Goal: Task Accomplishment & Management: Manage account settings

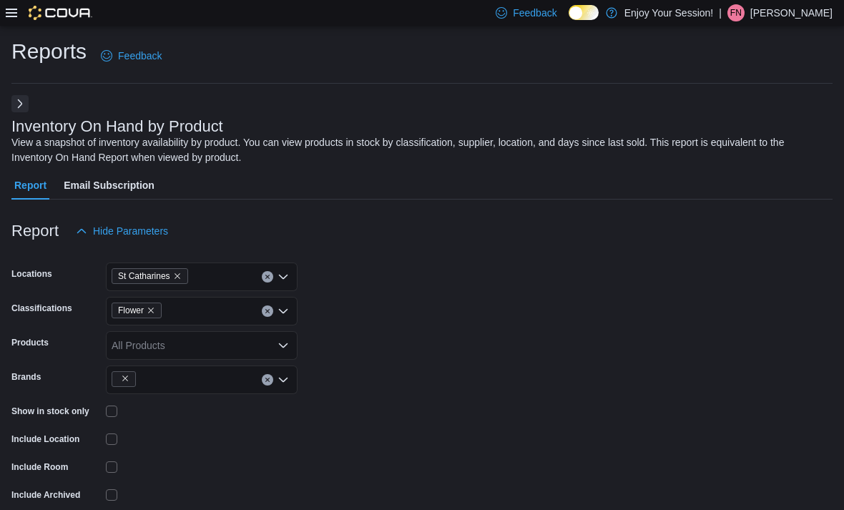
click at [9, 17] on icon at bounding box center [11, 13] width 11 height 9
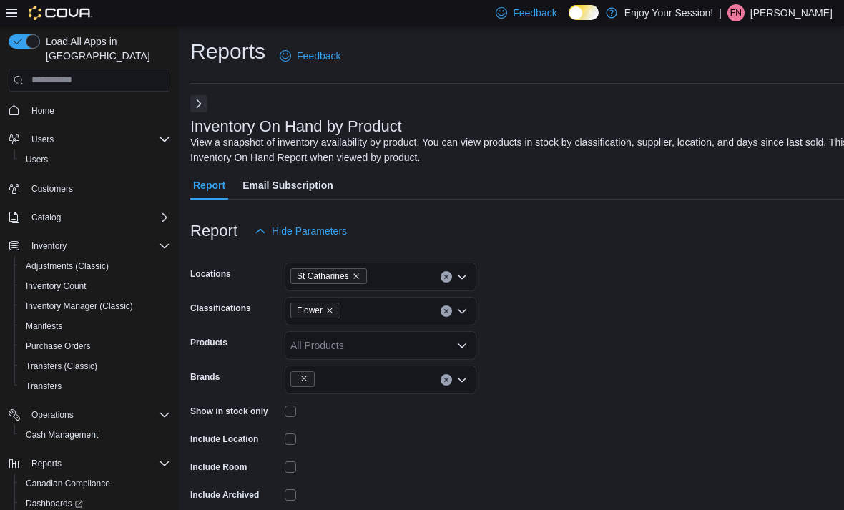
click at [13, 19] on icon at bounding box center [11, 12] width 11 height 11
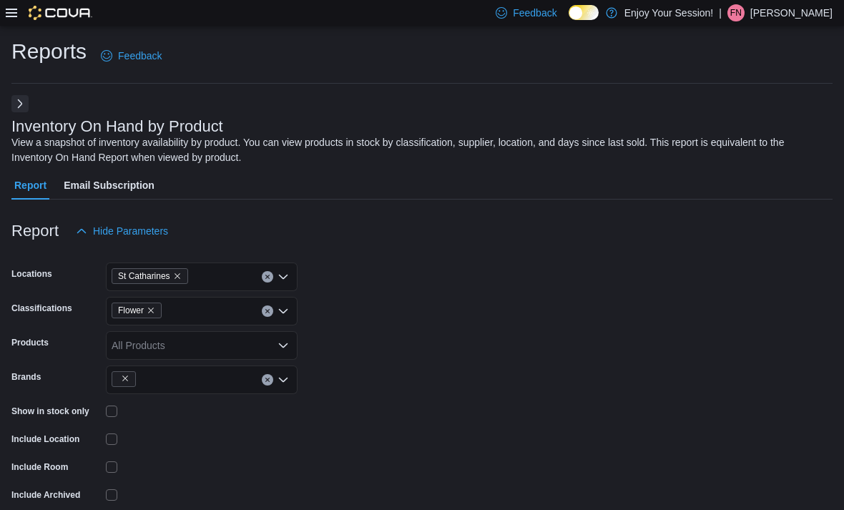
click at [12, 15] on icon at bounding box center [11, 12] width 11 height 11
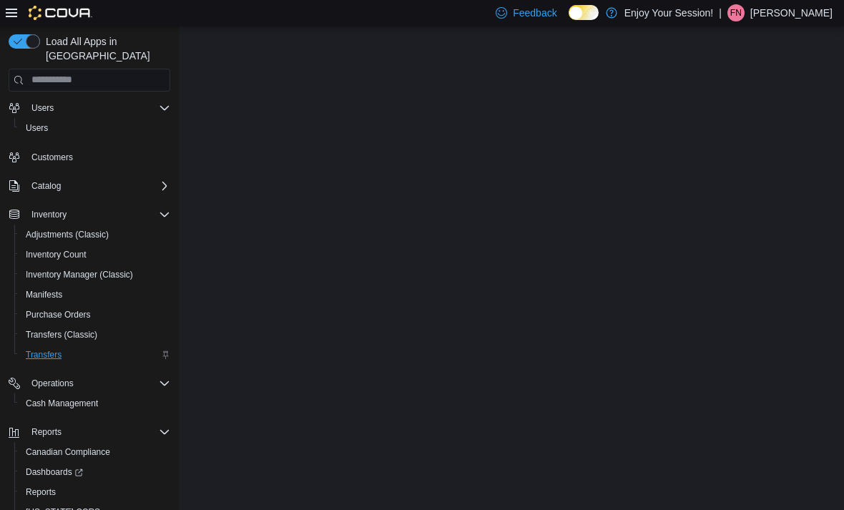
scroll to position [31, 0]
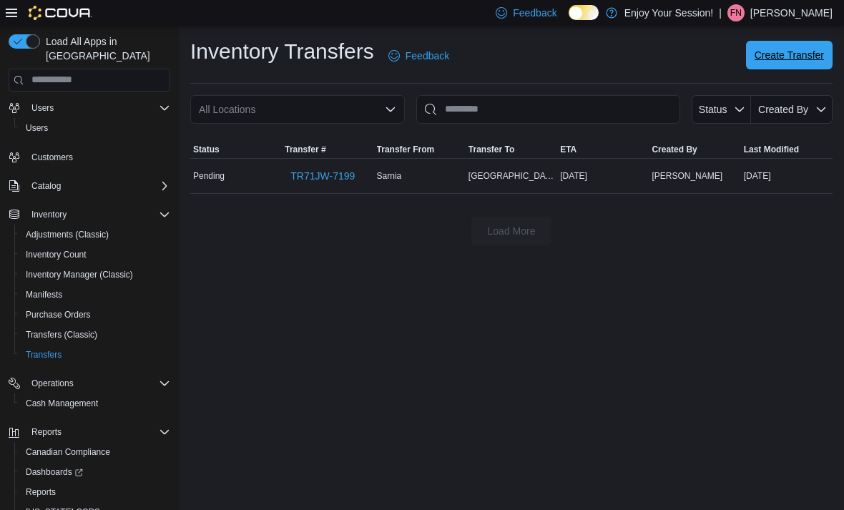
click at [796, 55] on span "Create Transfer" at bounding box center [788, 55] width 69 height 14
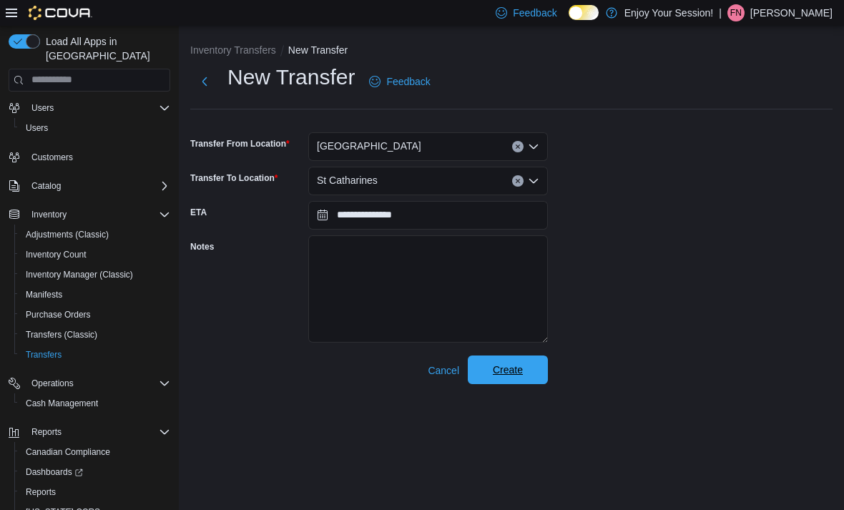
click at [501, 370] on span "Create" at bounding box center [508, 370] width 30 height 14
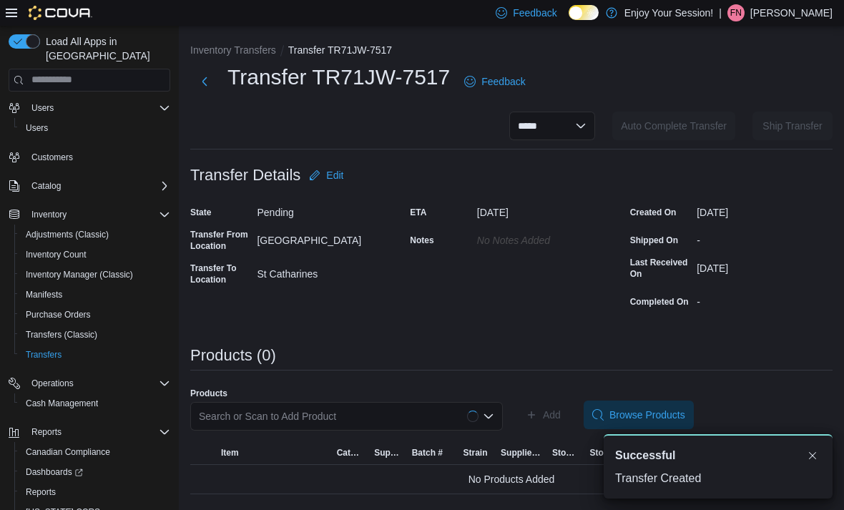
click at [388, 413] on div "Search or Scan to Add Product" at bounding box center [346, 416] width 313 height 29
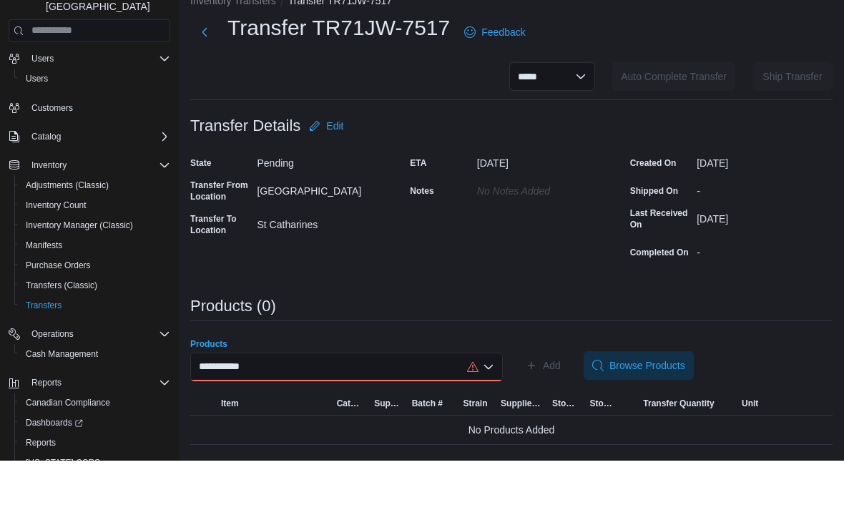
scroll to position [29, 0]
type input "**********"
click at [402, 402] on div "**********" at bounding box center [346, 416] width 313 height 29
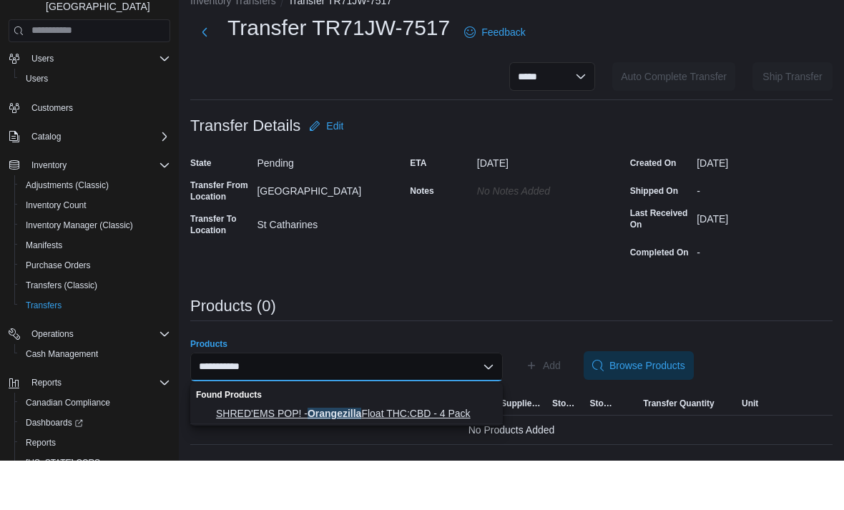
click at [428, 456] on span "SHRED'EMS POP! - Orangezilla Float THC:CBD - 4 Pack" at bounding box center [355, 463] width 278 height 14
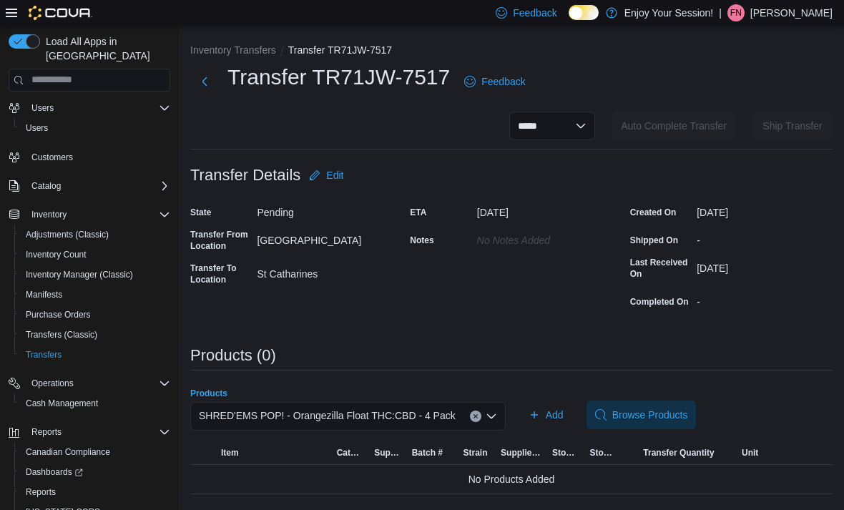
scroll to position [46, 0]
click at [543, 400] on span "Add" at bounding box center [545, 414] width 35 height 29
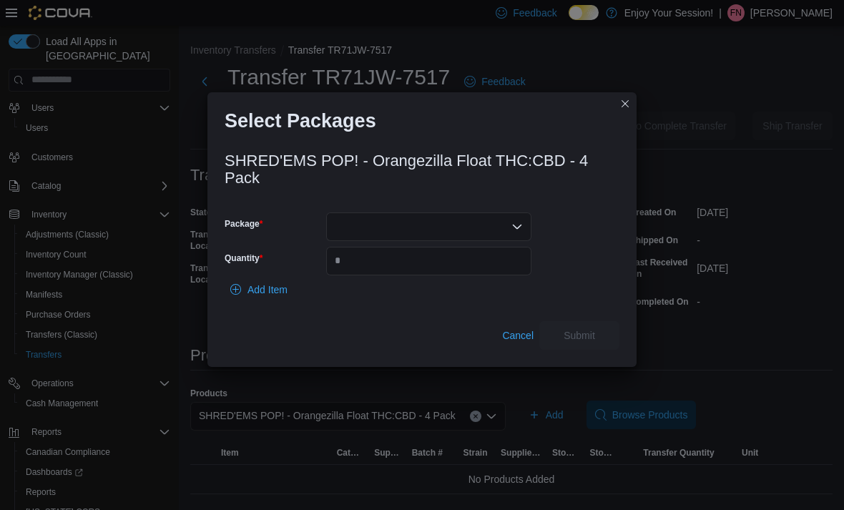
click at [442, 215] on div at bounding box center [428, 226] width 205 height 29
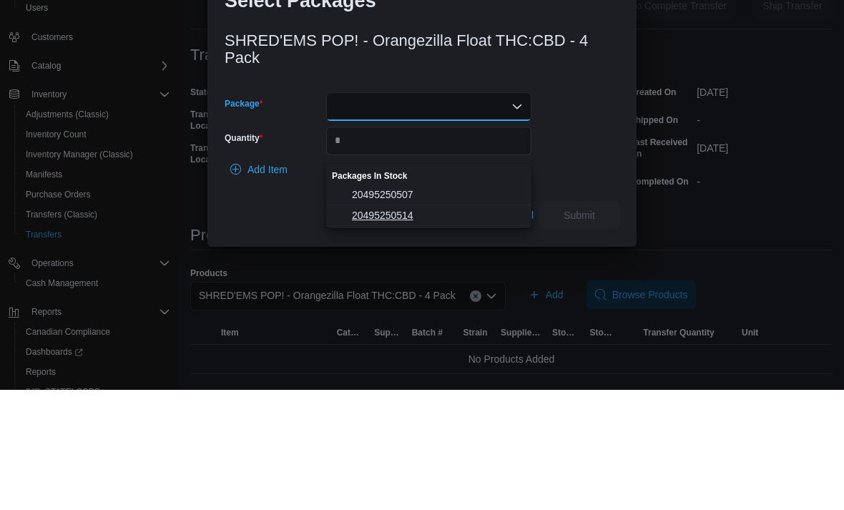
click at [418, 328] on span "20495250514" at bounding box center [437, 335] width 171 height 14
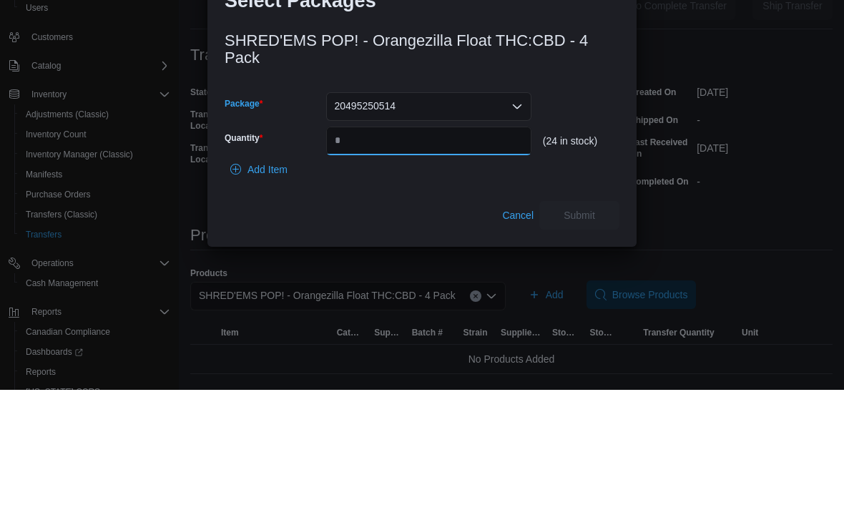
click at [434, 247] on input "Quantity" at bounding box center [428, 261] width 205 height 29
type input "*"
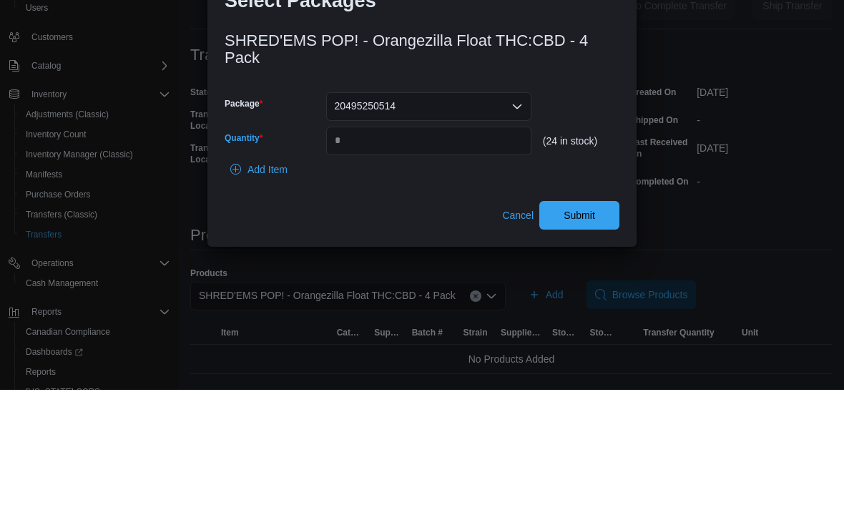
click at [598, 193] on div "SHRED'EMS POP! - Orangezilla Float THC:CBD - 4 Pack Package 20495250514 Quantit…" at bounding box center [422, 247] width 395 height 206
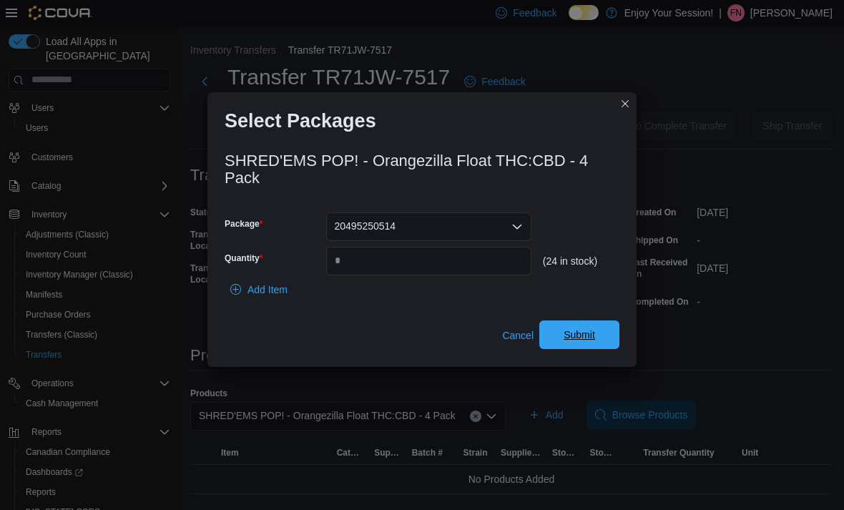
click at [568, 335] on span "Submit" at bounding box center [579, 335] width 31 height 14
click at [622, 107] on button "Closes this modal window" at bounding box center [624, 102] width 17 height 17
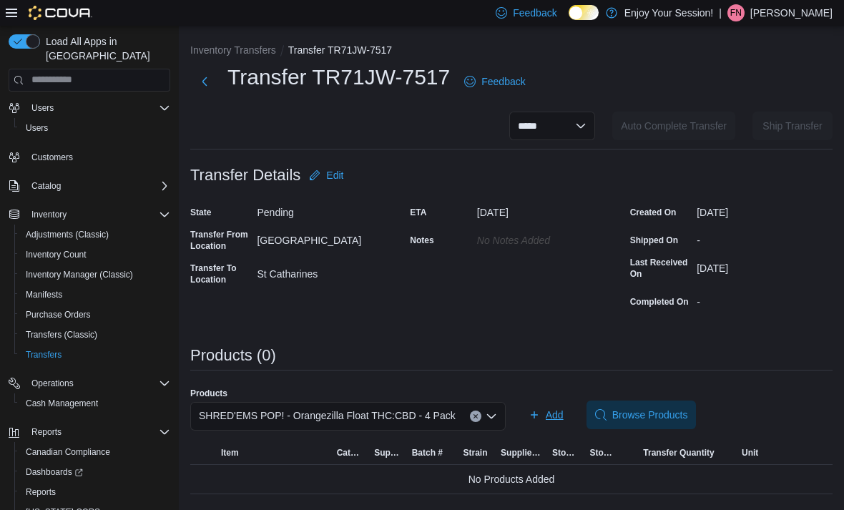
click at [550, 408] on span "Add" at bounding box center [555, 415] width 18 height 14
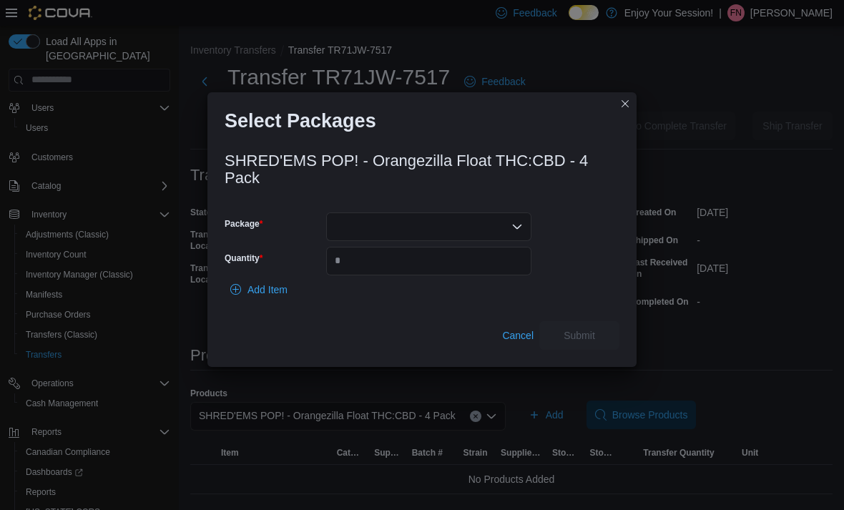
click at [461, 226] on div at bounding box center [428, 226] width 205 height 29
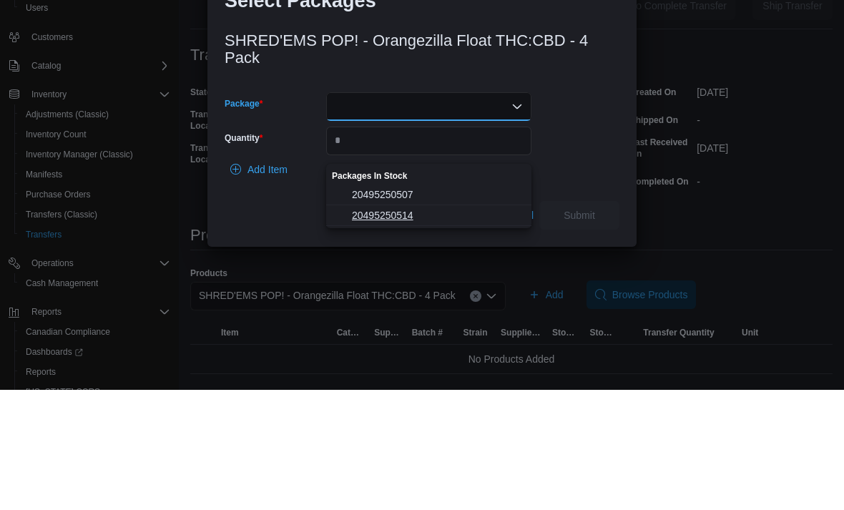
click at [436, 328] on span "20495250514" at bounding box center [437, 335] width 171 height 14
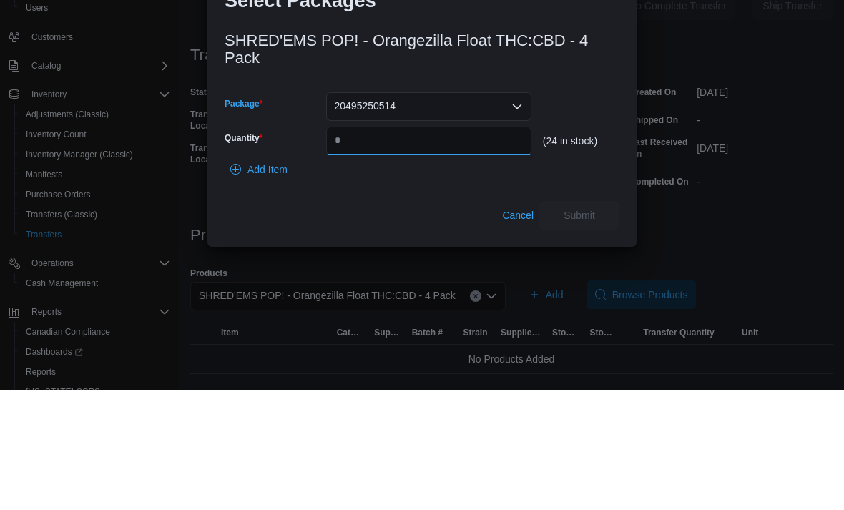
click at [467, 247] on input "Quantity" at bounding box center [428, 261] width 205 height 29
type input "*"
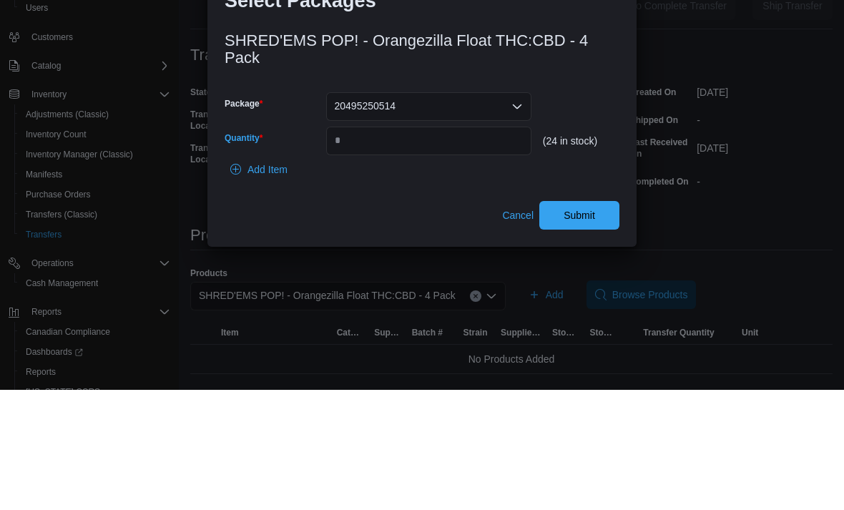
click at [627, 138] on div "SHRED'EMS POP! - Orangezilla Float THC:CBD - 4 Pack Package 20495250514 Quantit…" at bounding box center [421, 252] width 429 height 229
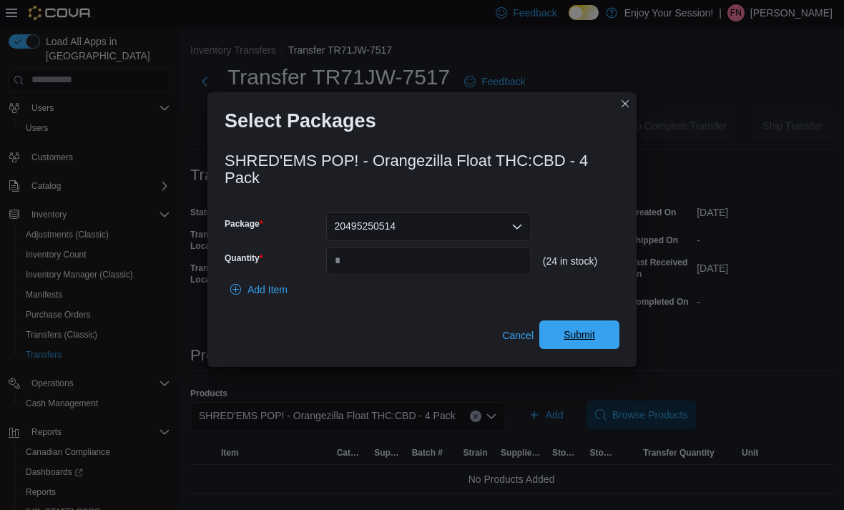
click at [593, 330] on span "Submit" at bounding box center [579, 335] width 31 height 14
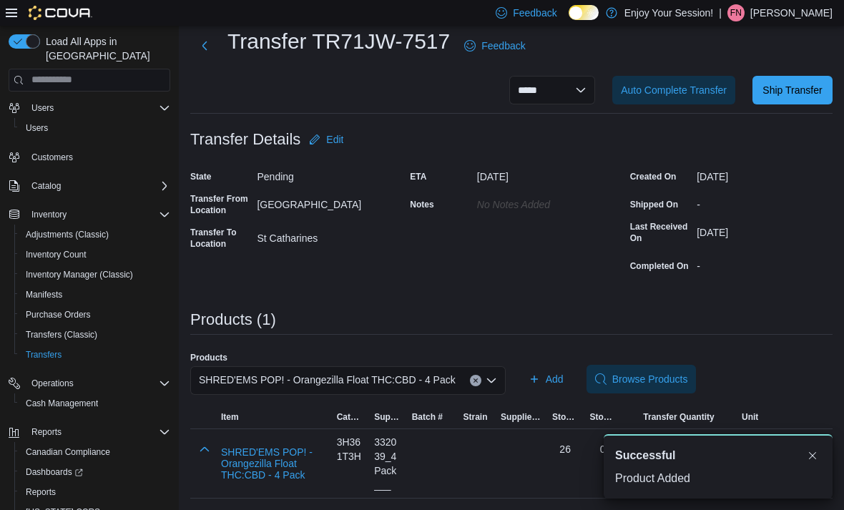
scroll to position [0, 0]
click at [477, 378] on icon "Clear input" at bounding box center [475, 380] width 4 height 4
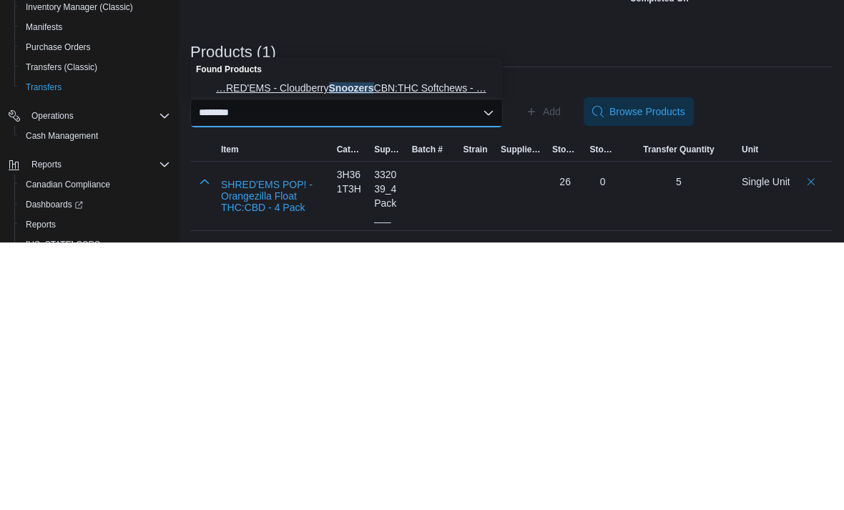
type input "********"
click at [391, 348] on span "…RED'EMS - Cloudberry Snoozers CBN:THC Softchews - … SHRED'EMS - Cloudberry Sno…" at bounding box center [355, 355] width 278 height 14
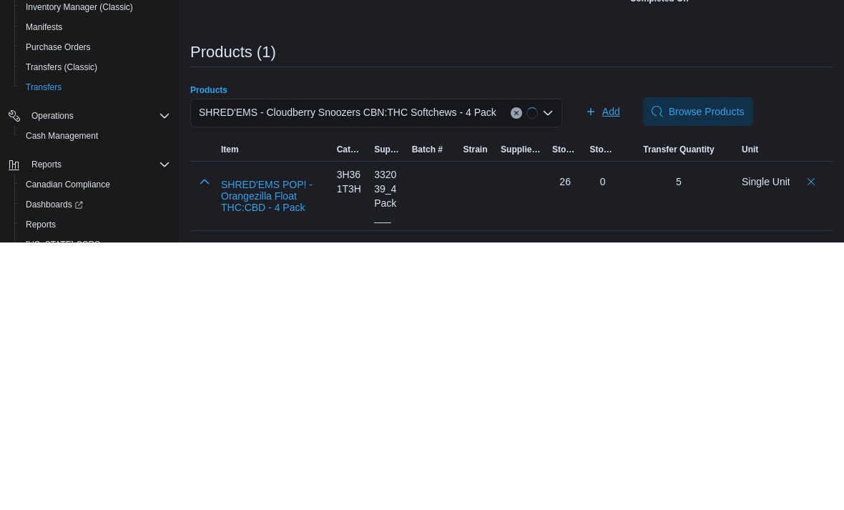
click at [611, 372] on span "Add" at bounding box center [611, 379] width 18 height 14
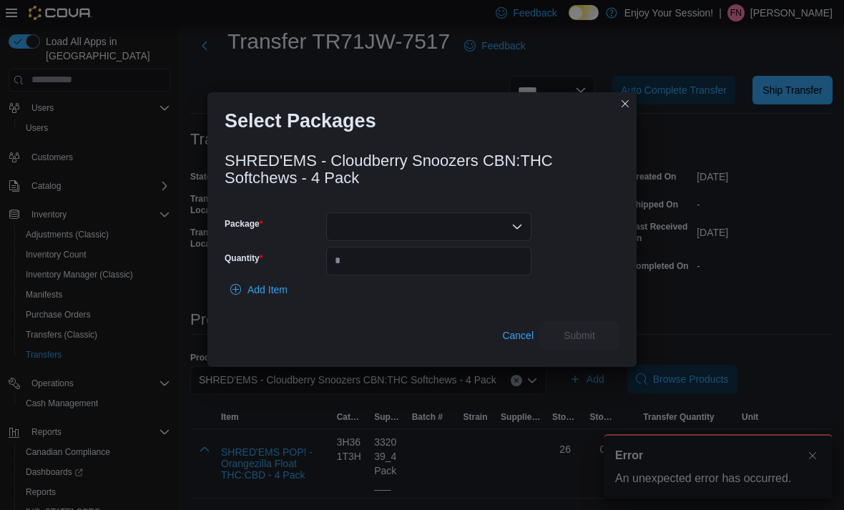
click at [406, 217] on div at bounding box center [428, 226] width 205 height 29
click at [472, 215] on div "Combo box. Selected. . Press Backspace to delete . Combo box input. Select a Pa…" at bounding box center [428, 226] width 205 height 29
click at [619, 153] on h3 "SHRED'EMS - Cloudberry Snoozers CBN:THC Softchews - 4 Pack" at bounding box center [422, 169] width 395 height 34
click at [496, 228] on div at bounding box center [428, 226] width 205 height 29
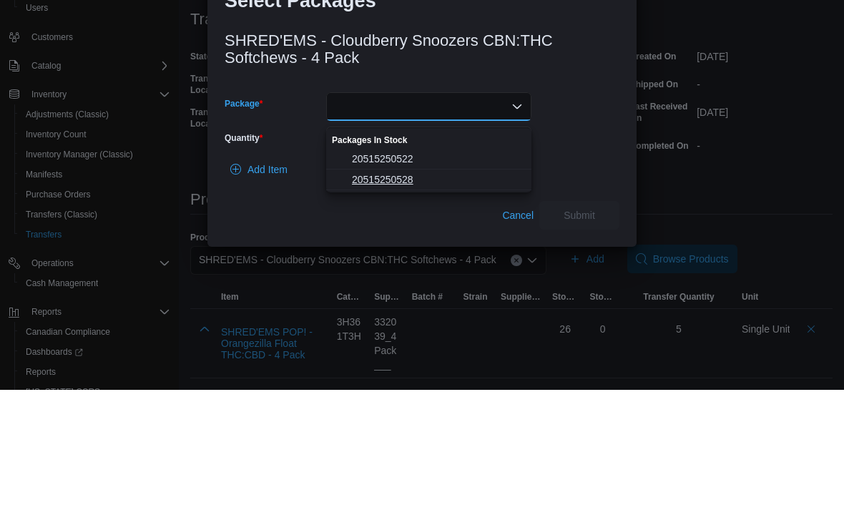
click at [445, 292] on span "20515250528" at bounding box center [437, 299] width 171 height 14
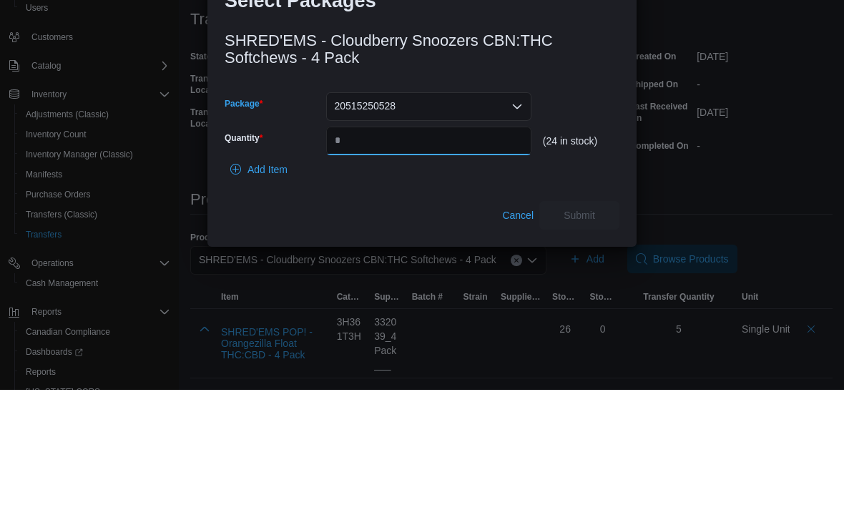
click at [461, 247] on input "Quantity" at bounding box center [428, 261] width 205 height 29
type input "*"
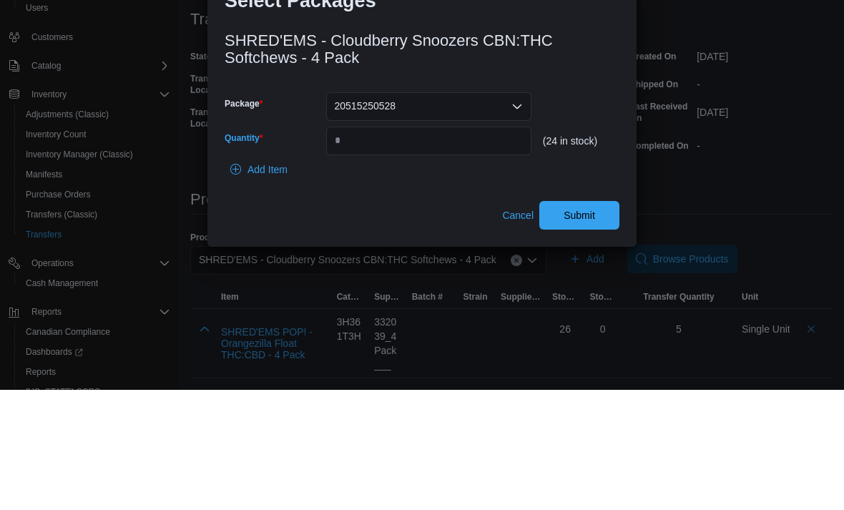
click at [615, 255] on div "(24 in stock)" at bounding box center [581, 260] width 77 height 11
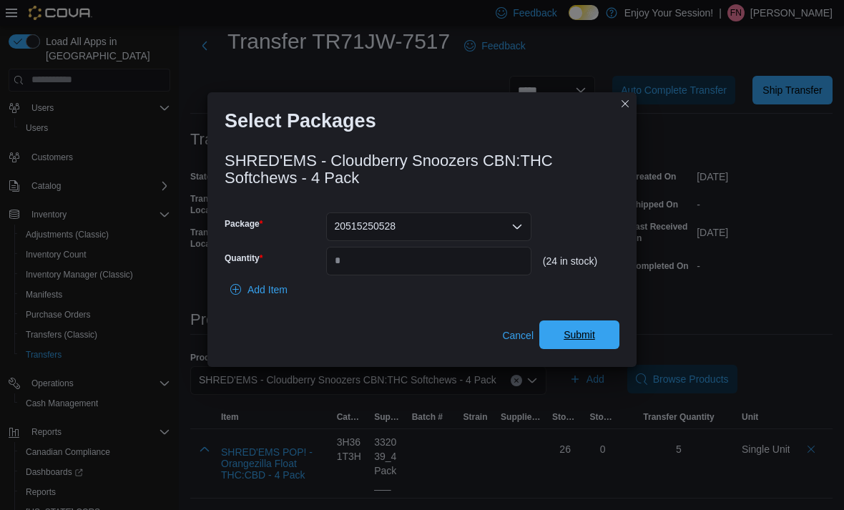
click at [604, 335] on span "Submit" at bounding box center [579, 334] width 63 height 29
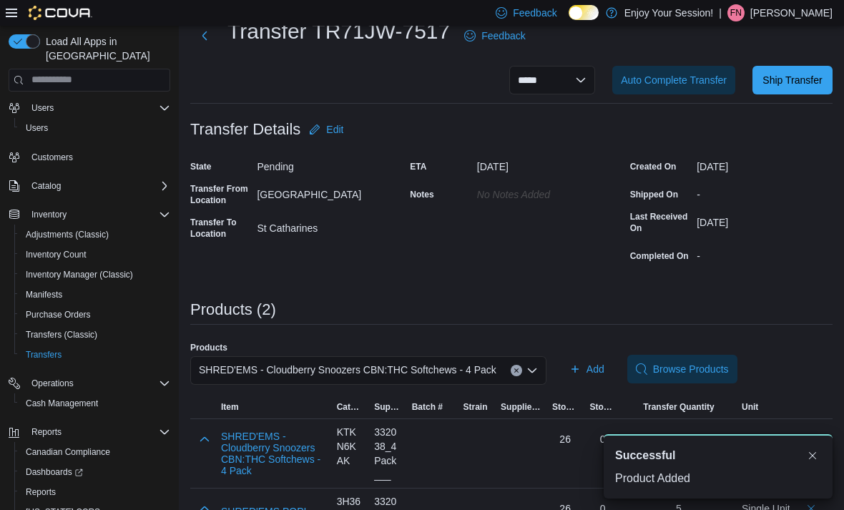
click at [513, 365] on div "SHRED'EMS - Cloudberry Snoozers CBN:THC Softchews - 4 Pack" at bounding box center [368, 370] width 356 height 29
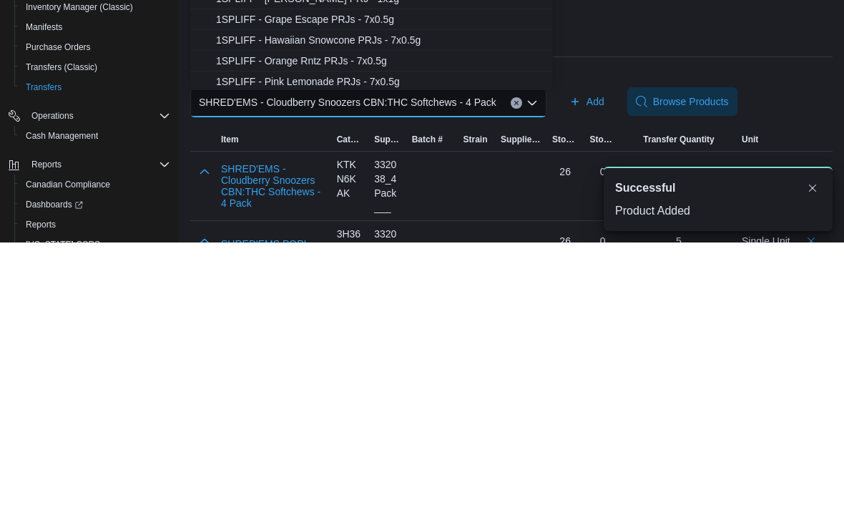
click at [528, 356] on div "SHRED'EMS - Cloudberry Snoozers CBN:THC Softchews - 4 Pack Combo box. Selected.…" at bounding box center [368, 370] width 356 height 29
click at [521, 356] on div "SHRED'EMS - Cloudberry Snoozers CBN:THC Softchews - 4 Pack Combo box. Selected.…" at bounding box center [368, 370] width 356 height 29
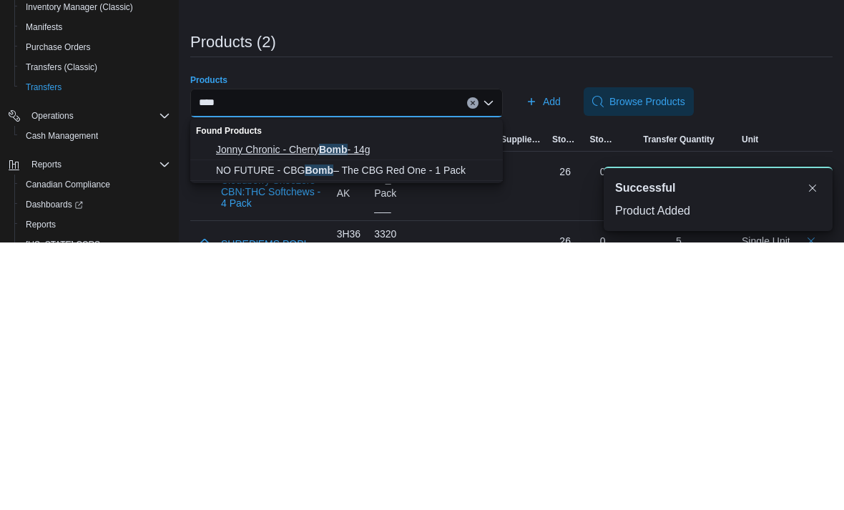
type input "****"
click at [359, 410] on span "Jonny Chronic - Cherry Bomb - 14g" at bounding box center [355, 417] width 278 height 14
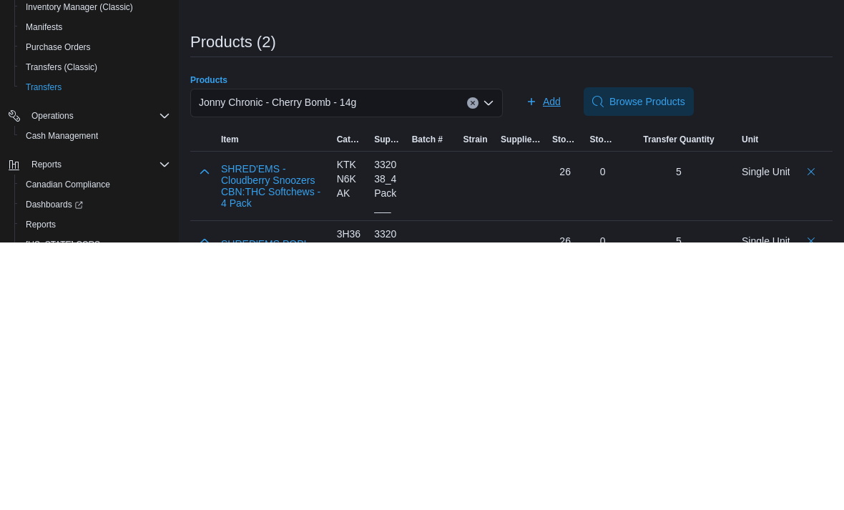
click at [547, 362] on span "Add" at bounding box center [552, 369] width 18 height 14
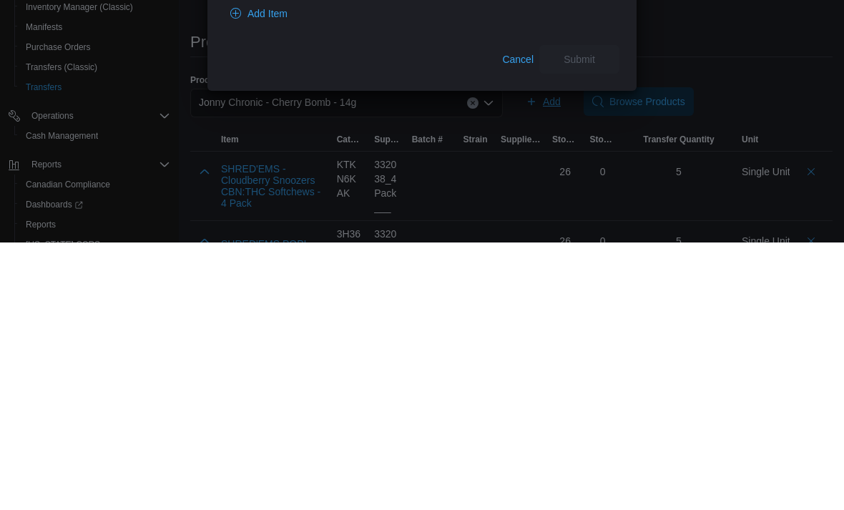
scroll to position [106, 0]
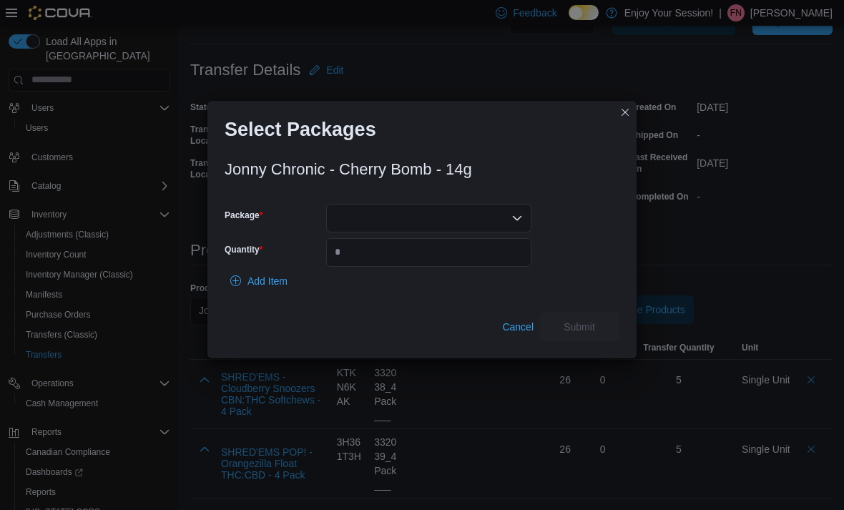
click at [430, 217] on div at bounding box center [428, 218] width 205 height 29
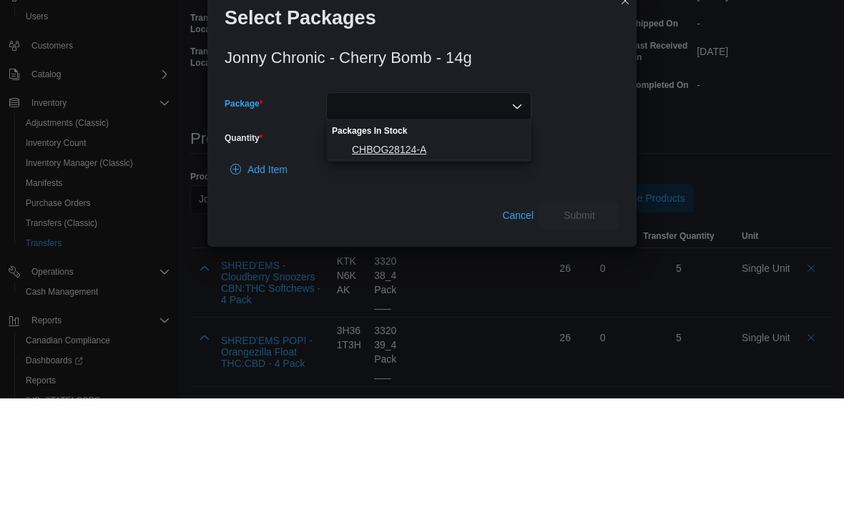
click at [441, 254] on span "CHBOG28124-A" at bounding box center [437, 261] width 171 height 14
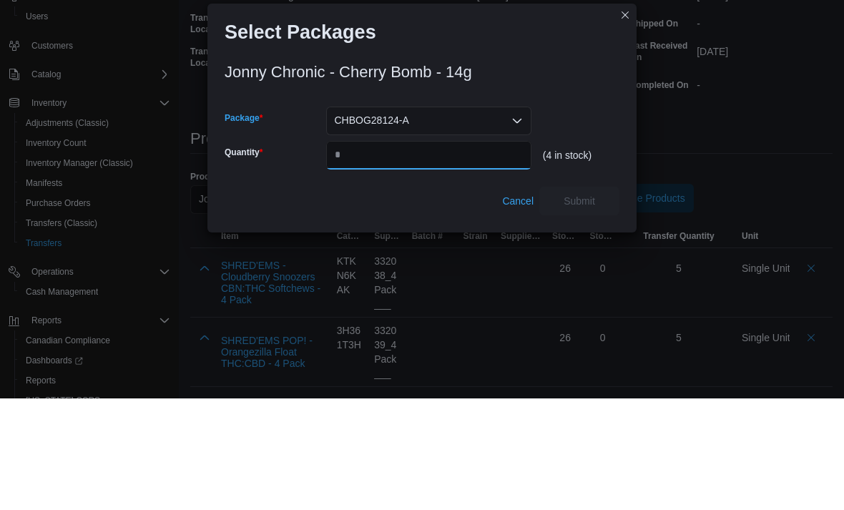
click at [416, 252] on input "Quantity" at bounding box center [428, 266] width 205 height 29
type input "*"
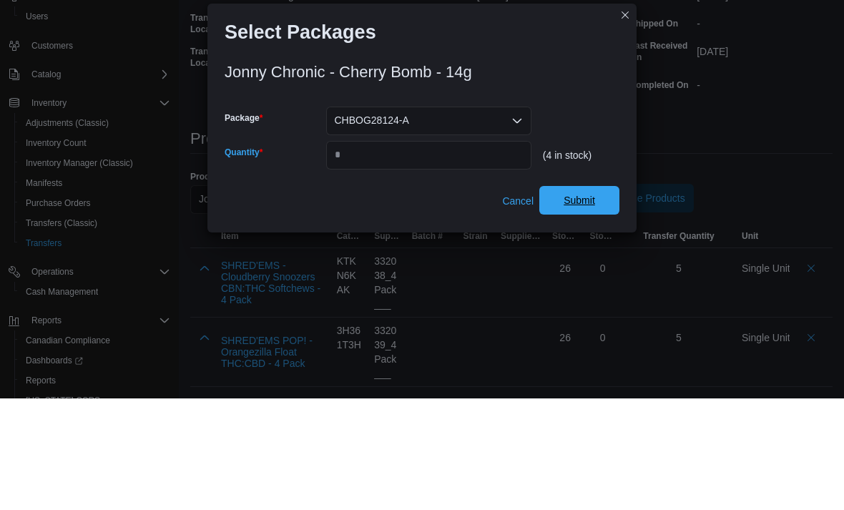
click at [581, 305] on span "Submit" at bounding box center [579, 312] width 31 height 14
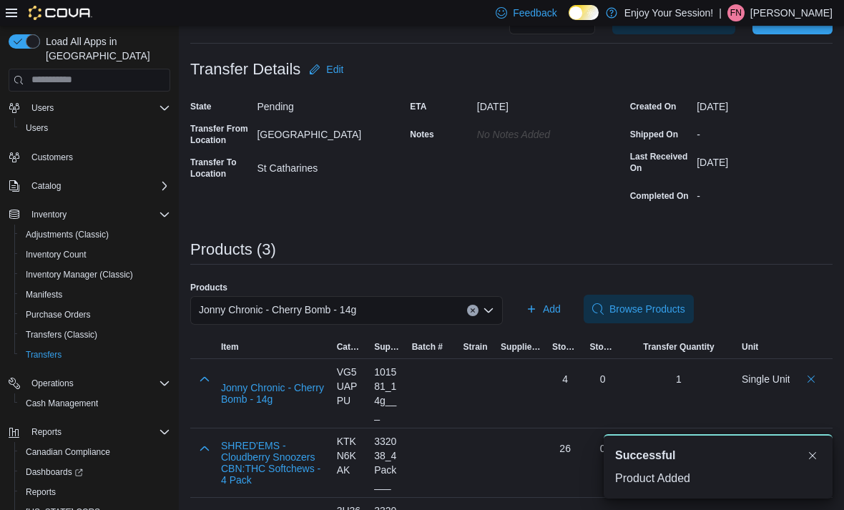
scroll to position [0, 0]
click at [471, 312] on icon "Clear input" at bounding box center [473, 311] width 6 height 6
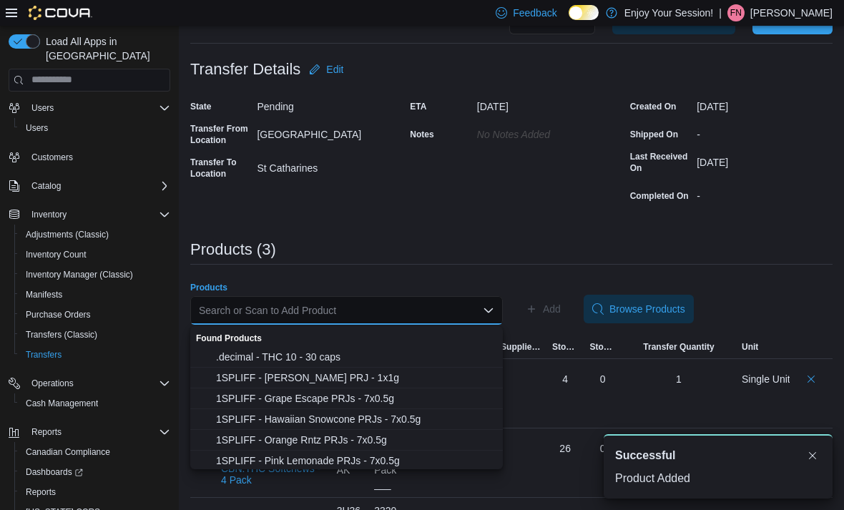
click at [421, 313] on div "Search or Scan to Add Product Combo box. Selected. Combo box input. Search or S…" at bounding box center [346, 310] width 313 height 29
click at [441, 308] on div "Search or Scan to Add Product Combo box. Selected. Combo box input. Search or S…" at bounding box center [346, 310] width 313 height 29
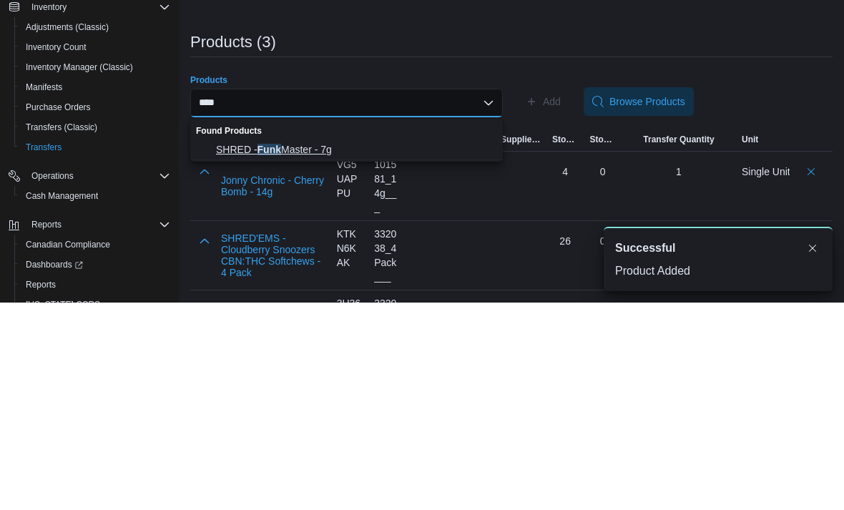
type input "****"
click at [370, 350] on span "SHRED - Funk Master - 7g" at bounding box center [355, 357] width 278 height 14
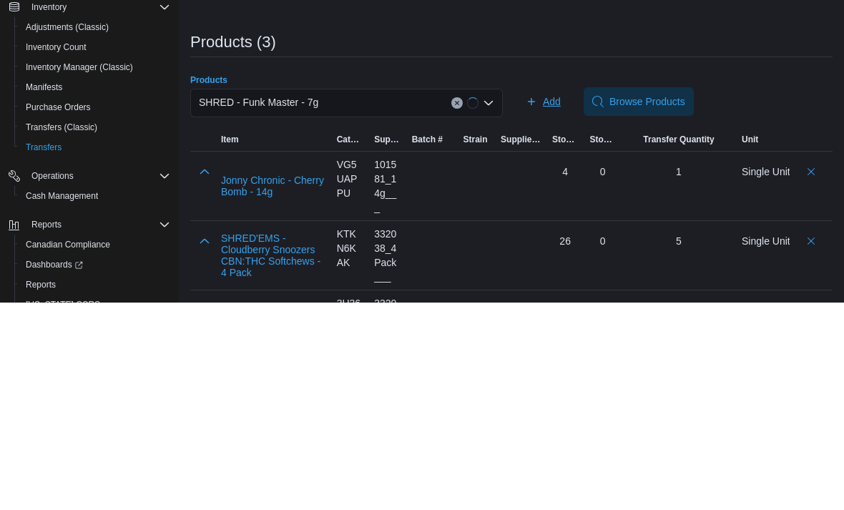
click at [552, 302] on span "Add" at bounding box center [552, 309] width 18 height 14
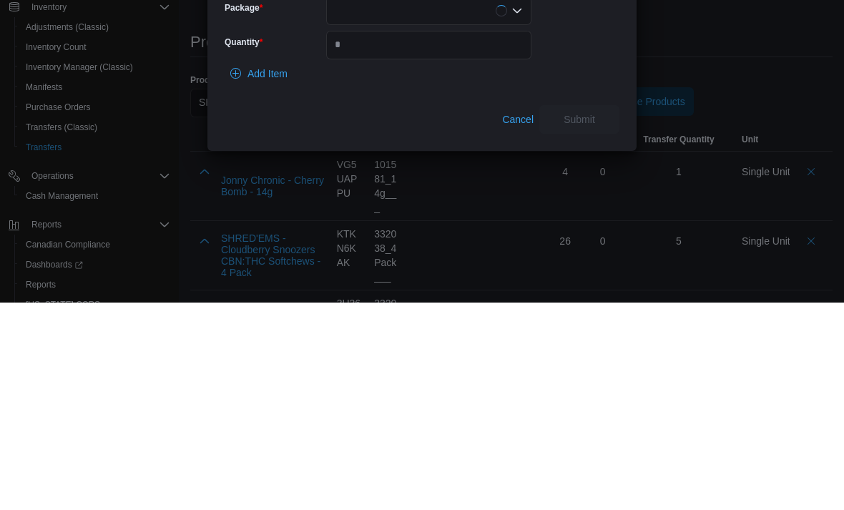
scroll to position [175, 0]
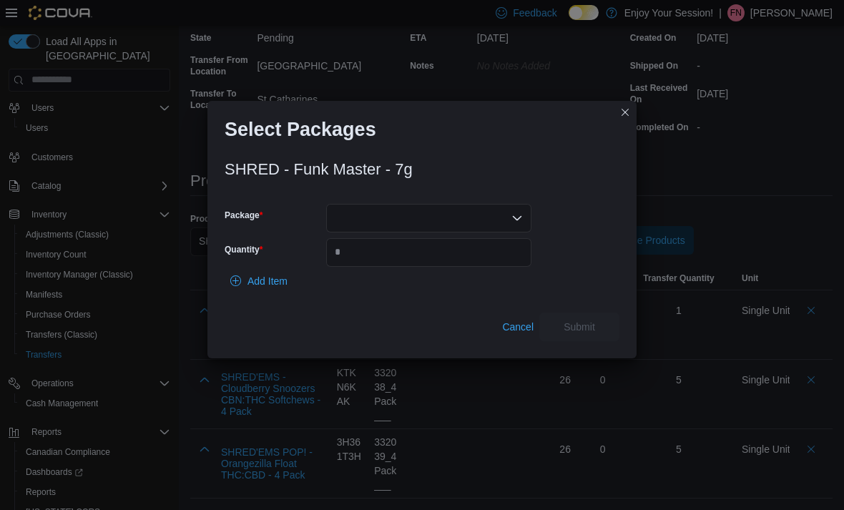
click at [416, 217] on div at bounding box center [428, 218] width 205 height 29
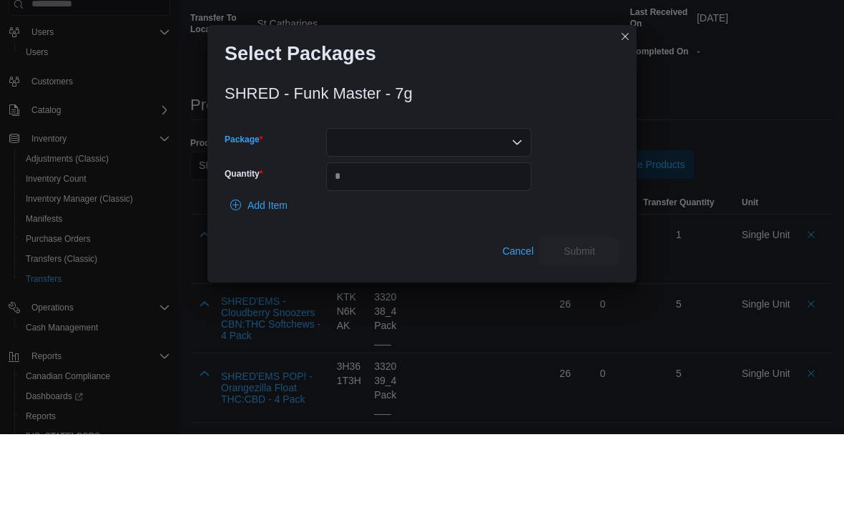
click at [440, 204] on div "Combo box. Selected. . Press Backspace to delete . Combo box input. Select a Pa…" at bounding box center [428, 218] width 205 height 29
click at [426, 275] on span "13441250626" at bounding box center [437, 282] width 171 height 14
click at [444, 238] on input "Quantity" at bounding box center [428, 252] width 205 height 29
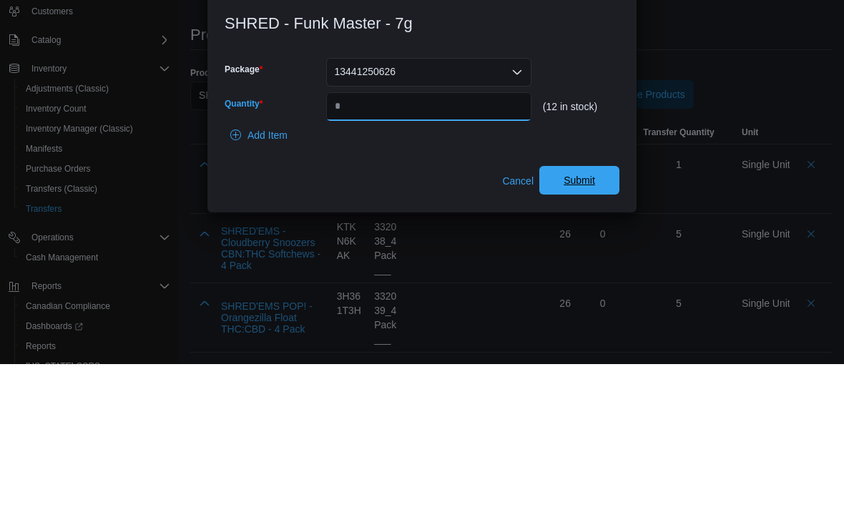
type input "*"
click at [576, 319] on span "Submit" at bounding box center [579, 326] width 31 height 14
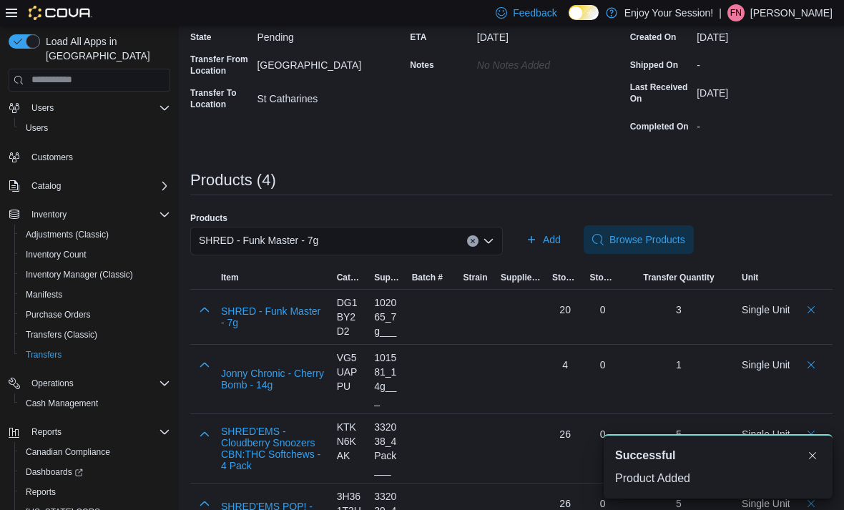
scroll to position [0, 0]
click at [426, 240] on div "SHRED - Funk Master - 7g" at bounding box center [346, 241] width 313 height 29
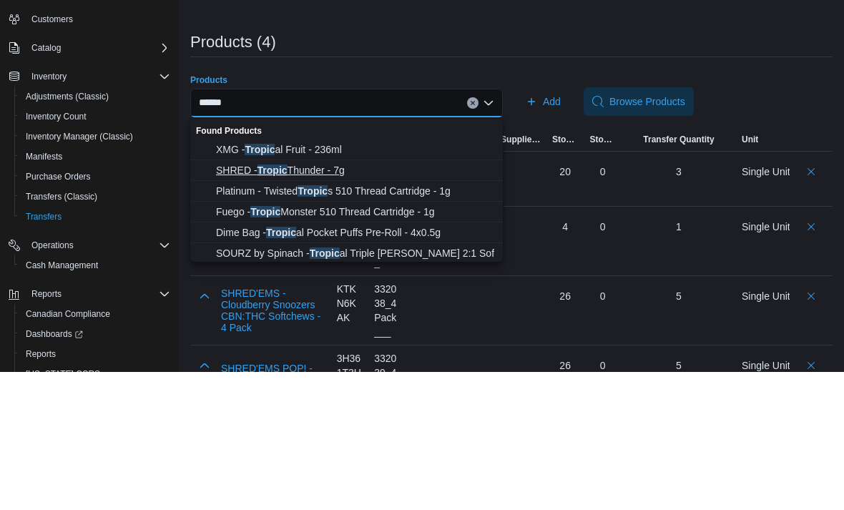
type input "******"
click at [365, 301] on span "SHRED - Tropic Thunder - 7g" at bounding box center [355, 308] width 278 height 14
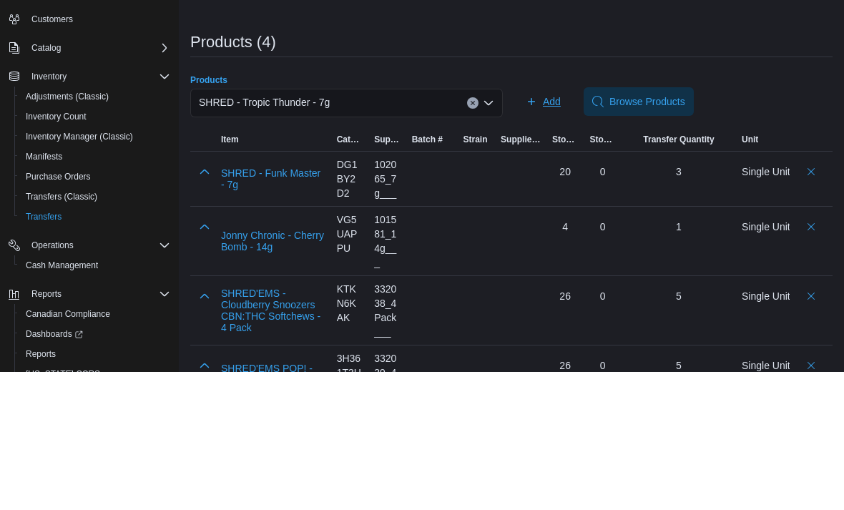
click at [549, 232] on span "Add" at bounding box center [552, 239] width 18 height 14
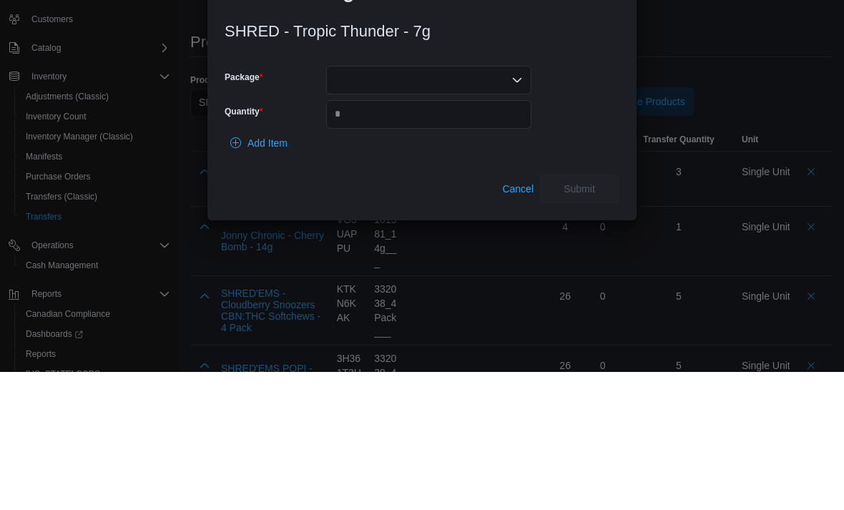
scroll to position [230, 0]
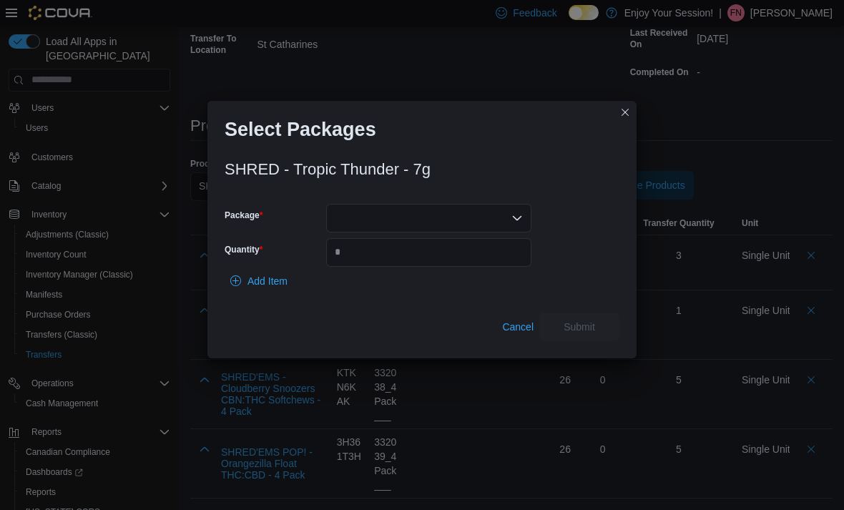
click at [438, 215] on div at bounding box center [428, 218] width 205 height 29
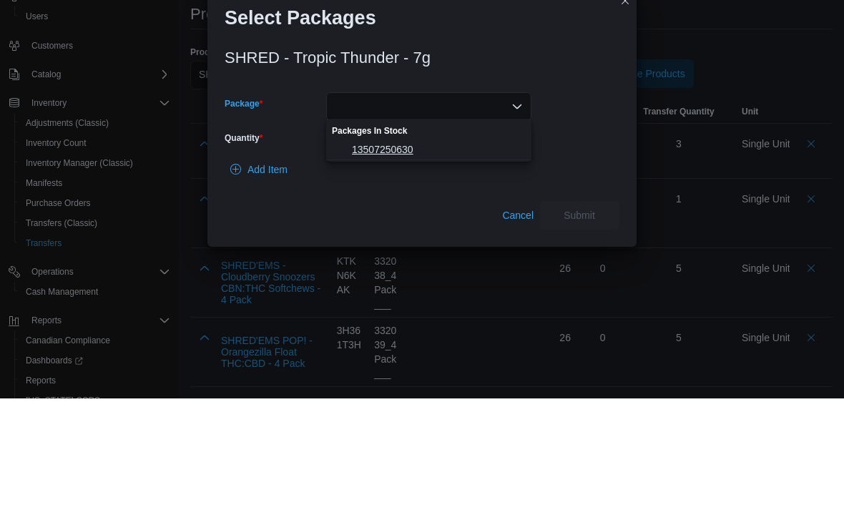
click at [435, 254] on span "13507250630" at bounding box center [437, 261] width 171 height 14
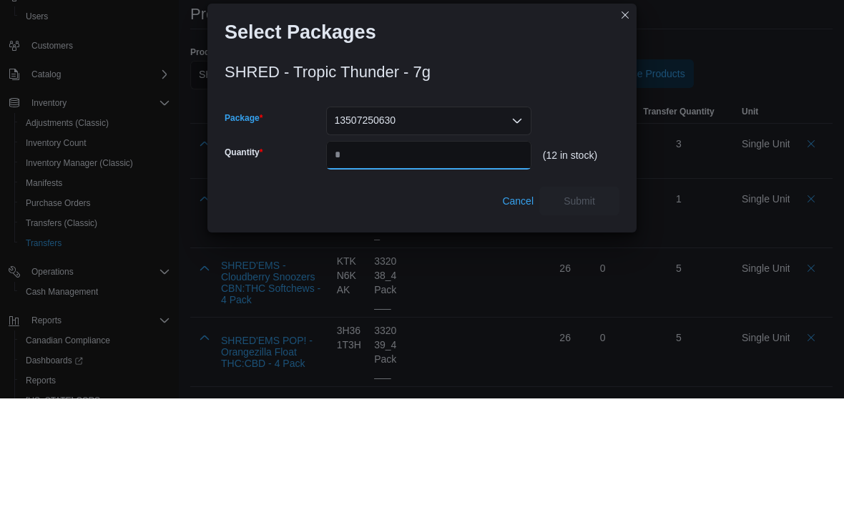
click at [407, 252] on input "Quantity" at bounding box center [428, 266] width 205 height 29
type input "*"
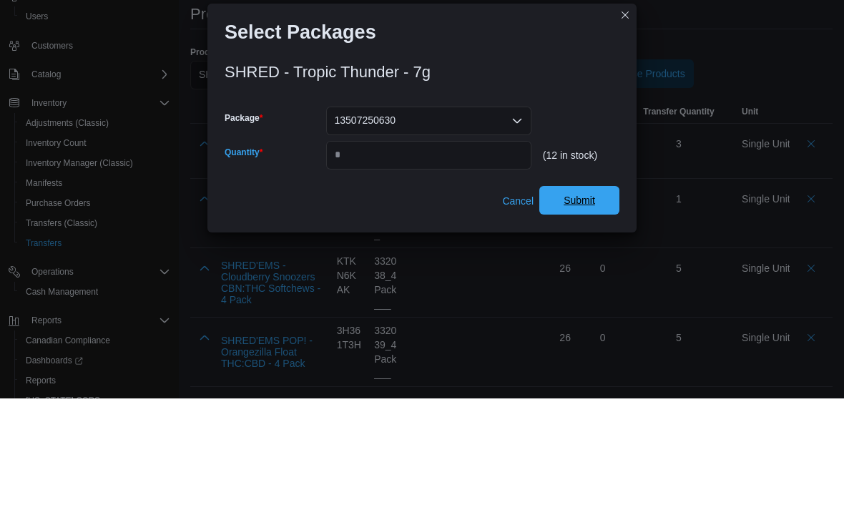
click at [575, 305] on span "Submit" at bounding box center [579, 312] width 31 height 14
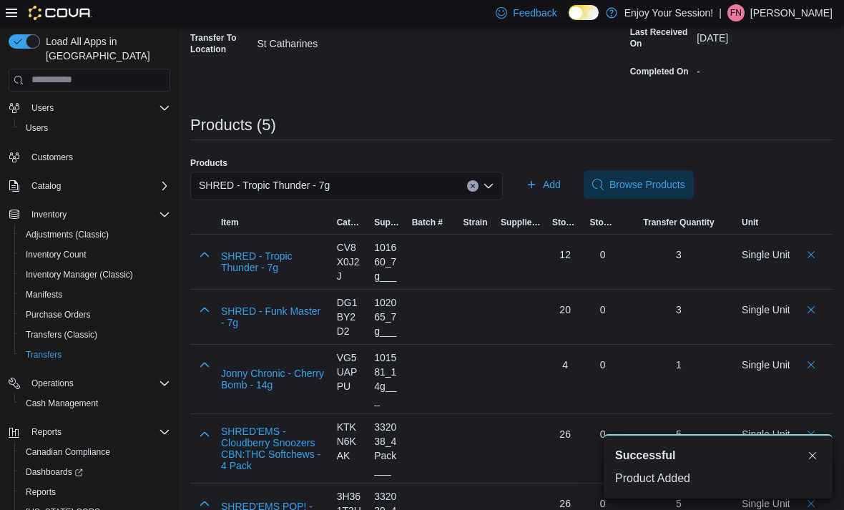
scroll to position [0, 0]
click at [472, 187] on icon "Clear input" at bounding box center [473, 186] width 4 height 4
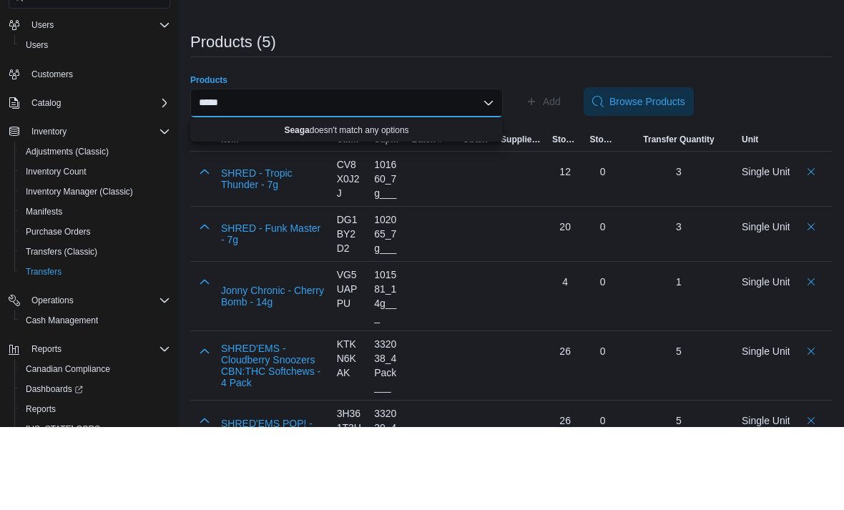
scroll to position [285, 0]
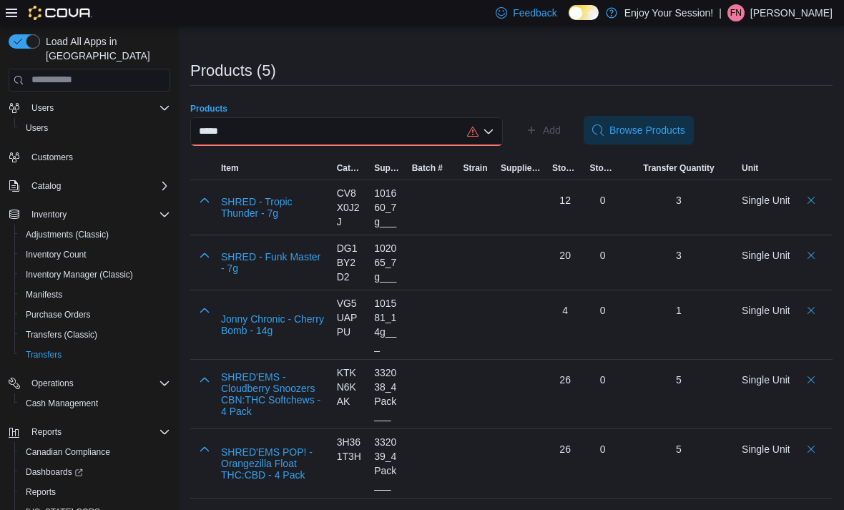
click at [413, 127] on div "***** Combo box. Selected. [GEOGRAPHIC_DATA]. Selected. Combo box input. Search…" at bounding box center [346, 131] width 313 height 29
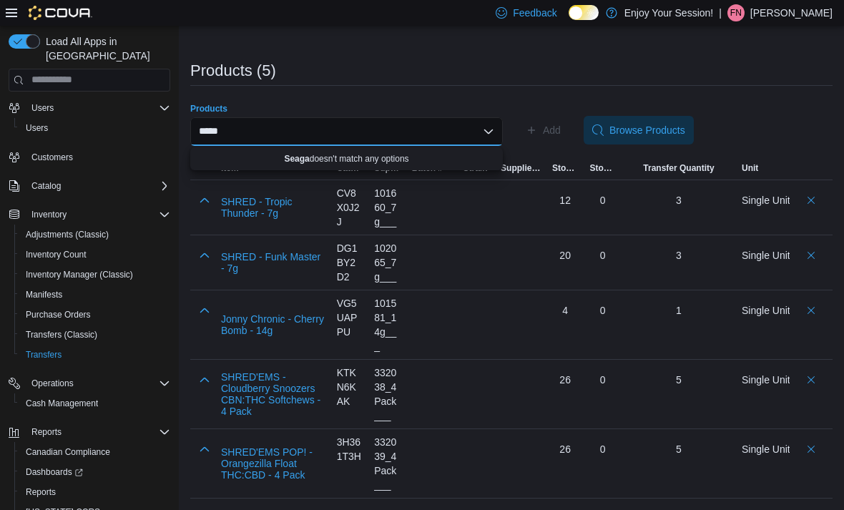
click at [391, 134] on div "***** Combo box. Selected. [GEOGRAPHIC_DATA]. Selected. Combo box input. Search…" at bounding box center [346, 131] width 313 height 29
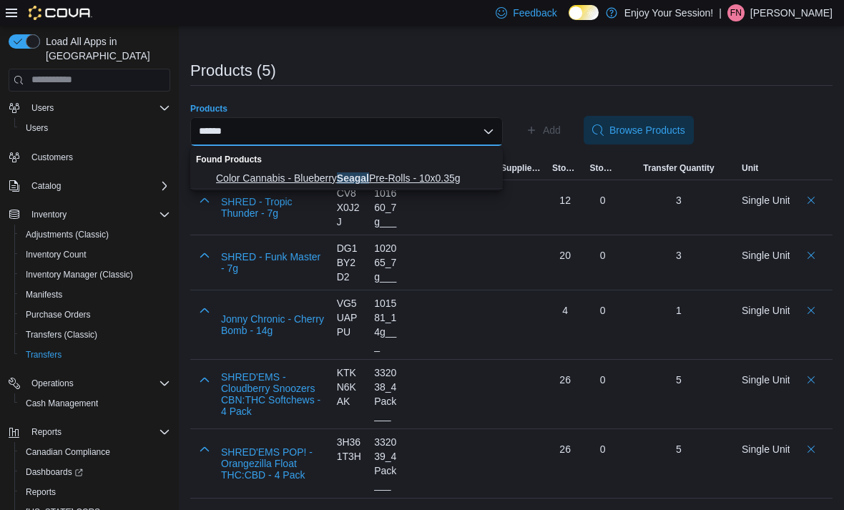
type input "******"
click at [410, 171] on span "Color Cannabis - Blueberry Seagal Pre-Rolls - 10x0.35g" at bounding box center [355, 178] width 278 height 14
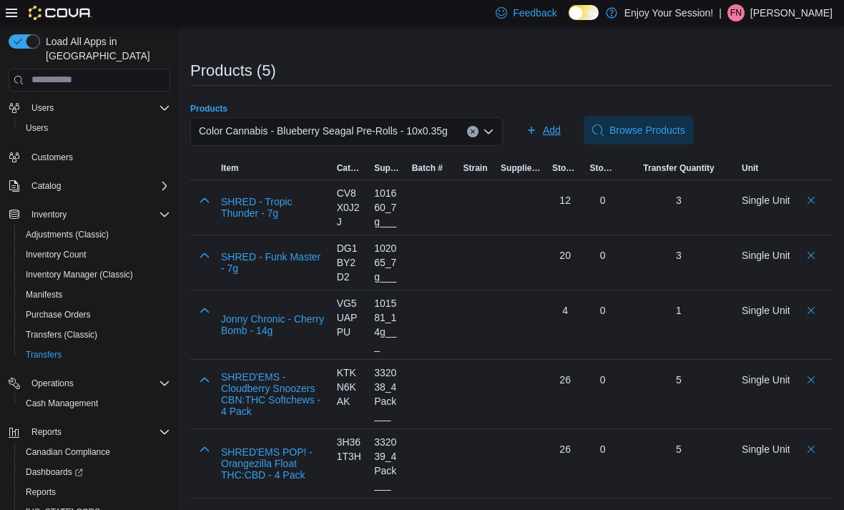
click at [566, 129] on button "Add" at bounding box center [543, 130] width 46 height 29
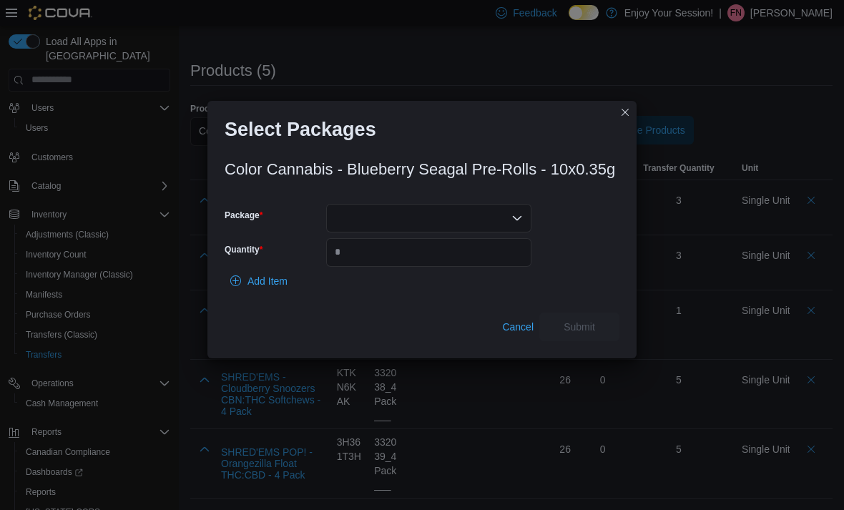
click at [416, 216] on div at bounding box center [428, 218] width 205 height 29
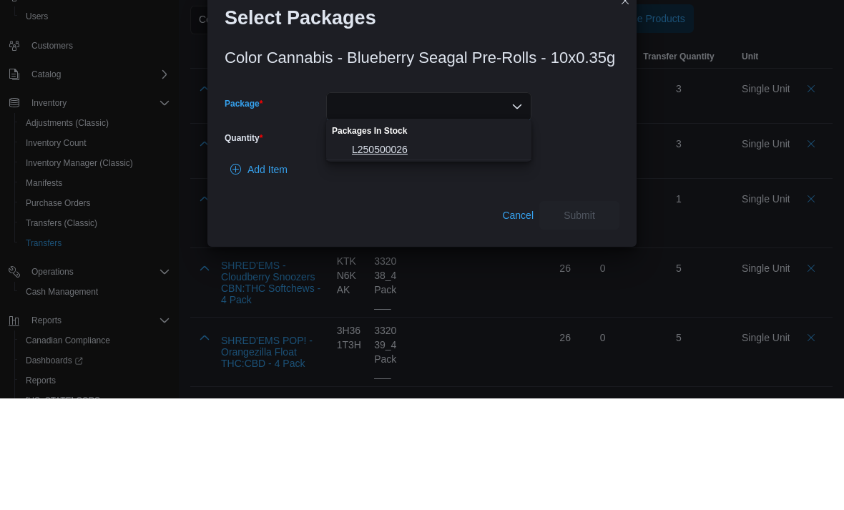
click at [410, 254] on span "L250500026" at bounding box center [437, 261] width 171 height 14
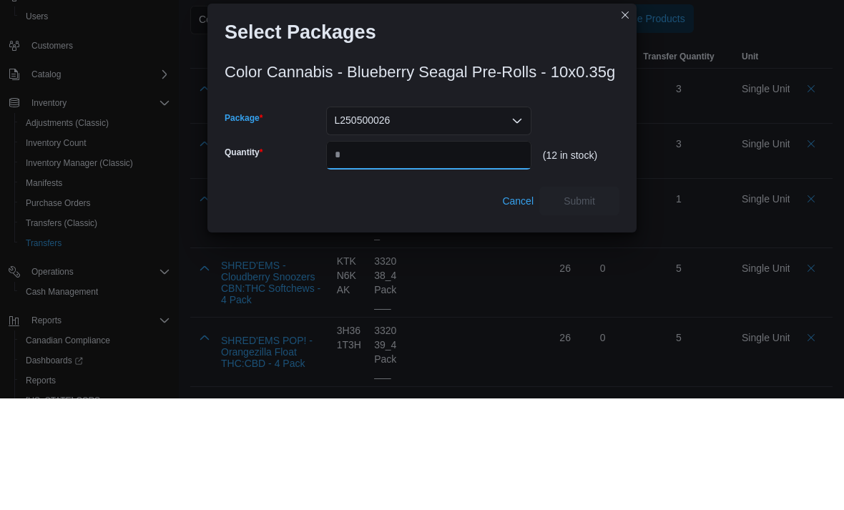
click at [402, 252] on input "Quantity" at bounding box center [428, 266] width 205 height 29
type input "*"
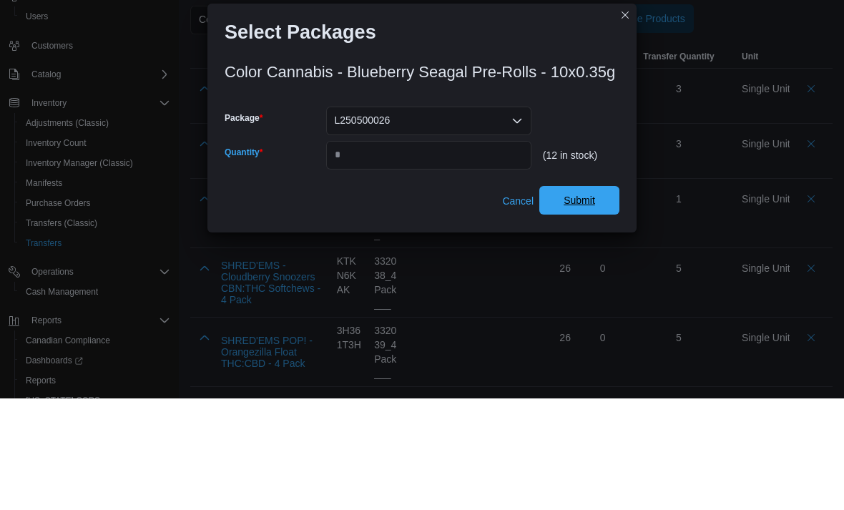
click at [571, 298] on span "Submit" at bounding box center [579, 312] width 63 height 29
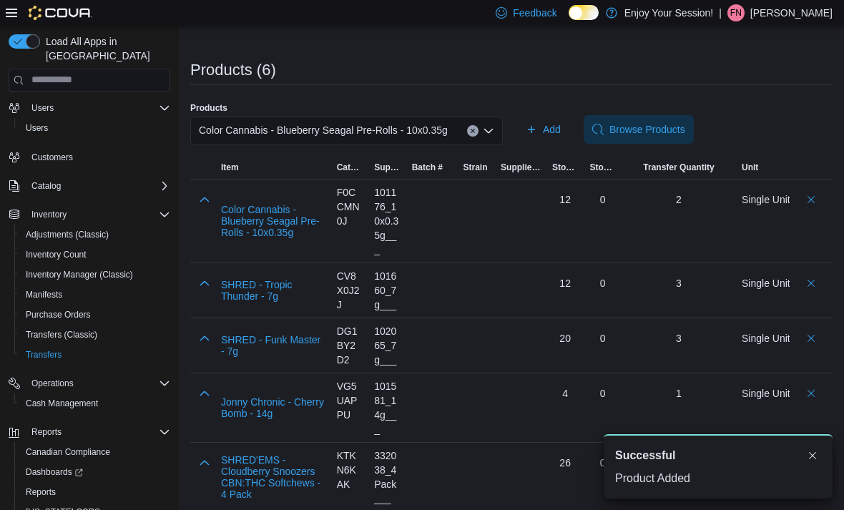
scroll to position [0, 0]
click at [455, 125] on input "Products" at bounding box center [453, 130] width 1 height 17
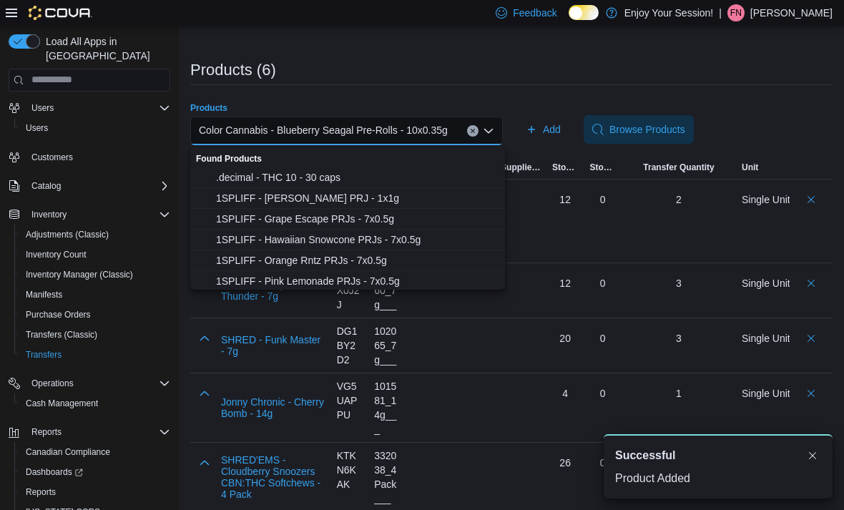
click at [473, 132] on icon "Clear input" at bounding box center [473, 131] width 6 height 6
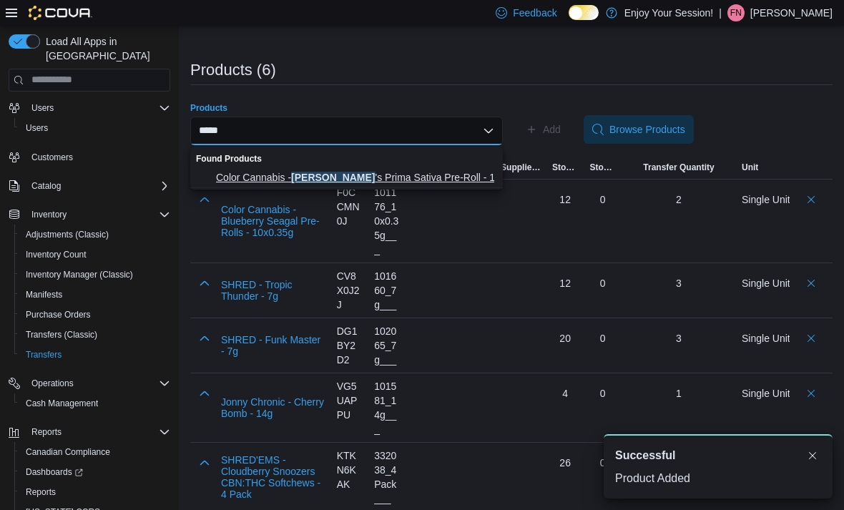
type input "*****"
click at [474, 174] on span "Color Cannabis - [PERSON_NAME] 's Prima Sativa Pre-Roll - 10x0.35g" at bounding box center [355, 177] width 278 height 14
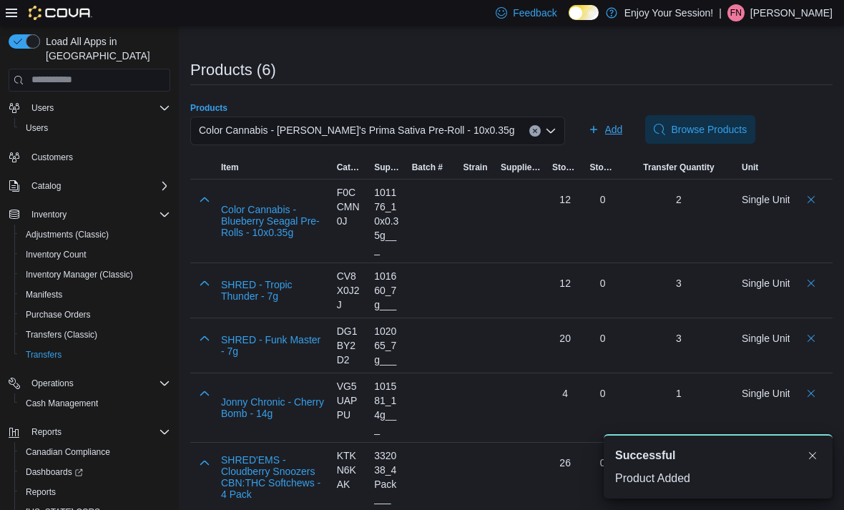
click at [582, 133] on button "Add" at bounding box center [605, 129] width 46 height 29
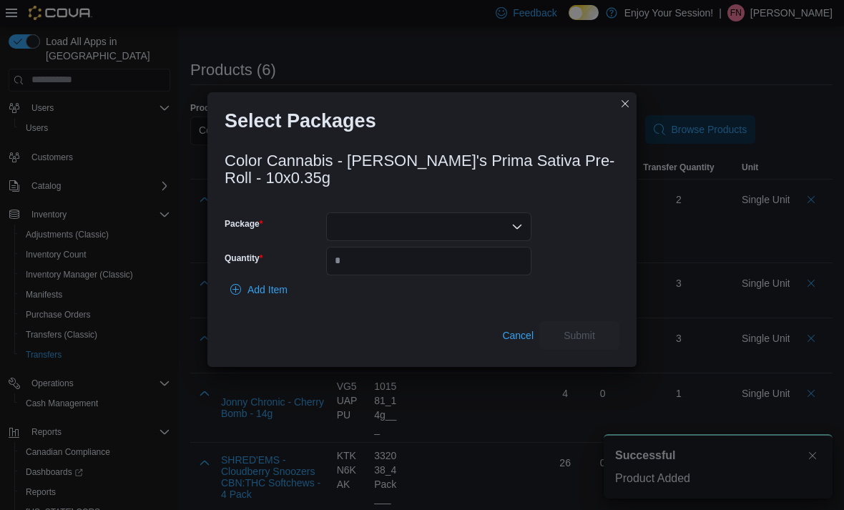
click at [415, 224] on div at bounding box center [428, 226] width 205 height 29
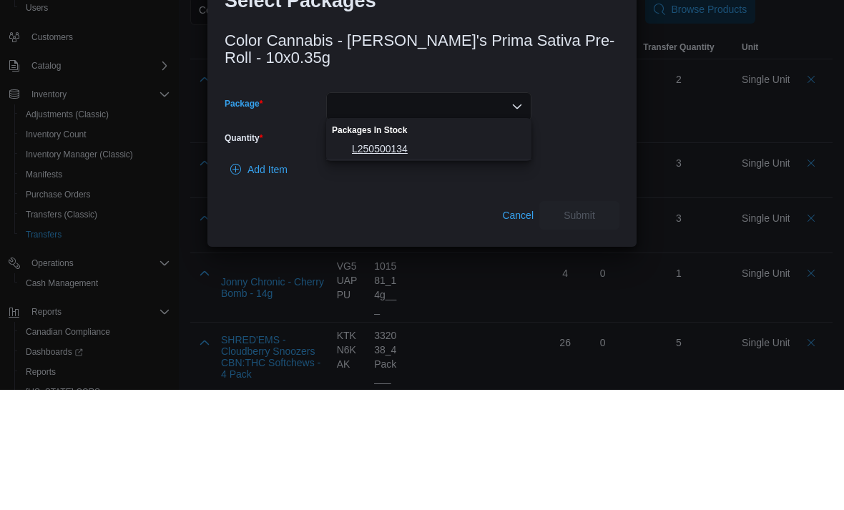
click at [423, 262] on span "L250500134" at bounding box center [437, 269] width 171 height 14
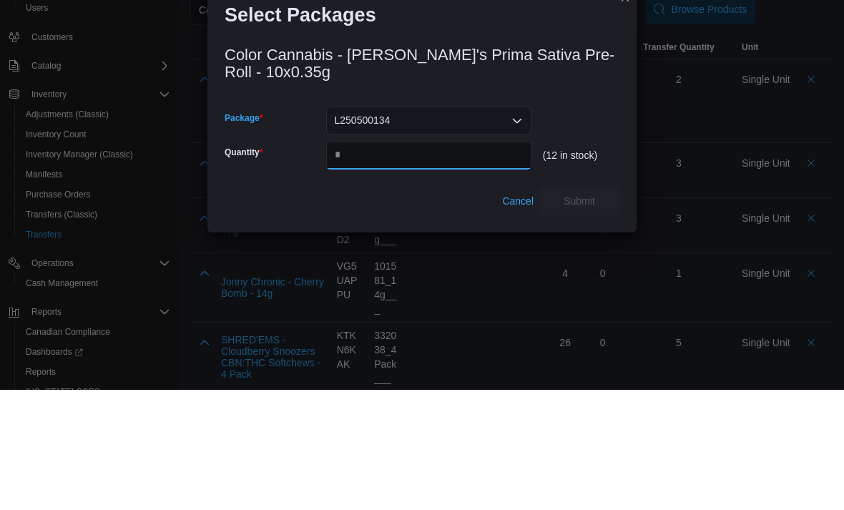
click at [411, 261] on input "Quantity" at bounding box center [428, 275] width 205 height 29
type input "*"
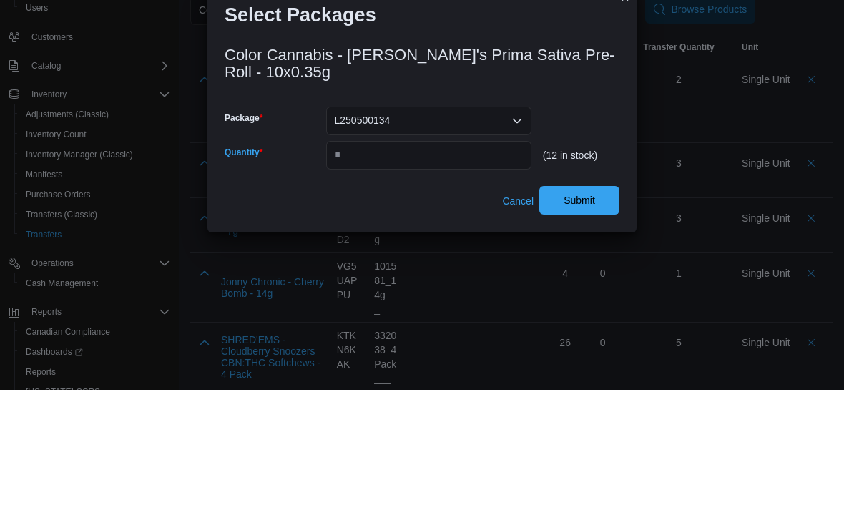
click at [592, 313] on span "Submit" at bounding box center [579, 320] width 31 height 14
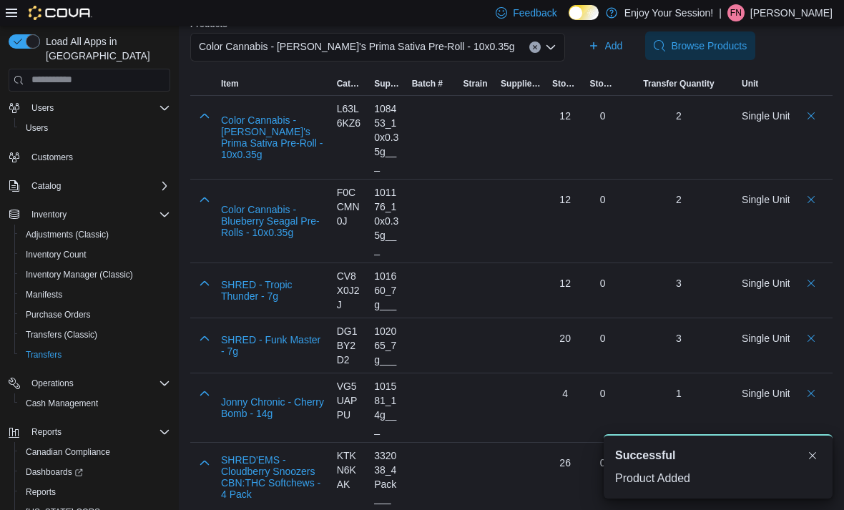
click at [529, 53] on button "Clear input" at bounding box center [534, 46] width 11 height 11
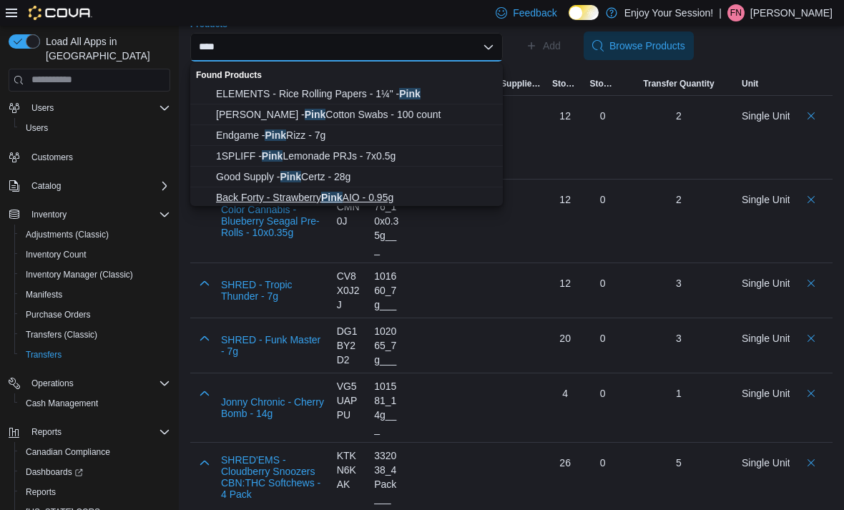
type input "****"
click at [393, 195] on span "Back Forty - Strawberry Pink AIO - 0.95g" at bounding box center [355, 197] width 278 height 14
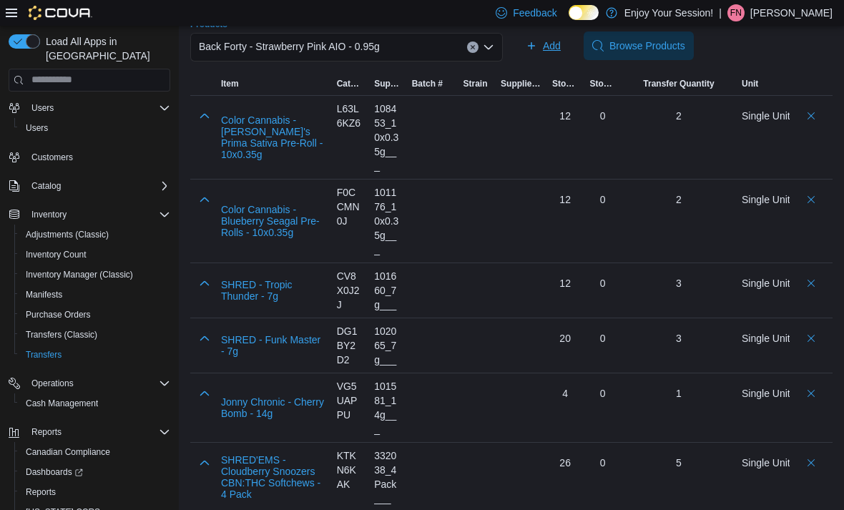
click at [546, 49] on span "Add" at bounding box center [552, 46] width 18 height 14
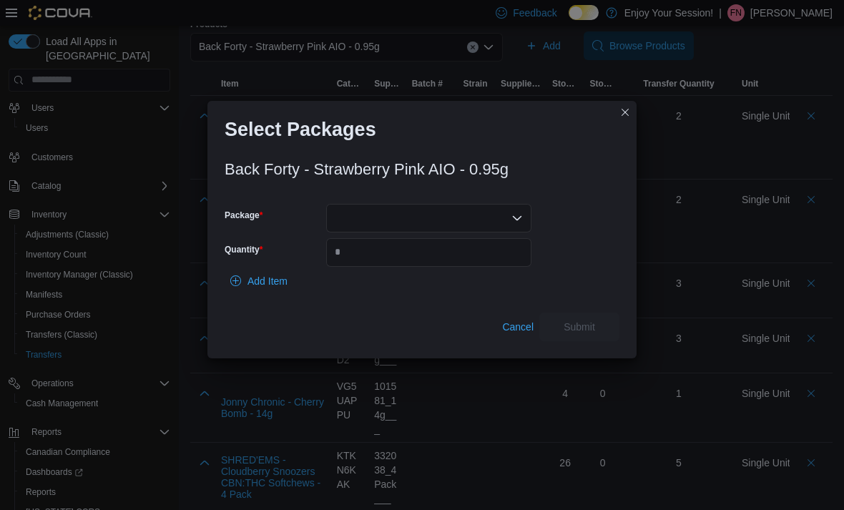
click at [456, 210] on div at bounding box center [428, 218] width 205 height 29
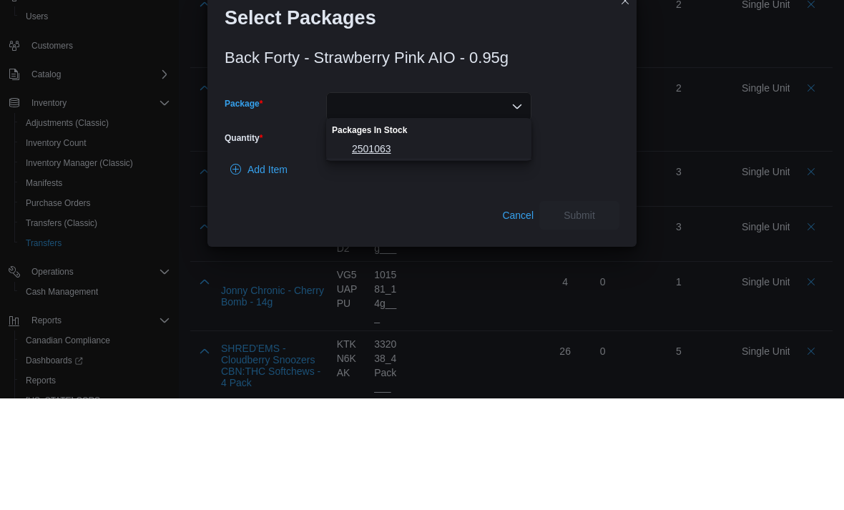
click at [414, 250] on button "2501063" at bounding box center [428, 260] width 205 height 21
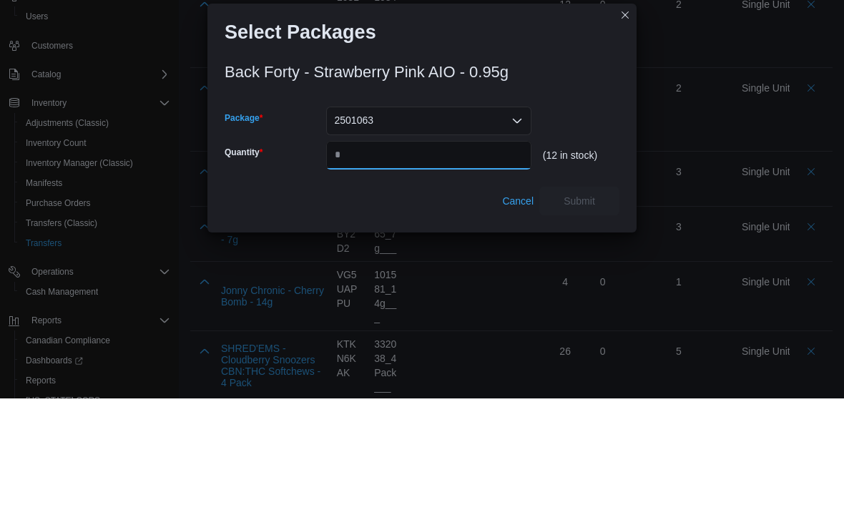
click at [414, 252] on input "Quantity" at bounding box center [428, 266] width 205 height 29
click at [396, 252] on input "Quantity" at bounding box center [428, 266] width 205 height 29
type input "*"
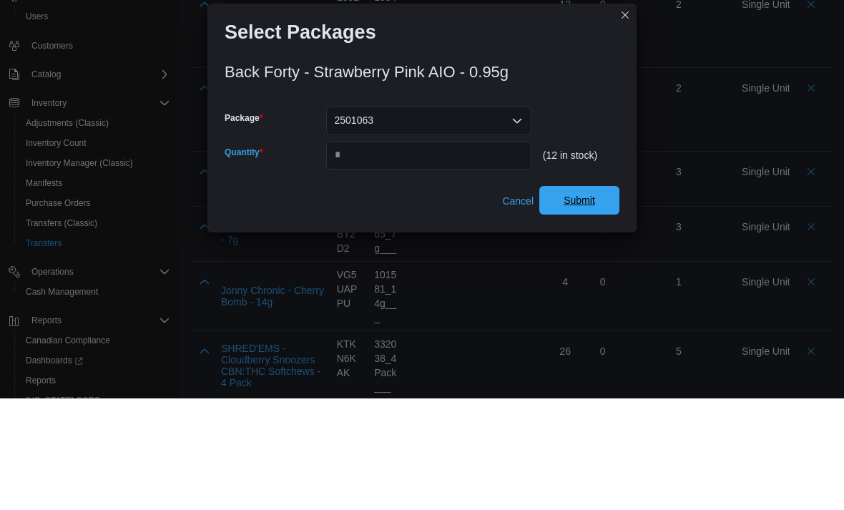
click at [588, 305] on span "Submit" at bounding box center [579, 312] width 31 height 14
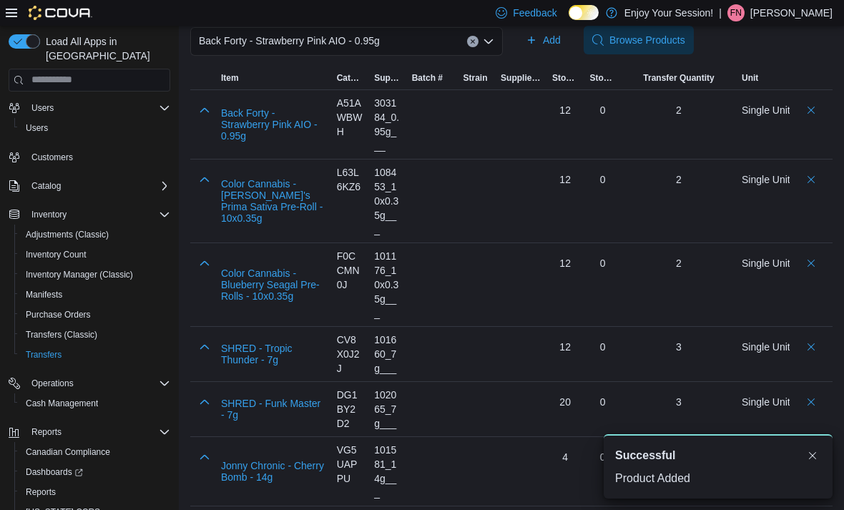
scroll to position [288, 0]
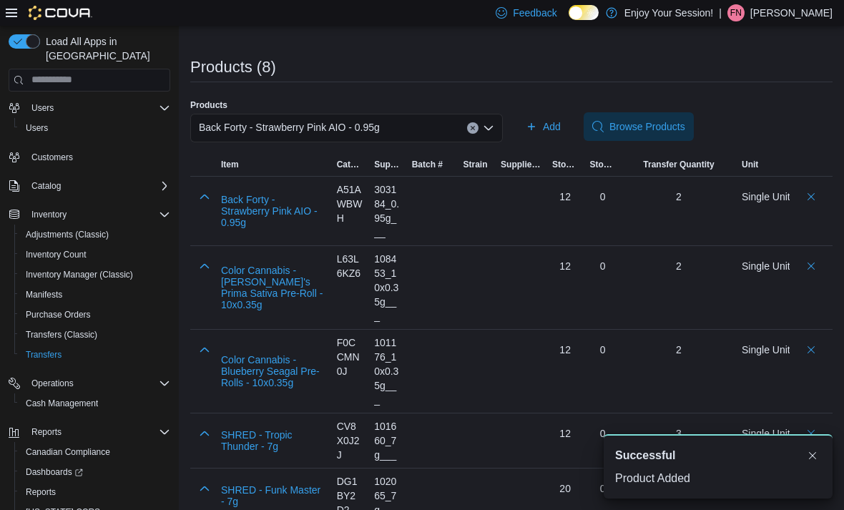
click at [467, 132] on div "Back Forty - Strawberry Pink AIO - 0.95g" at bounding box center [346, 128] width 313 height 29
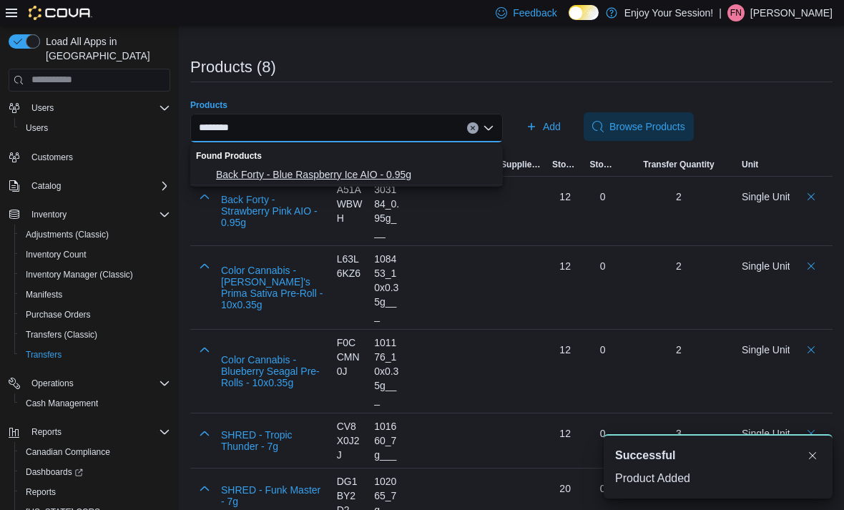
type input "********"
click at [399, 167] on span "Back Forty - Blue Raspberry Ice AIO - 0.95g" at bounding box center [355, 174] width 278 height 14
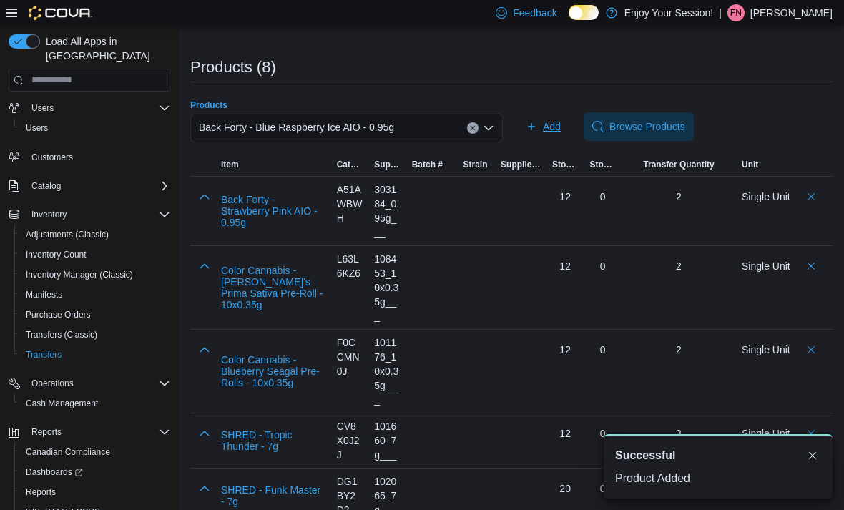
click at [551, 130] on span "Add" at bounding box center [552, 126] width 18 height 14
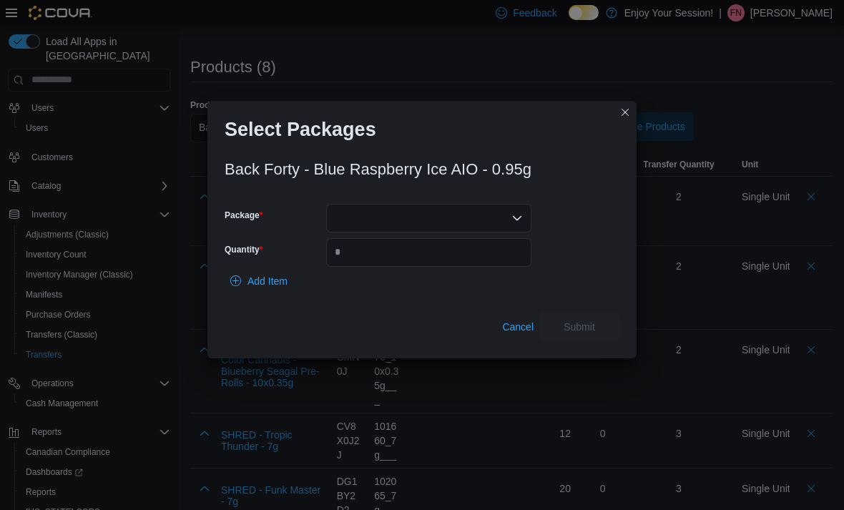
click at [430, 209] on div at bounding box center [428, 218] width 205 height 29
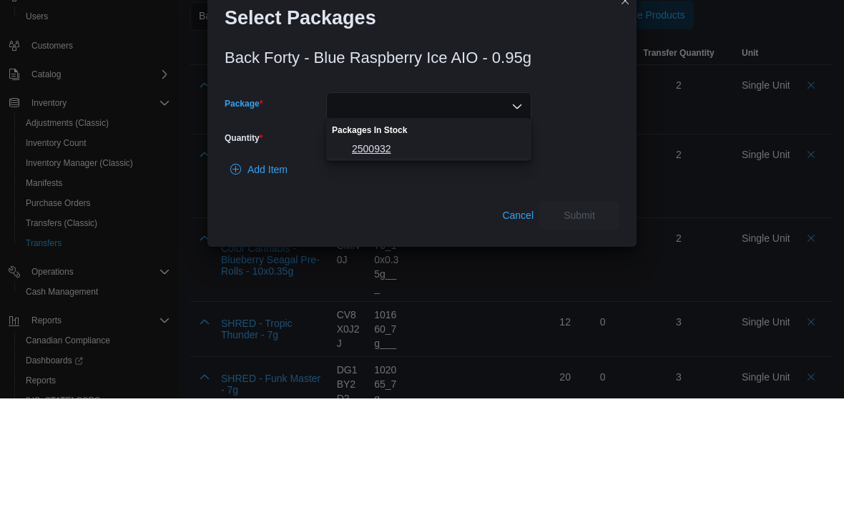
click at [421, 253] on span "2500932" at bounding box center [437, 260] width 171 height 14
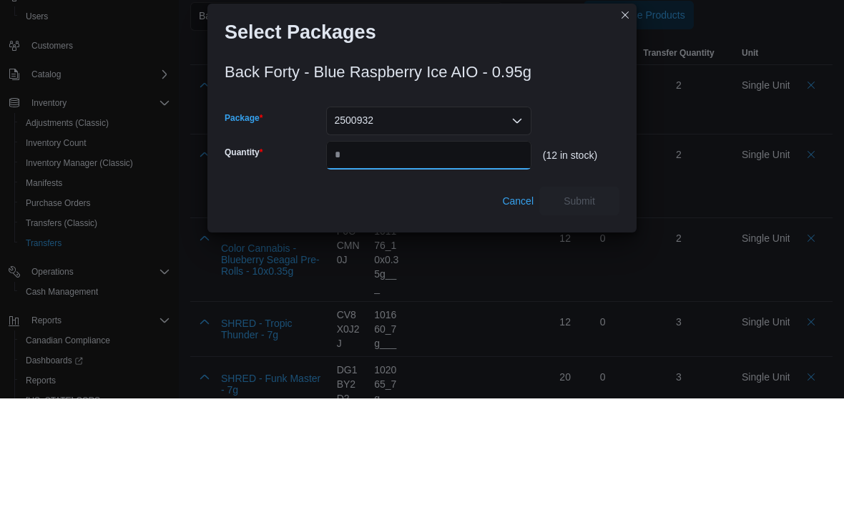
click at [408, 252] on input "Quantity" at bounding box center [428, 266] width 205 height 29
type input "*"
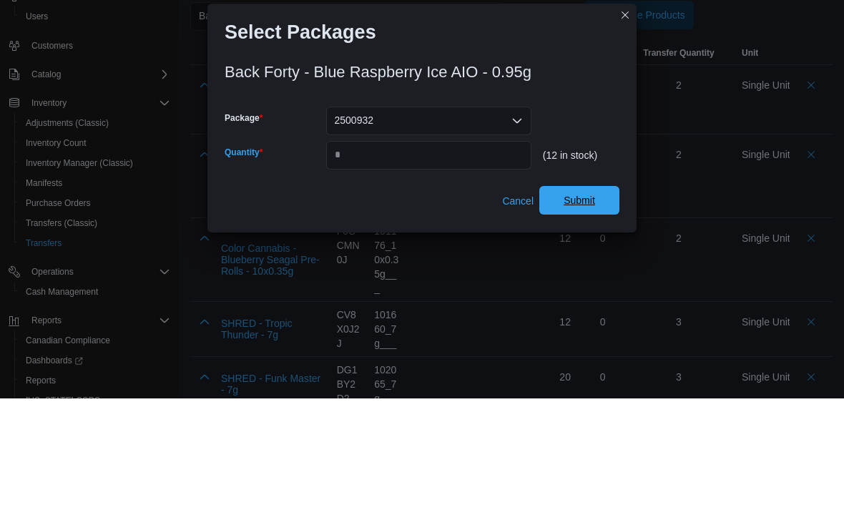
click at [599, 298] on span "Submit" at bounding box center [579, 312] width 63 height 29
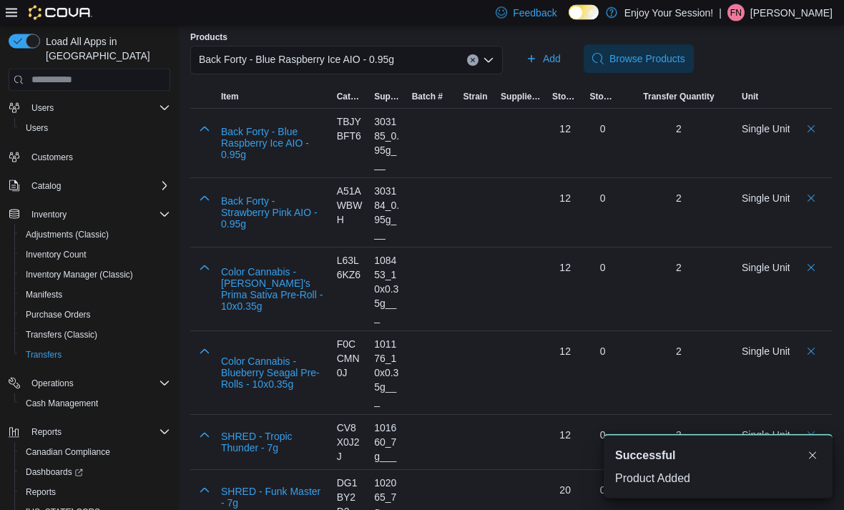
scroll to position [348, 0]
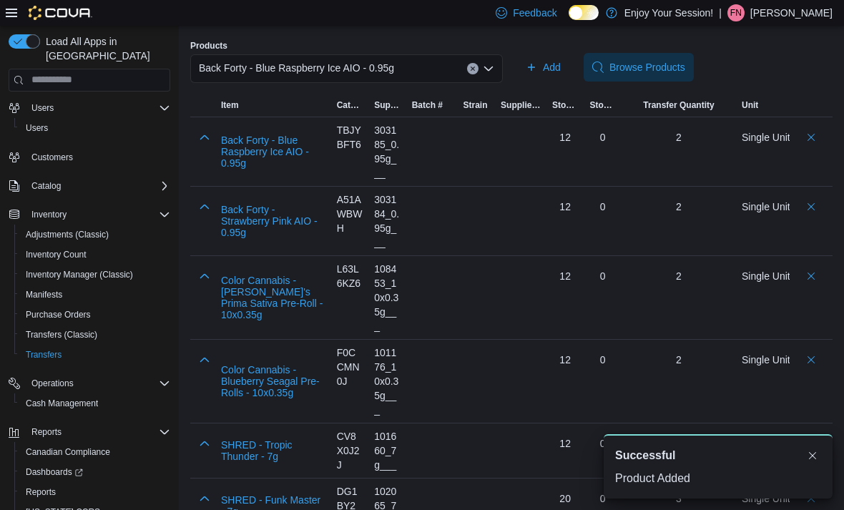
click at [471, 72] on icon "Clear input" at bounding box center [473, 69] width 6 height 6
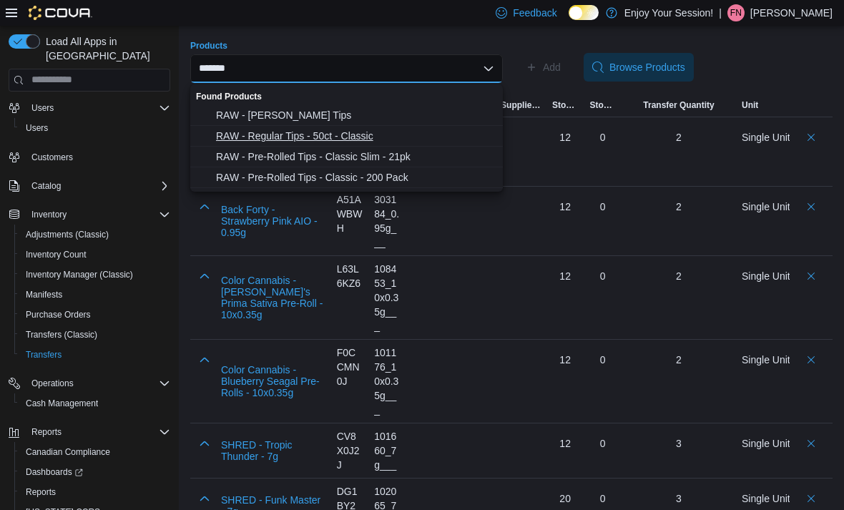
type input "*******"
click at [368, 137] on span "RAW - Regular Tips - 50ct - Classic" at bounding box center [355, 136] width 278 height 14
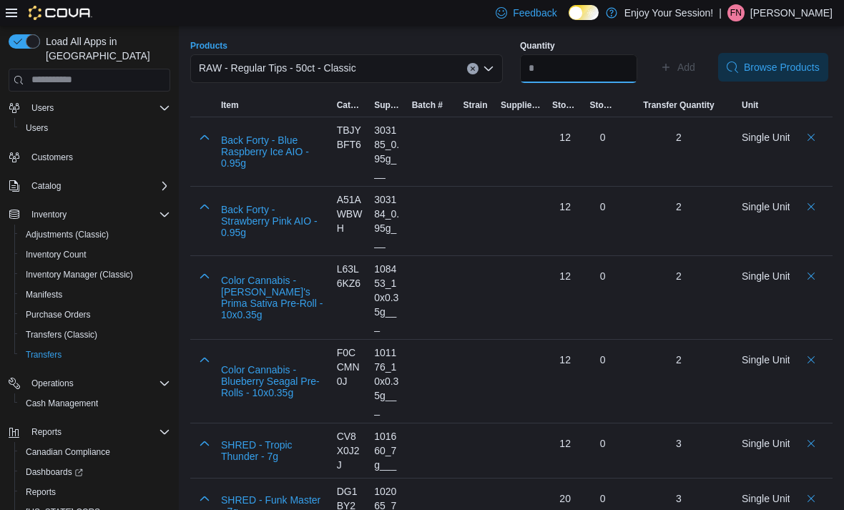
click at [579, 74] on input "Quantity" at bounding box center [578, 68] width 117 height 29
type input "*"
click at [692, 74] on span "Add" at bounding box center [686, 67] width 18 height 14
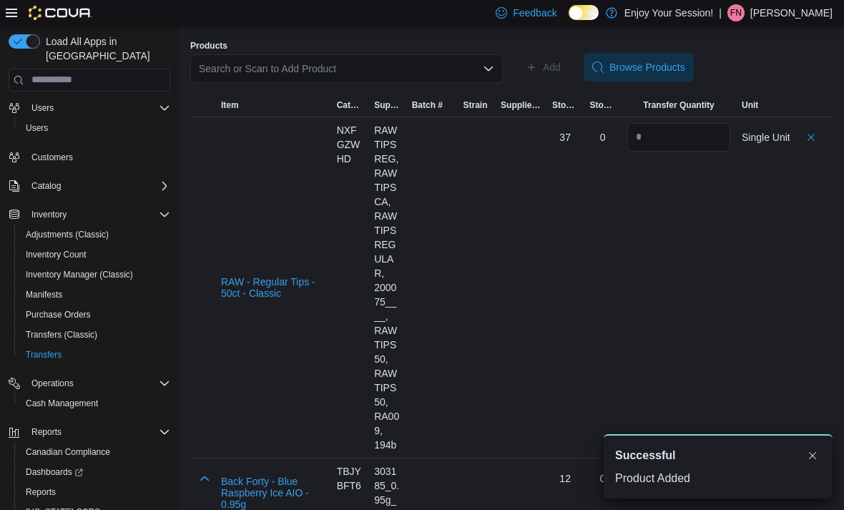
scroll to position [0, 0]
click at [236, 293] on button "RAW - Regular Tips - 50ct - Classic" at bounding box center [273, 287] width 104 height 23
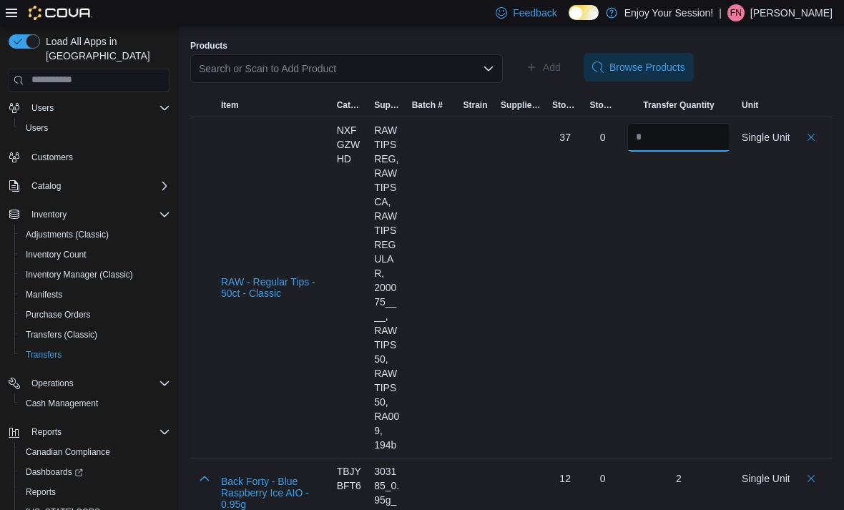
click at [711, 142] on input "number" at bounding box center [678, 137] width 103 height 29
click at [796, 174] on td at bounding box center [811, 287] width 43 height 341
click at [438, 78] on div "Search or Scan to Add Product" at bounding box center [346, 68] width 313 height 29
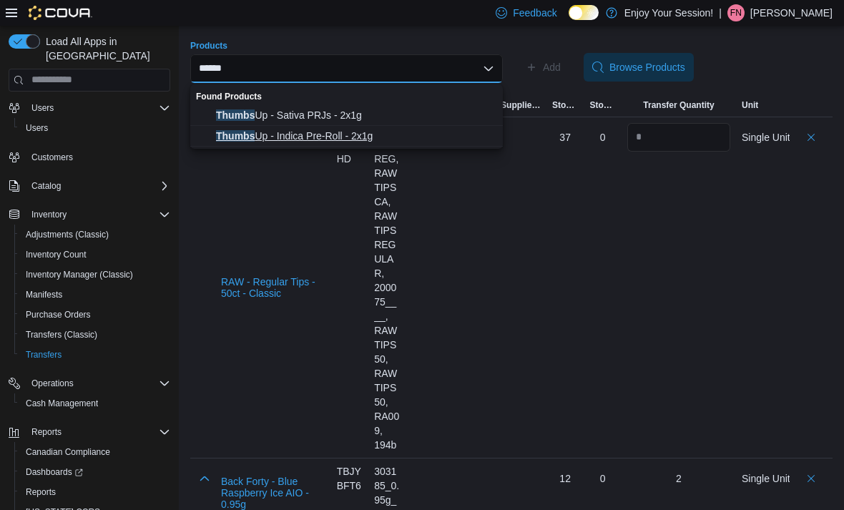
type input "******"
click at [369, 140] on span "Thumbs Up - Indica Pre-Roll - 2x1g" at bounding box center [355, 136] width 278 height 14
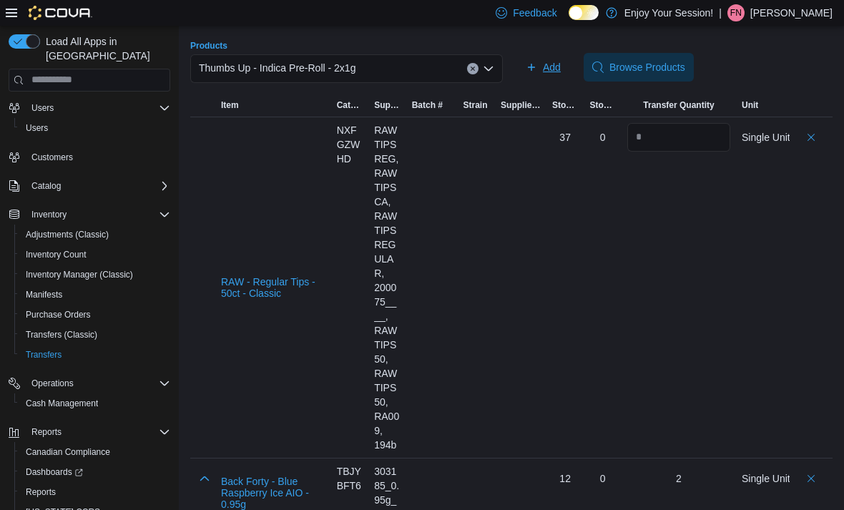
click at [543, 76] on span "Add" at bounding box center [543, 67] width 35 height 29
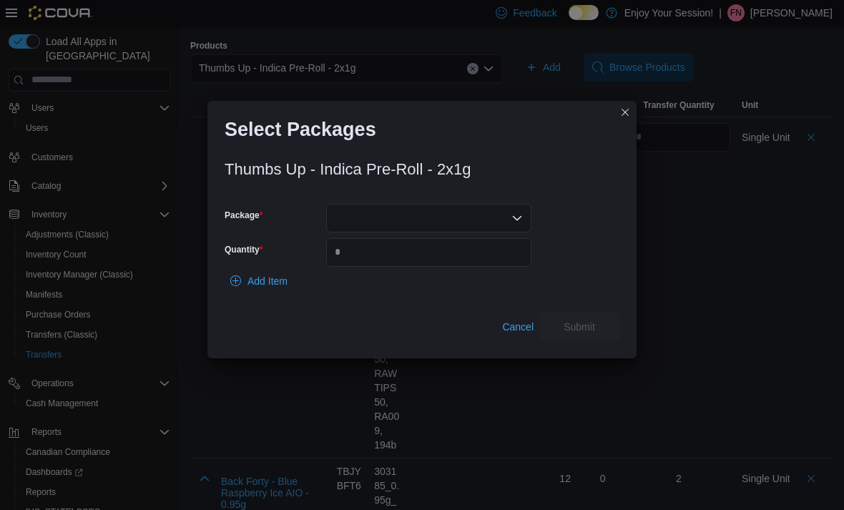
click at [433, 224] on div at bounding box center [428, 218] width 205 height 29
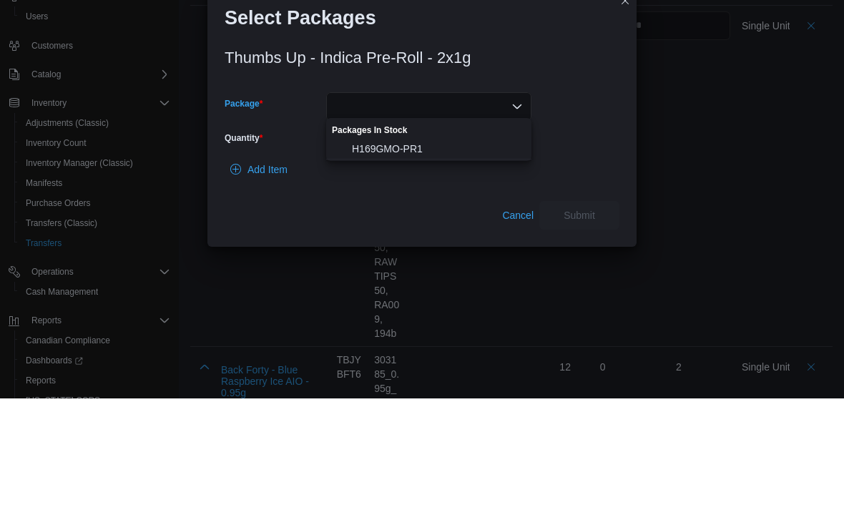
scroll to position [459, 0]
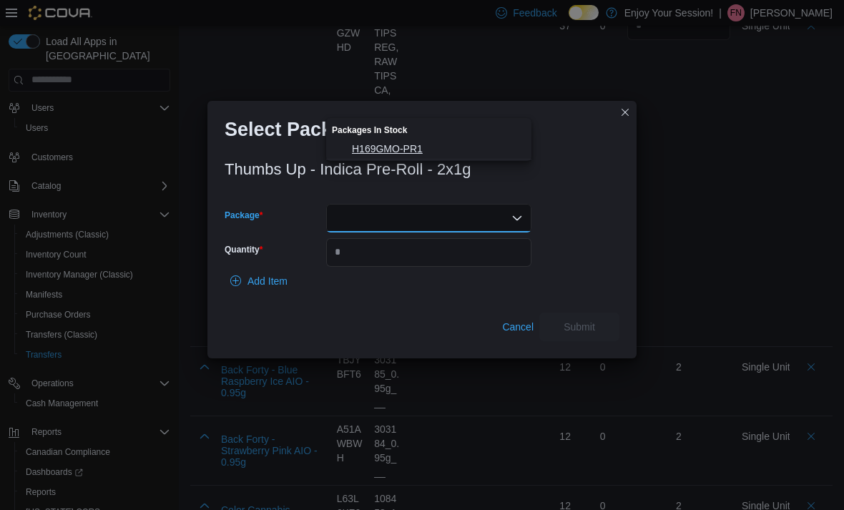
click at [435, 146] on span "H169GMO-PR1" at bounding box center [437, 149] width 171 height 14
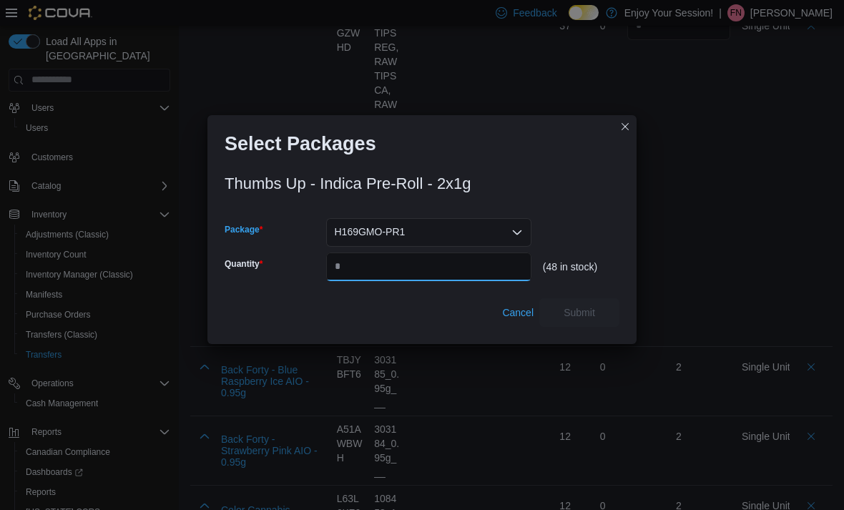
click at [423, 263] on input "Quantity" at bounding box center [428, 266] width 205 height 29
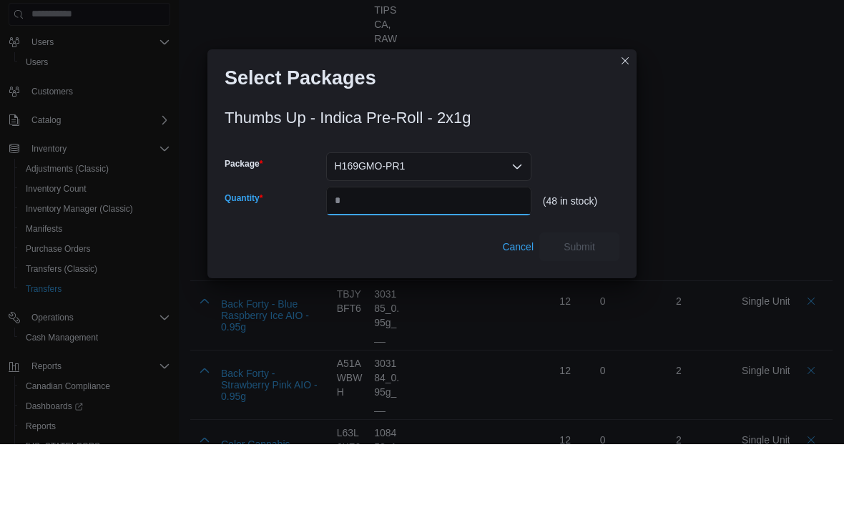
scroll to position [525, 0]
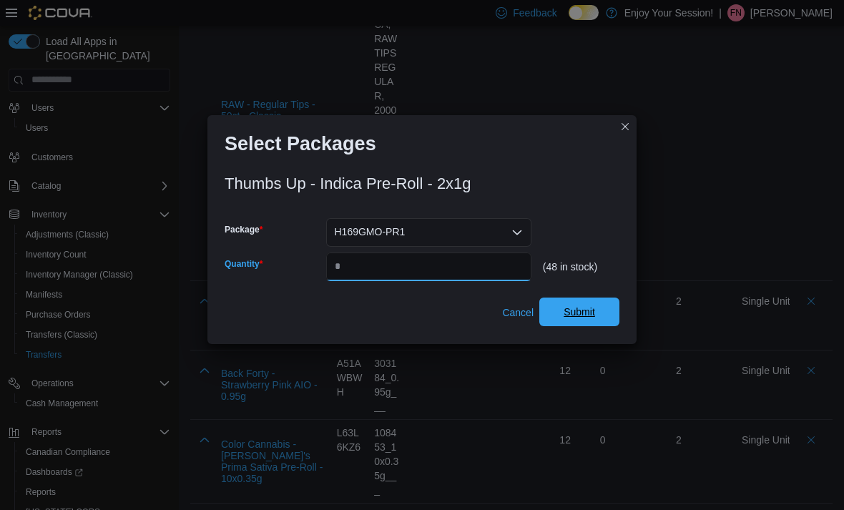
type input "**"
click at [598, 315] on span "Submit" at bounding box center [579, 312] width 63 height 29
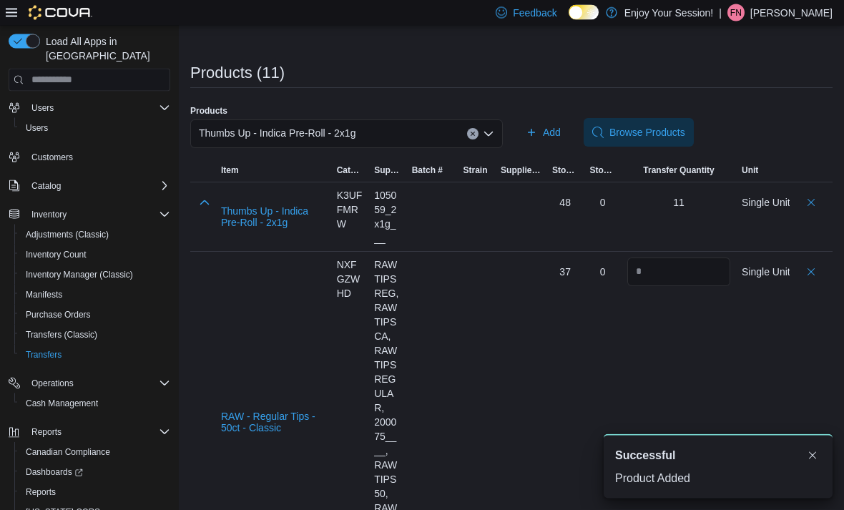
scroll to position [280, 0]
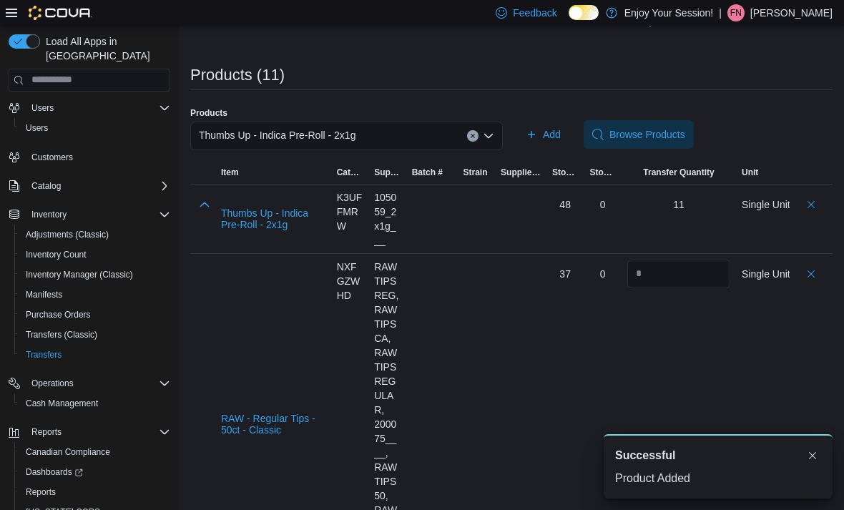
click at [431, 140] on div "Thumbs Up - Indica Pre-Roll - 2x1g" at bounding box center [346, 136] width 313 height 29
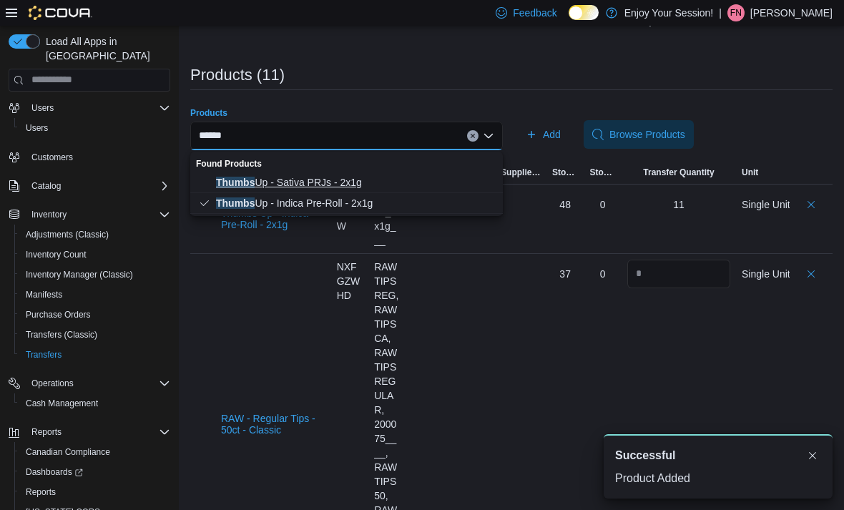
type input "******"
click at [333, 180] on span "Thumbs Up - Sativa PRJs - 2x1g" at bounding box center [355, 182] width 278 height 14
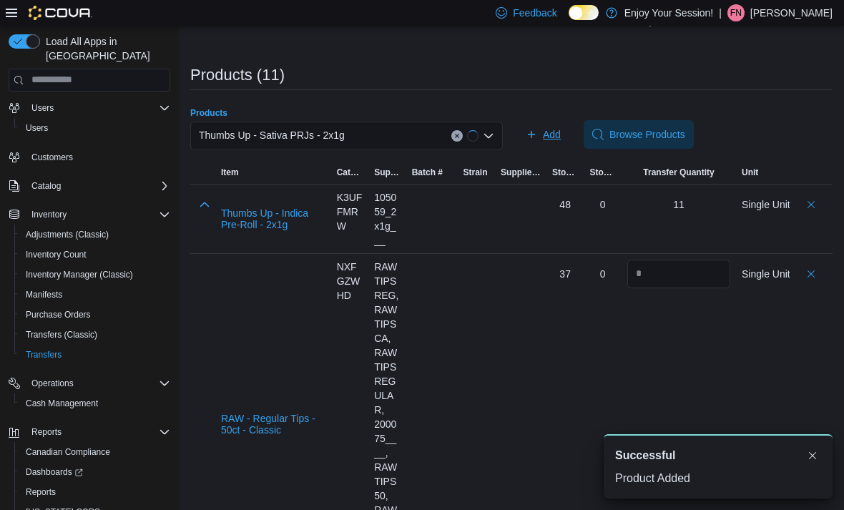
click at [550, 142] on span "Add" at bounding box center [552, 134] width 18 height 14
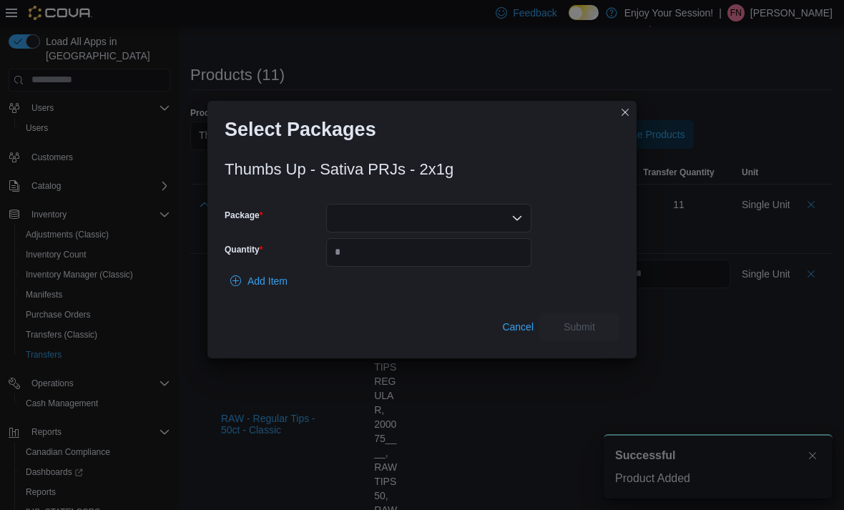
click at [413, 213] on div at bounding box center [428, 218] width 205 height 29
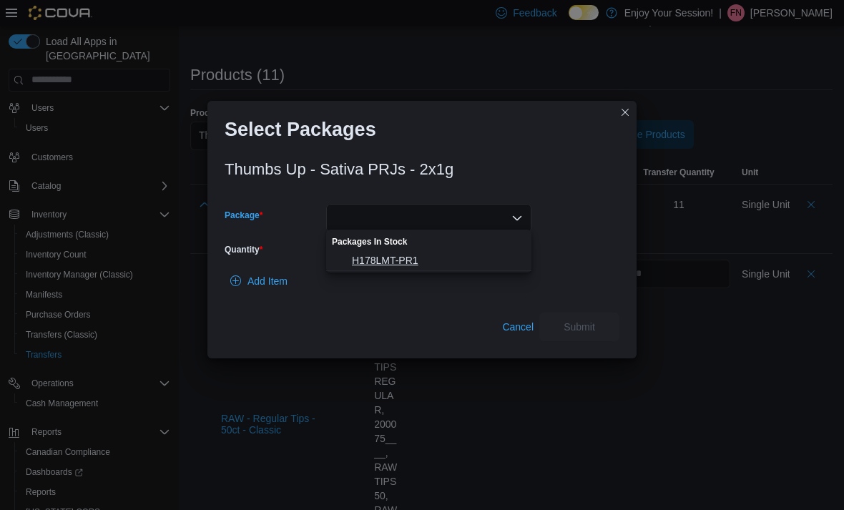
click at [419, 264] on span "H178LMT-PR1" at bounding box center [437, 260] width 171 height 14
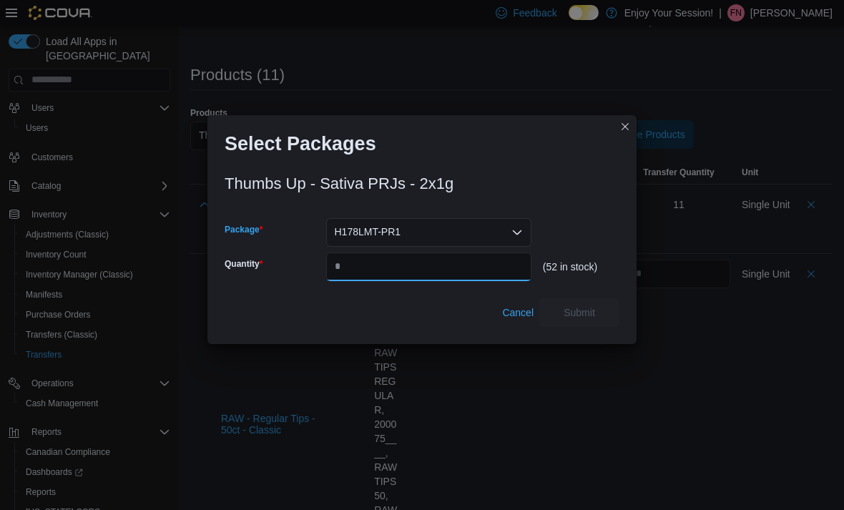
click at [393, 276] on input "Quantity" at bounding box center [428, 266] width 205 height 29
type input "**"
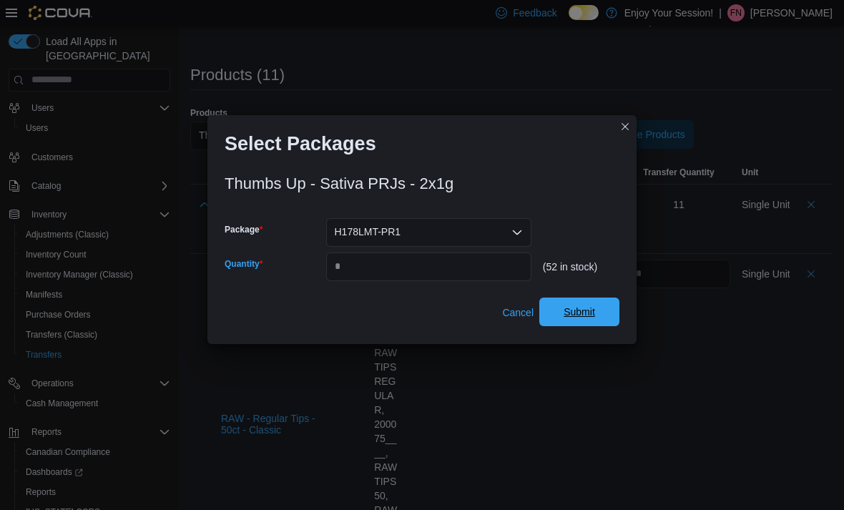
click at [584, 313] on span "Submit" at bounding box center [579, 312] width 31 height 14
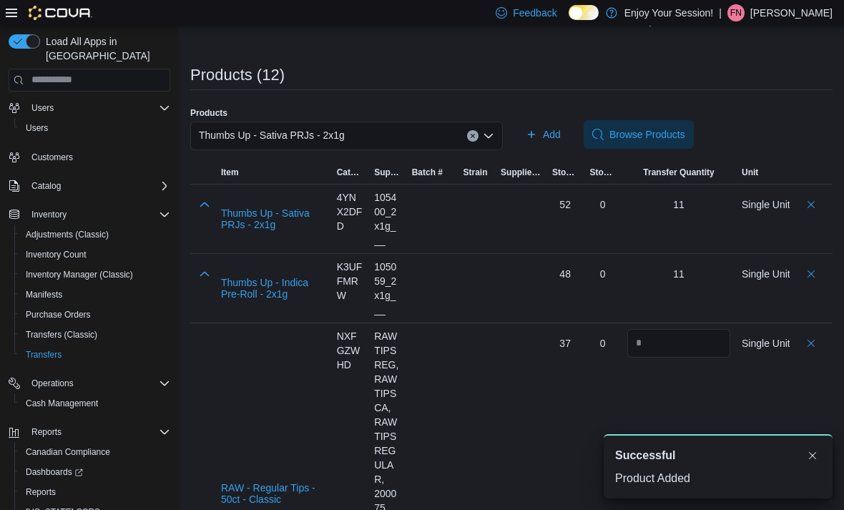
scroll to position [0, 0]
click at [478, 129] on div "Thumbs Up - Sativa PRJs - 2x1g" at bounding box center [346, 136] width 313 height 29
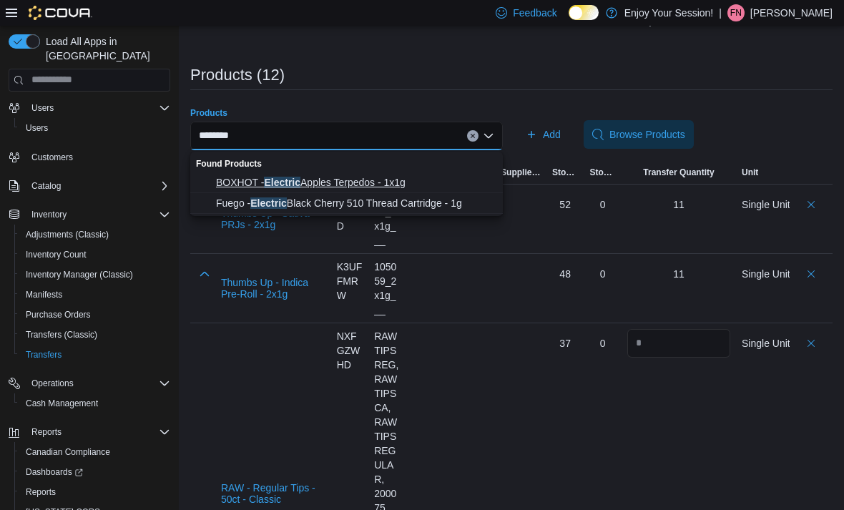
type input "********"
click at [381, 185] on span "BOXHOT - Electric Apples Terpedos - 1x1g" at bounding box center [355, 182] width 278 height 14
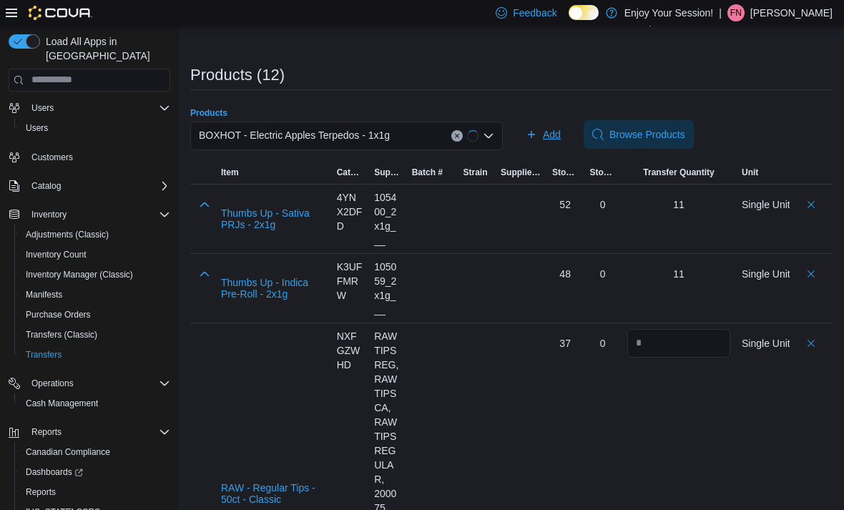
click at [549, 142] on span "Add" at bounding box center [552, 134] width 18 height 14
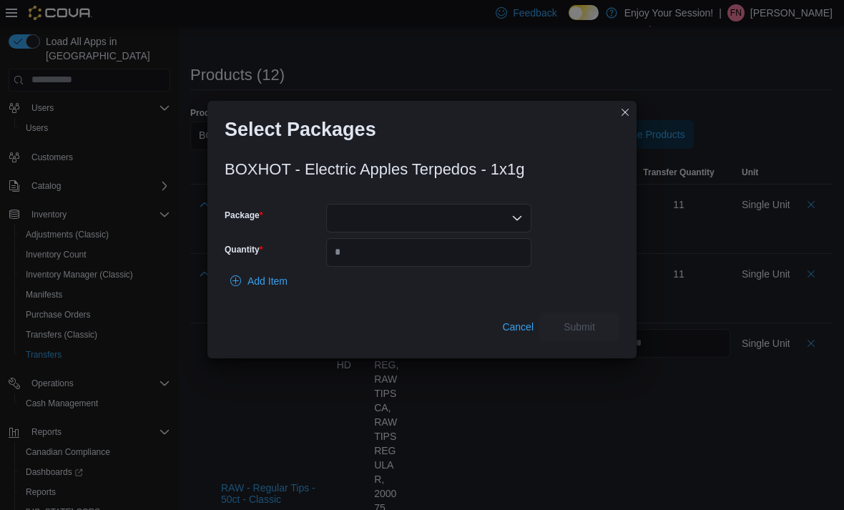
click at [420, 219] on div at bounding box center [428, 218] width 205 height 29
click at [413, 257] on span "ME250003988" at bounding box center [437, 260] width 171 height 14
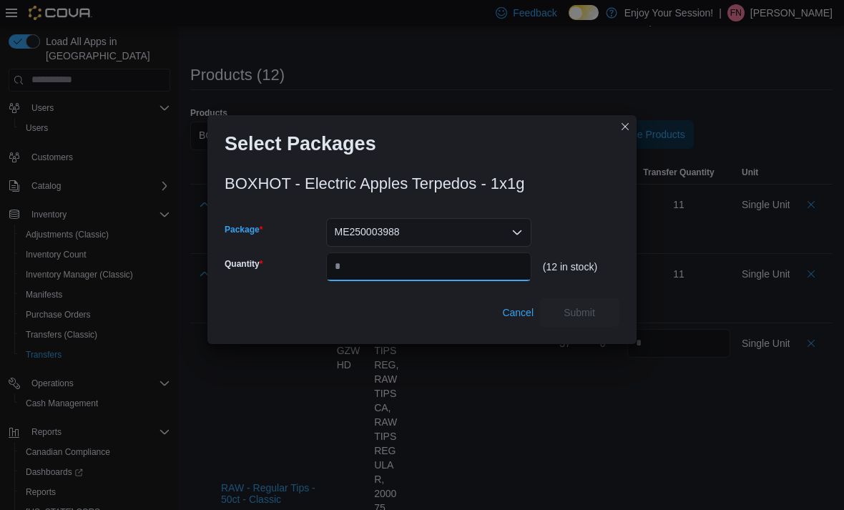
click at [405, 262] on input "Quantity" at bounding box center [428, 266] width 205 height 29
type input "*"
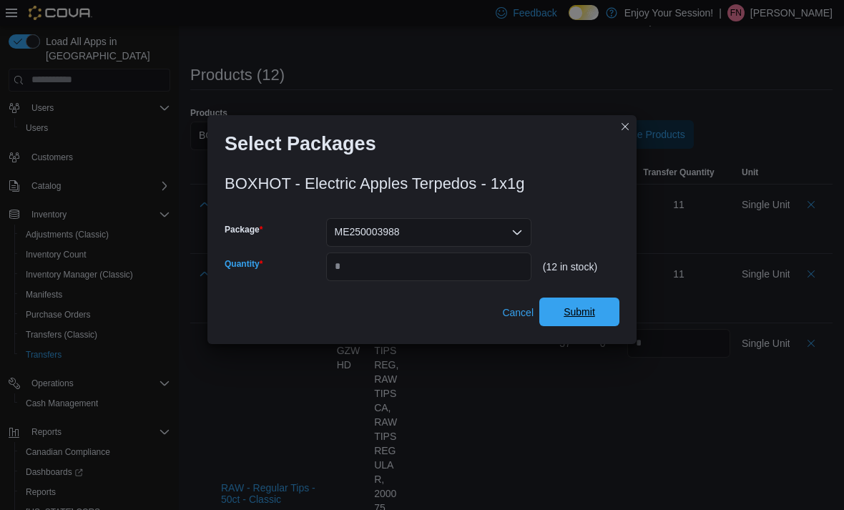
click at [606, 317] on span "Submit" at bounding box center [579, 312] width 63 height 29
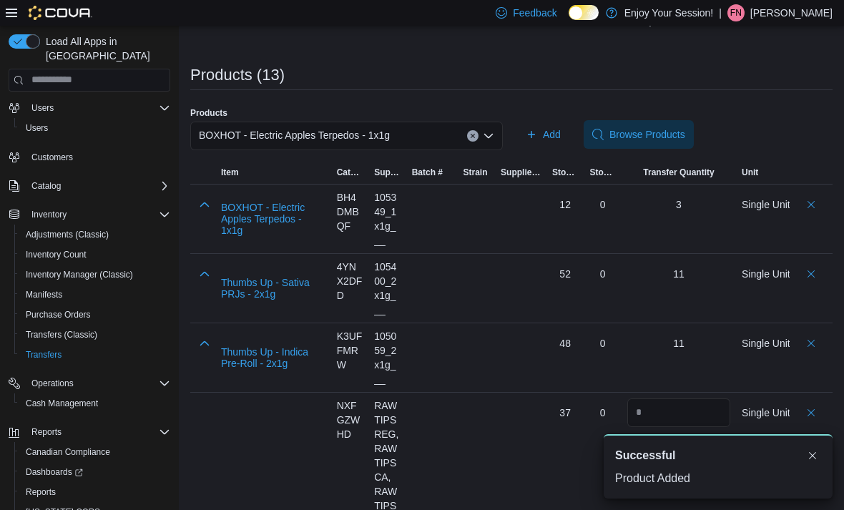
click at [427, 134] on div "BOXHOT - Electric Apples Terpedos - 1x1g" at bounding box center [346, 136] width 313 height 29
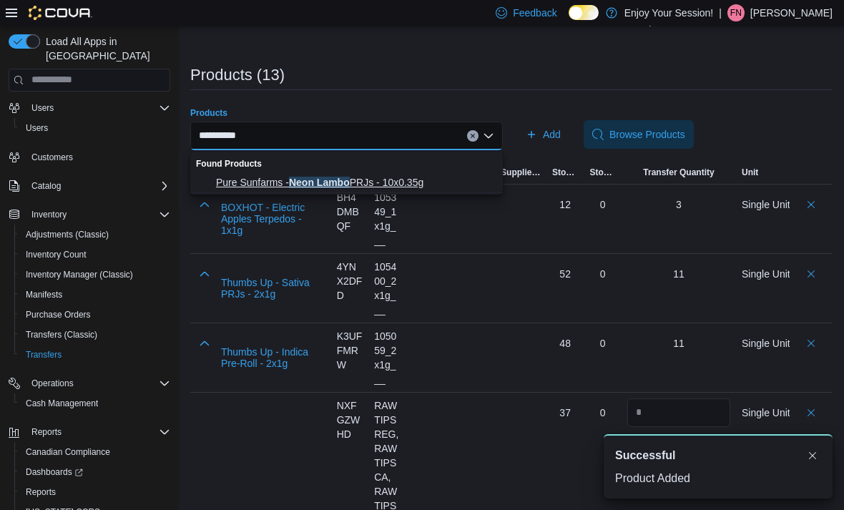
type input "**********"
click at [416, 178] on span "Pure Sunfarms - Neon Lambo PRJs - 10x0.35g" at bounding box center [355, 182] width 278 height 14
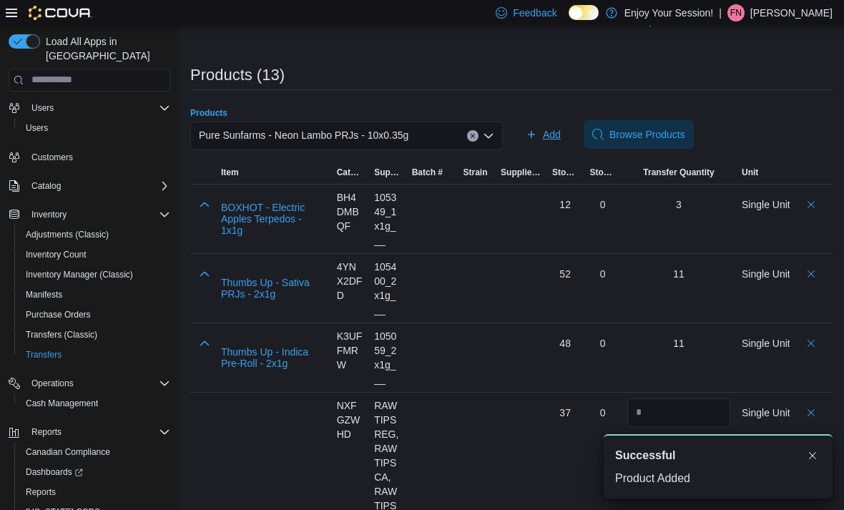
click at [550, 142] on span "Add" at bounding box center [552, 134] width 18 height 14
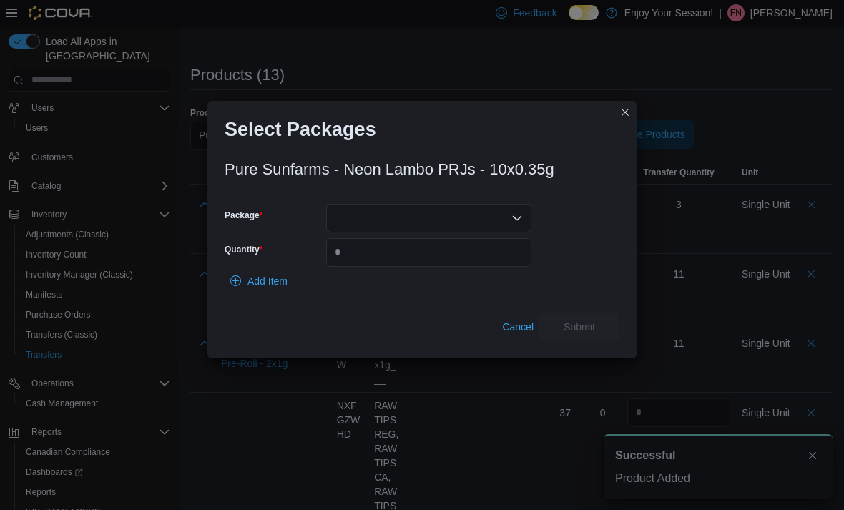
click at [410, 218] on div at bounding box center [428, 218] width 205 height 29
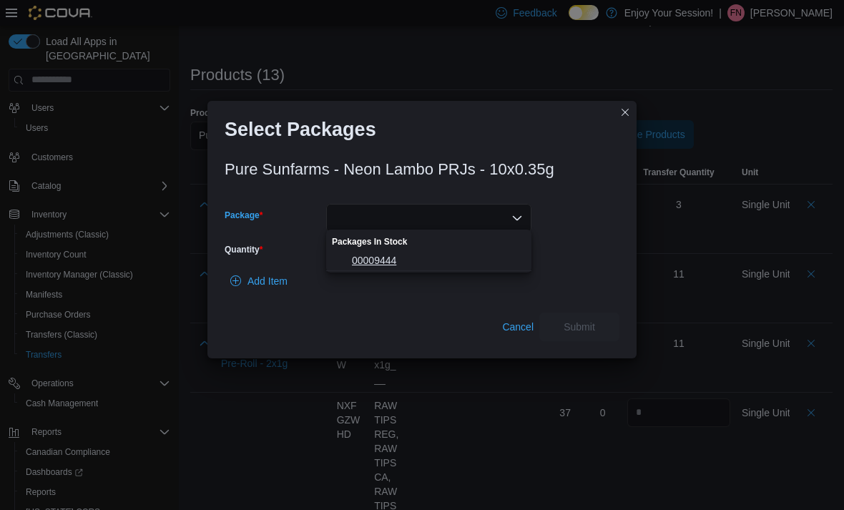
click at [400, 262] on span "00009444" at bounding box center [437, 260] width 171 height 14
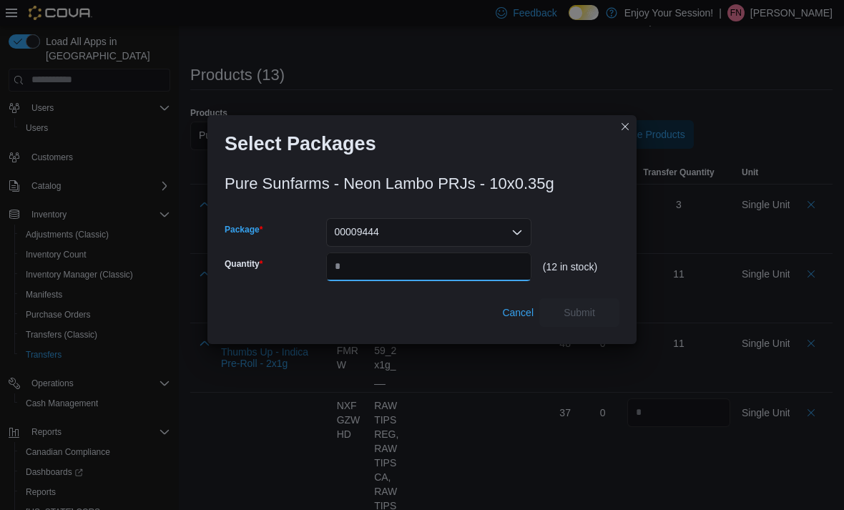
click at [398, 265] on input "Quantity" at bounding box center [428, 266] width 205 height 29
type input "*"
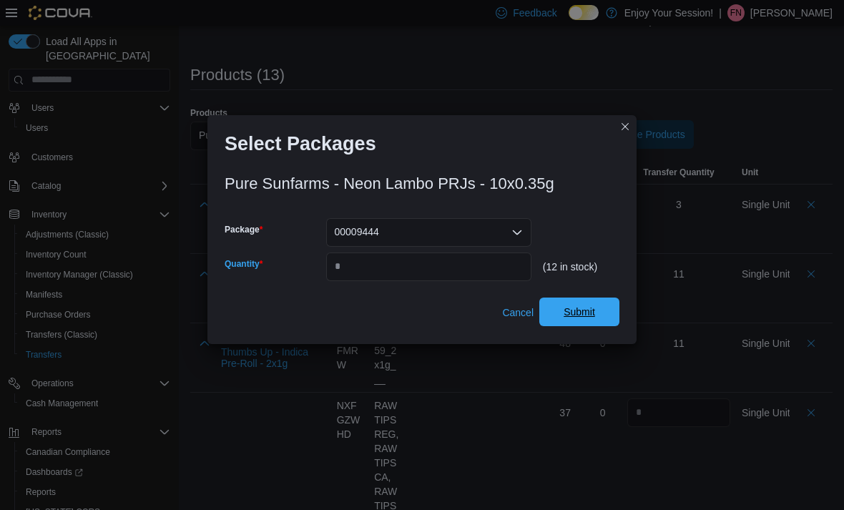
click at [584, 300] on span "Submit" at bounding box center [579, 312] width 63 height 29
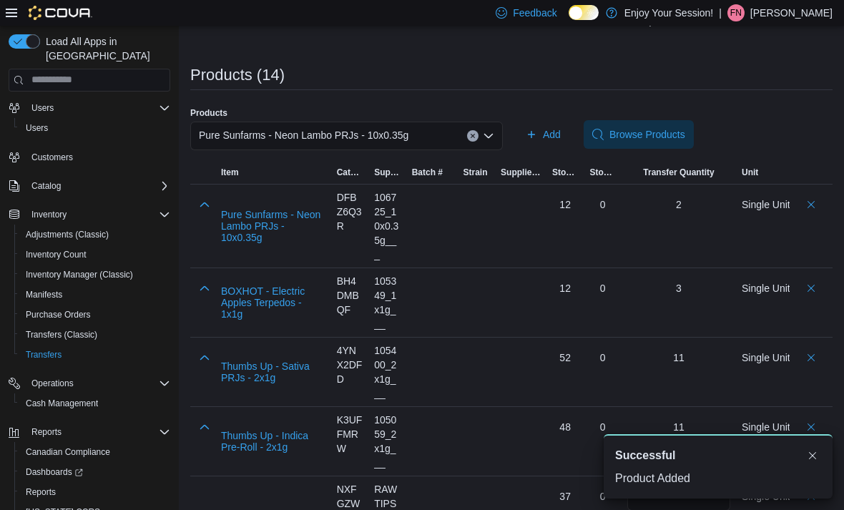
click at [447, 179] on span "Batch #" at bounding box center [431, 172] width 51 height 23
click at [409, 147] on div "Pure Sunfarms - Neon Lambo PRJs - 10x0.35g" at bounding box center [346, 136] width 313 height 29
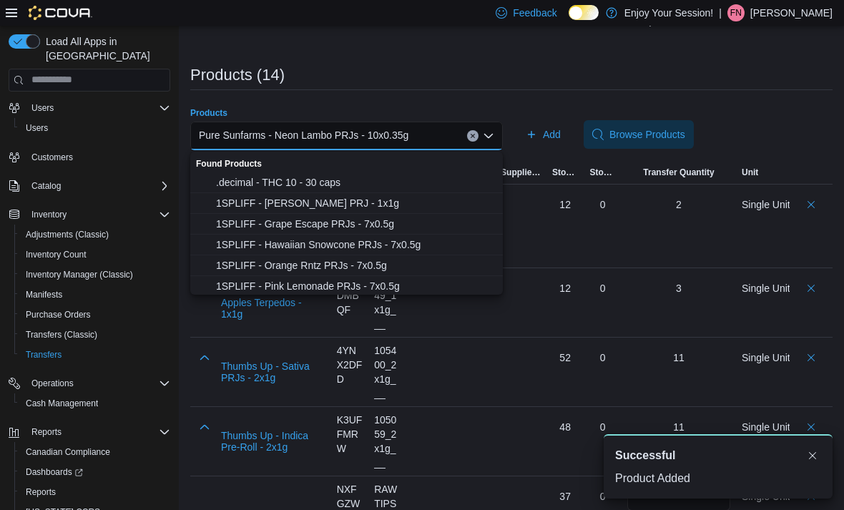
click at [431, 139] on div "Pure Sunfarms - Neon Lambo PRJs - 10x0.35g Combo box. Selected. Pure Sunfarms -…" at bounding box center [346, 136] width 313 height 29
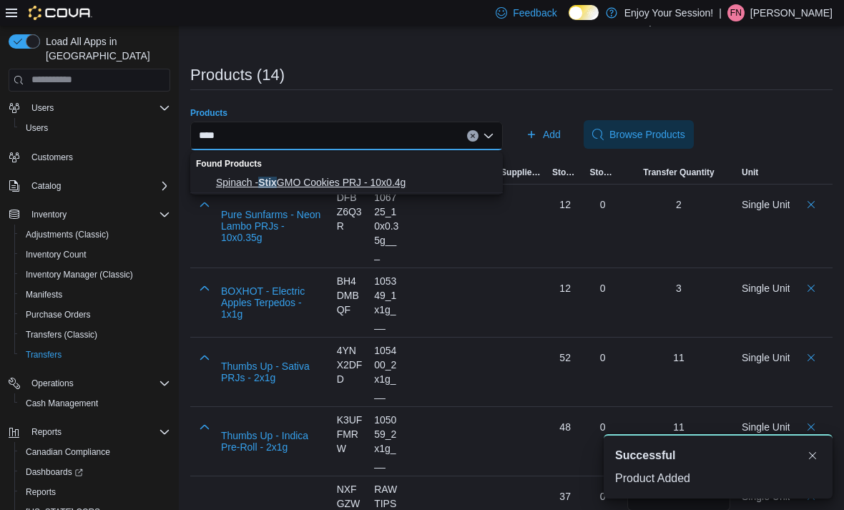
type input "****"
click at [395, 178] on span "Spinach - Stix GMO Cookies PRJ - 10x0.4g" at bounding box center [355, 182] width 278 height 14
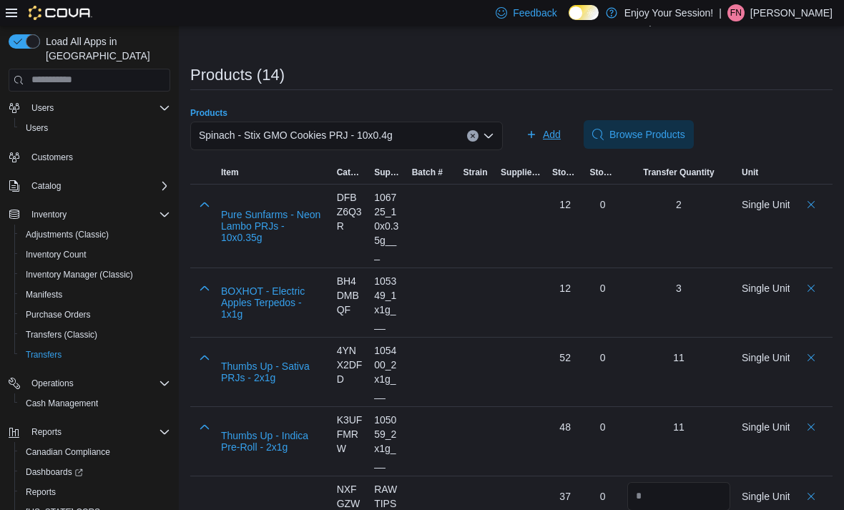
click at [546, 135] on span "Add" at bounding box center [552, 134] width 18 height 14
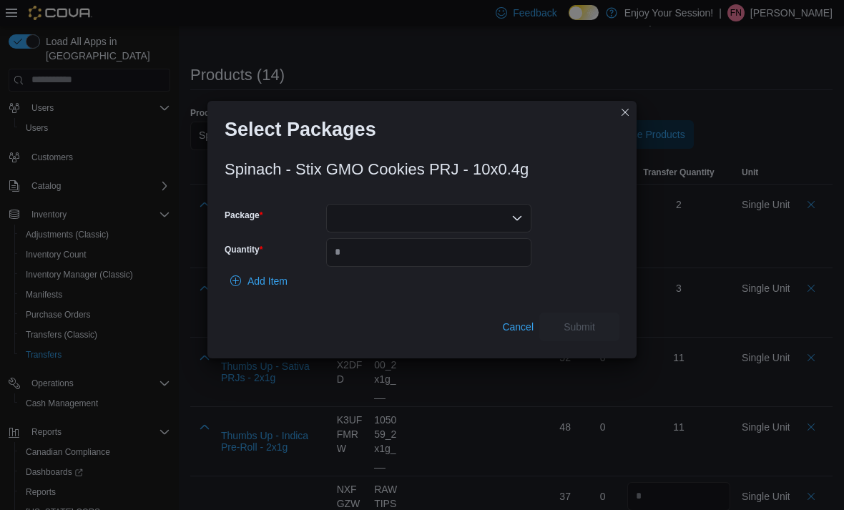
click at [436, 217] on div at bounding box center [428, 218] width 205 height 29
click at [404, 262] on span "023747" at bounding box center [437, 260] width 171 height 14
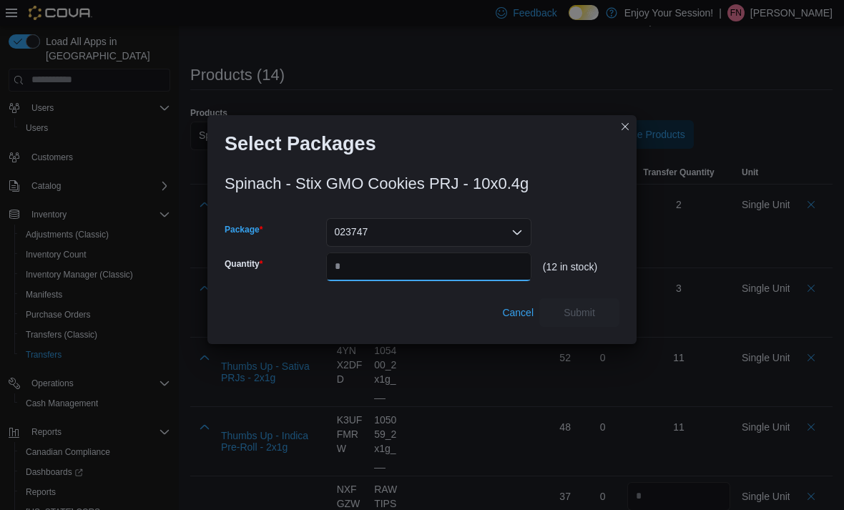
click at [403, 262] on input "Quantity" at bounding box center [428, 266] width 205 height 29
click at [445, 269] on input "Quantity" at bounding box center [428, 266] width 205 height 29
type input "*"
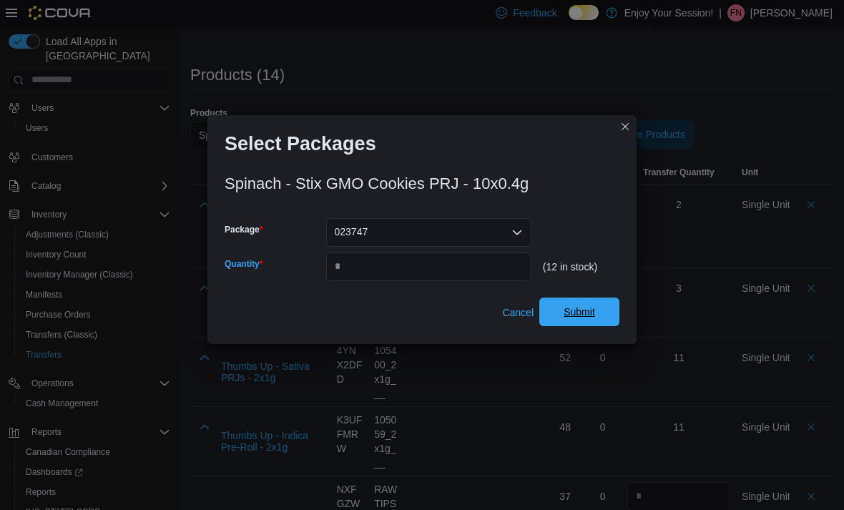
click at [586, 314] on span "Submit" at bounding box center [579, 312] width 31 height 14
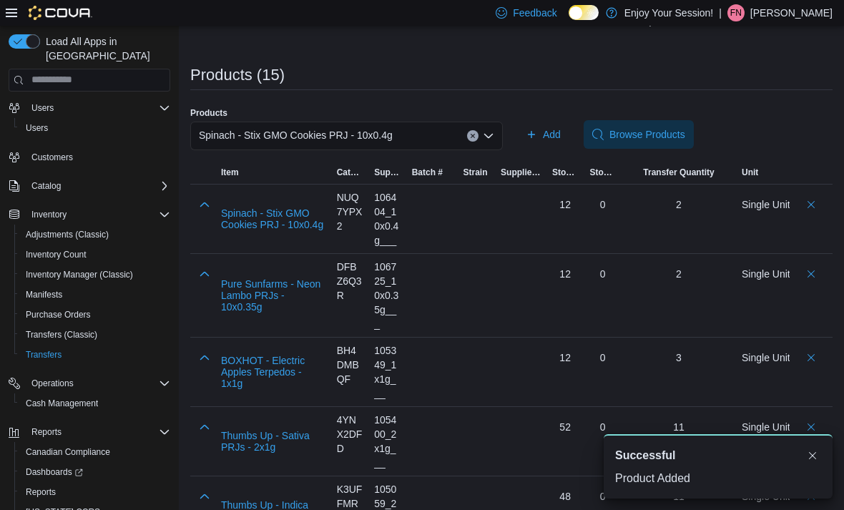
click at [457, 138] on div "Spinach - Stix GMO Cookies PRJ - 10x0.4g" at bounding box center [346, 136] width 313 height 29
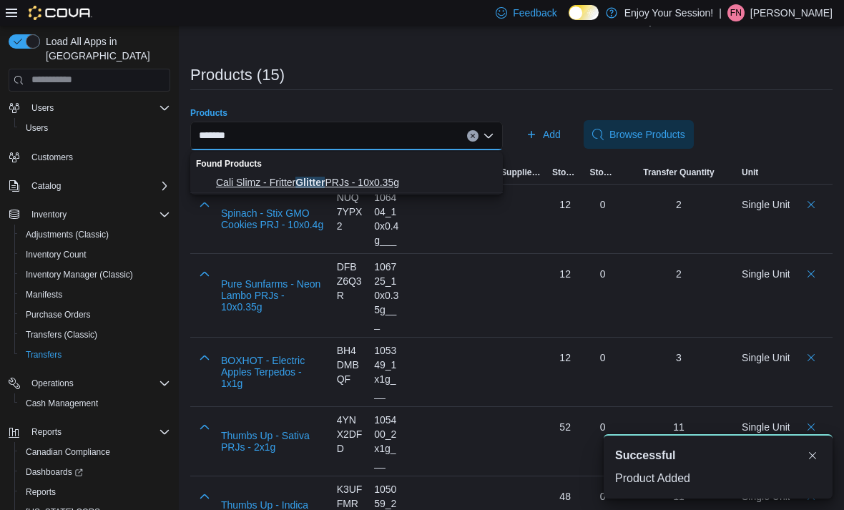
type input "*******"
click at [373, 183] on span "Cali Slimz - Fritter Glitter PRJs - 10x0.35g" at bounding box center [355, 182] width 278 height 14
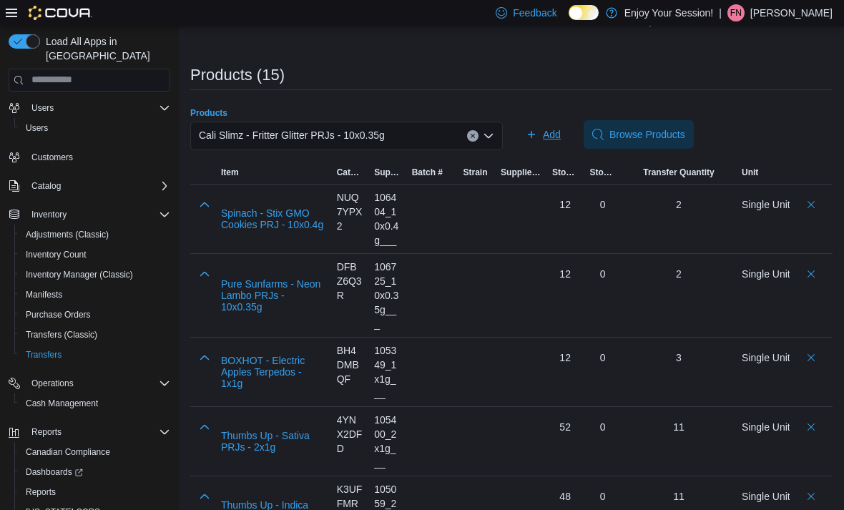
click at [556, 138] on span "Add" at bounding box center [552, 134] width 18 height 14
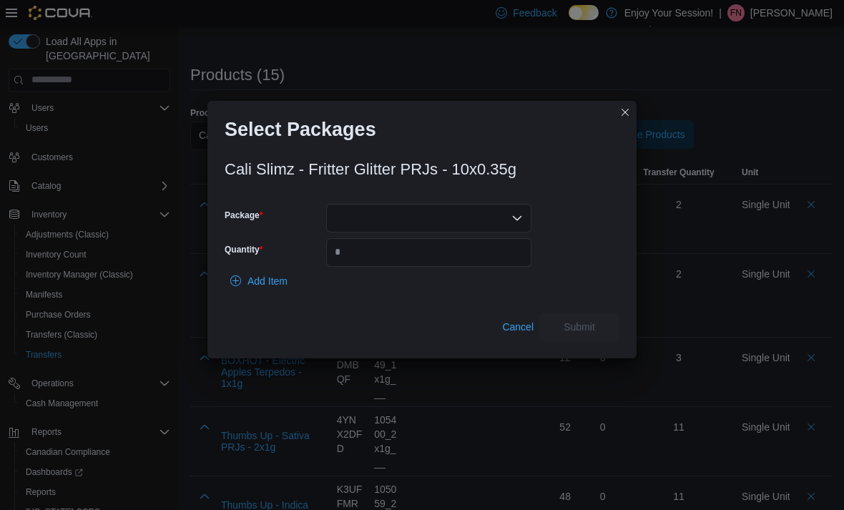
click at [463, 212] on div at bounding box center [428, 218] width 205 height 29
click at [427, 262] on span "LOT-BDC-9408" at bounding box center [437, 260] width 171 height 14
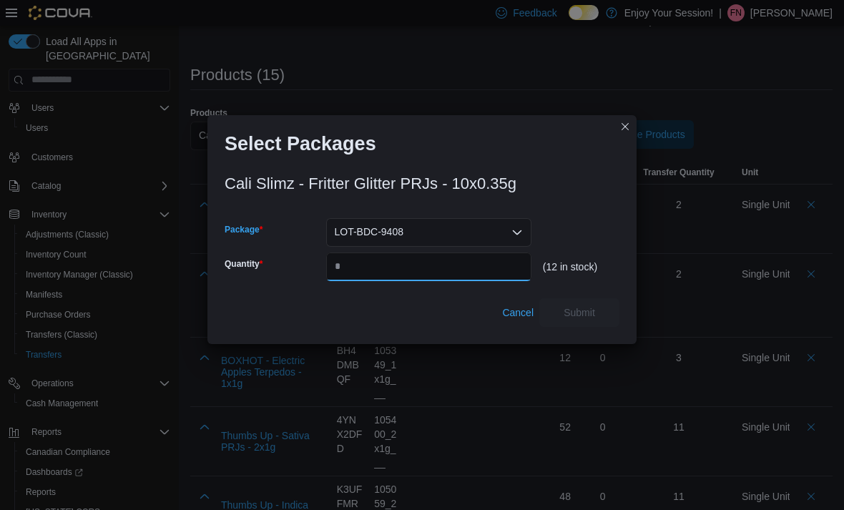
click at [413, 262] on input "Quantity" at bounding box center [428, 266] width 205 height 29
type input "*"
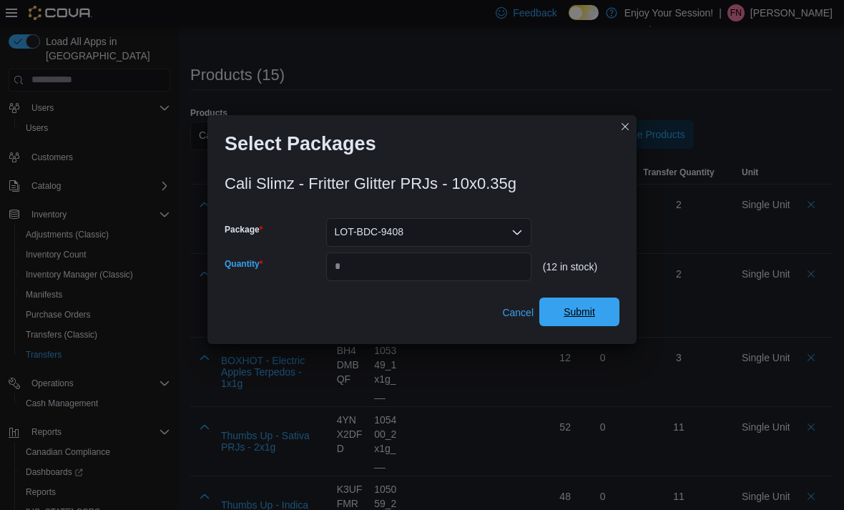
click at [595, 315] on span "Submit" at bounding box center [579, 312] width 63 height 29
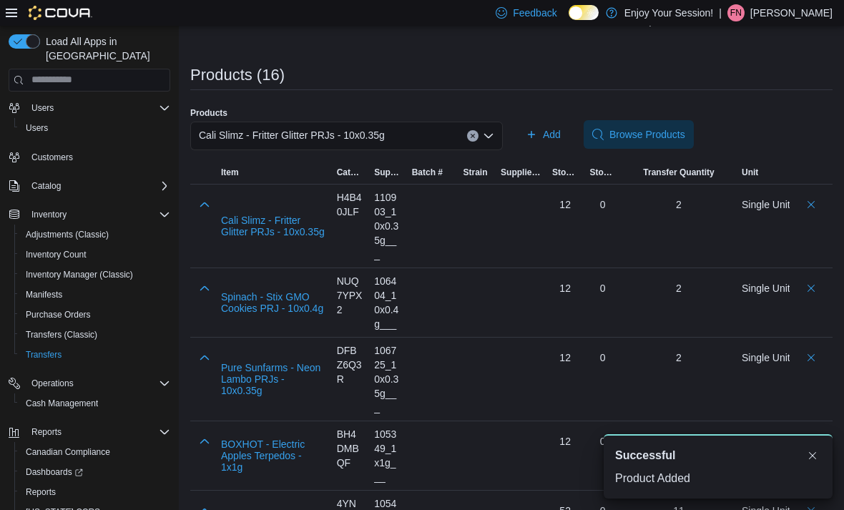
click at [422, 132] on div "Cali Slimz - Fritter Glitter PRJs - 10x0.35g" at bounding box center [346, 136] width 313 height 29
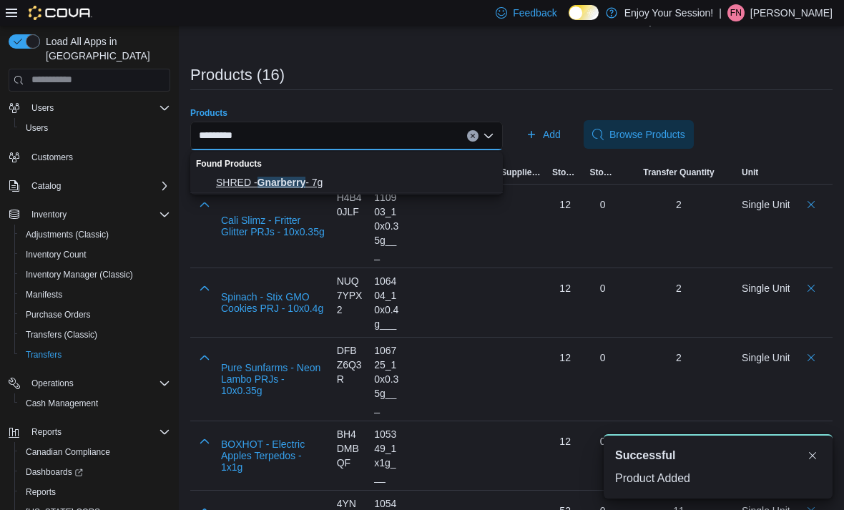
type input "*********"
click at [353, 180] on span "SHRED - Gnarberry - 7g" at bounding box center [355, 182] width 278 height 14
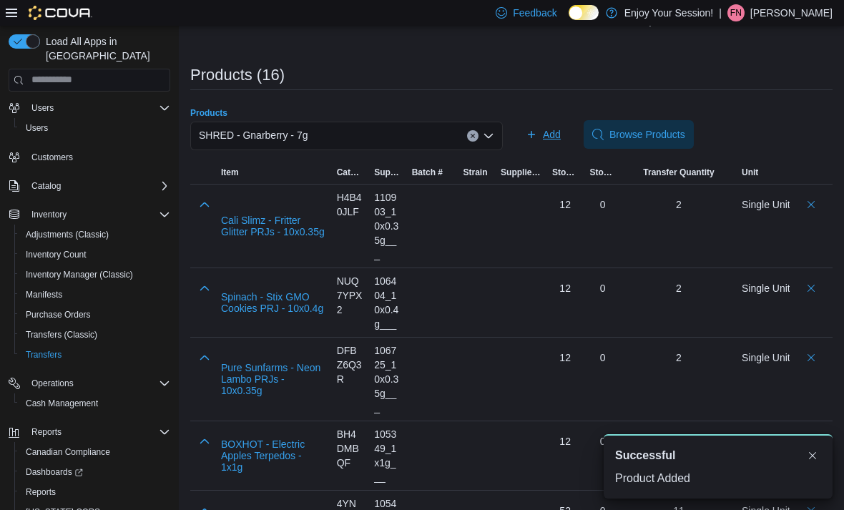
click at [550, 139] on span "Add" at bounding box center [552, 134] width 18 height 14
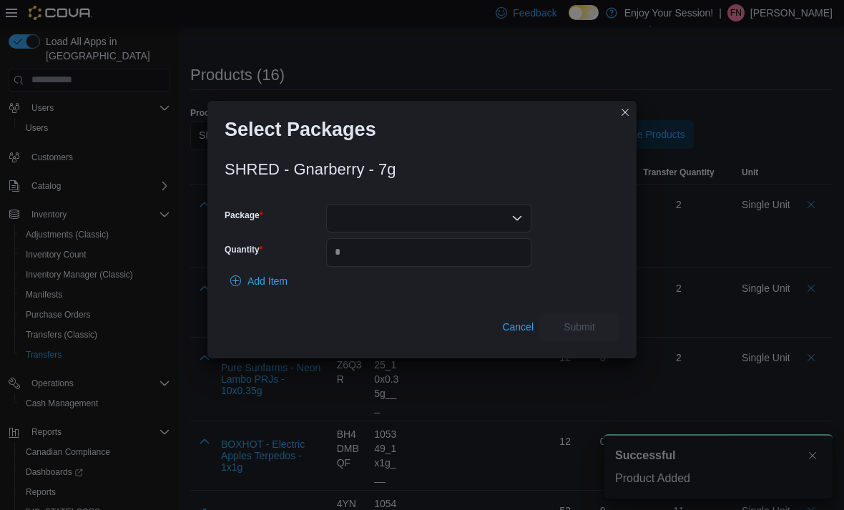
click at [471, 215] on div at bounding box center [428, 218] width 205 height 29
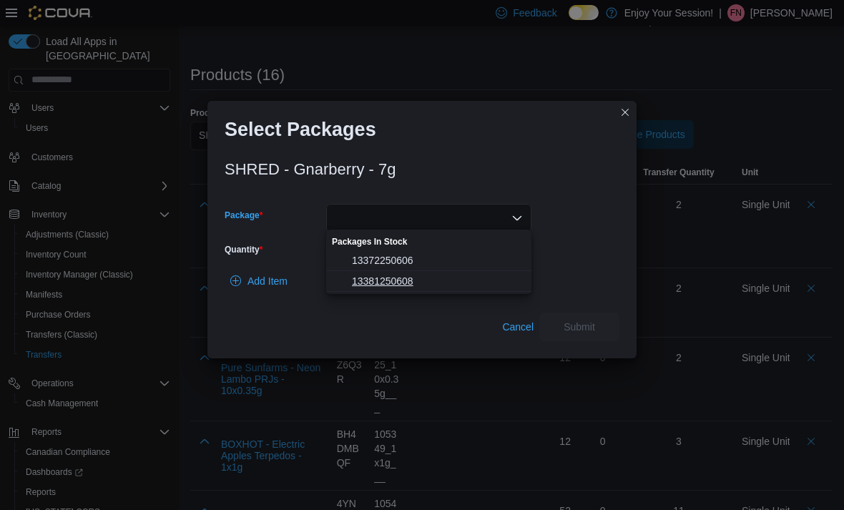
click at [431, 282] on span "13381250608" at bounding box center [437, 281] width 171 height 14
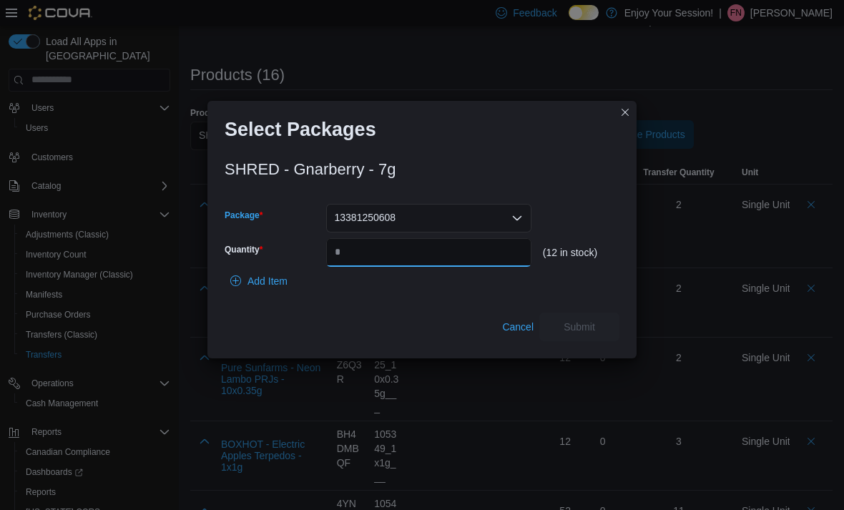
click at [447, 262] on input "Quantity" at bounding box center [428, 252] width 205 height 29
type input "*"
click at [590, 319] on span "Submit" at bounding box center [579, 326] width 31 height 14
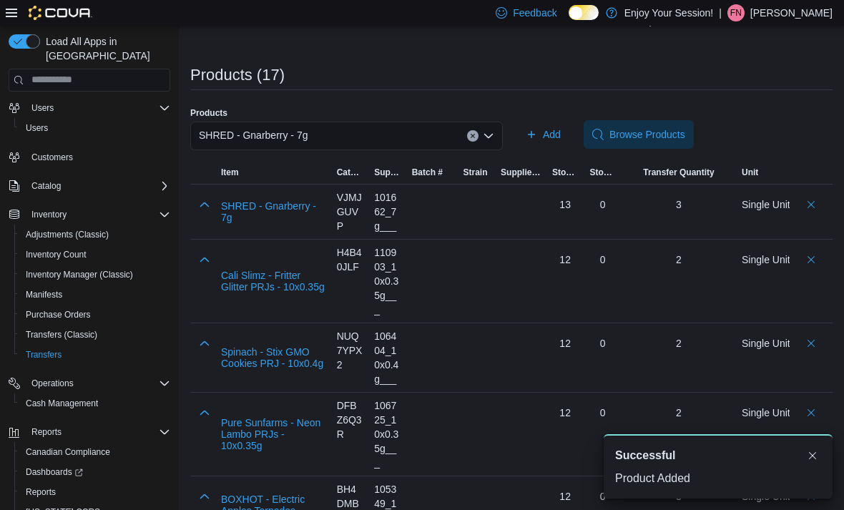
click at [473, 139] on icon "Clear input" at bounding box center [473, 136] width 6 height 6
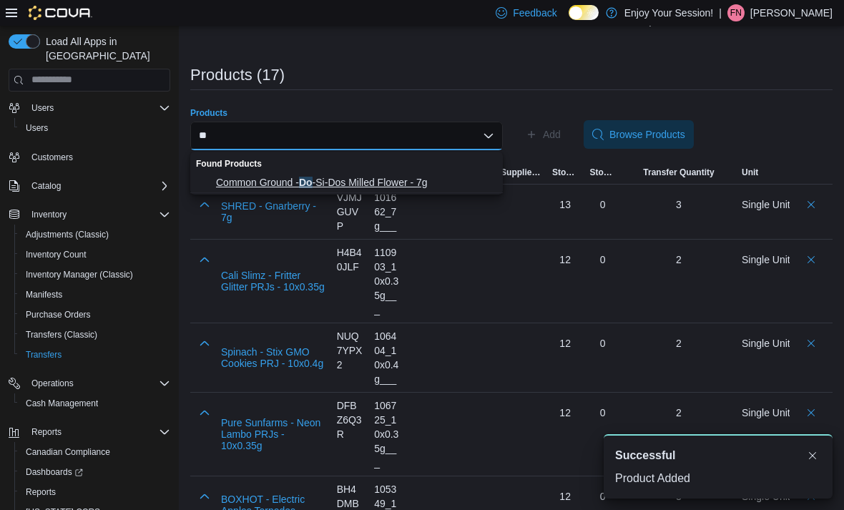
type input "**"
click at [399, 187] on span "Common Ground - Do -Si-Dos Milled Flower - 7g" at bounding box center [355, 182] width 278 height 14
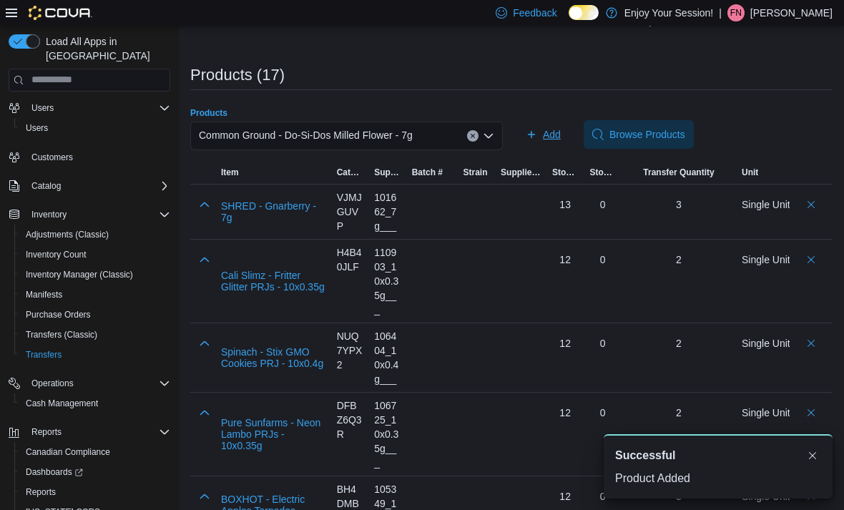
click at [544, 147] on span "Add" at bounding box center [543, 134] width 35 height 29
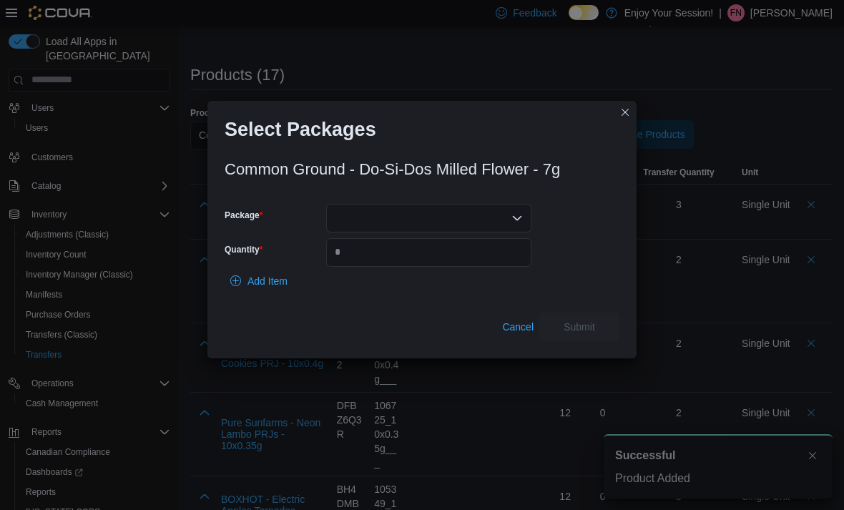
click at [404, 213] on div at bounding box center [428, 218] width 205 height 29
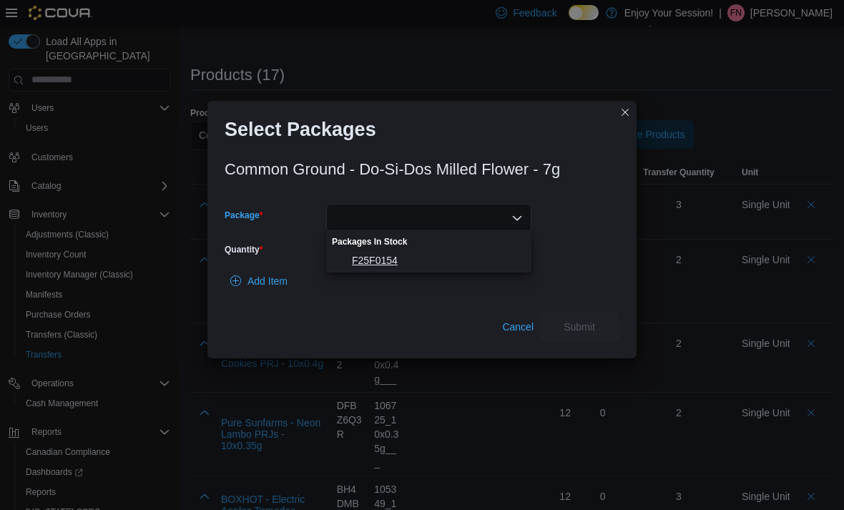
click at [410, 259] on span "F25F0154" at bounding box center [437, 260] width 171 height 14
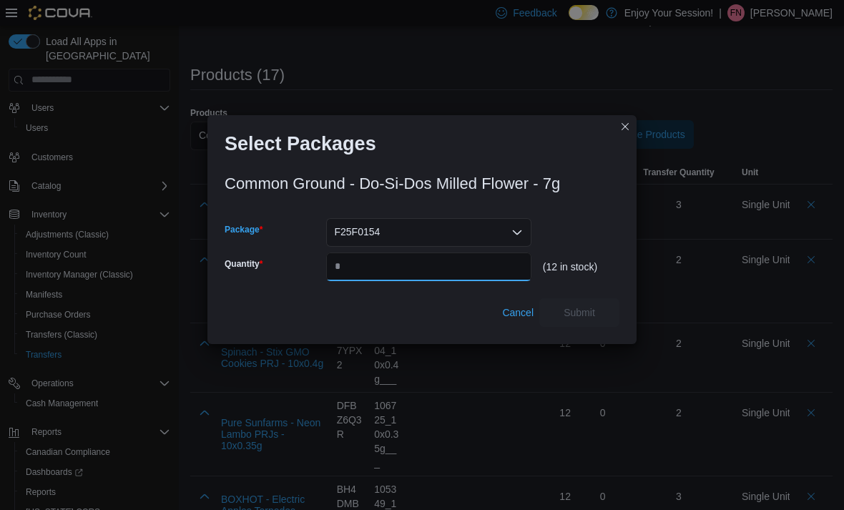
click at [397, 257] on input "Quantity" at bounding box center [428, 266] width 205 height 29
type input "*"
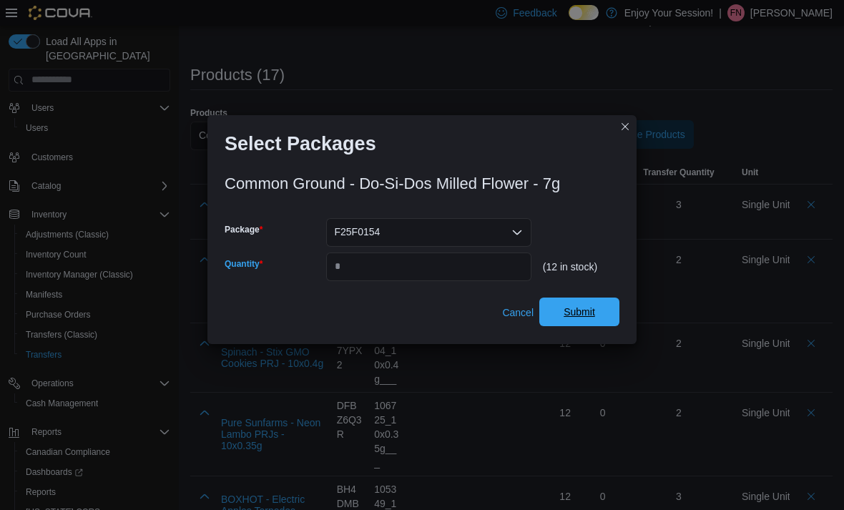
click at [603, 305] on span "Submit" at bounding box center [579, 312] width 63 height 29
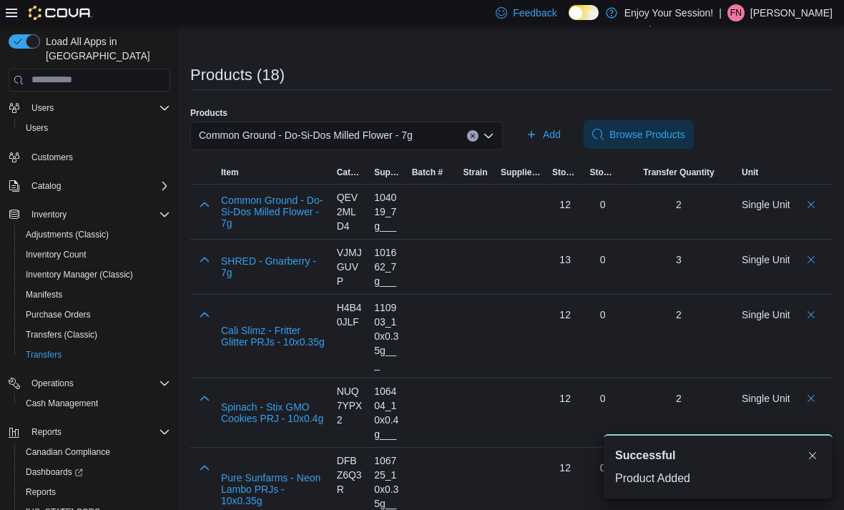
click at [473, 143] on div "Common Ground - Do-Si-Dos Milled Flower - 7g" at bounding box center [346, 136] width 313 height 29
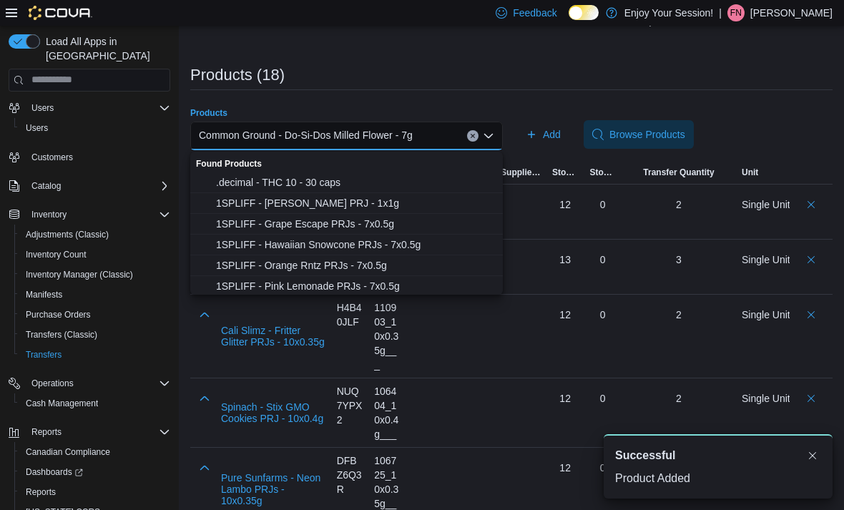
click at [420, 142] on input "Products" at bounding box center [418, 135] width 1 height 17
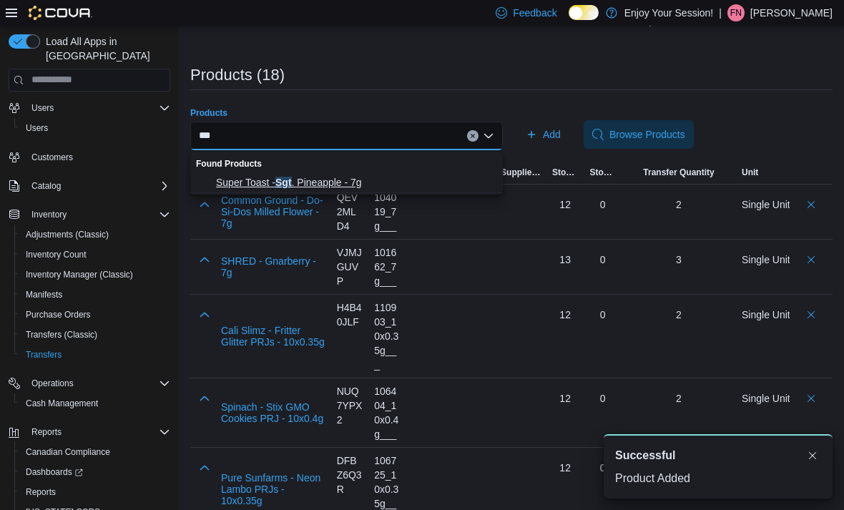
type input "***"
click at [358, 177] on span "Super Toast - Sgt . Pineapple - 7g" at bounding box center [355, 182] width 278 height 14
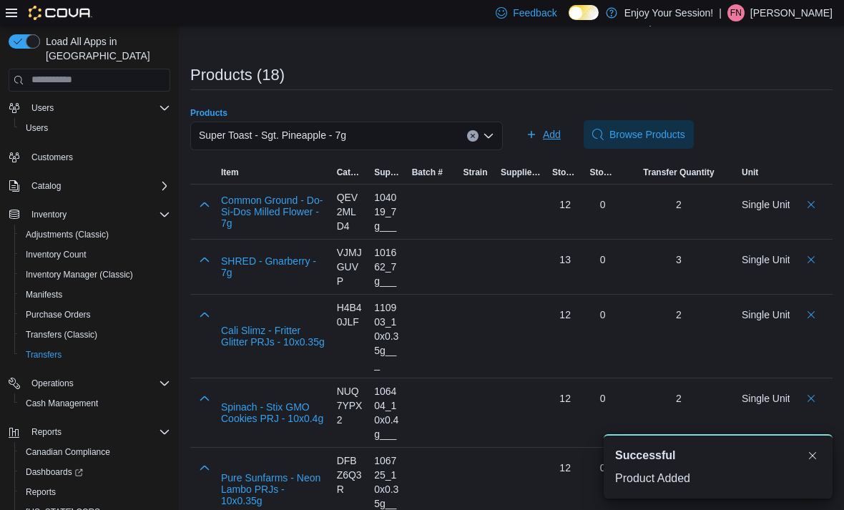
click at [549, 138] on span "Add" at bounding box center [552, 134] width 18 height 14
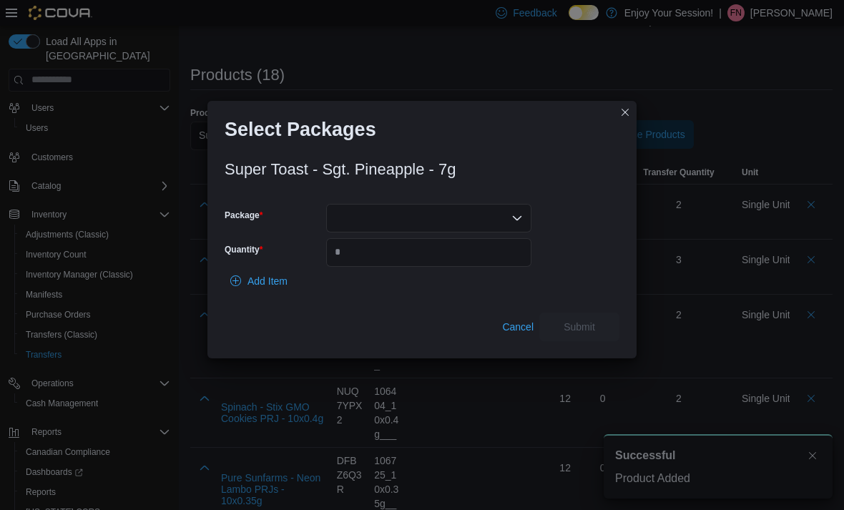
click at [442, 204] on div at bounding box center [428, 218] width 205 height 29
click at [412, 263] on span "00009507" at bounding box center [437, 260] width 171 height 14
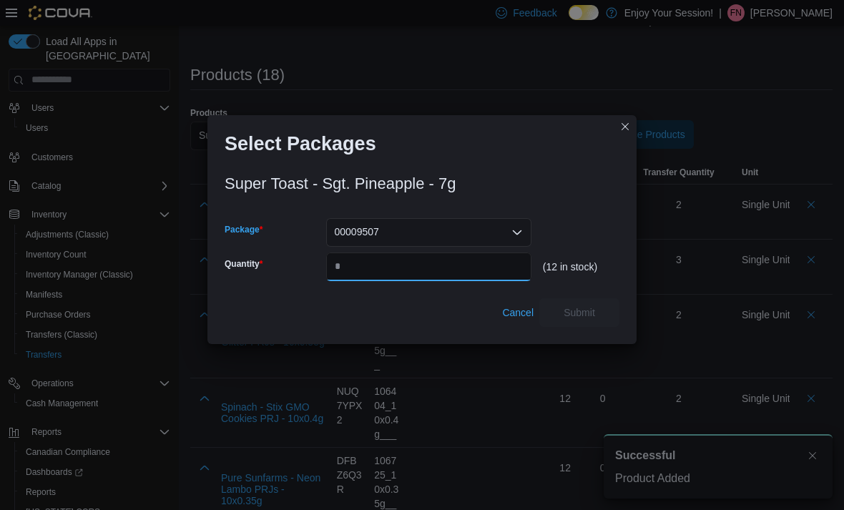
click at [383, 272] on input "Quantity" at bounding box center [428, 266] width 205 height 29
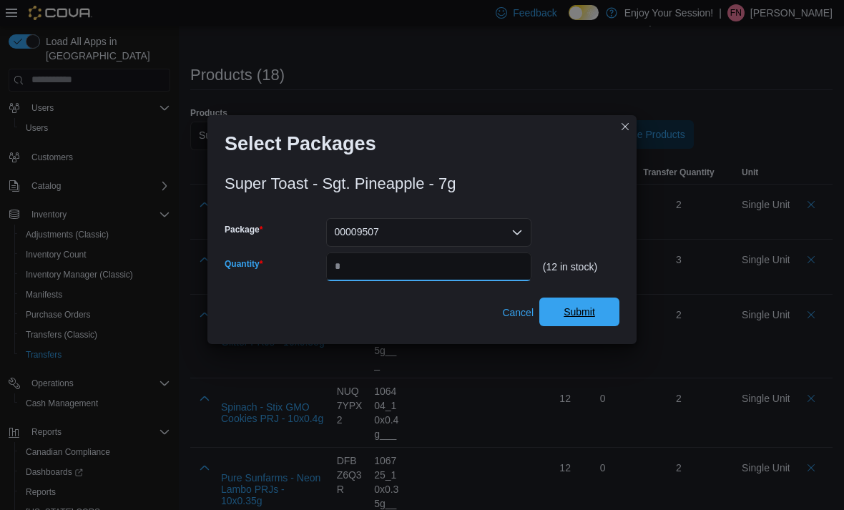
type input "*"
click at [586, 306] on span "Submit" at bounding box center [579, 312] width 31 height 14
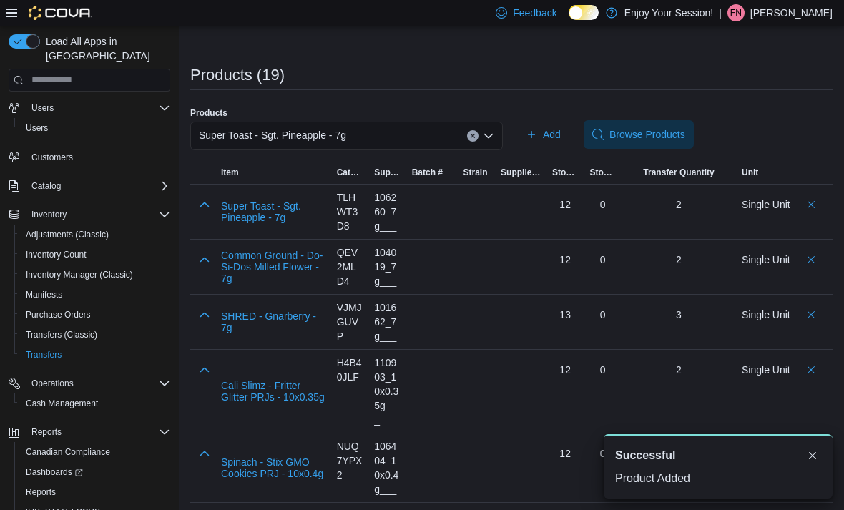
click at [417, 123] on div "Super Toast - Sgt. Pineapple - 7g" at bounding box center [346, 136] width 313 height 29
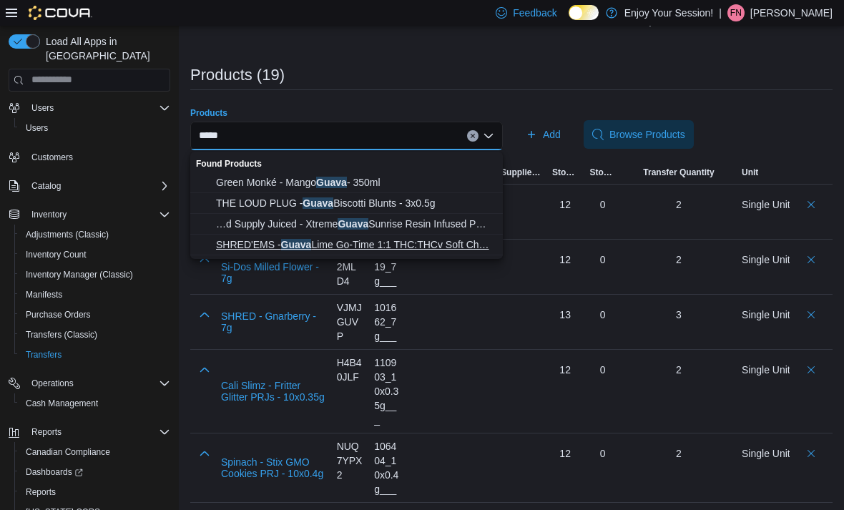
type input "*****"
click at [417, 247] on span "SHRED'EMS - Guava Lime Go-Time 1:1 THC:THCv Soft Ch… SHRED'EMS - Guava Lime Go-…" at bounding box center [355, 244] width 278 height 14
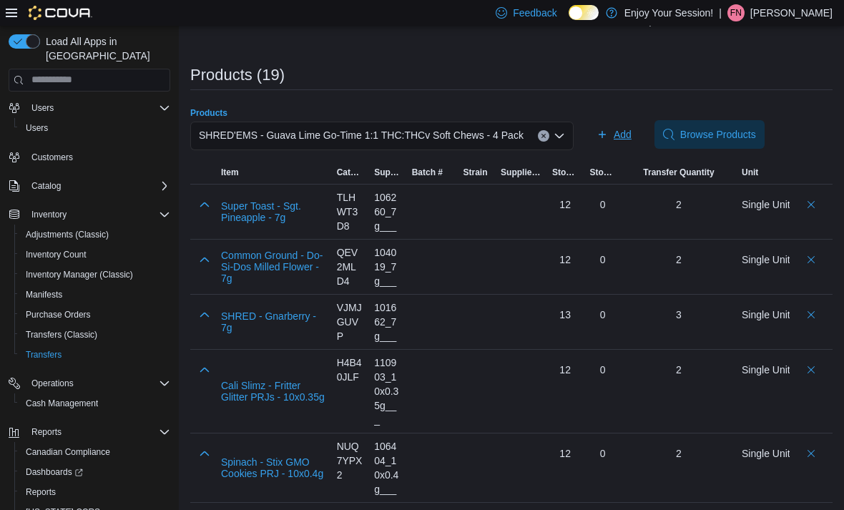
click at [635, 131] on button "Add" at bounding box center [614, 134] width 46 height 29
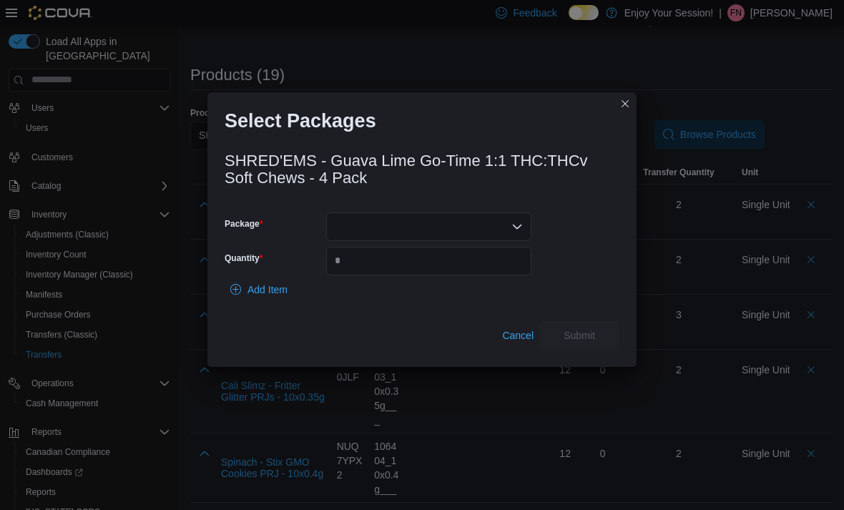
click at [433, 219] on div at bounding box center [428, 226] width 205 height 29
click at [426, 259] on button "20459250514" at bounding box center [428, 269] width 205 height 21
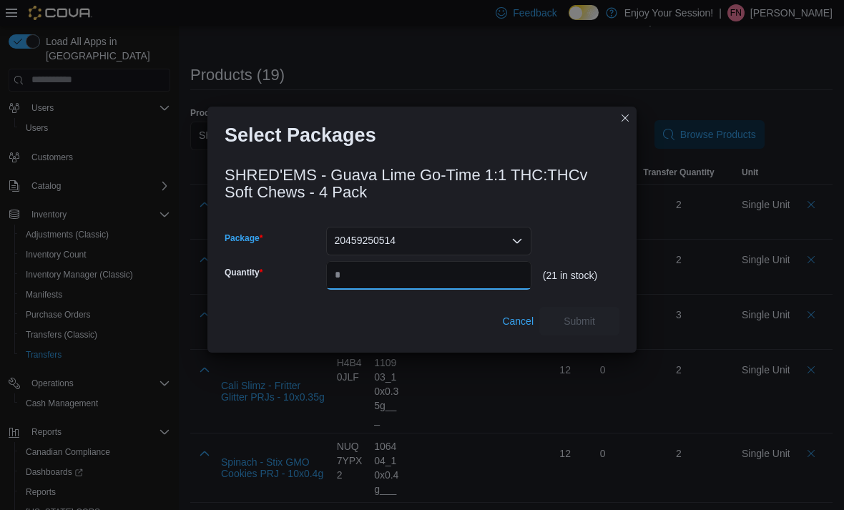
click at [409, 282] on input "Quantity" at bounding box center [428, 275] width 205 height 29
type input "*"
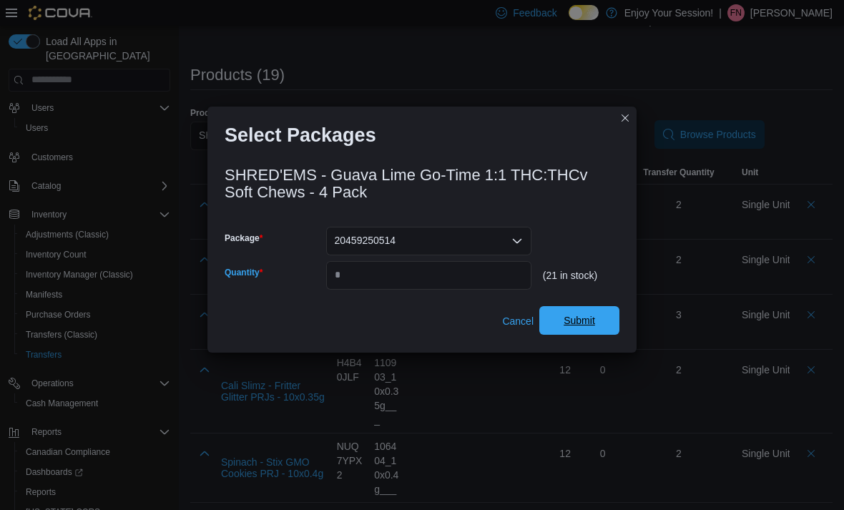
click at [591, 307] on div "Cancel Submit" at bounding box center [422, 321] width 395 height 29
click at [588, 313] on span "Submit" at bounding box center [579, 320] width 31 height 14
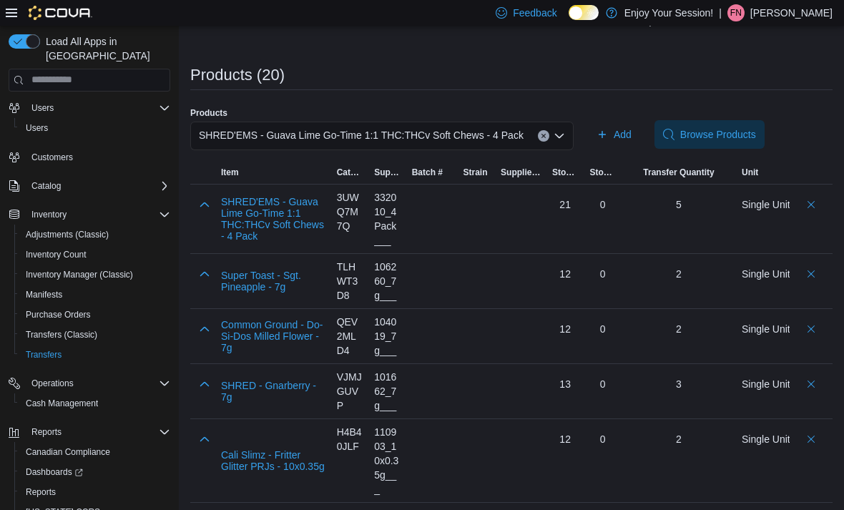
click at [507, 149] on div "SHRED'EMS - Guava Lime Go-Time 1:1 THC:THCv Soft Chews - 4 Pack" at bounding box center [381, 136] width 383 height 29
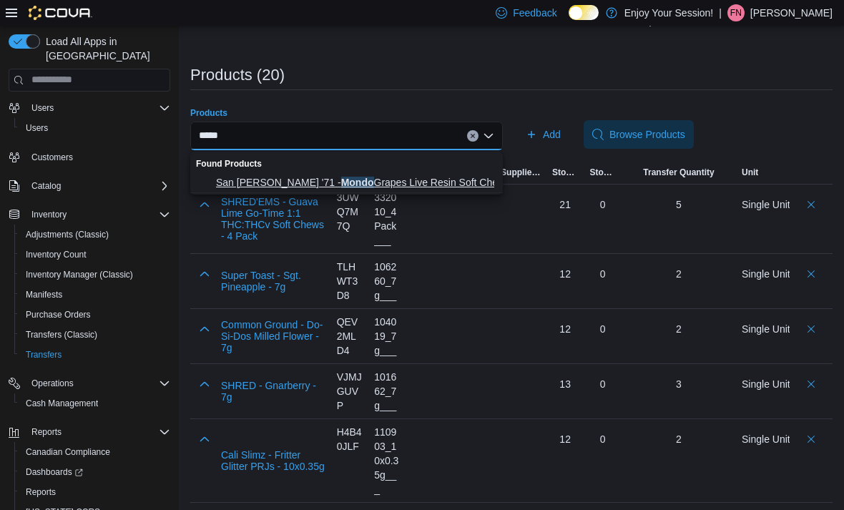
type input "*****"
click at [375, 172] on button "San [PERSON_NAME] '71 - Mondo Grapes Live Resin Soft Chews - 4 P… San [PERSON_N…" at bounding box center [346, 182] width 313 height 21
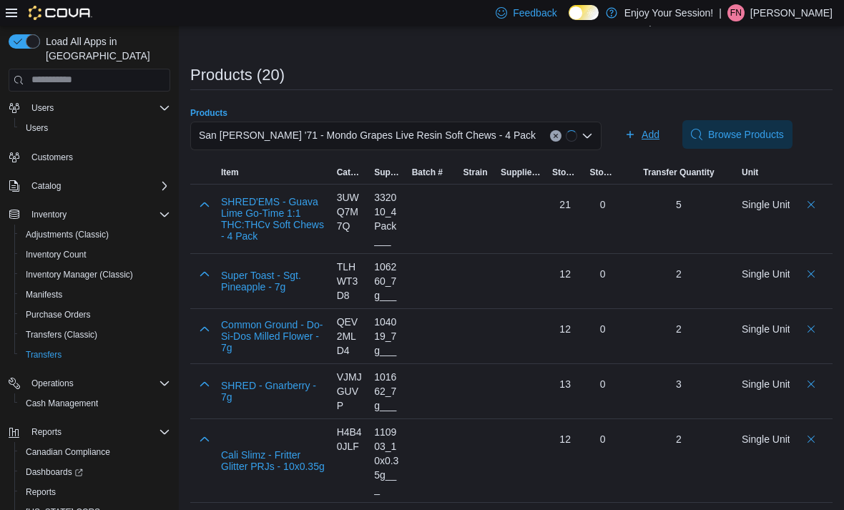
click at [624, 143] on span "Add" at bounding box center [641, 134] width 35 height 29
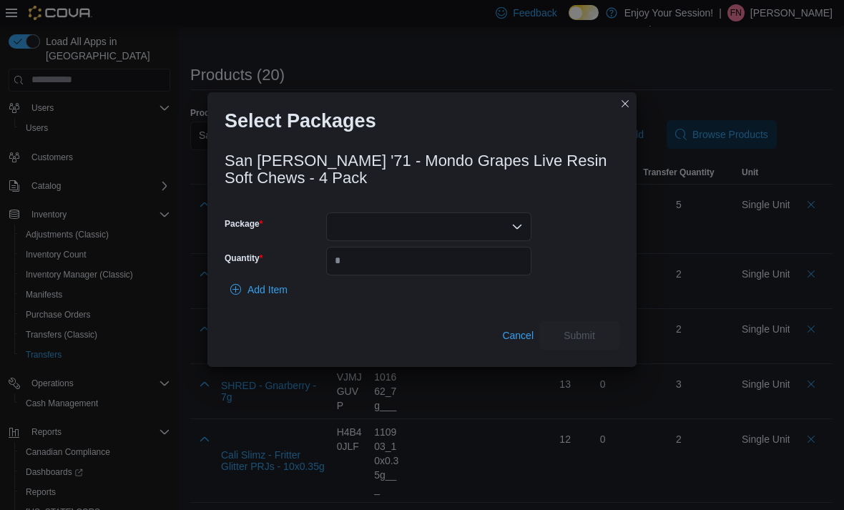
click at [427, 228] on div at bounding box center [428, 226] width 205 height 29
click at [398, 267] on span "7256784149262" at bounding box center [437, 269] width 171 height 14
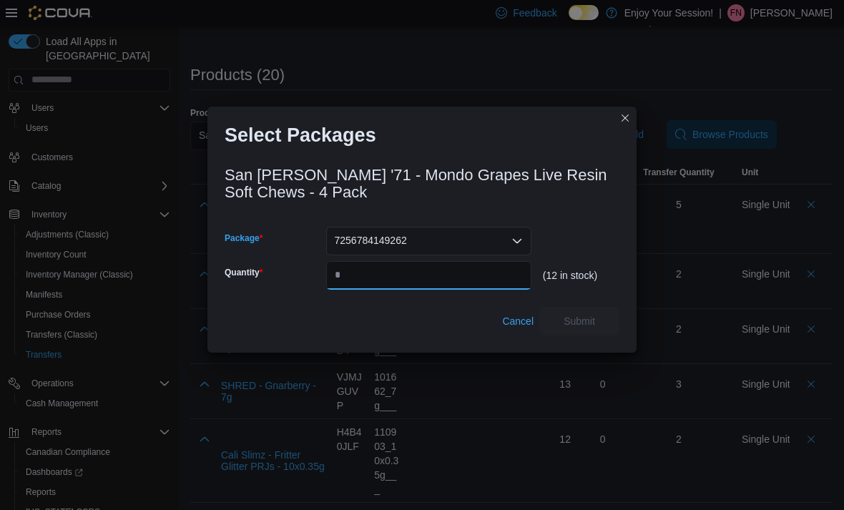
click at [395, 272] on input "Quantity" at bounding box center [428, 275] width 205 height 29
type input "*"
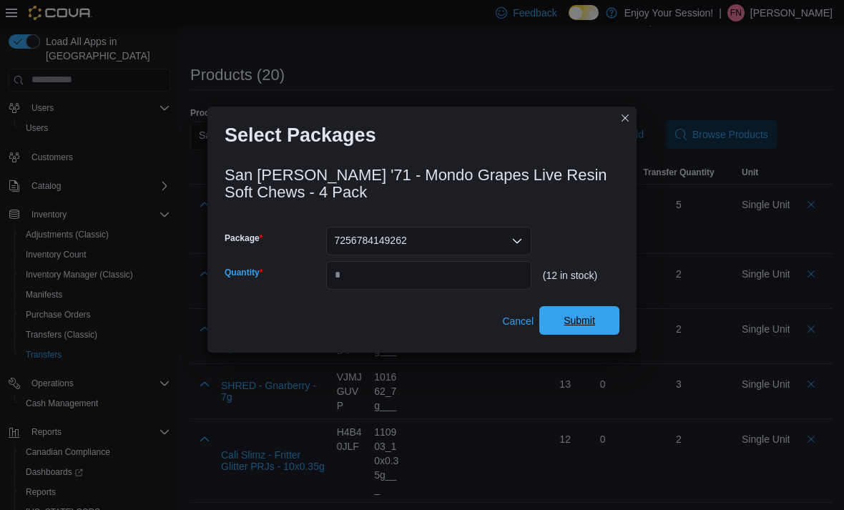
click at [581, 324] on span "Submit" at bounding box center [579, 320] width 31 height 14
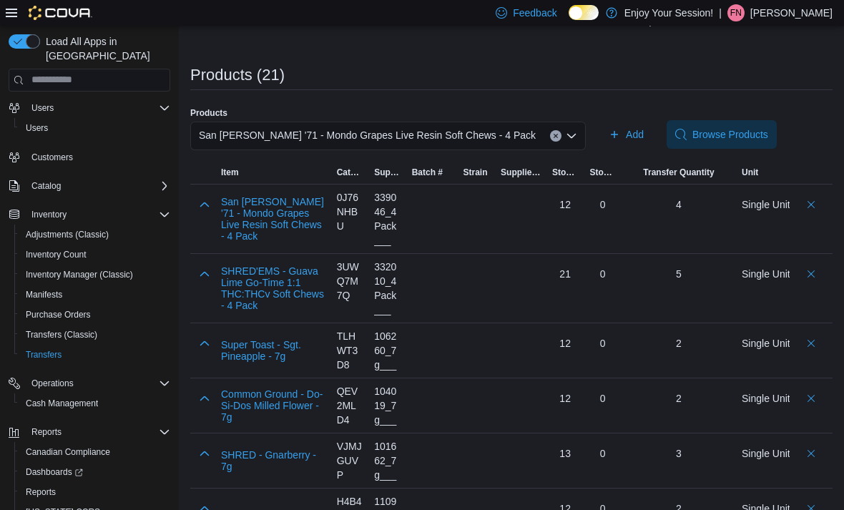
click at [550, 134] on button "Clear input" at bounding box center [555, 135] width 11 height 11
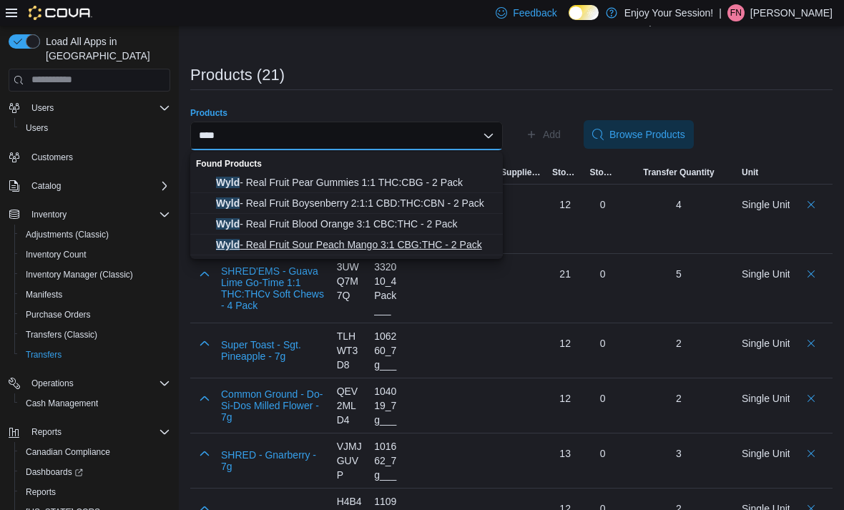
type input "****"
click at [441, 250] on span "Wyld - Real Fruit Sour Peach Mango 3:1 CBG:THC - 2 Pack" at bounding box center [355, 244] width 278 height 14
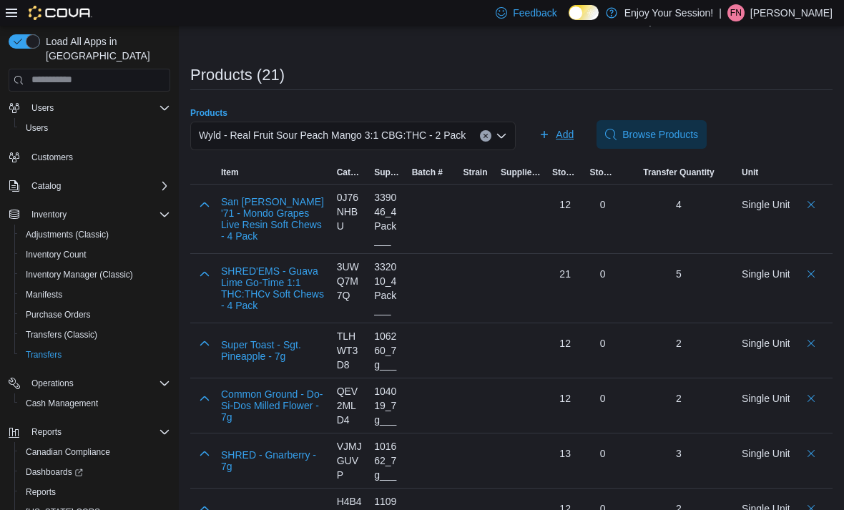
click at [574, 138] on span "Add" at bounding box center [565, 134] width 18 height 14
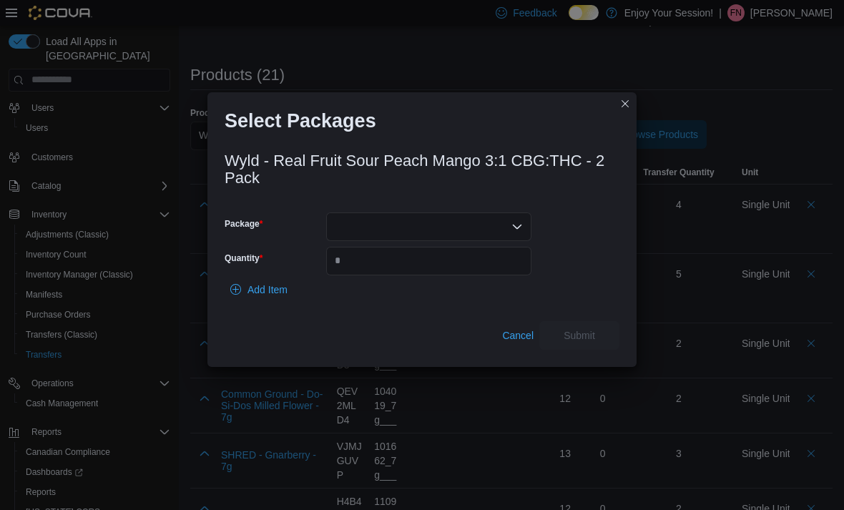
click at [495, 214] on div at bounding box center [428, 226] width 205 height 29
click at [474, 270] on span "B01215" at bounding box center [437, 269] width 171 height 14
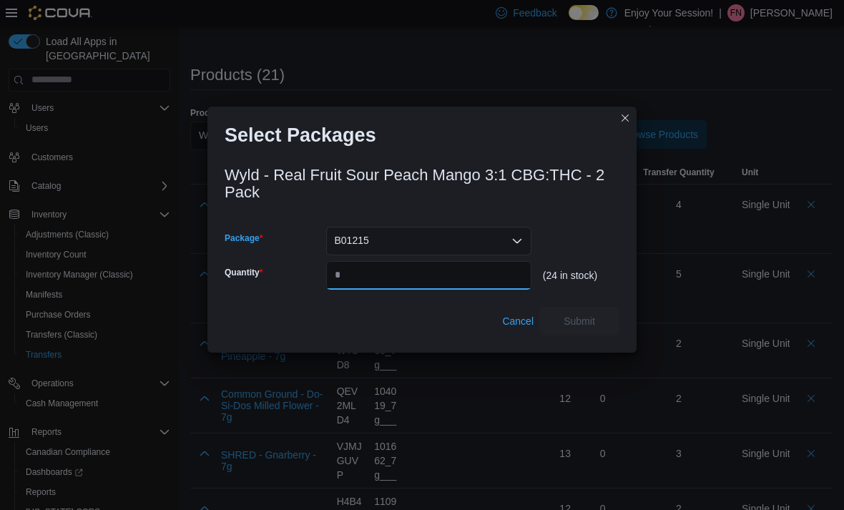
click at [476, 275] on input "Quantity" at bounding box center [428, 275] width 205 height 29
type input "*"
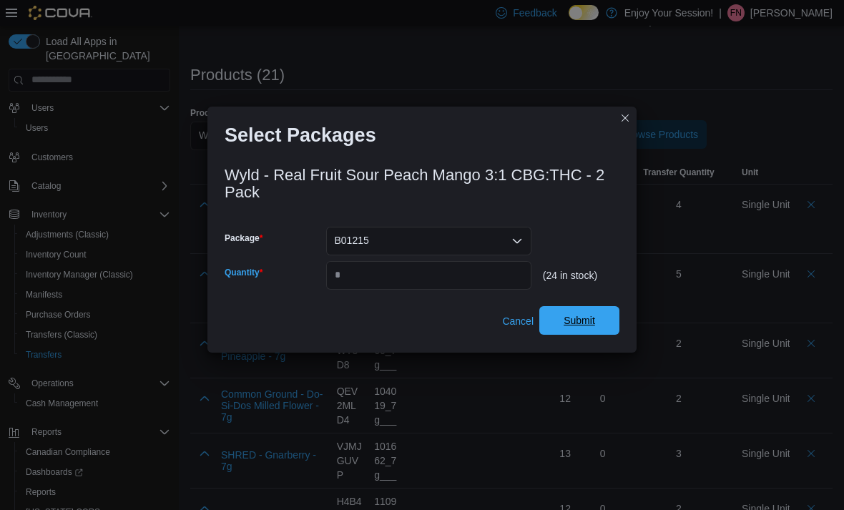
click at [596, 317] on span "Submit" at bounding box center [579, 320] width 63 height 29
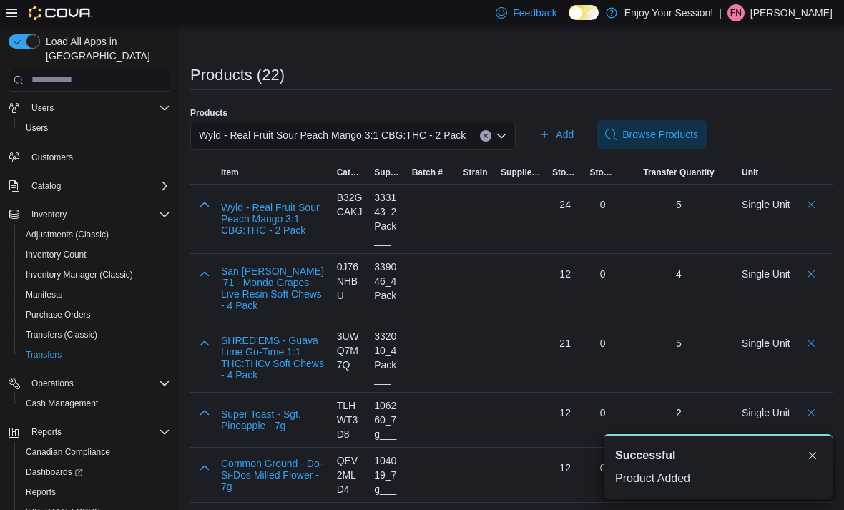
click at [426, 142] on span "Wyld - Real Fruit Sour Peach Mango 3:1 CBG:THC - 2 Pack" at bounding box center [332, 135] width 267 height 17
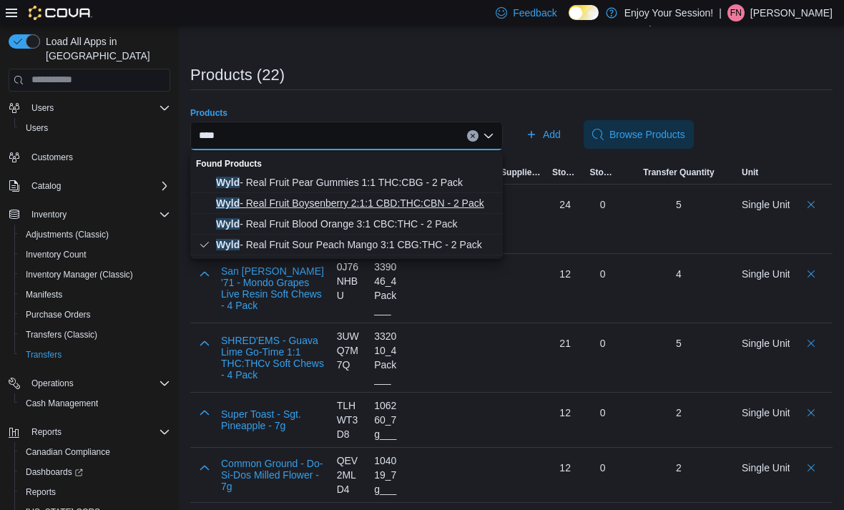
type input "****"
click at [410, 202] on span "Wyld - Real Fruit Boysenberry 2:1:1 CBD:THC:CBN - 2 Pack" at bounding box center [355, 203] width 278 height 14
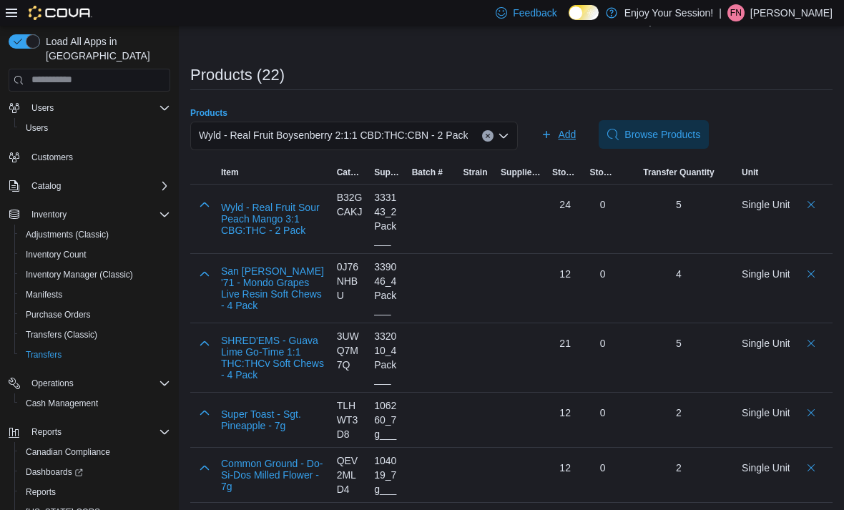
click at [581, 141] on button "Add" at bounding box center [558, 134] width 46 height 29
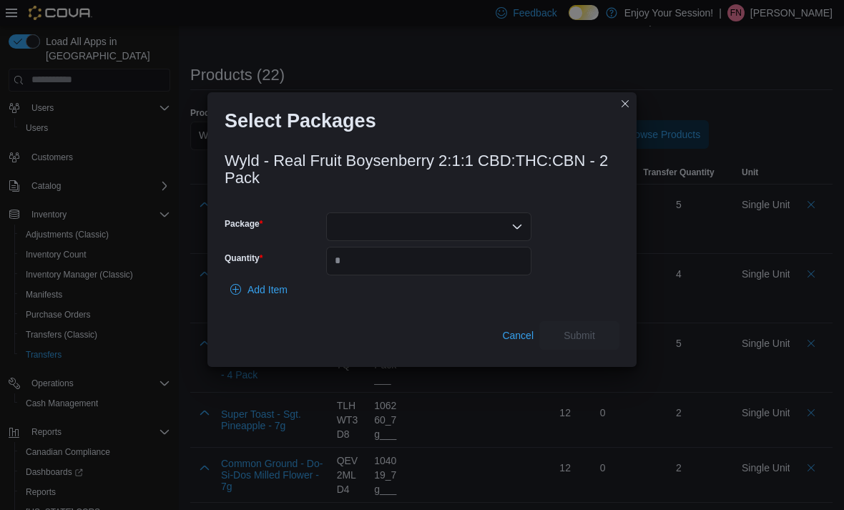
click at [464, 222] on div at bounding box center [428, 226] width 205 height 29
click at [455, 267] on span "B01192" at bounding box center [437, 269] width 171 height 14
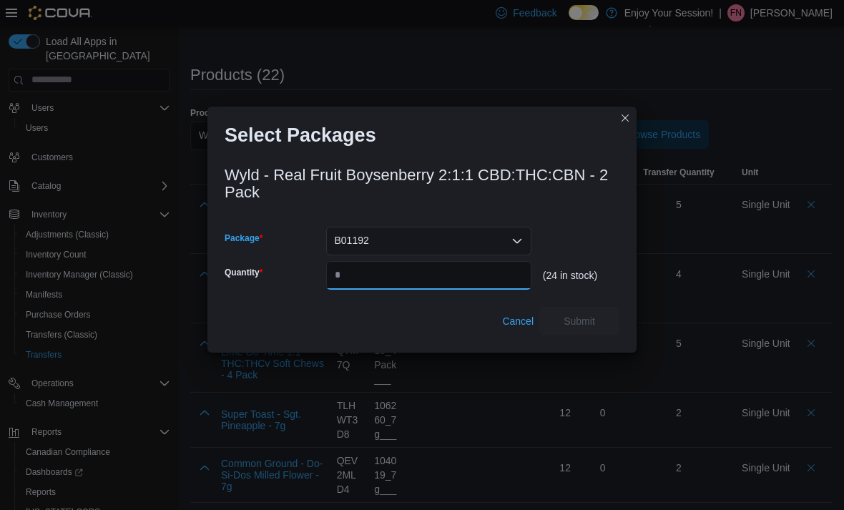
click at [462, 272] on input "Quantity" at bounding box center [428, 275] width 205 height 29
type input "*"
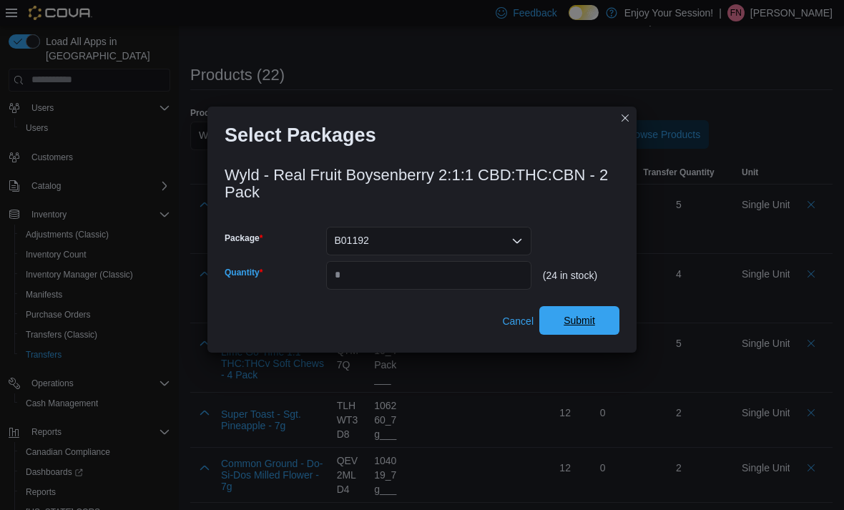
click at [567, 331] on span "Submit" at bounding box center [579, 320] width 63 height 29
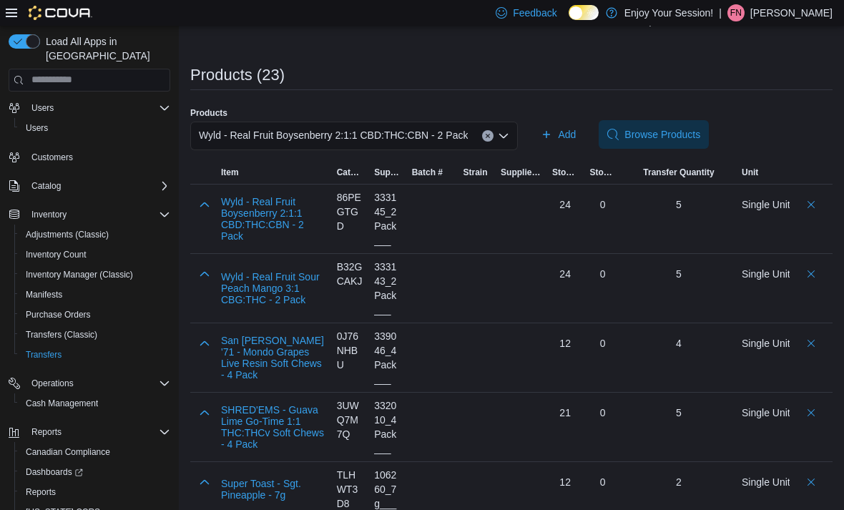
click at [475, 129] on input "Products" at bounding box center [473, 135] width 1 height 17
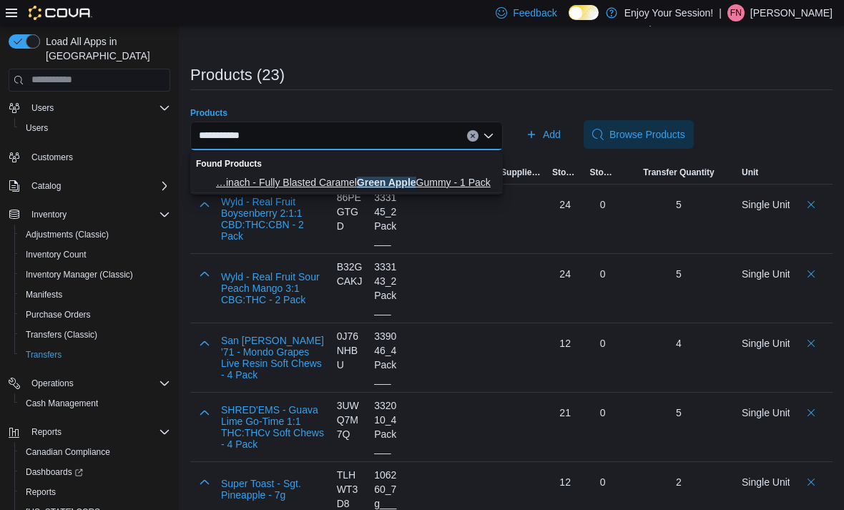
type input "**********"
click at [437, 184] on span "…inach - Fully Blasted Caramel Green Apple Gummy - 1 Pack Sourz By Spinach - Fu…" at bounding box center [355, 182] width 278 height 14
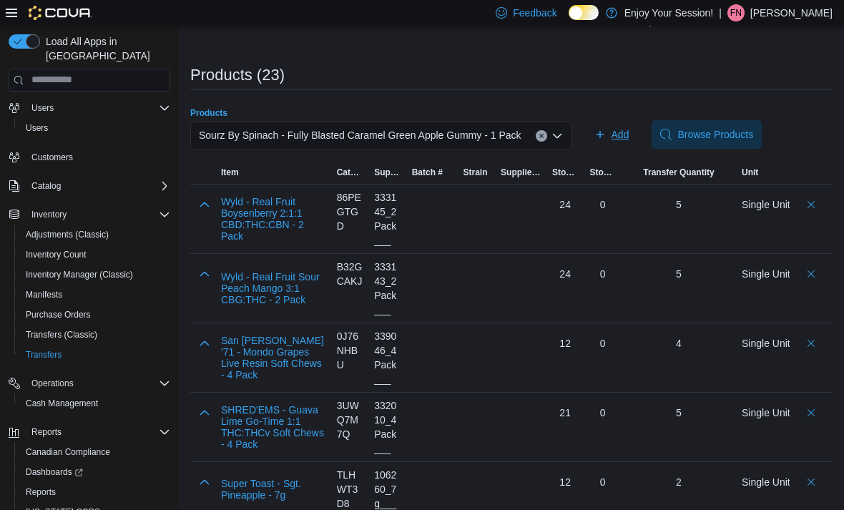
click at [617, 137] on span "Add" at bounding box center [620, 134] width 18 height 14
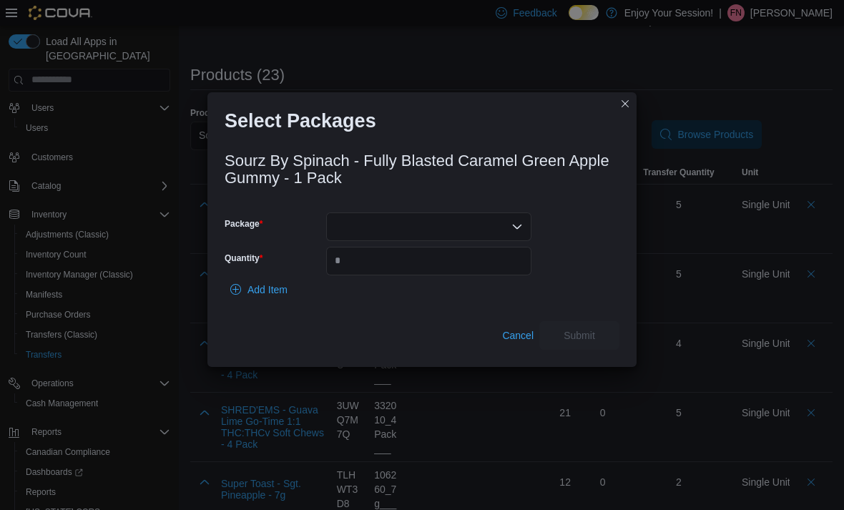
click at [462, 224] on div at bounding box center [428, 226] width 205 height 29
click at [450, 267] on span "024530" at bounding box center [437, 269] width 171 height 14
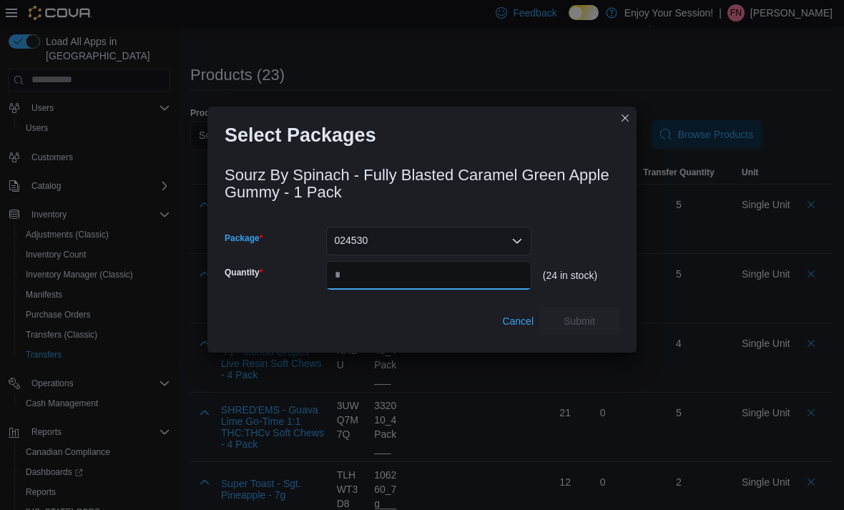
click at [436, 271] on input "Quantity" at bounding box center [428, 275] width 205 height 29
type input "*"
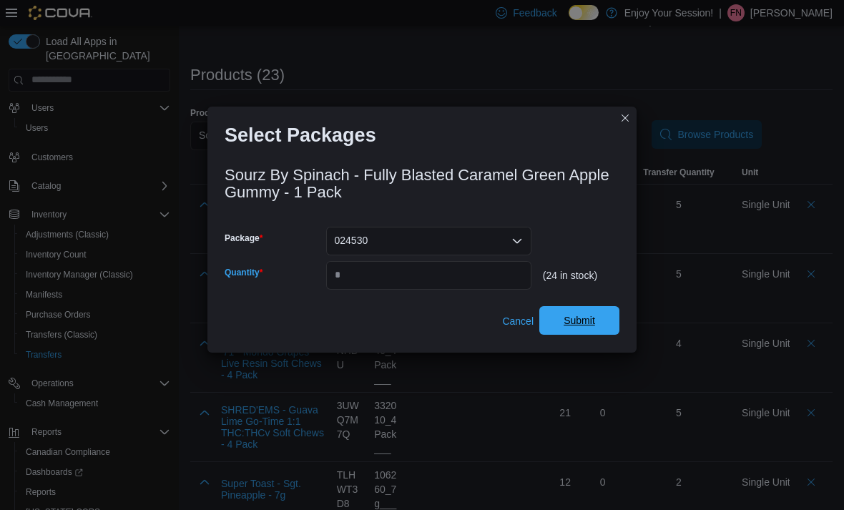
click at [612, 320] on button "Submit" at bounding box center [579, 320] width 80 height 29
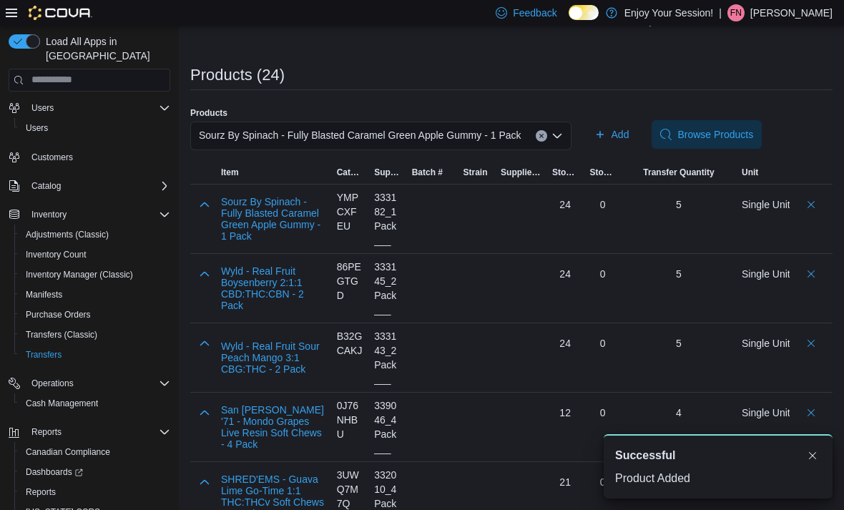
click at [521, 141] on span "Sourz By Spinach - Fully Blasted Caramel Green Apple Gummy - 1 Pack" at bounding box center [360, 135] width 323 height 17
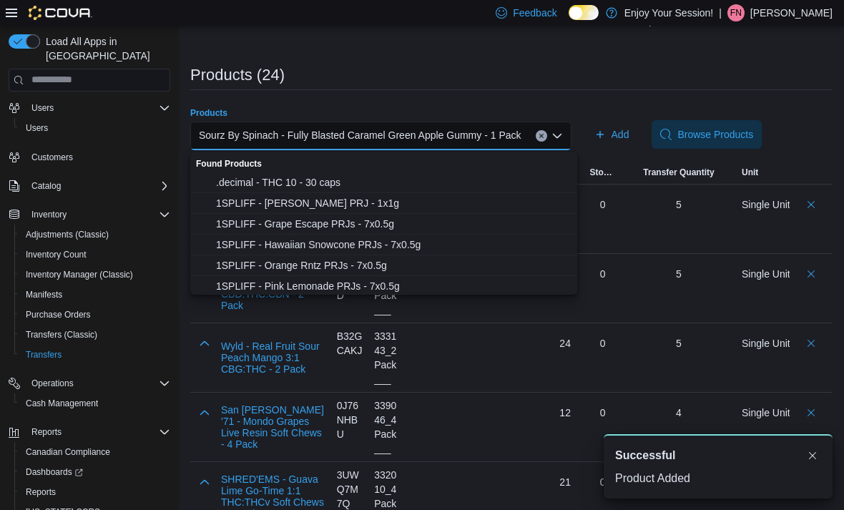
click at [549, 143] on div "Sourz By Spinach - Fully Blasted Caramel Green Apple Gummy - 1 Pack Combo box. …" at bounding box center [380, 136] width 381 height 29
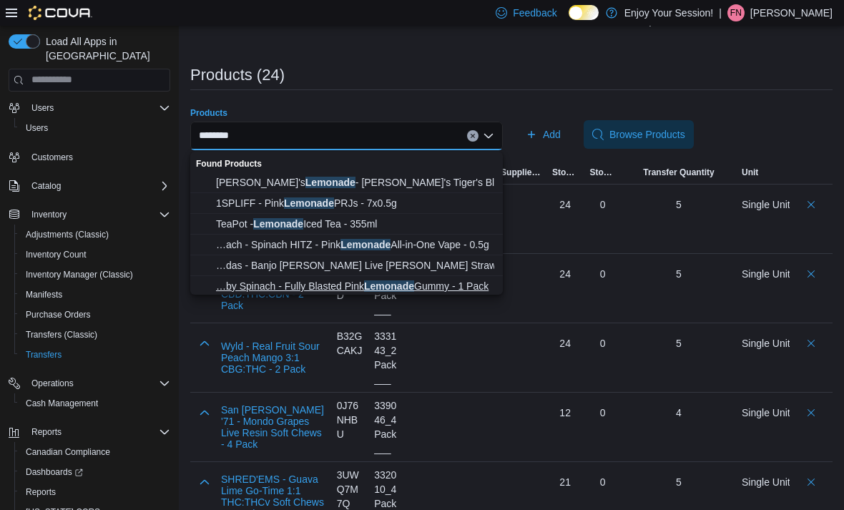
type input "********"
click at [403, 285] on span "…by Spinach - Fully Blasted Pink Lemonade Gummy - 1 Pack SOURZ by Spinach - Ful…" at bounding box center [355, 286] width 278 height 14
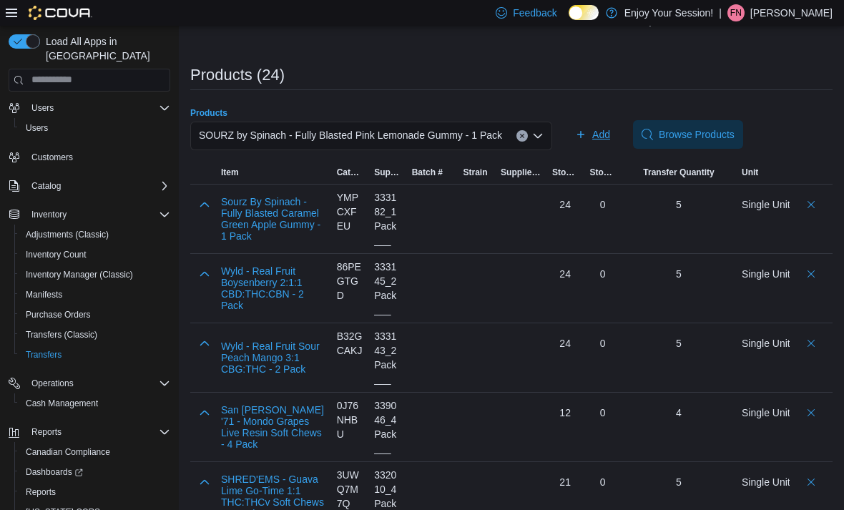
click at [607, 133] on span "Add" at bounding box center [601, 134] width 18 height 14
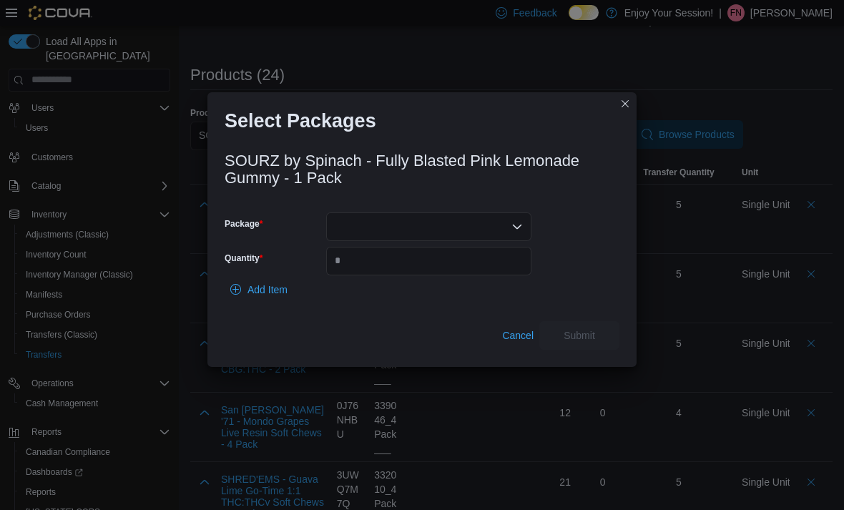
click at [491, 222] on div at bounding box center [428, 226] width 205 height 29
click at [438, 300] on button "023569" at bounding box center [428, 290] width 205 height 21
click at [425, 268] on input "Quantity" at bounding box center [428, 261] width 205 height 29
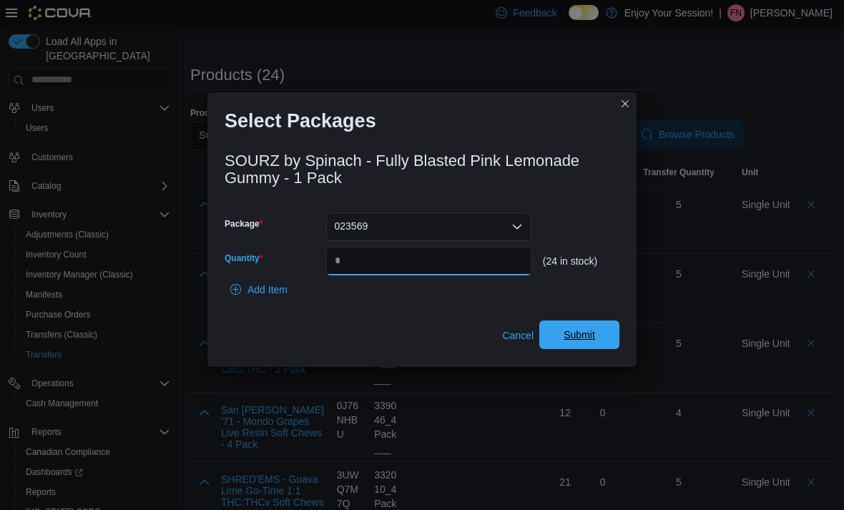
type input "*"
click at [606, 333] on span "Submit" at bounding box center [579, 334] width 63 height 29
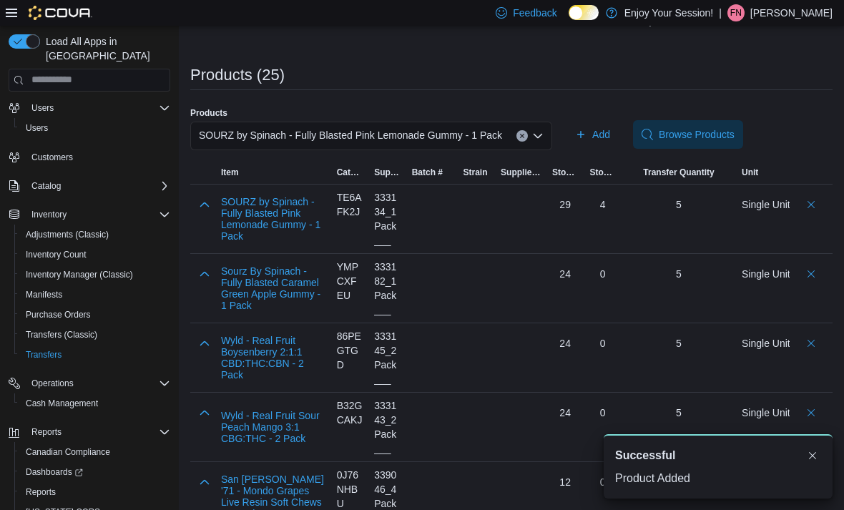
click at [528, 134] on button "Clear input" at bounding box center [521, 135] width 11 height 11
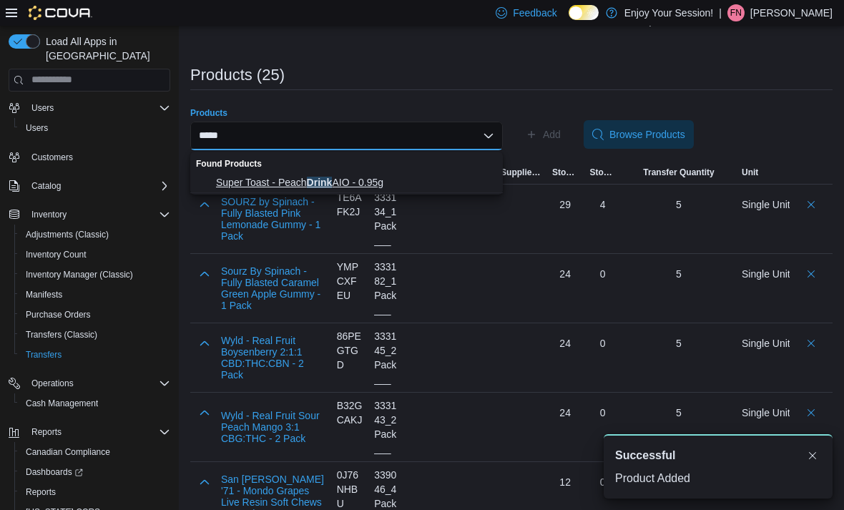
type input "*****"
click at [415, 187] on span "Super Toast - Peach Drink AIO - 0.95g" at bounding box center [355, 182] width 278 height 14
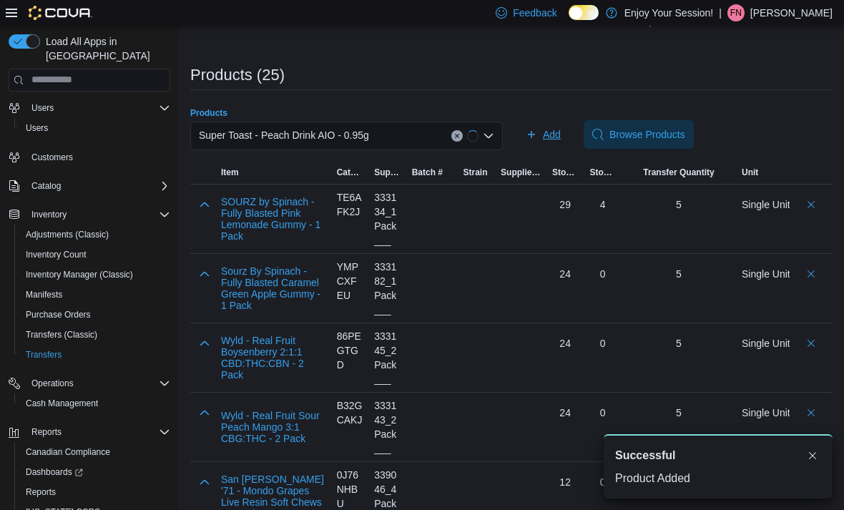
click at [543, 144] on span "Add" at bounding box center [543, 134] width 35 height 29
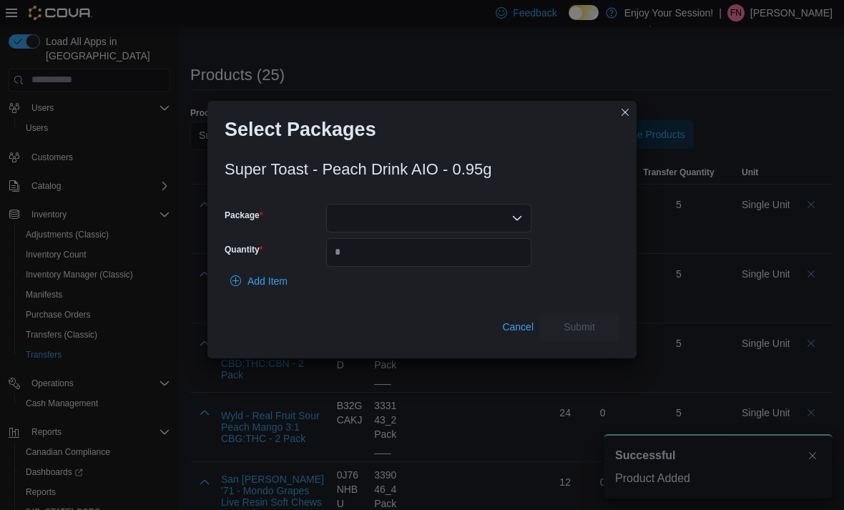
click at [479, 212] on div at bounding box center [428, 218] width 205 height 29
click at [456, 259] on span "00008725" at bounding box center [437, 260] width 171 height 14
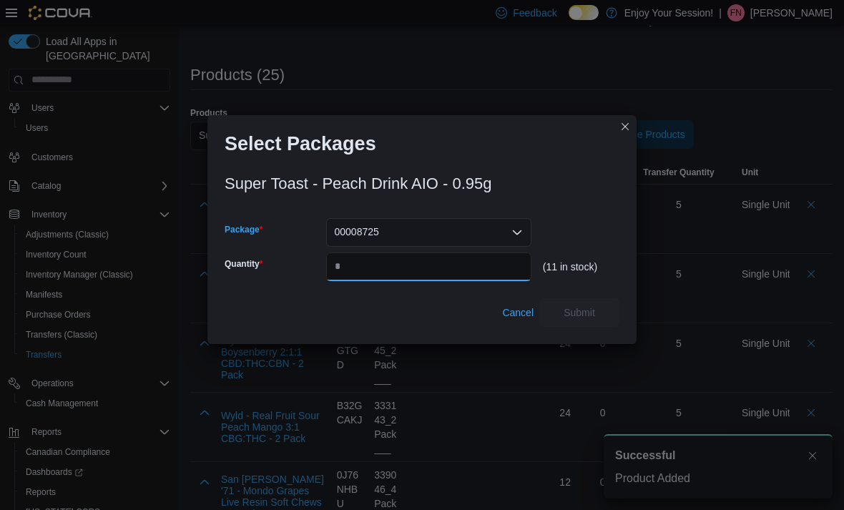
click at [445, 275] on input "Quantity" at bounding box center [428, 266] width 205 height 29
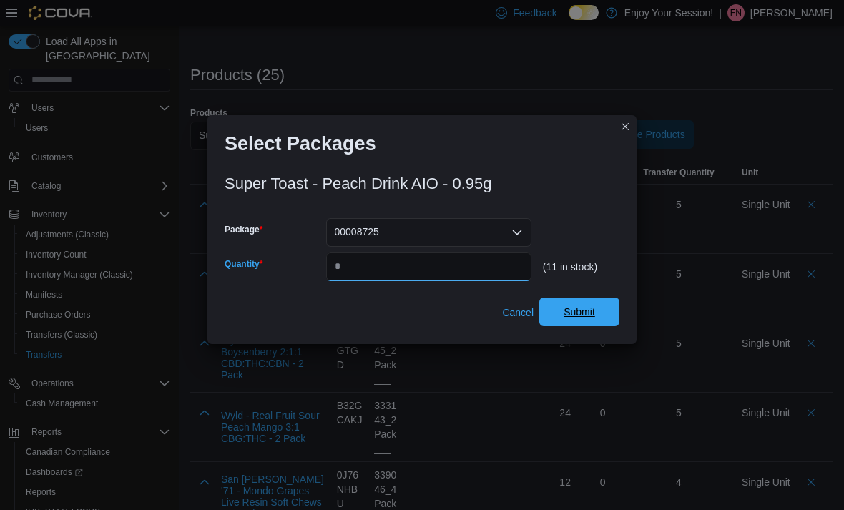
type input "*"
click at [596, 308] on span "Submit" at bounding box center [579, 312] width 63 height 29
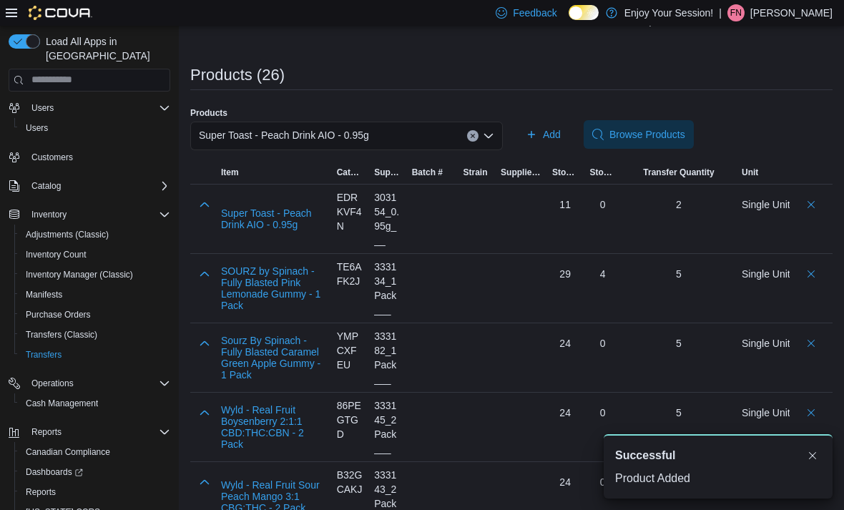
click at [445, 134] on div "Super Toast - Peach Drink AIO - 0.95g" at bounding box center [346, 136] width 313 height 29
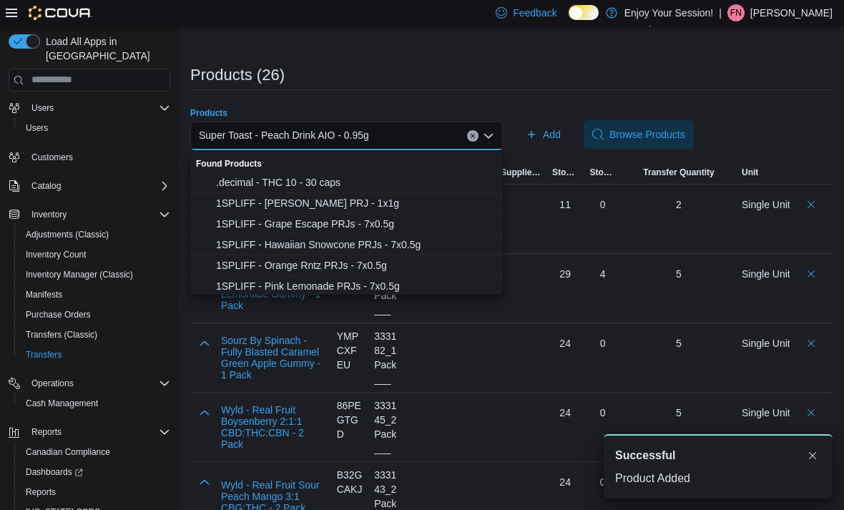
scroll to position [280, 0]
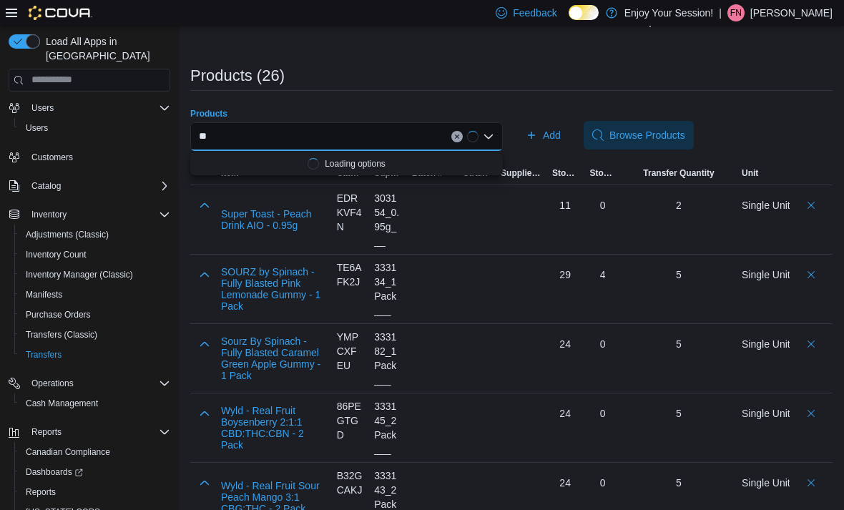
type input "*"
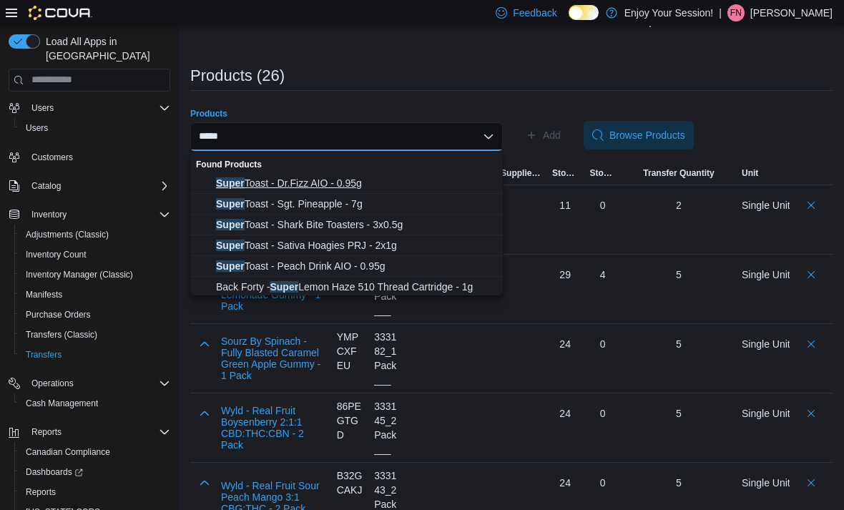
type input "*****"
click at [345, 177] on span "Super Toast - Dr.Fizz AIO - 0.95g" at bounding box center [355, 183] width 278 height 14
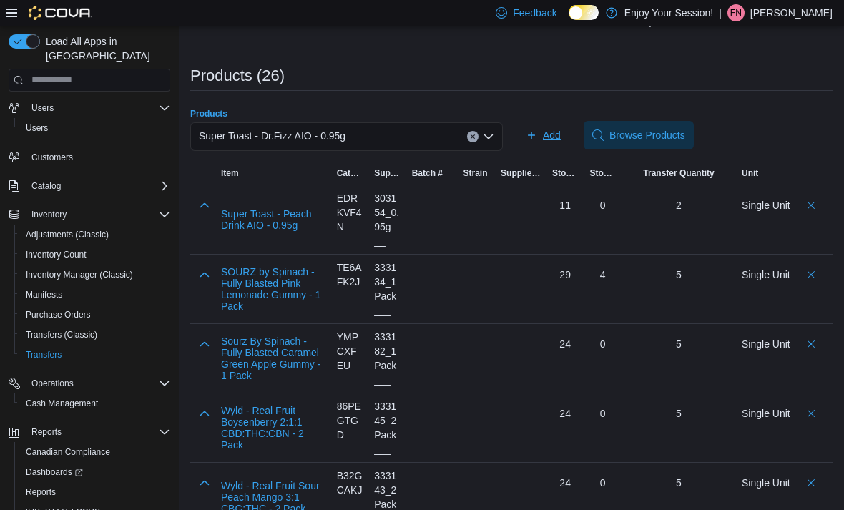
click at [544, 137] on span "Add" at bounding box center [552, 135] width 18 height 14
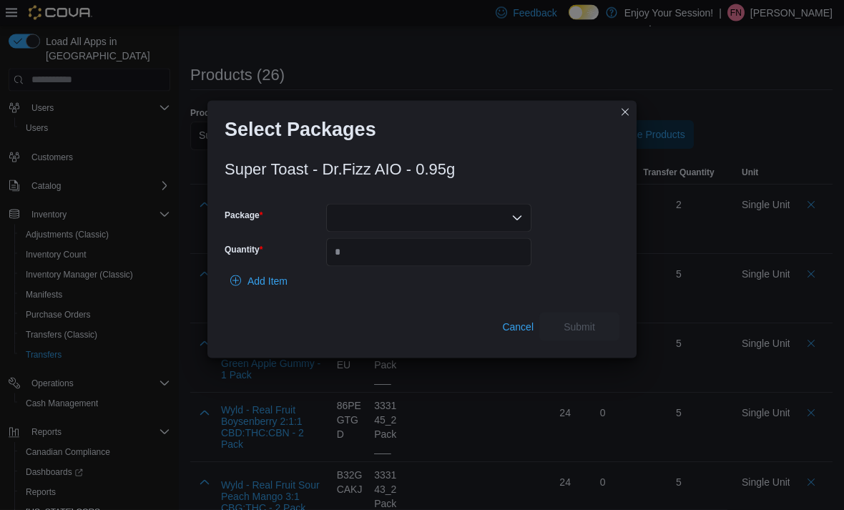
click at [479, 219] on div at bounding box center [428, 218] width 205 height 29
click at [453, 262] on span "00008548" at bounding box center [437, 261] width 171 height 14
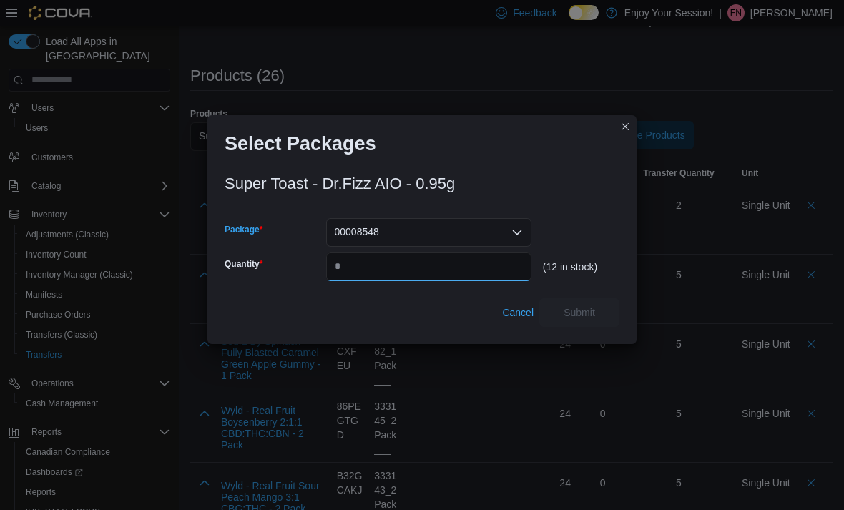
click at [448, 267] on input "Quantity" at bounding box center [428, 266] width 205 height 29
type input "*"
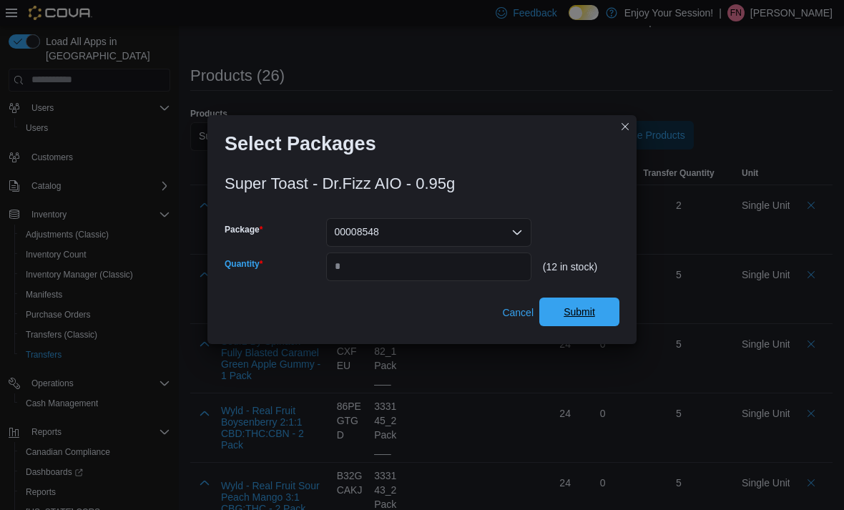
click at [594, 318] on span "Submit" at bounding box center [579, 312] width 63 height 29
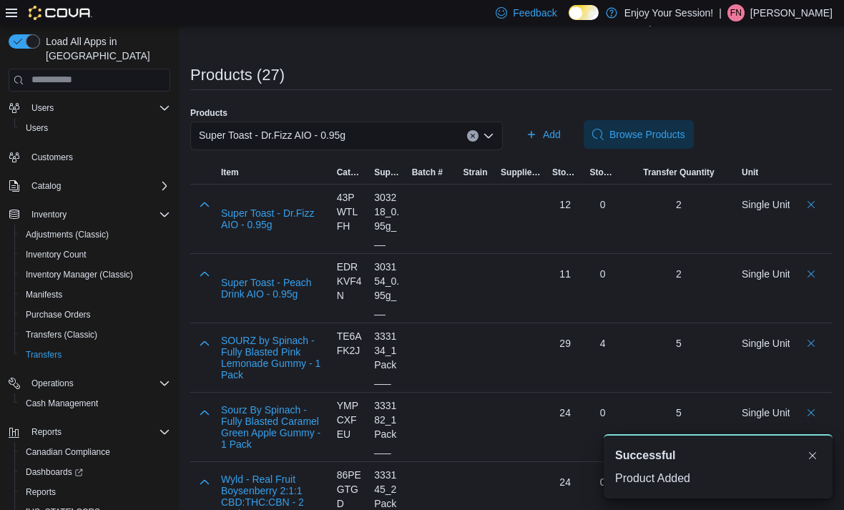
scroll to position [0, 0]
click at [440, 132] on div "Super Toast - Dr.Fizz AIO - 0.95g" at bounding box center [346, 136] width 313 height 29
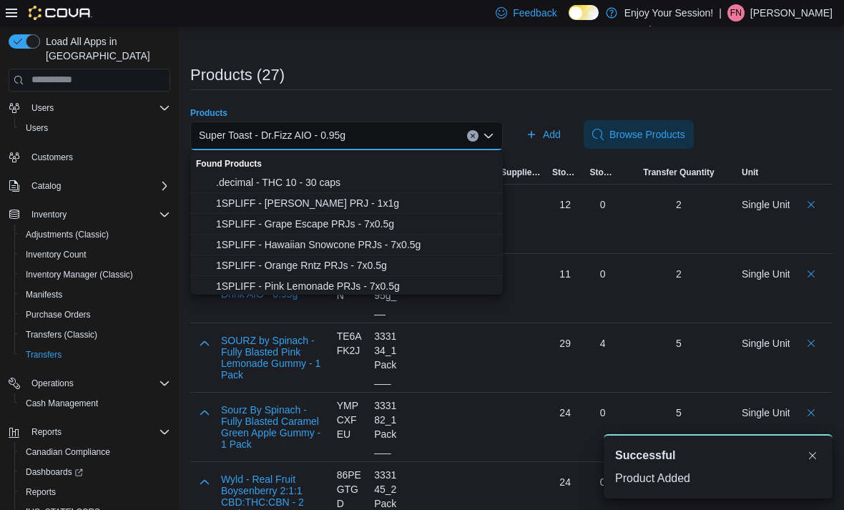
scroll to position [280, 0]
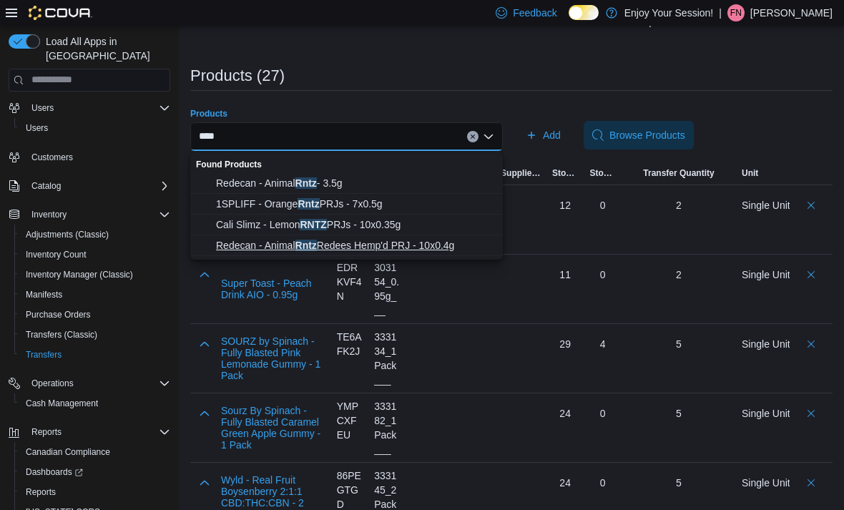
type input "****"
click at [390, 250] on span "Redecan - Animal Rntz Redees Hemp'd PRJ - 10x0.4g" at bounding box center [355, 245] width 278 height 14
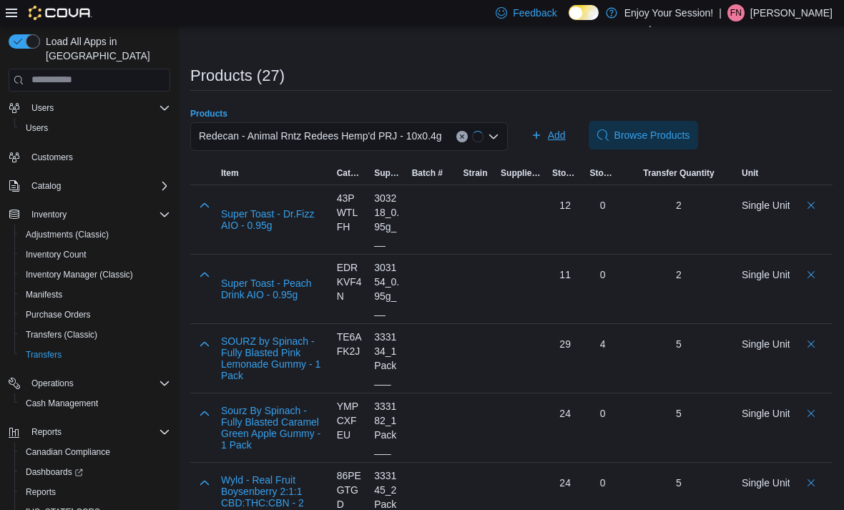
click at [557, 135] on span "Add" at bounding box center [557, 135] width 18 height 14
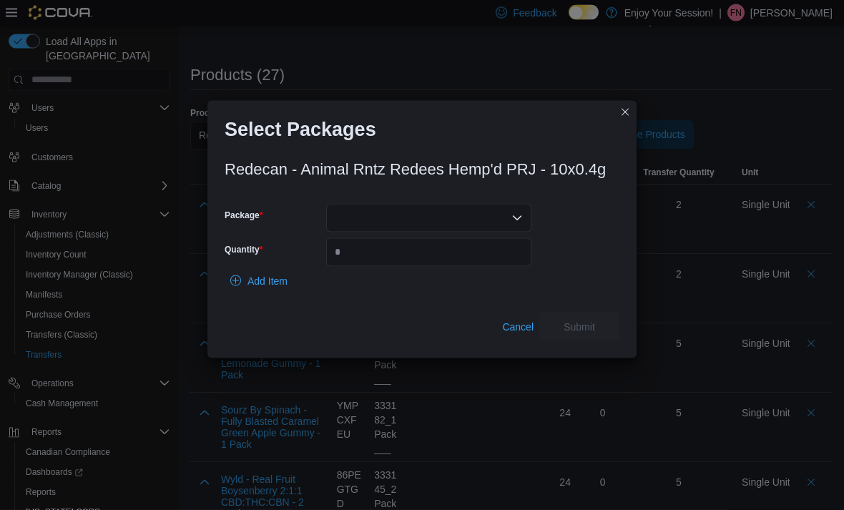
click at [472, 212] on div at bounding box center [428, 218] width 205 height 29
click at [501, 242] on div "Packages In Stock" at bounding box center [428, 240] width 205 height 21
click at [478, 263] on span "8860250715" at bounding box center [437, 261] width 171 height 14
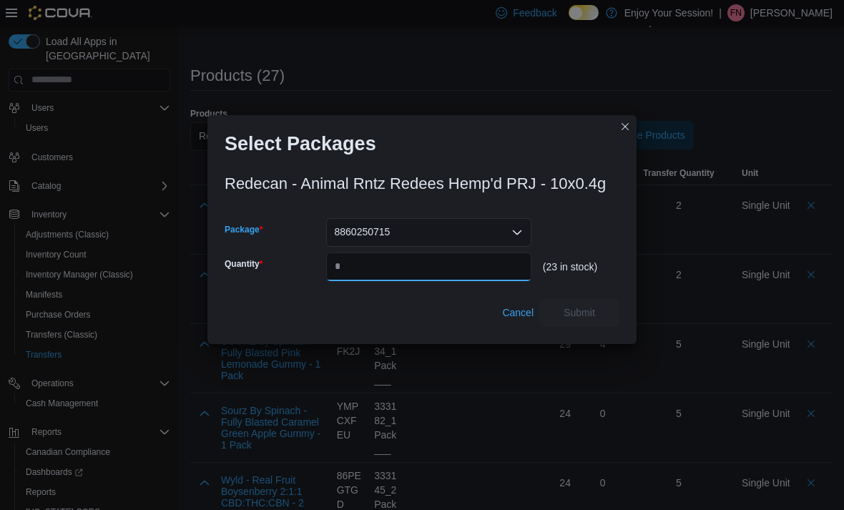
click at [478, 265] on input "Quantity" at bounding box center [428, 266] width 205 height 29
type input "*"
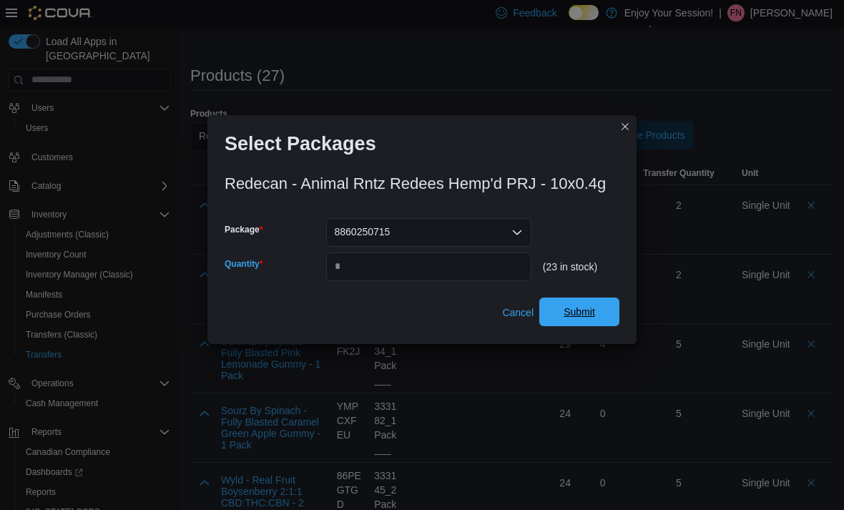
click at [591, 312] on span "Submit" at bounding box center [579, 312] width 31 height 14
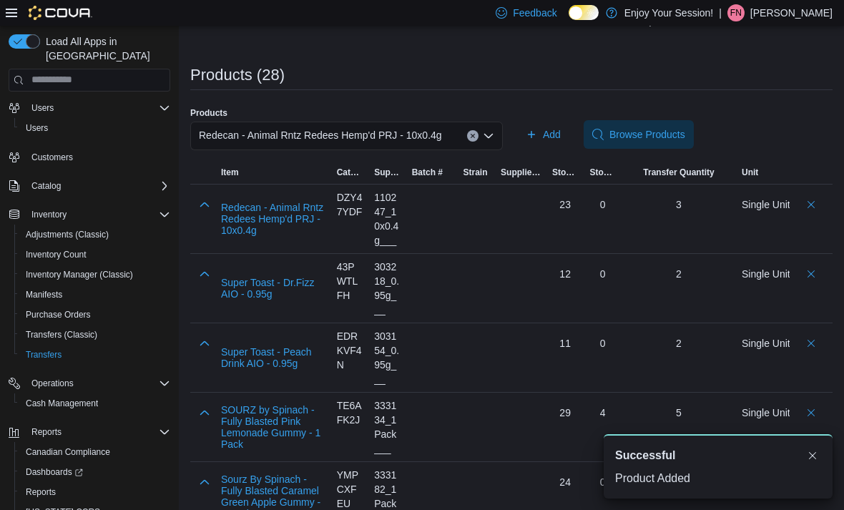
scroll to position [0, 0]
click at [561, 137] on button "Add" at bounding box center [543, 134] width 46 height 29
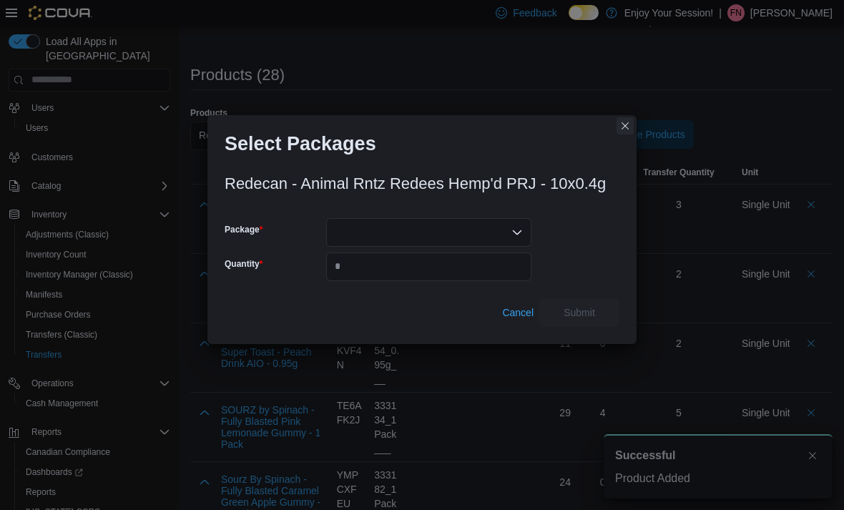
click at [624, 127] on button "Closes this modal window" at bounding box center [624, 125] width 17 height 17
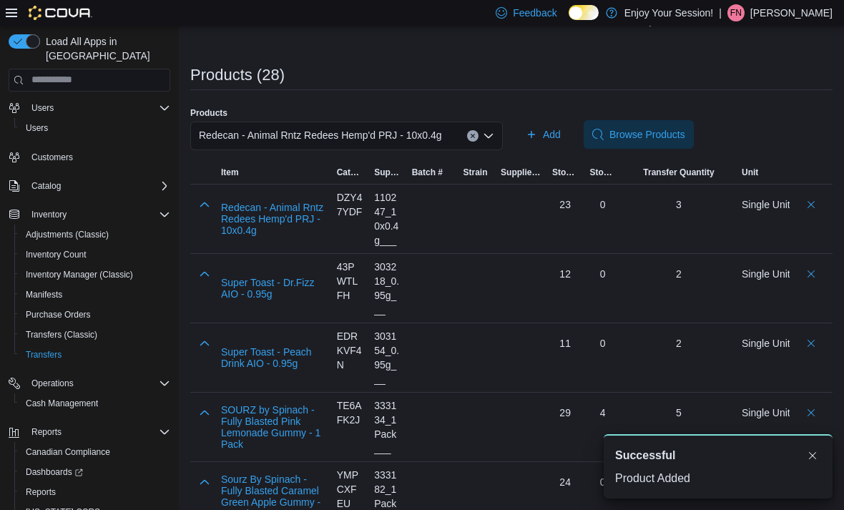
click at [422, 133] on span "Redecan - Animal Rntz Redees Hemp'd PRJ - 10x0.4g" at bounding box center [320, 135] width 243 height 17
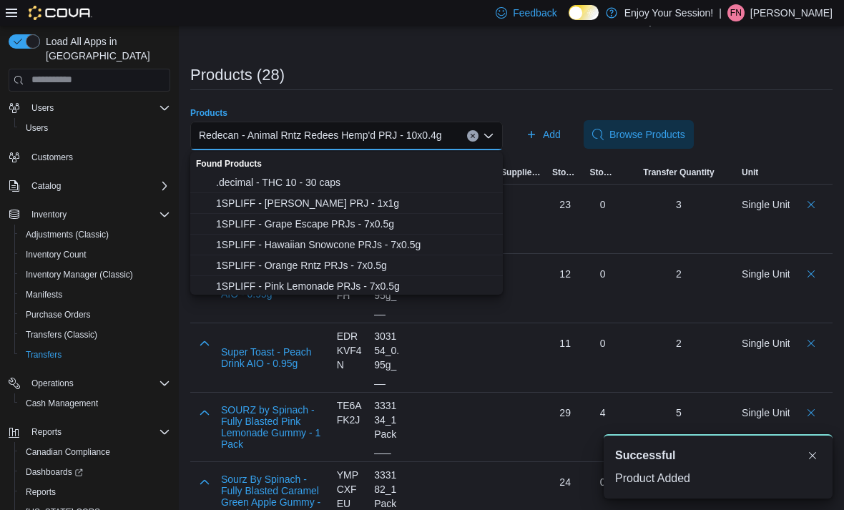
scroll to position [280, 0]
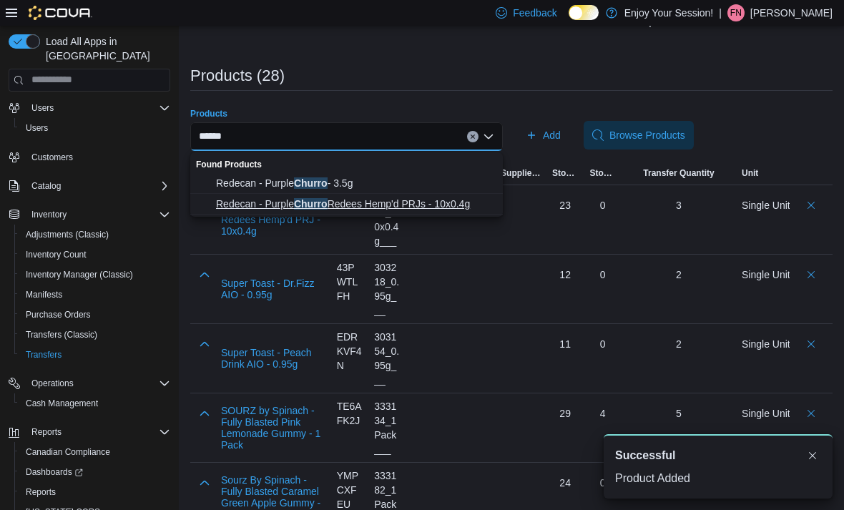
type input "******"
click at [403, 209] on span "Redecan - Purple Churro Redees Hemp'd PRJs - 10x0.4g" at bounding box center [355, 204] width 278 height 14
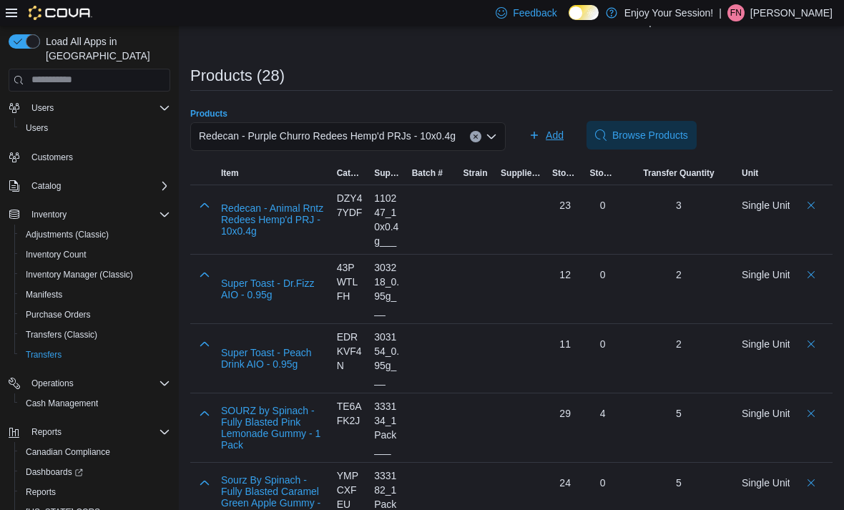
click at [564, 137] on span "Add" at bounding box center [555, 135] width 18 height 14
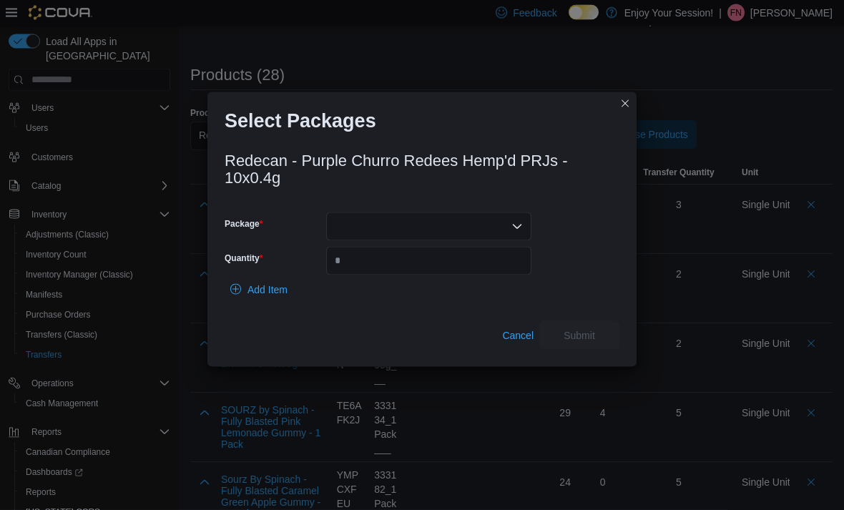
click at [450, 225] on div at bounding box center [428, 226] width 205 height 29
click at [422, 273] on span "9341250623" at bounding box center [437, 269] width 171 height 14
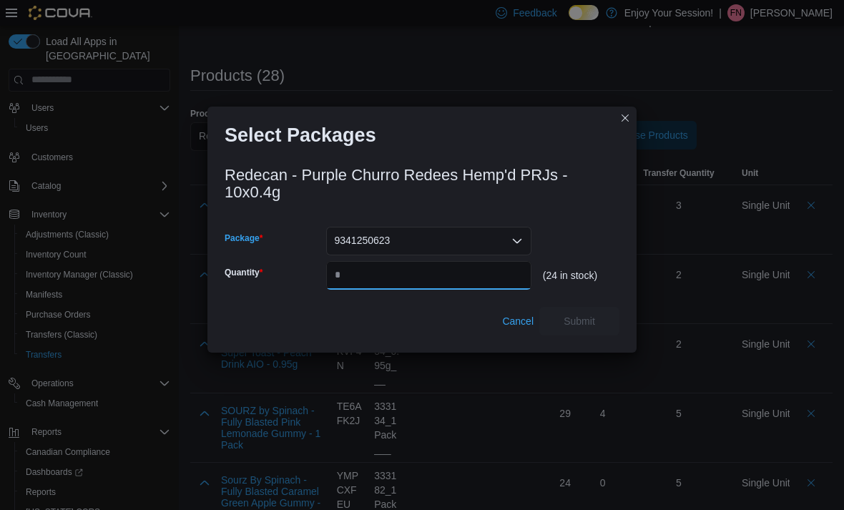
click at [425, 274] on input "Quantity" at bounding box center [428, 275] width 205 height 29
type input "*"
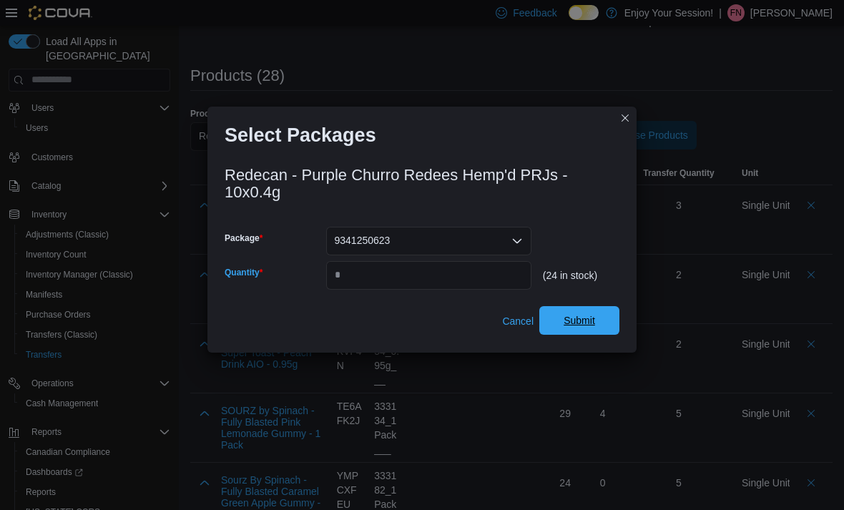
click at [585, 320] on span "Submit" at bounding box center [579, 320] width 31 height 14
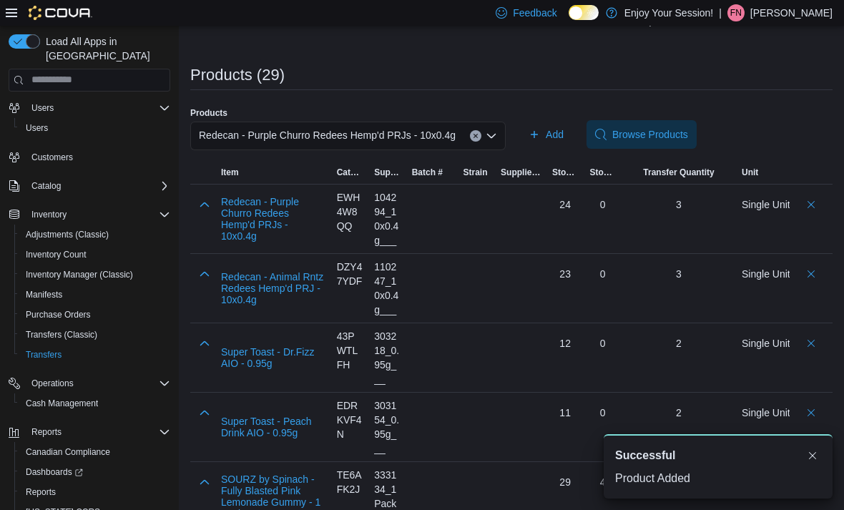
scroll to position [0, 0]
click at [456, 137] on span "Redecan - Purple Churro Redees Hemp'd PRJs - 10x0.4g" at bounding box center [327, 135] width 257 height 17
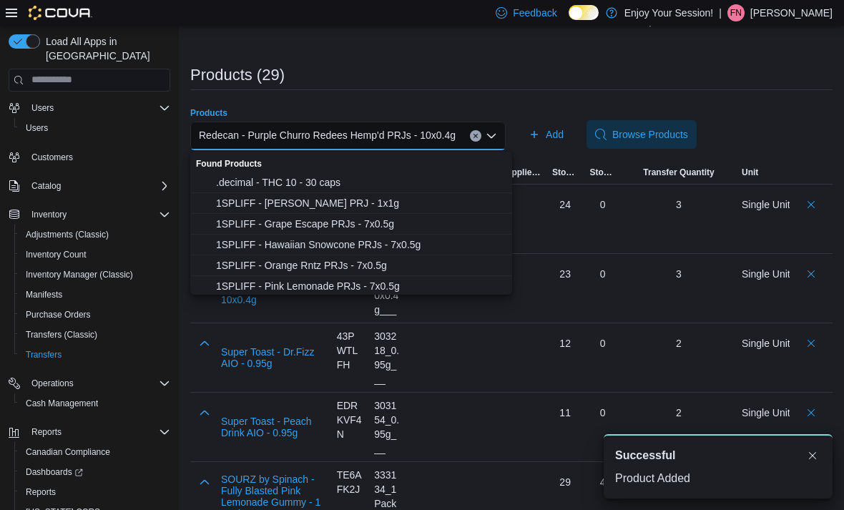
scroll to position [280, 0]
click at [478, 138] on icon "Clear input" at bounding box center [476, 136] width 4 height 4
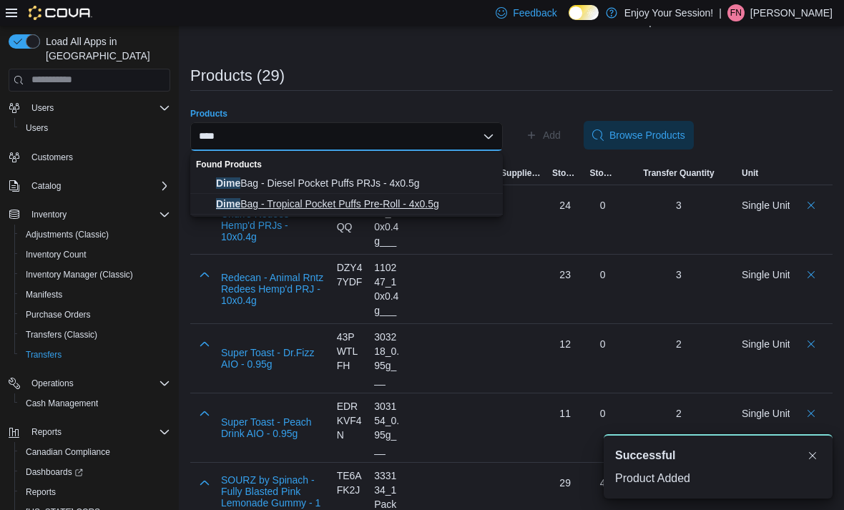
type input "****"
click at [408, 209] on span "Dime Bag - Tropical Pocket Puffs Pre-Roll - 4x0.5g" at bounding box center [355, 204] width 278 height 14
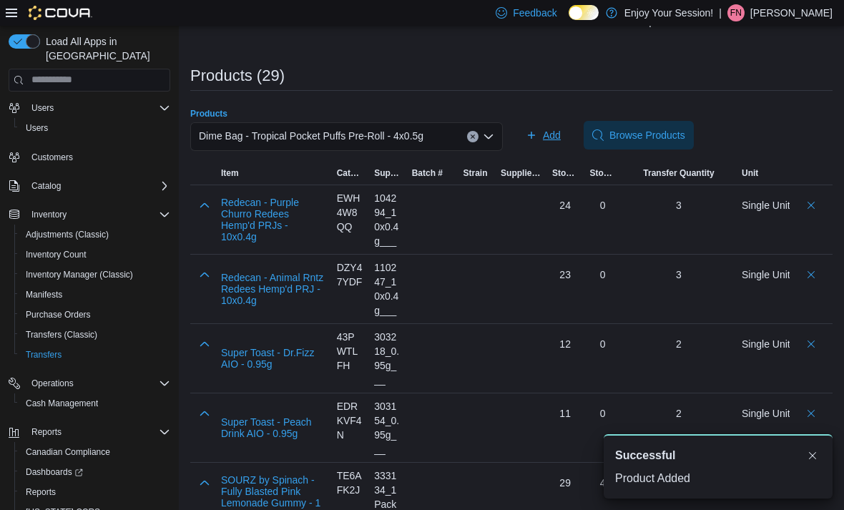
click at [548, 142] on span "Add" at bounding box center [552, 135] width 18 height 14
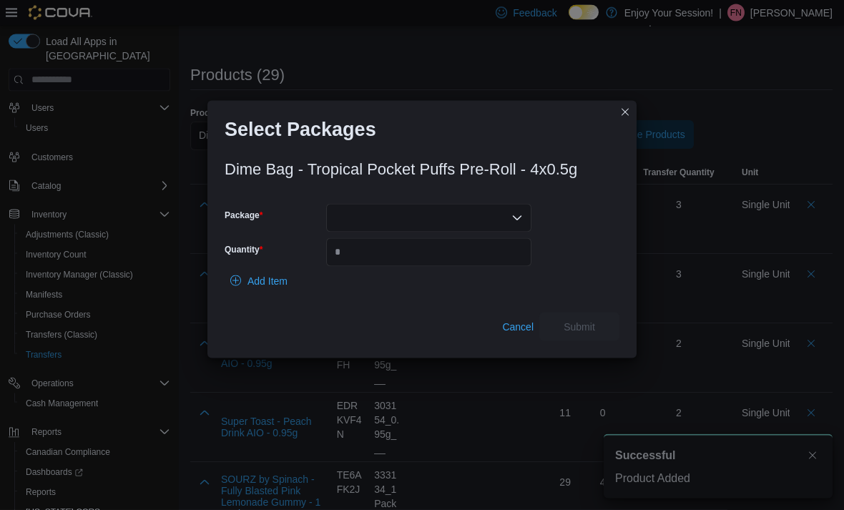
click at [481, 212] on div at bounding box center [428, 218] width 205 height 29
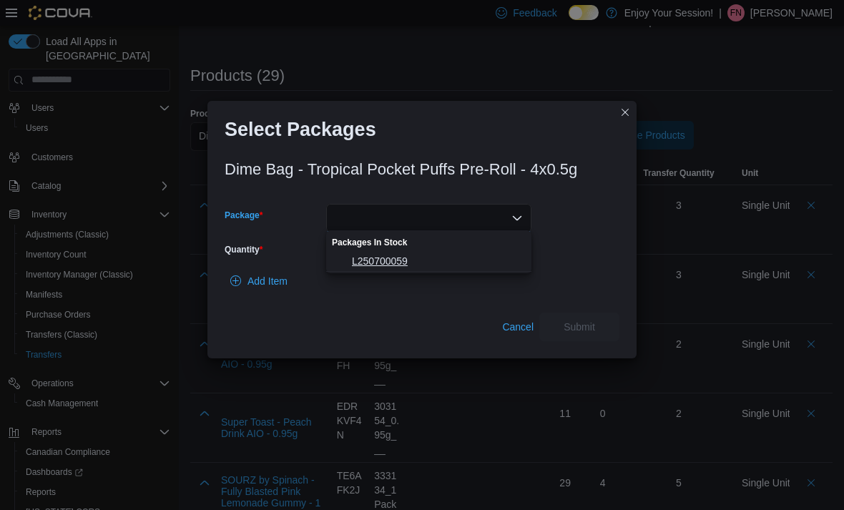
click at [456, 257] on span "L250700059" at bounding box center [437, 261] width 171 height 14
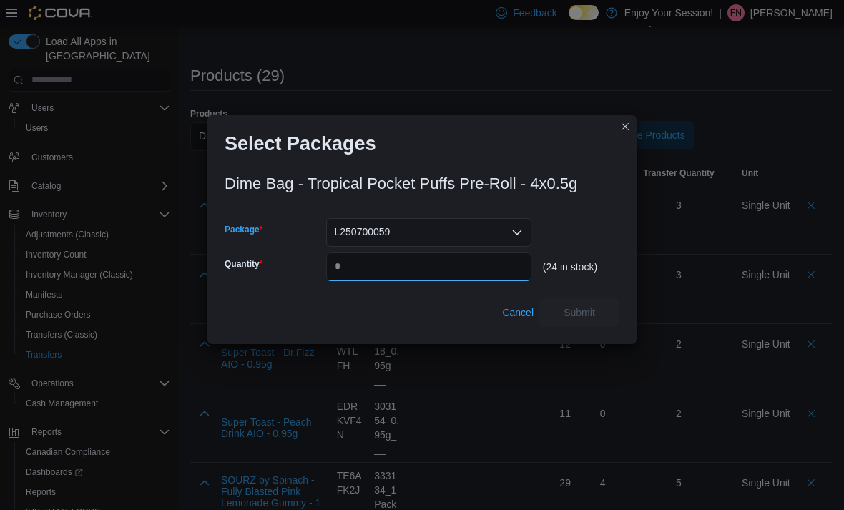
click at [453, 271] on input "Quantity" at bounding box center [428, 266] width 205 height 29
type input "*"
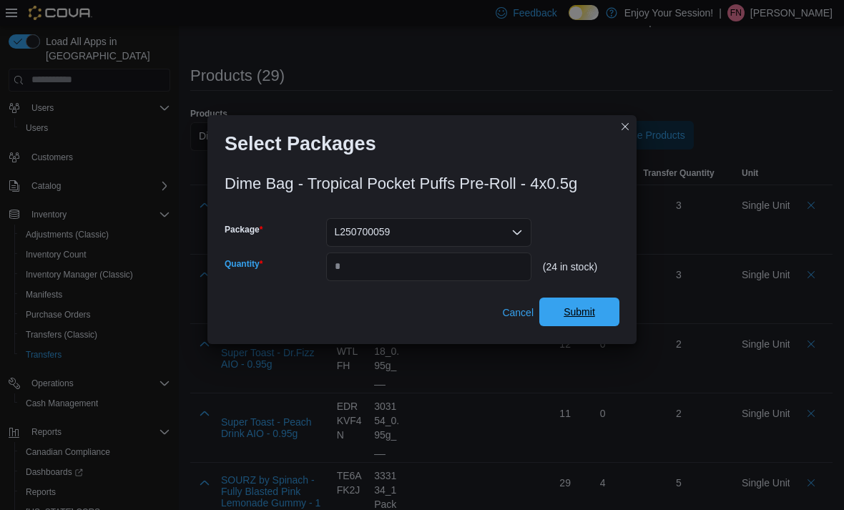
click at [597, 315] on span "Submit" at bounding box center [579, 312] width 63 height 29
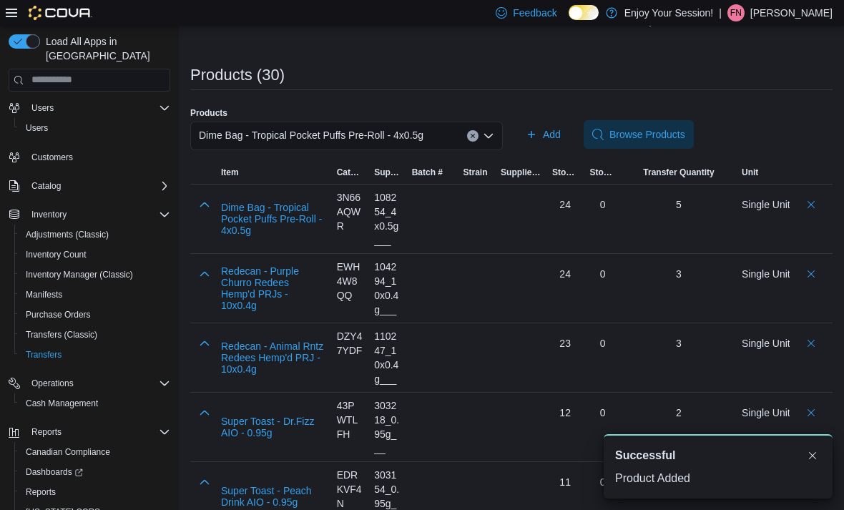
scroll to position [0, 0]
click at [448, 144] on div "Dime Bag - Tropical Pocket Puffs Pre-Roll - 4x0.5g" at bounding box center [346, 136] width 313 height 29
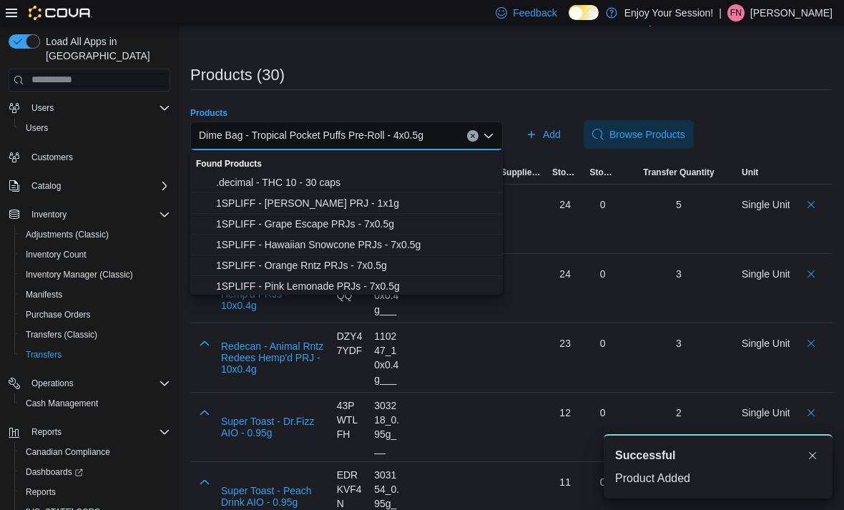
scroll to position [280, 0]
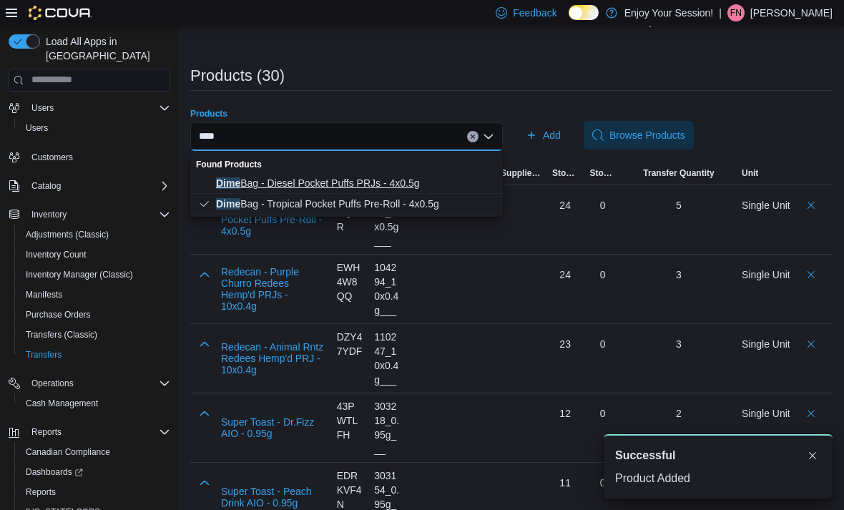
type input "****"
click at [374, 186] on span "Dime Bag - Diesel Pocket Puffs PRJs - 4x0.5g" at bounding box center [355, 183] width 278 height 14
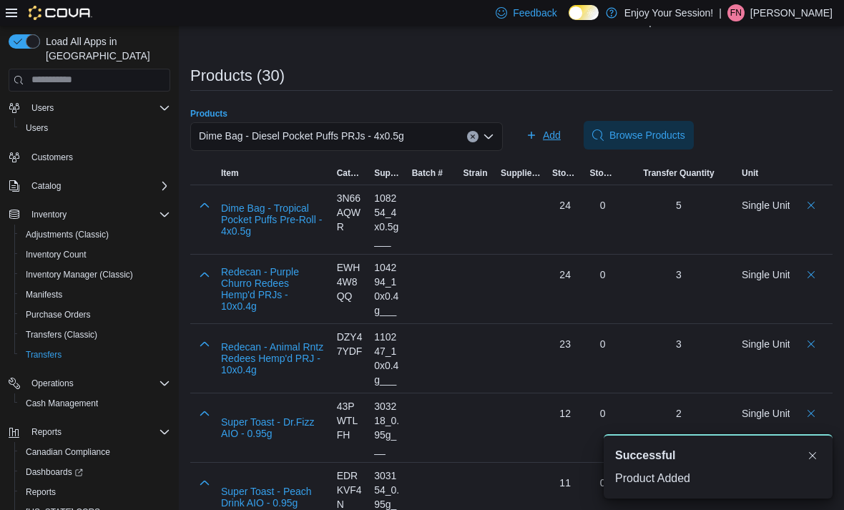
click at [559, 141] on span "Add" at bounding box center [552, 135] width 18 height 14
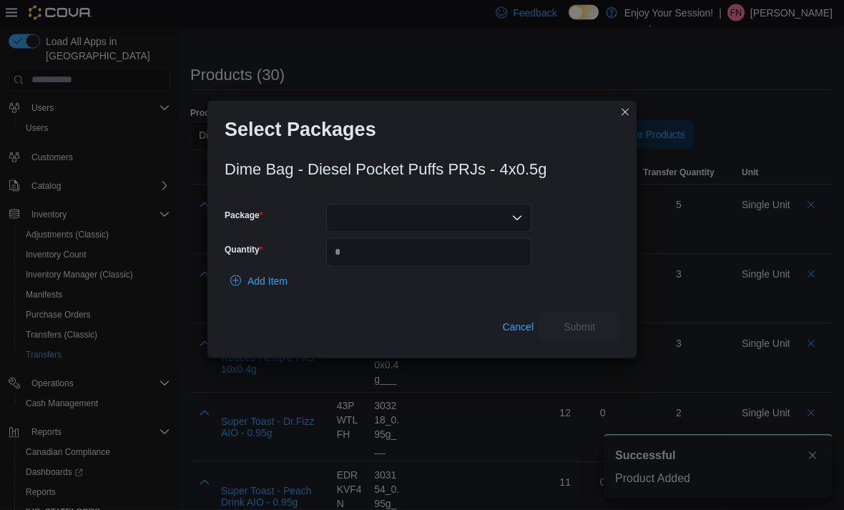
click at [493, 214] on div at bounding box center [428, 218] width 205 height 29
click at [436, 265] on span "L250700076" at bounding box center [437, 261] width 171 height 14
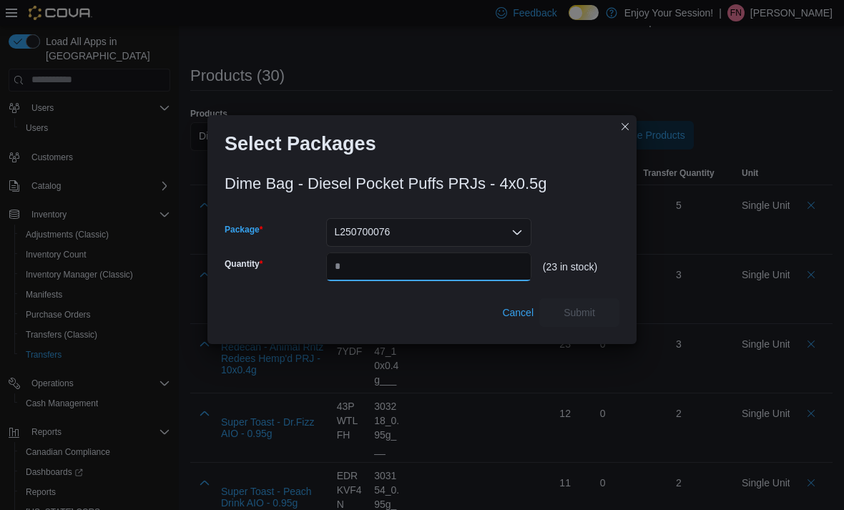
click at [436, 265] on input "Quantity" at bounding box center [428, 266] width 205 height 29
click at [403, 268] on input "Quantity" at bounding box center [428, 266] width 205 height 29
type input "*"
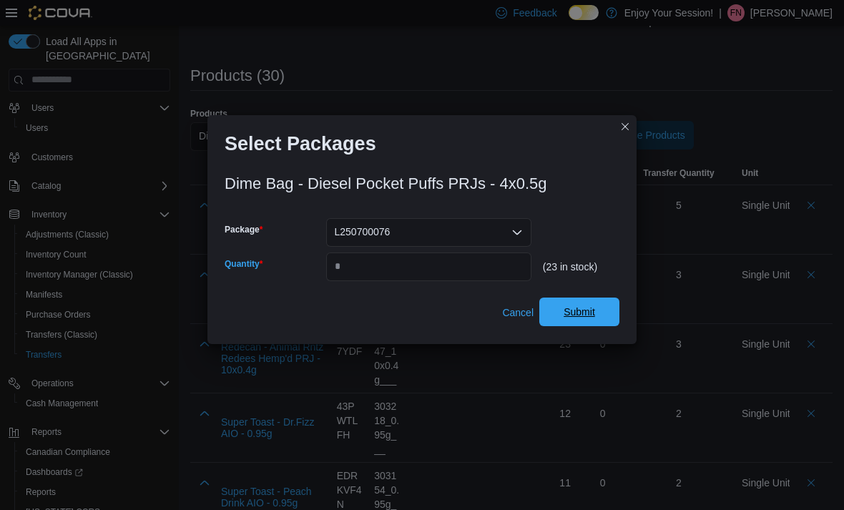
click at [591, 316] on span "Submit" at bounding box center [579, 312] width 31 height 14
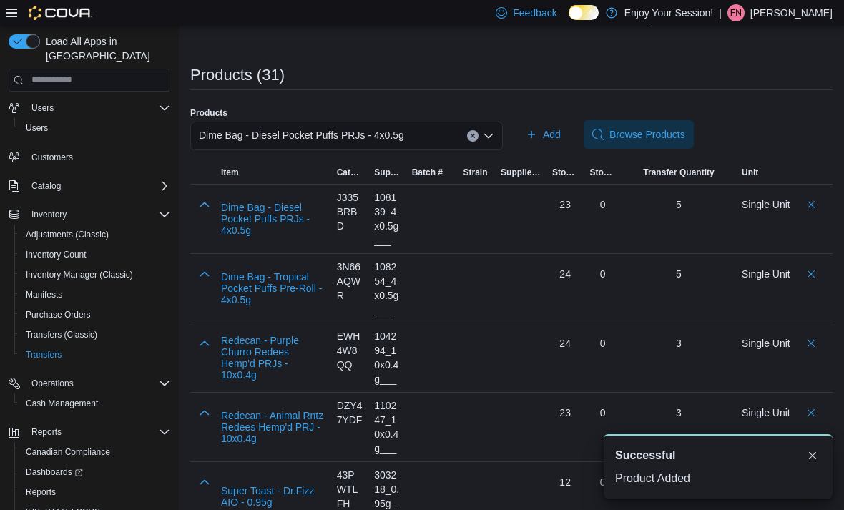
scroll to position [0, 0]
click at [445, 134] on div "Dime Bag - Diesel Pocket Puffs PRJs - 4x0.5g" at bounding box center [346, 136] width 313 height 29
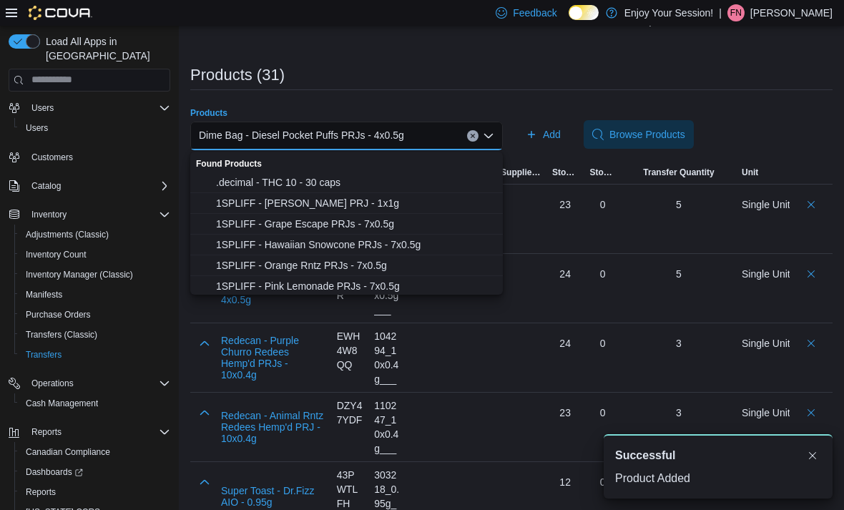
scroll to position [280, 0]
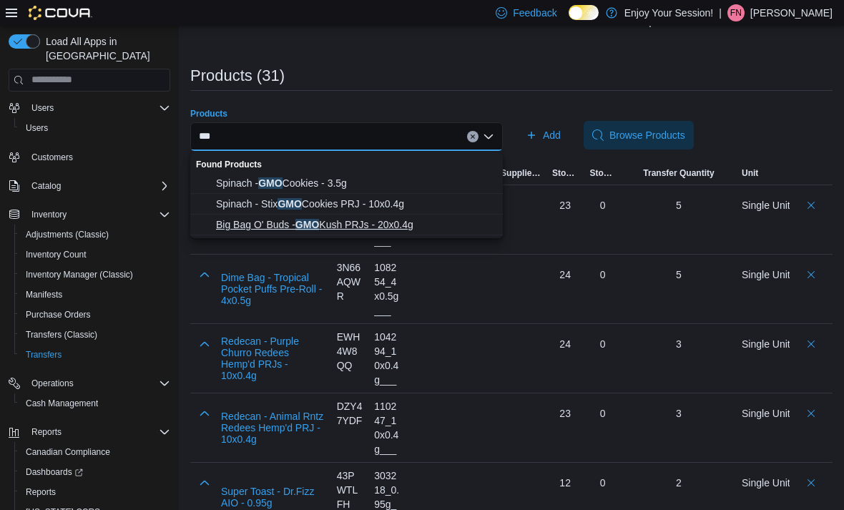
type input "***"
click at [418, 224] on span "Big Bag O' Buds - GMO Kush PRJs - 20x0.4g" at bounding box center [355, 224] width 278 height 14
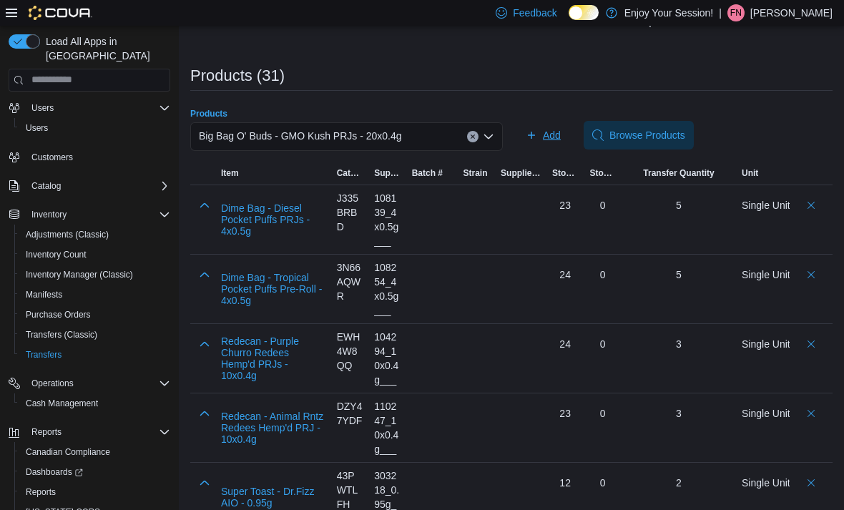
click at [548, 133] on span "Add" at bounding box center [552, 135] width 18 height 14
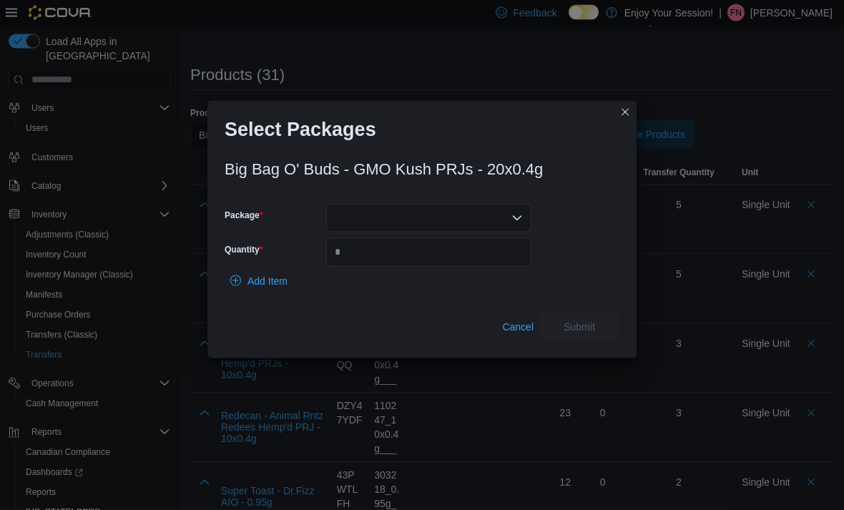
click at [473, 209] on div at bounding box center [428, 218] width 205 height 29
click at [441, 264] on span "13524250709" at bounding box center [437, 261] width 171 height 14
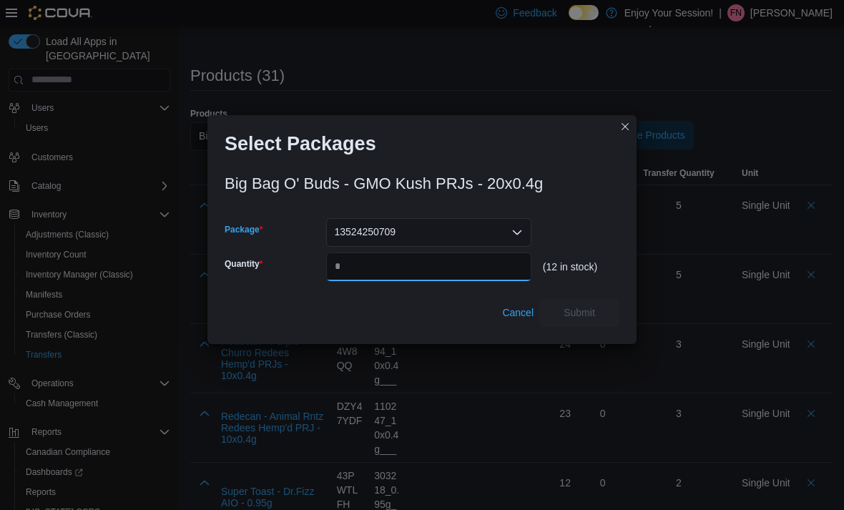
click at [441, 263] on input "Quantity" at bounding box center [428, 266] width 205 height 29
click at [383, 271] on input "Quantity" at bounding box center [428, 266] width 205 height 29
type input "*"
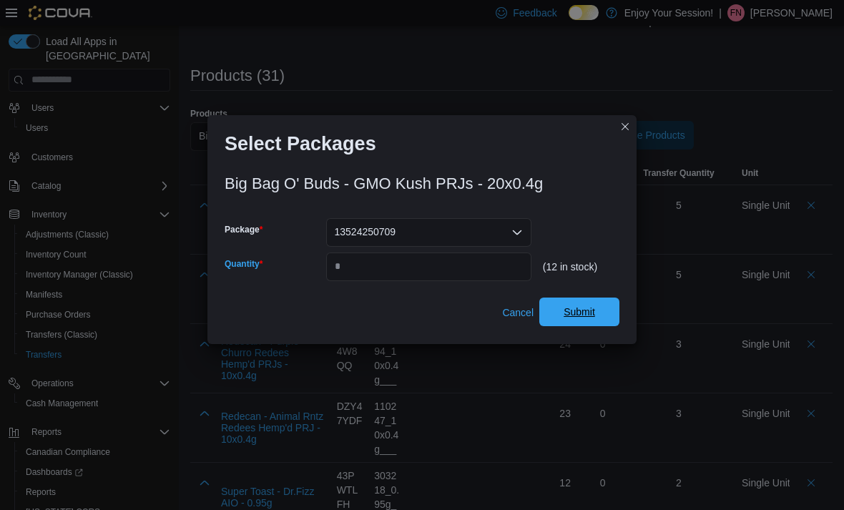
click at [602, 305] on span "Submit" at bounding box center [579, 312] width 63 height 29
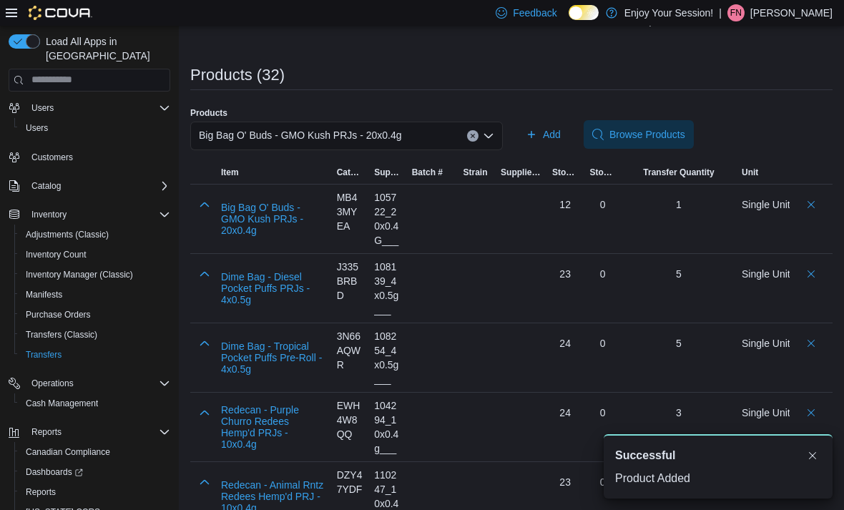
scroll to position [0, 0]
click at [443, 137] on div "Big Bag O' Buds - GMO Kush PRJs - 20x0.4g" at bounding box center [346, 136] width 313 height 29
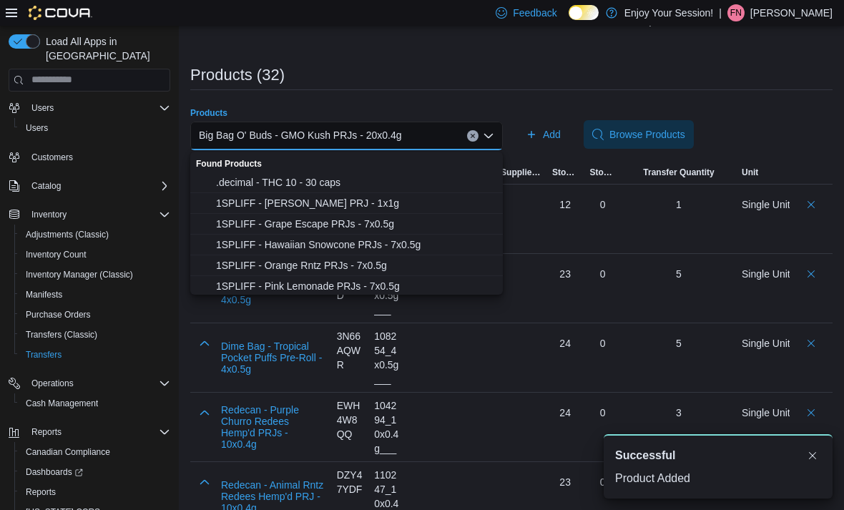
scroll to position [280, 0]
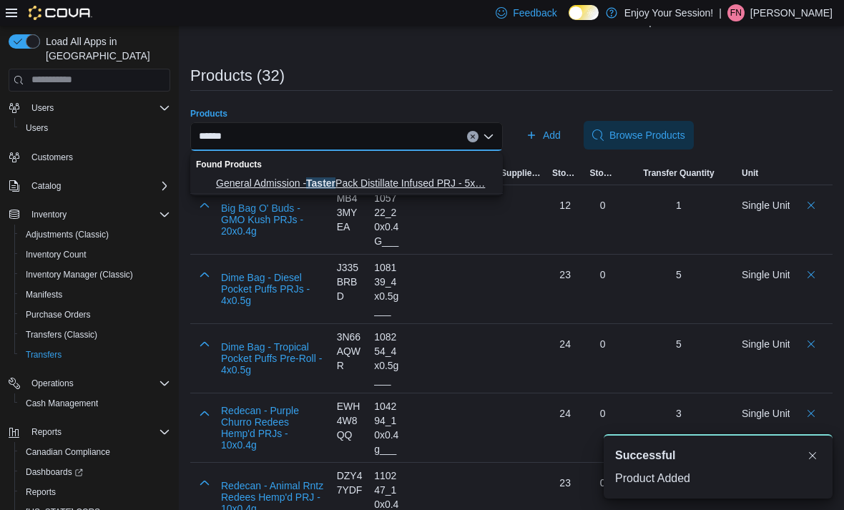
type input "******"
click at [478, 184] on span "General Admission - Taster Pack Distillate Infused PRJ - 5x… General Admission …" at bounding box center [355, 183] width 278 height 14
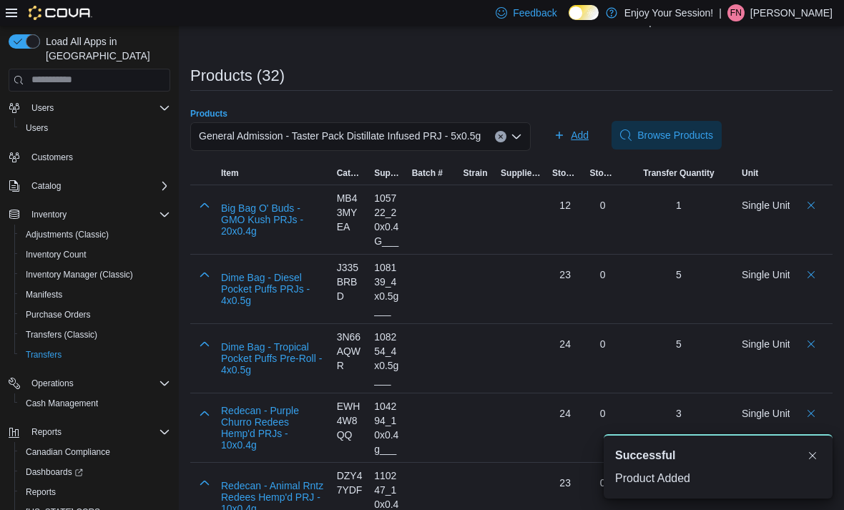
click at [589, 138] on span "Add" at bounding box center [580, 135] width 18 height 14
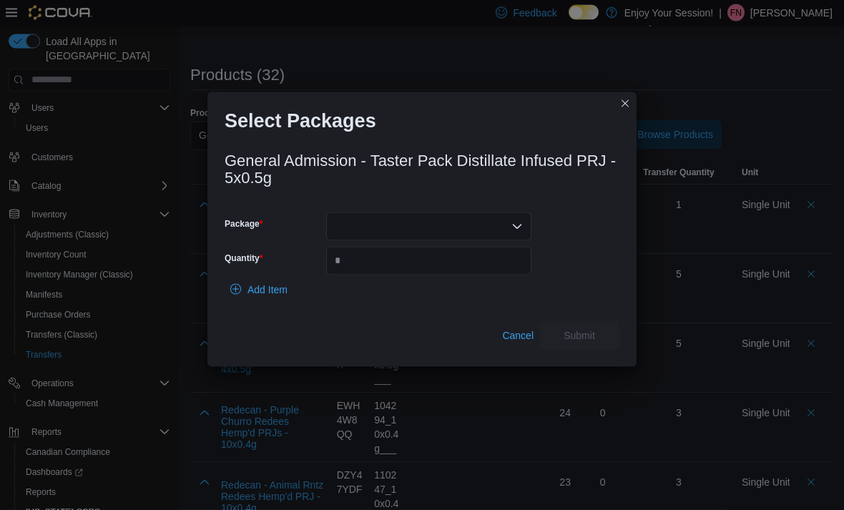
click at [478, 222] on div at bounding box center [428, 226] width 205 height 29
click at [438, 263] on span "25060001191" at bounding box center [437, 269] width 171 height 14
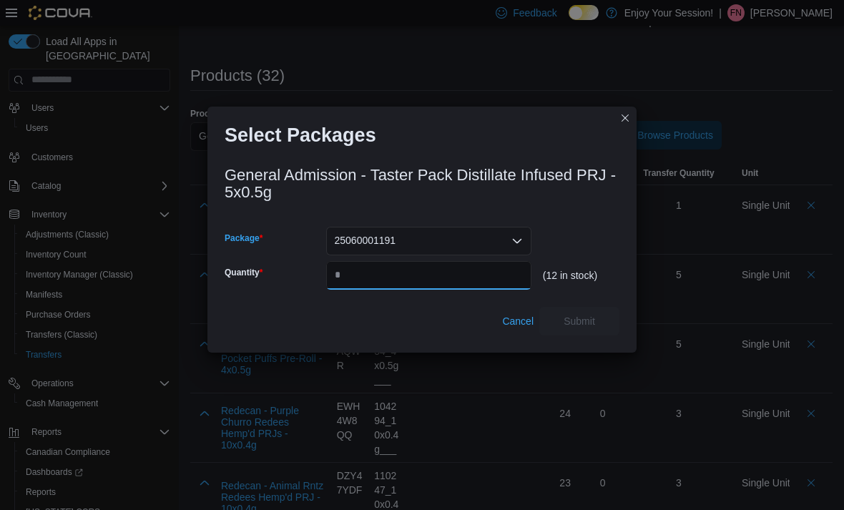
click at [414, 277] on input "Quantity" at bounding box center [428, 275] width 205 height 29
type input "*"
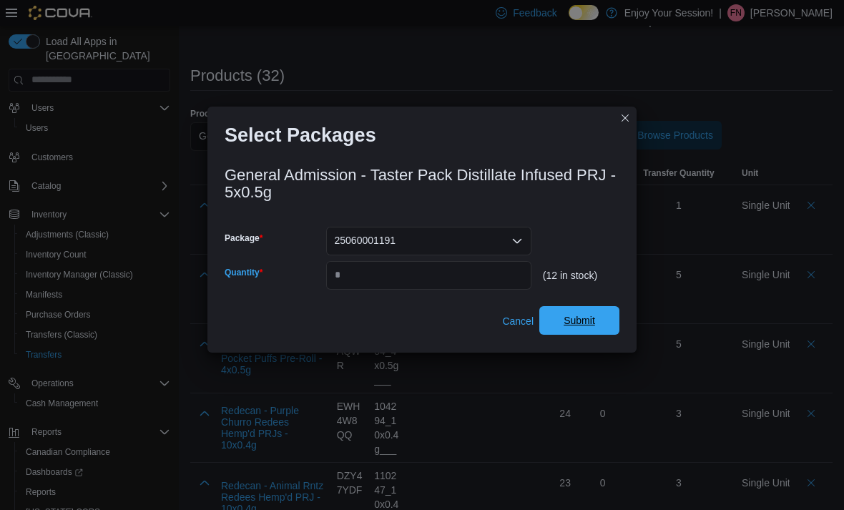
click at [598, 318] on span "Submit" at bounding box center [579, 320] width 63 height 29
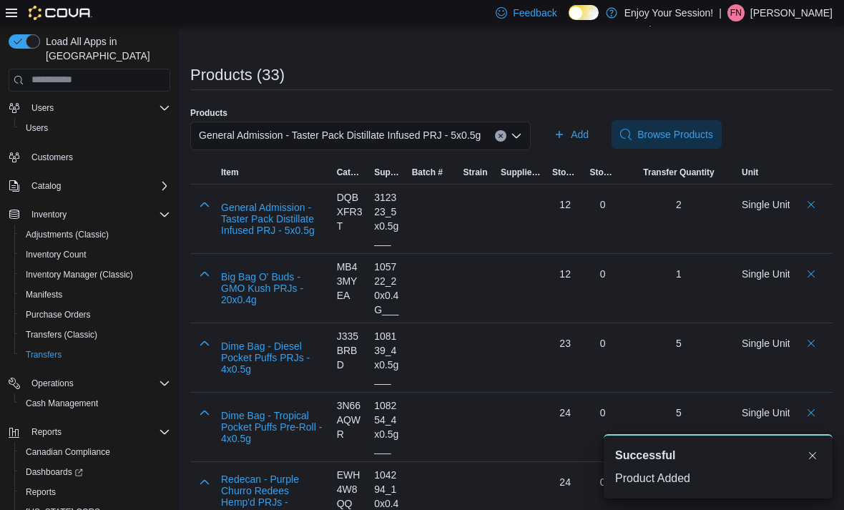
scroll to position [0, 0]
click at [488, 139] on input "Products" at bounding box center [486, 135] width 1 height 17
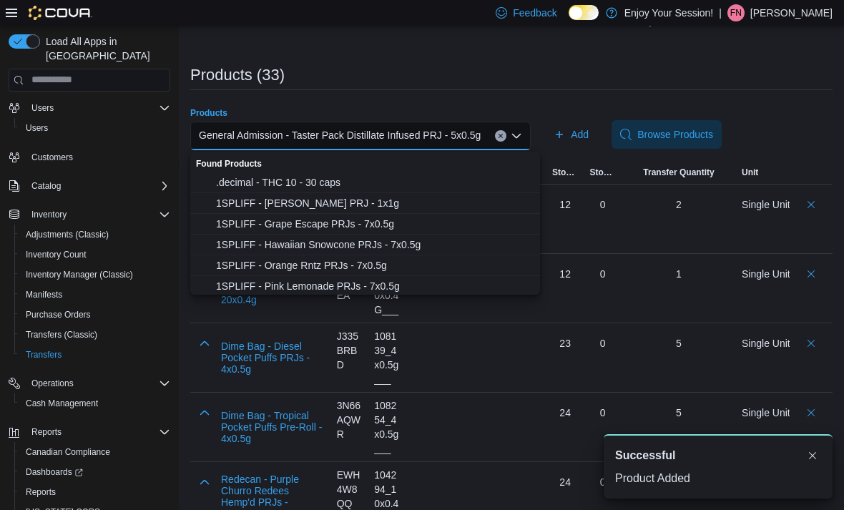
scroll to position [280, 0]
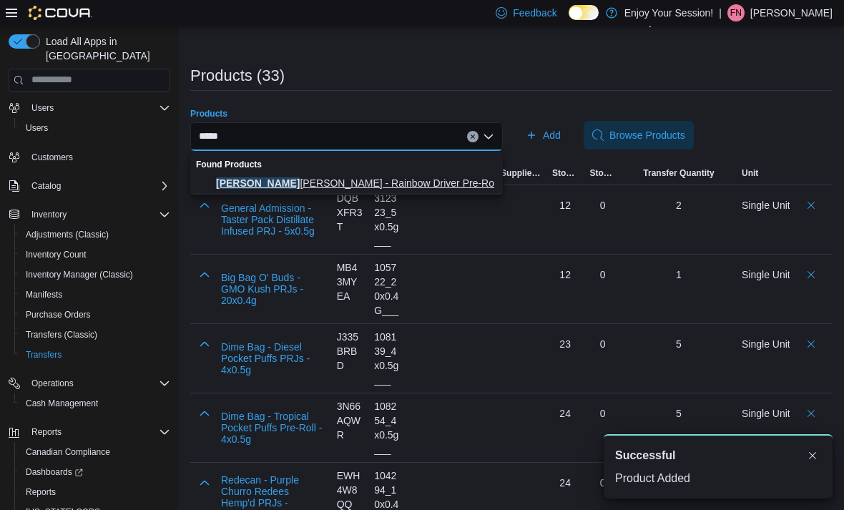
type input "*****"
click at [423, 176] on span "[PERSON_NAME] - Rainbow Driver Pre-Roll - 5x0.5g" at bounding box center [355, 183] width 278 height 14
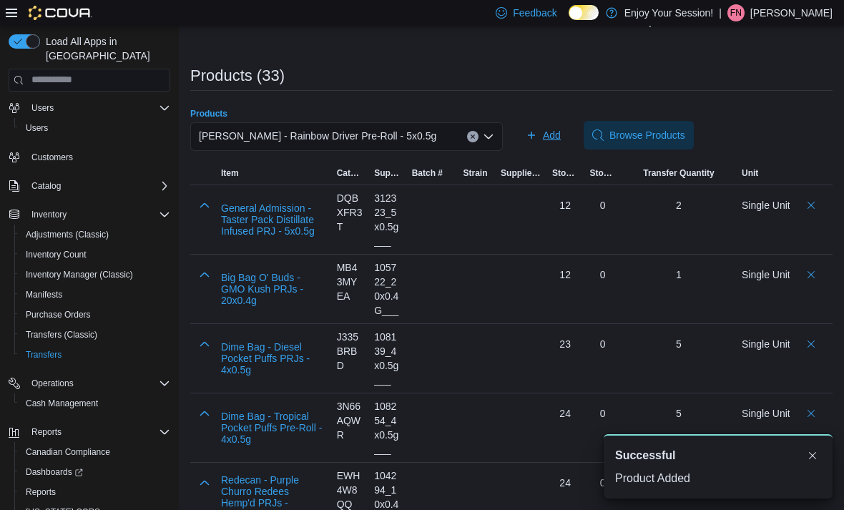
click at [557, 139] on span "Add" at bounding box center [552, 135] width 18 height 14
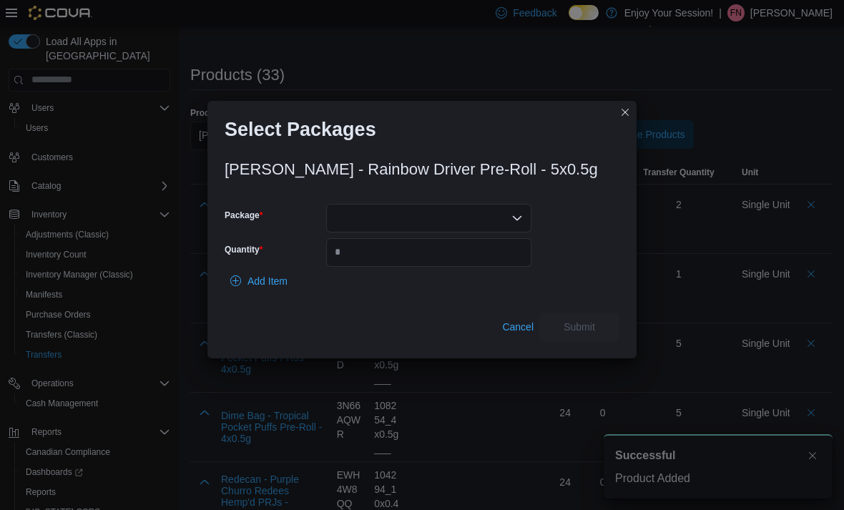
click at [488, 204] on div at bounding box center [428, 218] width 205 height 29
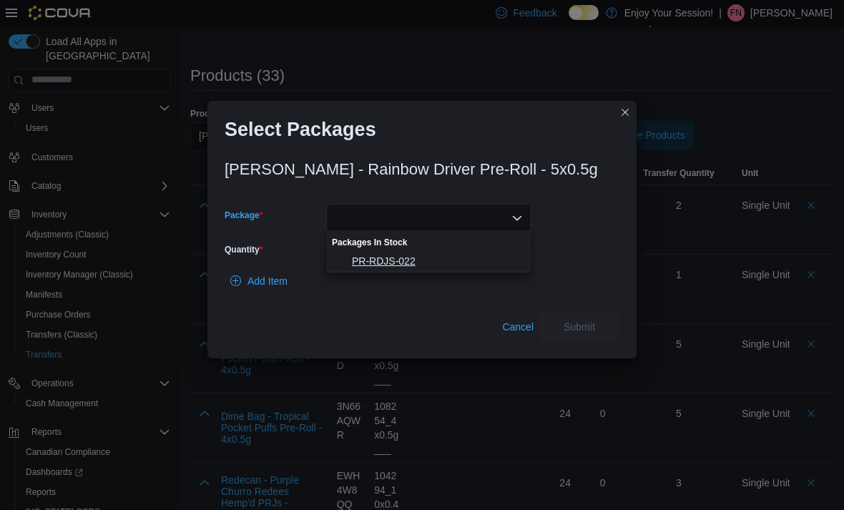
click at [430, 259] on span "PR-RDJS-022" at bounding box center [437, 261] width 171 height 14
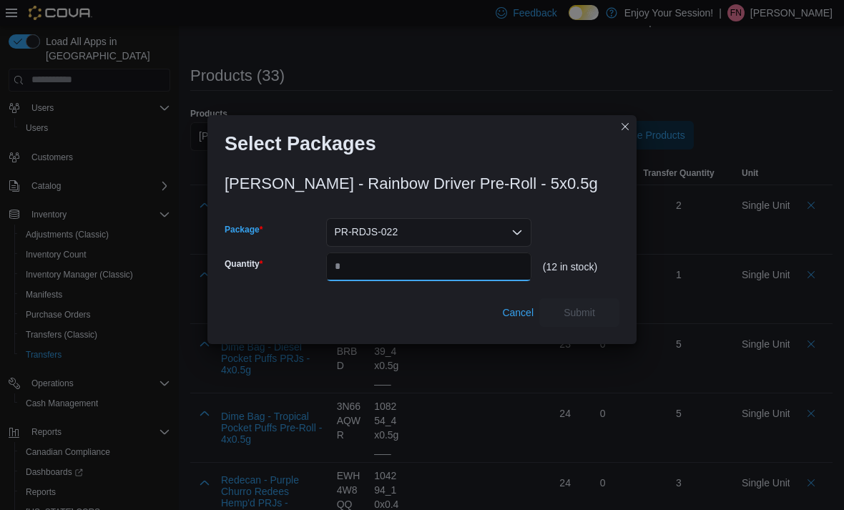
click at [409, 267] on input "Quantity" at bounding box center [428, 266] width 205 height 29
type input "*"
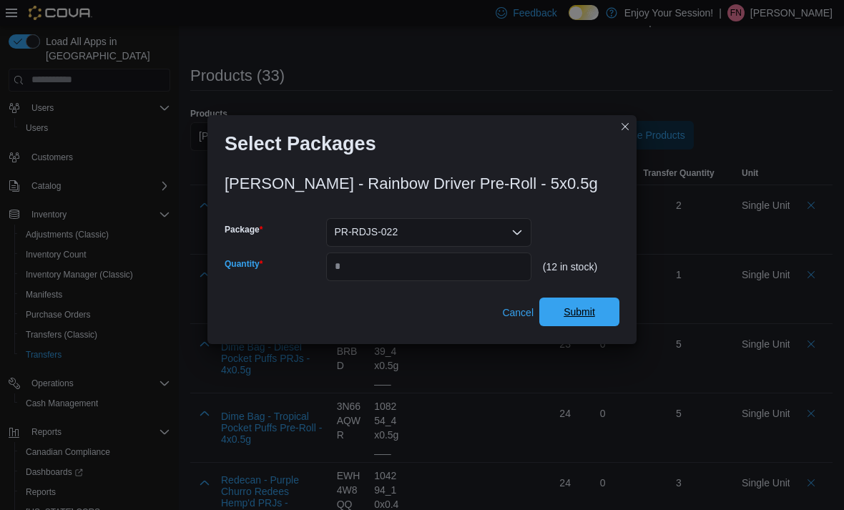
click at [600, 313] on span "Submit" at bounding box center [579, 312] width 63 height 29
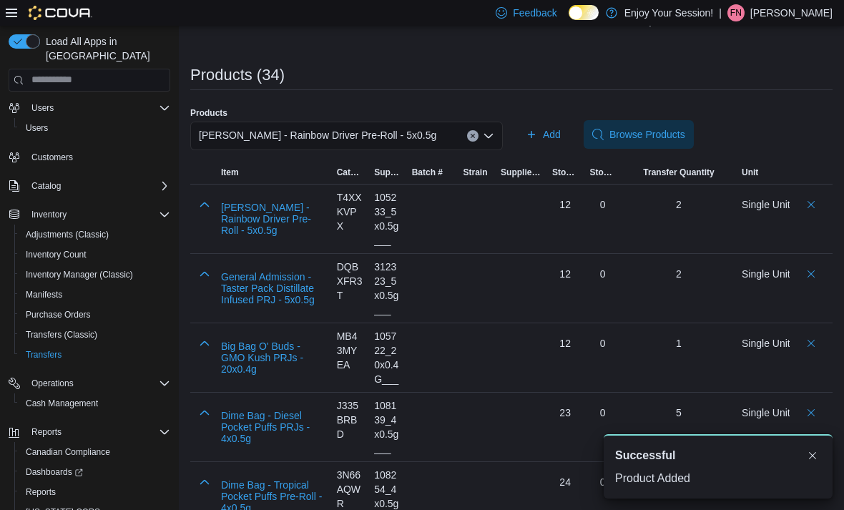
scroll to position [0, 0]
click at [416, 129] on span "[PERSON_NAME] - Rainbow Driver Pre-Roll - 5x0.5g" at bounding box center [317, 135] width 237 height 17
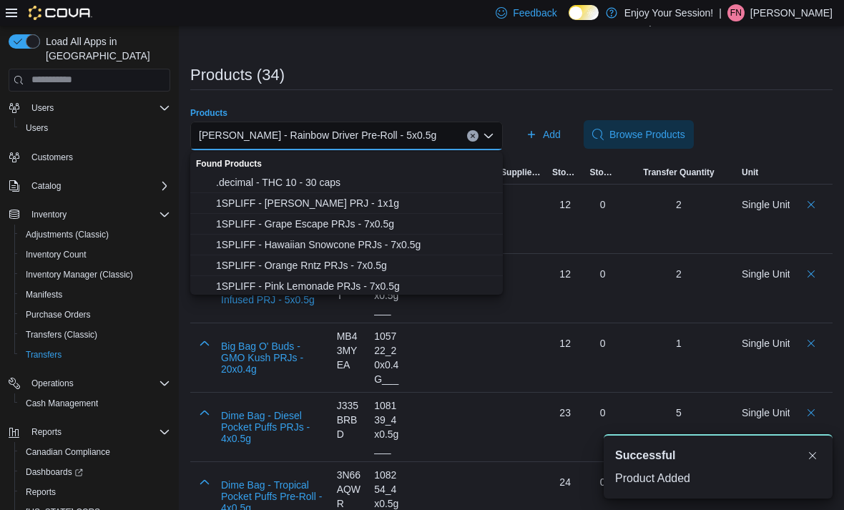
scroll to position [280, 0]
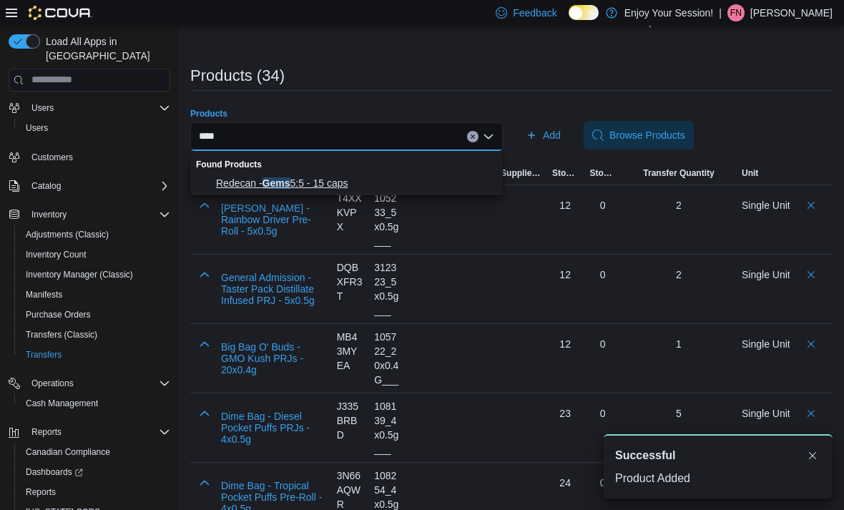
type input "****"
click at [368, 176] on span "Redecan - Gems 5:5 - 15 caps" at bounding box center [355, 183] width 278 height 14
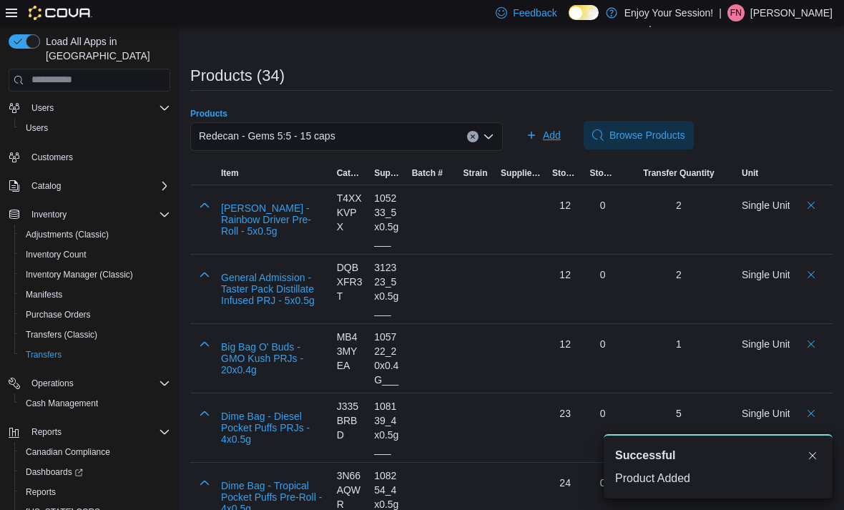
click at [546, 136] on span "Add" at bounding box center [552, 135] width 18 height 14
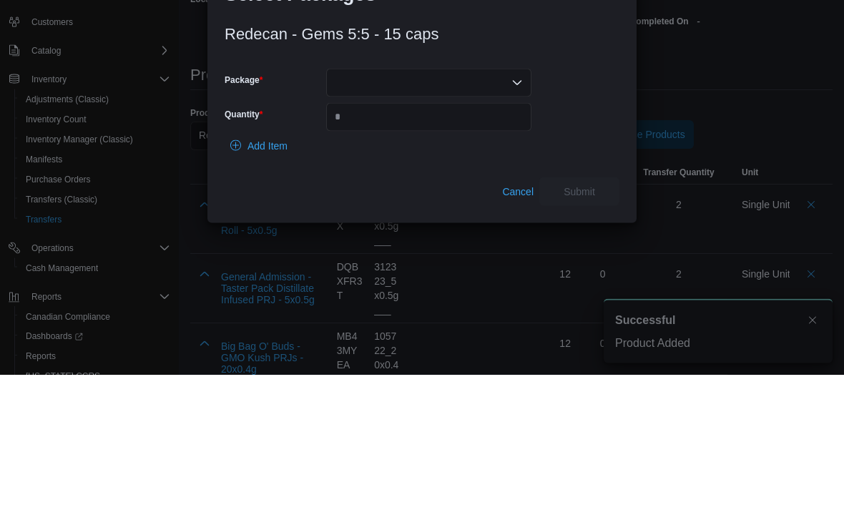
scroll to position [129, 0]
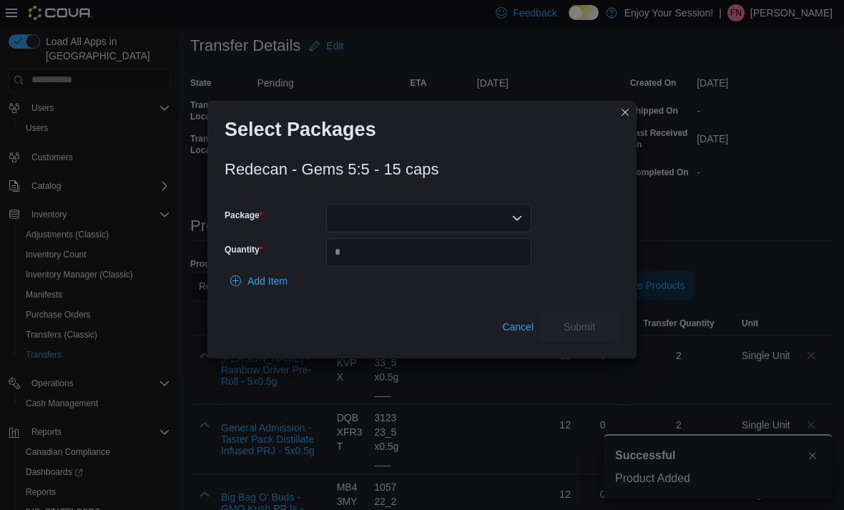
click at [498, 212] on div at bounding box center [428, 218] width 205 height 29
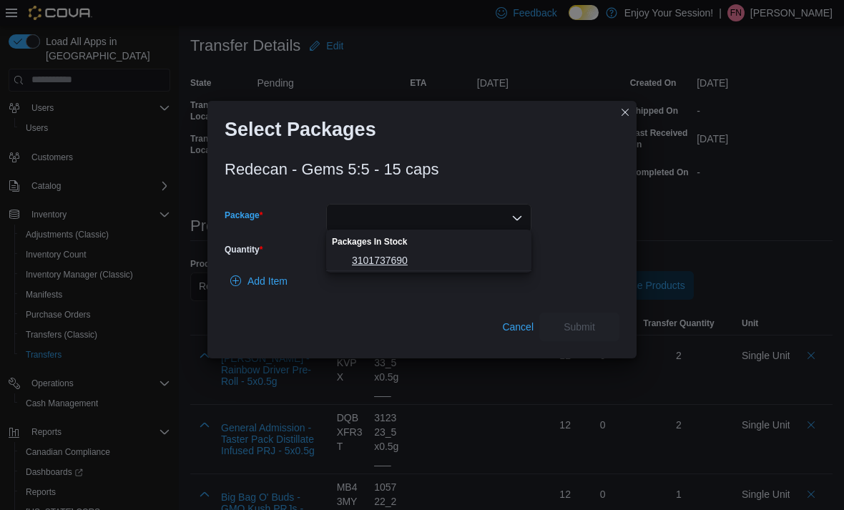
click at [440, 257] on span "3101737690" at bounding box center [437, 260] width 171 height 14
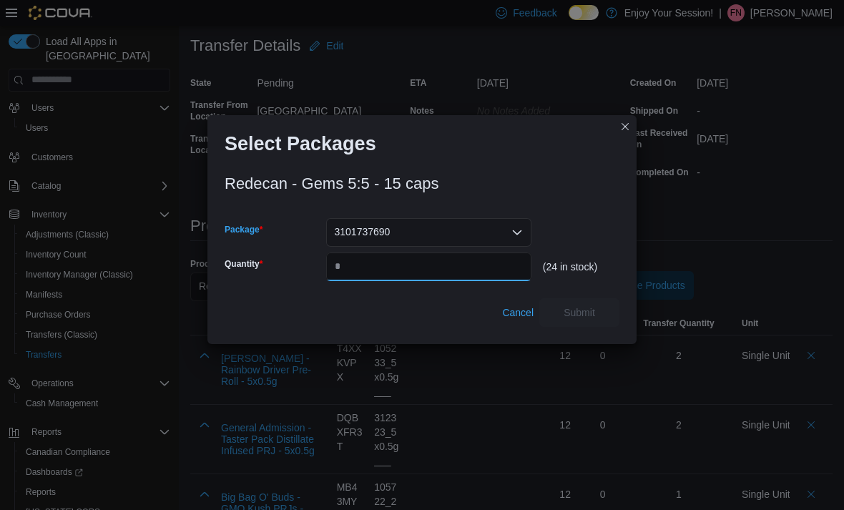
click at [439, 257] on input "Quantity" at bounding box center [428, 266] width 205 height 29
click at [443, 270] on input "Quantity" at bounding box center [428, 266] width 205 height 29
type input "*"
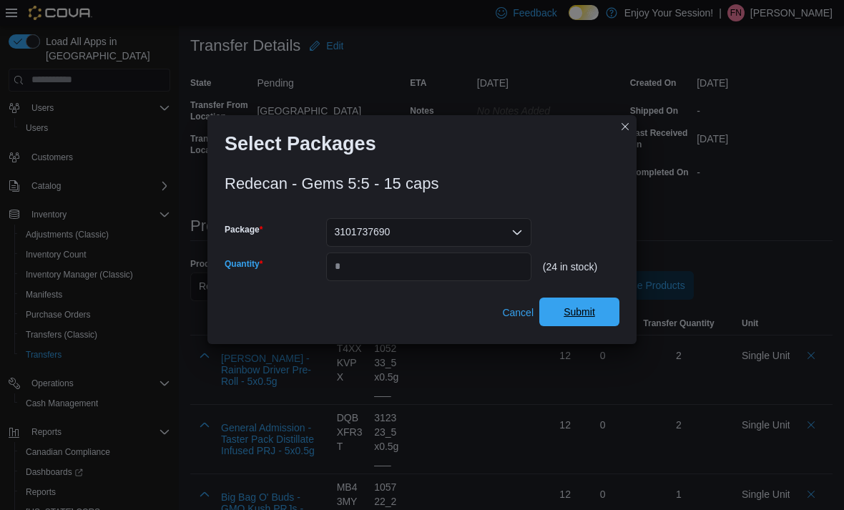
click at [594, 313] on span "Submit" at bounding box center [579, 312] width 31 height 14
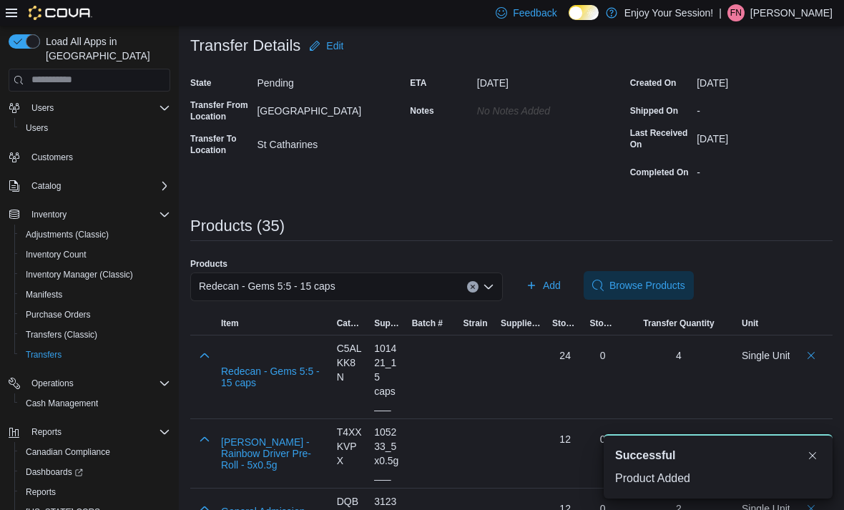
scroll to position [0, 0]
click at [278, 277] on div "Redecan - Gems 5:5 - 15 caps" at bounding box center [346, 286] width 313 height 29
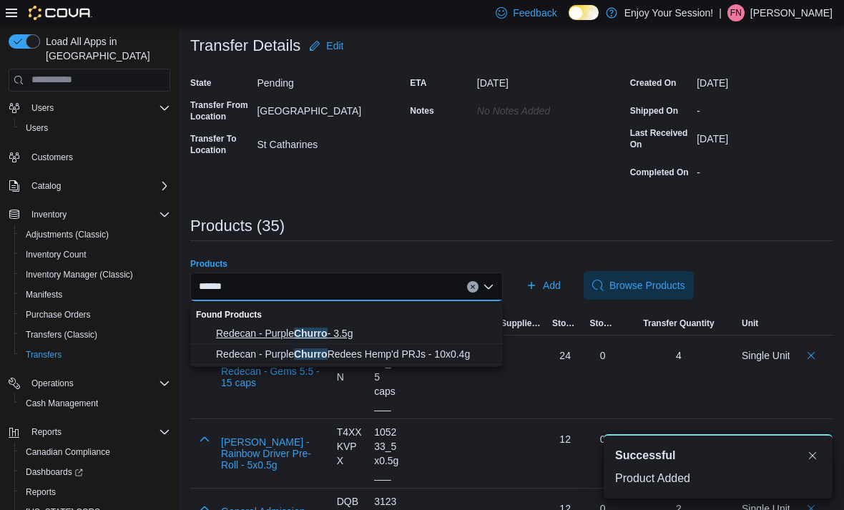
type input "******"
click at [405, 329] on span "Redecan - Purple Churro - 3.5g" at bounding box center [355, 333] width 278 height 14
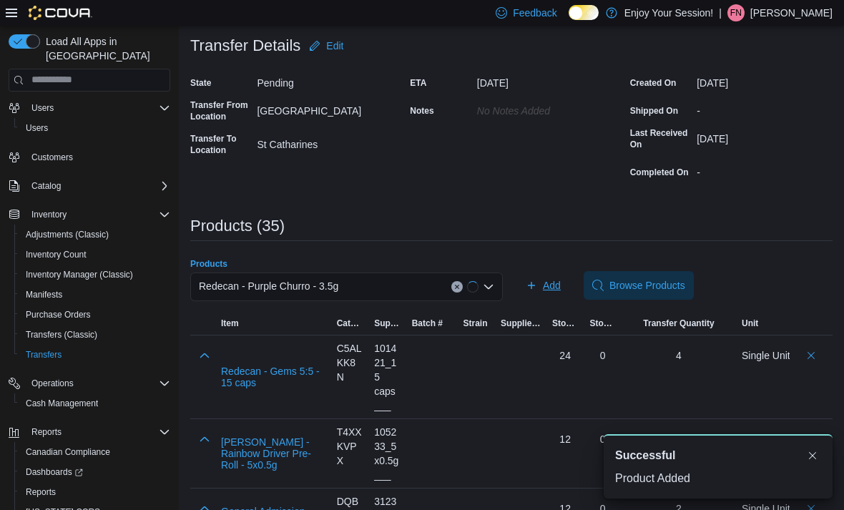
click at [560, 294] on span "Add" at bounding box center [543, 285] width 35 height 29
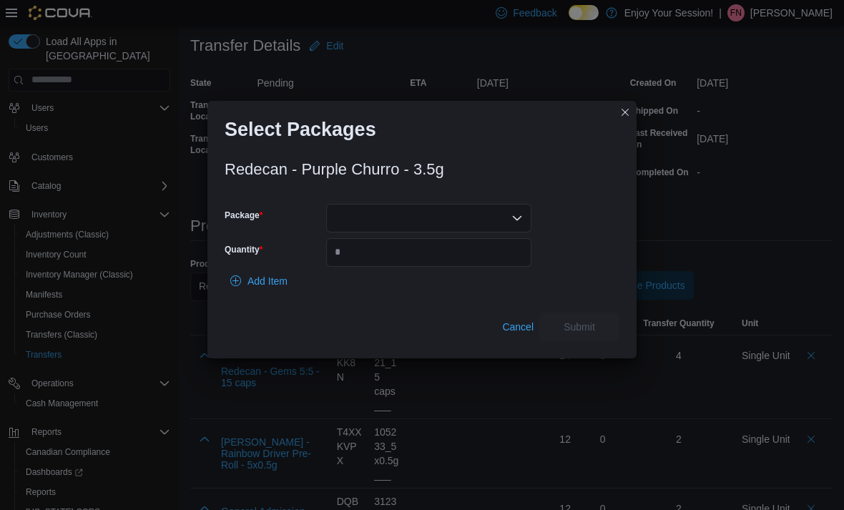
click at [473, 211] on div at bounding box center [428, 218] width 205 height 29
click at [463, 266] on span "3101737927" at bounding box center [437, 260] width 171 height 14
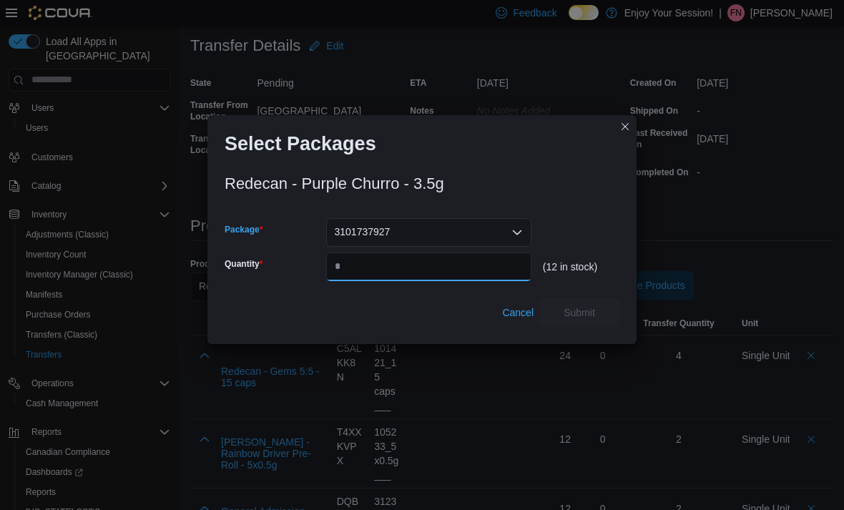
click at [448, 263] on input "Quantity" at bounding box center [428, 266] width 205 height 29
type input "*"
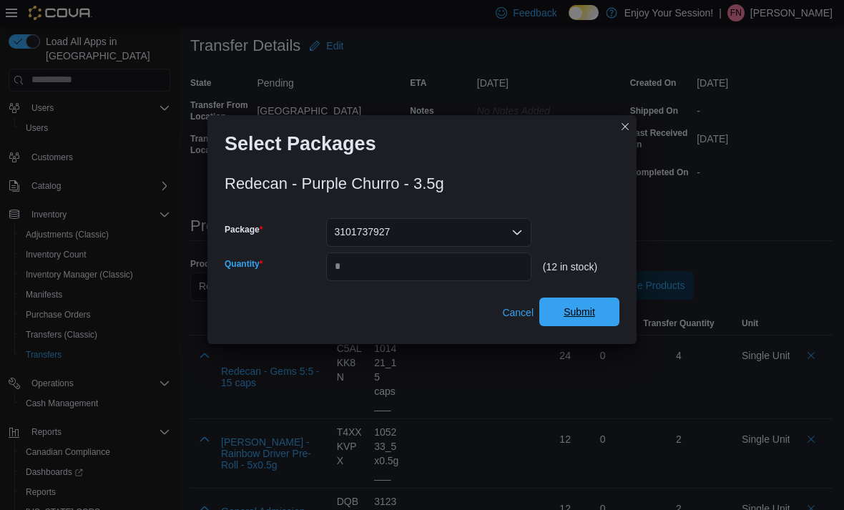
click at [605, 316] on span "Submit" at bounding box center [579, 312] width 63 height 29
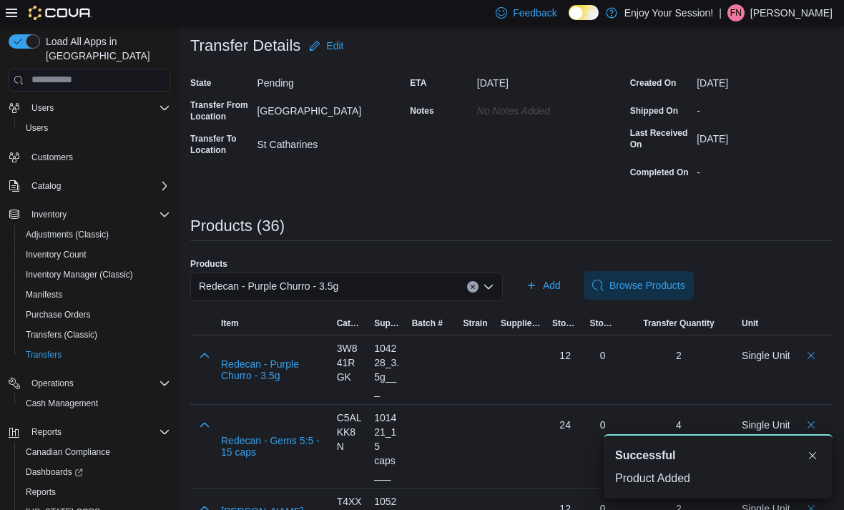
click at [434, 286] on div "Redecan - Purple Churro - 3.5g" at bounding box center [346, 286] width 313 height 29
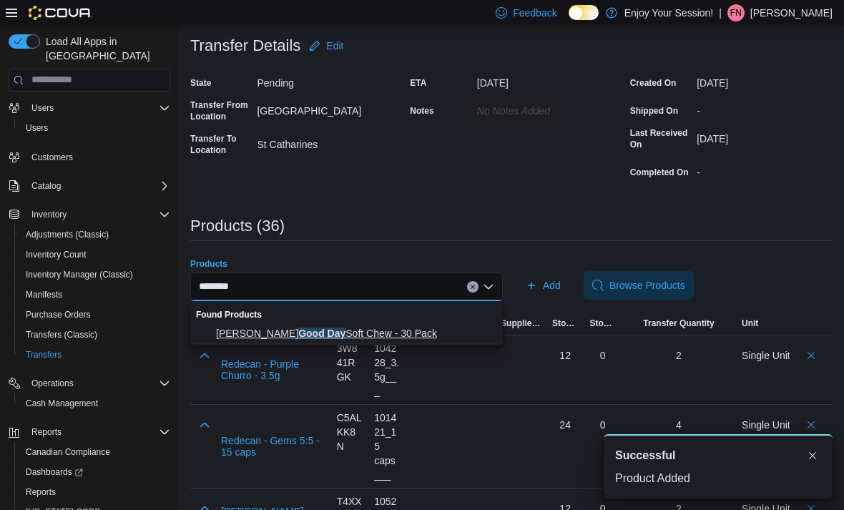
type input "********"
click at [417, 323] on button "[PERSON_NAME] Good Day Soft Chew - 30 Pack" at bounding box center [346, 333] width 313 height 21
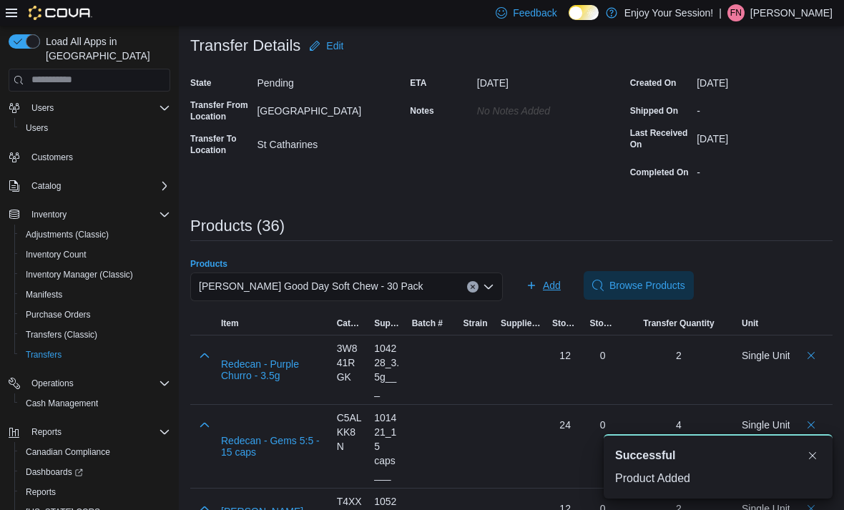
click at [556, 281] on span "Add" at bounding box center [552, 285] width 18 height 14
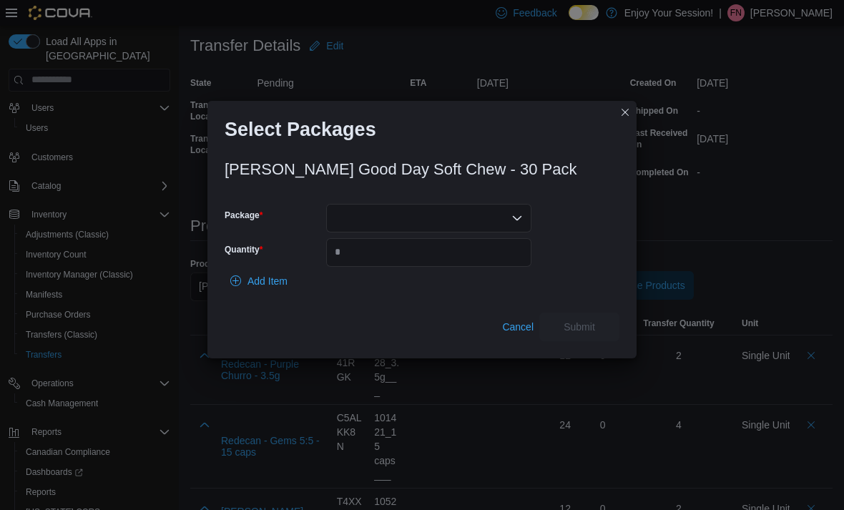
click at [479, 216] on div at bounding box center [428, 218] width 205 height 29
click at [463, 252] on button "20494250609" at bounding box center [428, 260] width 205 height 21
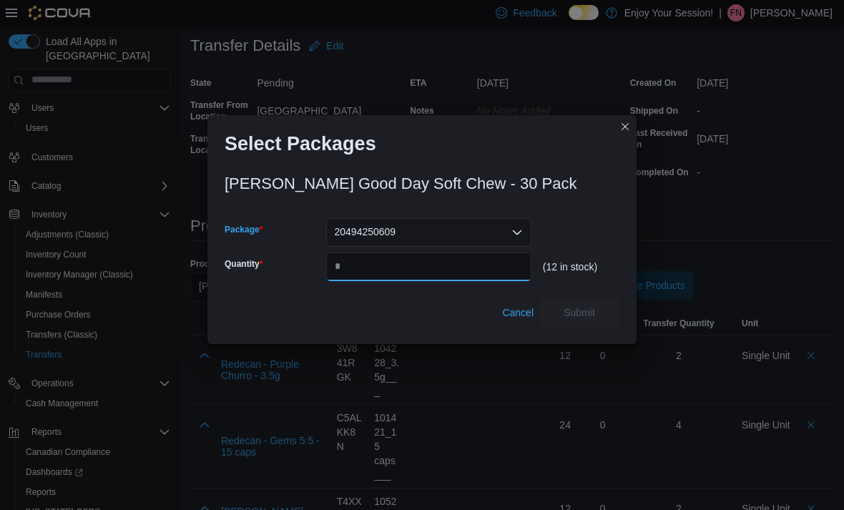
click at [456, 260] on input "Quantity" at bounding box center [428, 266] width 205 height 29
type input "*"
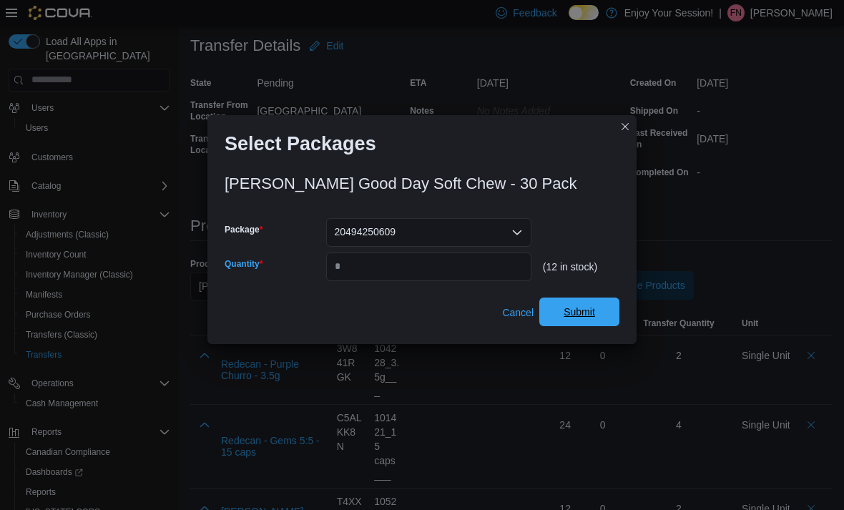
click at [600, 304] on span "Submit" at bounding box center [579, 312] width 63 height 29
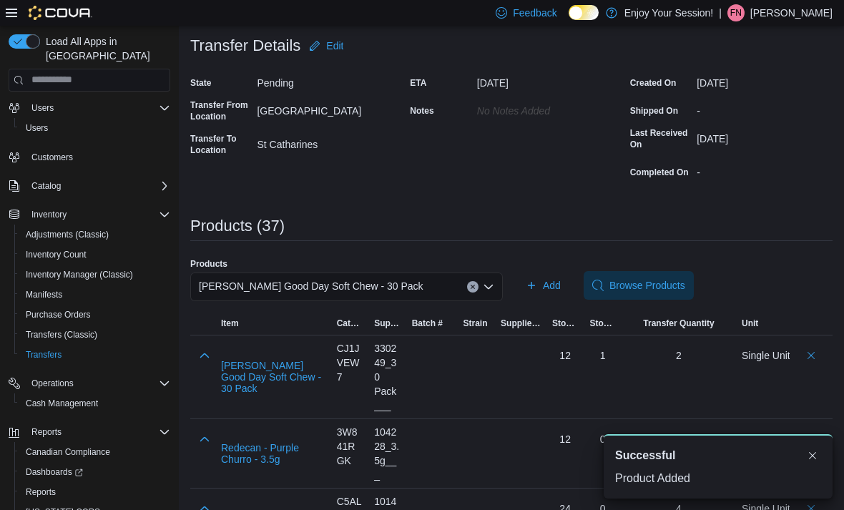
click at [419, 288] on div "[PERSON_NAME] Good Day Soft Chew - 30 Pack" at bounding box center [346, 286] width 313 height 29
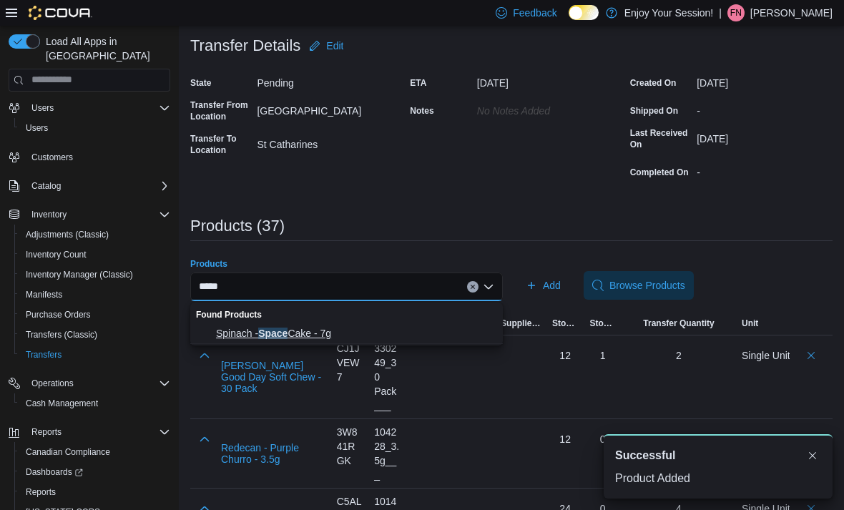
type input "*****"
click at [355, 328] on span "Spinach - Space Cake - 7g" at bounding box center [355, 333] width 278 height 14
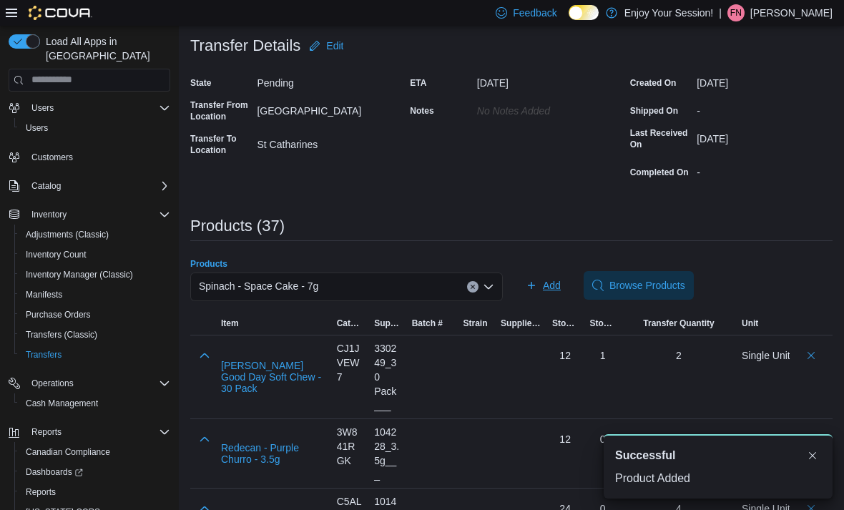
click at [551, 288] on span "Add" at bounding box center [552, 285] width 18 height 14
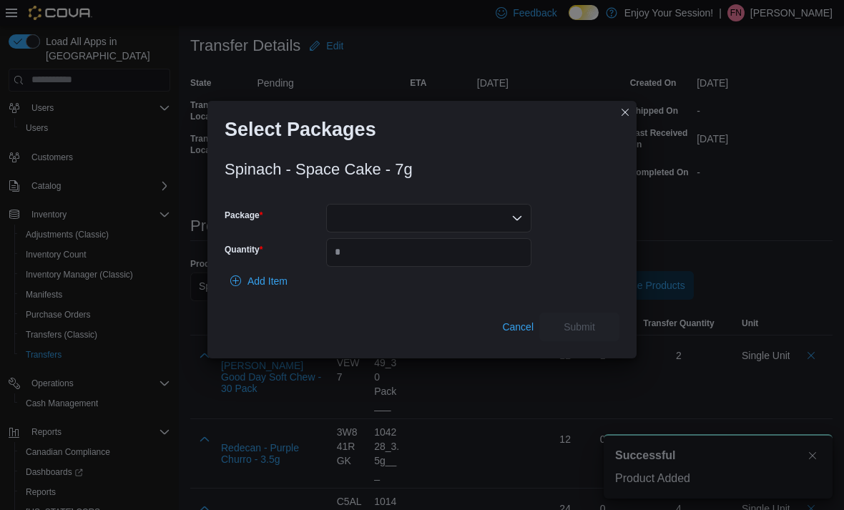
click at [481, 214] on div at bounding box center [428, 218] width 205 height 29
click at [442, 259] on span "024040" at bounding box center [437, 260] width 171 height 14
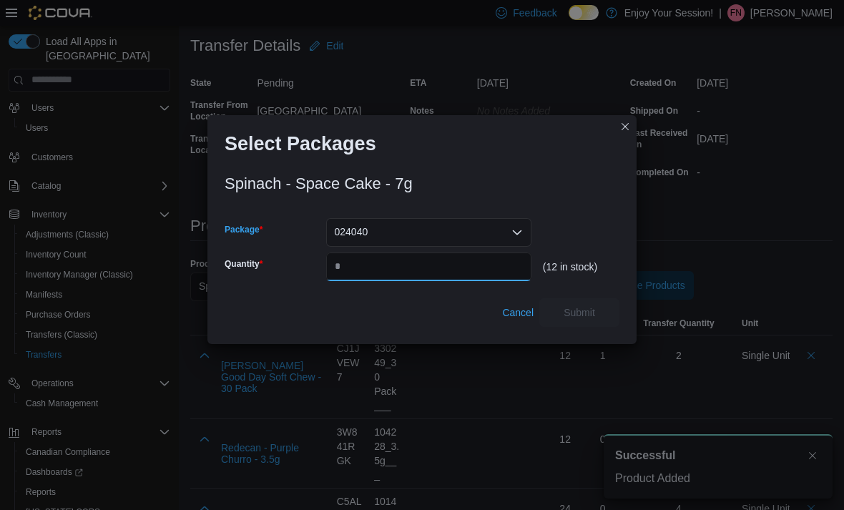
click at [425, 259] on input "Quantity" at bounding box center [428, 266] width 205 height 29
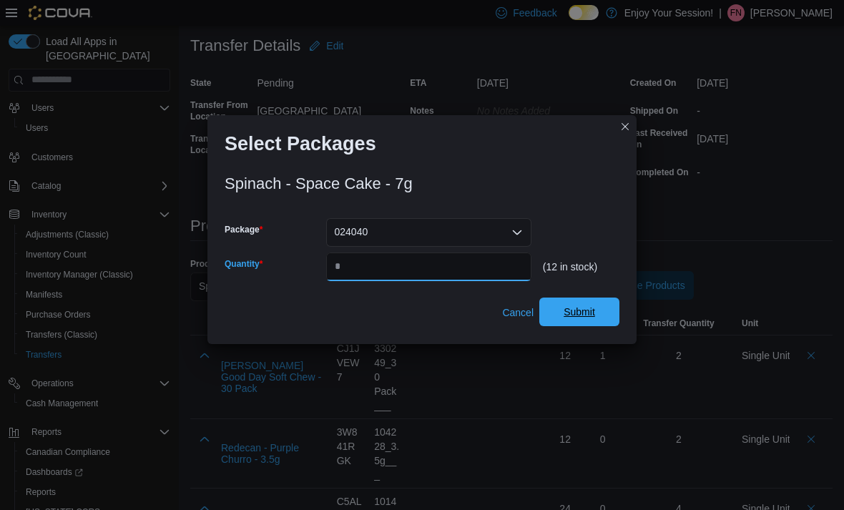
type input "*"
click at [600, 313] on span "Submit" at bounding box center [579, 312] width 63 height 29
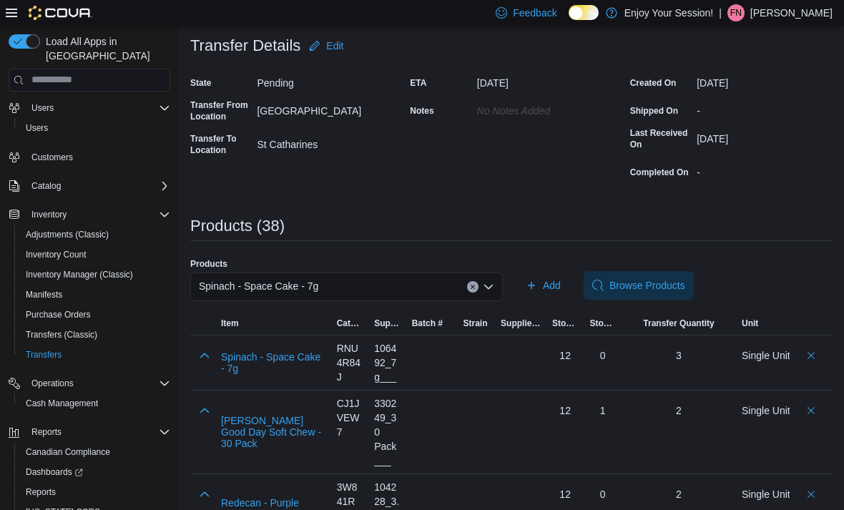
click at [300, 280] on span "Spinach - Space Cake - 7g" at bounding box center [258, 285] width 119 height 17
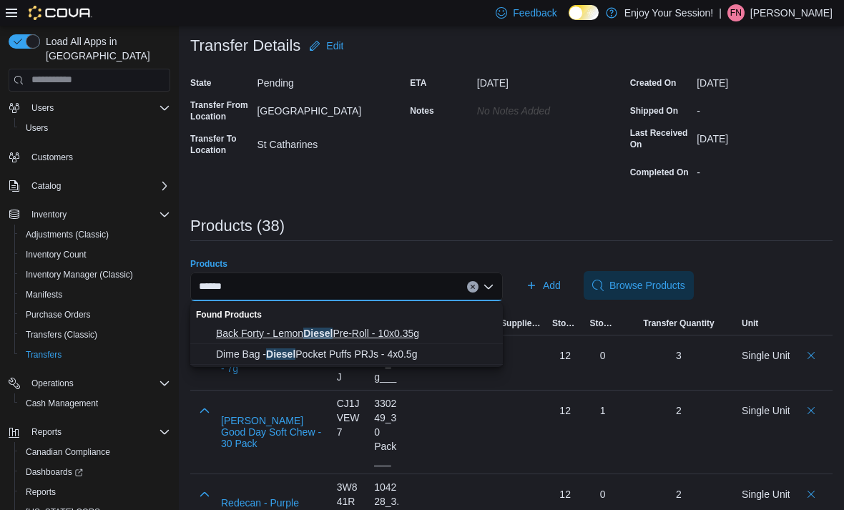
type input "******"
click at [381, 326] on span "Back Forty - Lemon Diesel Pre-Roll - 10x0.35g" at bounding box center [355, 333] width 278 height 14
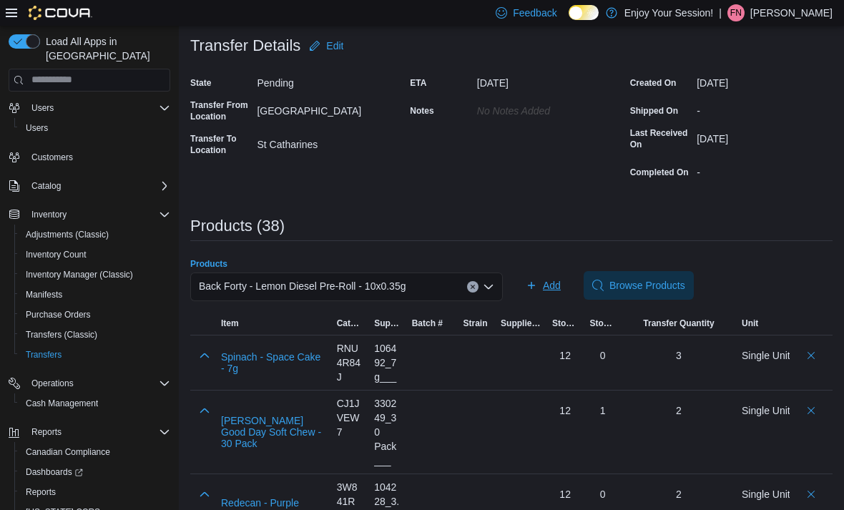
click at [562, 286] on button "Add" at bounding box center [543, 285] width 46 height 29
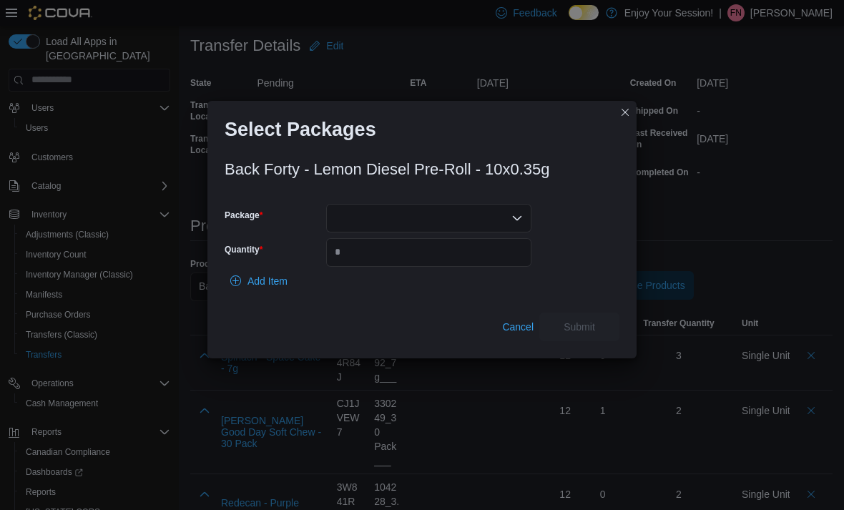
click at [470, 210] on div at bounding box center [428, 218] width 205 height 29
click at [448, 253] on span "30603450-02" at bounding box center [437, 260] width 171 height 14
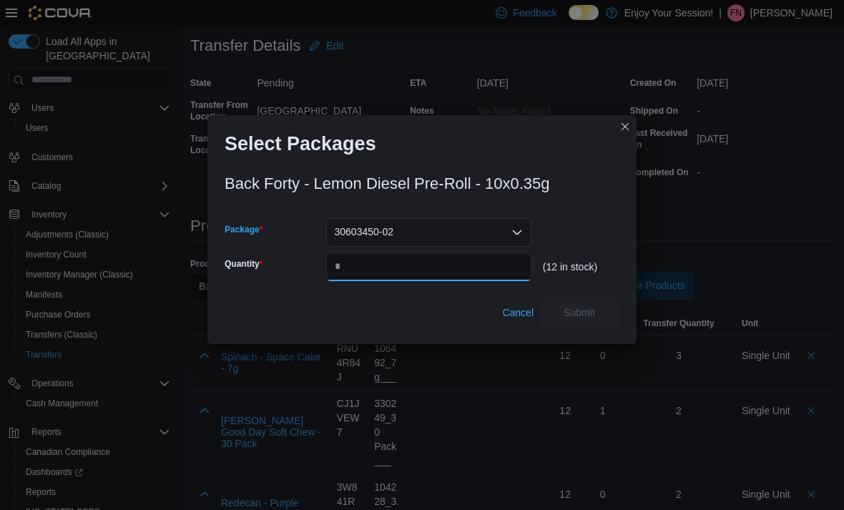
click at [438, 259] on input "Quantity" at bounding box center [428, 266] width 205 height 29
type input "*"
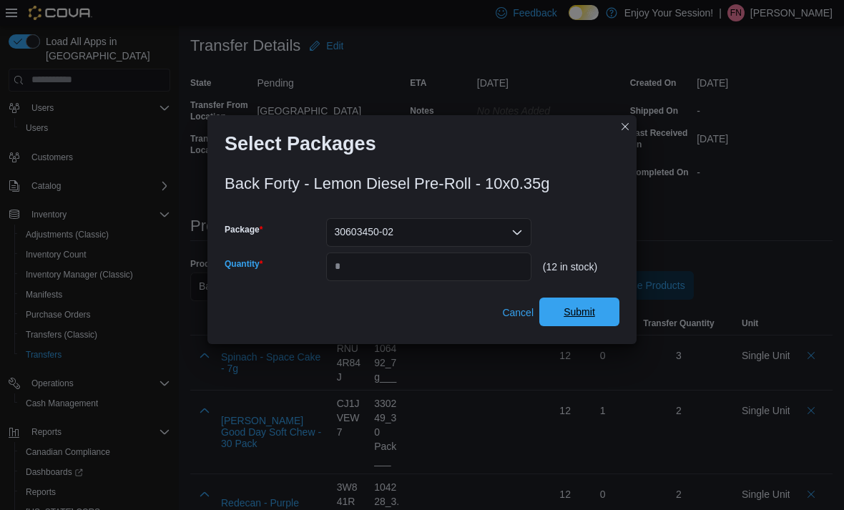
click at [589, 311] on span "Submit" at bounding box center [579, 312] width 31 height 14
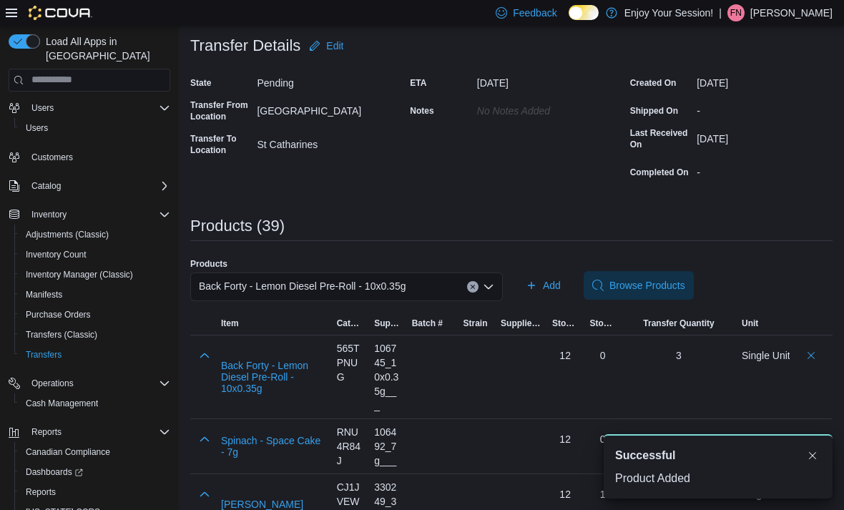
click at [434, 287] on div "Back Forty - Lemon Diesel Pre-Roll - 10x0.35g" at bounding box center [346, 286] width 313 height 29
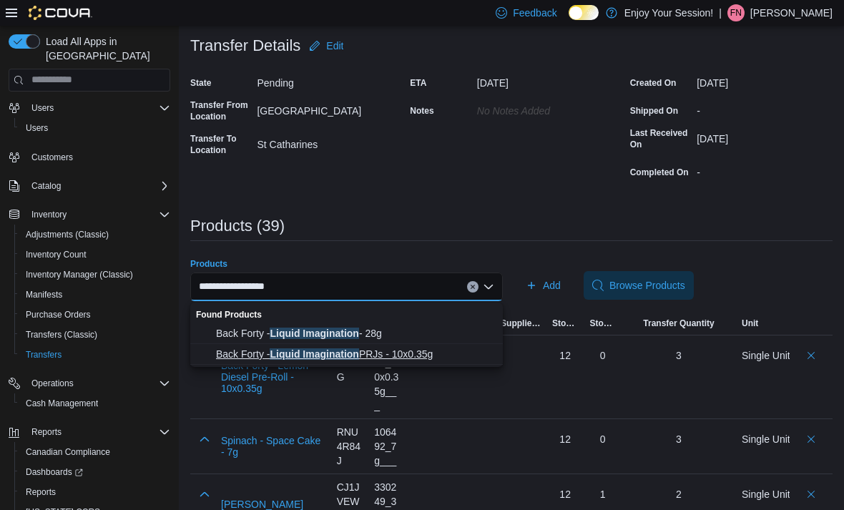
type input "**********"
click at [436, 350] on span "Back Forty - Liquid Imagination PRJs - 10x0.35g" at bounding box center [355, 354] width 278 height 14
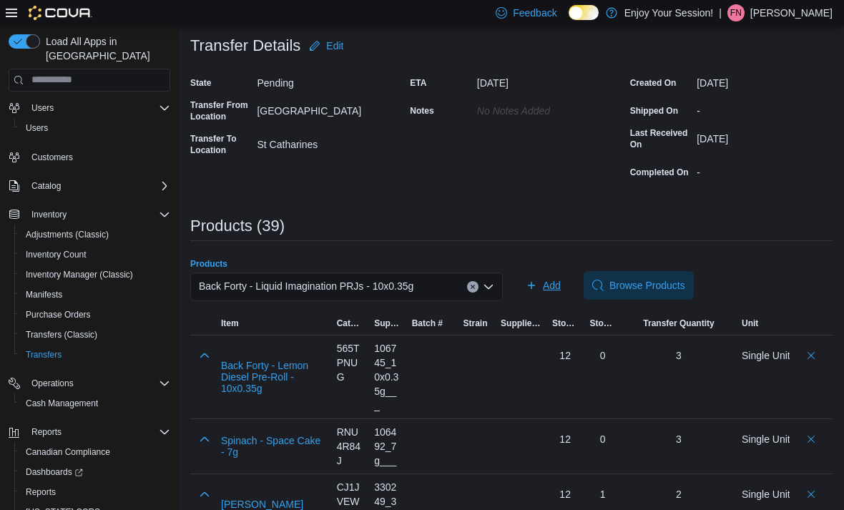
click at [550, 286] on span "Add" at bounding box center [552, 285] width 18 height 14
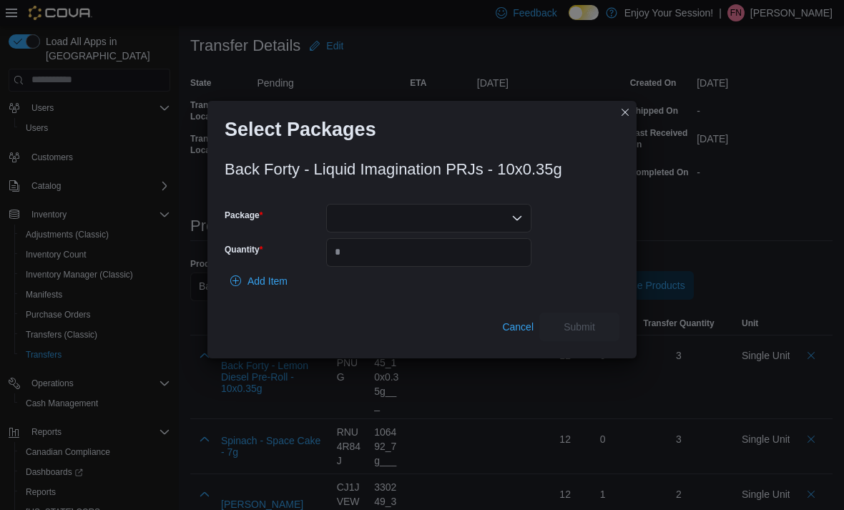
click at [455, 205] on div at bounding box center [428, 218] width 205 height 29
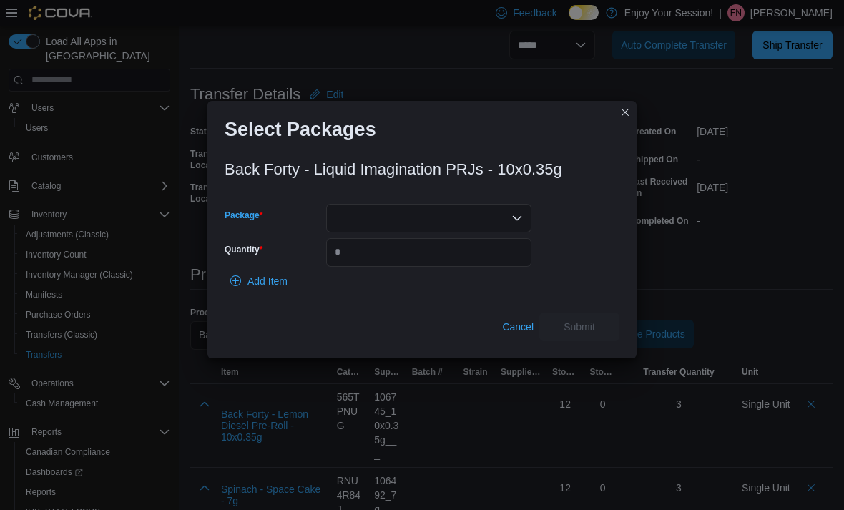
scroll to position [78, 0]
click at [345, 220] on div "Back Forty - Liquid Imagination PRJs - 10x0.35g Package Combo box. Selected. . …" at bounding box center [422, 246] width 395 height 189
click at [354, 232] on div at bounding box center [428, 218] width 205 height 29
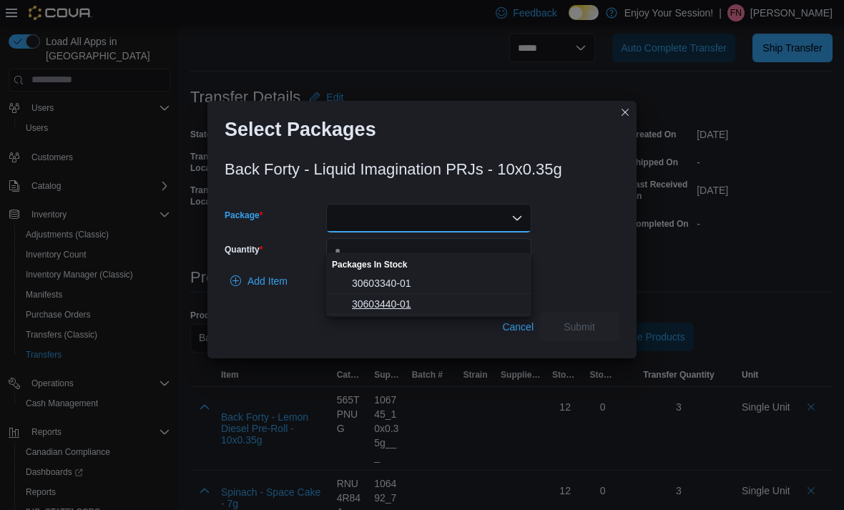
click at [348, 315] on button "30603440-01" at bounding box center [428, 304] width 205 height 21
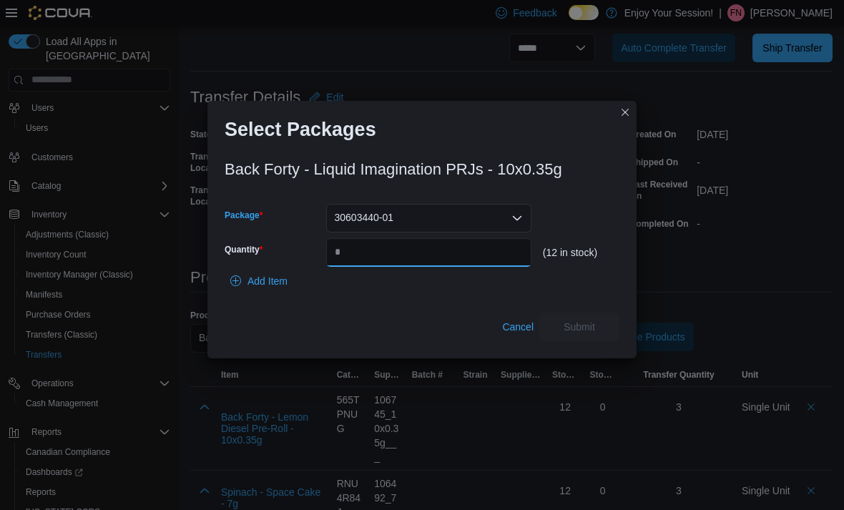
click at [347, 267] on input "Quantity" at bounding box center [428, 252] width 205 height 29
type input "*"
click at [556, 340] on span "Submit" at bounding box center [579, 326] width 63 height 29
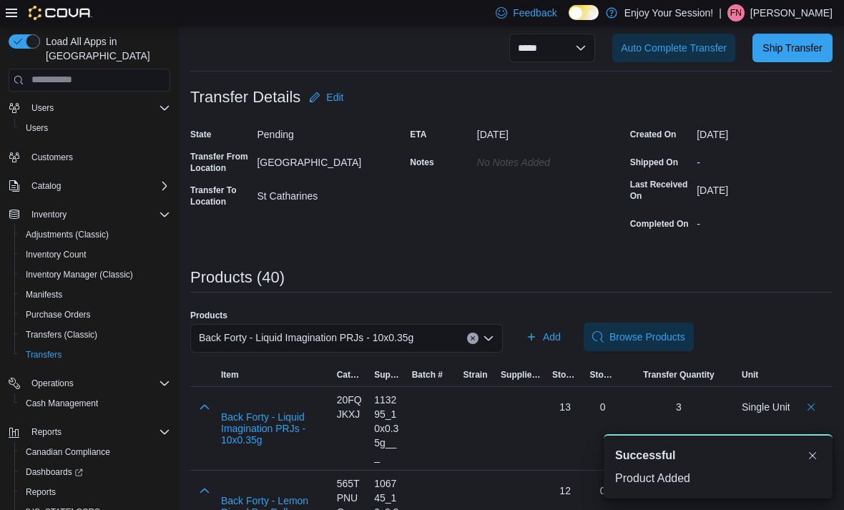
scroll to position [0, 0]
click at [403, 338] on span "Back Forty - Liquid Imagination PRJs - 10x0.35g" at bounding box center [306, 337] width 215 height 17
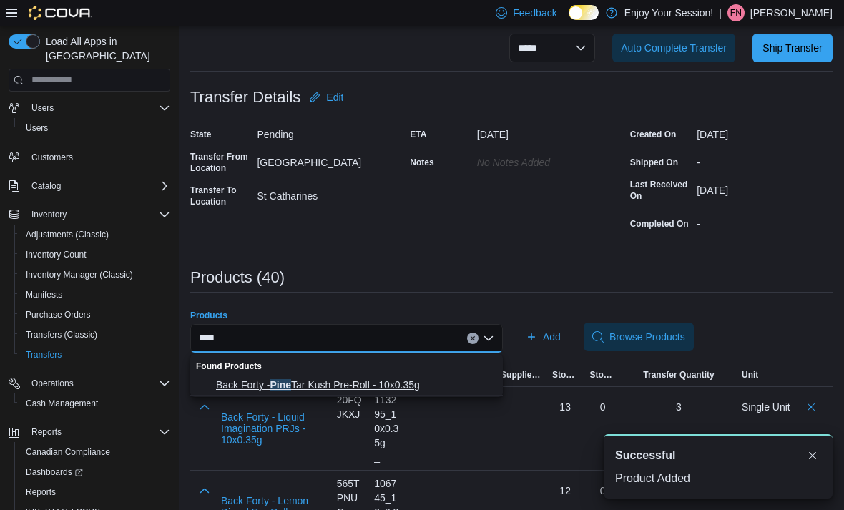
type input "****"
click at [398, 376] on button "Back Forty - Pine Tar Kush Pre-Roll - 10x0.35g" at bounding box center [346, 385] width 313 height 21
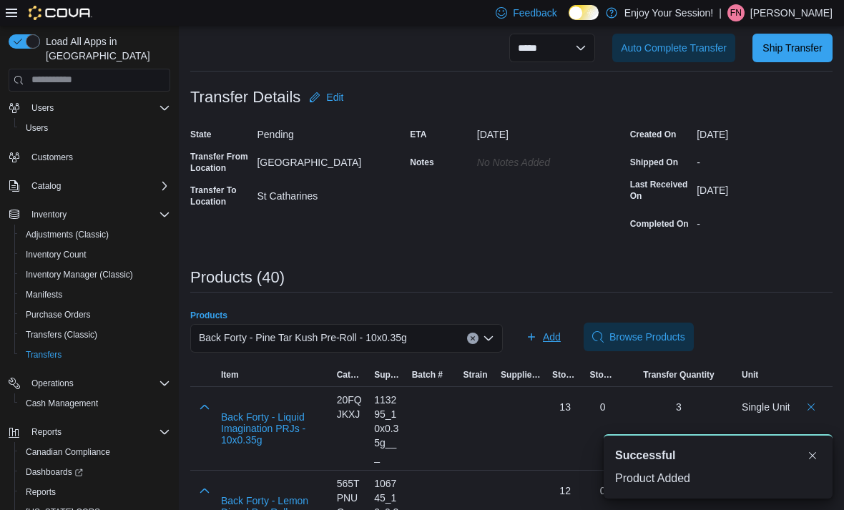
click at [556, 335] on span "Add" at bounding box center [552, 337] width 18 height 14
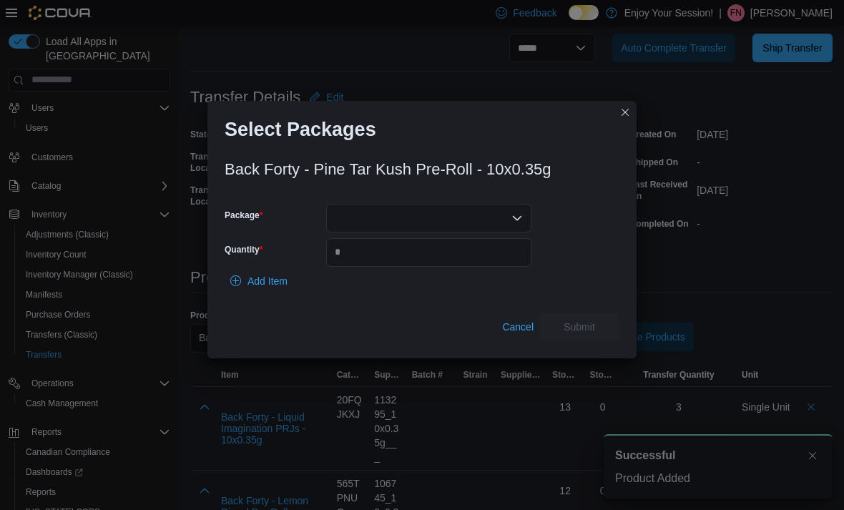
click at [476, 232] on div at bounding box center [428, 218] width 205 height 29
click at [428, 273] on button "30603060-01" at bounding box center [428, 283] width 205 height 21
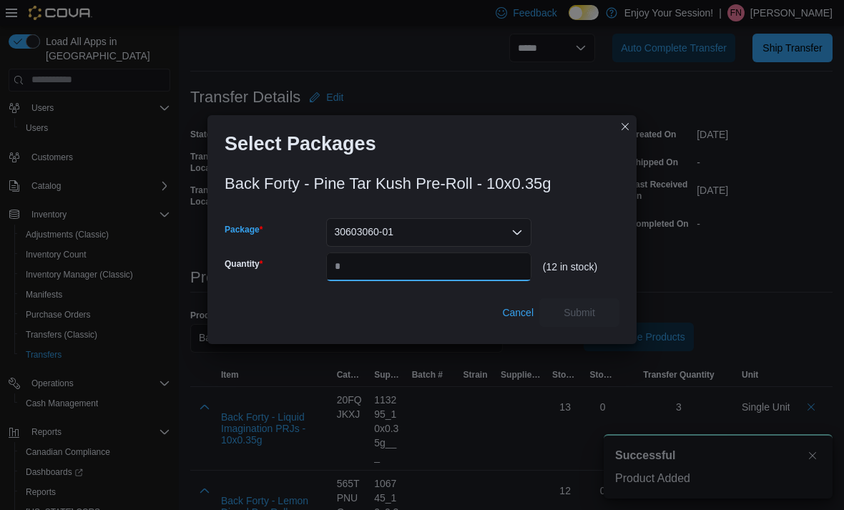
click at [421, 281] on input "Quantity" at bounding box center [428, 266] width 205 height 29
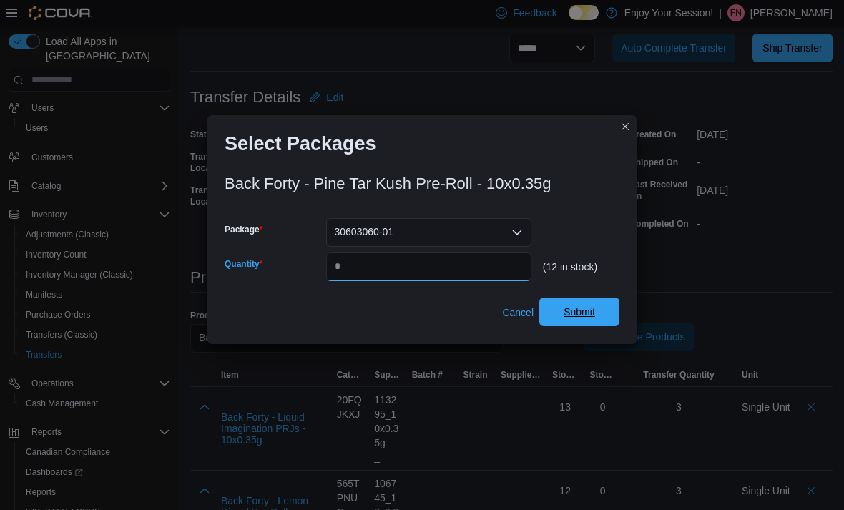
type input "*"
click at [604, 326] on span "Submit" at bounding box center [579, 312] width 63 height 29
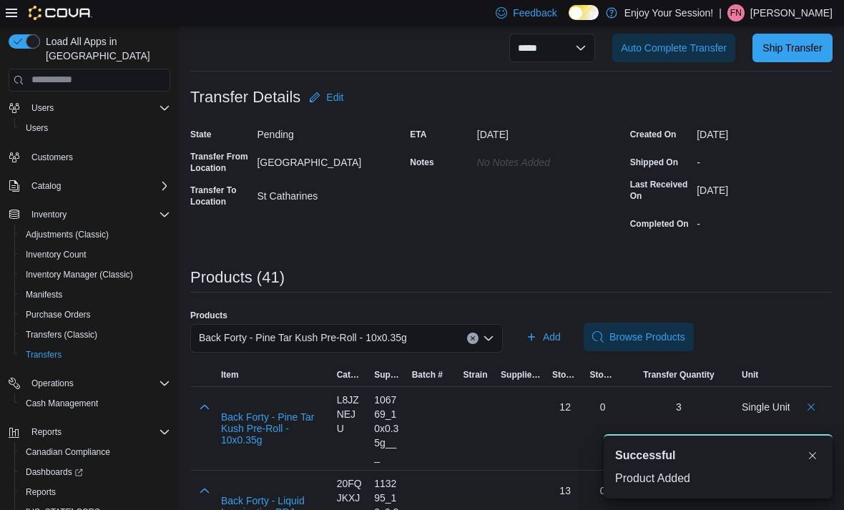
click at [445, 337] on div "Back Forty - Pine Tar Kush Pre-Roll - 10x0.35g" at bounding box center [346, 338] width 313 height 29
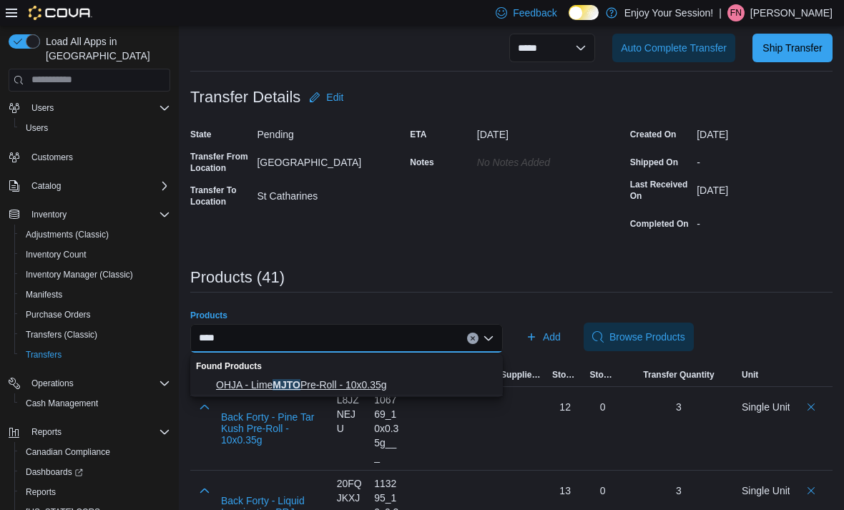
type input "****"
click at [414, 381] on span "OHJA - Lime MJTO Pre-Roll - 10x0.35g" at bounding box center [355, 385] width 278 height 14
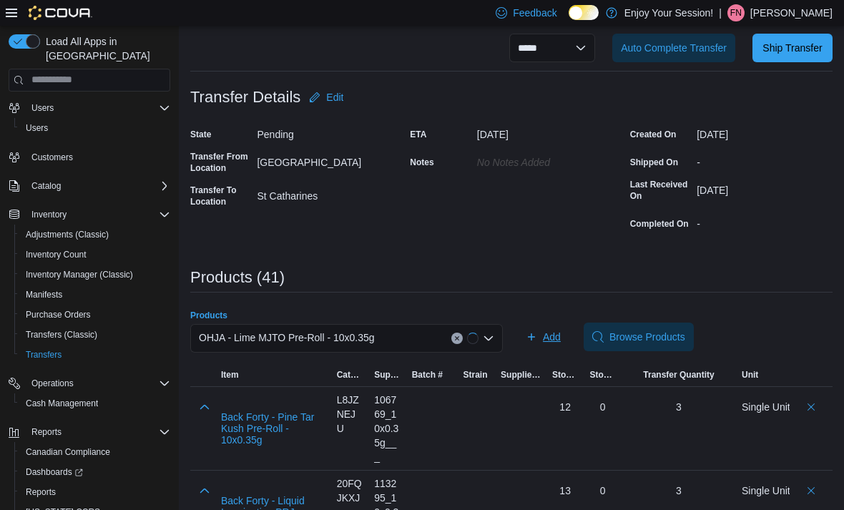
click at [553, 343] on span "Add" at bounding box center [552, 337] width 18 height 14
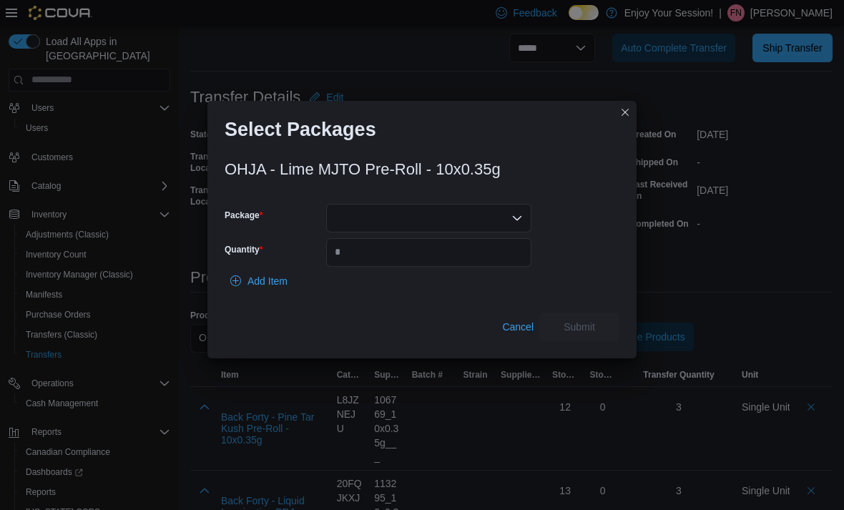
click at [498, 232] on div at bounding box center [428, 218] width 205 height 29
click at [454, 282] on span "LOT-BDC-10877" at bounding box center [437, 283] width 171 height 14
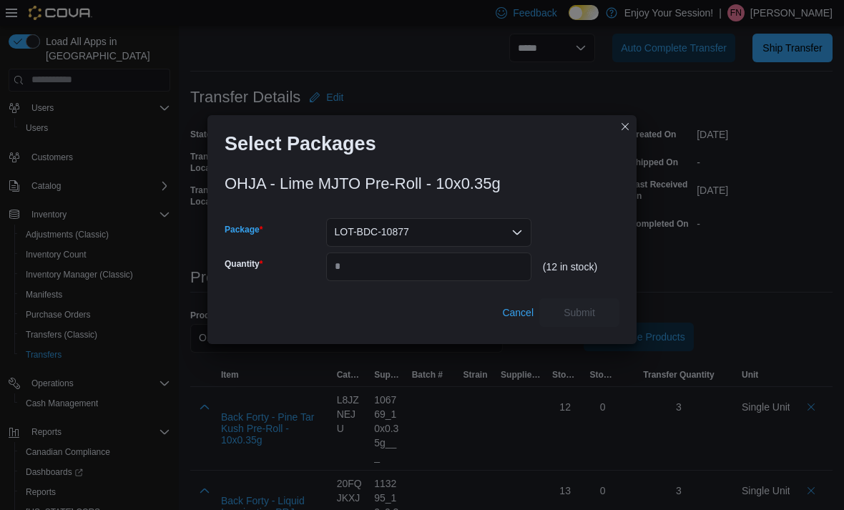
type input "*"
click at [455, 319] on div "Cancel Submit" at bounding box center [422, 312] width 395 height 29
click at [436, 281] on input "Quantity" at bounding box center [428, 266] width 205 height 29
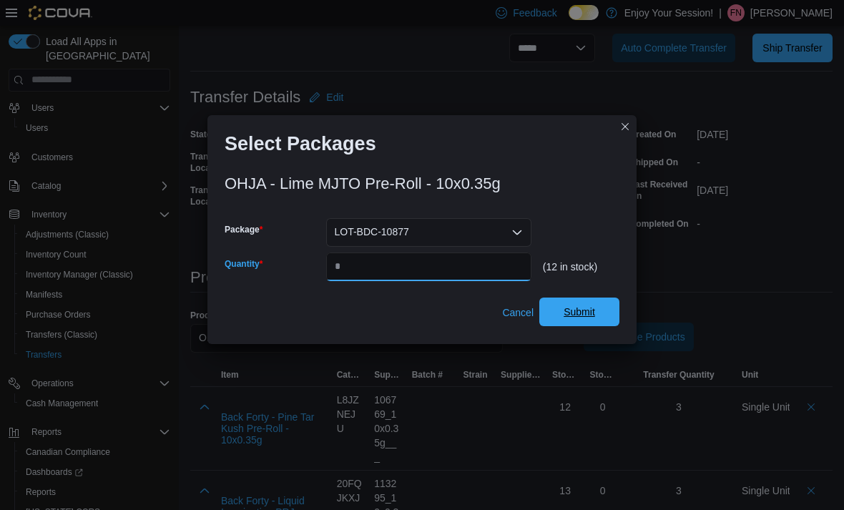
type input "*"
click at [578, 319] on span "Submit" at bounding box center [579, 312] width 31 height 14
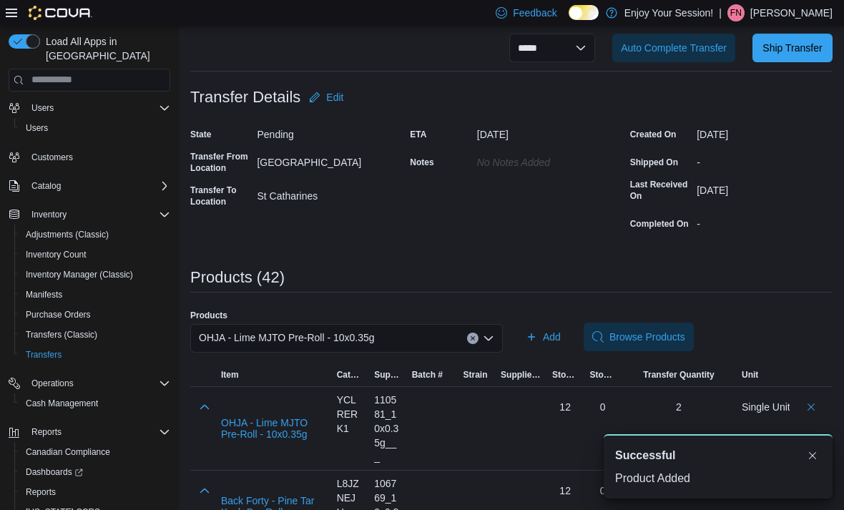
click at [468, 335] on button "Clear input" at bounding box center [472, 338] width 11 height 11
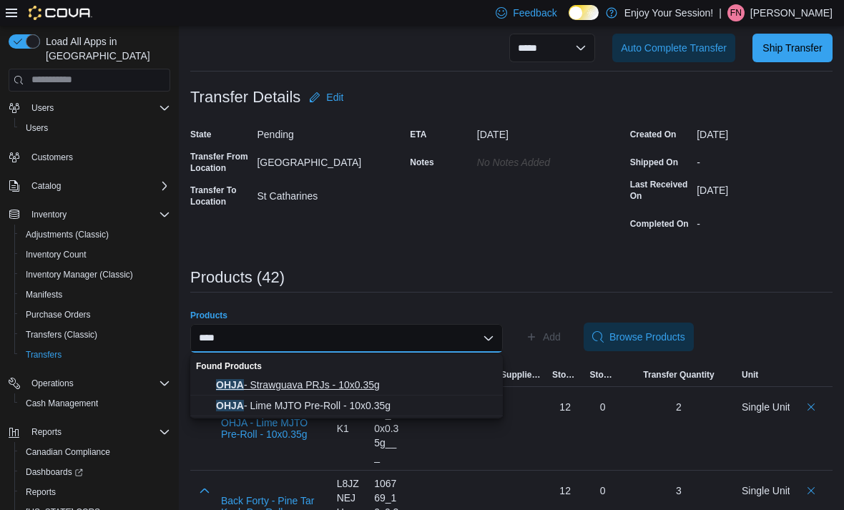
type input "****"
click at [370, 390] on span "OHJA - Strawguava PRJs - 10x0.35g" at bounding box center [355, 385] width 278 height 14
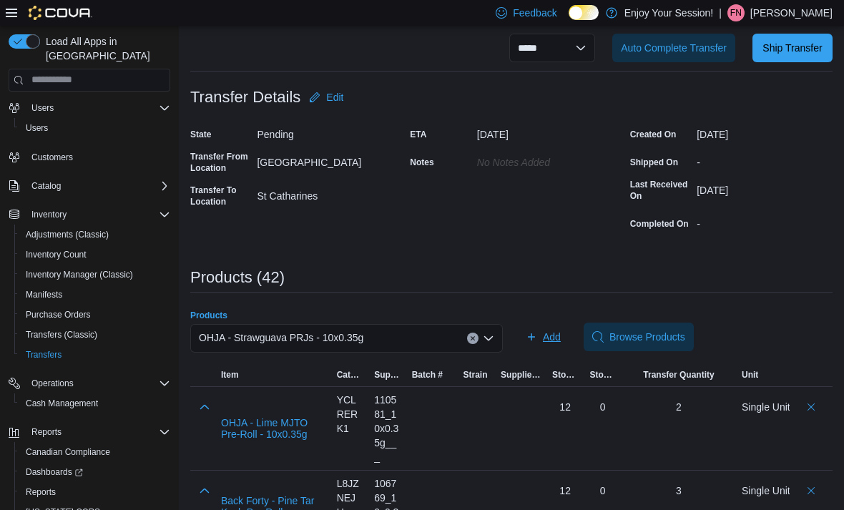
click at [546, 344] on span "Add" at bounding box center [552, 337] width 18 height 14
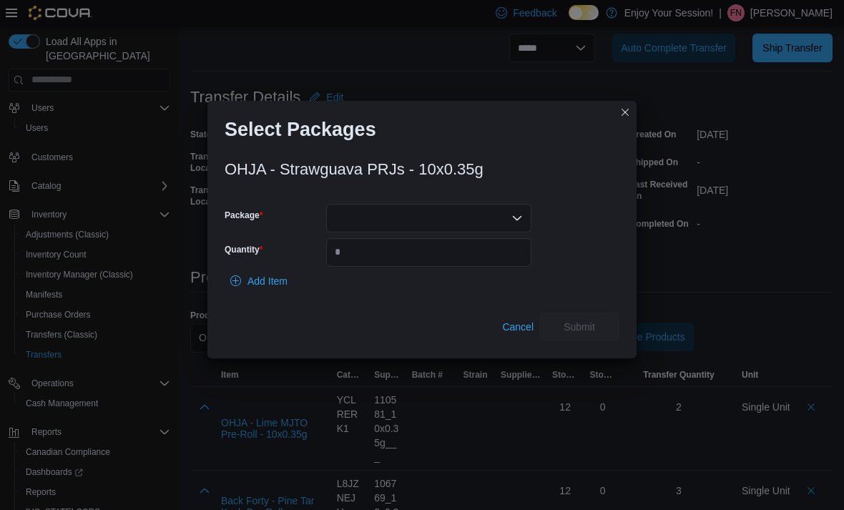
click at [491, 232] on div at bounding box center [428, 218] width 205 height 29
click at [453, 288] on span "LOT-BDC-9774" at bounding box center [437, 283] width 171 height 14
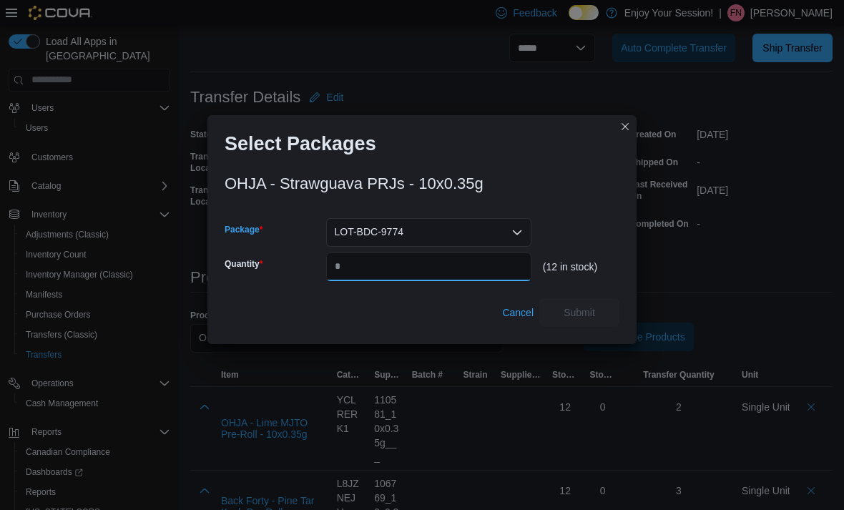
click at [445, 281] on input "Quantity" at bounding box center [428, 266] width 205 height 29
type input "*"
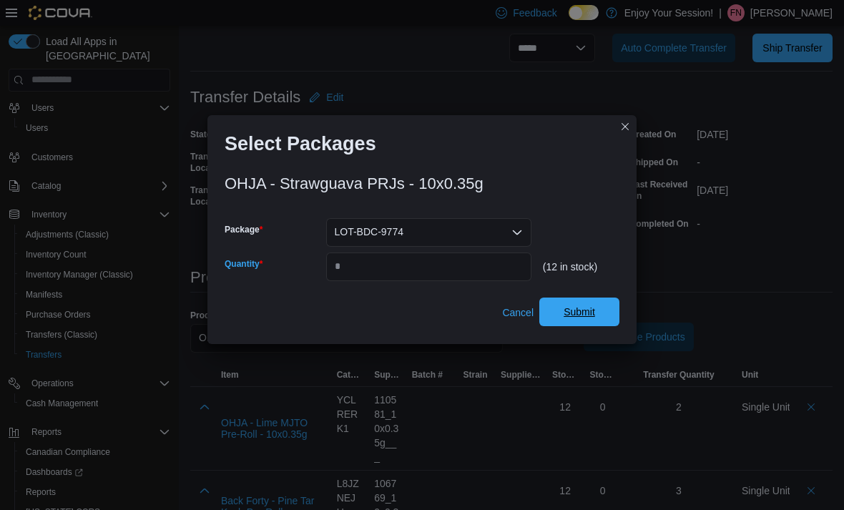
click at [592, 326] on span "Submit" at bounding box center [579, 312] width 63 height 29
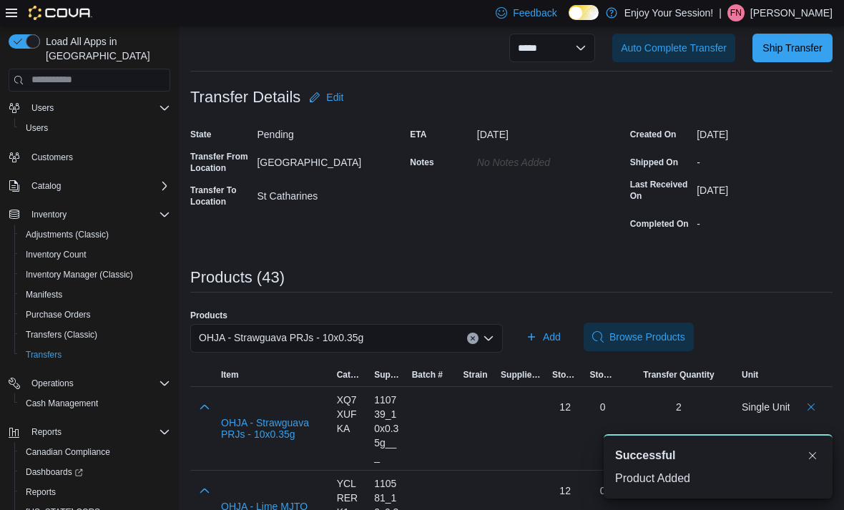
click at [478, 347] on div "OHJA - Strawguava PRJs - 10x0.35g" at bounding box center [346, 338] width 313 height 29
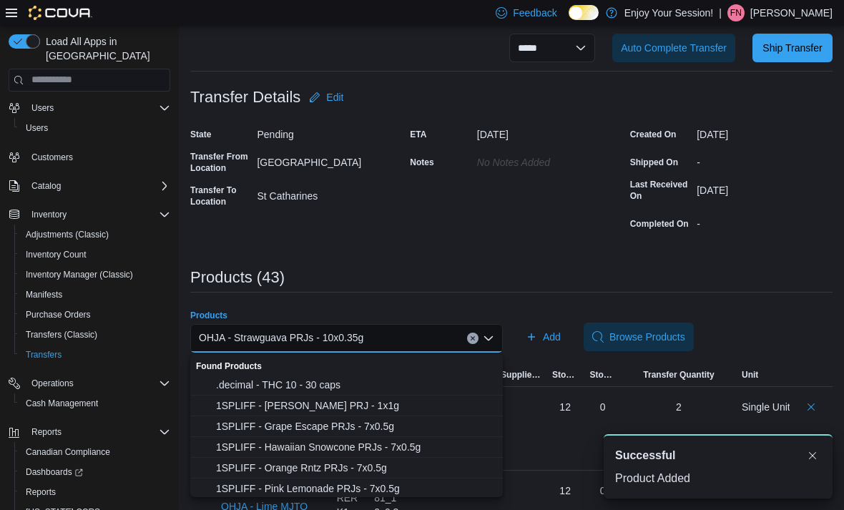
click at [470, 348] on div "OHJA - Strawguava PRJs - 10x0.35g Combo box. Selected. OHJA - Strawguava PRJs -…" at bounding box center [346, 338] width 313 height 29
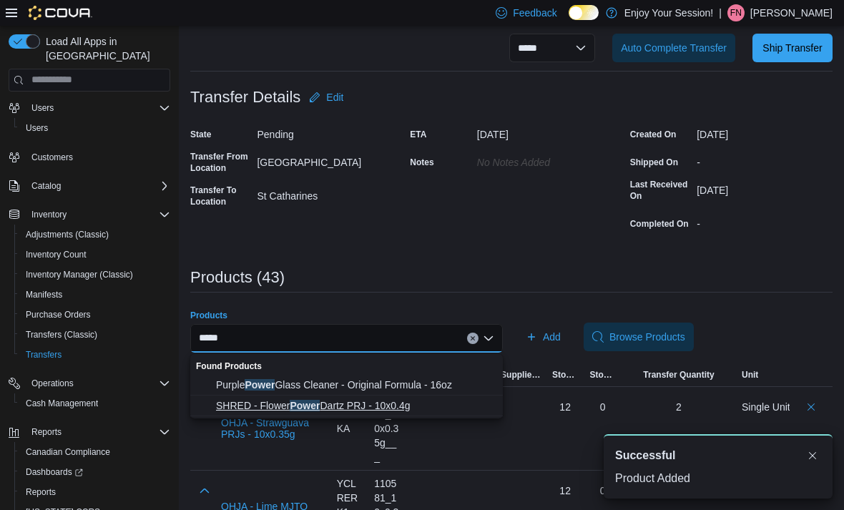
type input "*****"
click at [389, 409] on span "SHRED - Flower Power Dartz PRJ - 10x0.4g" at bounding box center [355, 405] width 278 height 14
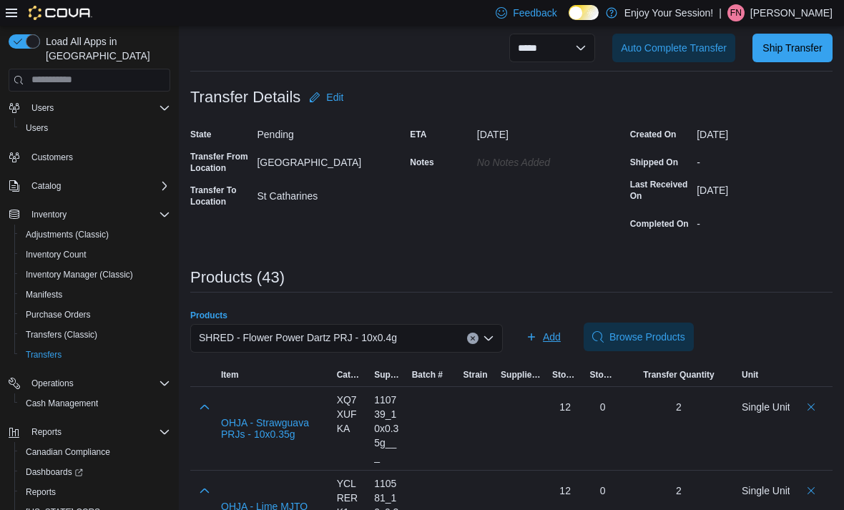
click at [549, 350] on span "Add" at bounding box center [543, 337] width 35 height 29
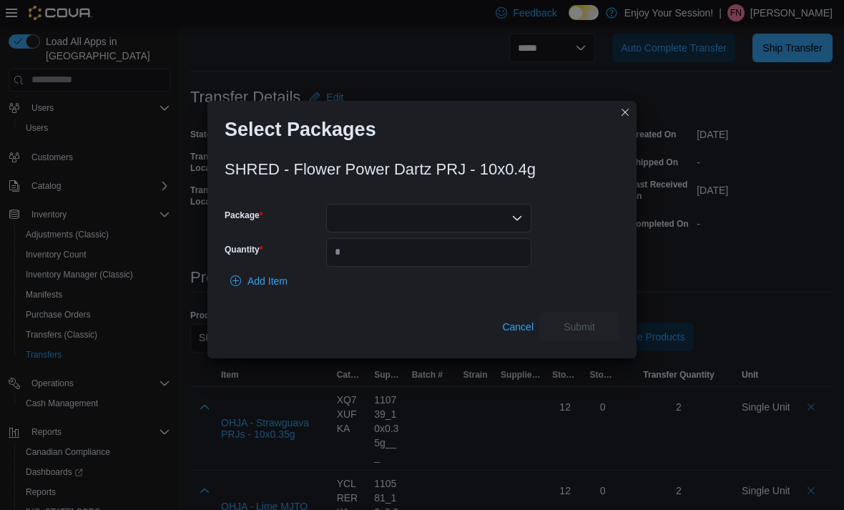
click at [482, 232] on div at bounding box center [428, 218] width 205 height 29
click at [442, 288] on span "13304250627" at bounding box center [437, 283] width 171 height 14
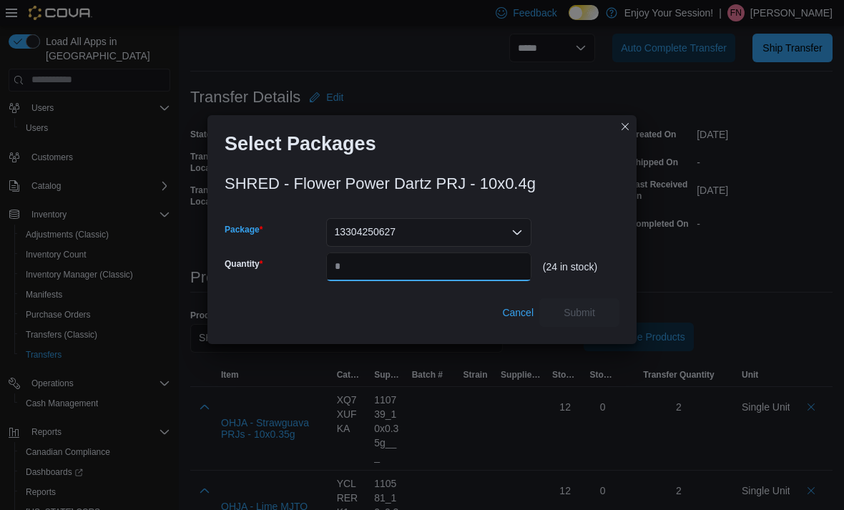
click at [447, 281] on input "Quantity" at bounding box center [428, 266] width 205 height 29
type input "*"
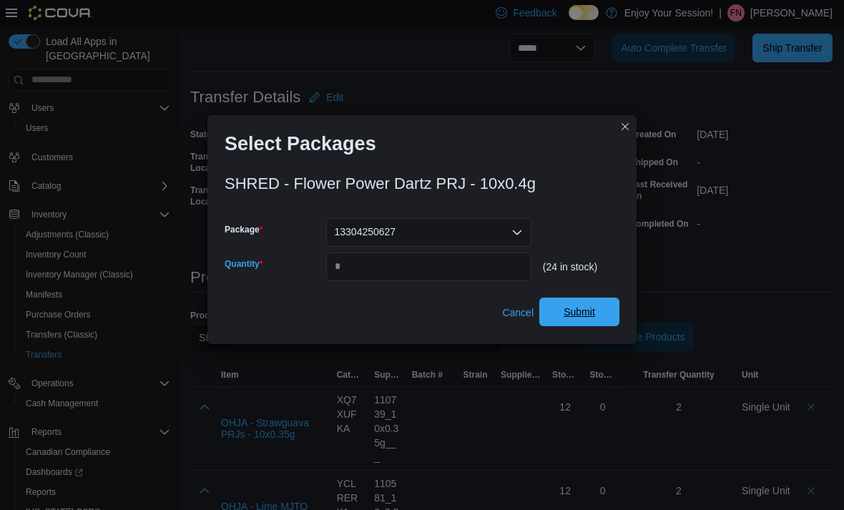
click at [596, 326] on span "Submit" at bounding box center [579, 312] width 63 height 29
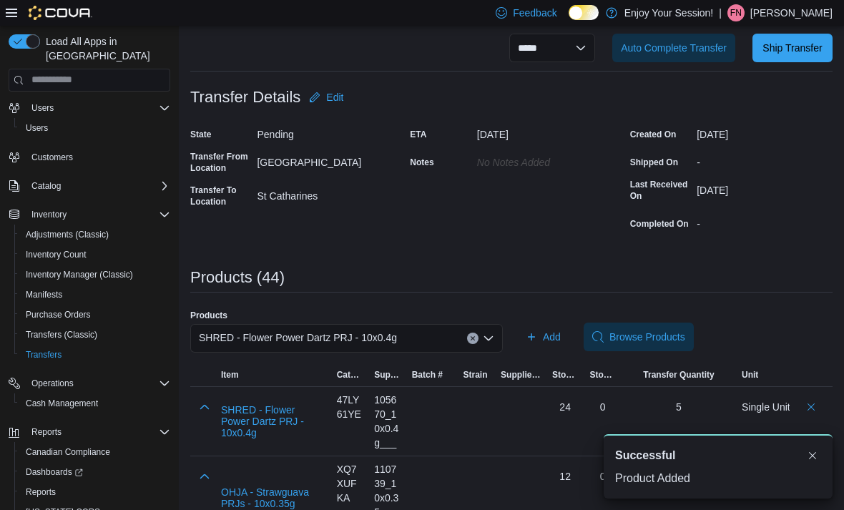
click at [466, 341] on div "SHRED - Flower Power Dartz PRJ - 10x0.4g" at bounding box center [346, 338] width 313 height 29
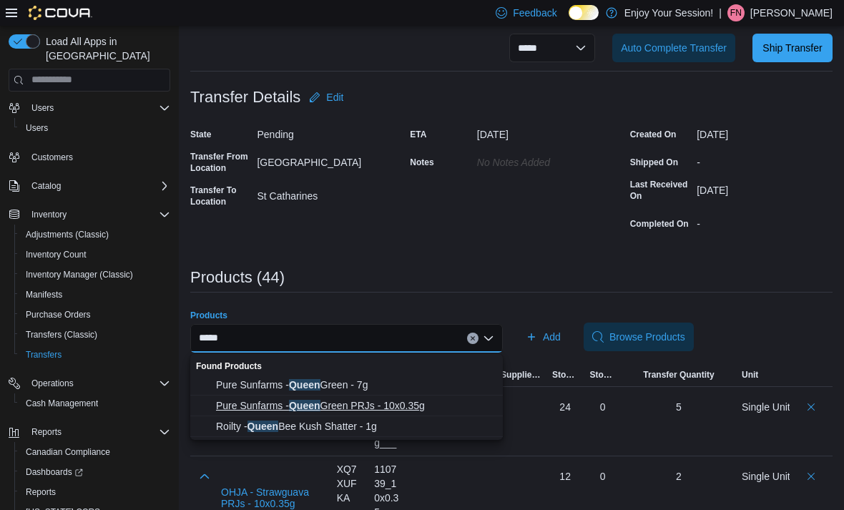
type input "*****"
click at [431, 404] on span "Pure Sunfarms - Queen Green PRJs - 10x0.35g" at bounding box center [355, 405] width 278 height 14
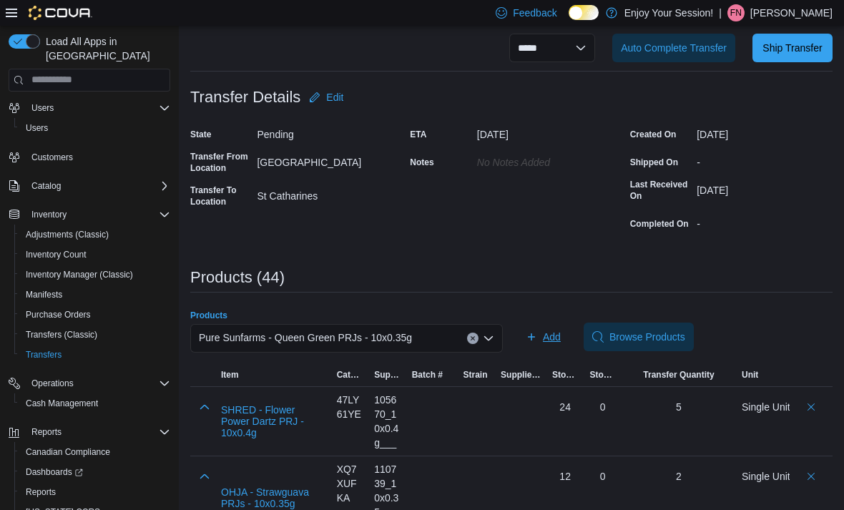
click at [544, 338] on span "Add" at bounding box center [552, 337] width 18 height 14
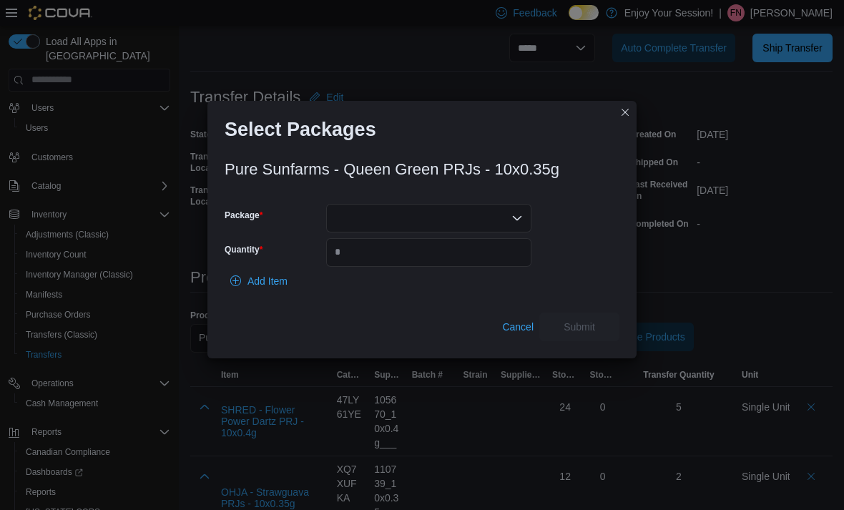
click at [472, 232] on div at bounding box center [428, 218] width 205 height 29
click at [439, 286] on span "00009058" at bounding box center [437, 283] width 171 height 14
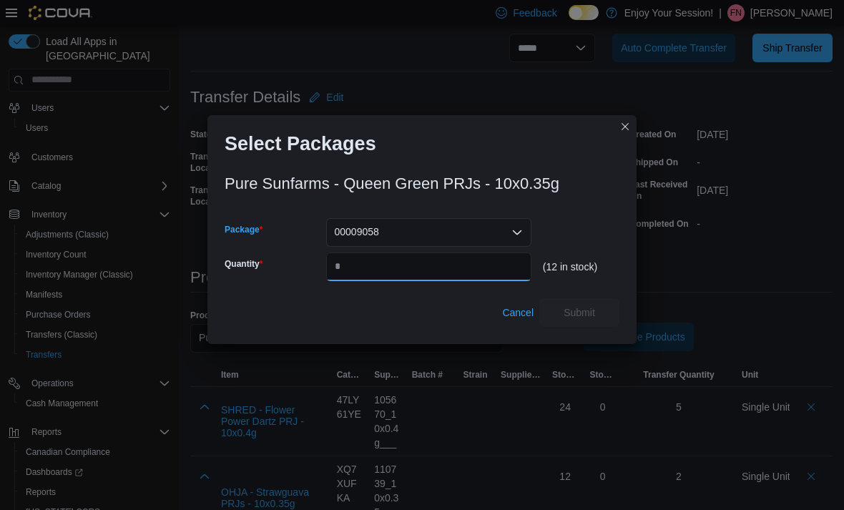
click at [426, 281] on input "Quantity" at bounding box center [428, 266] width 205 height 29
type input "*"
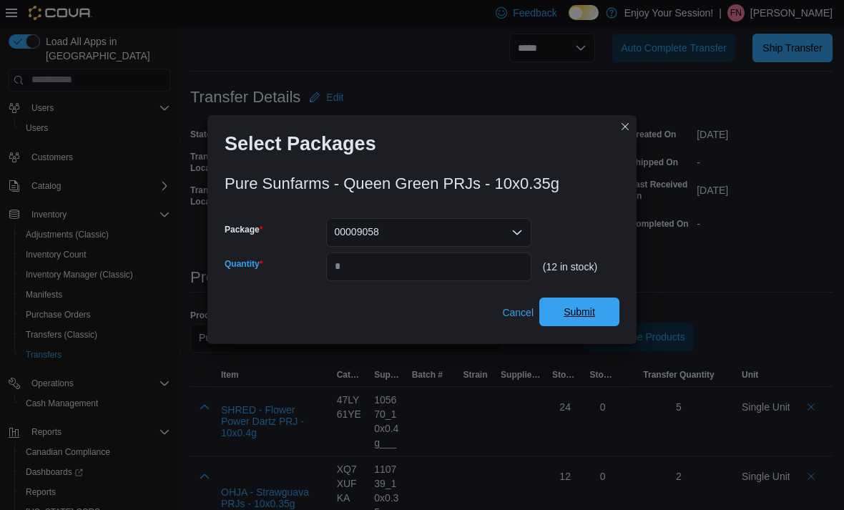
click at [597, 326] on span "Submit" at bounding box center [579, 312] width 63 height 29
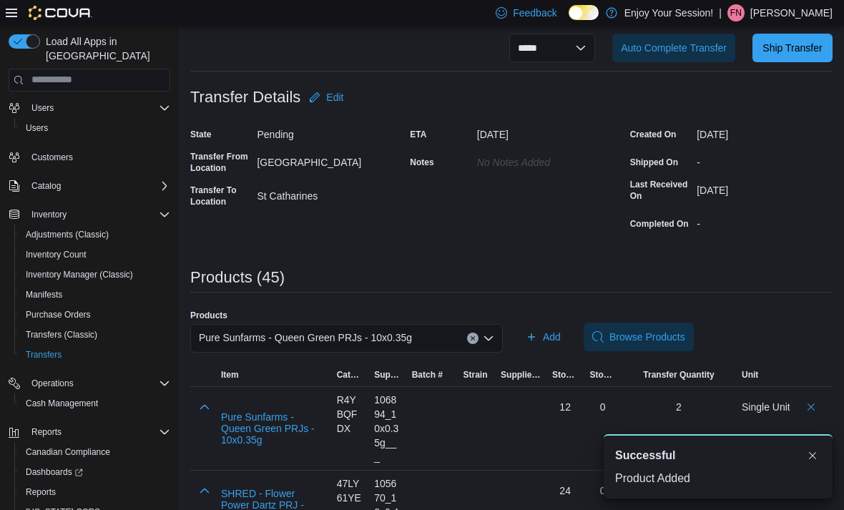
click at [419, 338] on input "Products" at bounding box center [418, 338] width 1 height 17
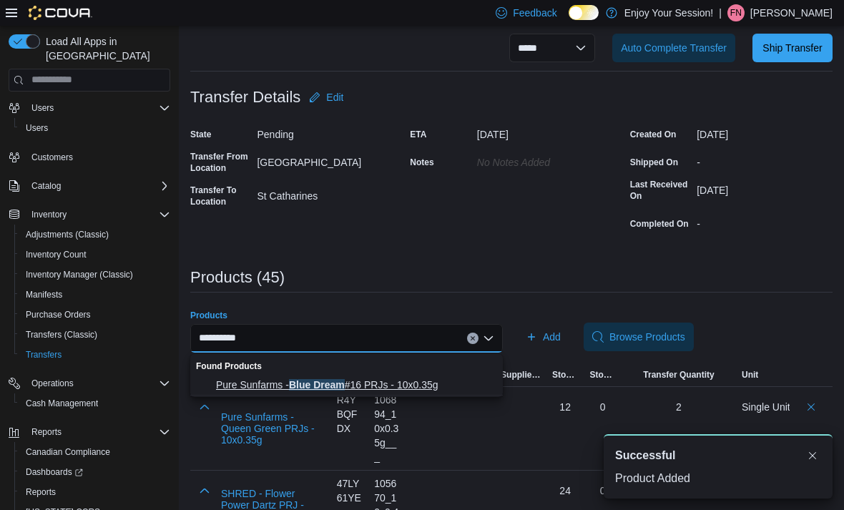
type input "**********"
click at [407, 381] on span "Pure Sunfarms - Blue Dream #16 PRJs - 10x0.35g" at bounding box center [355, 385] width 278 height 14
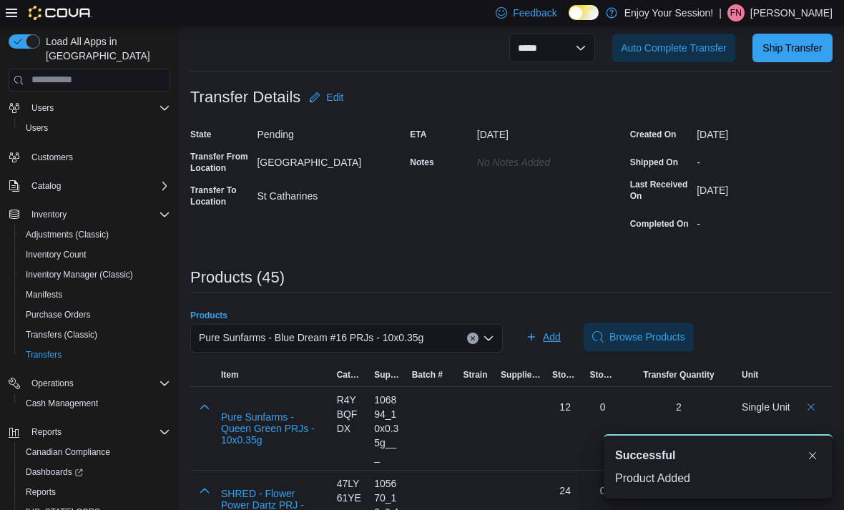
click at [551, 342] on span "Add" at bounding box center [552, 337] width 18 height 14
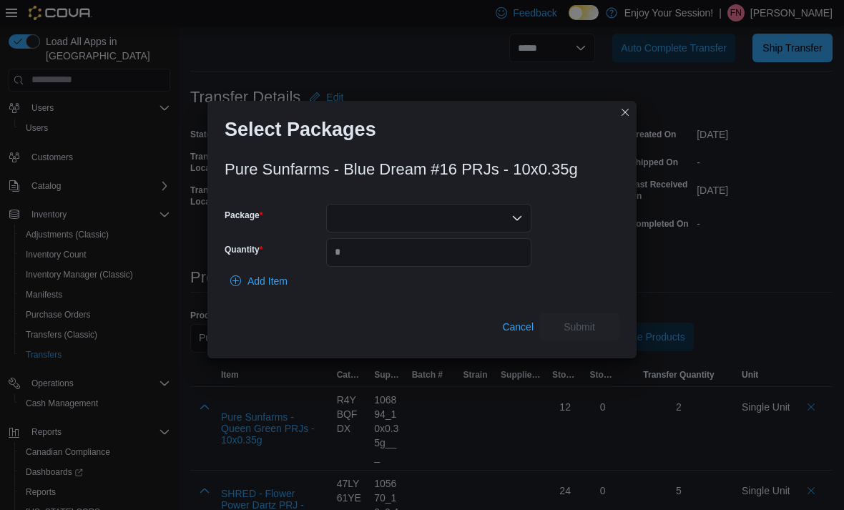
click at [481, 232] on div at bounding box center [428, 218] width 205 height 29
click at [448, 282] on span "00009669" at bounding box center [437, 283] width 171 height 14
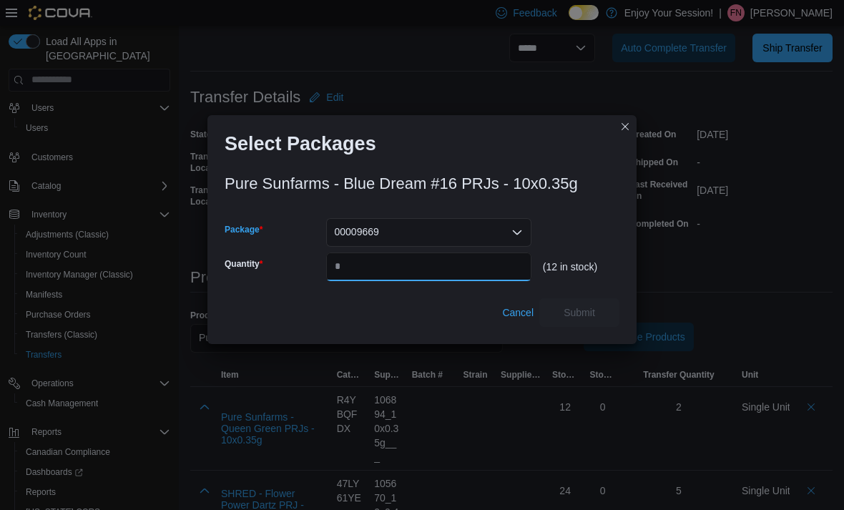
click at [427, 281] on input "Quantity" at bounding box center [428, 266] width 205 height 29
type input "*"
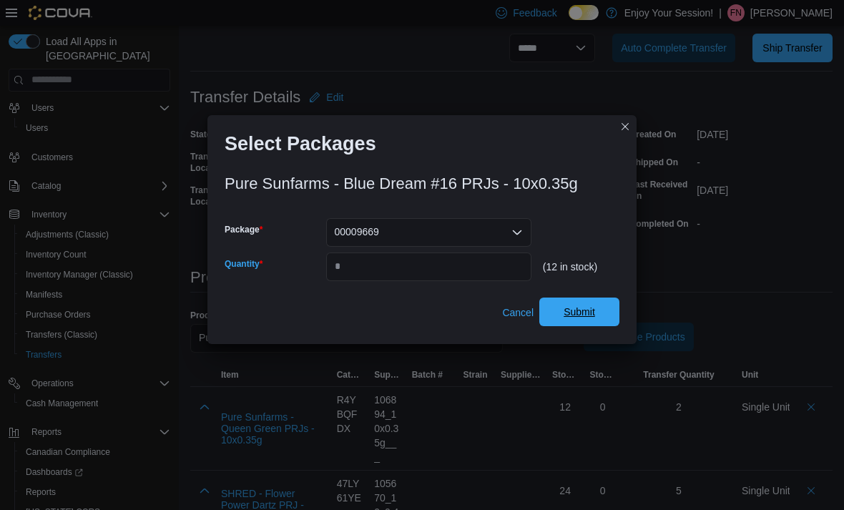
click at [589, 319] on span "Submit" at bounding box center [579, 312] width 31 height 14
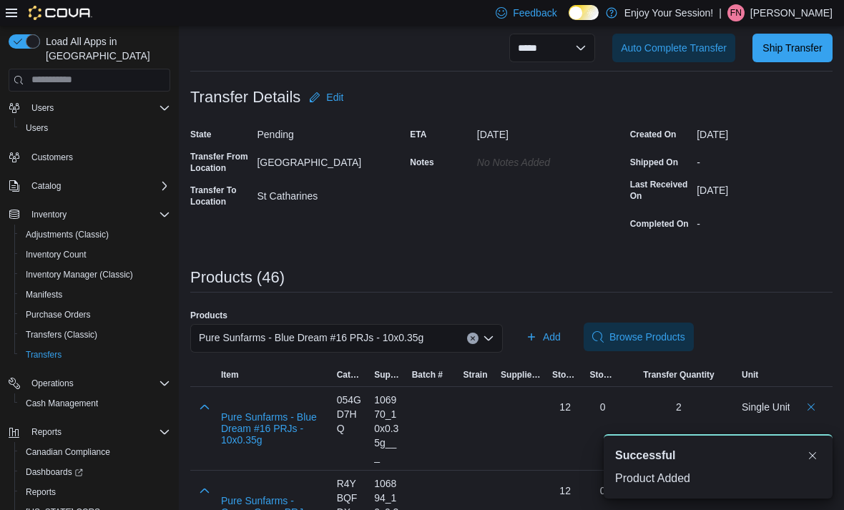
click at [466, 343] on div "Pure Sunfarms - Blue Dream #16 PRJs - 10x0.35g" at bounding box center [346, 338] width 313 height 29
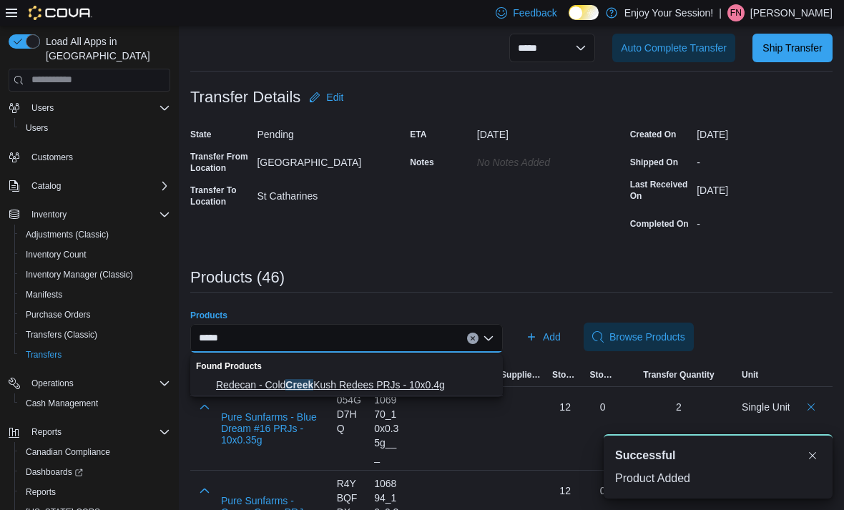
type input "*****"
click at [417, 383] on span "Redecan - Cold Creek Kush Redees PRJs - 10x0.4g" at bounding box center [355, 385] width 278 height 14
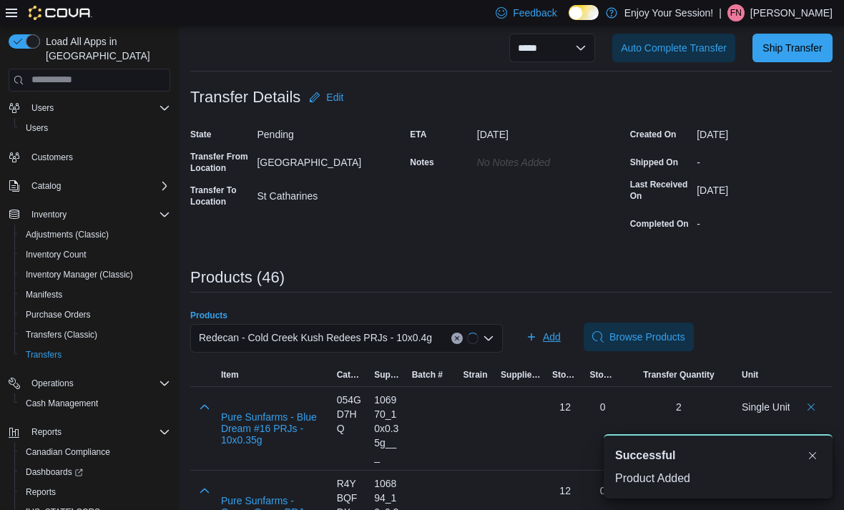
click at [544, 339] on span "Add" at bounding box center [552, 337] width 18 height 14
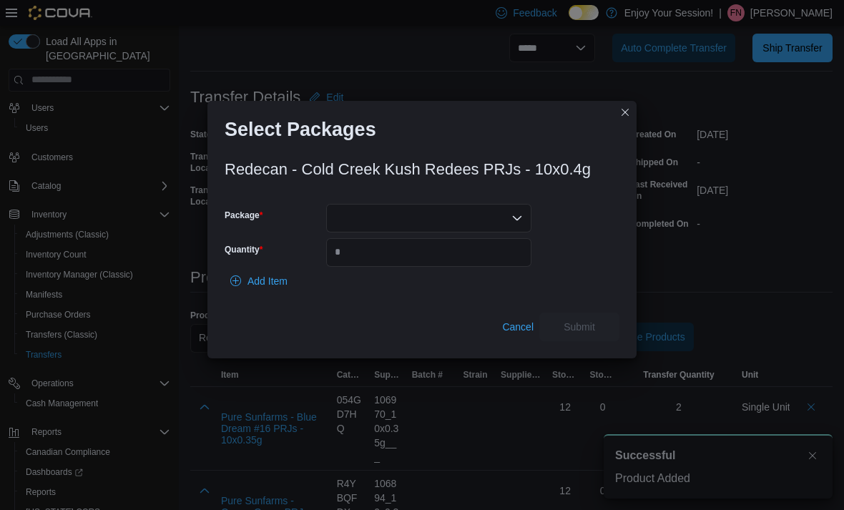
click at [474, 232] on div at bounding box center [428, 218] width 205 height 29
click at [423, 288] on span "0871250611" at bounding box center [437, 283] width 171 height 14
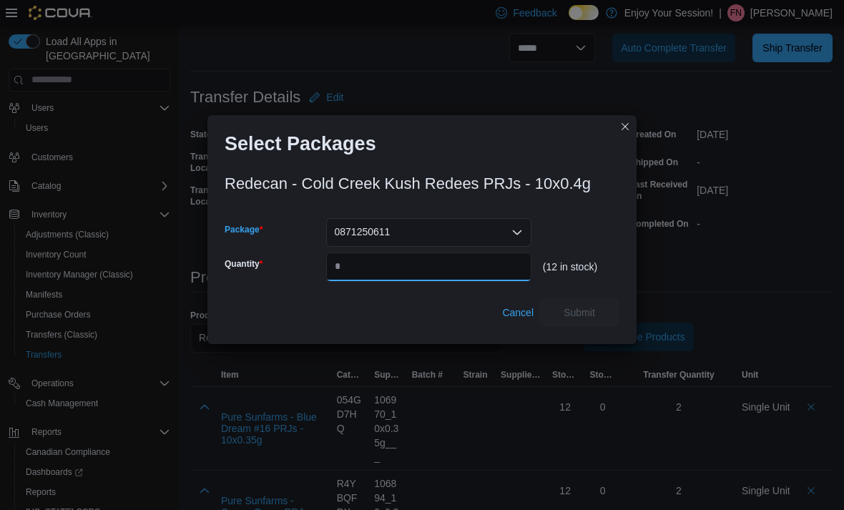
click at [423, 281] on input "Quantity" at bounding box center [428, 266] width 205 height 29
type input "*"
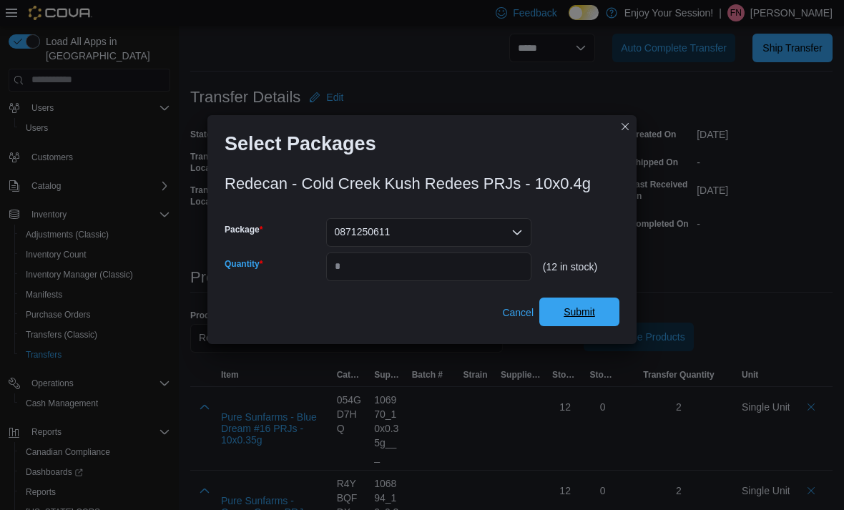
click at [594, 319] on span "Submit" at bounding box center [579, 312] width 31 height 14
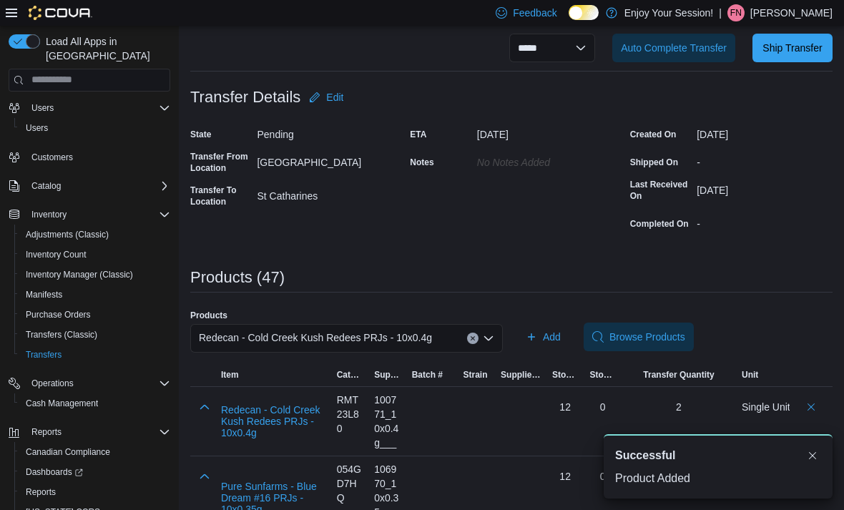
click at [454, 345] on div "Redecan - Cold Creek Kush Redees PRJs - 10x0.4g" at bounding box center [346, 338] width 313 height 29
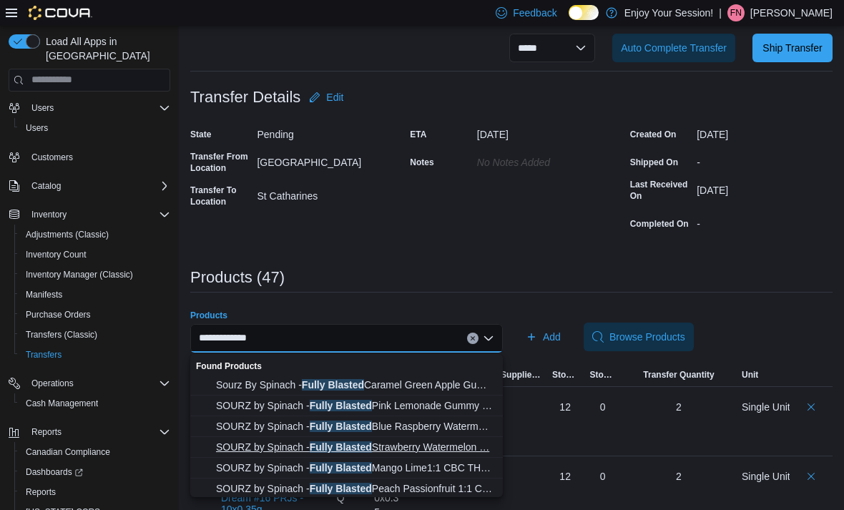
type input "**********"
click at [472, 451] on span "SOURZ by Spinach - Fully Blasted Strawberry Watermelon … SOURZ by Spinach - Ful…" at bounding box center [355, 447] width 278 height 14
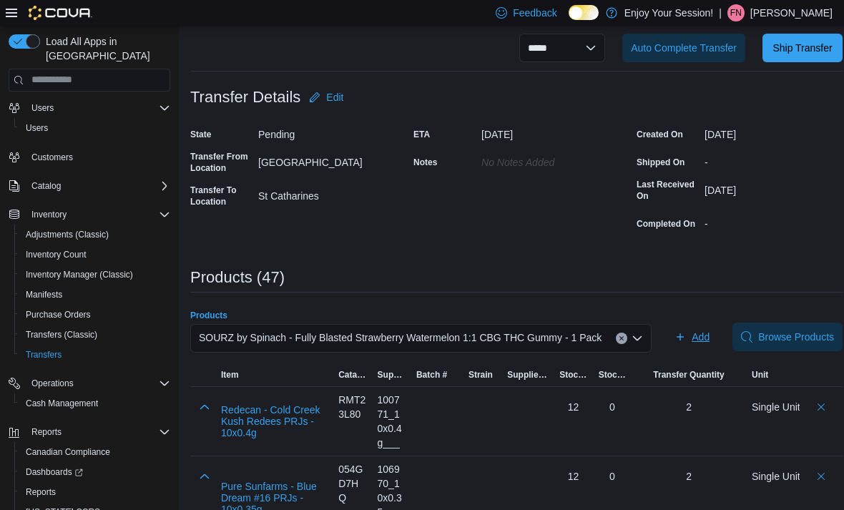
click at [700, 340] on span "Add" at bounding box center [701, 337] width 18 height 14
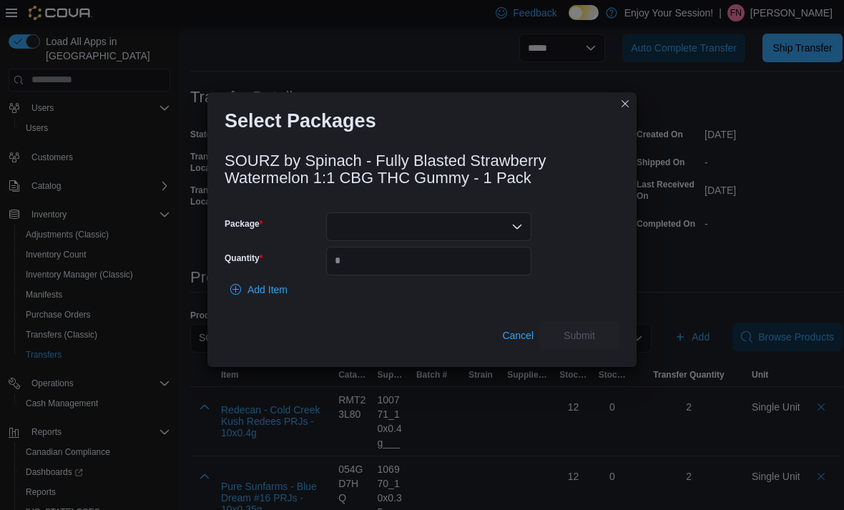
click at [492, 241] on div at bounding box center [428, 226] width 205 height 29
click at [415, 320] on span "023862" at bounding box center [437, 312] width 171 height 14
click at [414, 275] on input "Quantity" at bounding box center [428, 261] width 205 height 29
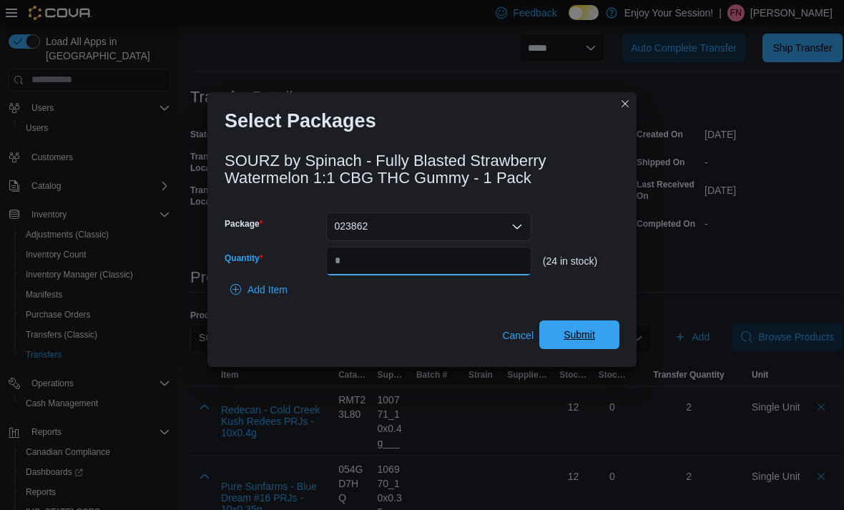
type input "*"
click at [585, 342] on span "Submit" at bounding box center [579, 335] width 31 height 14
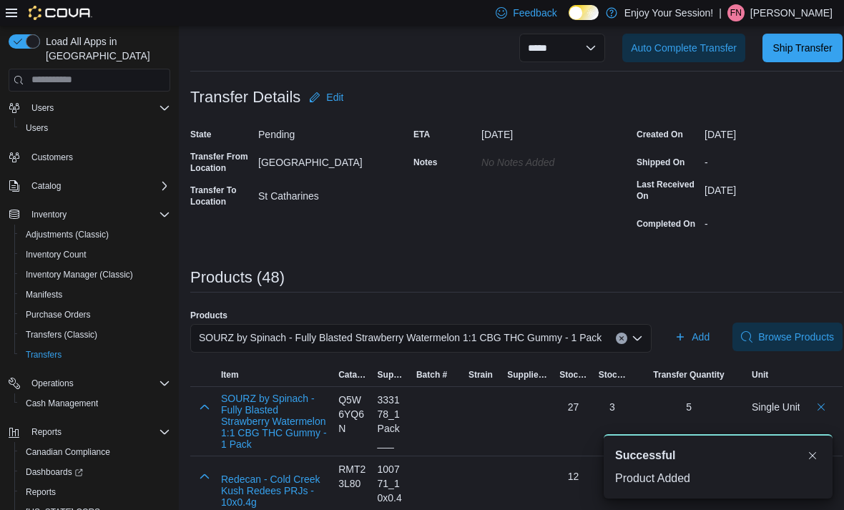
click at [463, 345] on span "SOURZ by Spinach - Fully Blasted Strawberry Watermelon 1:1 CBG THC Gummy - 1 Pa…" at bounding box center [400, 337] width 403 height 17
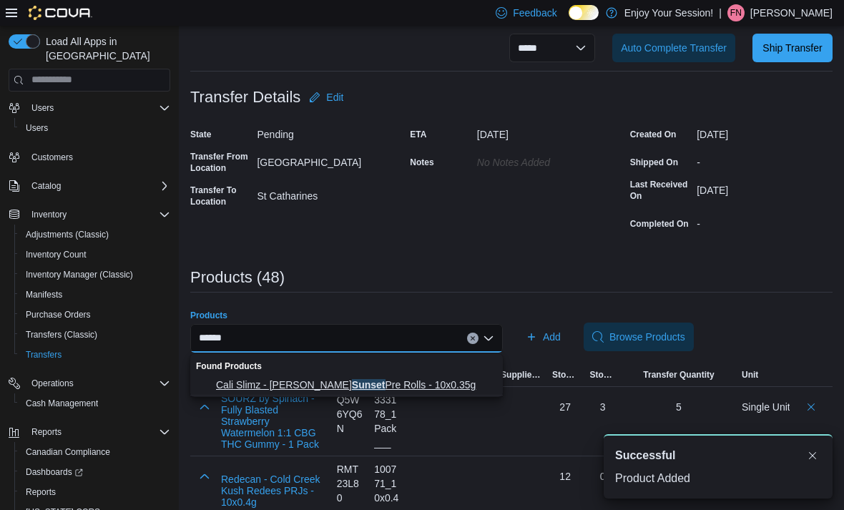
type input "******"
click at [387, 388] on span "Cali Slimz - [PERSON_NAME] Sunset Pre Rolls - 10x0.35g" at bounding box center [355, 385] width 278 height 14
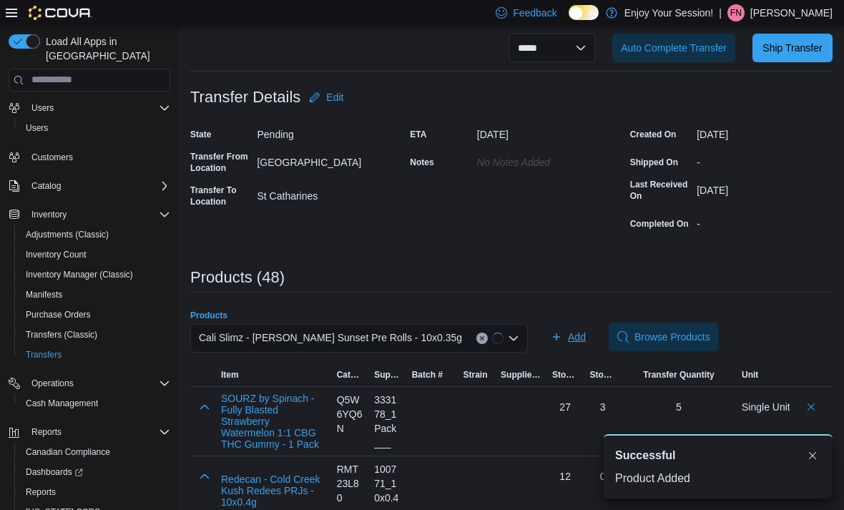
click at [568, 340] on span "Add" at bounding box center [577, 337] width 18 height 14
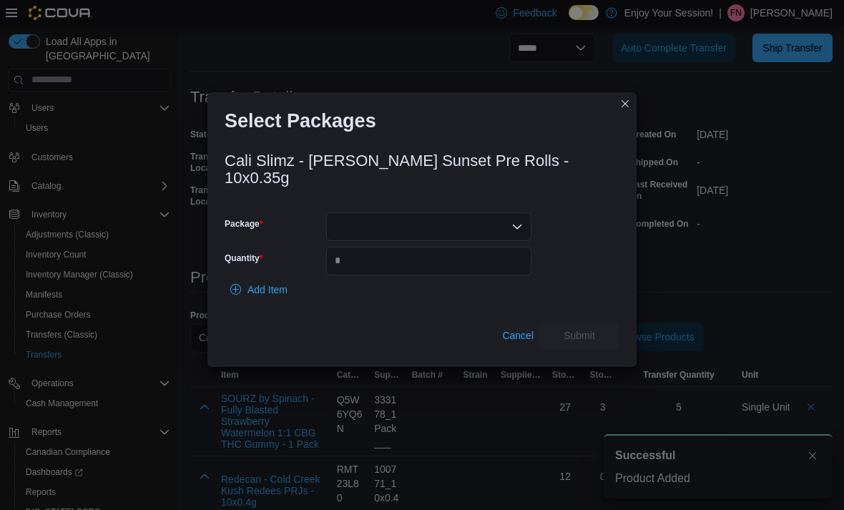
click at [473, 239] on div at bounding box center [428, 226] width 205 height 29
click at [435, 285] on span "LOT-BDC-9566" at bounding box center [437, 283] width 171 height 14
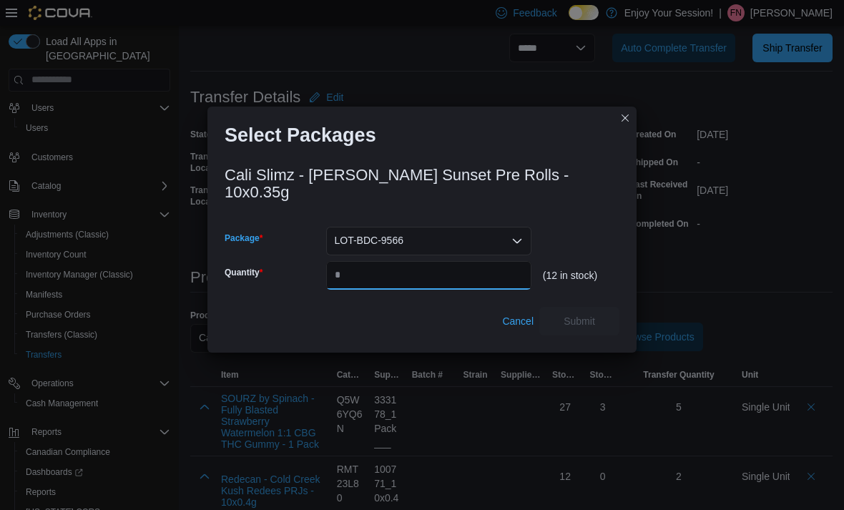
click at [416, 287] on input "Quantity" at bounding box center [428, 275] width 205 height 29
type input "*"
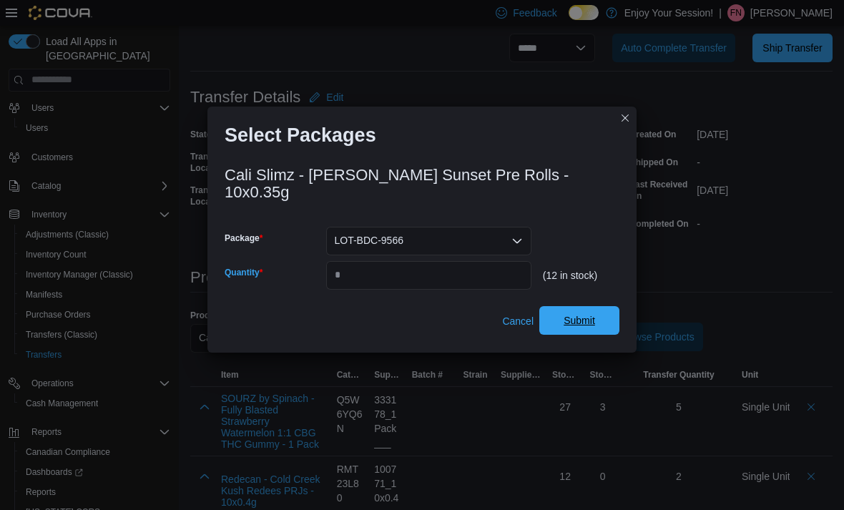
click at [580, 328] on span "Submit" at bounding box center [579, 320] width 31 height 14
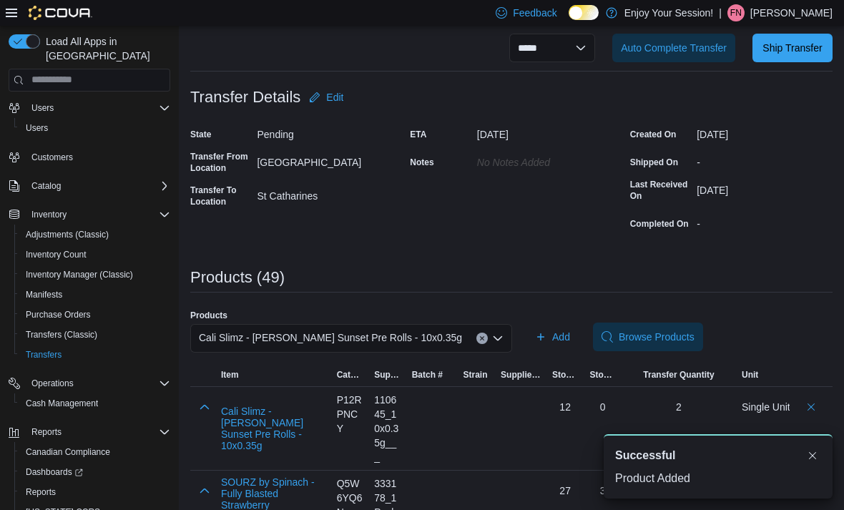
click at [432, 344] on div "Cali Slimz - [PERSON_NAME] Sunset Pre Rolls - 10x0.35g" at bounding box center [351, 338] width 322 height 29
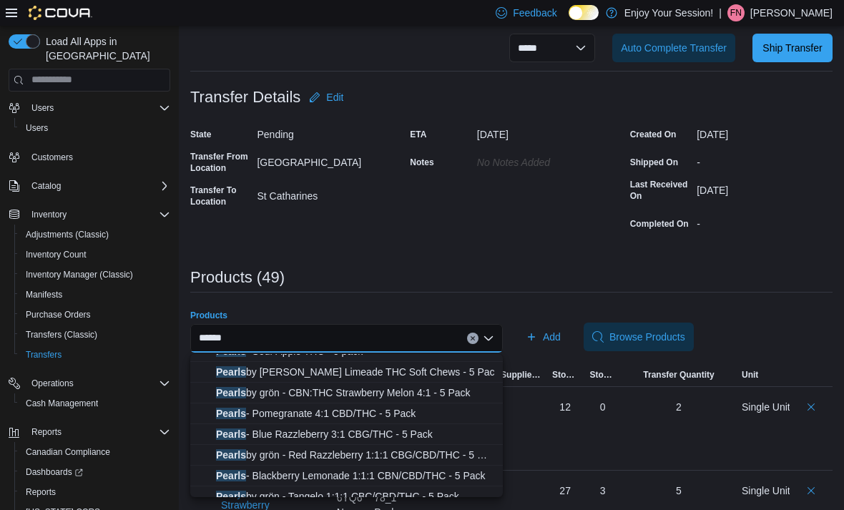
scroll to position [37, 0]
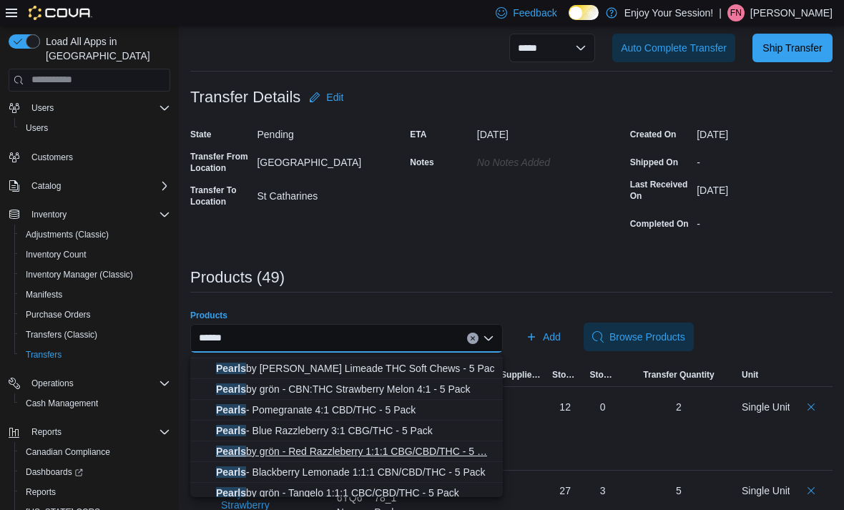
type input "******"
click at [375, 453] on span "Pearls by grön - Red Razzleberry 1:1:1 CBG/CBD/THC - 5 … Pearls by grön - Red R…" at bounding box center [355, 451] width 278 height 14
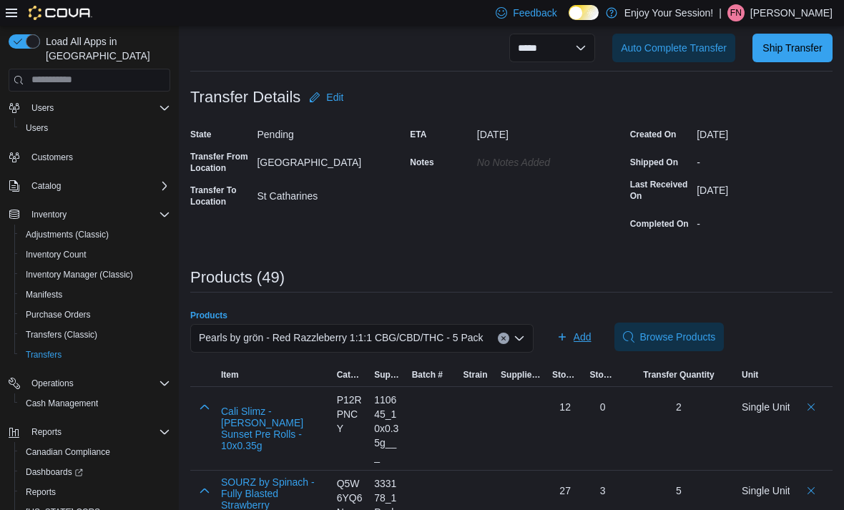
click at [586, 339] on span "Add" at bounding box center [583, 337] width 18 height 14
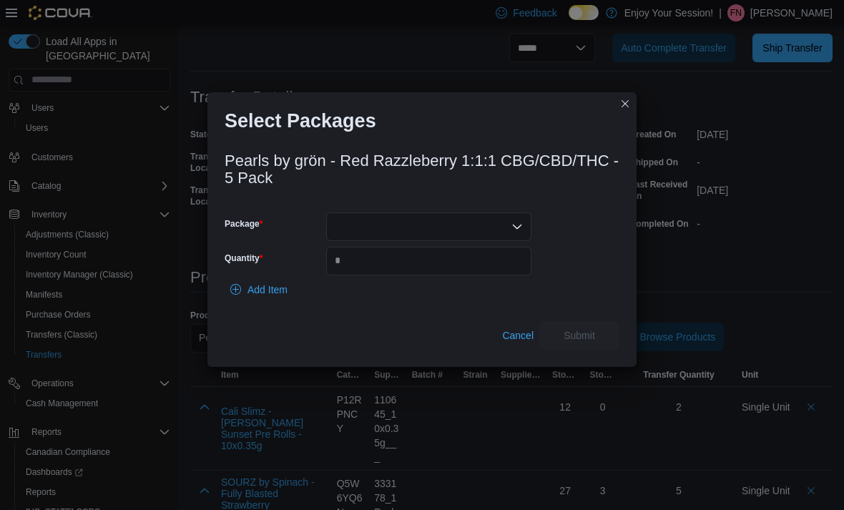
click at [486, 241] on div at bounding box center [428, 226] width 205 height 29
click at [416, 295] on span "PRR060" at bounding box center [437, 292] width 171 height 14
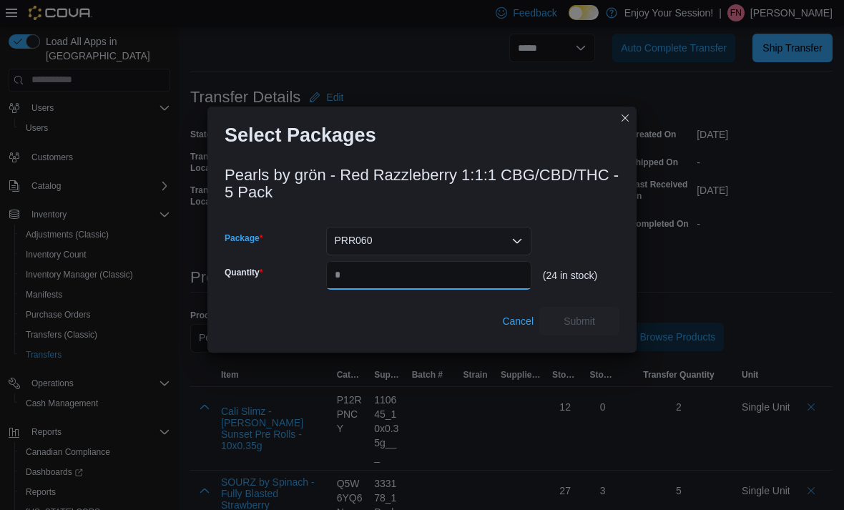
click at [412, 290] on input "Quantity" at bounding box center [428, 275] width 205 height 29
type input "*"
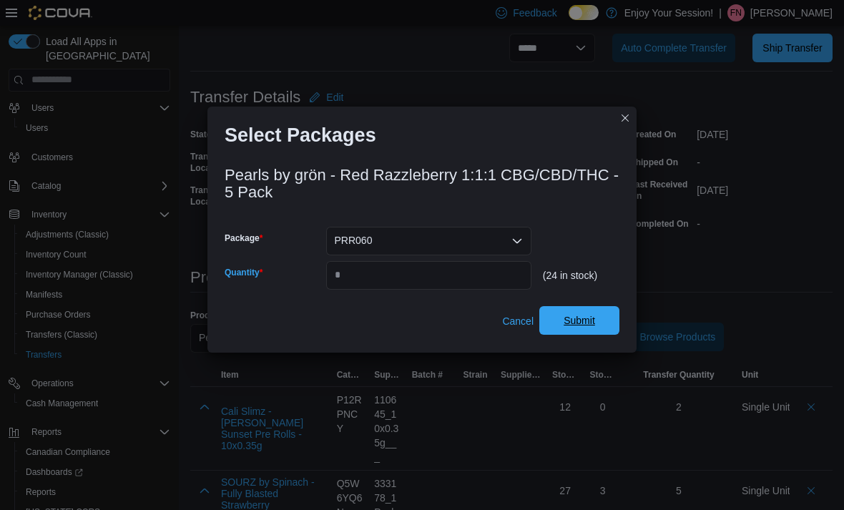
click at [581, 333] on span "Submit" at bounding box center [579, 320] width 63 height 29
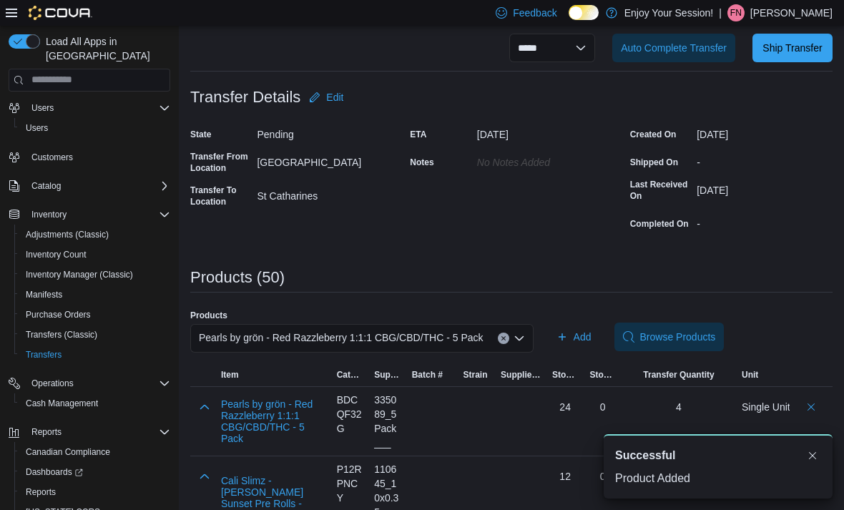
scroll to position [0, 0]
click at [476, 340] on span "Pearls by grön - Red Razzleberry 1:1:1 CBG/CBD/THC - 5 Pack" at bounding box center [341, 337] width 285 height 17
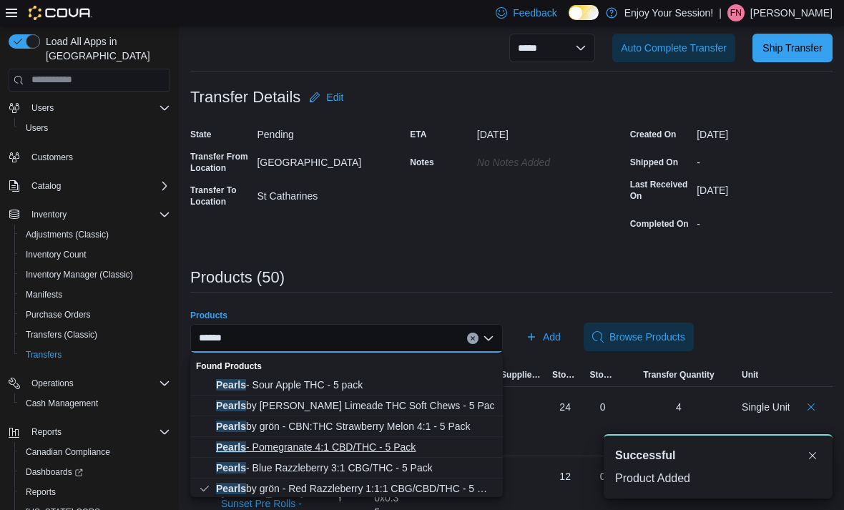
type input "******"
click at [365, 449] on span "Pearls - Pomegranate 4:1 CBD/THC - 5 Pack" at bounding box center [355, 447] width 278 height 14
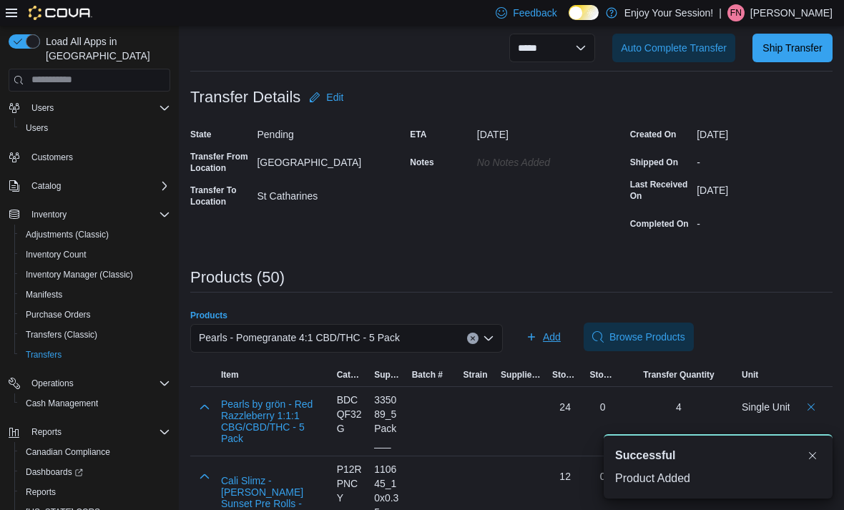
click at [541, 340] on span "Add" at bounding box center [543, 337] width 35 height 29
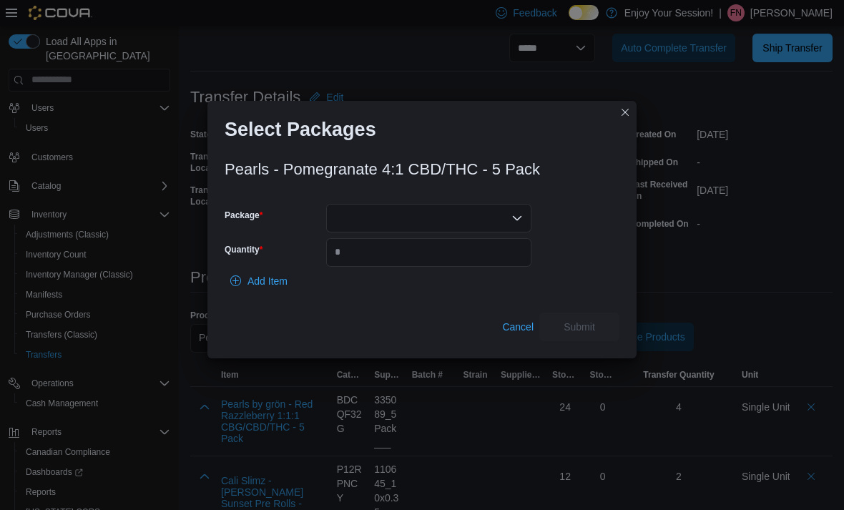
click at [460, 225] on div at bounding box center [428, 218] width 205 height 29
click at [405, 334] on button "PP286" at bounding box center [428, 325] width 205 height 21
click at [411, 267] on input "Quantity" at bounding box center [428, 252] width 205 height 29
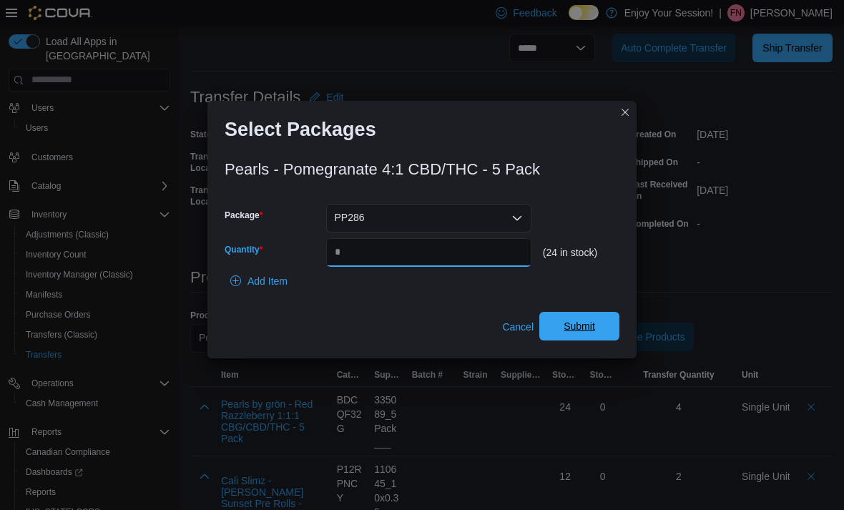
type input "*"
click at [591, 333] on span "Submit" at bounding box center [579, 326] width 31 height 14
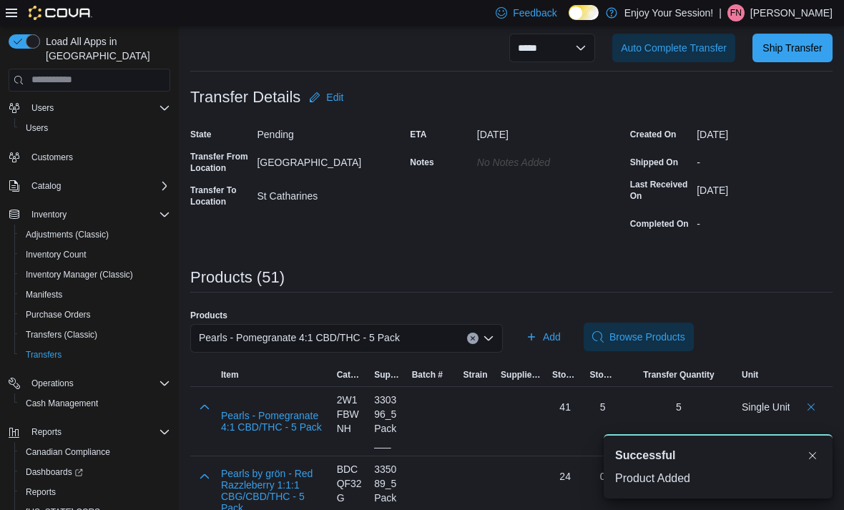
click at [439, 338] on div "Pearls - Pomegranate 4:1 CBD/THC - 5 Pack" at bounding box center [346, 338] width 313 height 29
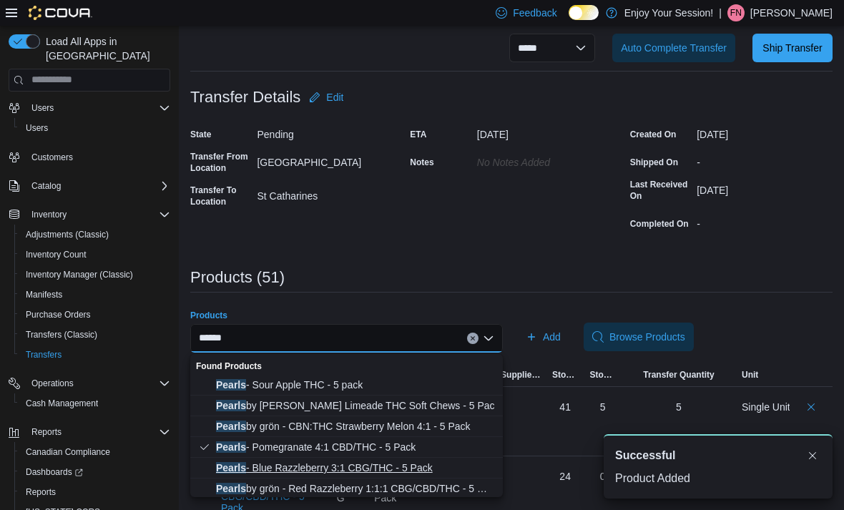
type input "******"
click at [380, 464] on span "Pearls - Blue Razzleberry 3:1 CBG/THC - 5 Pack" at bounding box center [355, 468] width 278 height 14
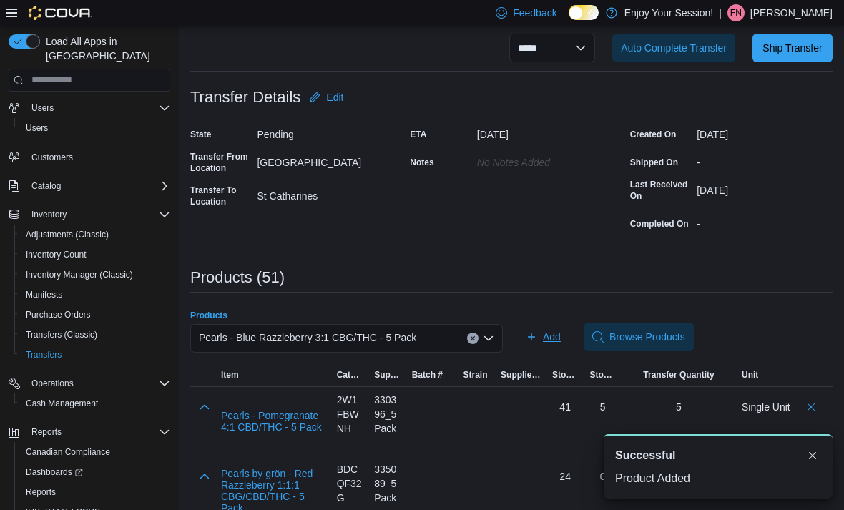
click at [552, 343] on span "Add" at bounding box center [552, 337] width 18 height 14
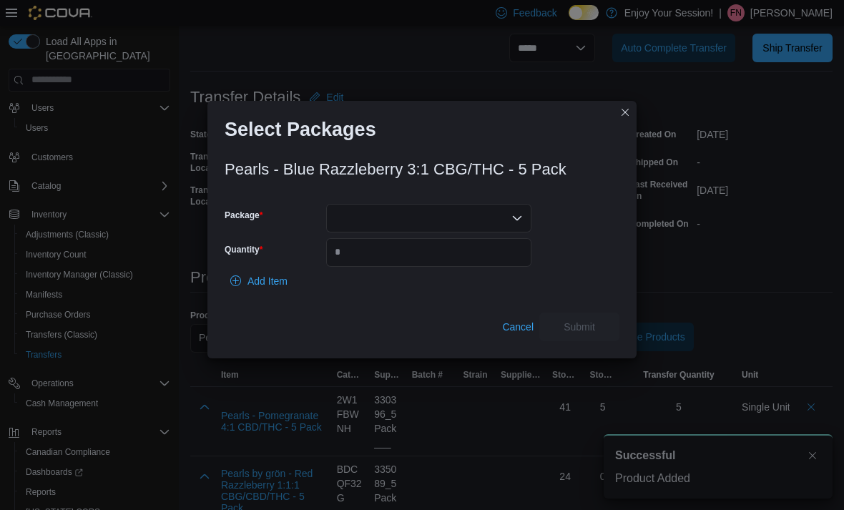
click at [487, 232] on div at bounding box center [428, 218] width 205 height 29
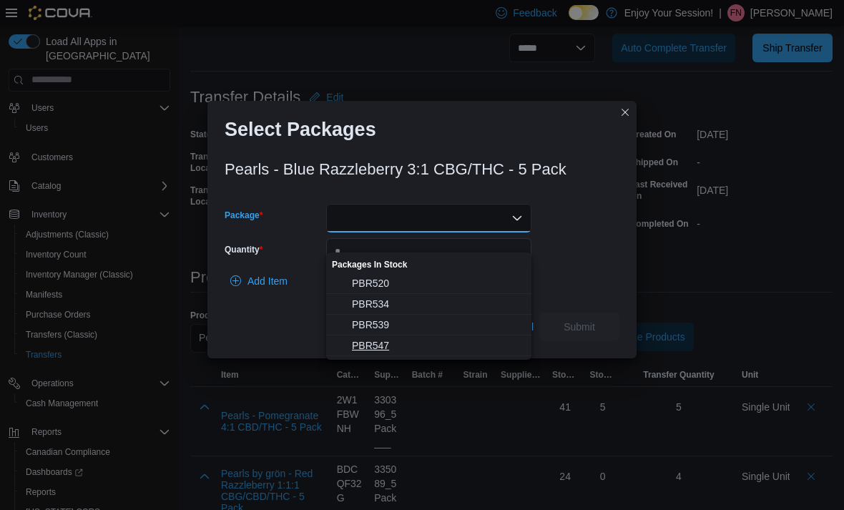
click at [425, 355] on button "PBR547" at bounding box center [428, 345] width 205 height 21
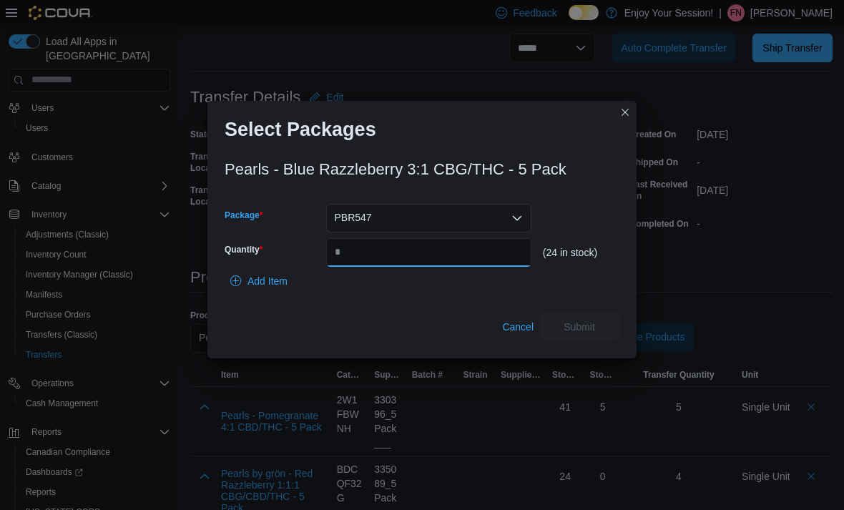
click at [460, 267] on input "Quantity" at bounding box center [428, 252] width 205 height 29
type input "*"
click at [574, 333] on span "Submit" at bounding box center [579, 326] width 31 height 14
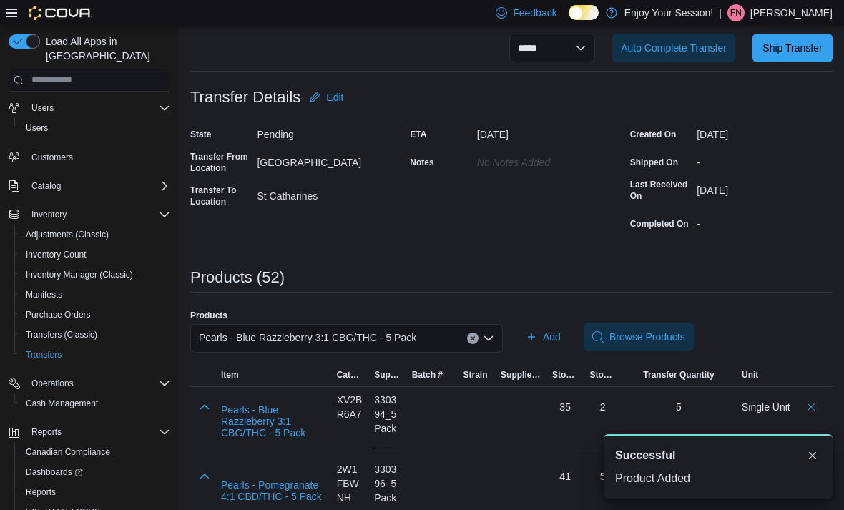
click at [435, 353] on div "Pearls - Blue Razzleberry 3:1 CBG/THC - 5 Pack" at bounding box center [346, 338] width 313 height 29
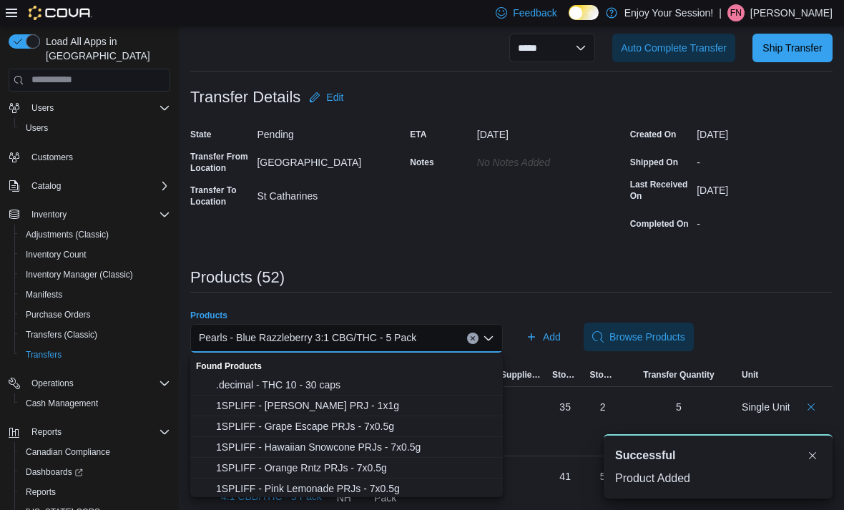
click at [462, 340] on div "Pearls - Blue Razzleberry 3:1 CBG/THC - 5 Pack Combo box. Selected. Pearls - Bl…" at bounding box center [346, 338] width 313 height 29
click at [466, 338] on div "Pearls - Blue Razzleberry 3:1 CBG/THC - 5 Pack Combo box. Selected. Pearls - Bl…" at bounding box center [346, 338] width 313 height 29
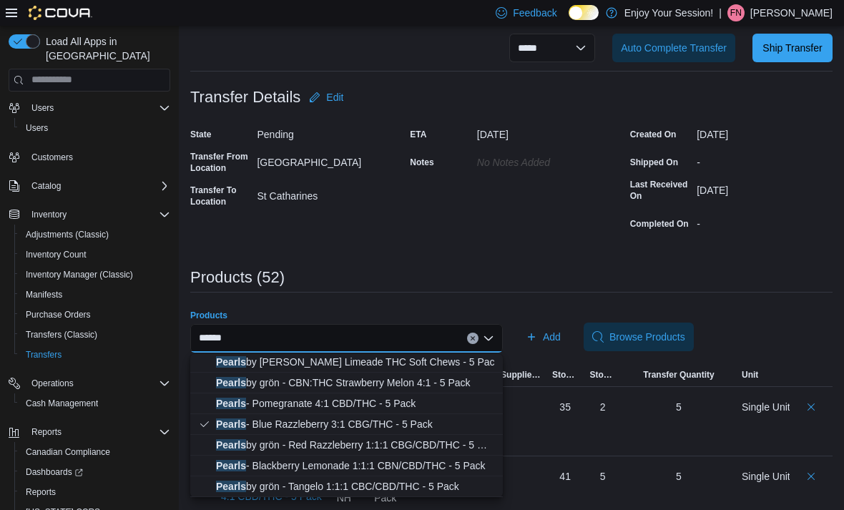
scroll to position [44, 0]
type input "******"
click at [416, 461] on span "Pearls - Blackberry Lemonade 1:1:1 CBN/CBD/THC - 5 Pack" at bounding box center [355, 465] width 278 height 14
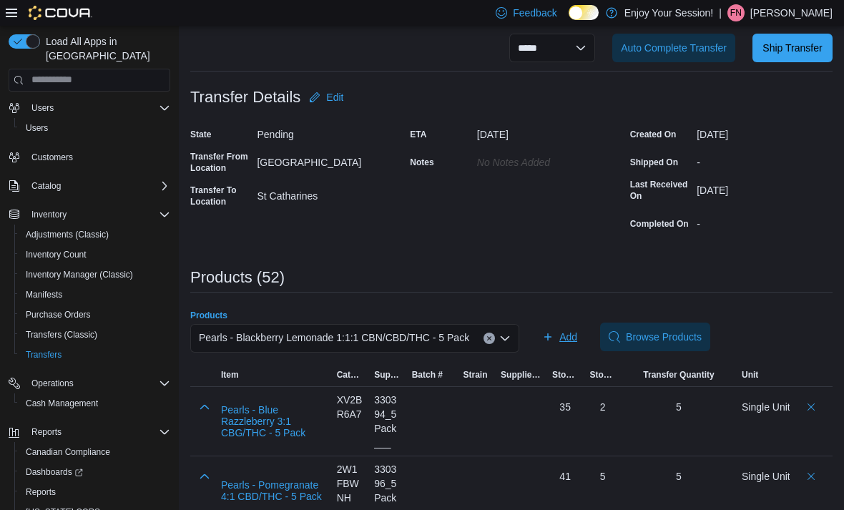
click at [569, 342] on span "Add" at bounding box center [568, 337] width 18 height 14
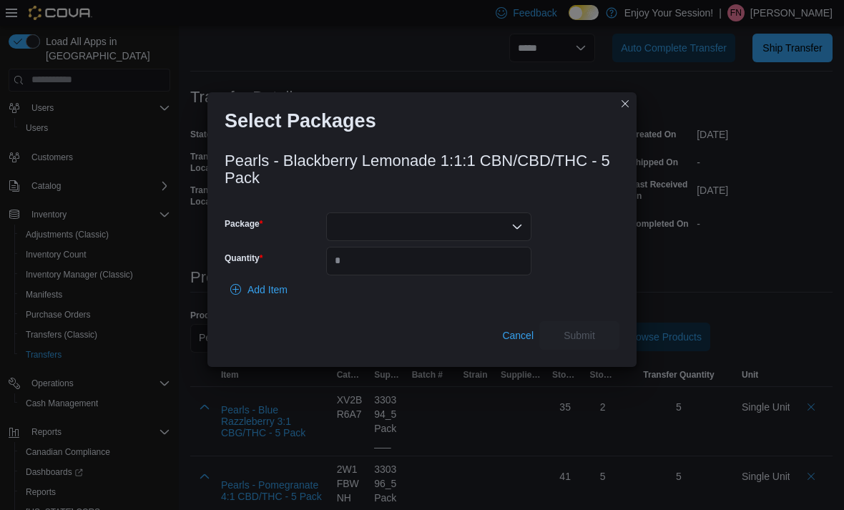
click at [464, 241] on div at bounding box center [428, 226] width 205 height 29
click at [466, 287] on span "PBL466" at bounding box center [437, 292] width 171 height 14
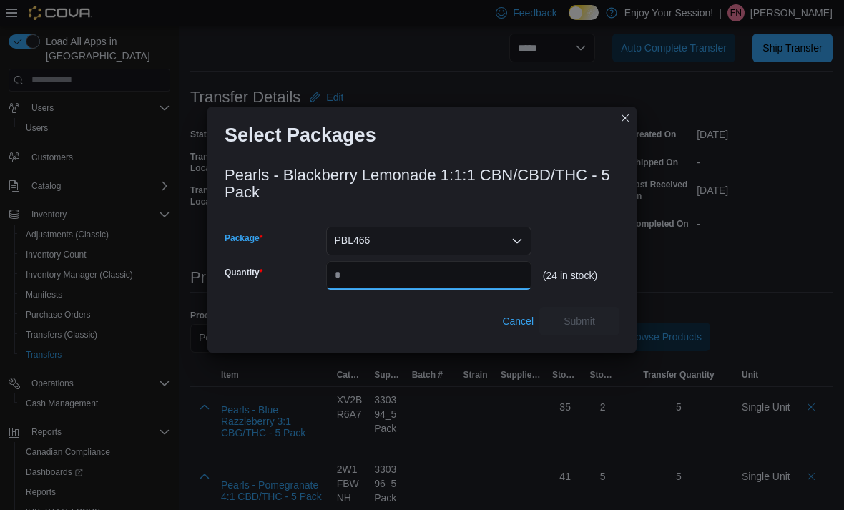
click at [445, 290] on input "Quantity" at bounding box center [428, 275] width 205 height 29
type input "*"
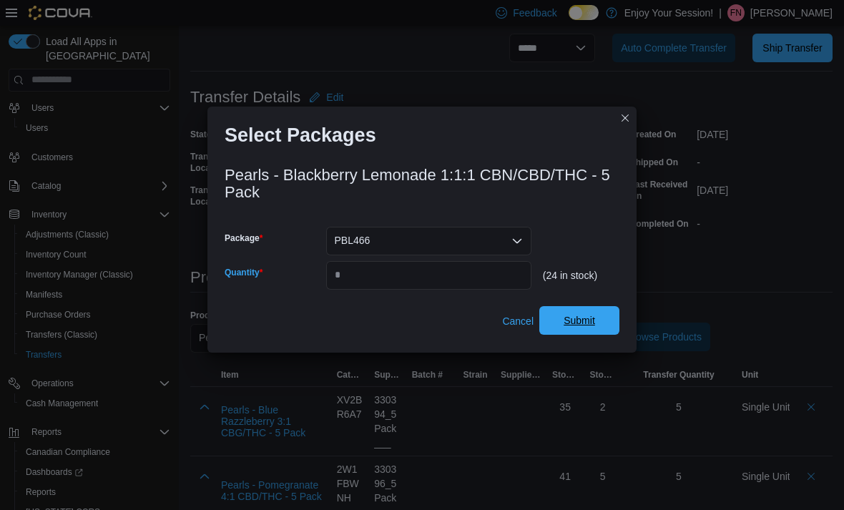
click at [594, 328] on span "Submit" at bounding box center [579, 320] width 31 height 14
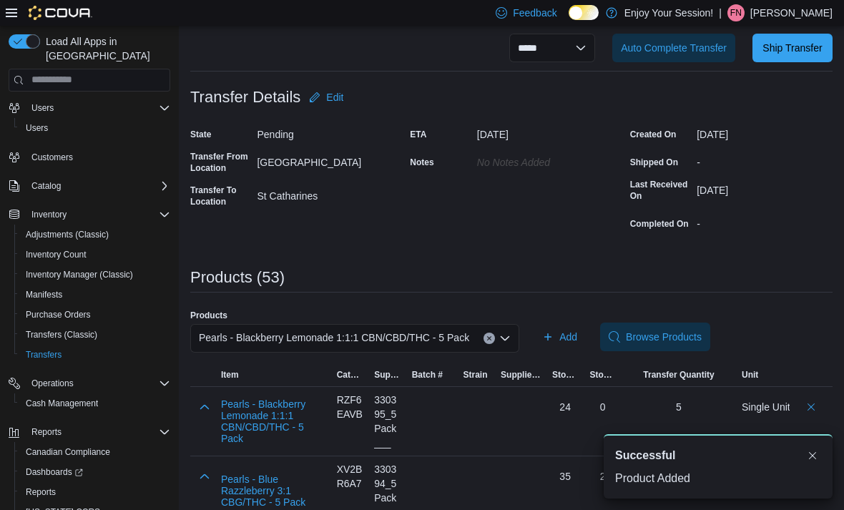
scroll to position [0, 0]
click at [464, 340] on span "Pearls - Blackberry Lemonade 1:1:1 CBN/CBD/THC - 5 Pack" at bounding box center [334, 337] width 270 height 17
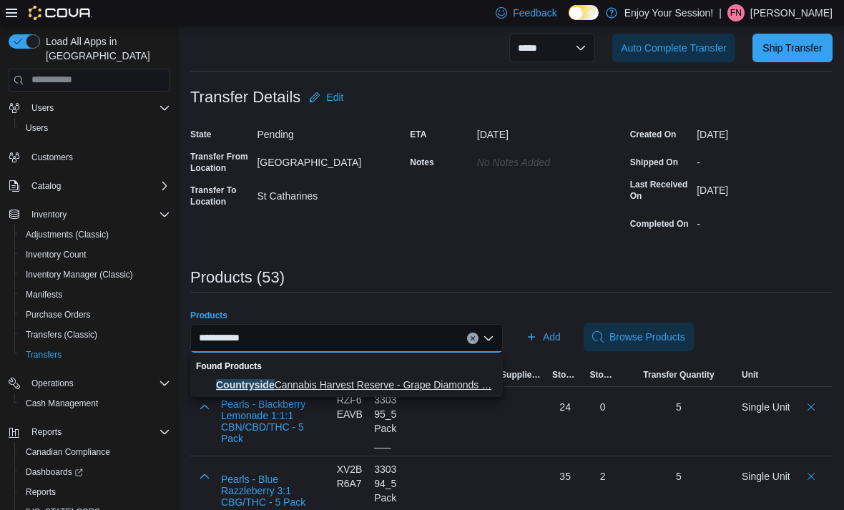
type input "**********"
click at [422, 375] on button "Countryside Cannabis Harvest Reserve - Grape Diamonds … Countryside Cannabis Ha…" at bounding box center [346, 385] width 313 height 21
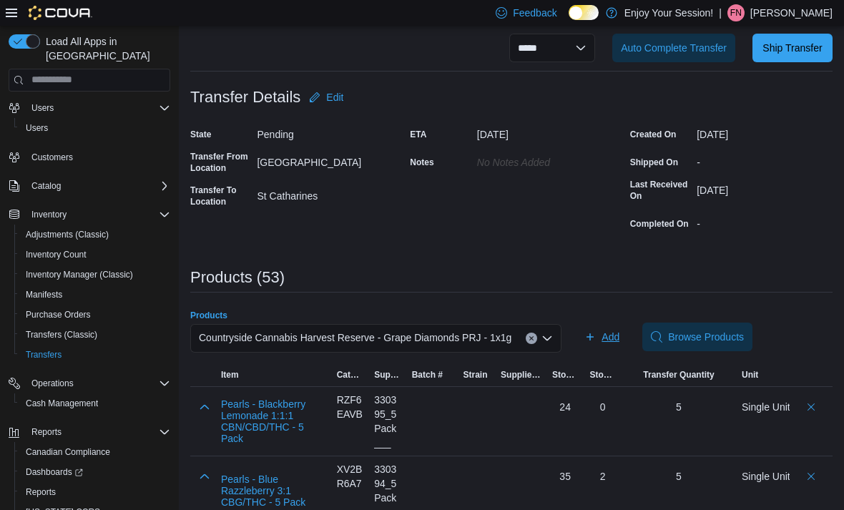
click at [625, 338] on button "Add" at bounding box center [602, 337] width 46 height 29
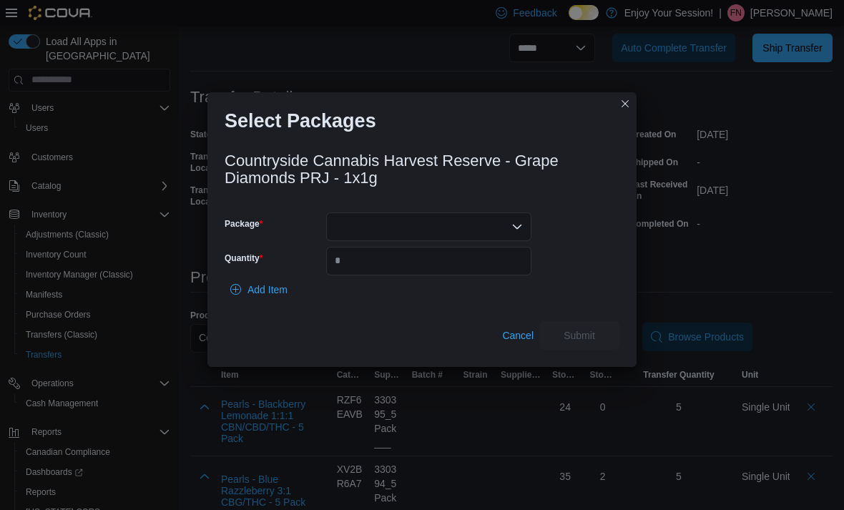
click at [481, 241] on div at bounding box center [428, 226] width 205 height 29
click at [463, 288] on span "PR1137611" at bounding box center [437, 292] width 171 height 14
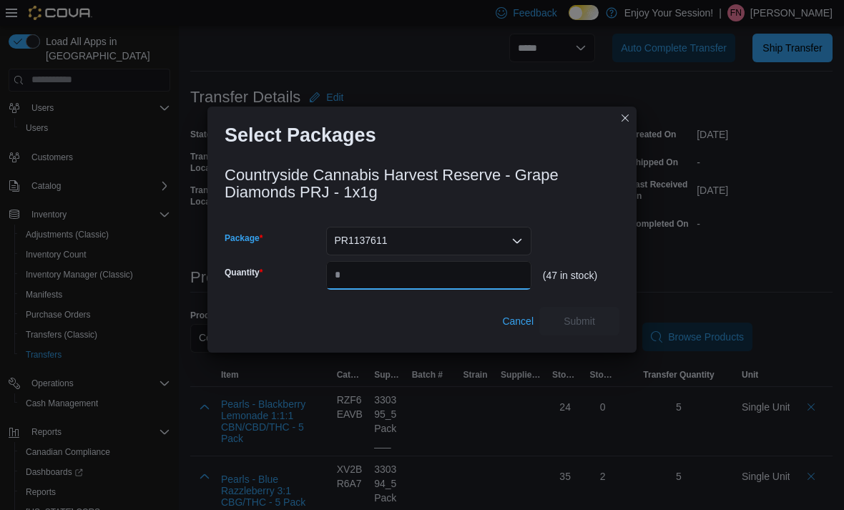
click at [460, 290] on input "Quantity" at bounding box center [428, 275] width 205 height 29
type input "**"
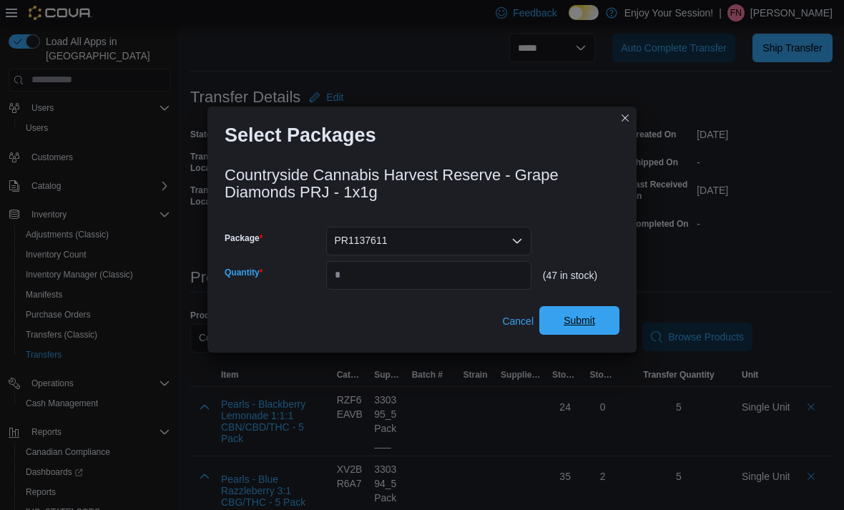
click at [601, 335] on span "Submit" at bounding box center [579, 320] width 63 height 29
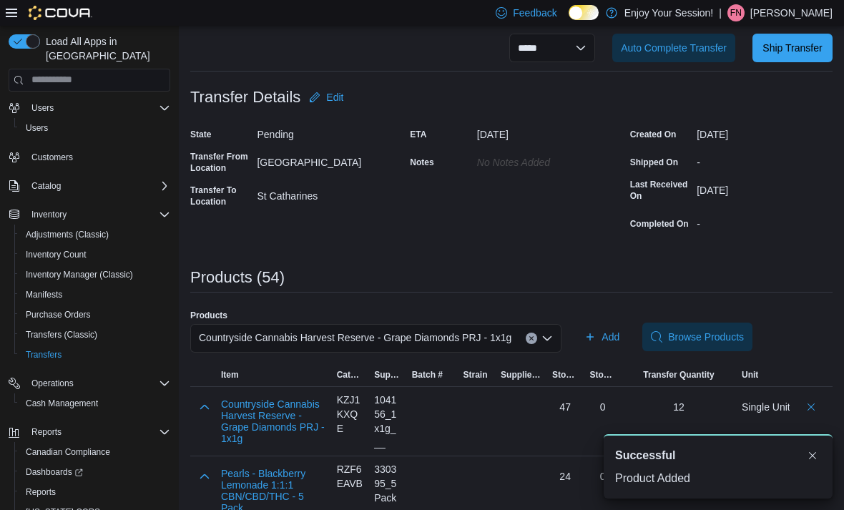
click at [511, 328] on div "Countryside Cannabis Harvest Reserve - Grape Diamonds PRJ - 1x1g" at bounding box center [375, 338] width 371 height 29
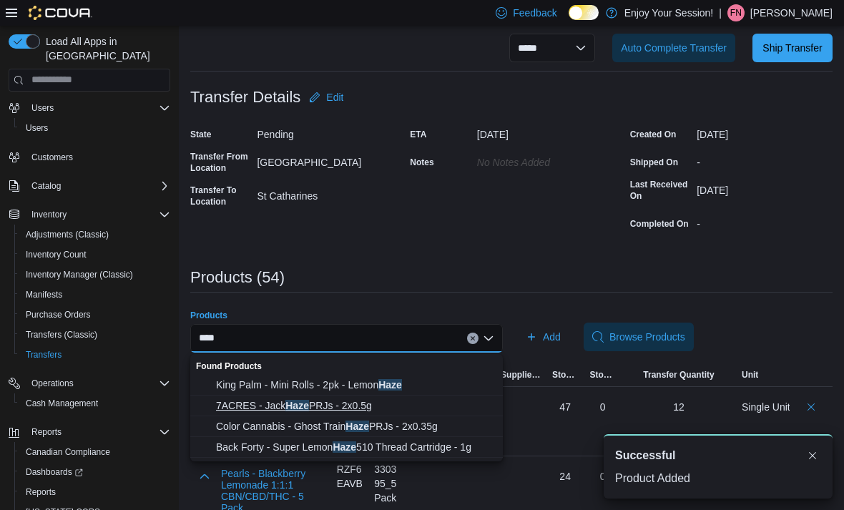
type input "****"
click at [398, 403] on span "7ACRES - [PERSON_NAME] PRJs - 2x0.5g" at bounding box center [355, 405] width 278 height 14
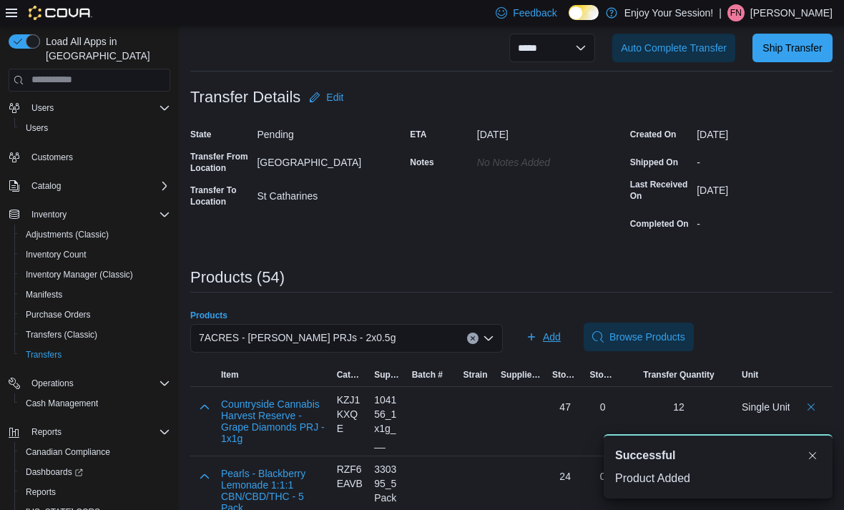
click at [546, 334] on span "Add" at bounding box center [552, 337] width 18 height 14
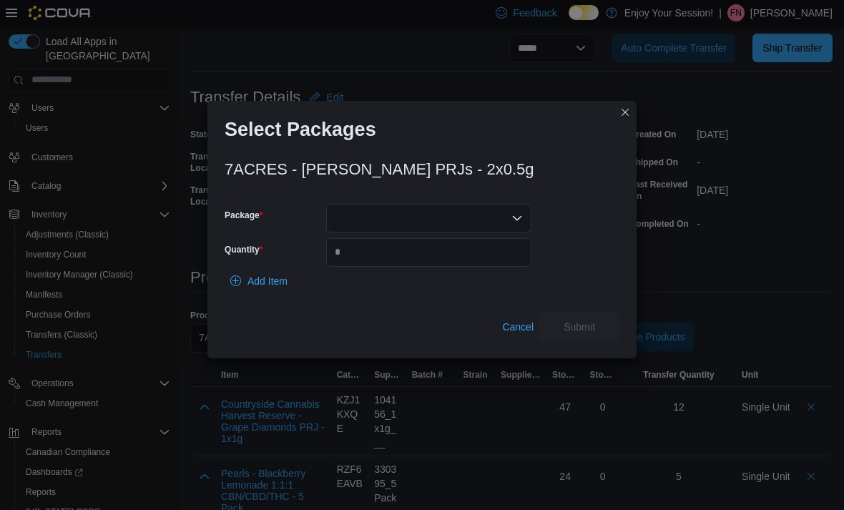
click at [473, 228] on div at bounding box center [428, 218] width 205 height 29
click at [426, 280] on span "2500002908" at bounding box center [437, 283] width 171 height 14
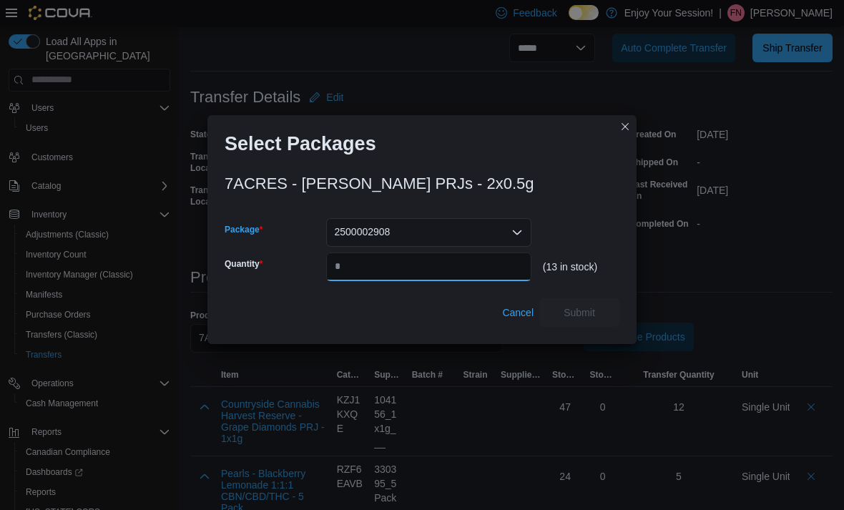
click at [409, 281] on input "Quantity" at bounding box center [428, 266] width 205 height 29
type input "*"
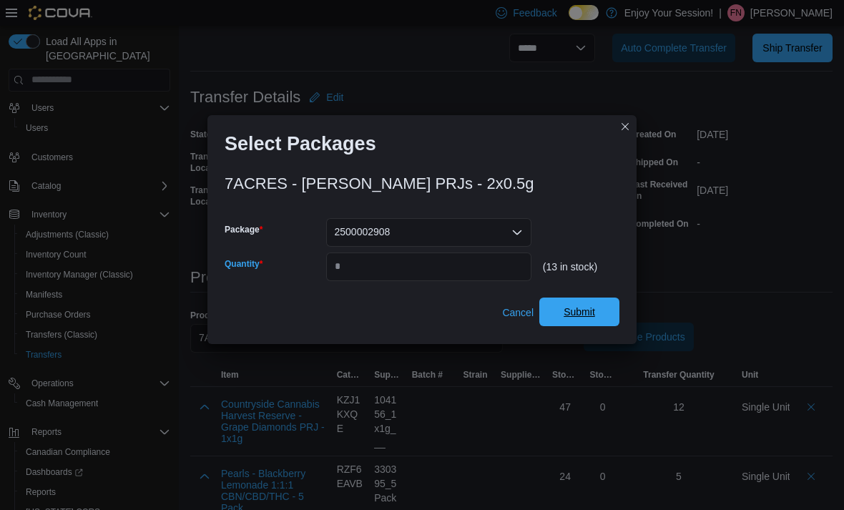
click at [591, 326] on span "Submit" at bounding box center [579, 312] width 63 height 29
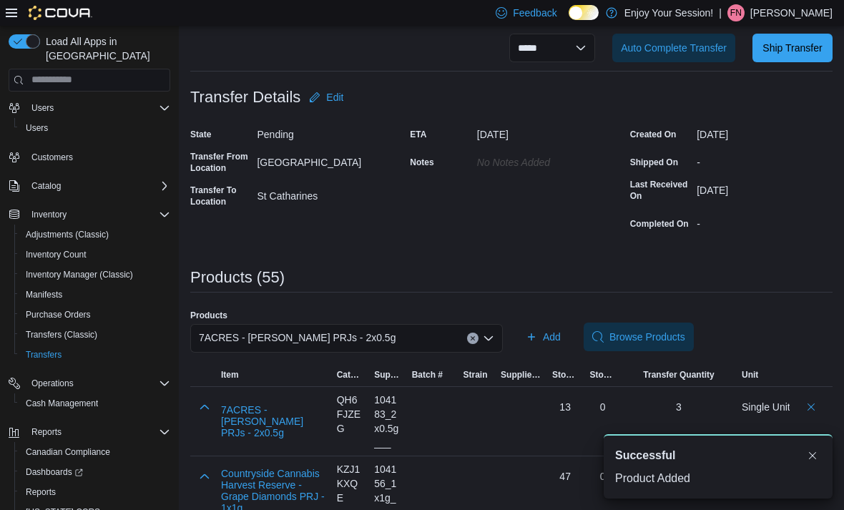
click at [421, 337] on div "7ACRES - [PERSON_NAME] PRJs - 2x0.5g" at bounding box center [346, 338] width 313 height 29
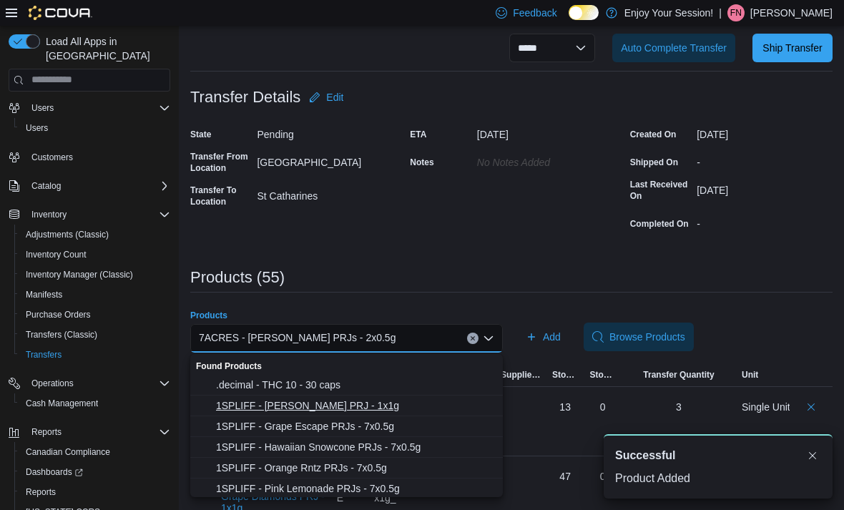
click at [359, 401] on span "1SPLIFF - [PERSON_NAME] PRJ - 1x1g" at bounding box center [355, 405] width 278 height 14
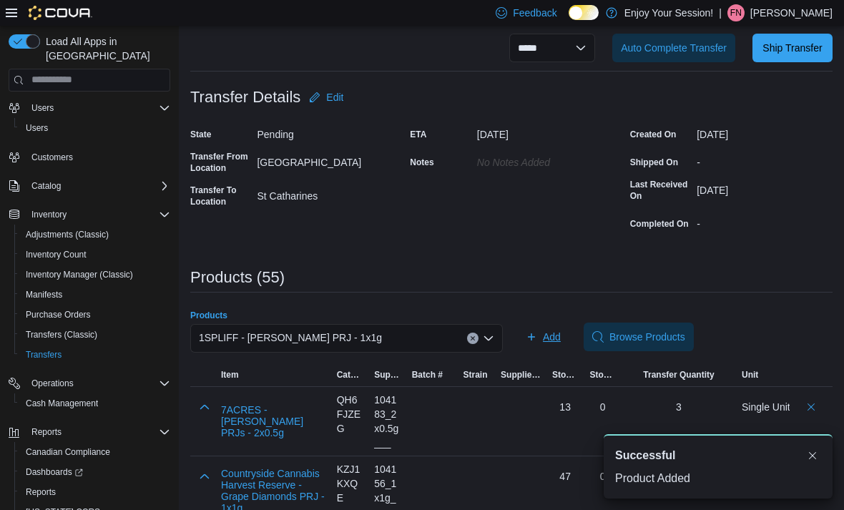
click at [550, 345] on span "Add" at bounding box center [543, 337] width 35 height 29
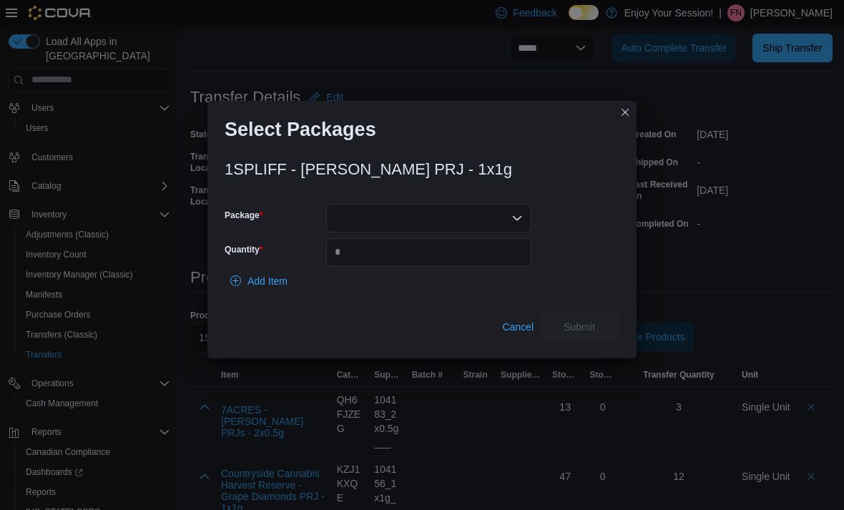
click at [473, 232] on div at bounding box center [428, 218] width 205 height 29
click at [433, 268] on div "Packages In Stock" at bounding box center [428, 262] width 205 height 21
click at [394, 285] on span "CN201609" at bounding box center [437, 283] width 171 height 14
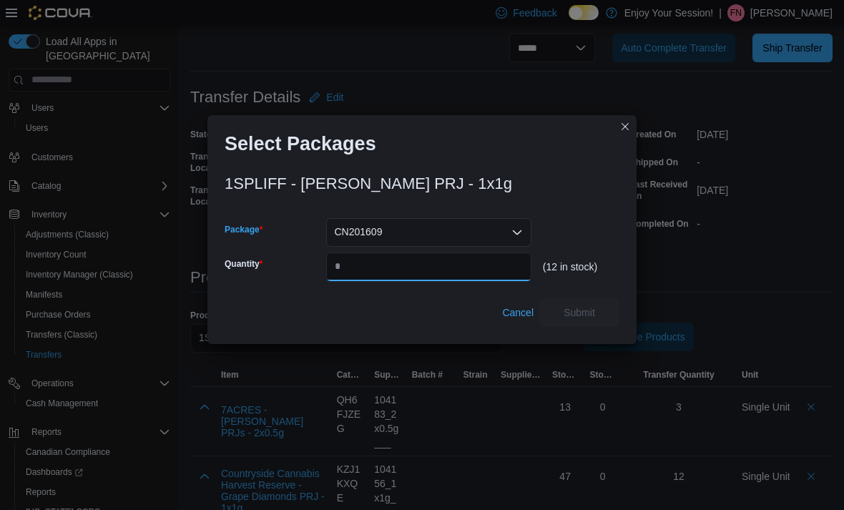
click at [403, 279] on input "Quantity" at bounding box center [428, 266] width 205 height 29
type input "*"
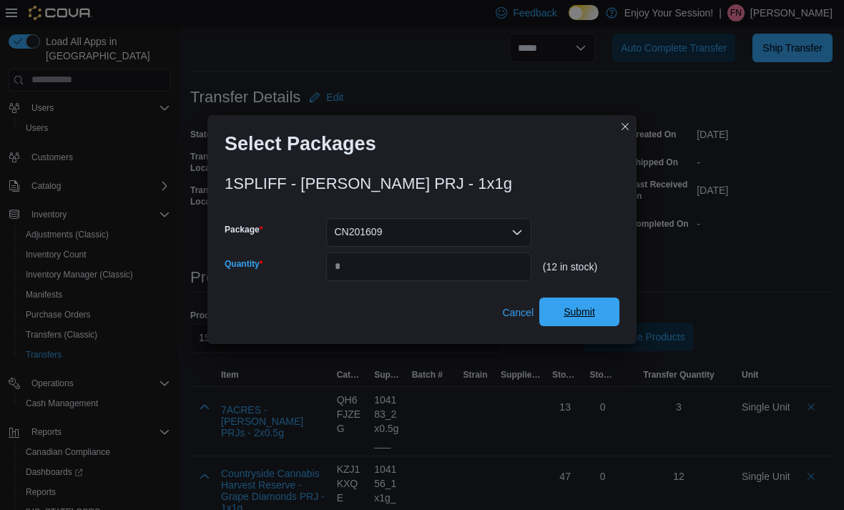
click at [613, 326] on button "Submit" at bounding box center [579, 312] width 80 height 29
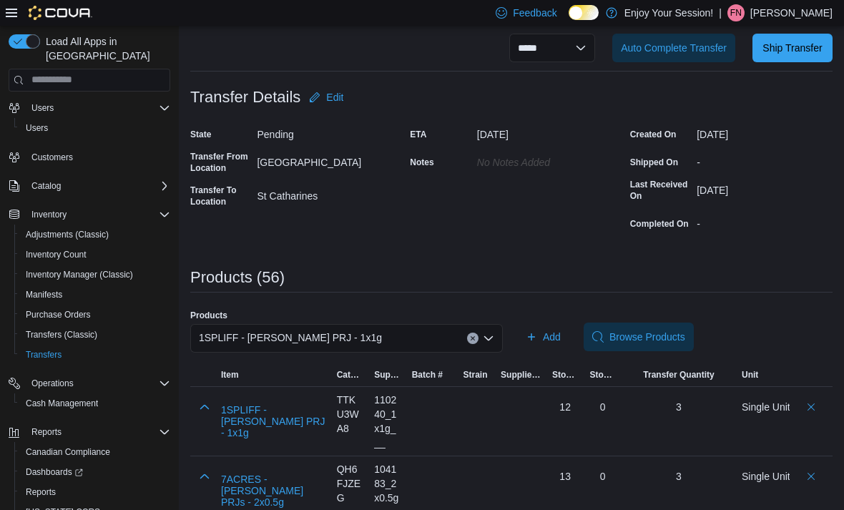
click at [423, 340] on div "1SPLIFF - [PERSON_NAME] PRJ - 1x1g" at bounding box center [346, 338] width 313 height 29
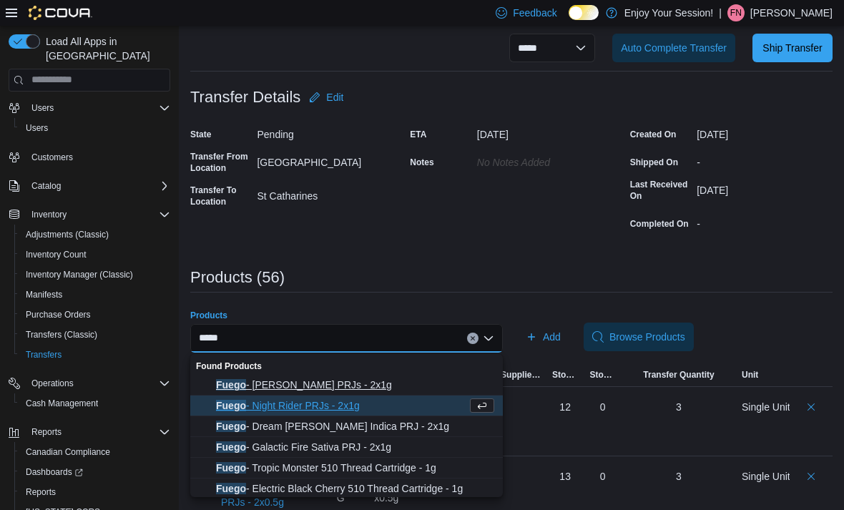
type input "*****"
click at [363, 383] on span "Fuego - Sunny Daze PRJs - 2x1g" at bounding box center [355, 385] width 278 height 14
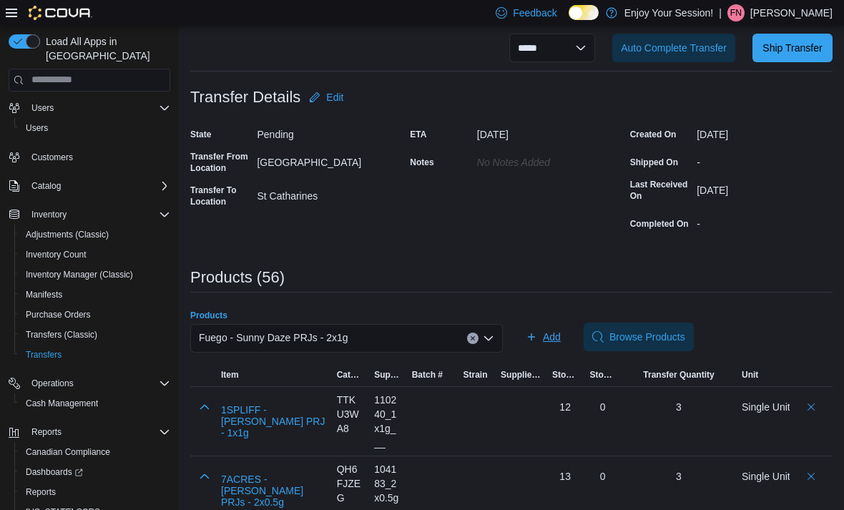
click at [546, 347] on span "Add" at bounding box center [543, 337] width 35 height 29
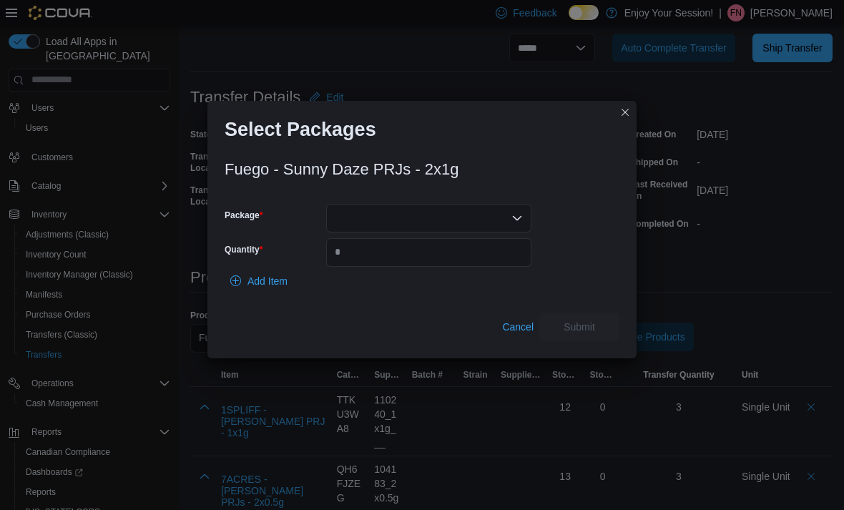
click at [479, 225] on div at bounding box center [428, 218] width 205 height 29
click at [433, 280] on span "PR250723E" at bounding box center [437, 283] width 171 height 14
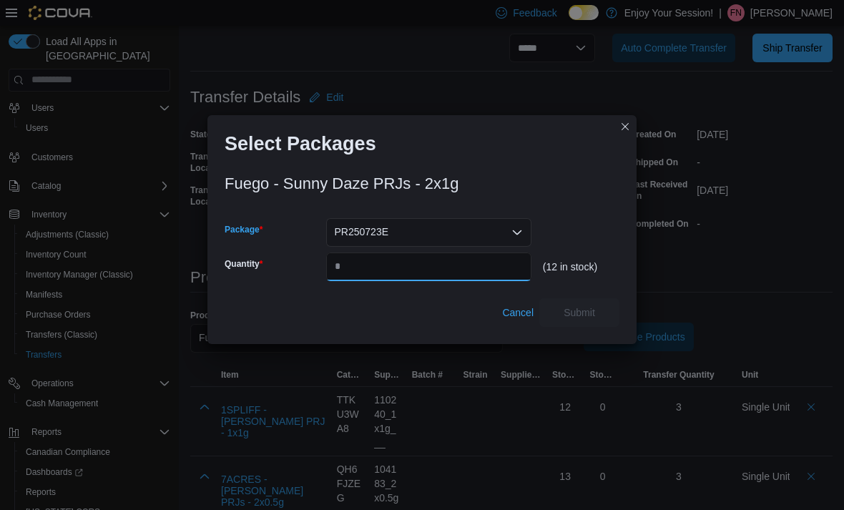
click at [409, 281] on input "Quantity" at bounding box center [428, 266] width 205 height 29
type input "*"
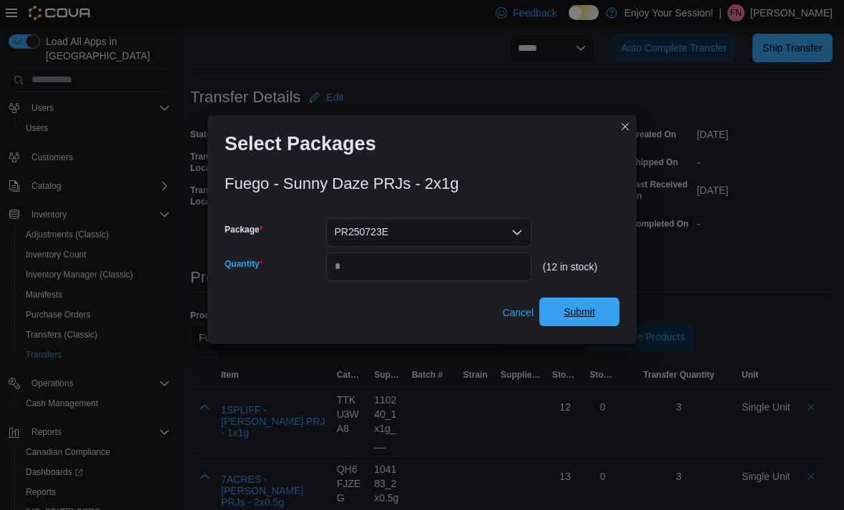
click at [598, 326] on span "Submit" at bounding box center [579, 312] width 63 height 29
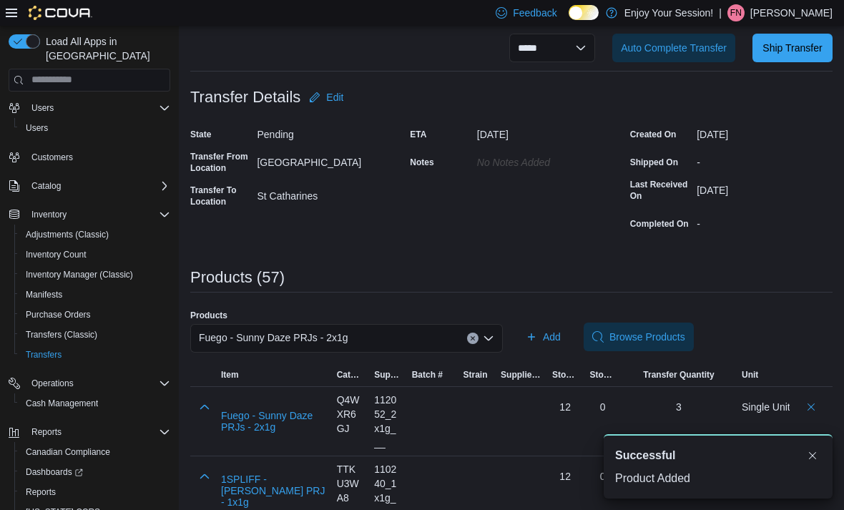
click at [440, 338] on div "Fuego - Sunny Daze PRJs - 2x1g" at bounding box center [346, 338] width 313 height 29
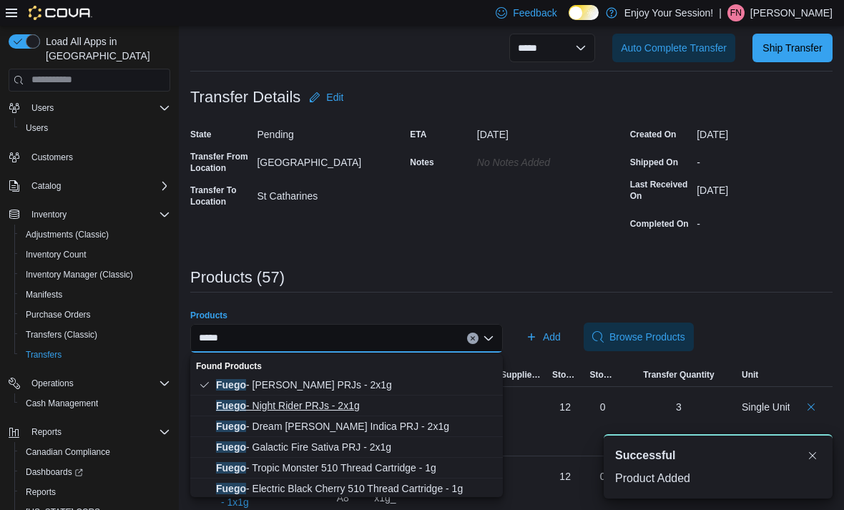
type input "*****"
click at [327, 403] on span "Fuego - Night Rider PRJs - 2x1g" at bounding box center [355, 405] width 278 height 14
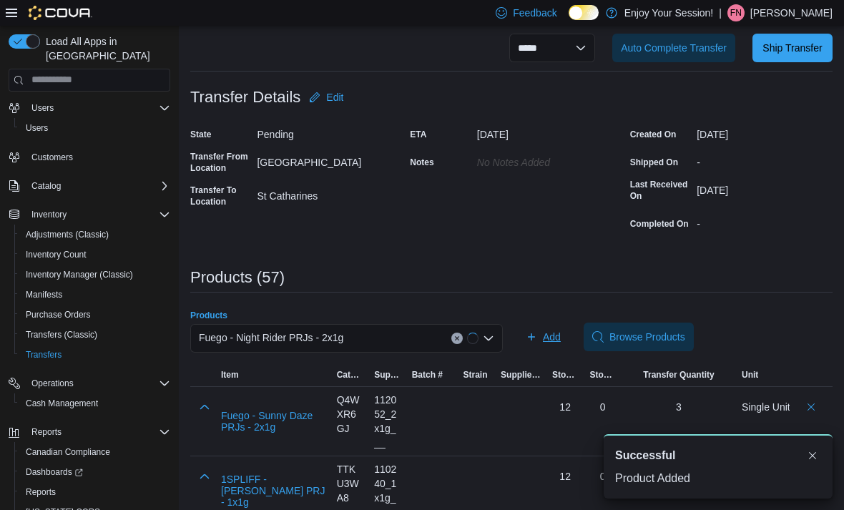
click at [549, 337] on span "Add" at bounding box center [552, 337] width 18 height 14
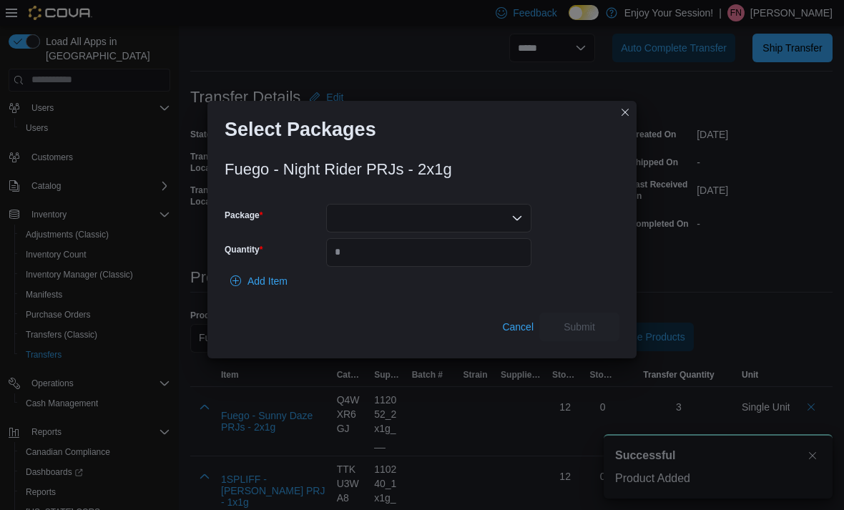
click at [467, 232] on div at bounding box center [428, 218] width 205 height 29
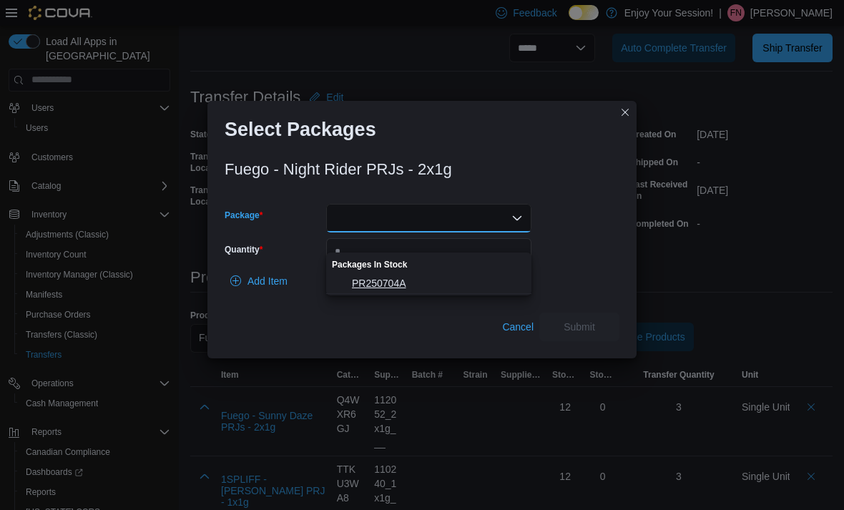
click at [451, 282] on span "PR250704A" at bounding box center [437, 283] width 171 height 14
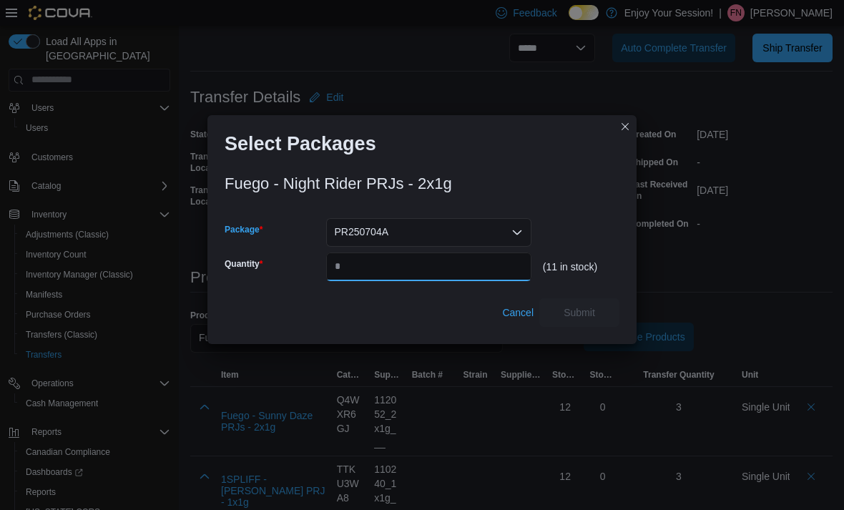
click at [440, 281] on input "Quantity" at bounding box center [428, 266] width 205 height 29
type input "*"
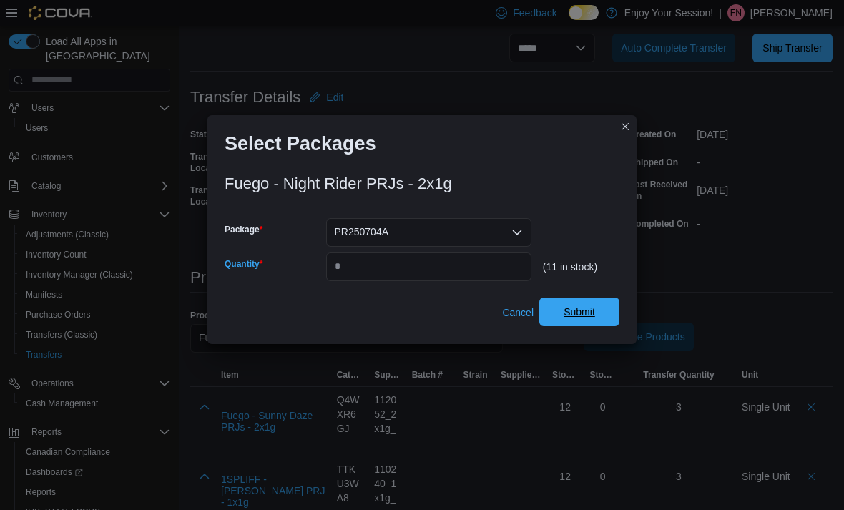
click at [609, 326] on span "Submit" at bounding box center [579, 312] width 63 height 29
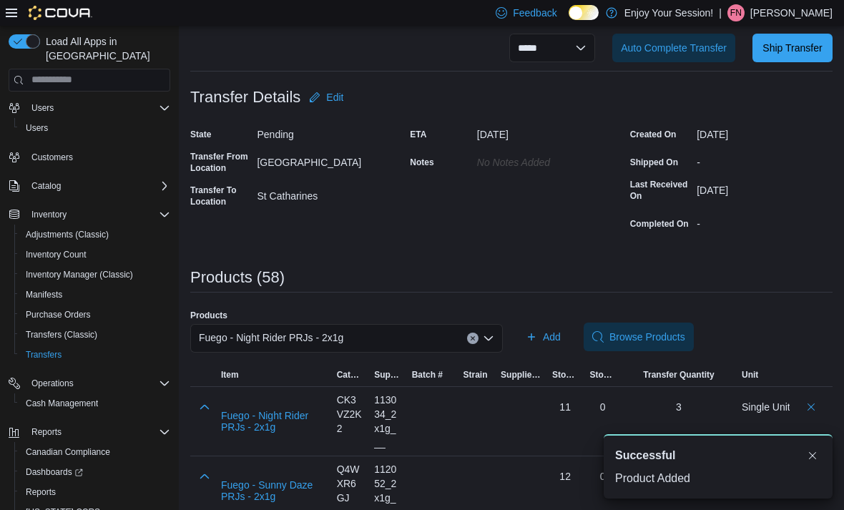
click at [425, 335] on div "Fuego - Night Rider PRJs - 2x1g" at bounding box center [346, 338] width 313 height 29
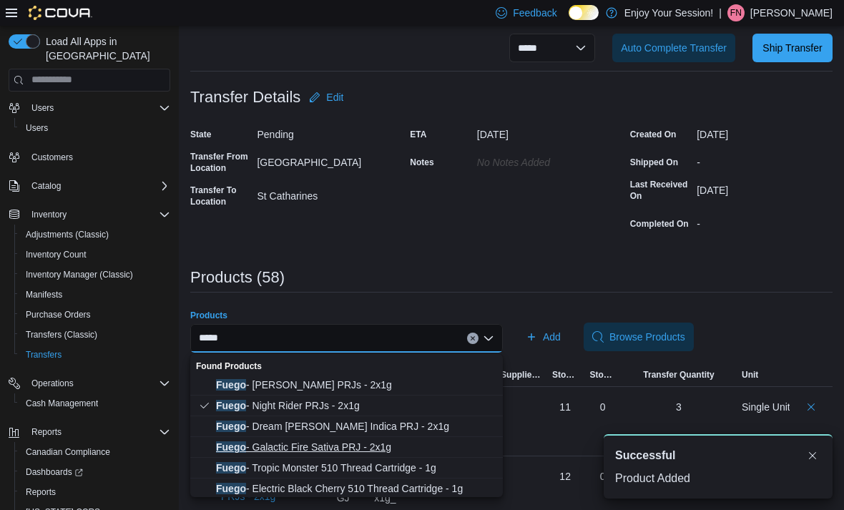
type input "*****"
click at [383, 444] on span "Fuego - Galactic Fire Sativa PRJ - 2x1g" at bounding box center [355, 447] width 278 height 14
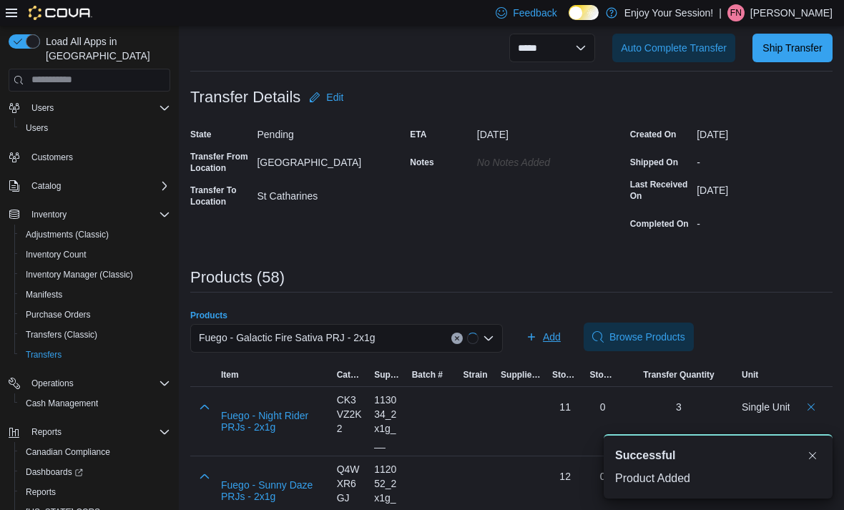
click at [553, 338] on span "Add" at bounding box center [552, 337] width 18 height 14
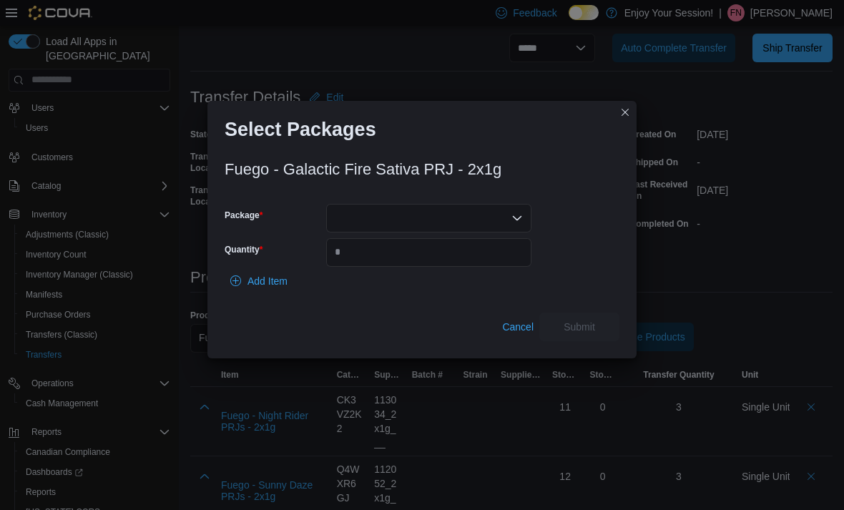
click at [506, 230] on div at bounding box center [428, 218] width 205 height 29
click at [465, 287] on span "PR250709D" at bounding box center [437, 283] width 171 height 14
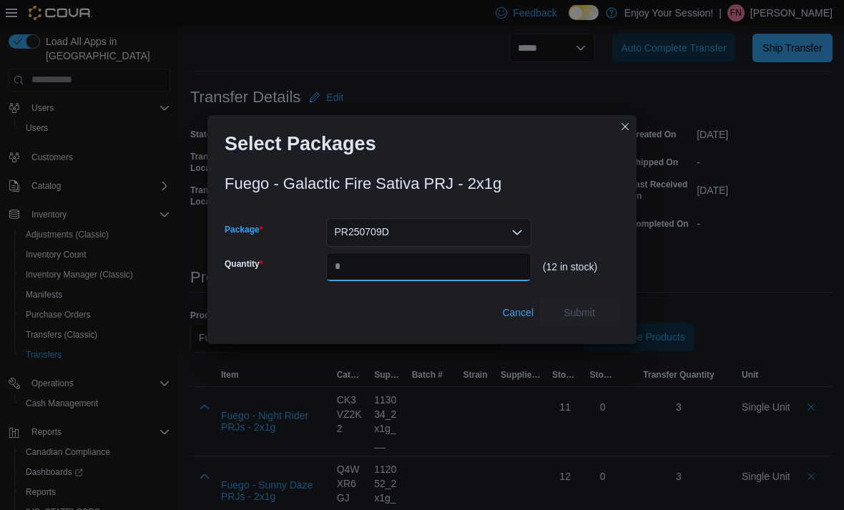
click at [447, 281] on input "Quantity" at bounding box center [428, 266] width 205 height 29
type input "*"
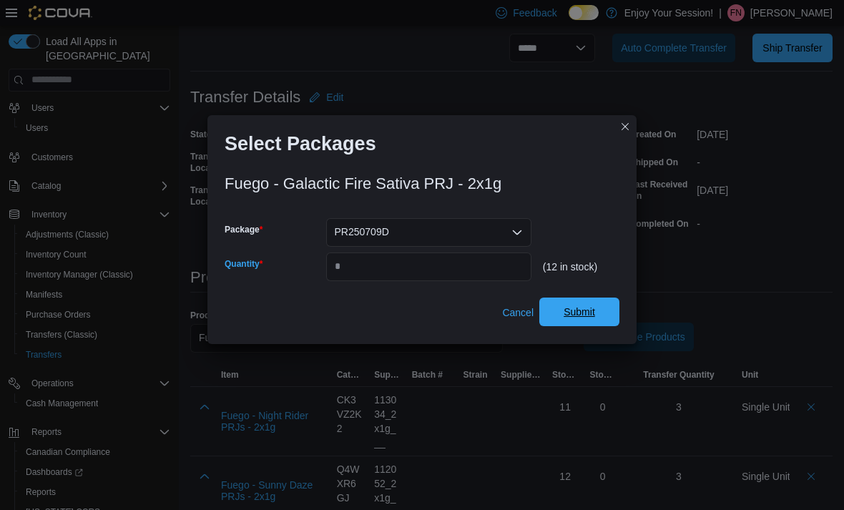
click at [604, 326] on span "Submit" at bounding box center [579, 312] width 63 height 29
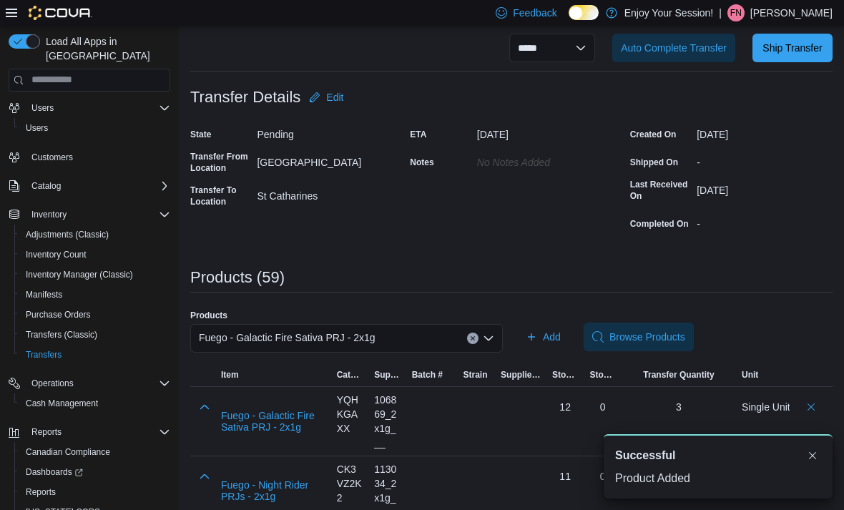
click at [423, 325] on div "Fuego - Galactic Fire Sativa PRJ - 2x1g" at bounding box center [346, 338] width 313 height 29
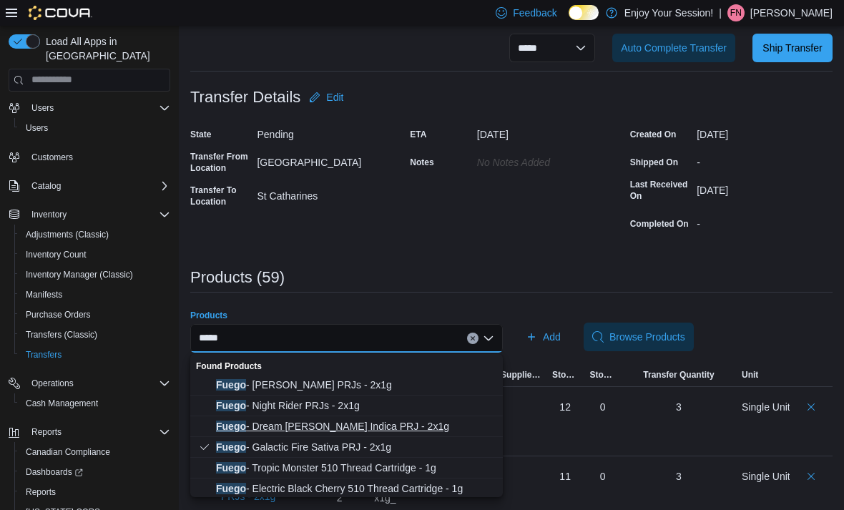
type input "*****"
click at [412, 426] on span "Fuego - Dream [PERSON_NAME] Indica PRJ - 2x1g" at bounding box center [355, 426] width 278 height 14
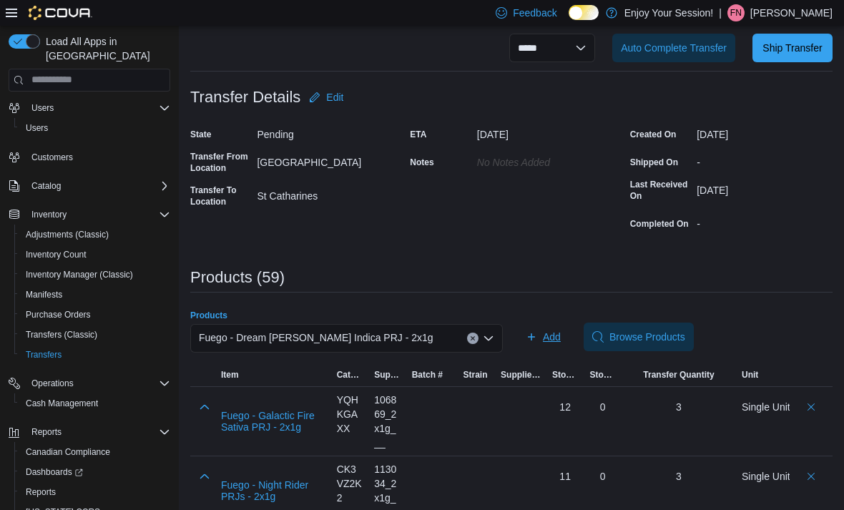
click at [556, 338] on span "Add" at bounding box center [552, 337] width 18 height 14
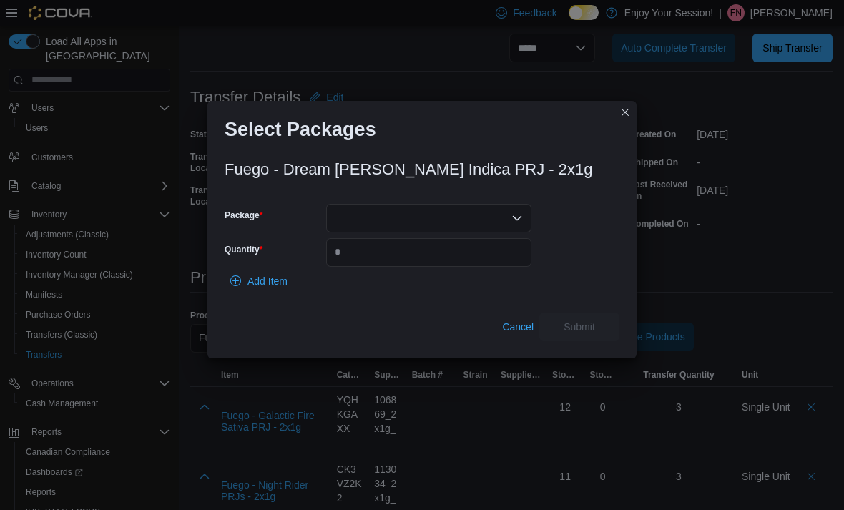
click at [491, 232] on div at bounding box center [428, 218] width 205 height 29
click at [422, 278] on span "PR250707D" at bounding box center [437, 283] width 171 height 14
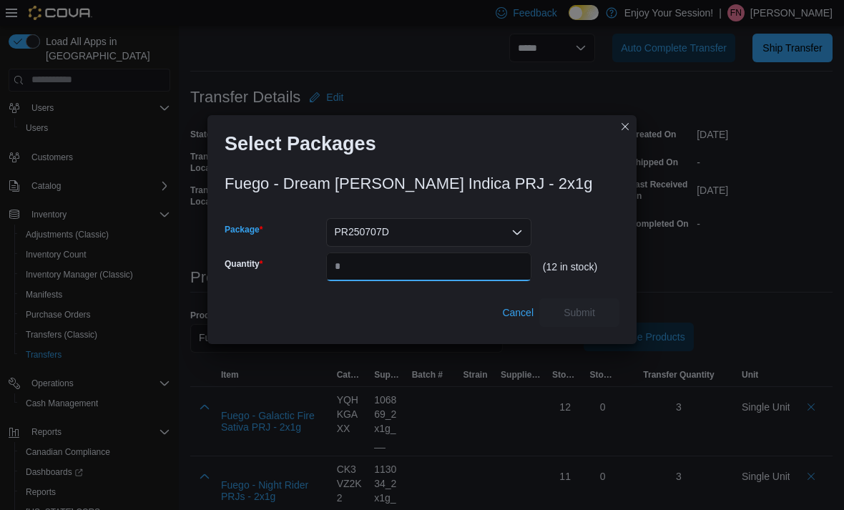
click at [408, 281] on input "Quantity" at bounding box center [428, 266] width 205 height 29
type input "*"
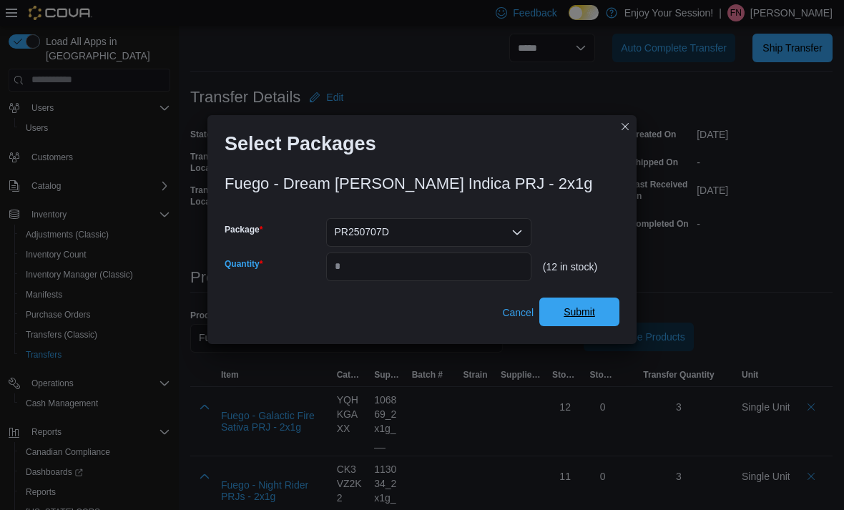
click at [599, 326] on span "Submit" at bounding box center [579, 312] width 63 height 29
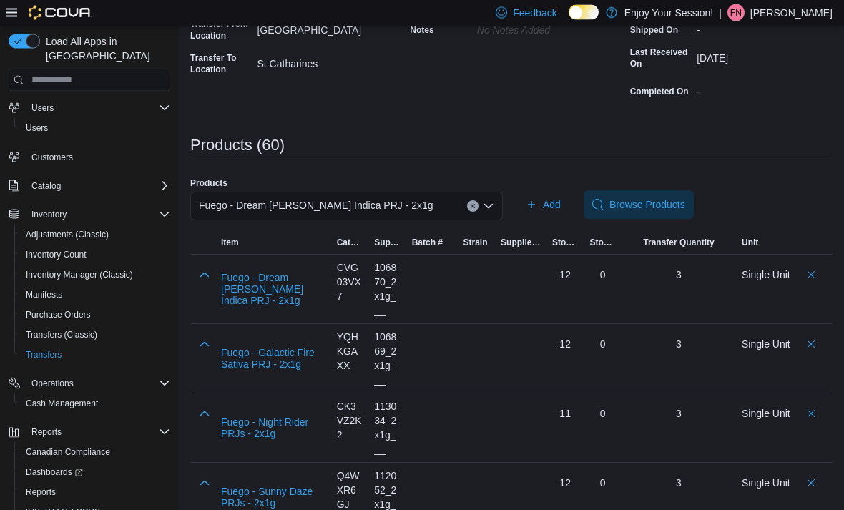
scroll to position [210, 0]
click at [415, 207] on div "Fuego - Dream [PERSON_NAME] Indica PRJ - 2x1g" at bounding box center [346, 206] width 313 height 29
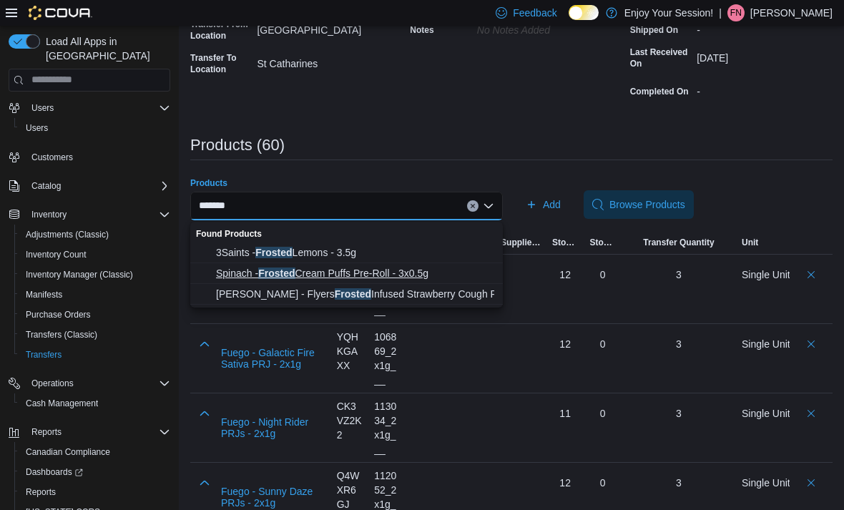
type input "*******"
click at [433, 275] on span "Spinach - Frosted Cream Puffs Pre-Roll - 3x0.5g" at bounding box center [355, 273] width 278 height 14
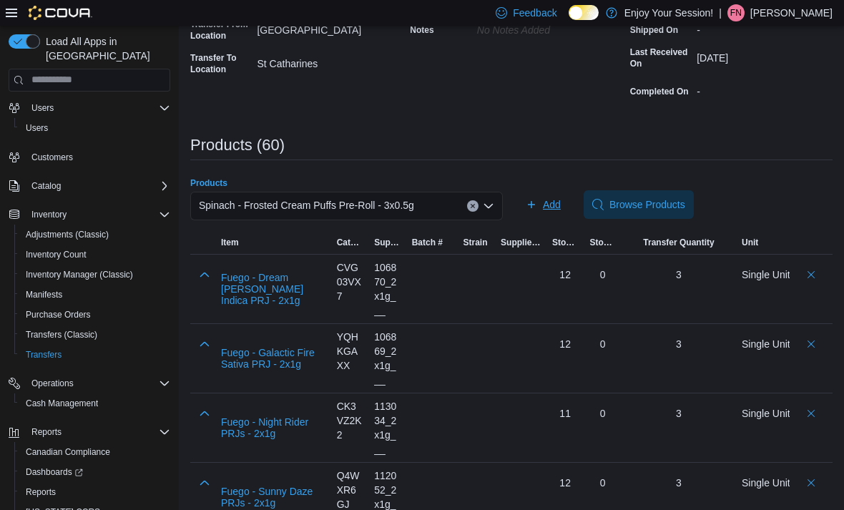
click at [551, 210] on span "Add" at bounding box center [552, 204] width 18 height 14
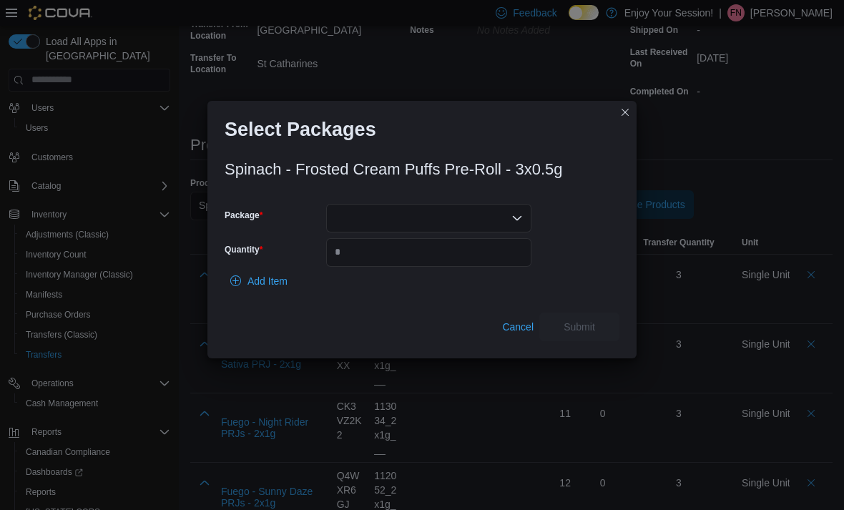
click at [415, 231] on div at bounding box center [428, 218] width 205 height 29
click at [429, 232] on div "Combo box. Selected. . Press Backspace to delete . Combo box input. Select a Pa…" at bounding box center [428, 218] width 205 height 29
click at [405, 287] on span "024547" at bounding box center [437, 283] width 171 height 14
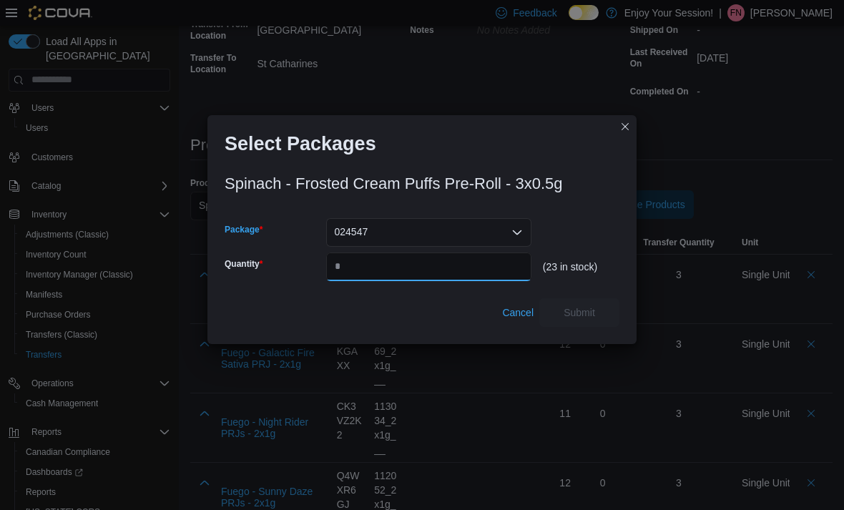
click at [403, 281] on input "Quantity" at bounding box center [428, 266] width 205 height 29
type input "*"
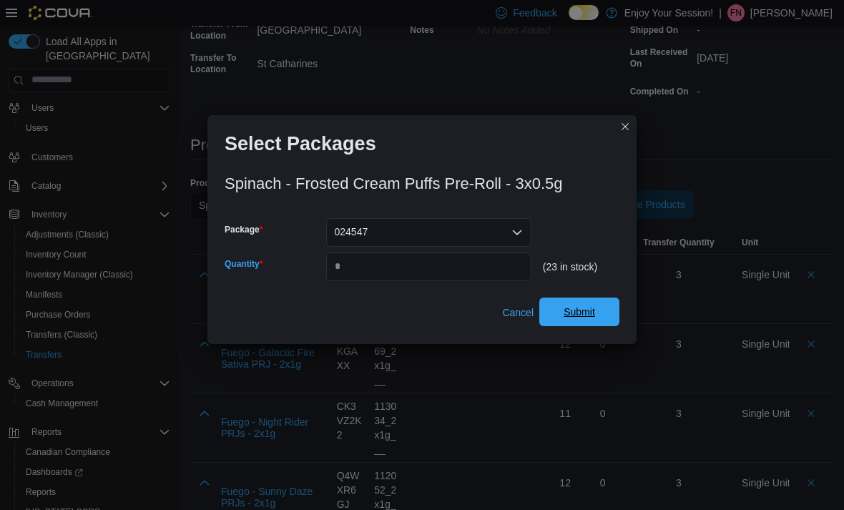
click at [598, 326] on span "Submit" at bounding box center [579, 312] width 63 height 29
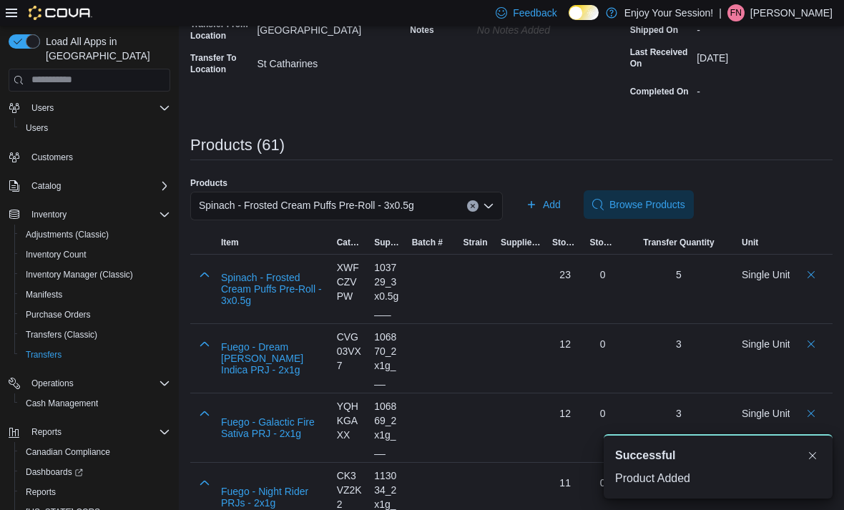
scroll to position [0, 0]
click at [441, 213] on div "Spinach - Frosted Cream Puffs Pre-Roll - 3x0.5g" at bounding box center [346, 206] width 313 height 29
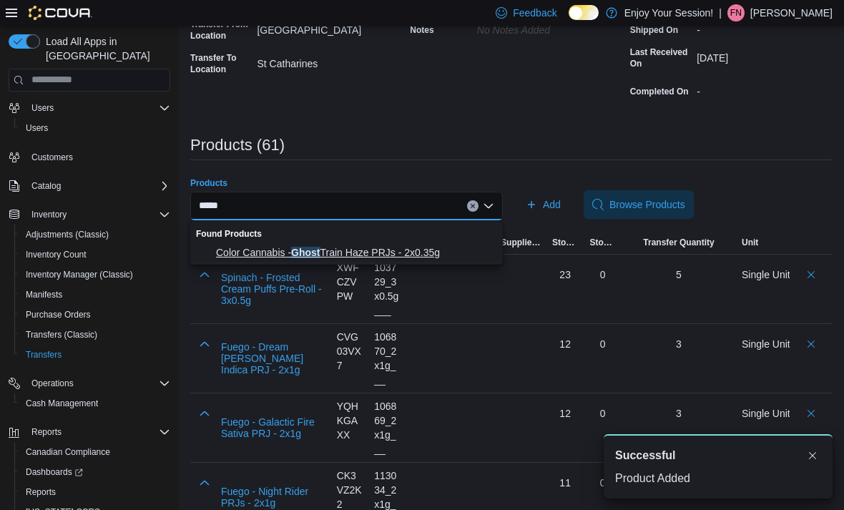
type input "*****"
click at [414, 250] on span "Color Cannabis - Ghost Train Haze PRJs - 2x0.35g" at bounding box center [355, 252] width 278 height 14
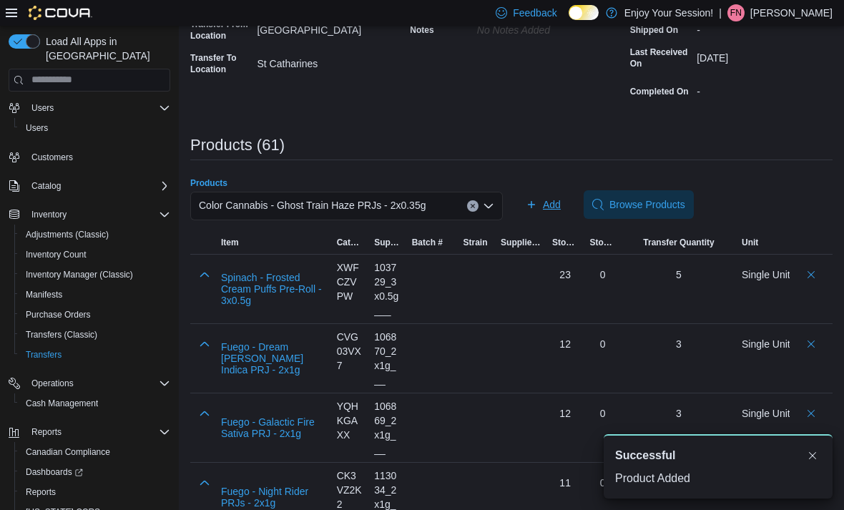
click at [551, 211] on span "Add" at bounding box center [552, 204] width 18 height 14
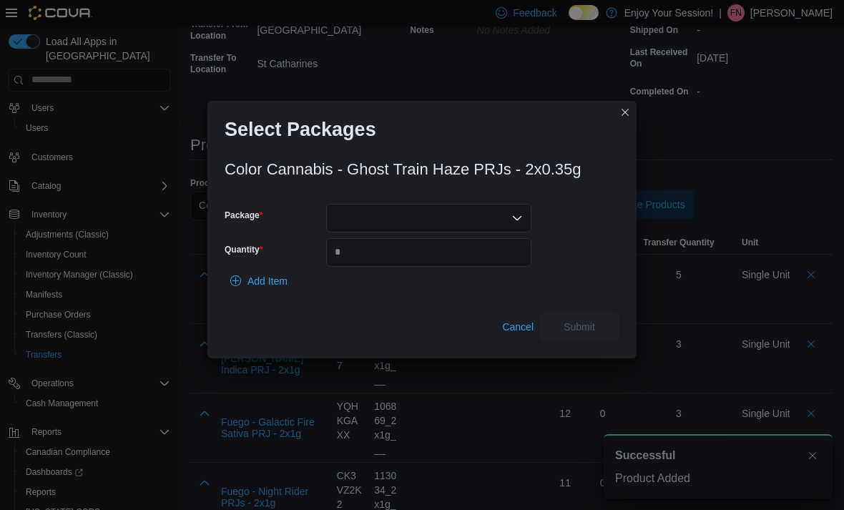
click at [466, 232] on div at bounding box center [428, 218] width 205 height 29
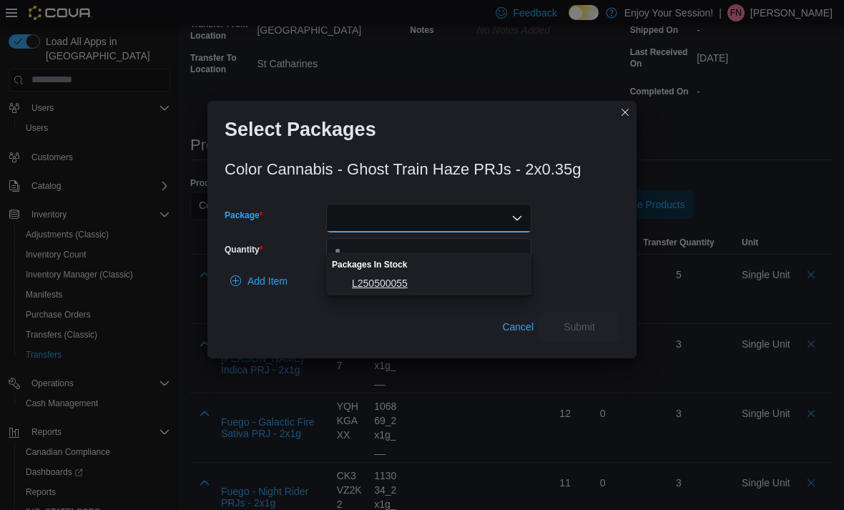
click at [421, 285] on span "L250500055" at bounding box center [437, 283] width 171 height 14
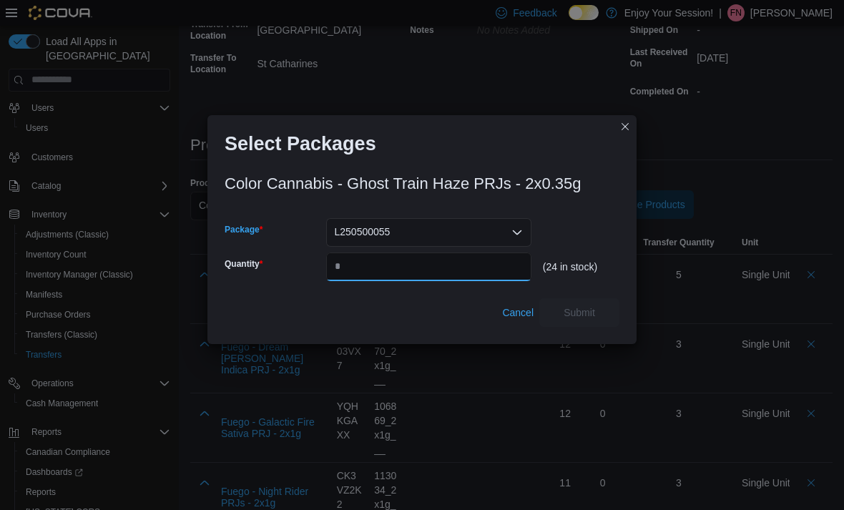
click at [408, 281] on input "Quantity" at bounding box center [428, 266] width 205 height 29
type input "*"
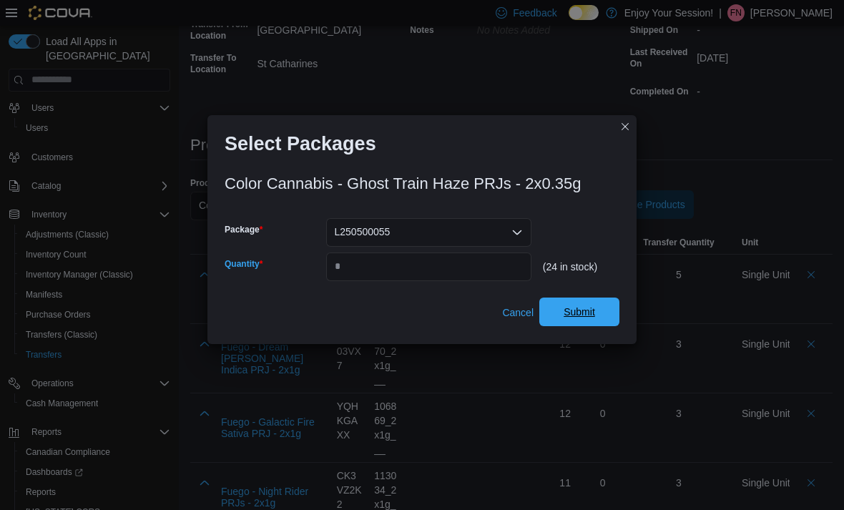
click at [585, 319] on span "Submit" at bounding box center [579, 312] width 63 height 29
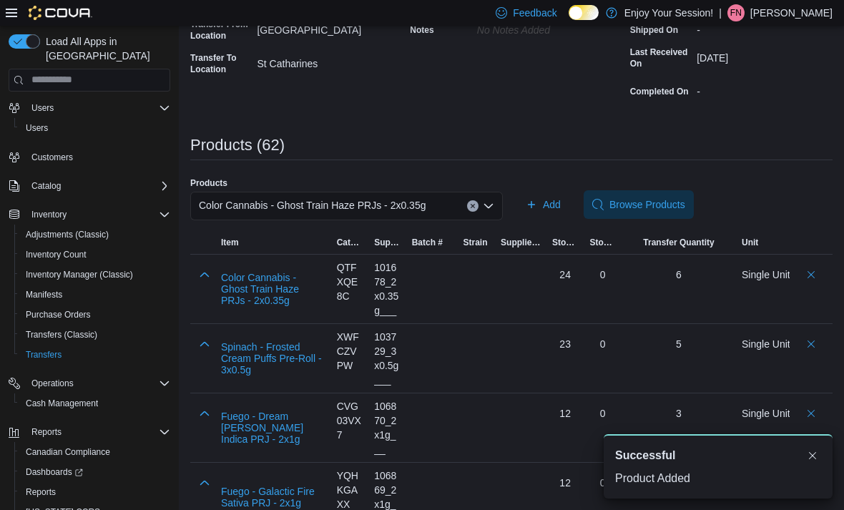
click at [433, 202] on input "Products" at bounding box center [431, 205] width 1 height 17
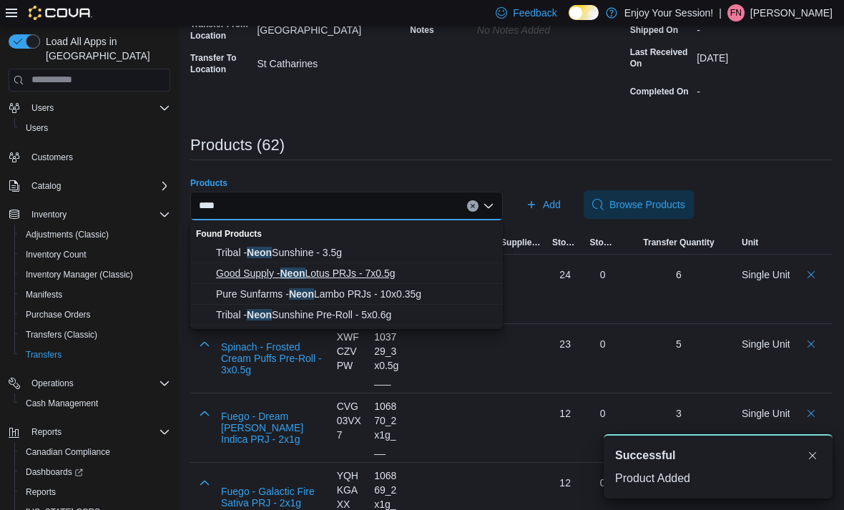
type input "****"
click at [414, 270] on span "Good Supply - Neon Lotus PRJs - 7x0.5g" at bounding box center [355, 273] width 278 height 14
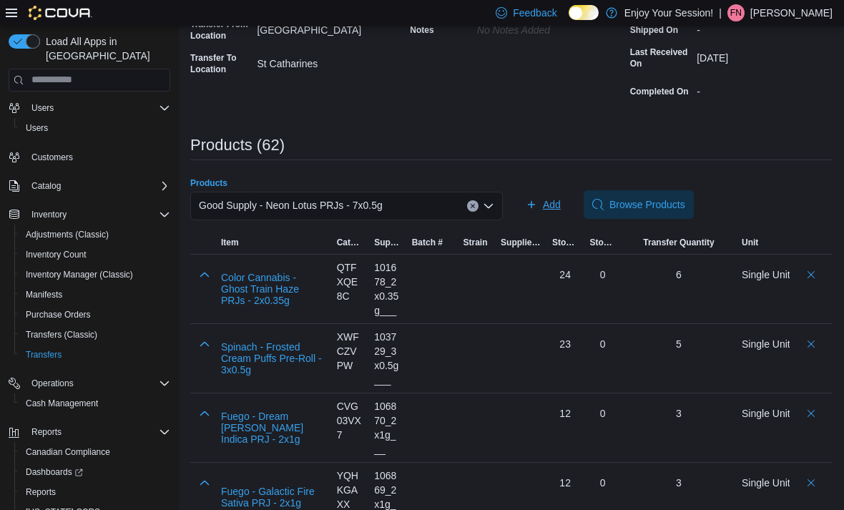
click at [551, 208] on span "Add" at bounding box center [552, 204] width 18 height 14
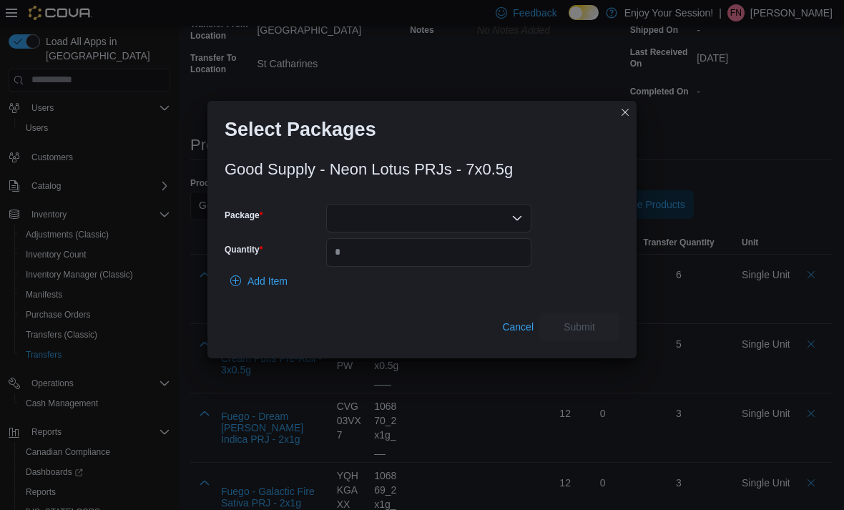
click at [454, 232] on div at bounding box center [428, 218] width 205 height 29
click at [436, 282] on span "3101738163" at bounding box center [437, 283] width 171 height 14
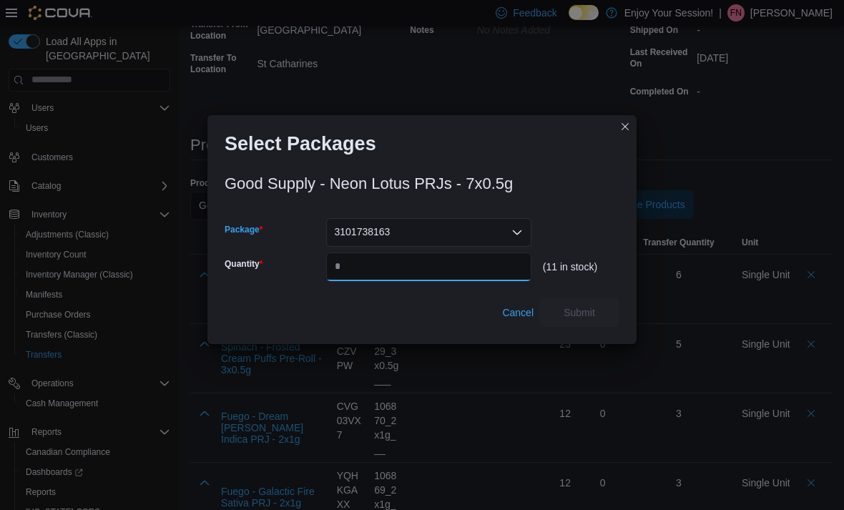
click at [423, 281] on input "Quantity" at bounding box center [428, 266] width 205 height 29
type input "*"
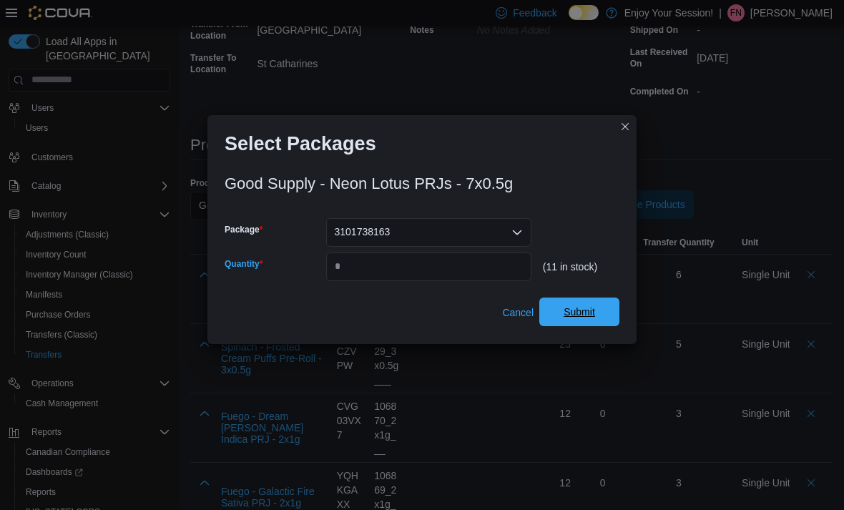
click at [604, 326] on span "Submit" at bounding box center [579, 312] width 63 height 29
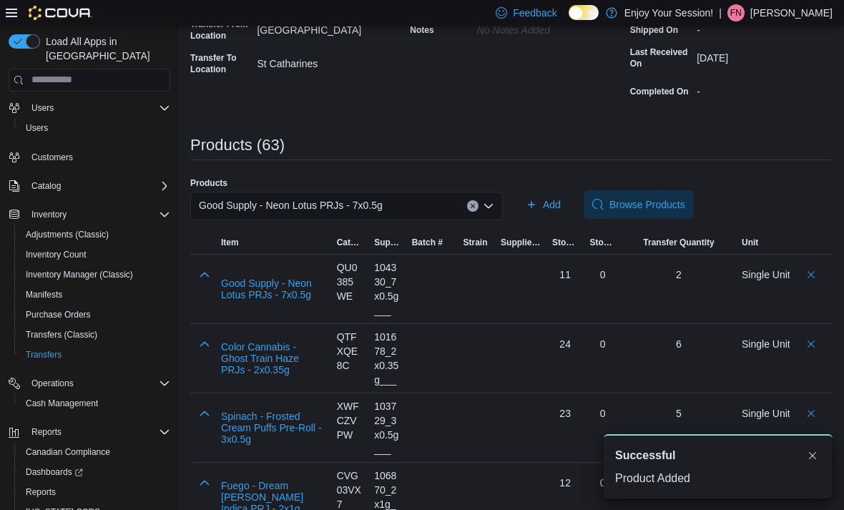
click at [436, 197] on div "Good Supply - Neon Lotus PRJs - 7x0.5g" at bounding box center [346, 206] width 313 height 29
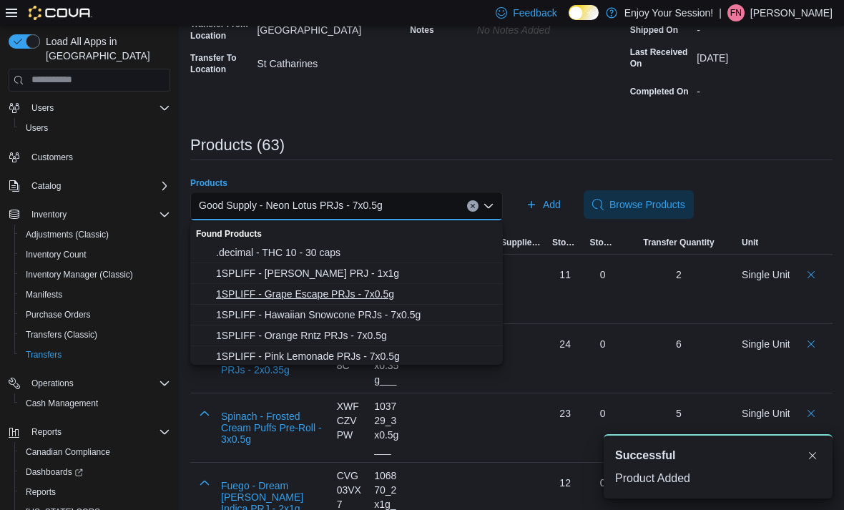
click at [396, 295] on span "1SPLIFF - Grape Escape PRJs - 7x0.5g" at bounding box center [355, 294] width 278 height 14
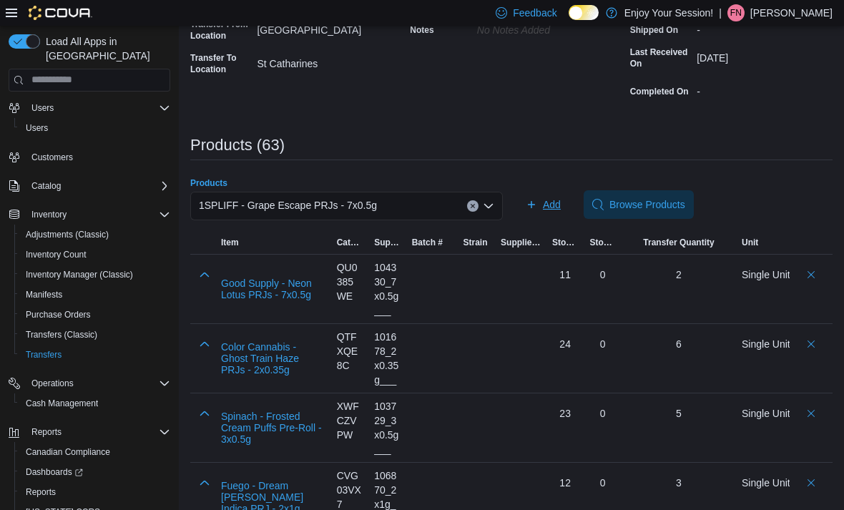
click at [552, 211] on span "Add" at bounding box center [552, 204] width 18 height 14
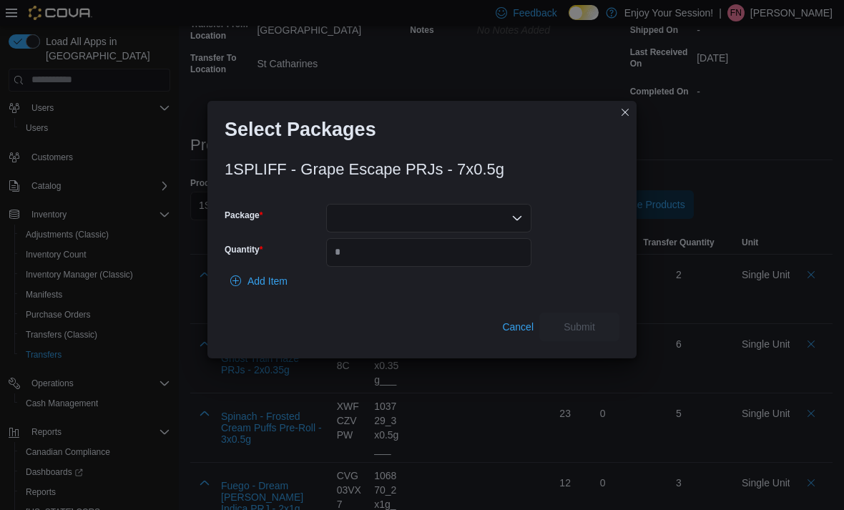
click at [482, 232] on div at bounding box center [428, 218] width 205 height 29
click at [438, 284] on span "GE199853" at bounding box center [437, 283] width 171 height 14
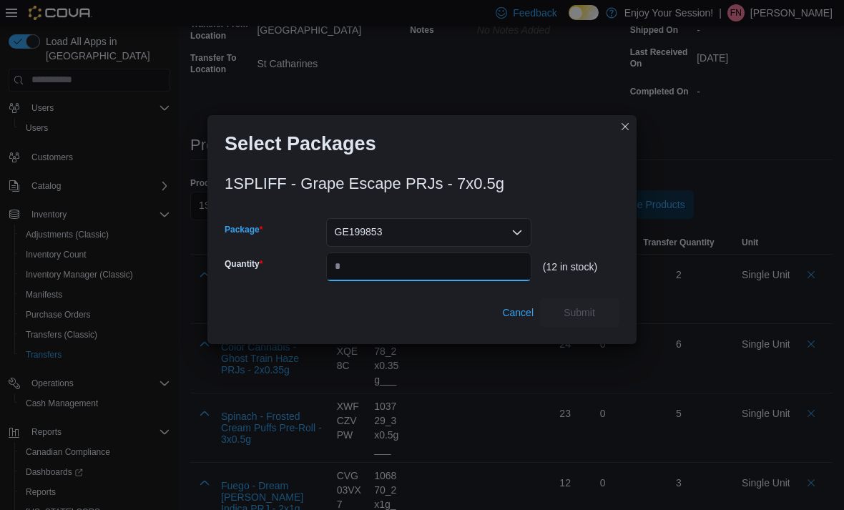
click at [417, 281] on input "Quantity" at bounding box center [428, 266] width 205 height 29
type input "*"
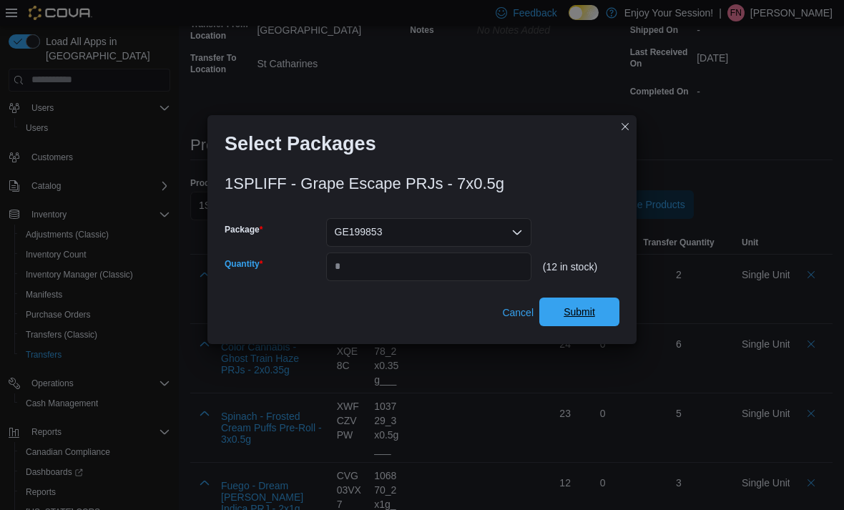
click at [596, 326] on span "Submit" at bounding box center [579, 312] width 63 height 29
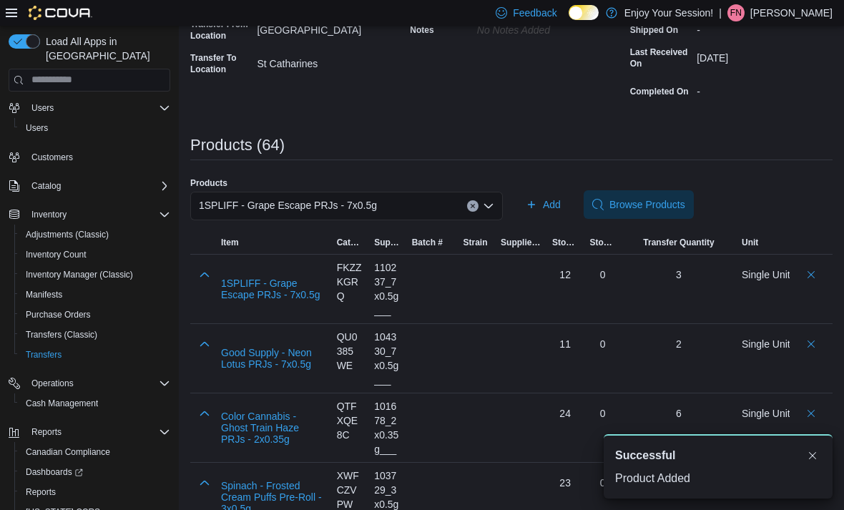
click at [423, 202] on div "1SPLIFF - Grape Escape PRJs - 7x0.5g" at bounding box center [346, 206] width 313 height 29
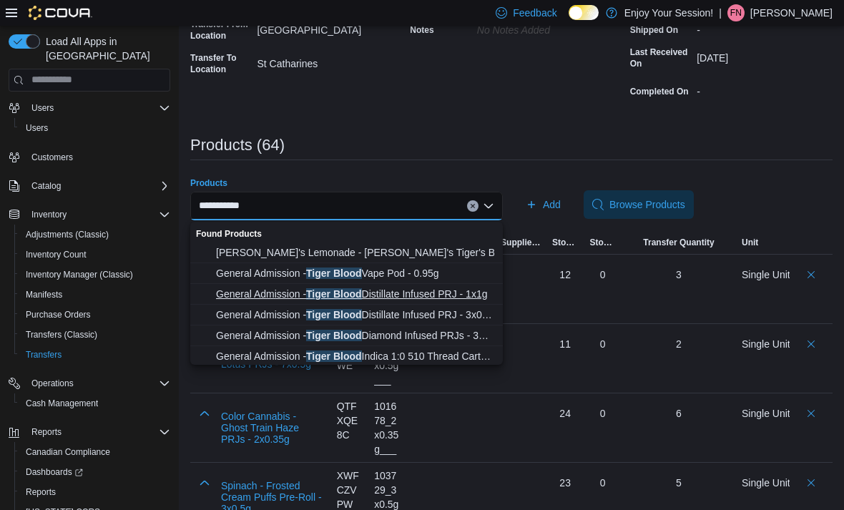
type input "**********"
click at [486, 288] on span "General Admission - Tiger Blood Distillate Infused PRJ - 1x1g" at bounding box center [355, 294] width 278 height 14
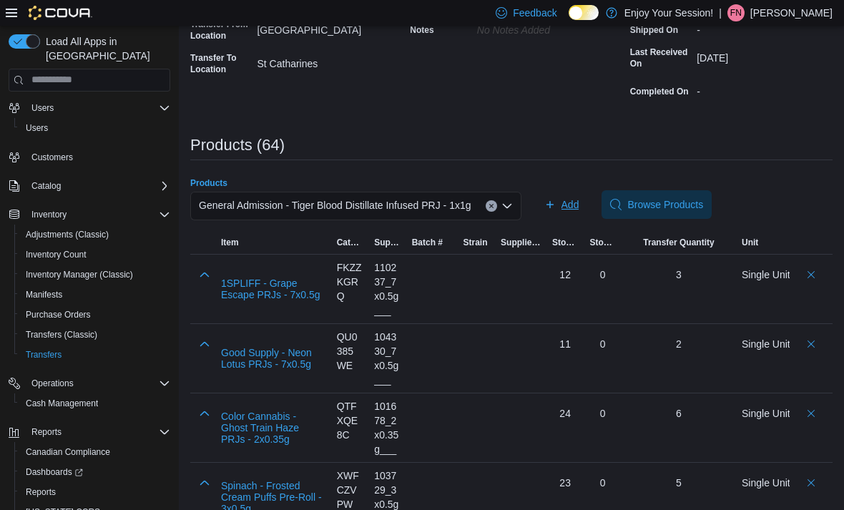
click at [579, 211] on span "Add" at bounding box center [570, 204] width 18 height 14
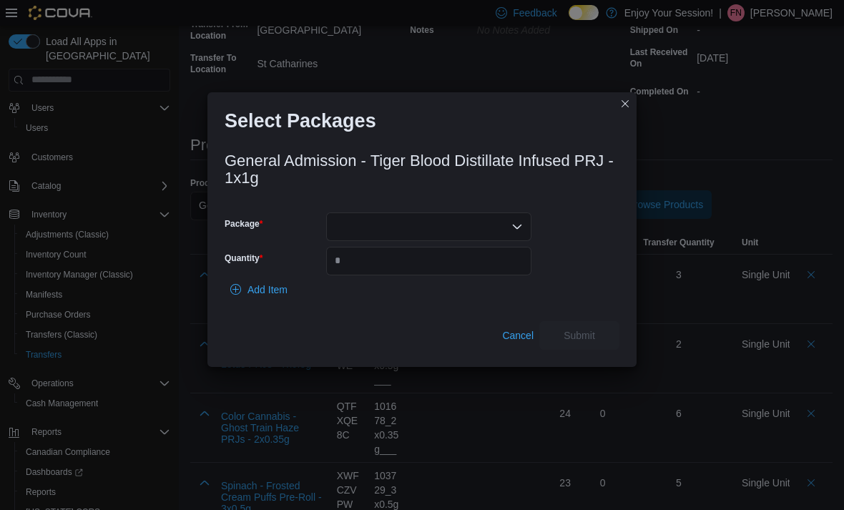
click at [472, 241] on div at bounding box center [428, 226] width 205 height 29
click at [443, 285] on span "25060000031" at bounding box center [437, 292] width 171 height 14
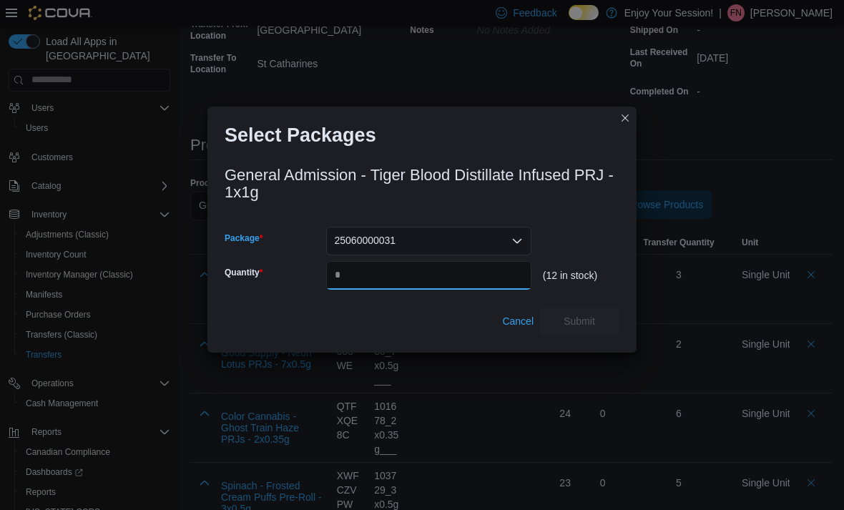
click at [442, 285] on input "Quantity" at bounding box center [428, 275] width 205 height 29
click at [450, 290] on input "Quantity" at bounding box center [428, 275] width 205 height 29
type input "*"
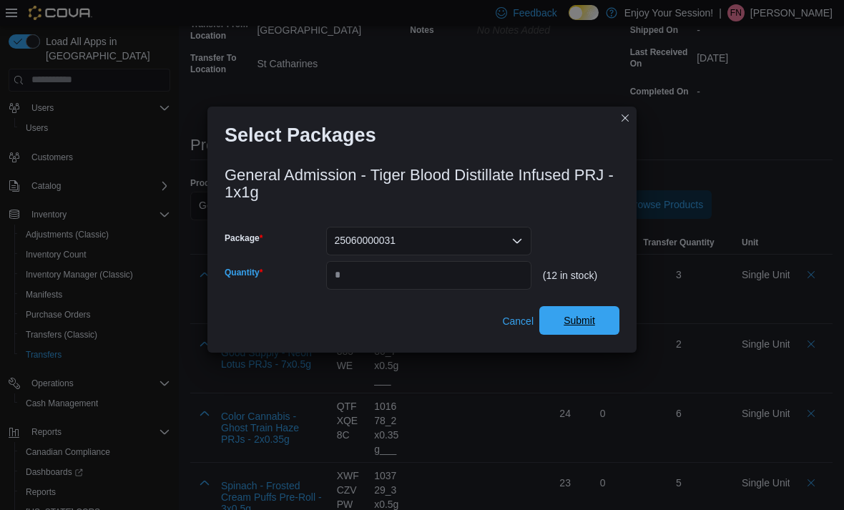
click at [594, 328] on span "Submit" at bounding box center [579, 320] width 31 height 14
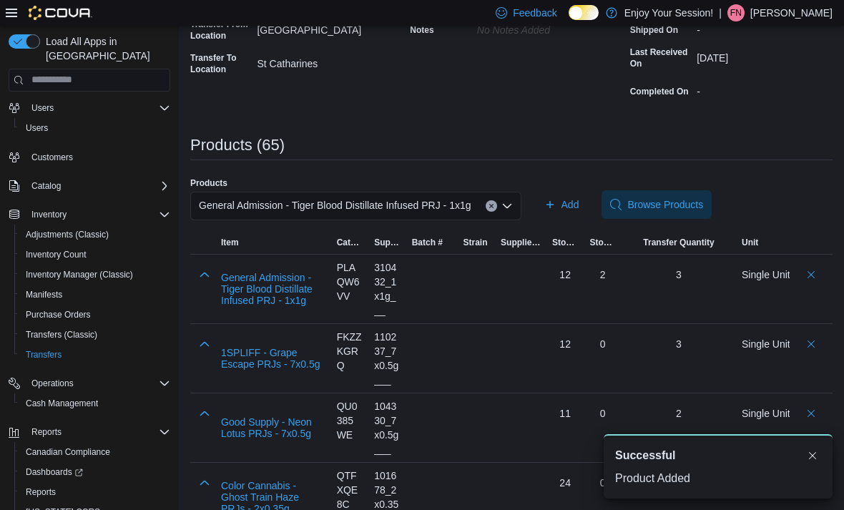
click at [468, 196] on div "General Admission - Tiger Blood Distillate Infused PRJ - 1x1g" at bounding box center [355, 206] width 331 height 29
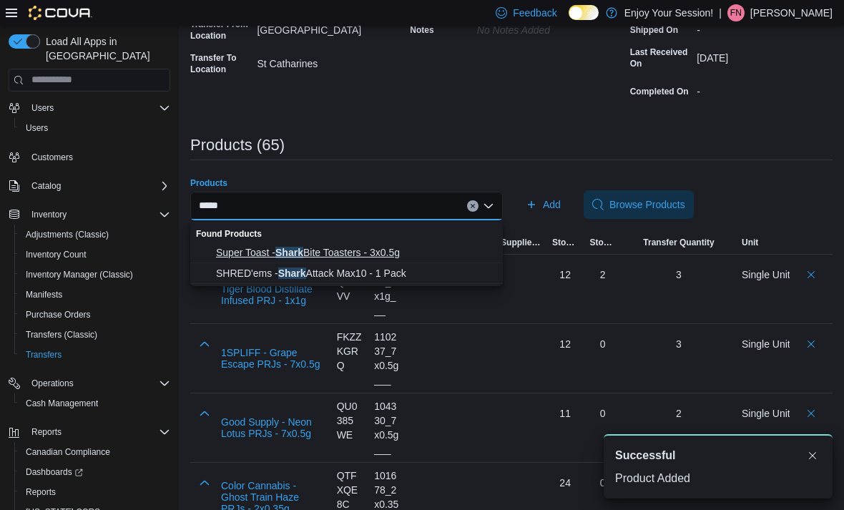
type input "*****"
click at [368, 251] on span "Super Toast - Shark Bite Toasters - 3x0.5g" at bounding box center [355, 252] width 278 height 14
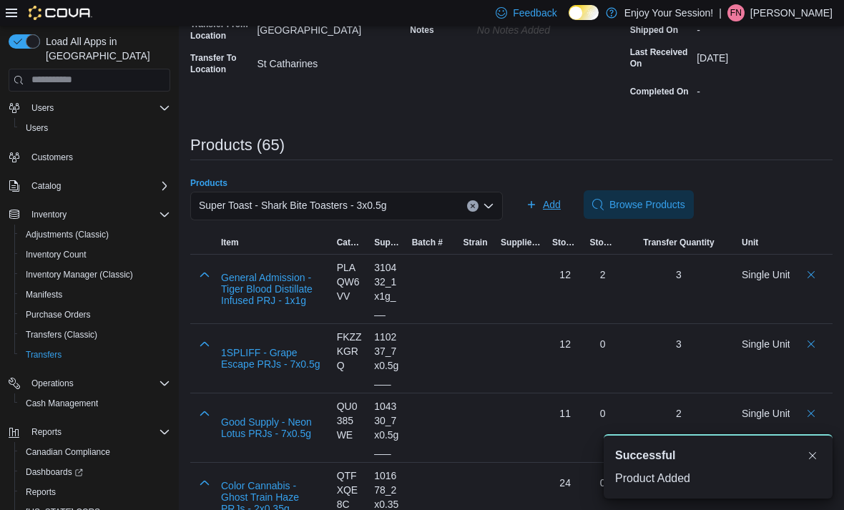
click at [555, 202] on span "Add" at bounding box center [552, 204] width 18 height 14
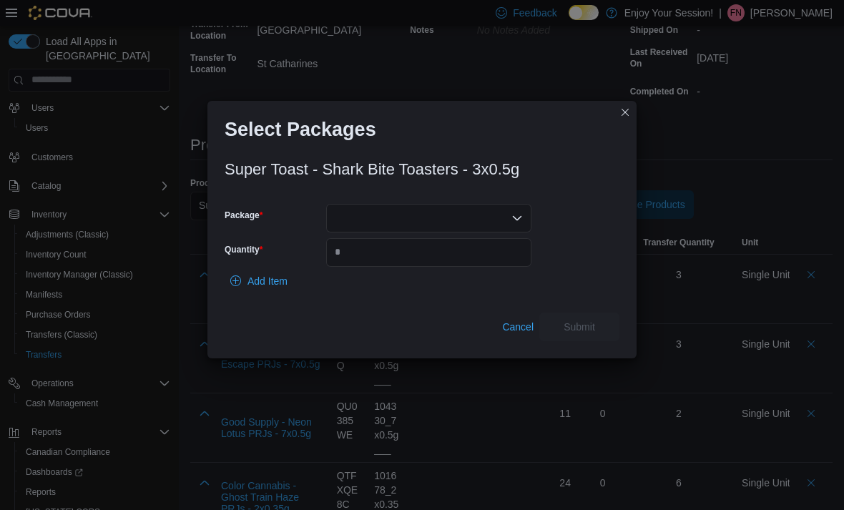
click at [477, 232] on div at bounding box center [428, 218] width 205 height 29
click at [440, 277] on span "00007377" at bounding box center [437, 283] width 171 height 14
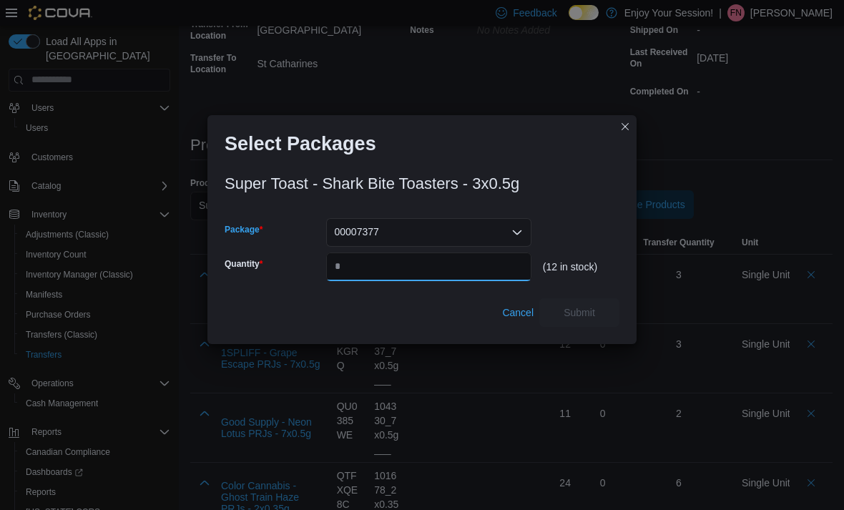
click at [431, 281] on input "Quantity" at bounding box center [428, 266] width 205 height 29
type input "*"
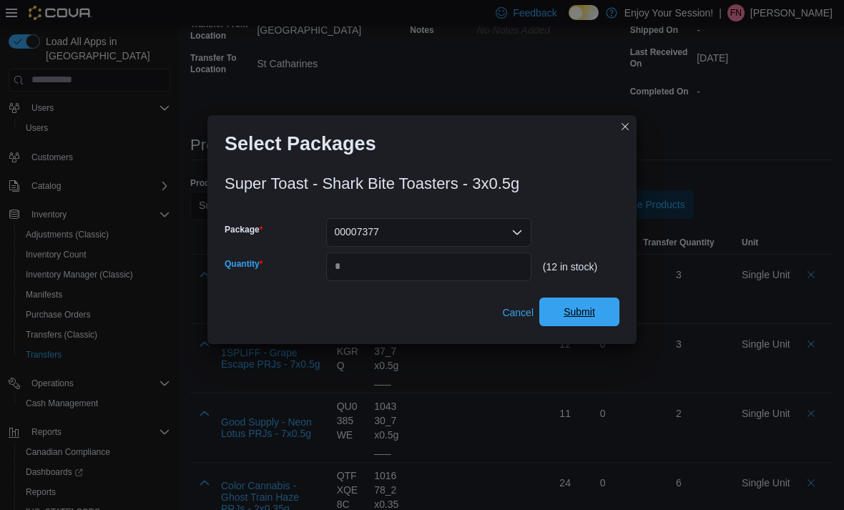
click at [593, 322] on span "Submit" at bounding box center [579, 312] width 63 height 29
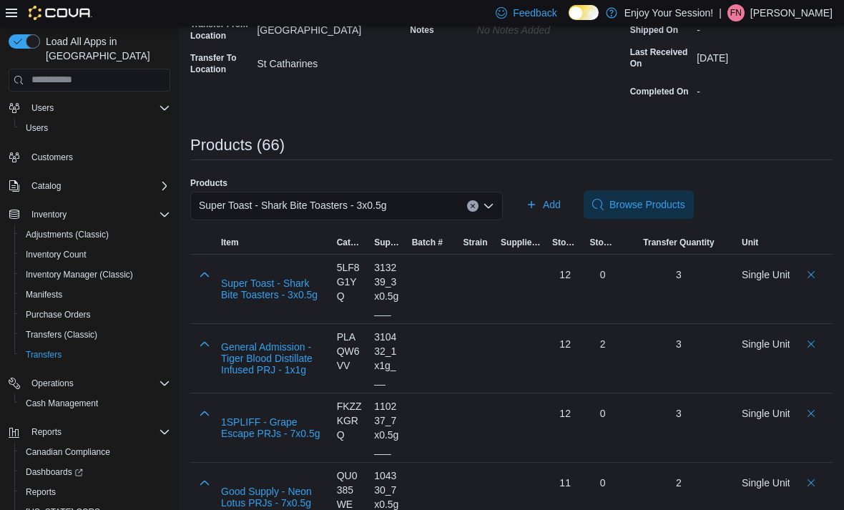
click at [416, 213] on div "Super Toast - Shark Bite Toasters - 3x0.5g" at bounding box center [346, 206] width 313 height 29
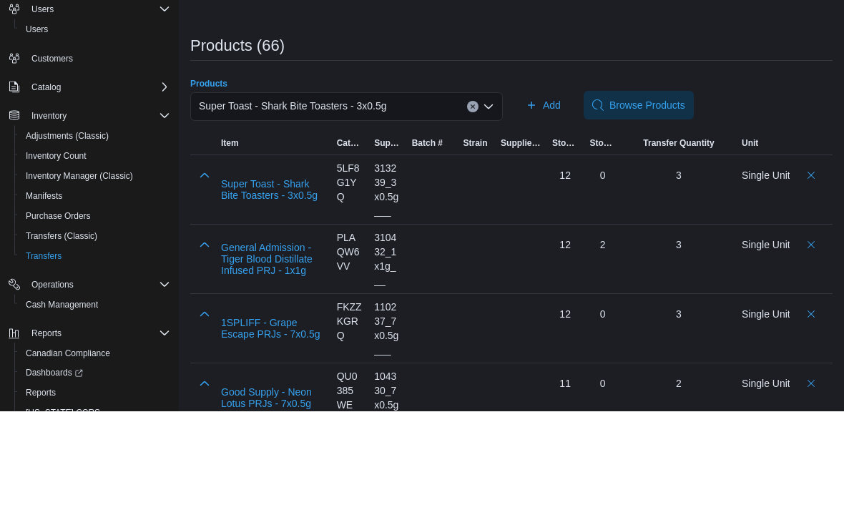
click at [423, 192] on div "Super Toast - Shark Bite Toasters - 3x0.5g Combo box. Selected. Super Toast - S…" at bounding box center [346, 206] width 313 height 29
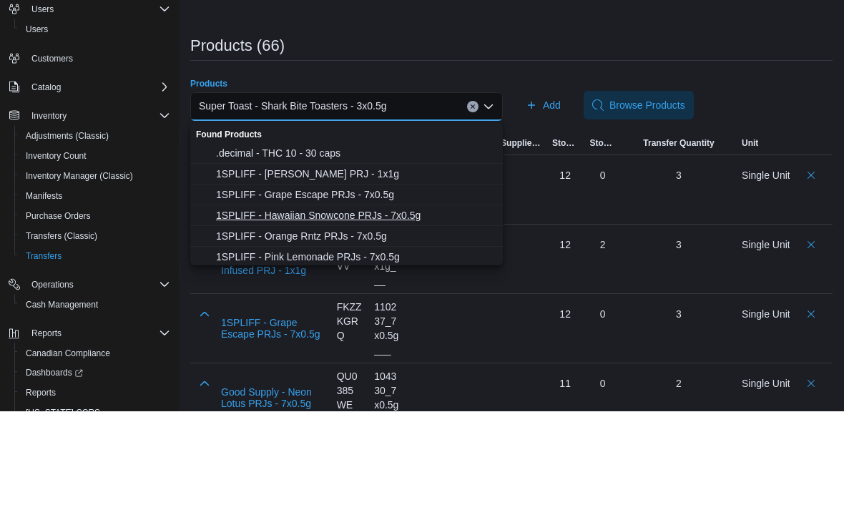
click at [408, 308] on span "1SPLIFF - Hawaiian Snowcone PRJs - 7x0.5g" at bounding box center [355, 315] width 278 height 14
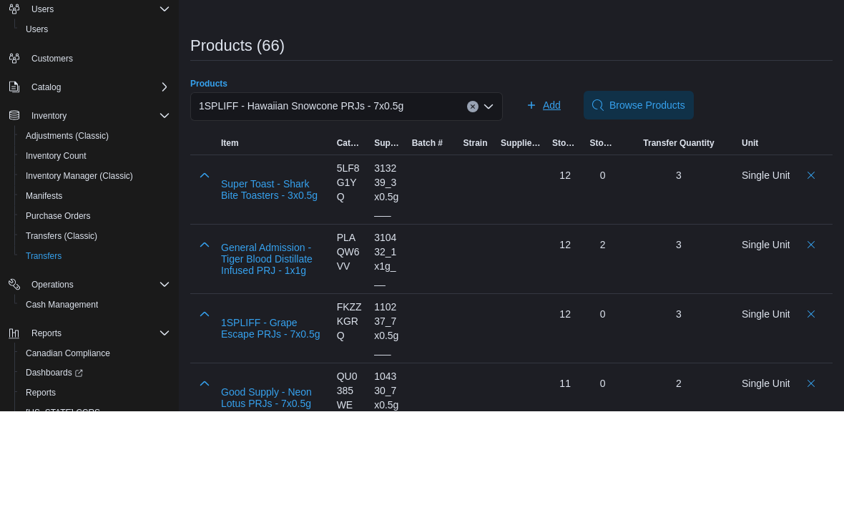
click at [554, 197] on span "Add" at bounding box center [552, 204] width 18 height 14
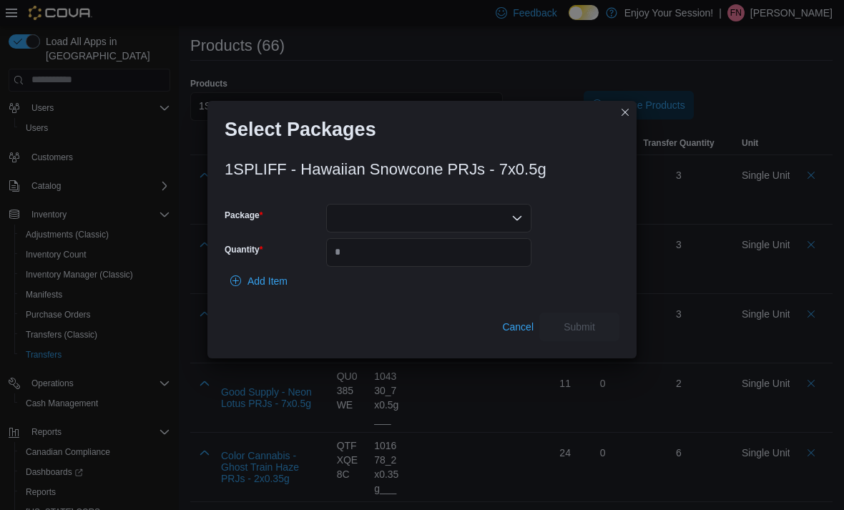
click at [408, 230] on div at bounding box center [428, 218] width 205 height 29
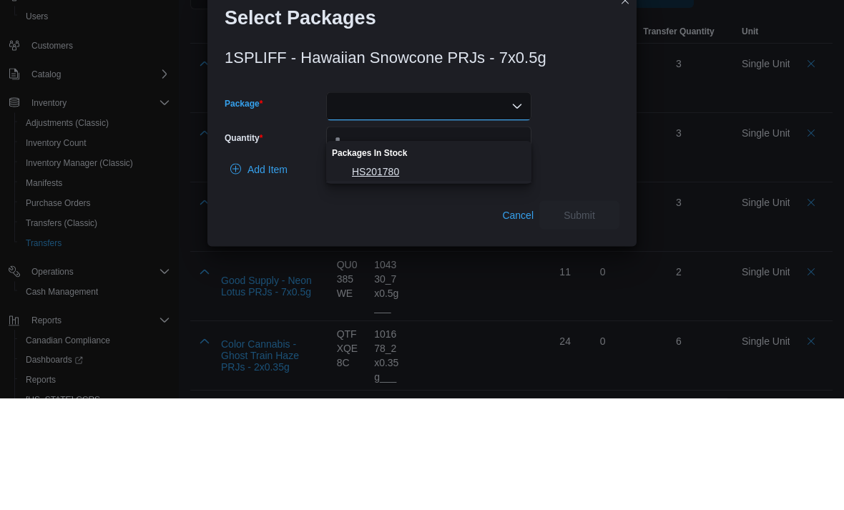
click at [414, 277] on span "HS201780" at bounding box center [437, 284] width 171 height 14
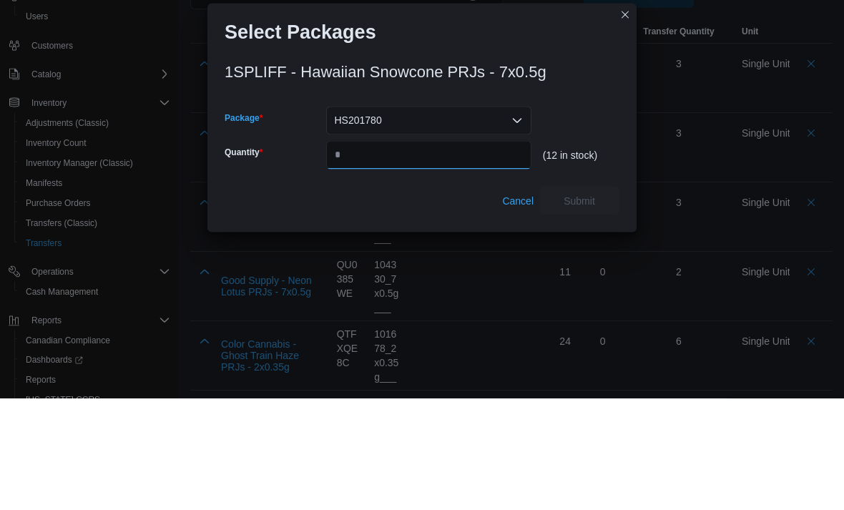
click at [395, 252] on input "Quantity" at bounding box center [428, 266] width 205 height 29
type input "*"
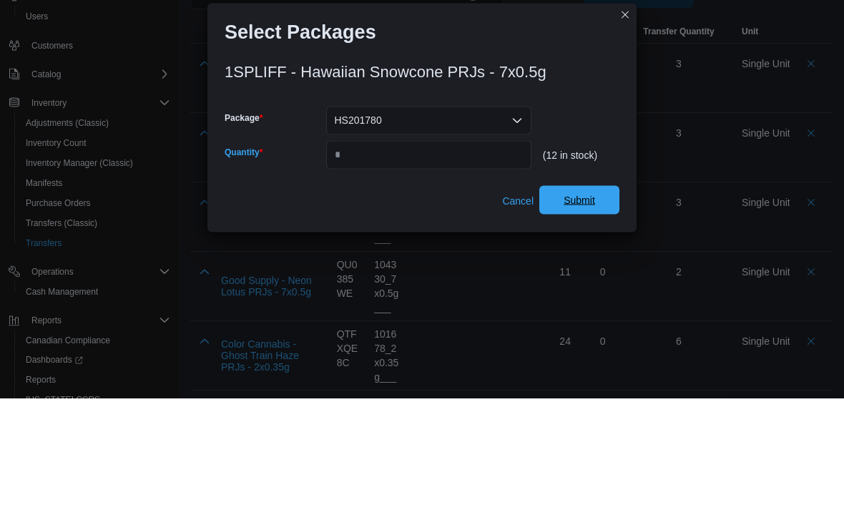
click at [580, 305] on span "Submit" at bounding box center [579, 312] width 31 height 14
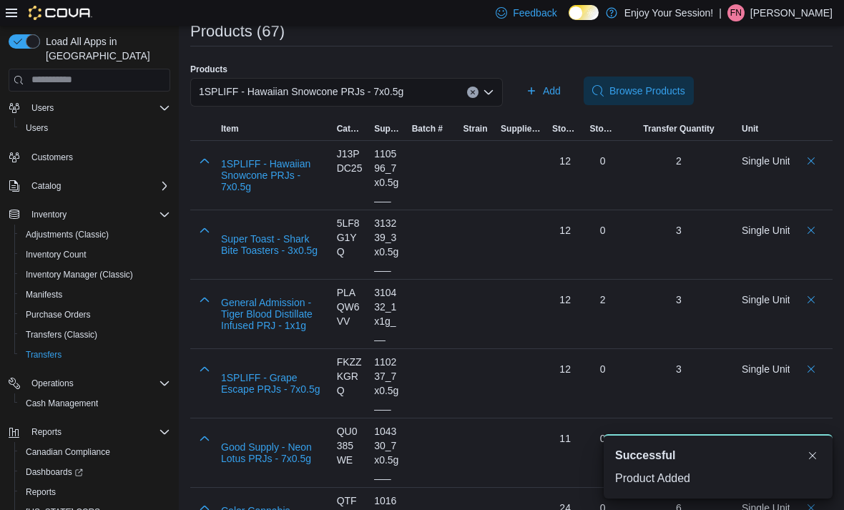
scroll to position [252, 0]
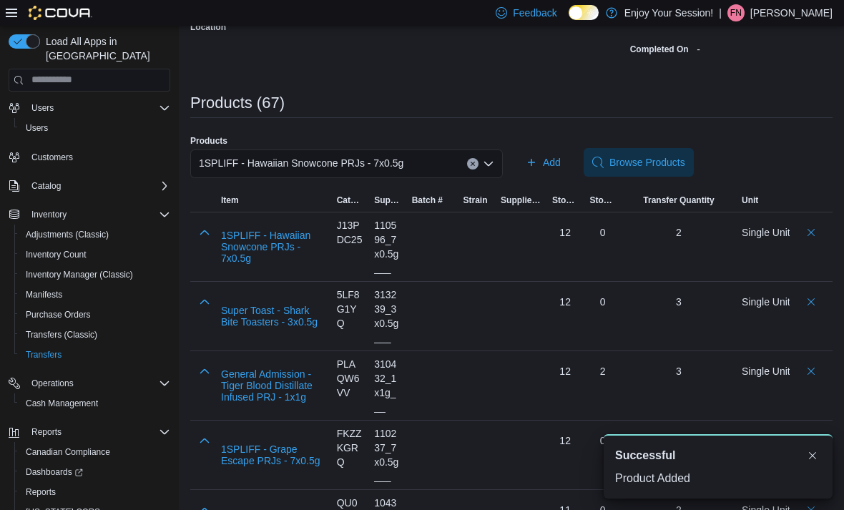
click at [410, 164] on input "Products" at bounding box center [409, 163] width 1 height 17
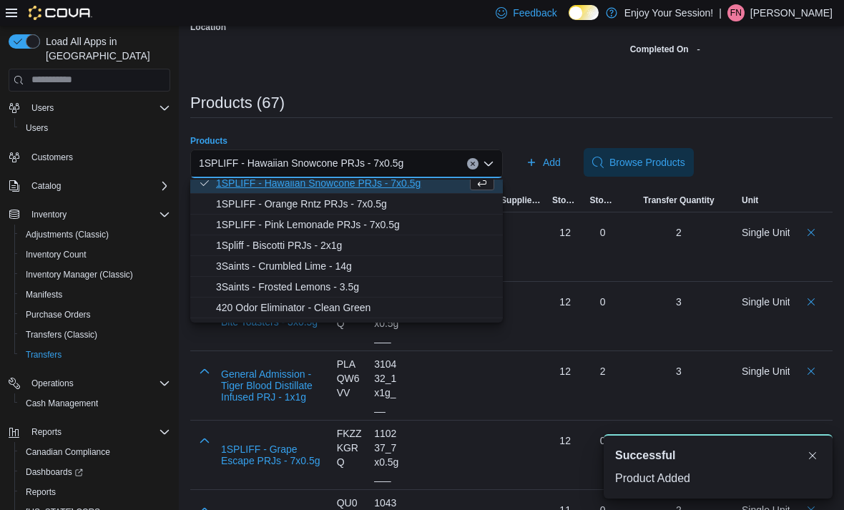
scroll to position [93, 0]
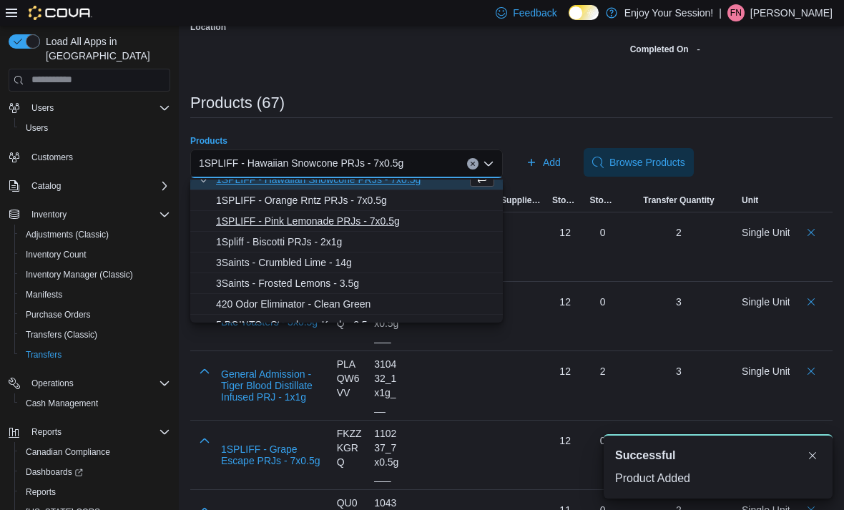
click at [388, 219] on span "1SPLIFF - Pink Lemonade PRJs - 7x0.5g" at bounding box center [355, 221] width 278 height 14
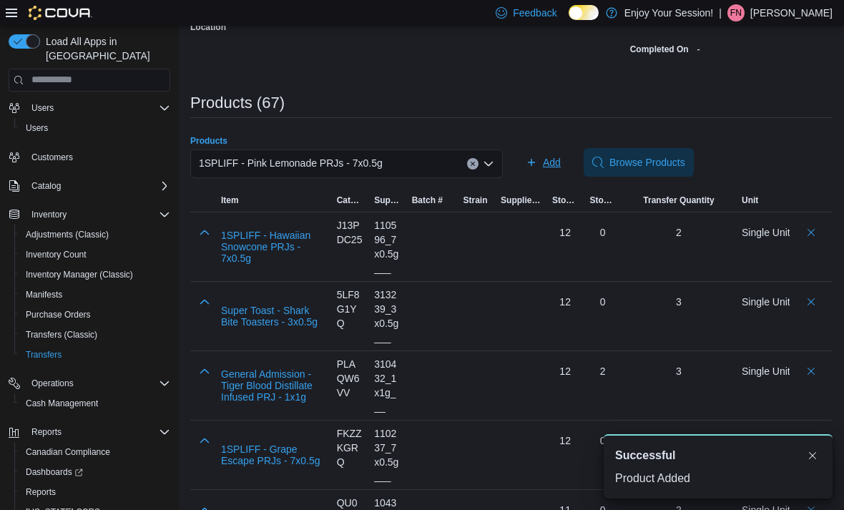
click at [551, 168] on span "Add" at bounding box center [552, 162] width 18 height 14
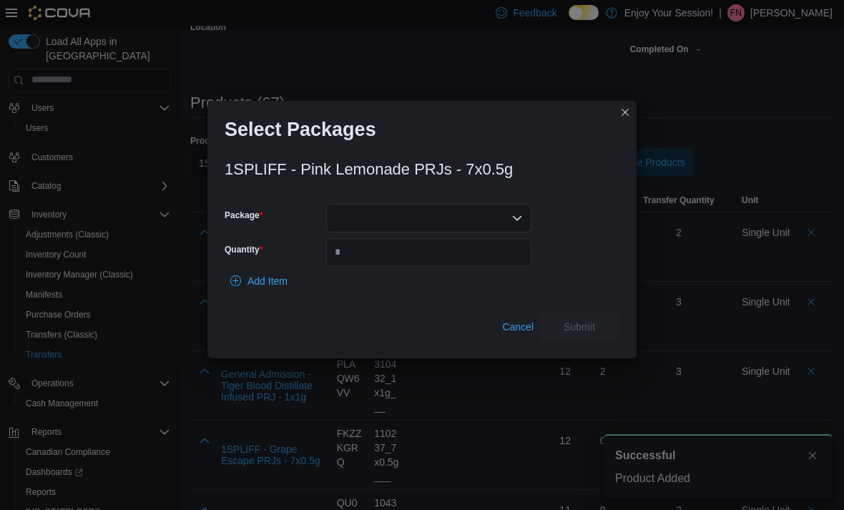
click at [443, 232] on div at bounding box center [428, 218] width 205 height 29
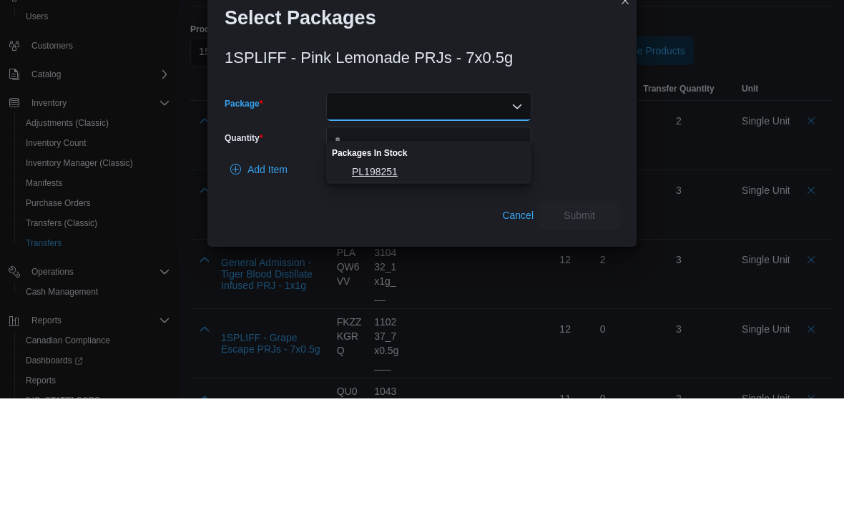
click at [427, 276] on span "PL198251" at bounding box center [437, 283] width 171 height 14
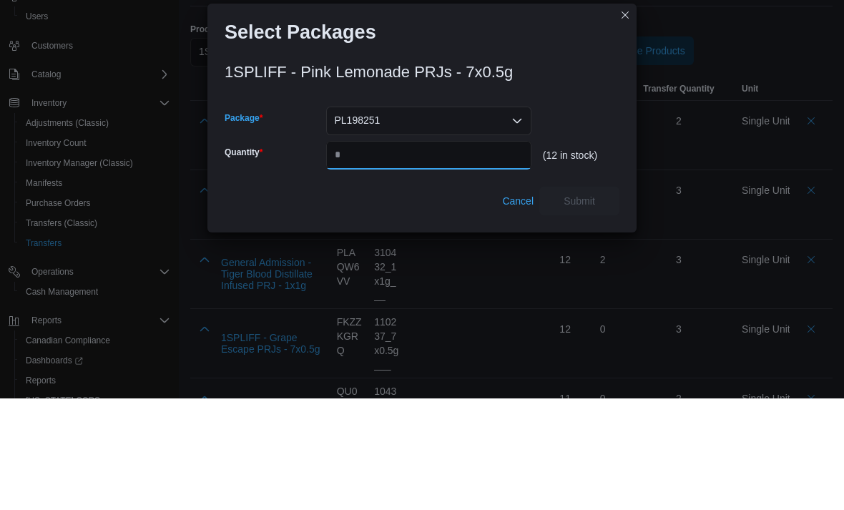
click at [427, 252] on input "Quantity" at bounding box center [428, 266] width 205 height 29
click at [385, 252] on input "Quantity" at bounding box center [428, 266] width 205 height 29
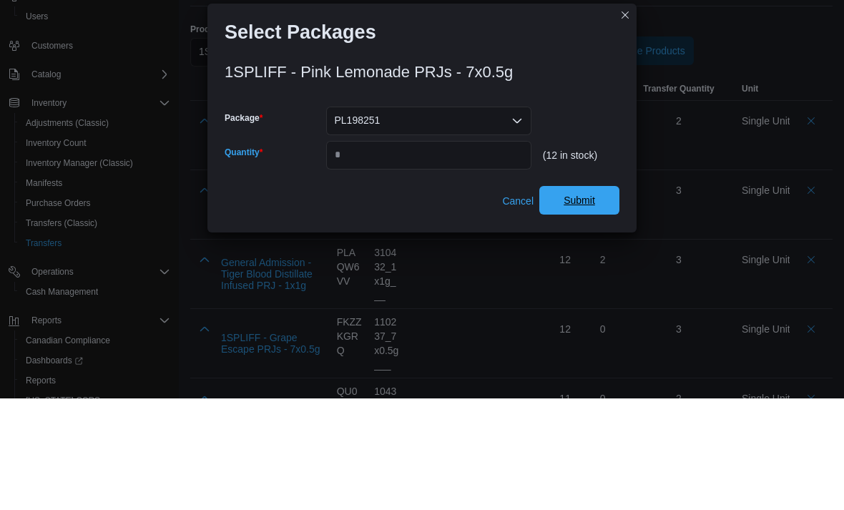
click at [584, 305] on span "Submit" at bounding box center [579, 312] width 31 height 14
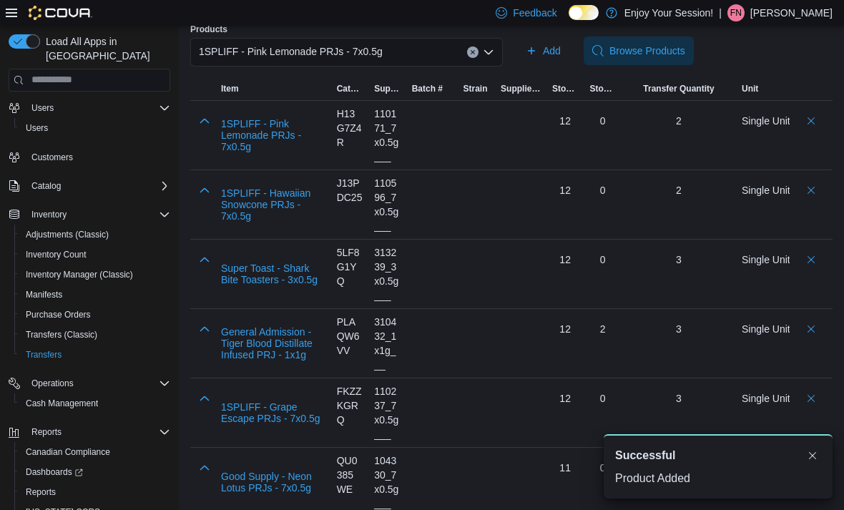
click at [438, 45] on div "1SPLIFF - Pink Lemonade PRJs - 7x0.5g" at bounding box center [346, 52] width 313 height 29
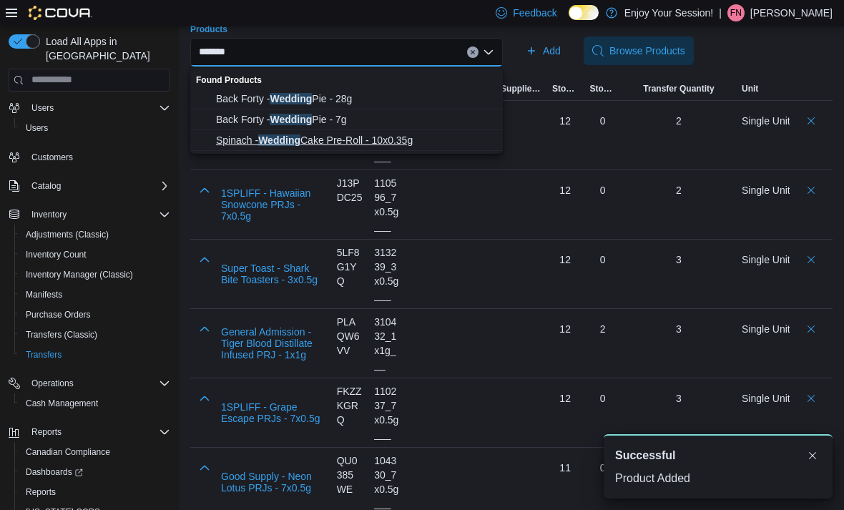
click at [410, 139] on span "Spinach - Wedding Cake Pre-Roll - 10x0.35g" at bounding box center [355, 140] width 278 height 14
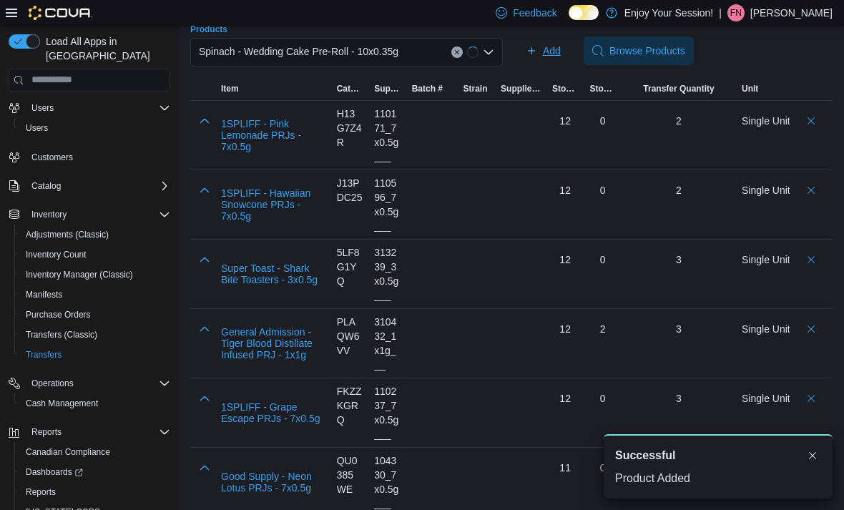
click at [547, 58] on span "Add" at bounding box center [552, 51] width 18 height 14
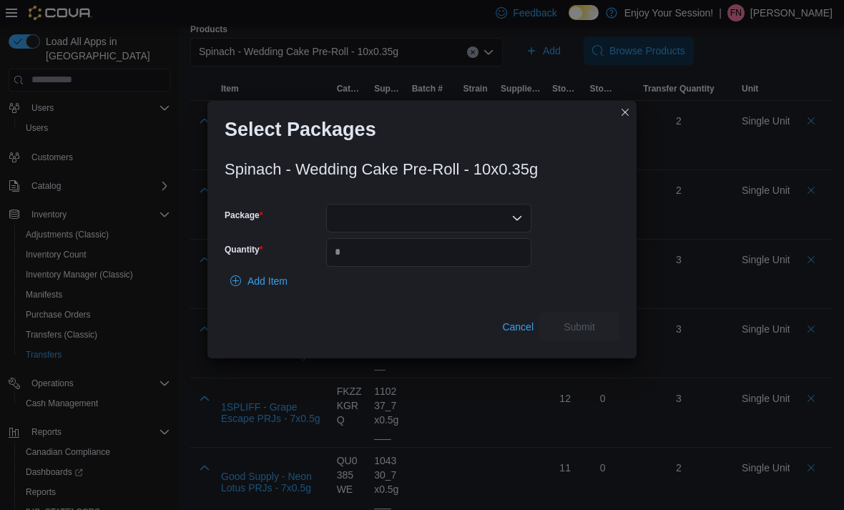
click at [429, 232] on div at bounding box center [428, 218] width 205 height 29
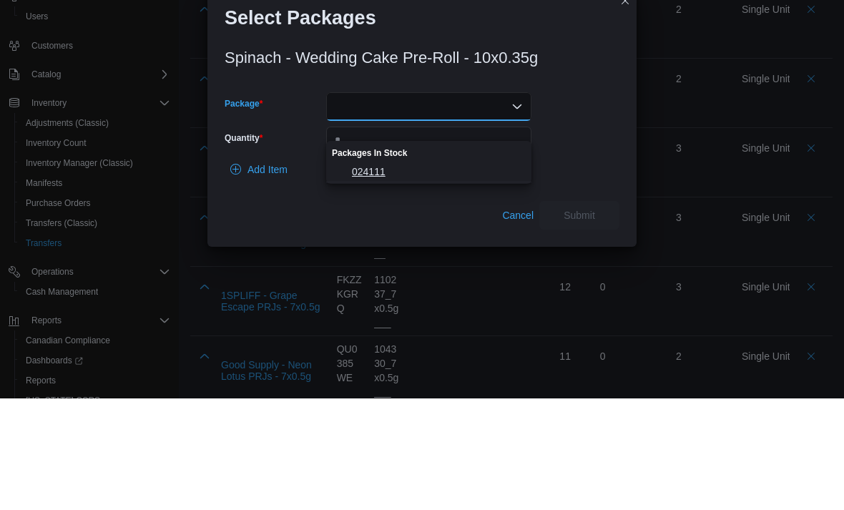
click at [413, 276] on span "024111" at bounding box center [437, 283] width 171 height 14
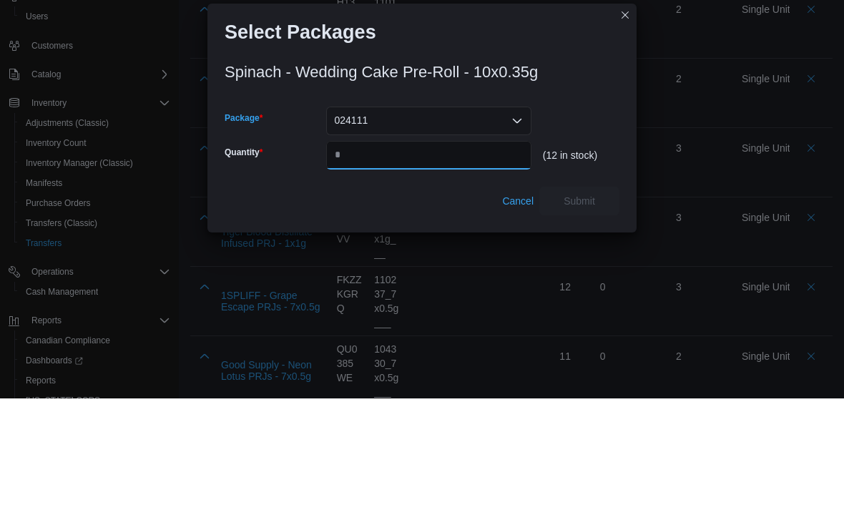
click at [410, 252] on input "Quantity" at bounding box center [428, 266] width 205 height 29
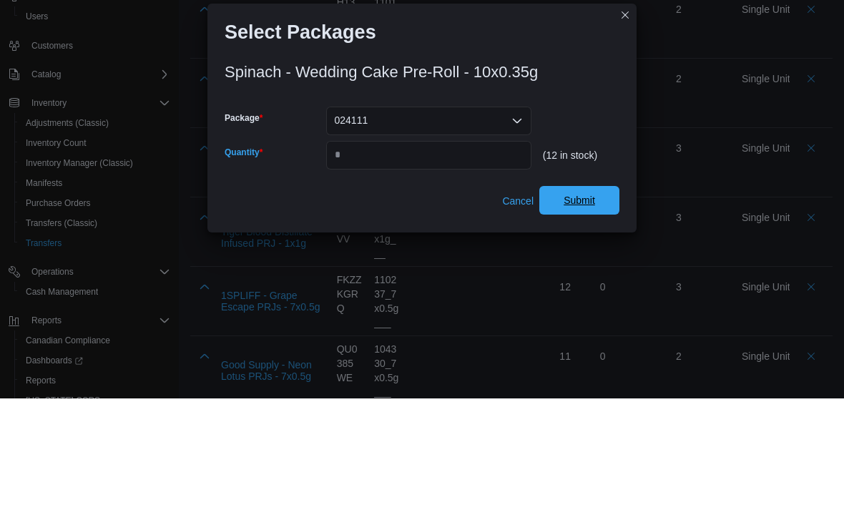
click at [587, 305] on span "Submit" at bounding box center [579, 312] width 31 height 14
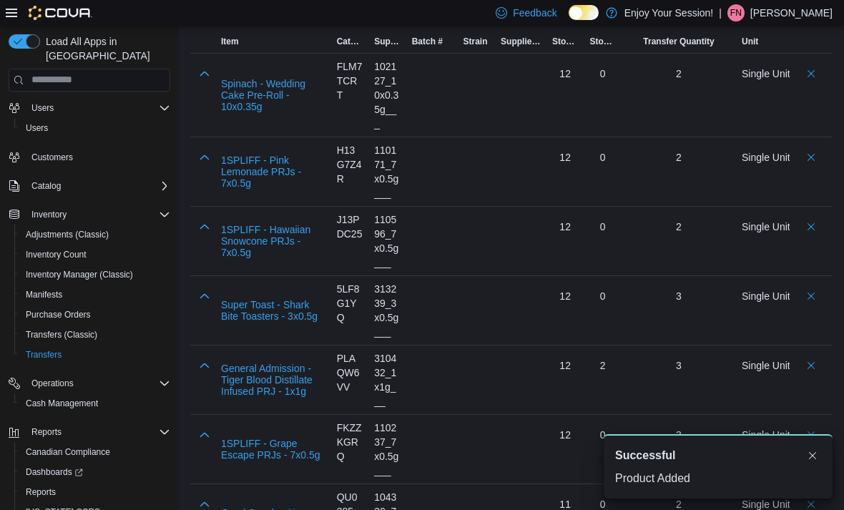
scroll to position [275, 0]
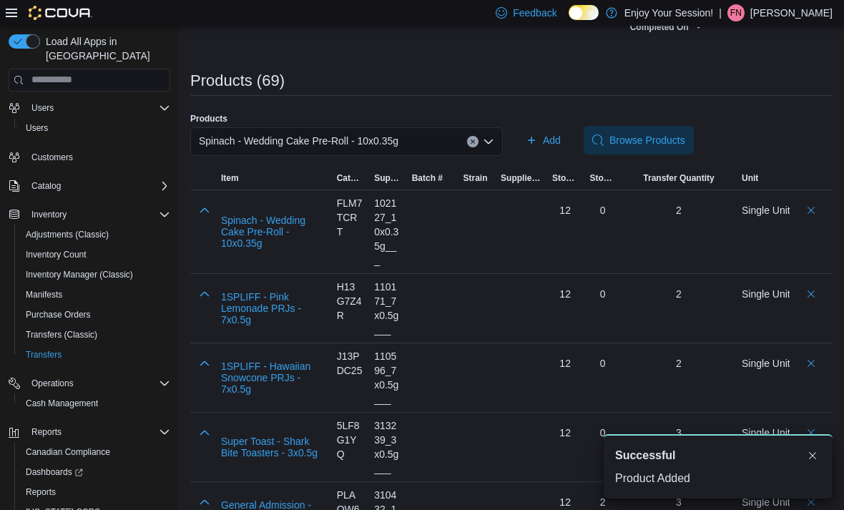
click at [393, 146] on span "Spinach - Wedding Cake Pre-Roll - 10x0.35g" at bounding box center [299, 140] width 200 height 17
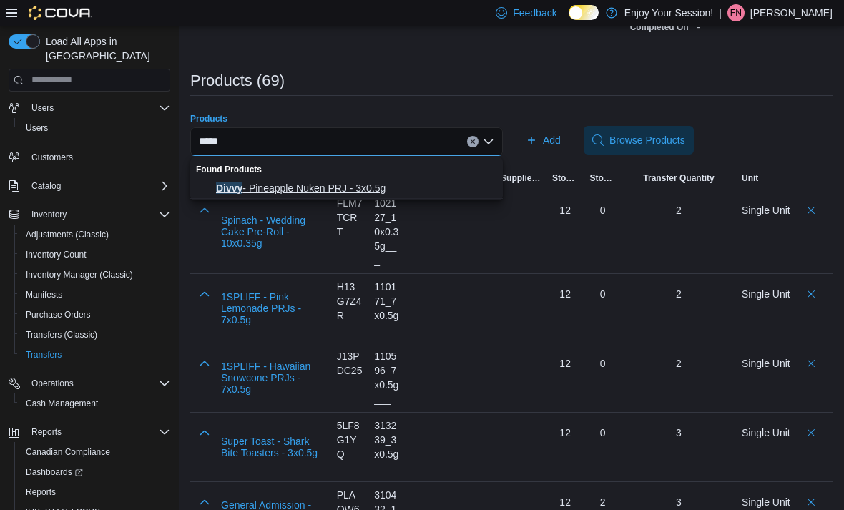
click at [407, 188] on span "Divvy - Pineapple Nuken PRJ - 3x0.5g" at bounding box center [355, 188] width 278 height 14
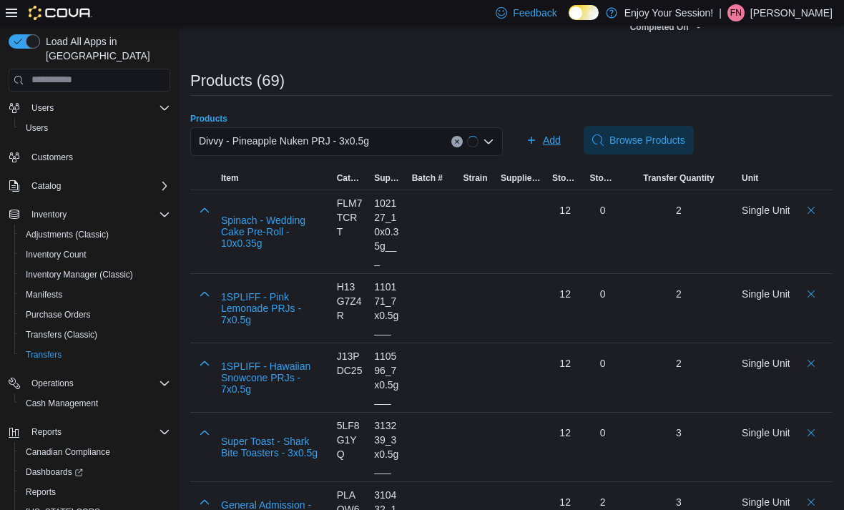
click at [539, 142] on span "Add" at bounding box center [543, 140] width 35 height 29
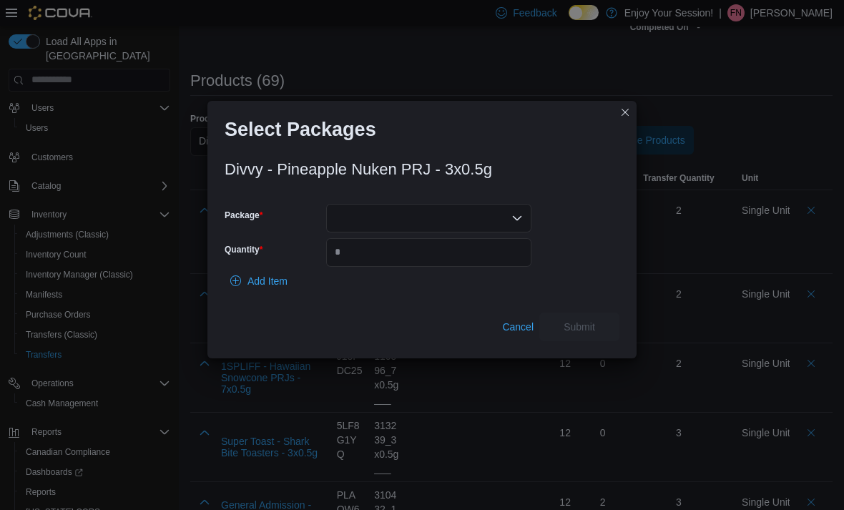
click at [423, 232] on div at bounding box center [428, 218] width 205 height 29
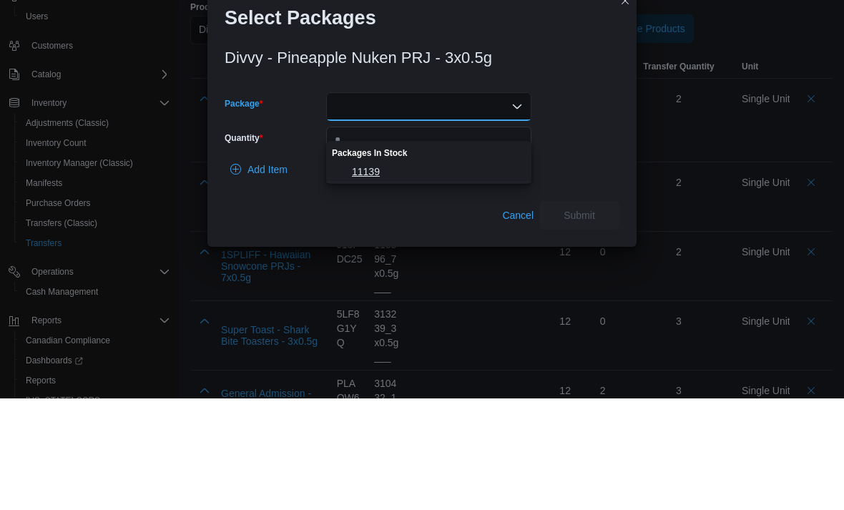
click at [423, 276] on span "11139" at bounding box center [437, 283] width 171 height 14
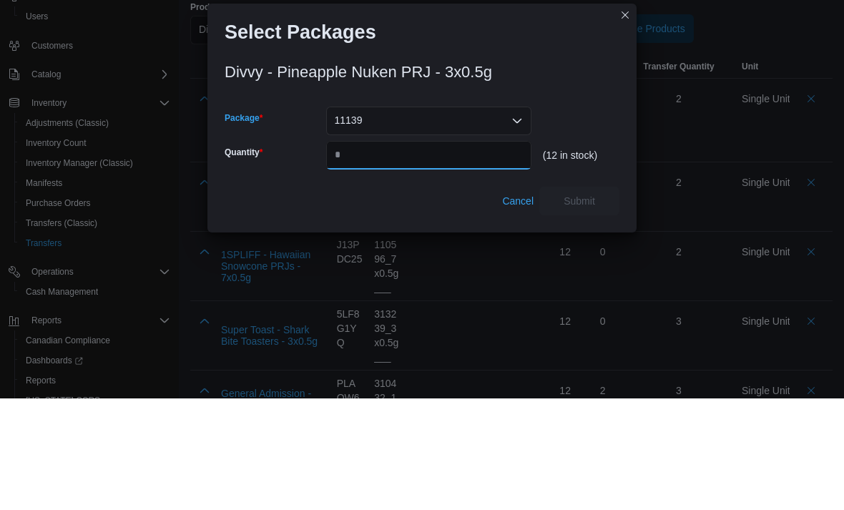
click at [415, 252] on input "Quantity" at bounding box center [428, 266] width 205 height 29
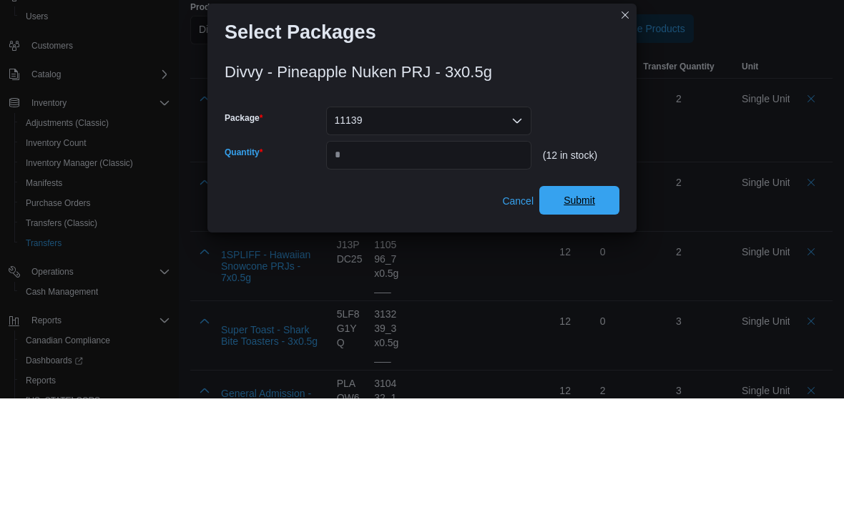
click at [579, 305] on span "Submit" at bounding box center [579, 312] width 31 height 14
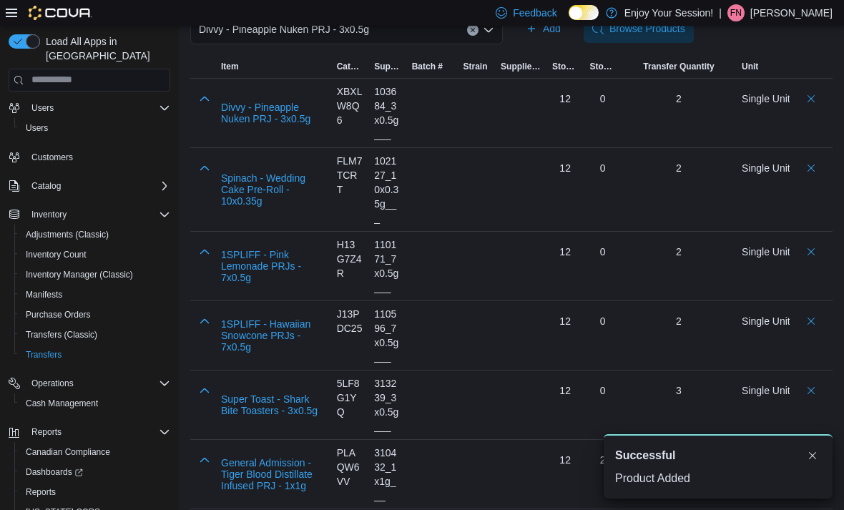
scroll to position [0, 0]
click at [413, 36] on div "Divvy - Pineapple Nuken PRJ - 3x0.5g" at bounding box center [346, 30] width 313 height 29
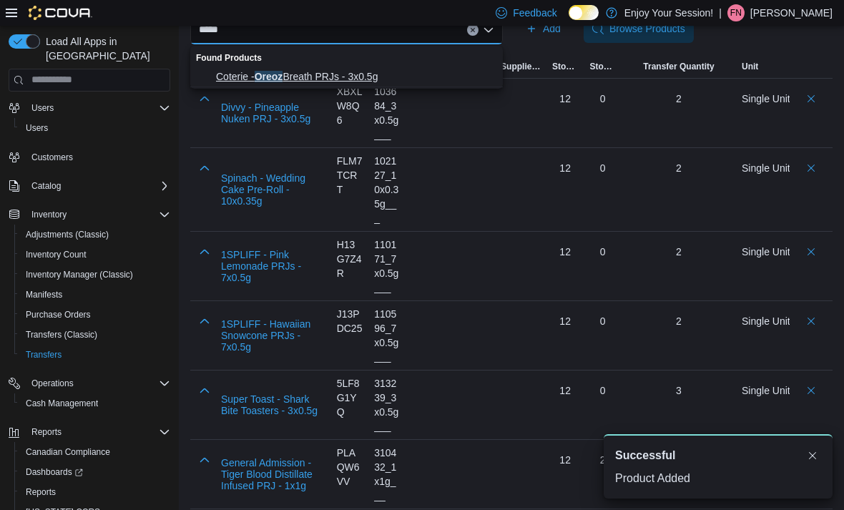
click at [410, 75] on span "Coterie - Oreoz Breath PRJs - 3x0.5g" at bounding box center [355, 76] width 278 height 14
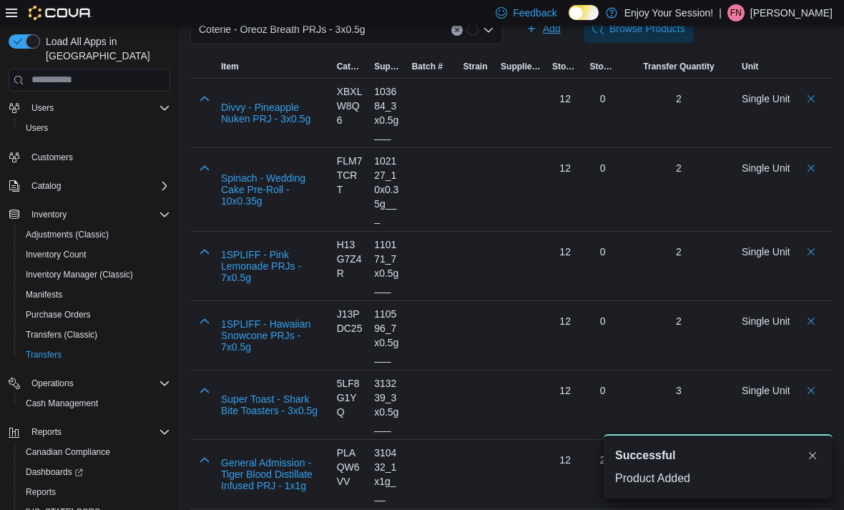
click at [559, 39] on span "Add" at bounding box center [543, 28] width 35 height 29
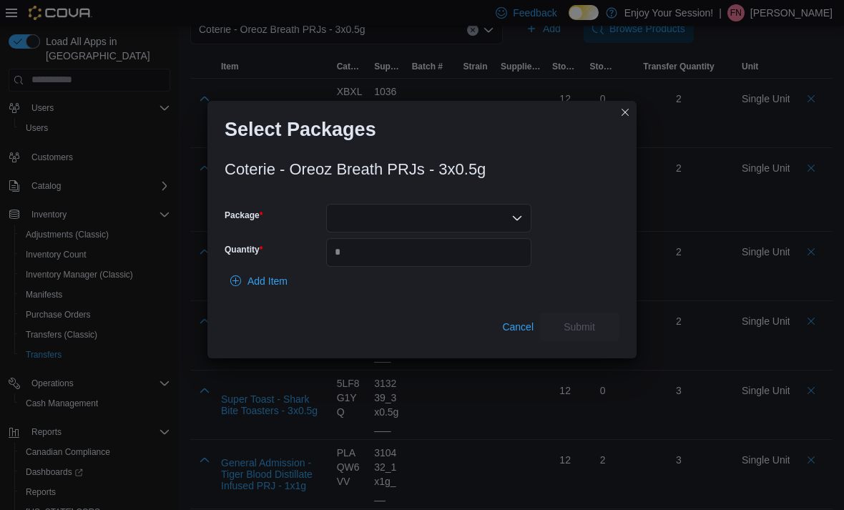
click at [416, 232] on div at bounding box center [428, 218] width 205 height 29
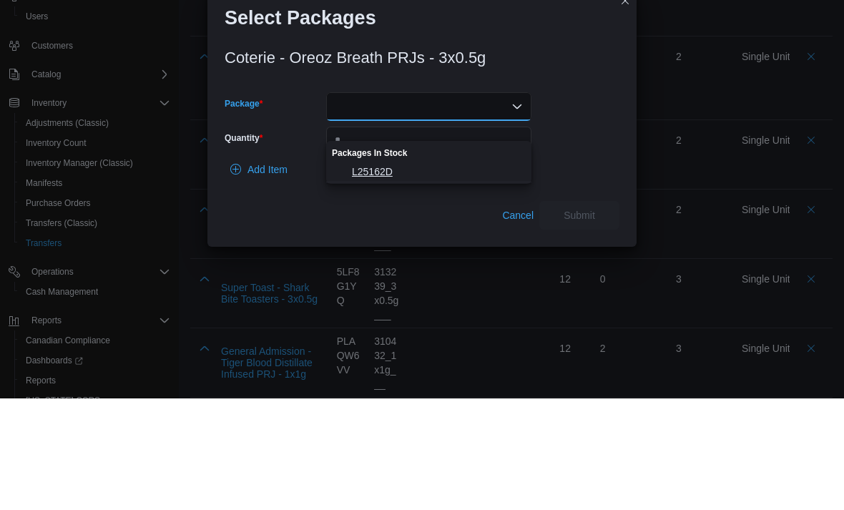
click at [427, 276] on span "L25162D" at bounding box center [437, 283] width 171 height 14
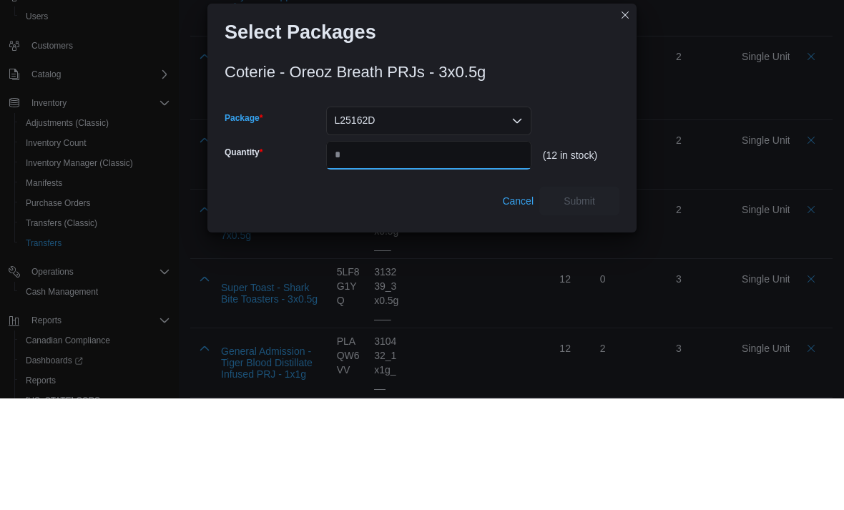
click at [414, 252] on input "Quantity" at bounding box center [428, 266] width 205 height 29
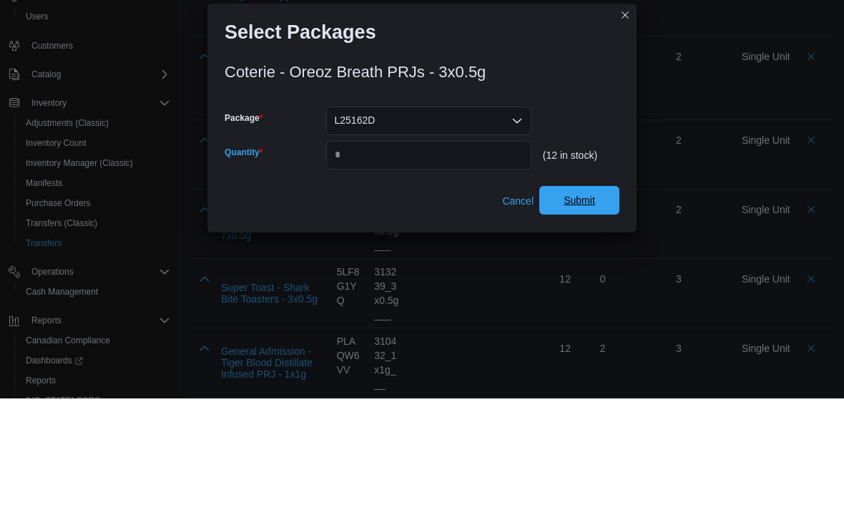
click at [595, 298] on span "Submit" at bounding box center [579, 312] width 63 height 29
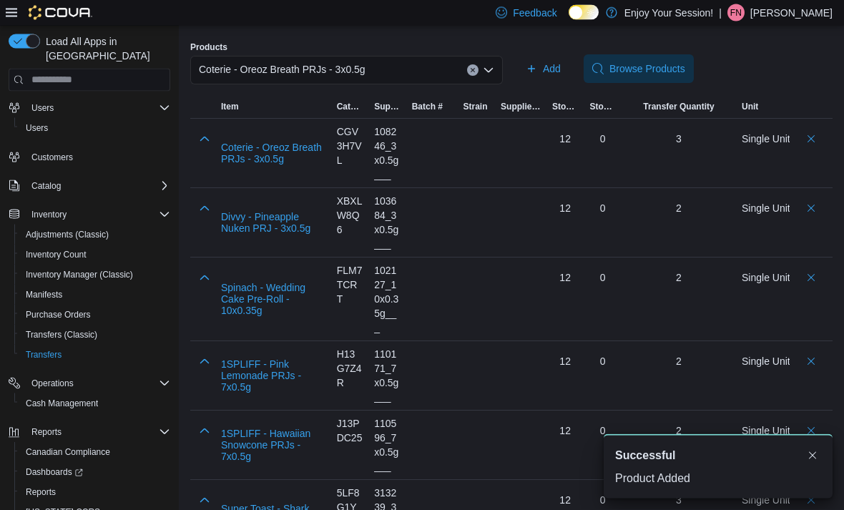
scroll to position [342, 0]
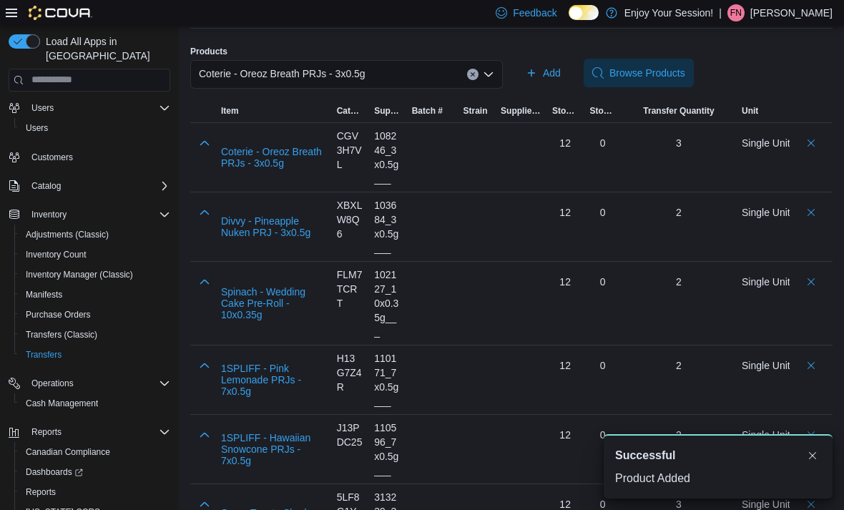
click at [409, 82] on div "Coterie - Oreoz Breath PRJs - 3x0.5g" at bounding box center [346, 74] width 313 height 29
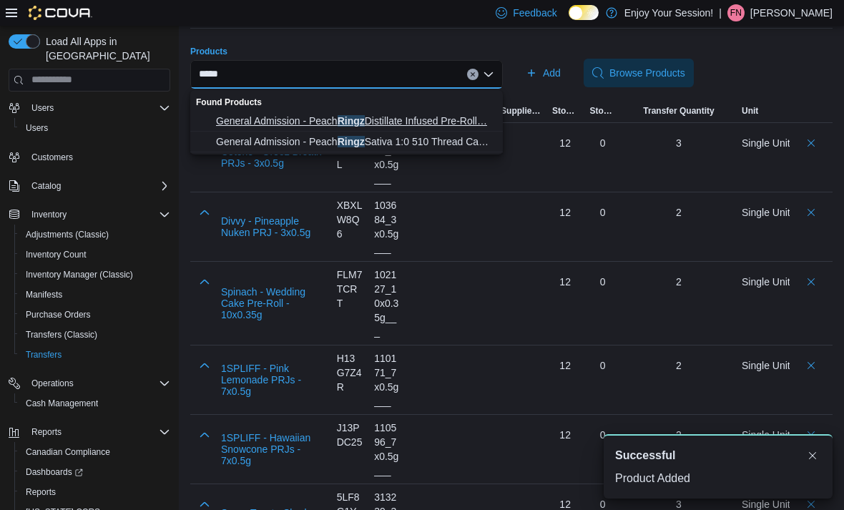
click at [466, 120] on span "General Admission - Peach Ringz Distillate Infused Pre-Roll… General Admission …" at bounding box center [355, 121] width 278 height 14
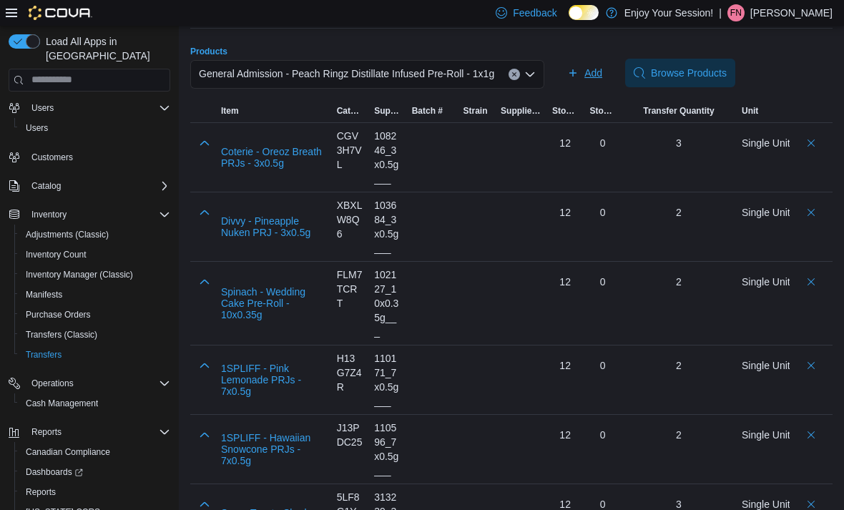
click at [602, 77] on span "Add" at bounding box center [593, 73] width 18 height 14
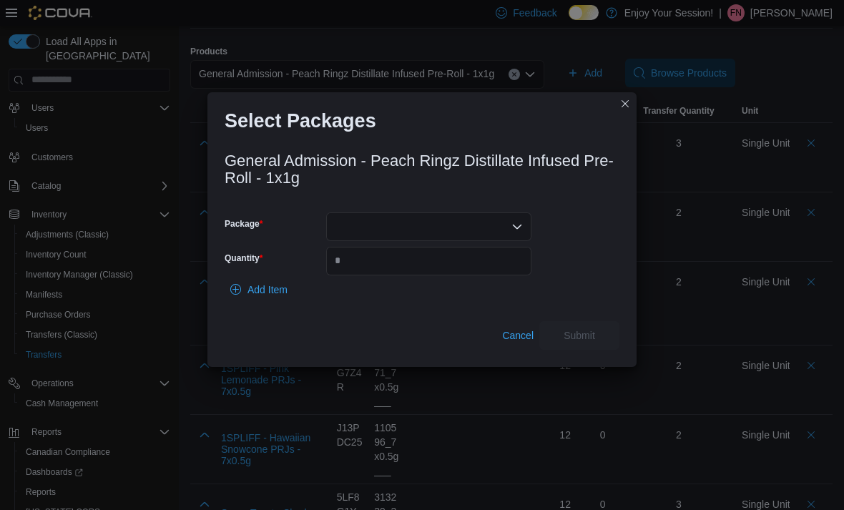
click at [465, 241] on div at bounding box center [428, 226] width 205 height 29
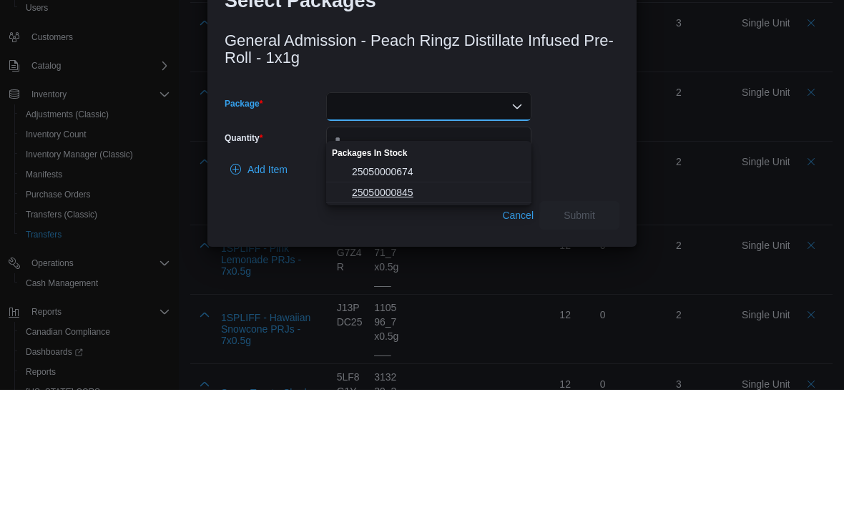
click at [443, 305] on span "25050000845" at bounding box center [437, 312] width 171 height 14
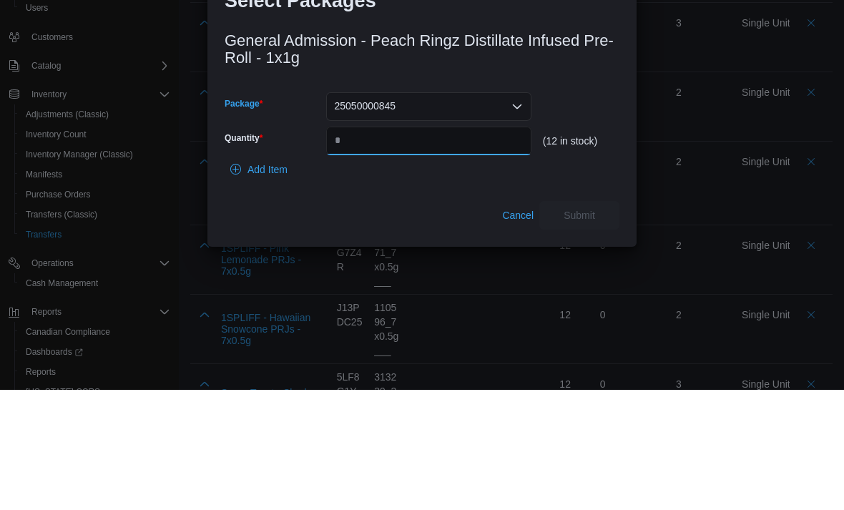
click at [416, 247] on input "Quantity" at bounding box center [428, 261] width 205 height 29
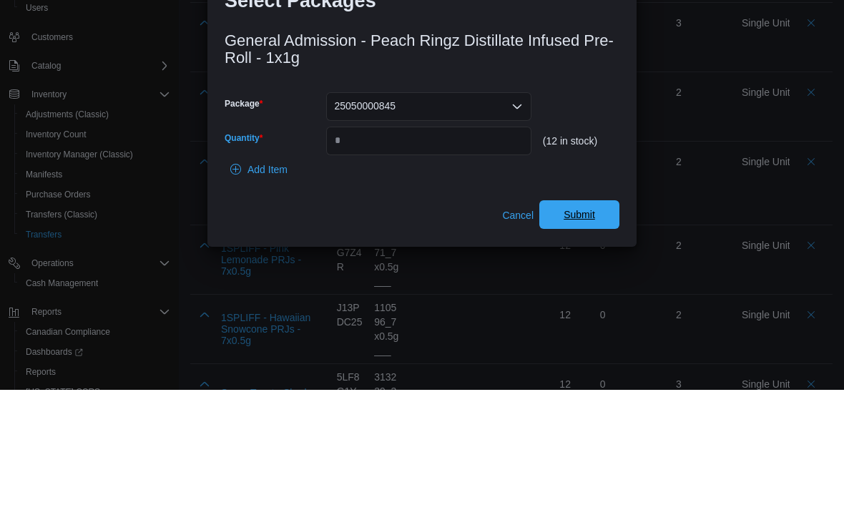
click at [593, 328] on span "Submit" at bounding box center [579, 335] width 31 height 14
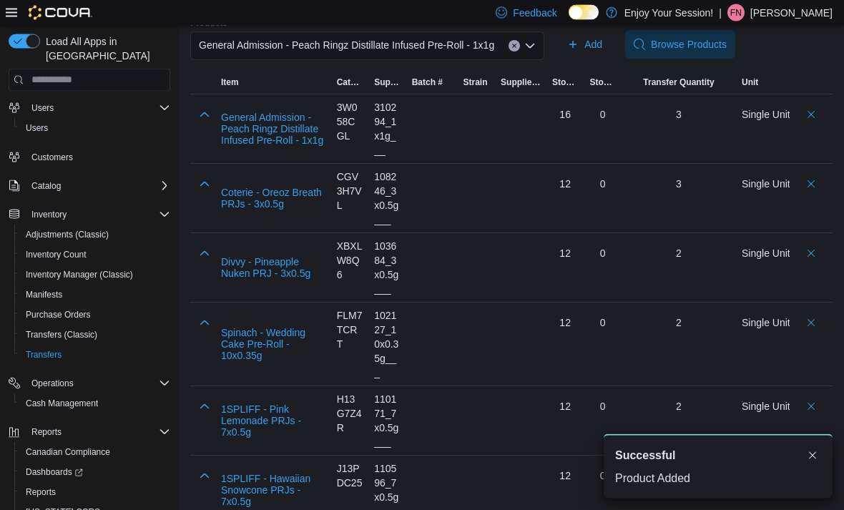
scroll to position [333, 0]
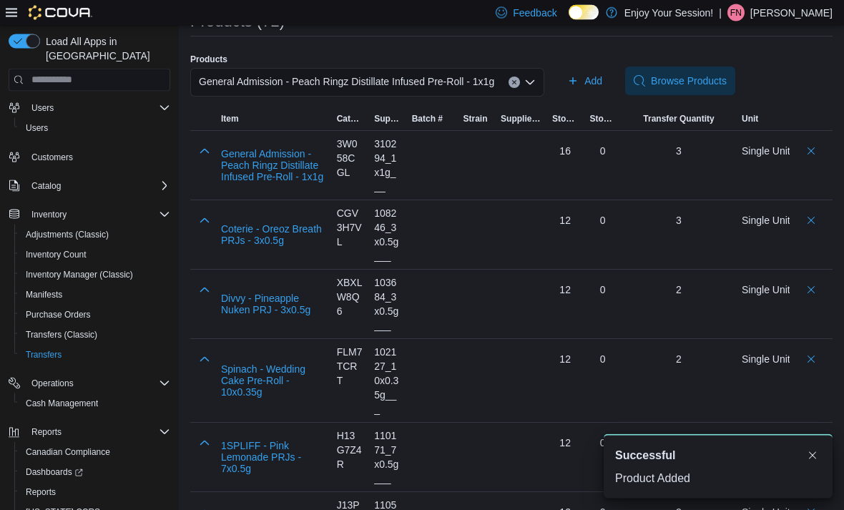
click at [447, 77] on span "General Admission - Peach Ringz Distillate Infused Pre-Roll - 1x1g" at bounding box center [346, 82] width 295 height 17
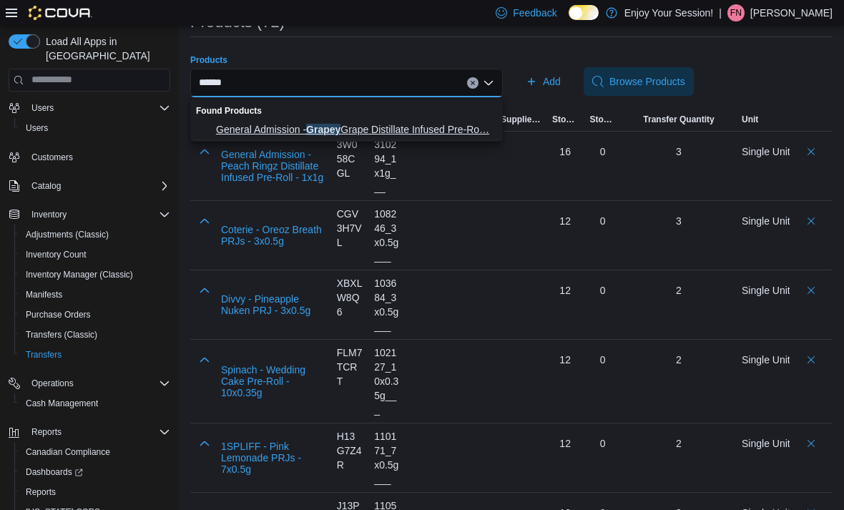
click at [413, 126] on span "General Admission - Grapey Grape Distillate Infused Pre-Ro… General Admission -…" at bounding box center [355, 129] width 278 height 14
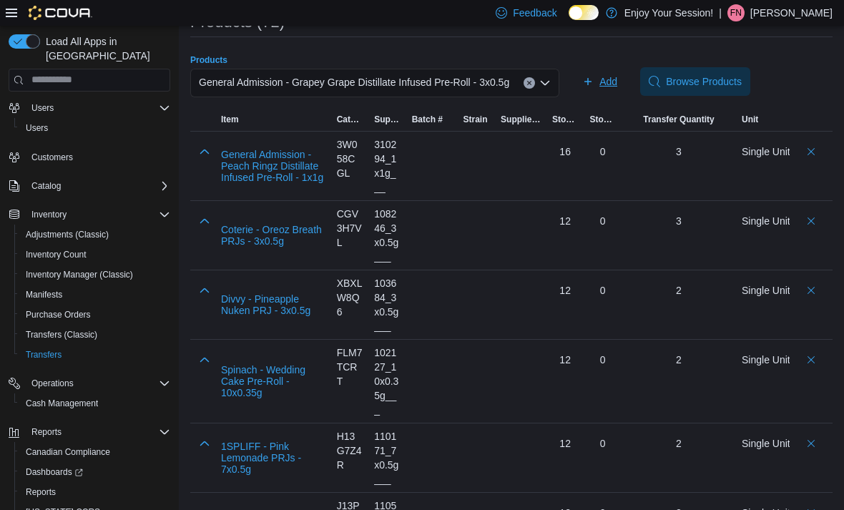
click at [617, 87] on span "Add" at bounding box center [608, 81] width 18 height 14
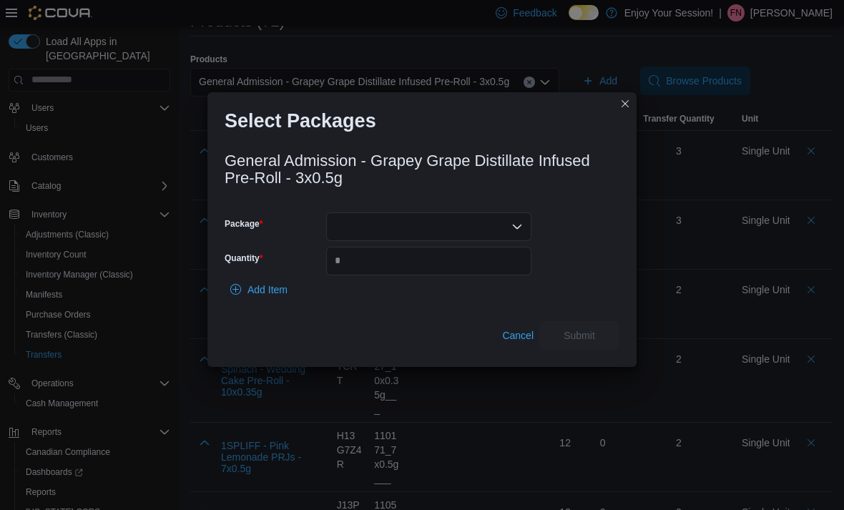
click at [409, 241] on div at bounding box center [428, 226] width 205 height 29
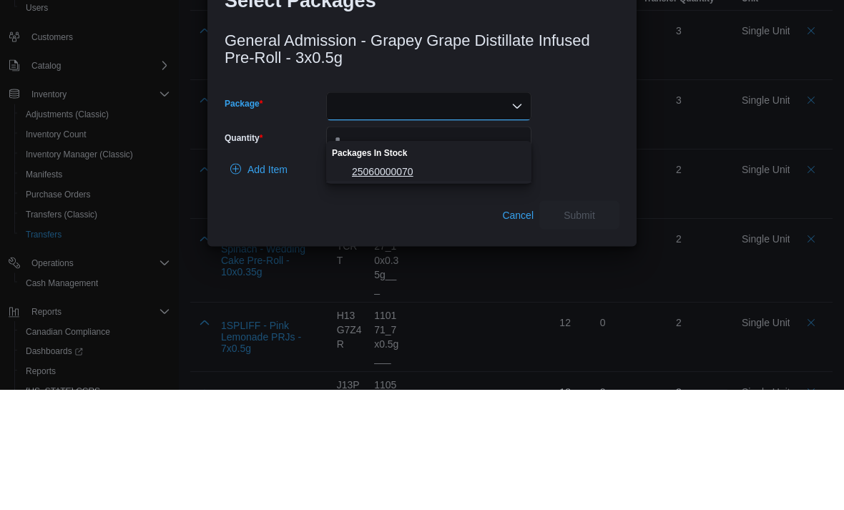
click at [441, 285] on span "25060000070" at bounding box center [437, 292] width 171 height 14
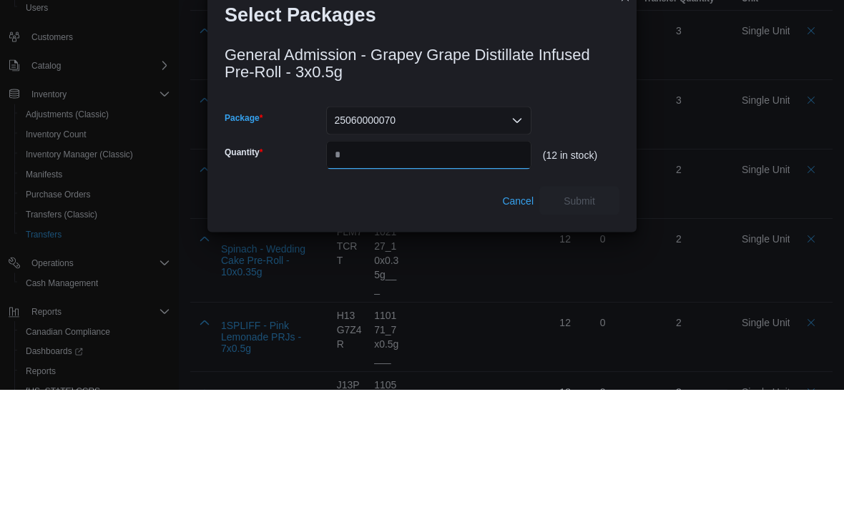
click at [422, 261] on input "Quantity" at bounding box center [428, 275] width 205 height 29
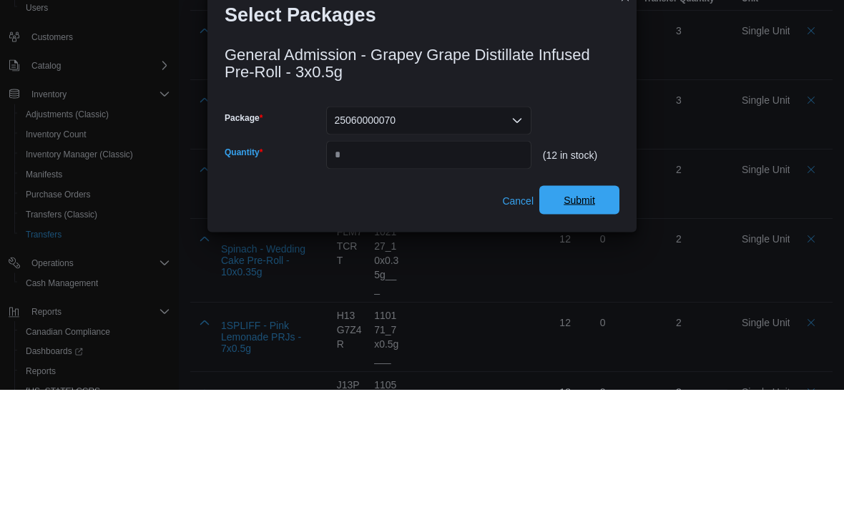
click at [567, 313] on span "Submit" at bounding box center [579, 320] width 31 height 14
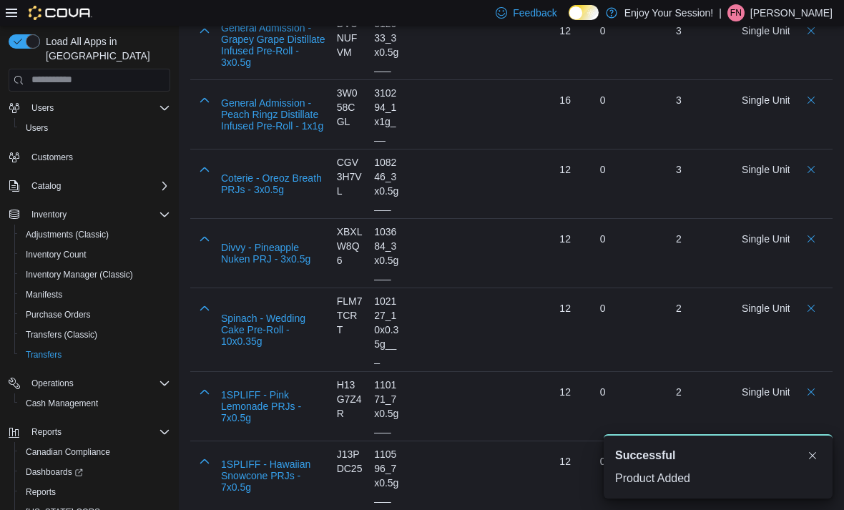
scroll to position [0, 0]
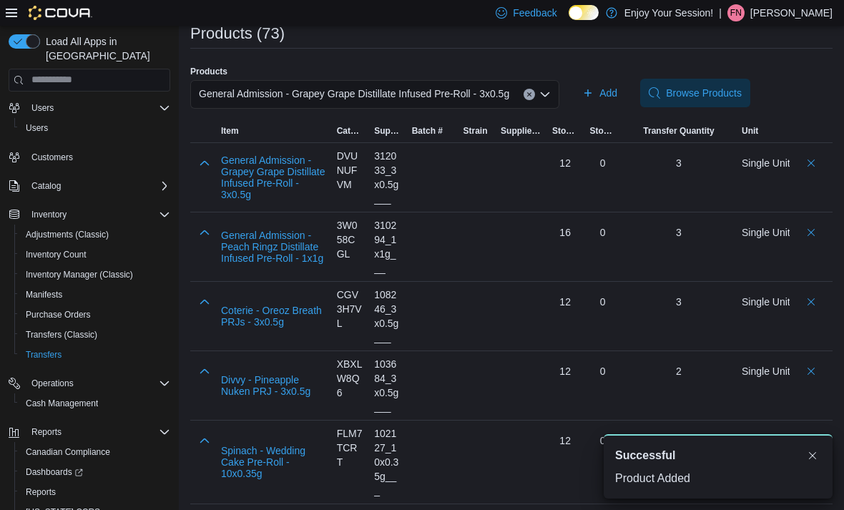
click at [471, 96] on span "General Admission - Grapey Grape Distillate Infused Pre-Roll - 3x0.5g" at bounding box center [354, 93] width 310 height 17
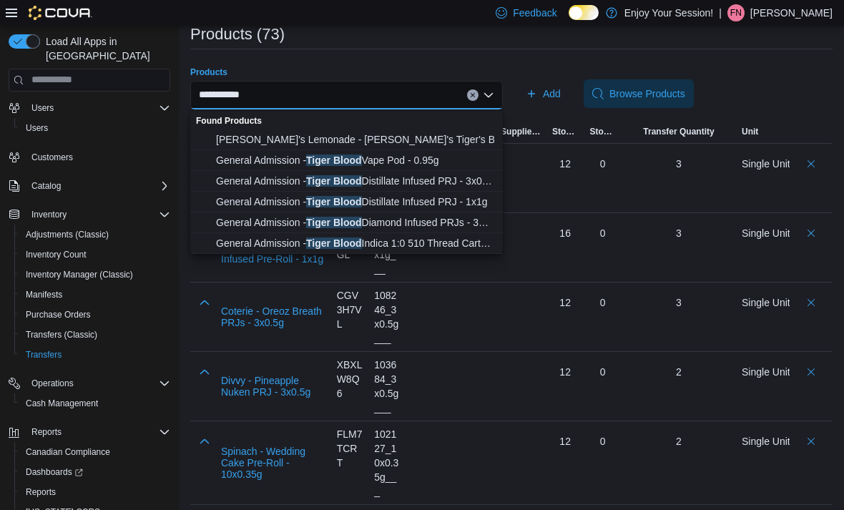
scroll to position [2, 0]
click at [468, 183] on span "General Admission - Tiger Blood Distillate Infused PRJ - 3x0… General Admission…" at bounding box center [355, 181] width 278 height 14
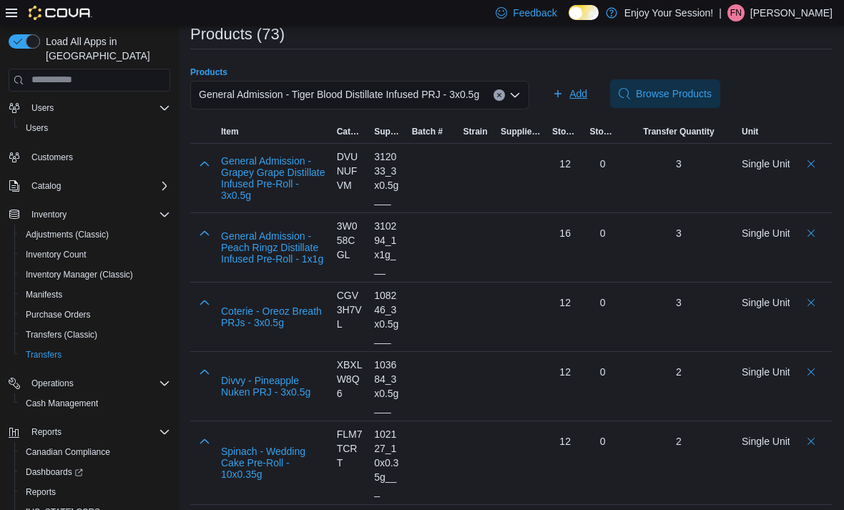
click at [576, 94] on span "Add" at bounding box center [569, 93] width 35 height 29
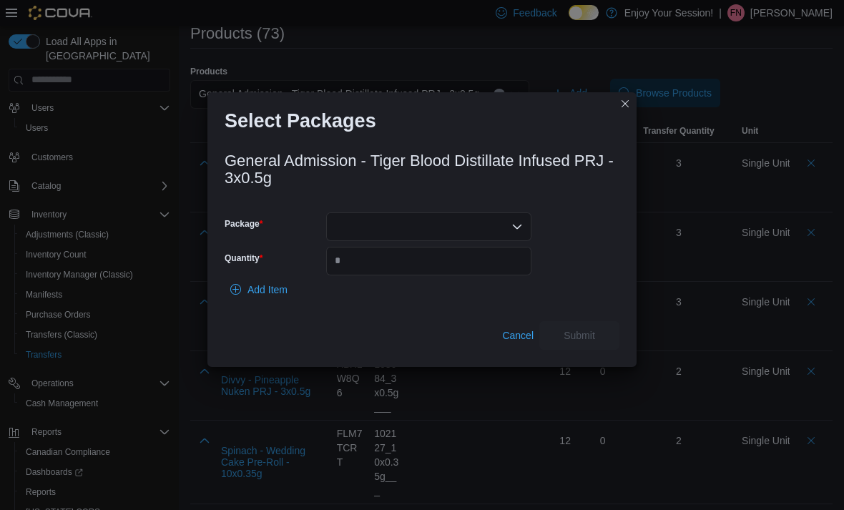
click at [476, 241] on div at bounding box center [428, 226] width 205 height 29
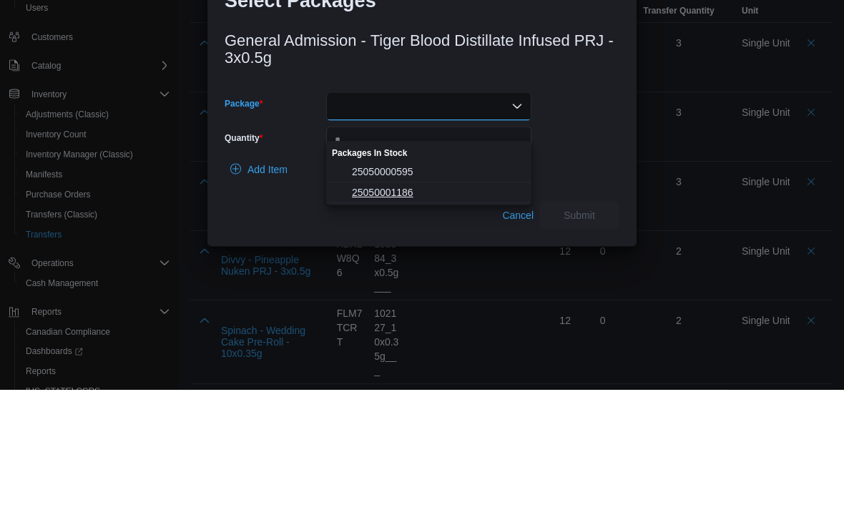
click at [438, 306] on span "25050001186" at bounding box center [437, 313] width 171 height 14
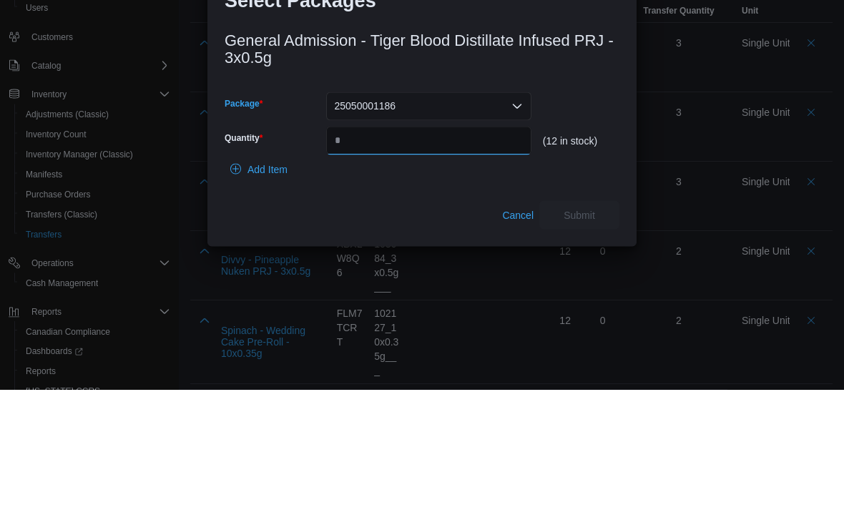
click at [433, 247] on input "Quantity" at bounding box center [428, 261] width 205 height 29
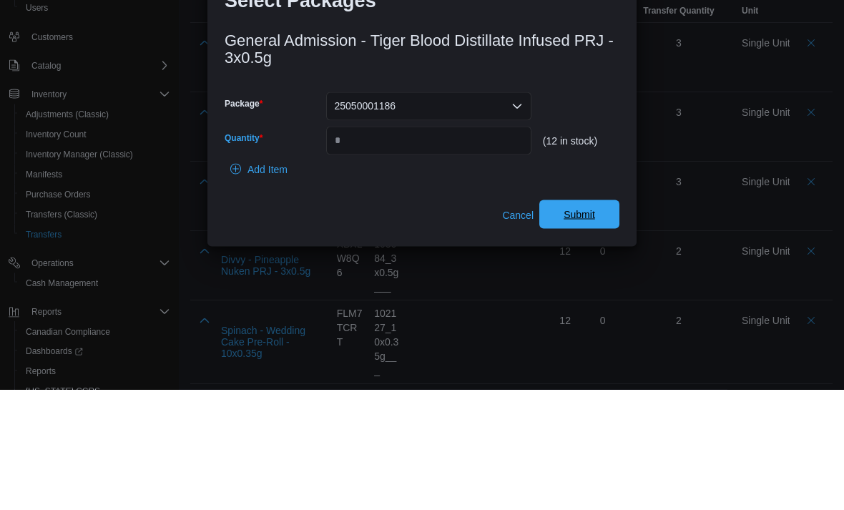
click at [588, 328] on span "Submit" at bounding box center [579, 335] width 31 height 14
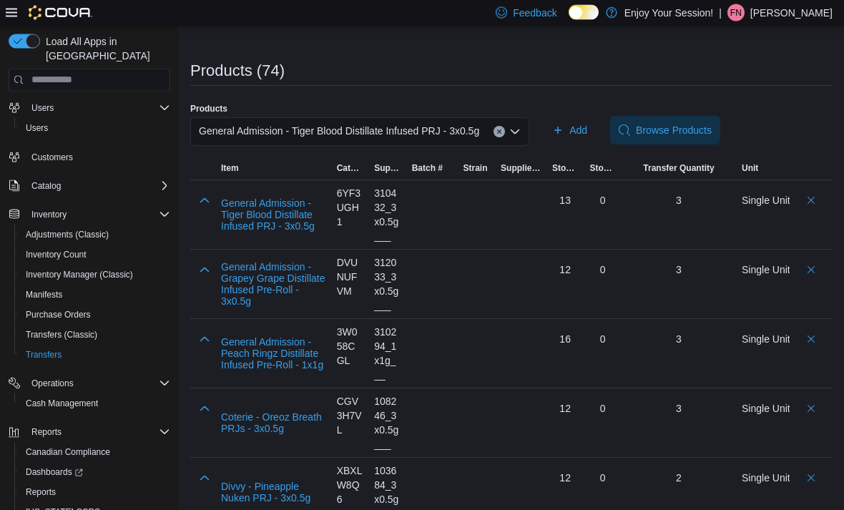
scroll to position [0, 0]
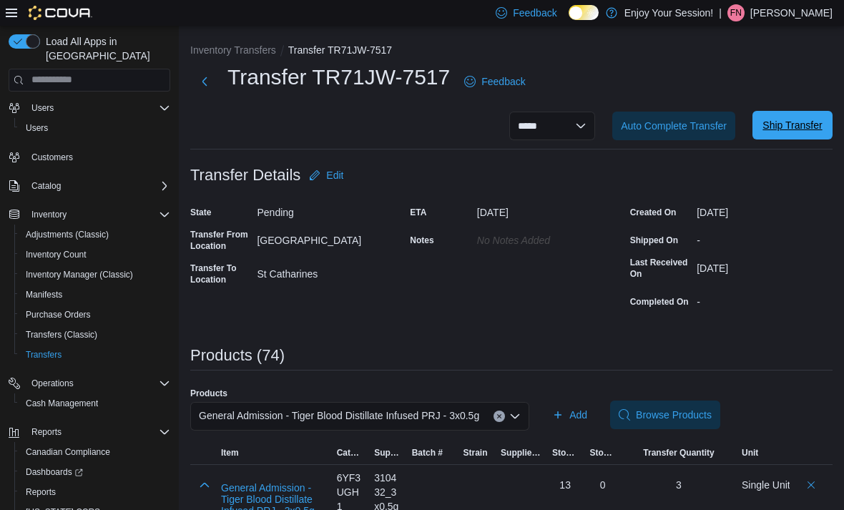
click at [803, 119] on span "Ship Transfer" at bounding box center [792, 125] width 63 height 29
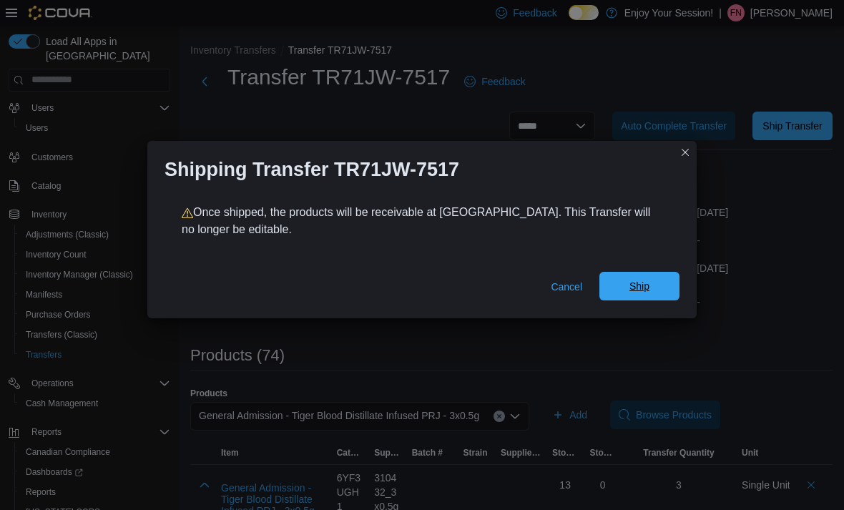
click at [656, 293] on span "Ship" at bounding box center [639, 286] width 63 height 29
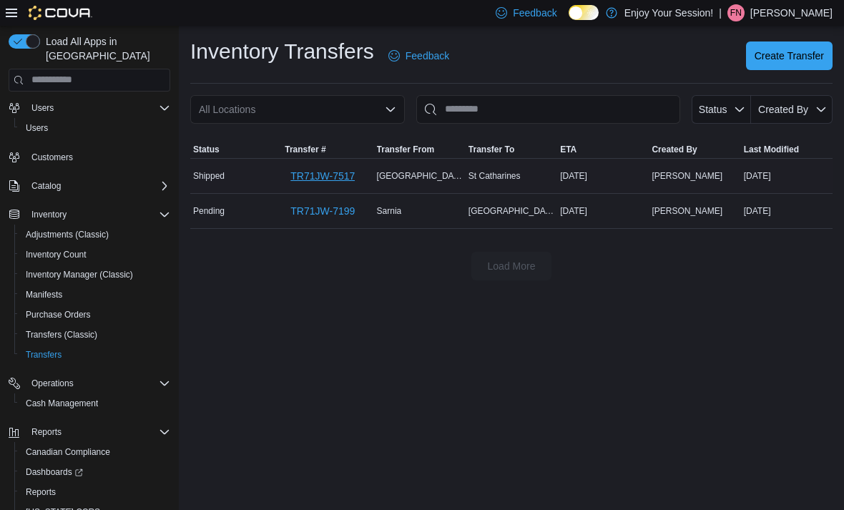
click at [333, 180] on span "TR71JW-7517" at bounding box center [322, 176] width 64 height 14
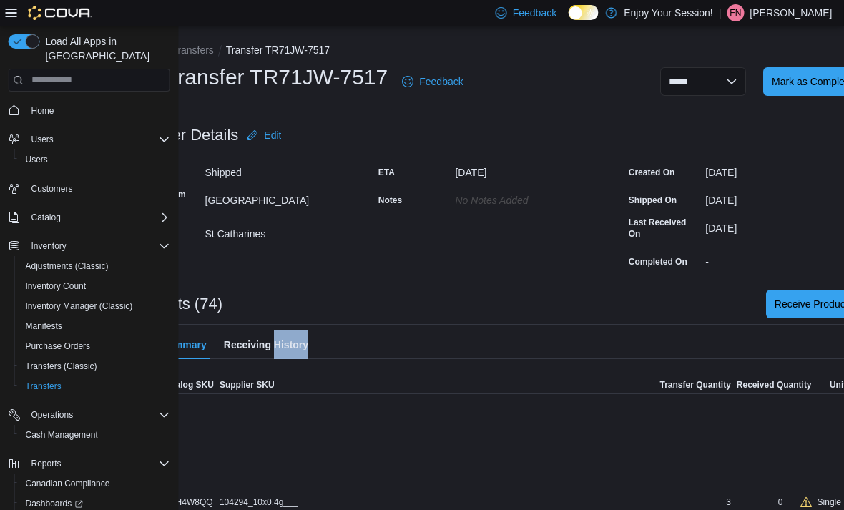
scroll to position [0, 62]
click at [801, 306] on span "Receive Products" at bounding box center [814, 303] width 79 height 14
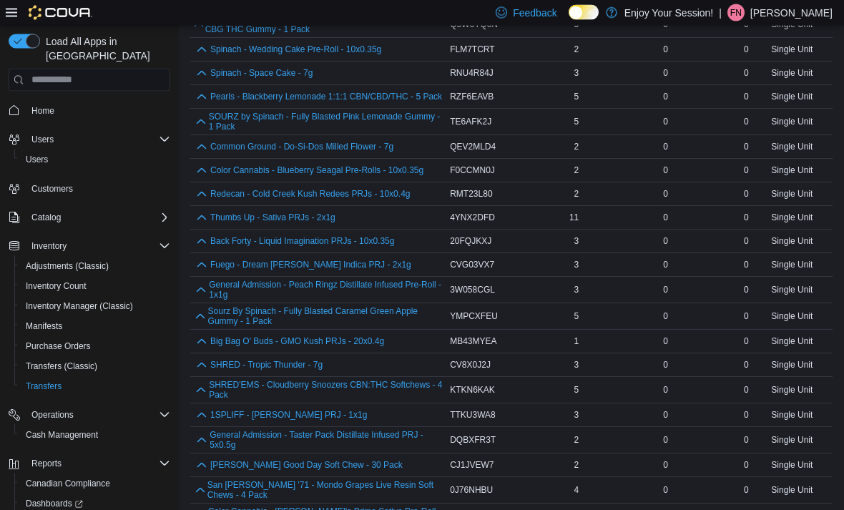
scroll to position [1510, 0]
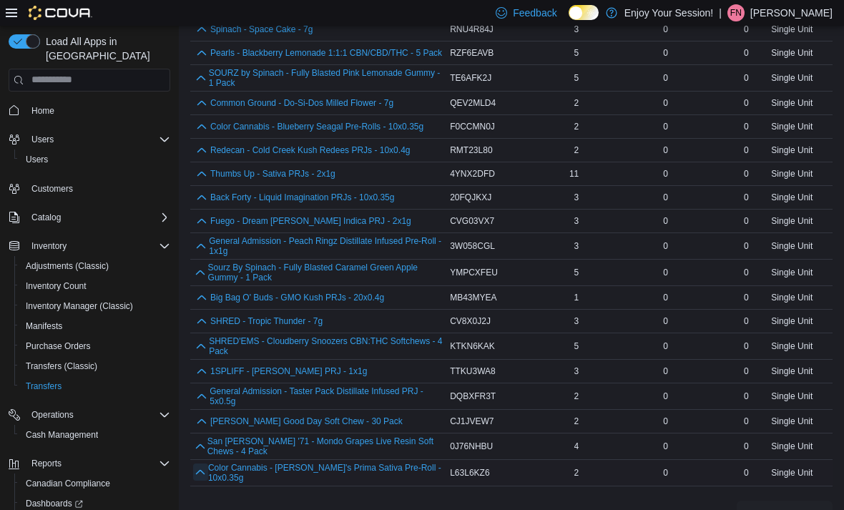
click at [196, 481] on button "button" at bounding box center [200, 471] width 15 height 17
click at [796, 509] on span "Receive" at bounding box center [784, 508] width 36 height 14
click at [202, 454] on button "button" at bounding box center [200, 445] width 14 height 17
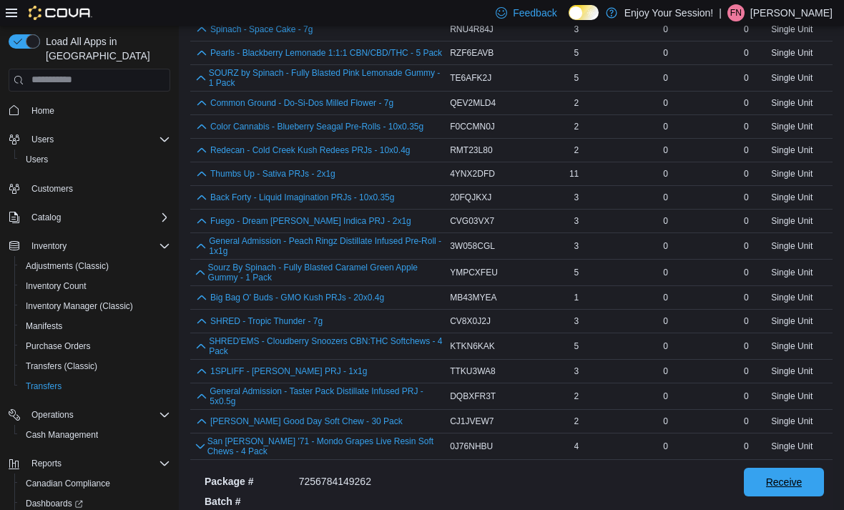
click at [785, 489] on span "Receive" at bounding box center [784, 482] width 36 height 14
click at [205, 429] on button "button" at bounding box center [201, 420] width 17 height 17
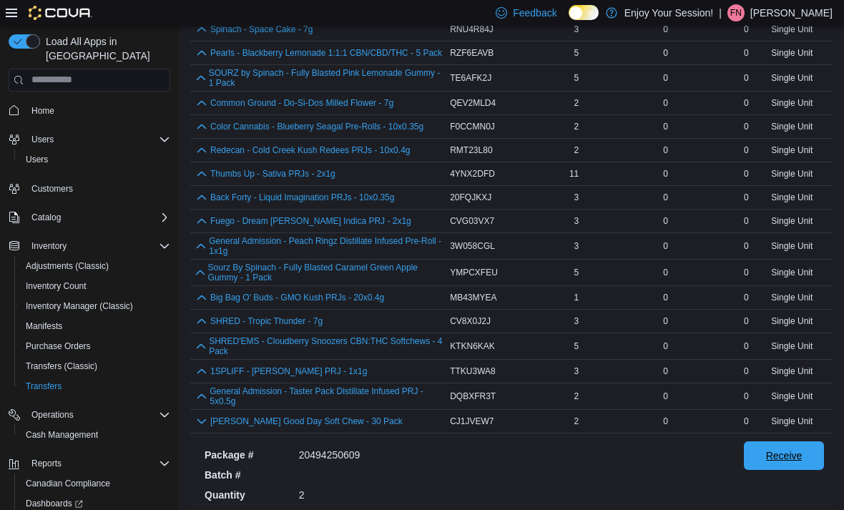
click at [779, 463] on span "Receive" at bounding box center [784, 455] width 36 height 14
click at [203, 404] on button "button" at bounding box center [201, 395] width 16 height 17
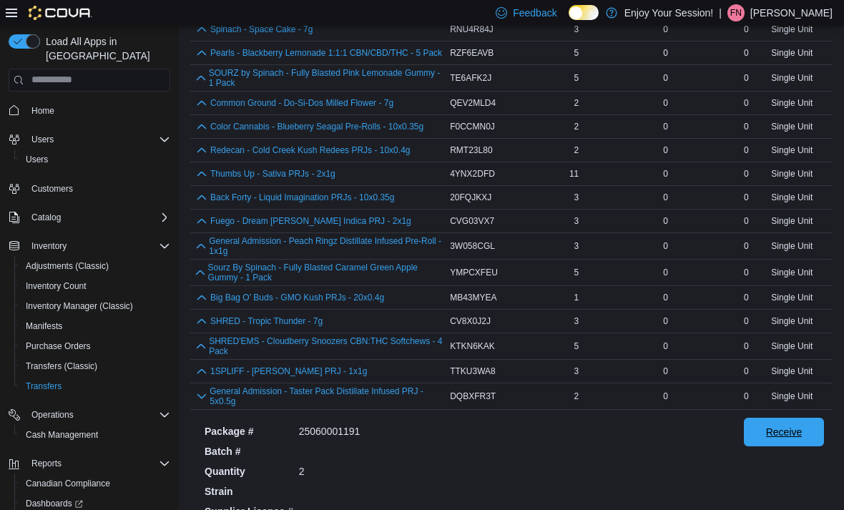
click at [780, 442] on span "Receive" at bounding box center [783, 432] width 63 height 29
click at [197, 379] on button "button" at bounding box center [201, 370] width 17 height 17
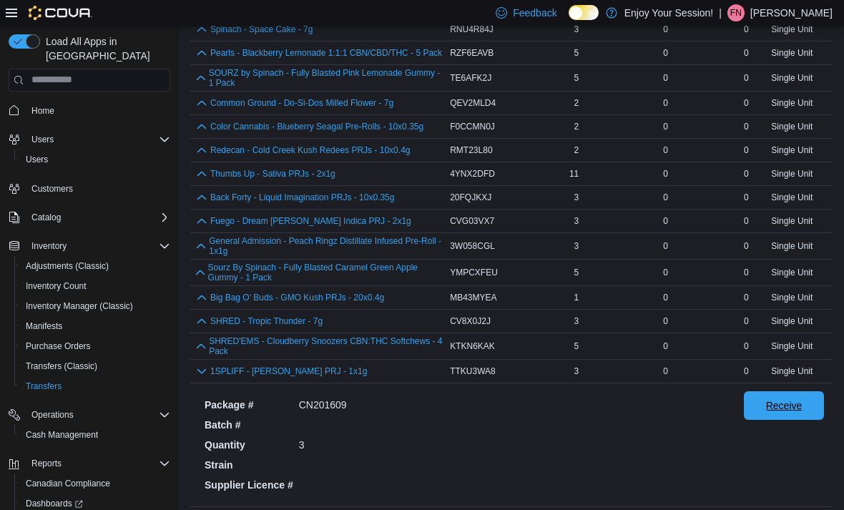
click at [770, 413] on span "Receive" at bounding box center [784, 405] width 36 height 14
click at [201, 354] on button "button" at bounding box center [201, 345] width 16 height 17
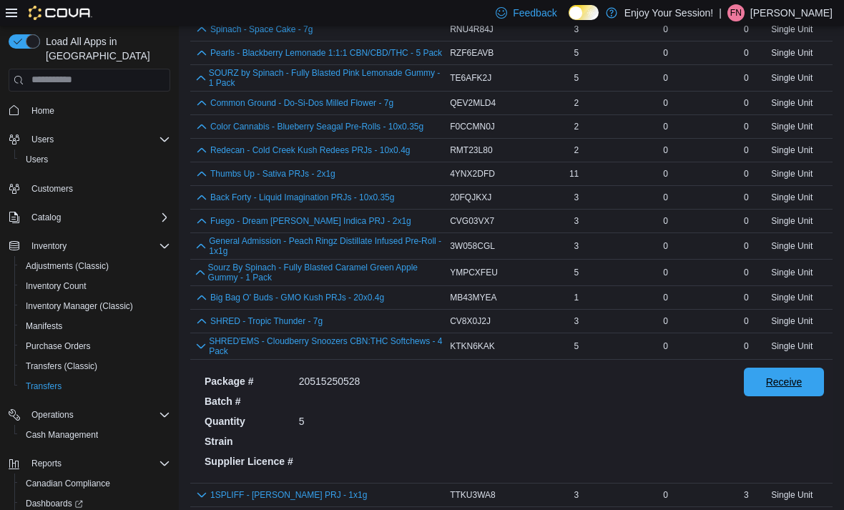
click at [768, 389] on span "Receive" at bounding box center [784, 382] width 36 height 14
click at [199, 329] on button "button" at bounding box center [201, 320] width 17 height 17
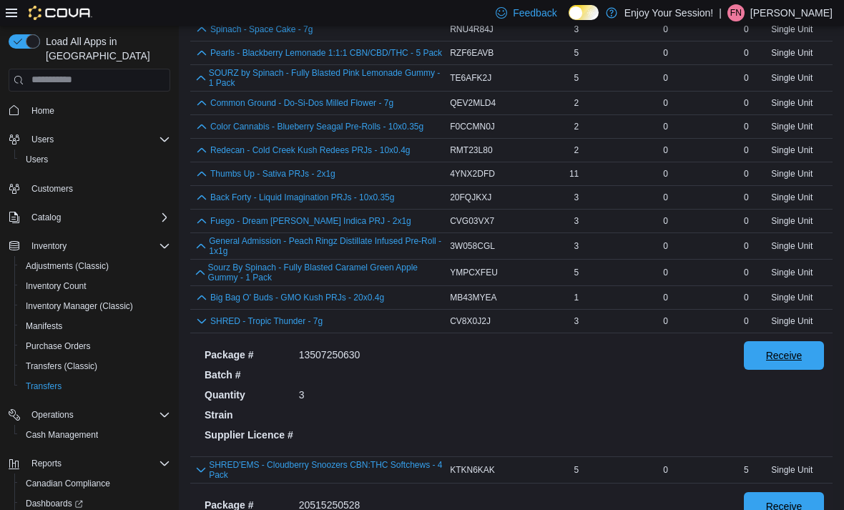
click at [772, 363] on span "Receive" at bounding box center [784, 355] width 36 height 14
click at [205, 305] on button "button" at bounding box center [201, 296] width 17 height 17
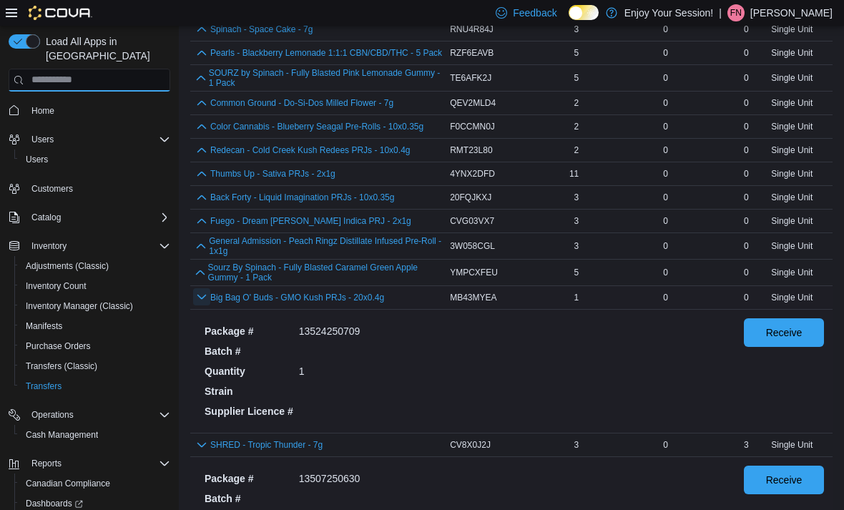
scroll to position [471, 0]
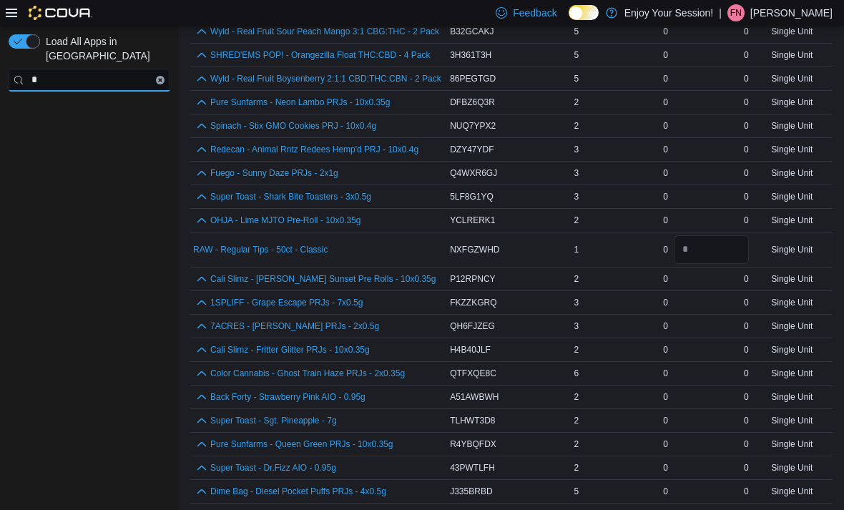
type input "*"
click at [727, 255] on input "number" at bounding box center [711, 249] width 75 height 29
type input "*"
click at [81, 392] on div "Load All Apps in New Hub *" at bounding box center [89, 270] width 179 height 489
click at [156, 76] on button "Clear input" at bounding box center [160, 80] width 9 height 9
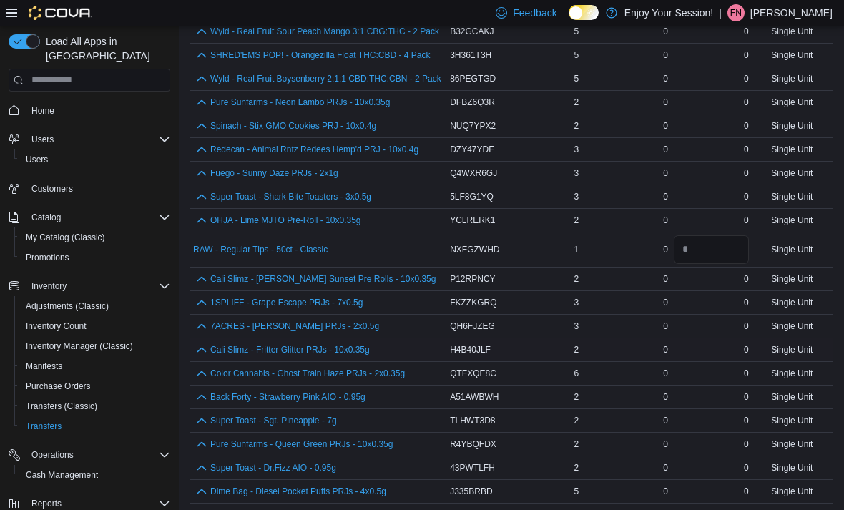
click at [720, 349] on div "0" at bounding box center [711, 349] width 81 height 17
click at [734, 252] on input "number" at bounding box center [711, 249] width 75 height 29
click at [719, 321] on div "0" at bounding box center [711, 326] width 81 height 17
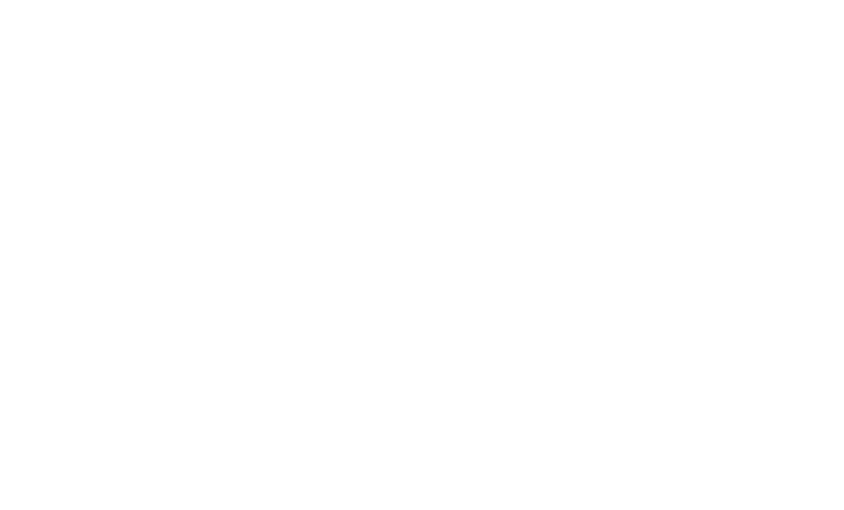
scroll to position [1609, 0]
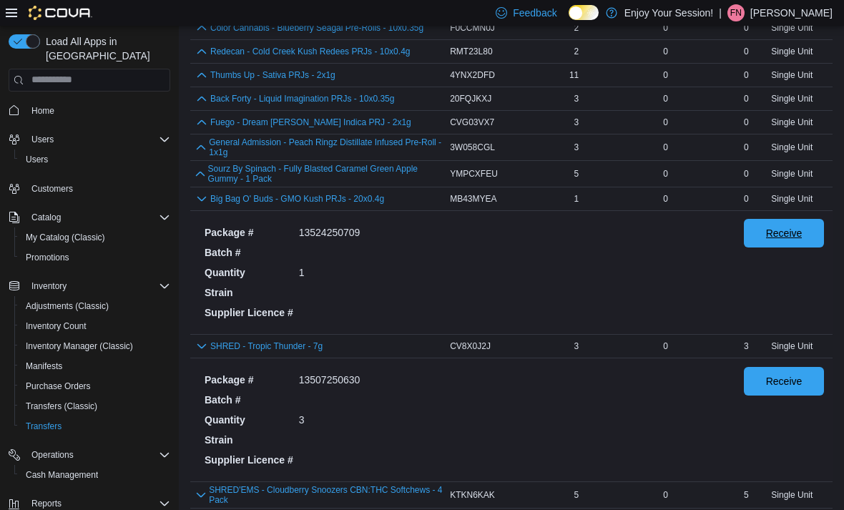
click at [797, 240] on span "Receive" at bounding box center [784, 233] width 36 height 14
click at [203, 182] on button "button" at bounding box center [200, 172] width 15 height 17
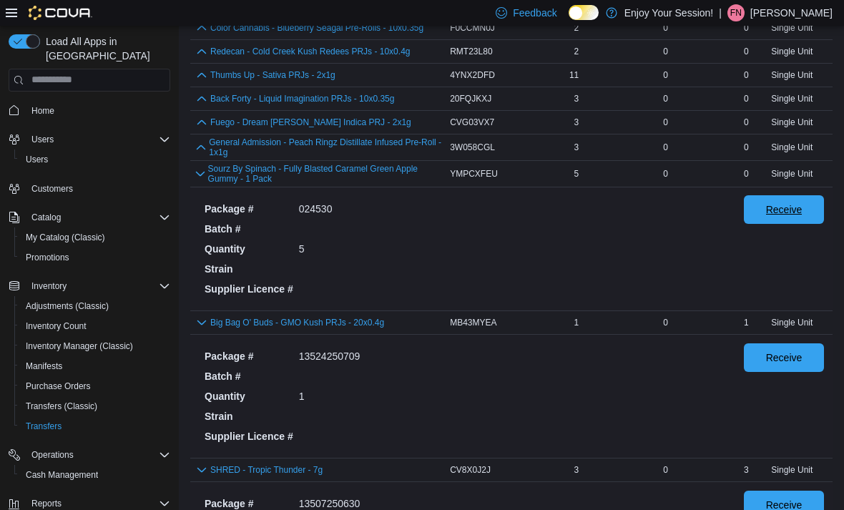
click at [807, 219] on span "Receive" at bounding box center [783, 209] width 63 height 29
click at [205, 154] on button "button" at bounding box center [201, 146] width 16 height 17
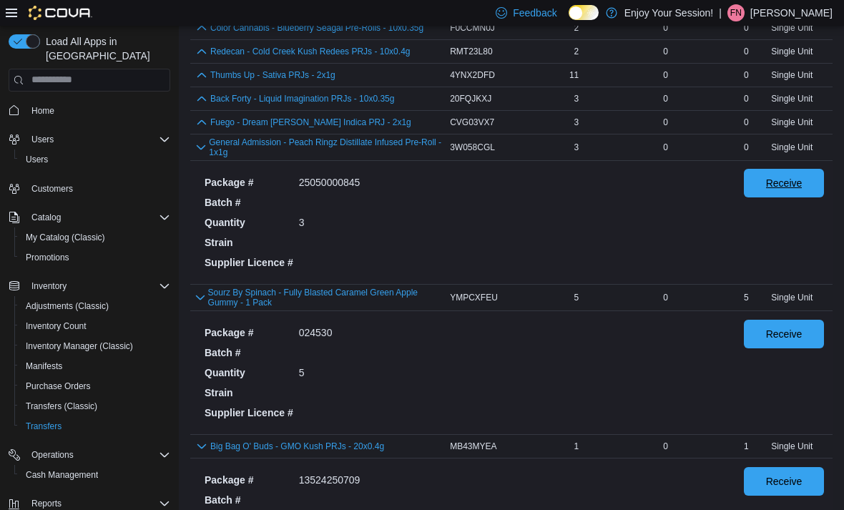
click at [787, 190] on span "Receive" at bounding box center [784, 183] width 36 height 14
click at [211, 127] on button "Fuego - Dream [PERSON_NAME] Indica PRJ - 2x1g" at bounding box center [310, 122] width 201 height 10
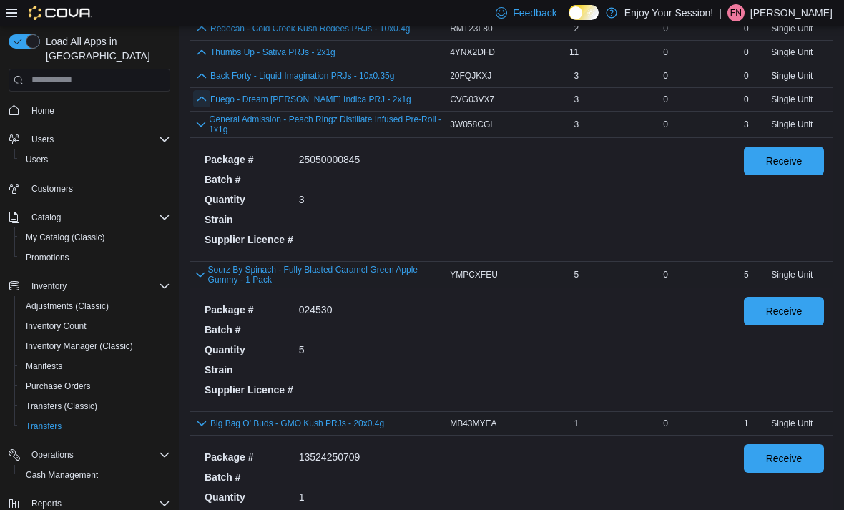
click at [197, 107] on button "button" at bounding box center [201, 98] width 17 height 17
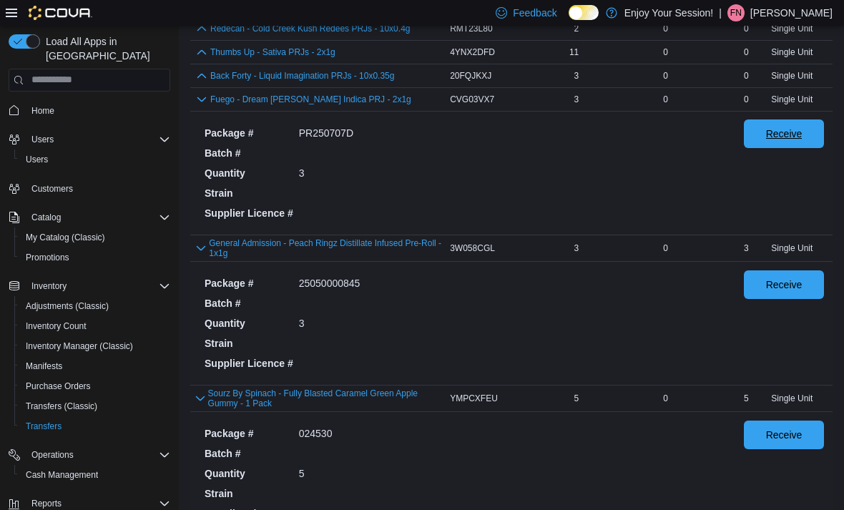
click at [797, 141] on span "Receive" at bounding box center [784, 134] width 36 height 14
click at [199, 84] on button "button" at bounding box center [201, 75] width 17 height 17
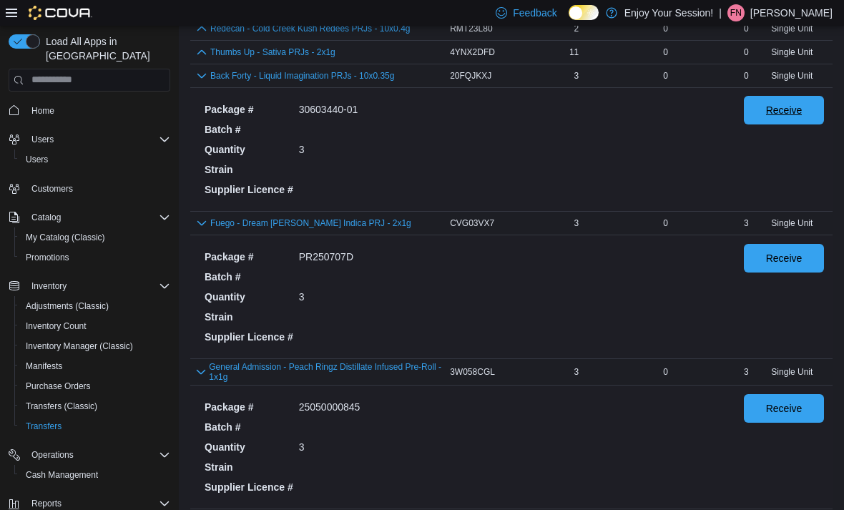
click at [792, 117] on span "Receive" at bounding box center [784, 110] width 36 height 14
click at [205, 60] on button "button" at bounding box center [201, 51] width 17 height 17
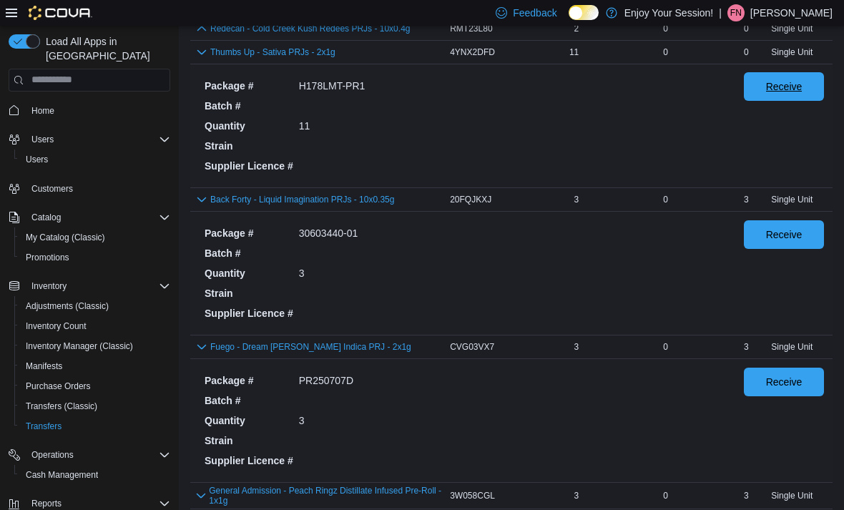
click at [797, 94] on span "Receive" at bounding box center [784, 86] width 36 height 14
click at [200, 36] on button "button" at bounding box center [201, 27] width 17 height 17
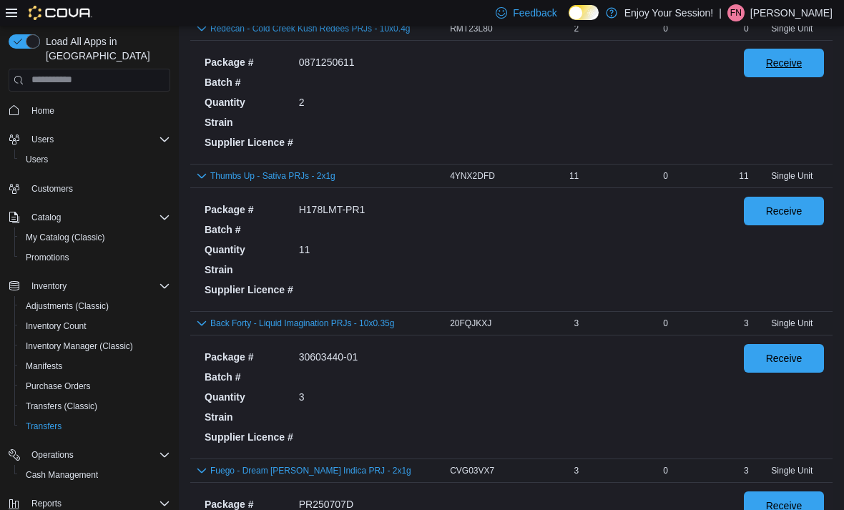
click at [800, 70] on span "Receive" at bounding box center [784, 63] width 36 height 14
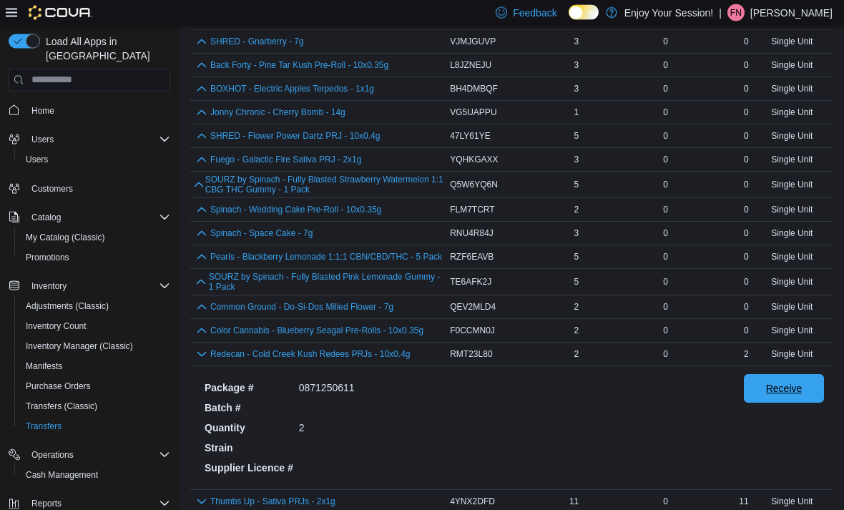
scroll to position [1307, 0]
click at [198, 338] on button "button" at bounding box center [201, 329] width 17 height 17
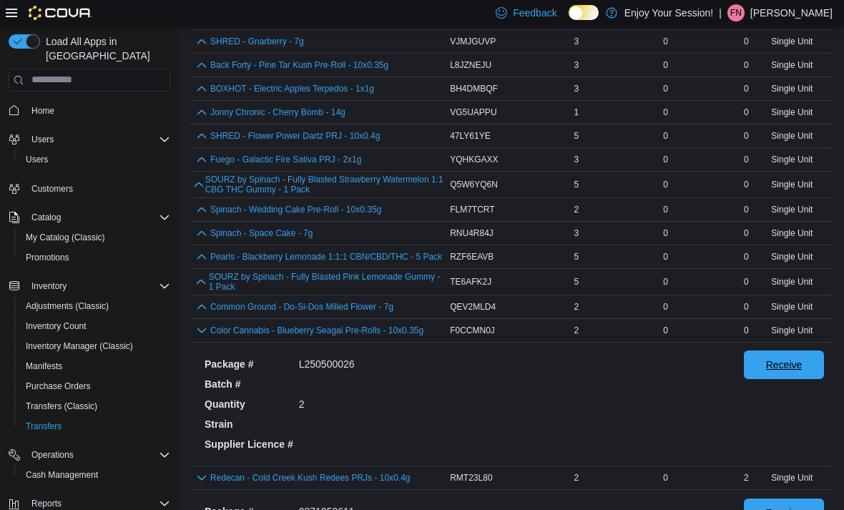
click at [793, 372] on span "Receive" at bounding box center [784, 365] width 36 height 14
click at [199, 315] on button "button" at bounding box center [201, 306] width 17 height 17
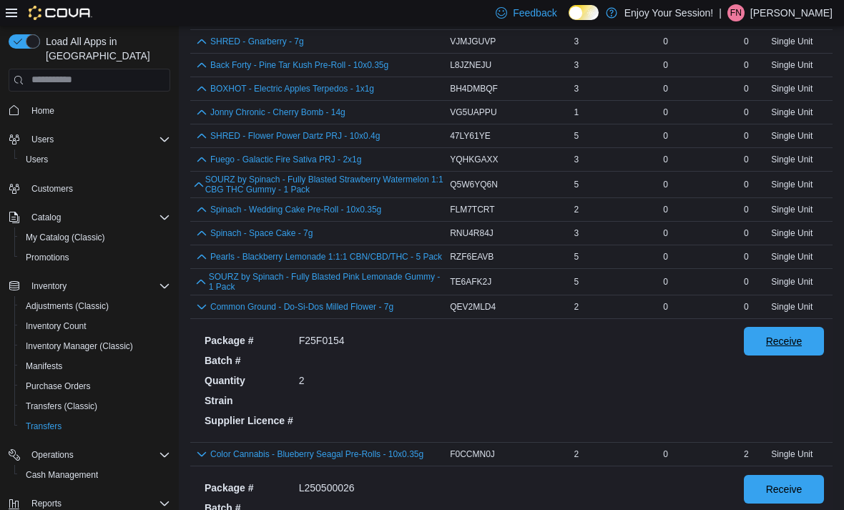
click at [790, 348] on span "Receive" at bounding box center [784, 341] width 36 height 14
click at [207, 290] on button "button" at bounding box center [201, 280] width 16 height 17
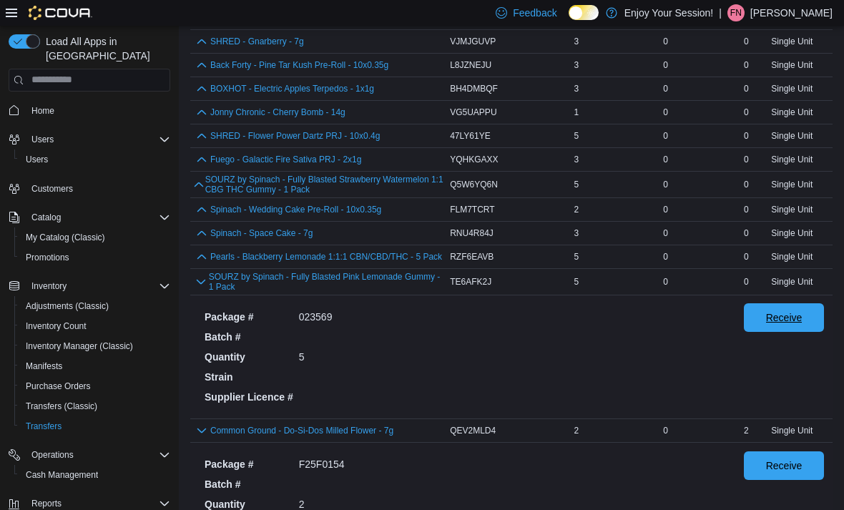
click at [790, 325] on span "Receive" at bounding box center [784, 317] width 36 height 14
click at [200, 265] on button "button" at bounding box center [201, 255] width 17 height 17
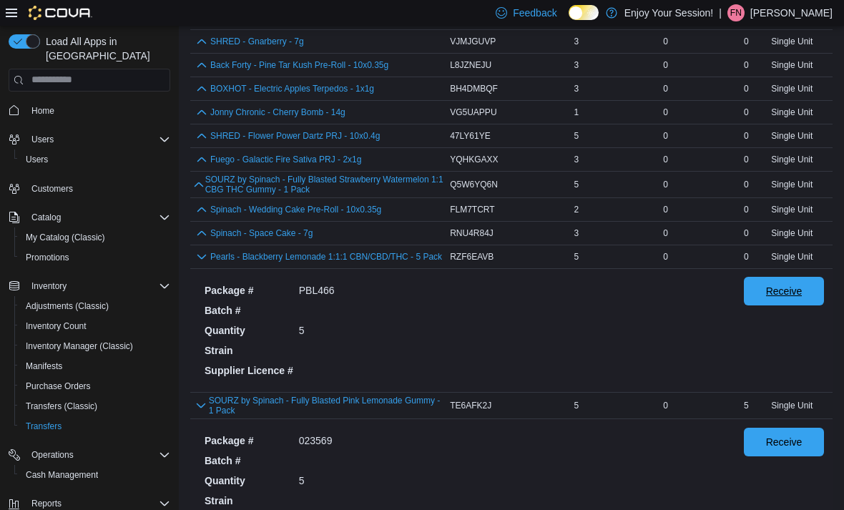
click at [795, 298] on span "Receive" at bounding box center [784, 291] width 36 height 14
click at [197, 241] on button "button" at bounding box center [201, 232] width 17 height 17
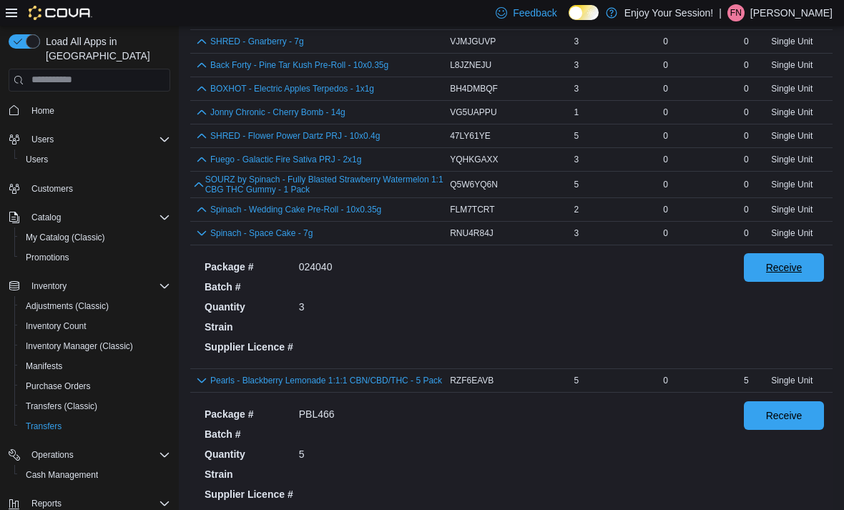
click at [797, 267] on span "Receive" at bounding box center [783, 267] width 63 height 29
click at [200, 217] on button "button" at bounding box center [201, 208] width 17 height 17
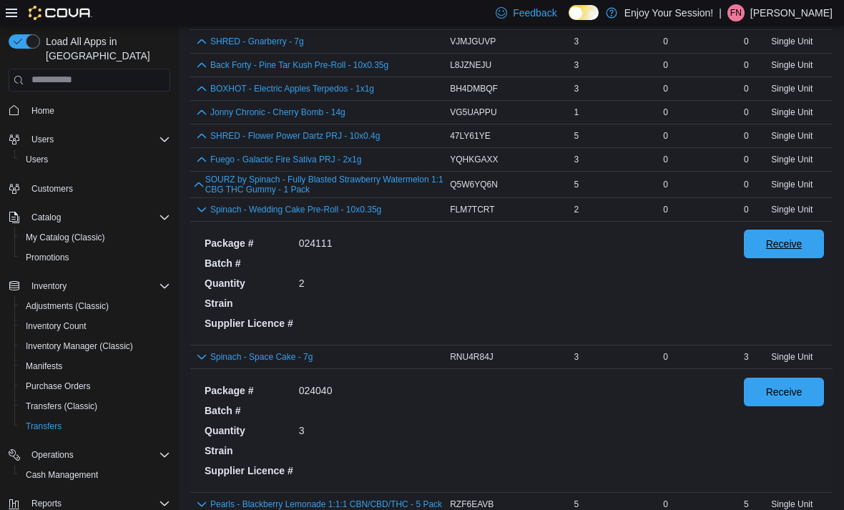
click at [801, 251] on span "Receive" at bounding box center [784, 244] width 36 height 14
click at [193, 192] on button "button" at bounding box center [199, 183] width 12 height 17
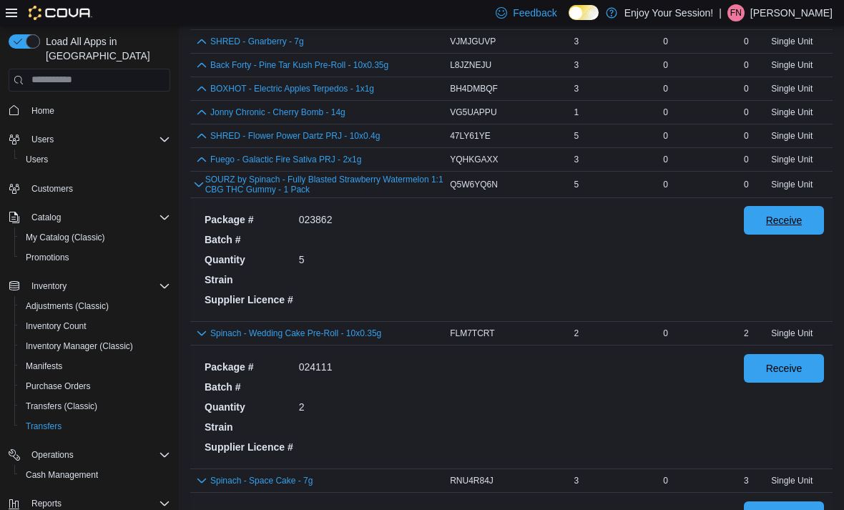
click at [801, 225] on span "Receive" at bounding box center [784, 220] width 36 height 14
click at [197, 167] on button "button" at bounding box center [201, 158] width 17 height 17
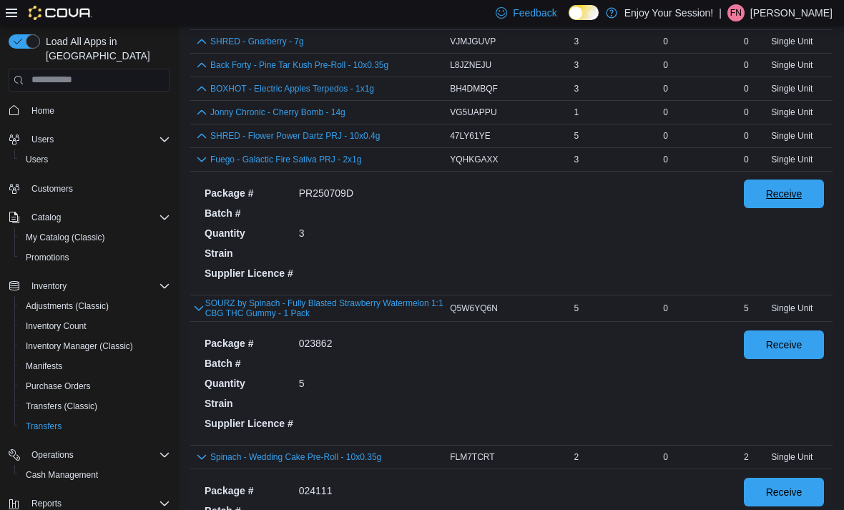
click at [792, 193] on span "Receive" at bounding box center [783, 194] width 63 height 29
click at [197, 144] on button "button" at bounding box center [201, 135] width 17 height 17
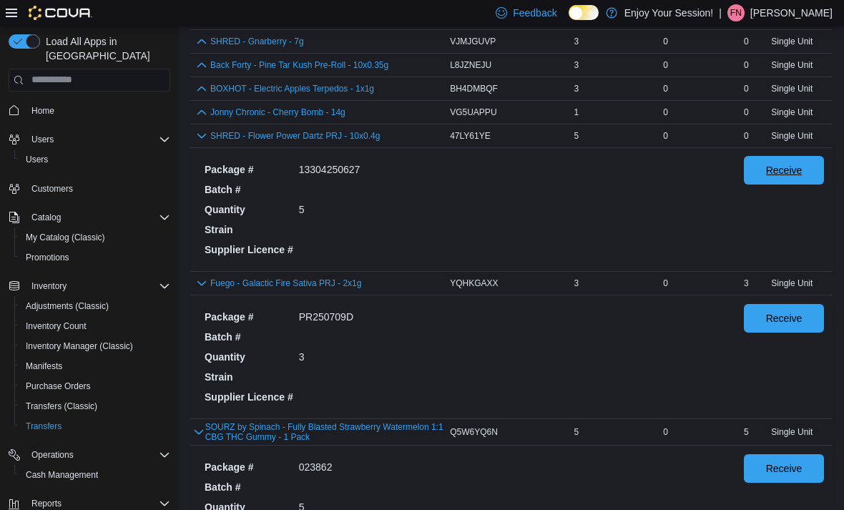
click at [790, 175] on span "Receive" at bounding box center [784, 170] width 36 height 14
click at [201, 120] on button "button" at bounding box center [201, 111] width 17 height 17
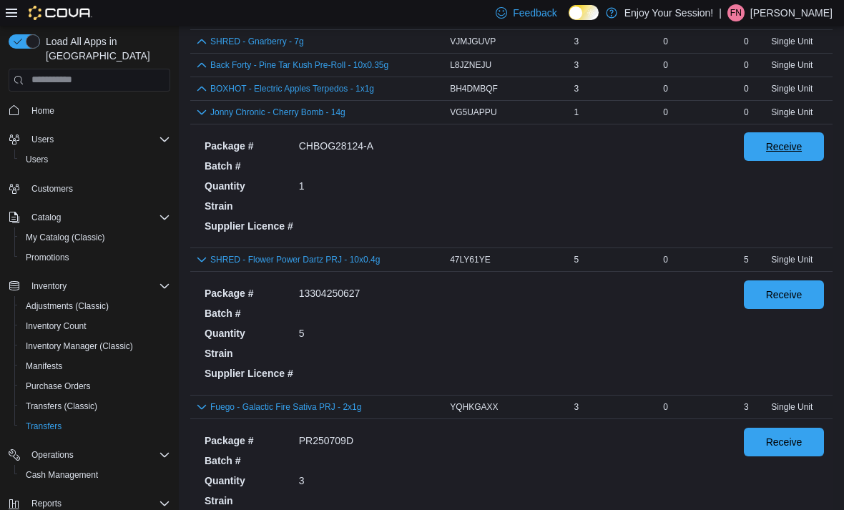
click at [789, 148] on span "Receive" at bounding box center [783, 146] width 63 height 29
click at [202, 97] on button "button" at bounding box center [201, 87] width 17 height 17
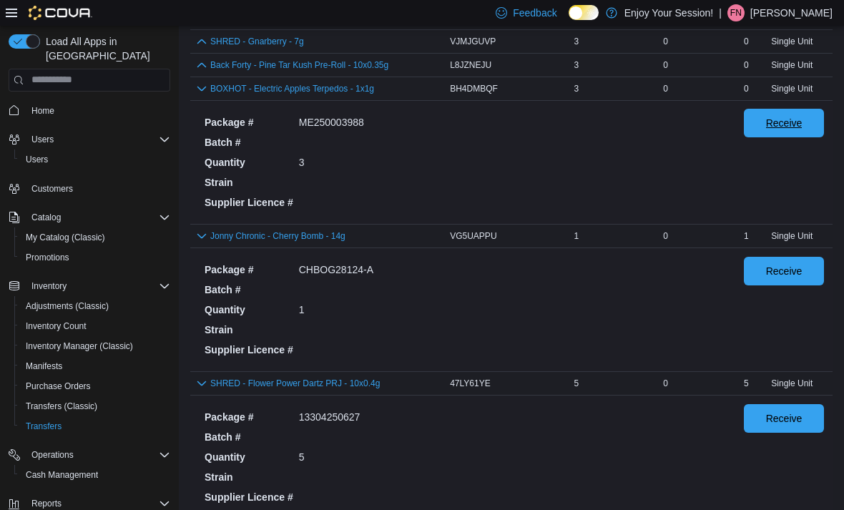
click at [797, 137] on span "Receive" at bounding box center [783, 123] width 63 height 29
click at [200, 73] on button "button" at bounding box center [201, 64] width 17 height 17
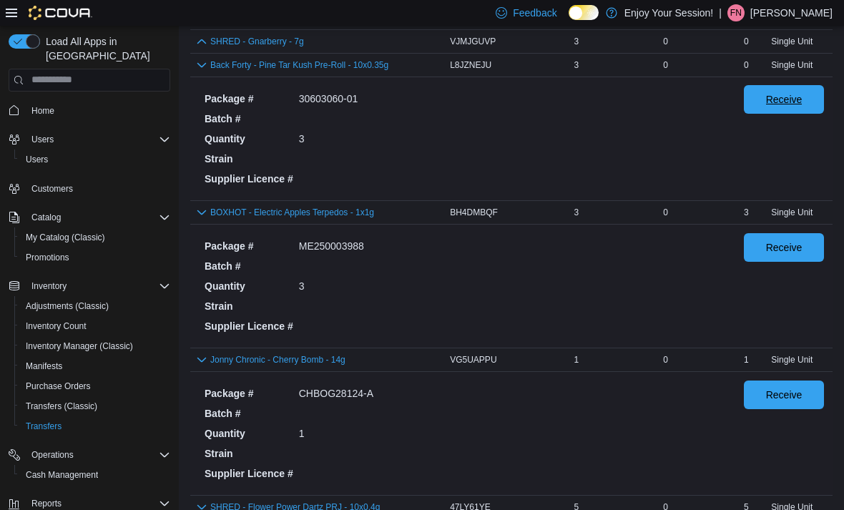
click at [793, 107] on span "Receive" at bounding box center [784, 99] width 36 height 14
click at [200, 49] on button "button" at bounding box center [201, 40] width 17 height 17
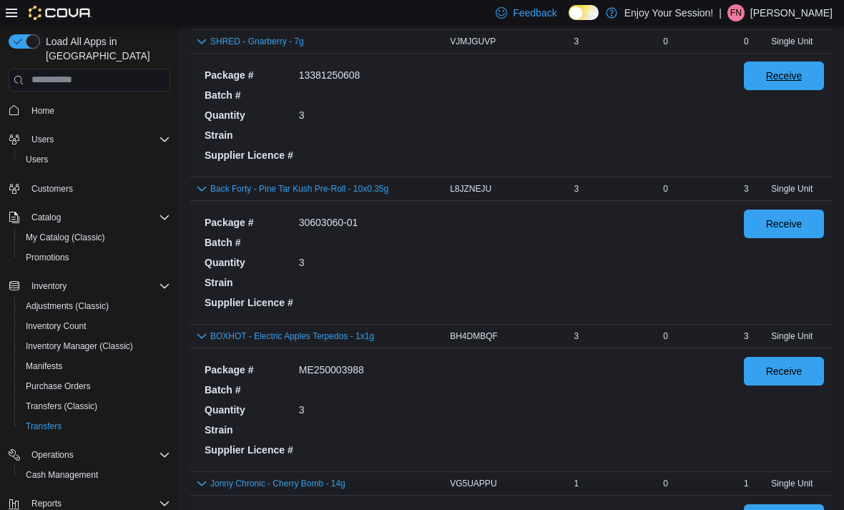
click at [797, 80] on span "Receive" at bounding box center [784, 76] width 36 height 14
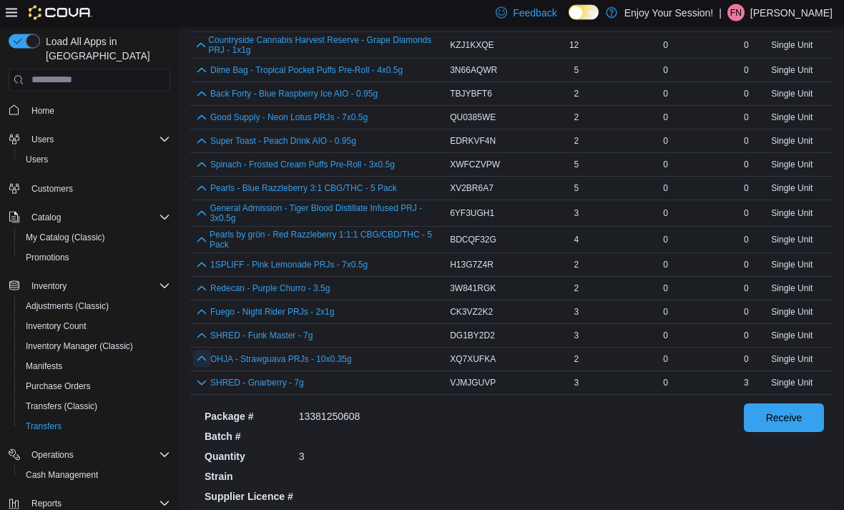
click at [200, 368] on button "button" at bounding box center [201, 358] width 17 height 17
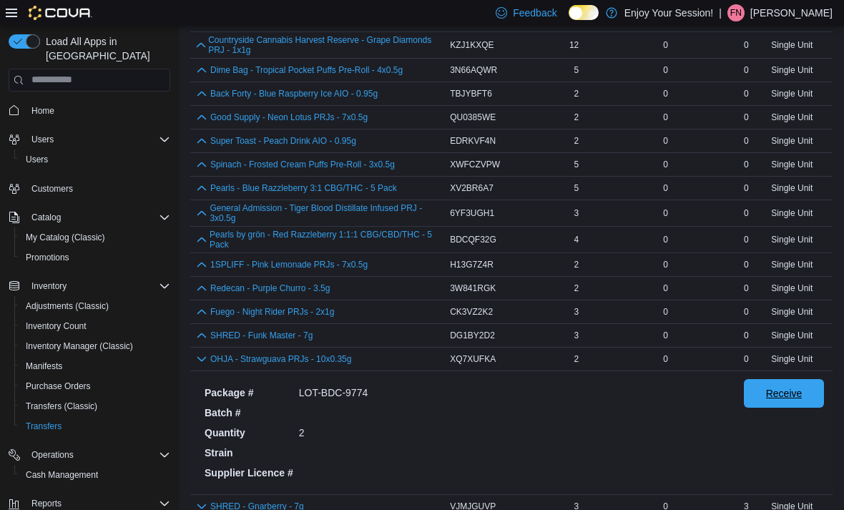
click at [802, 399] on span "Receive" at bounding box center [783, 393] width 63 height 29
click at [201, 343] on button "button" at bounding box center [201, 334] width 17 height 17
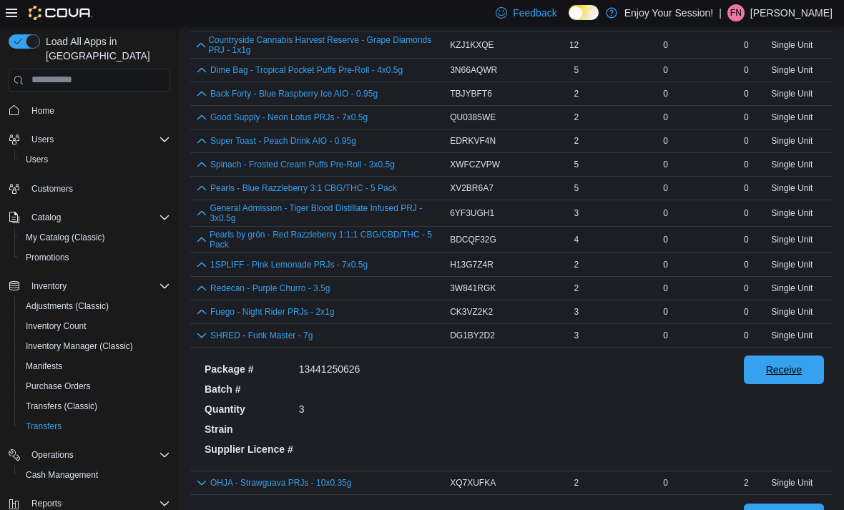
click at [796, 372] on span "Receive" at bounding box center [784, 370] width 36 height 14
click at [199, 320] on button "button" at bounding box center [201, 311] width 17 height 17
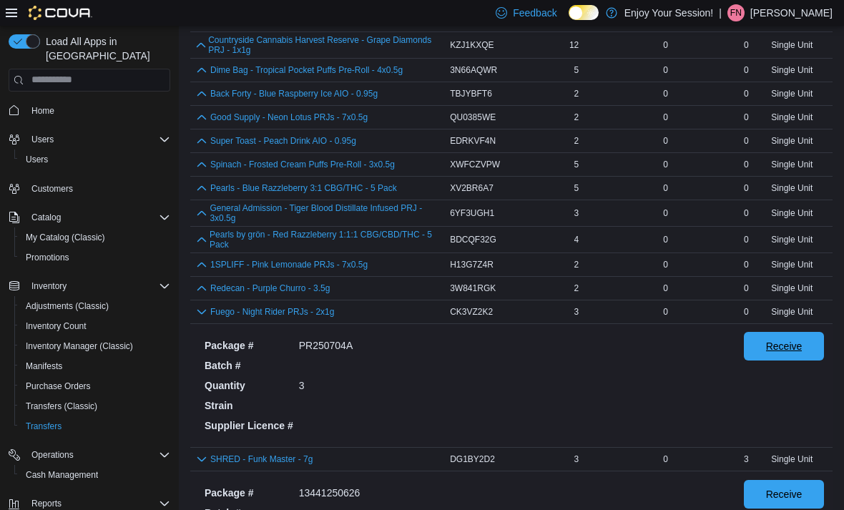
click at [800, 346] on span "Receive" at bounding box center [783, 346] width 63 height 29
click at [203, 296] on button "button" at bounding box center [201, 287] width 17 height 17
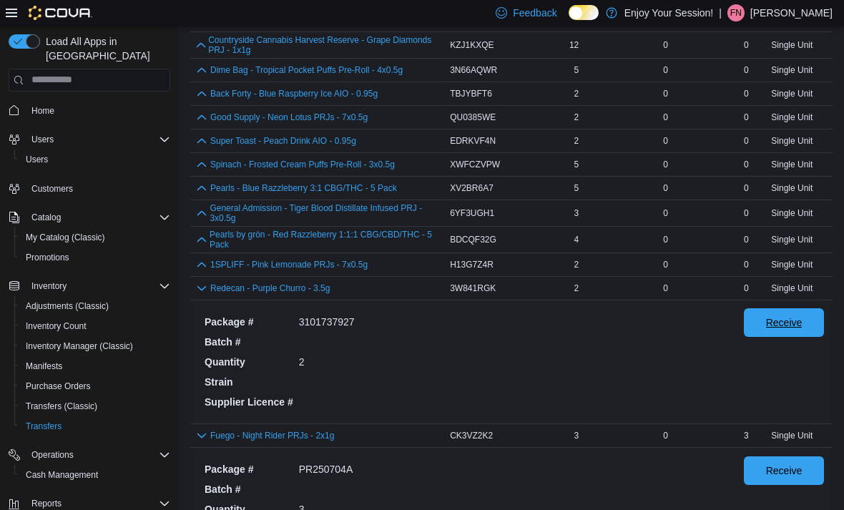
click at [794, 337] on span "Receive" at bounding box center [783, 322] width 63 height 29
click at [195, 272] on button "button" at bounding box center [201, 263] width 17 height 17
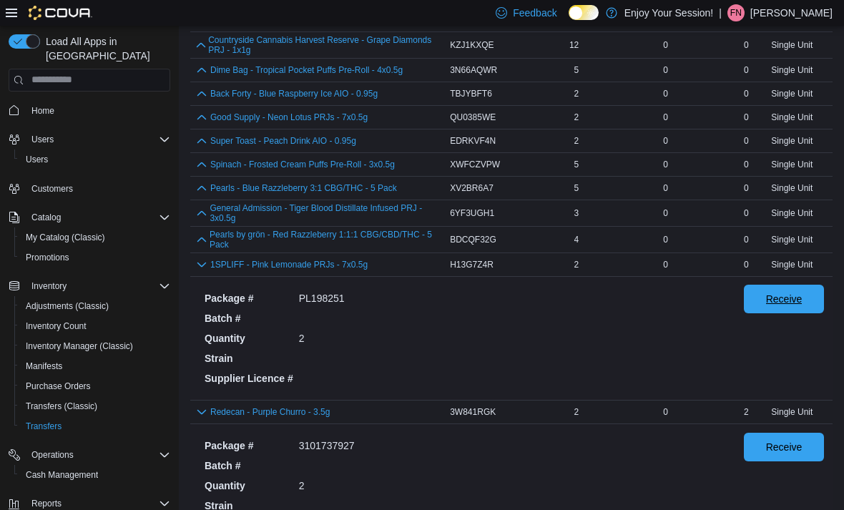
click at [786, 313] on span "Receive" at bounding box center [783, 299] width 63 height 29
click at [197, 247] on button "button" at bounding box center [201, 238] width 16 height 17
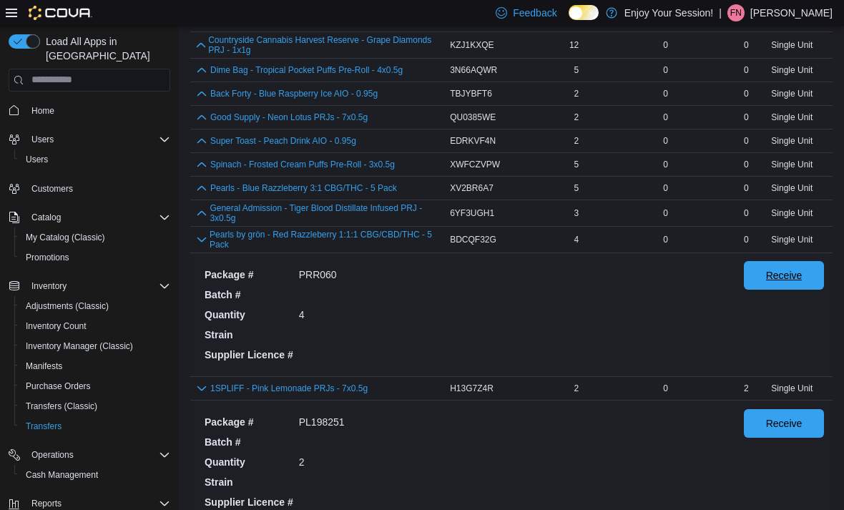
click at [789, 282] on span "Receive" at bounding box center [784, 275] width 36 height 14
click at [202, 220] on button "button" at bounding box center [201, 212] width 16 height 17
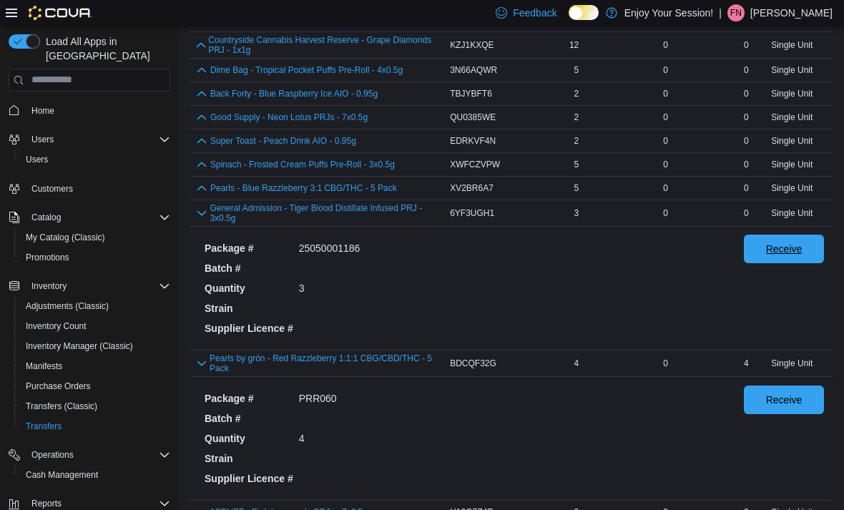
click at [799, 255] on span "Receive" at bounding box center [784, 249] width 36 height 14
click at [202, 194] on button "button" at bounding box center [201, 187] width 17 height 17
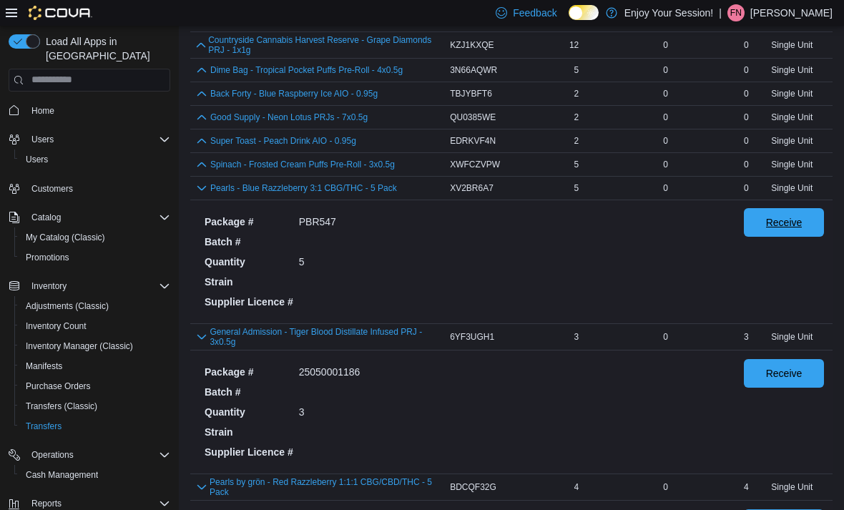
click at [790, 237] on span "Receive" at bounding box center [783, 222] width 63 height 29
click at [202, 172] on button "button" at bounding box center [201, 163] width 17 height 17
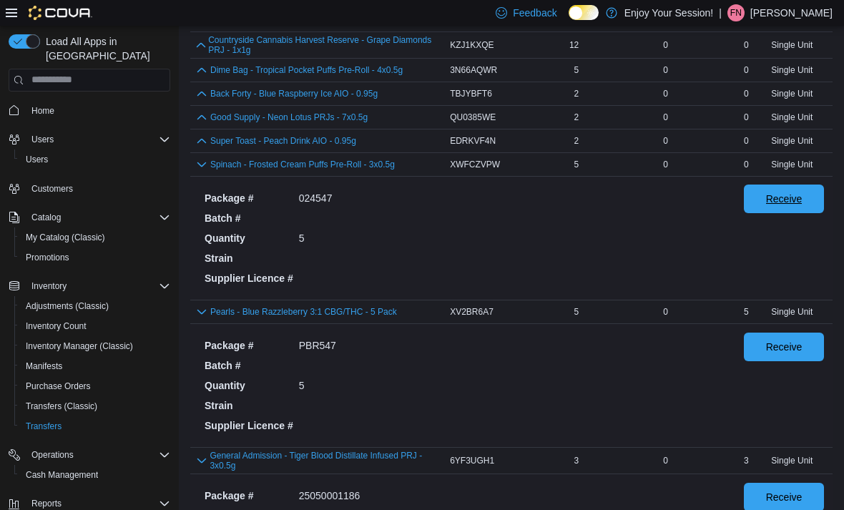
click at [792, 202] on span "Receive" at bounding box center [784, 199] width 36 height 14
click at [205, 149] on button "button" at bounding box center [201, 140] width 17 height 17
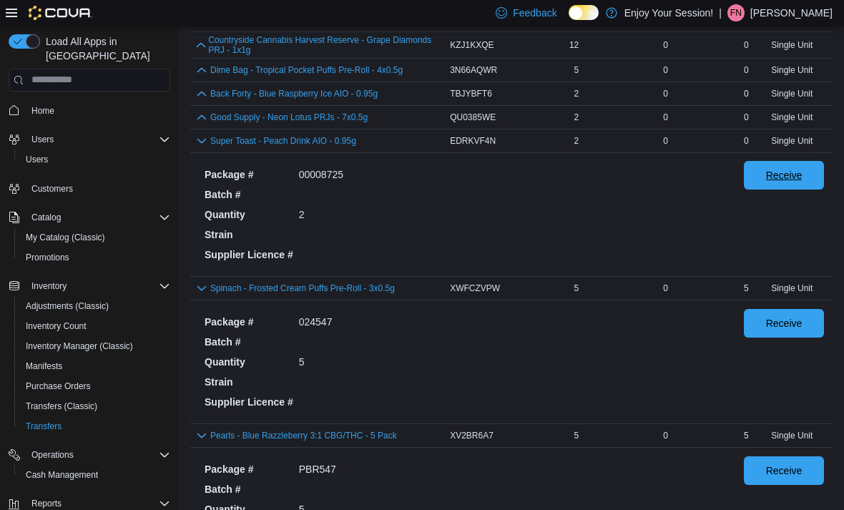
click at [799, 182] on span "Receive" at bounding box center [784, 175] width 36 height 14
click at [197, 125] on button "button" at bounding box center [201, 116] width 17 height 17
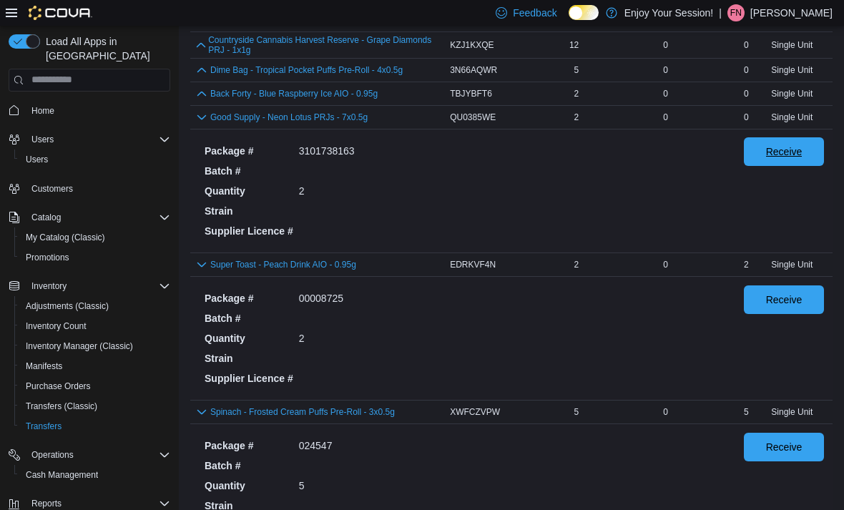
click at [800, 159] on span "Receive" at bounding box center [784, 151] width 36 height 14
click at [200, 102] on button "button" at bounding box center [201, 92] width 17 height 17
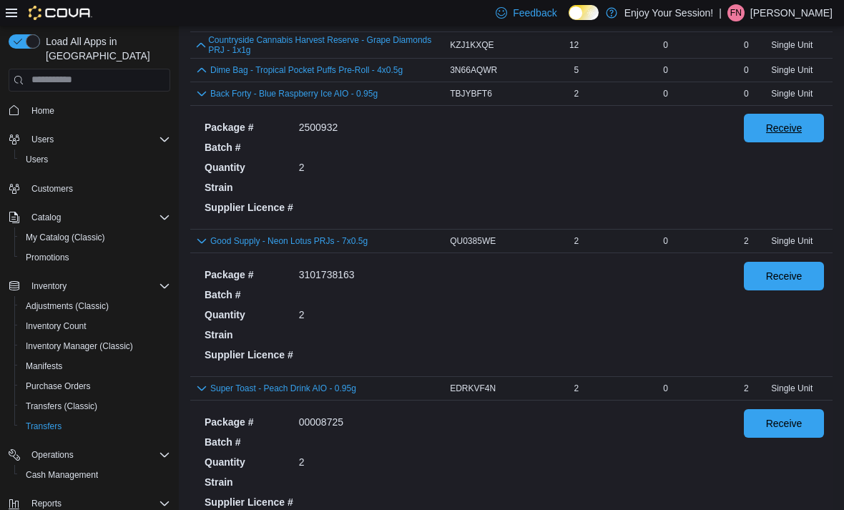
click at [790, 135] on span "Receive" at bounding box center [784, 128] width 36 height 14
click at [202, 78] on button "button" at bounding box center [201, 69] width 17 height 17
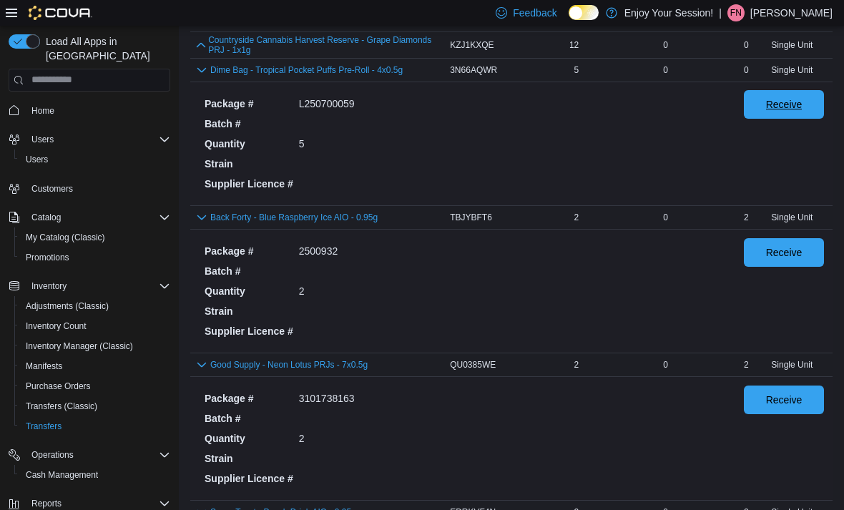
click at [790, 109] on span "Receive" at bounding box center [784, 104] width 36 height 14
click at [201, 53] on button "button" at bounding box center [200, 44] width 15 height 17
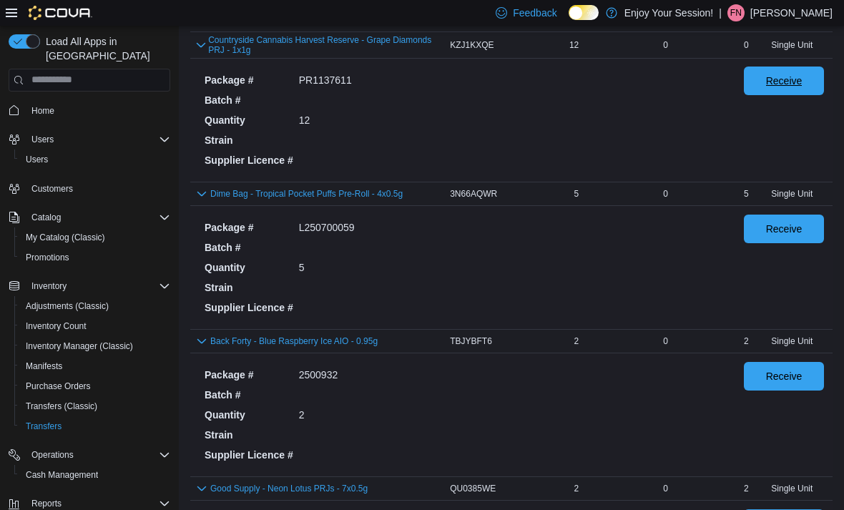
click at [800, 88] on span "Receive" at bounding box center [784, 81] width 36 height 14
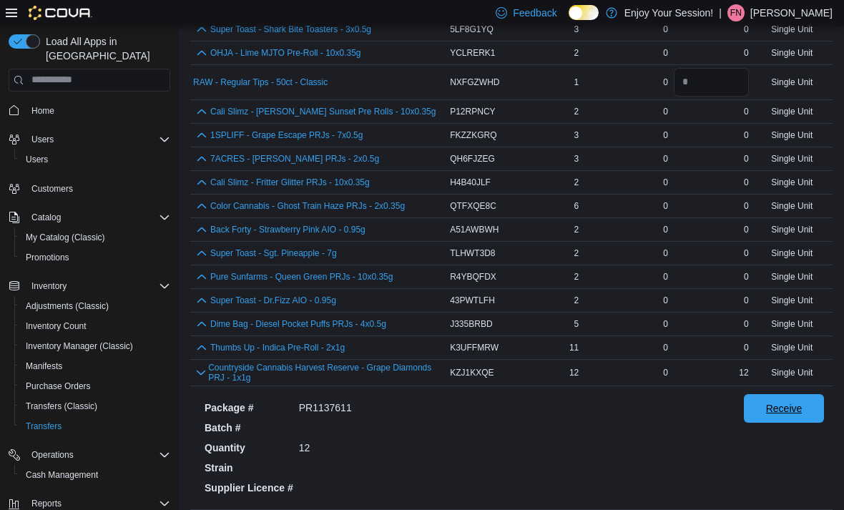
scroll to position [637, 0]
click at [201, 347] on button "button" at bounding box center [201, 347] width 17 height 17
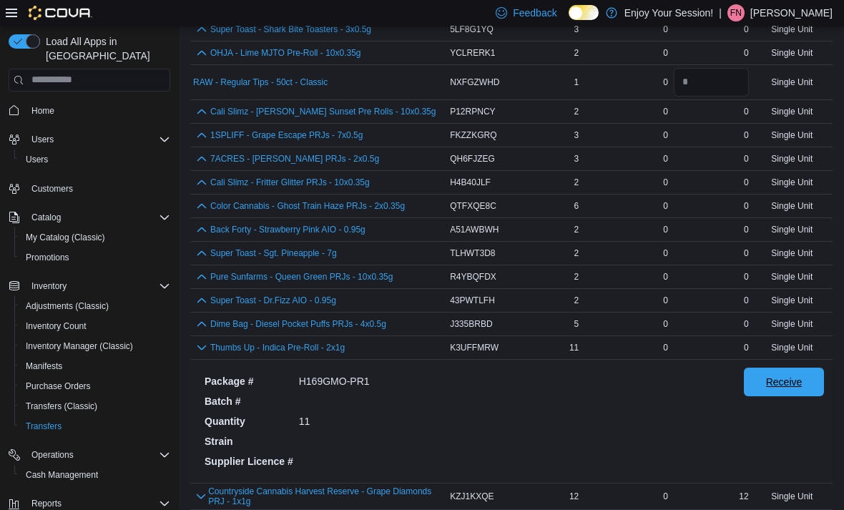
click at [792, 385] on span "Receive" at bounding box center [784, 382] width 36 height 14
click at [201, 332] on button "button" at bounding box center [201, 323] width 17 height 17
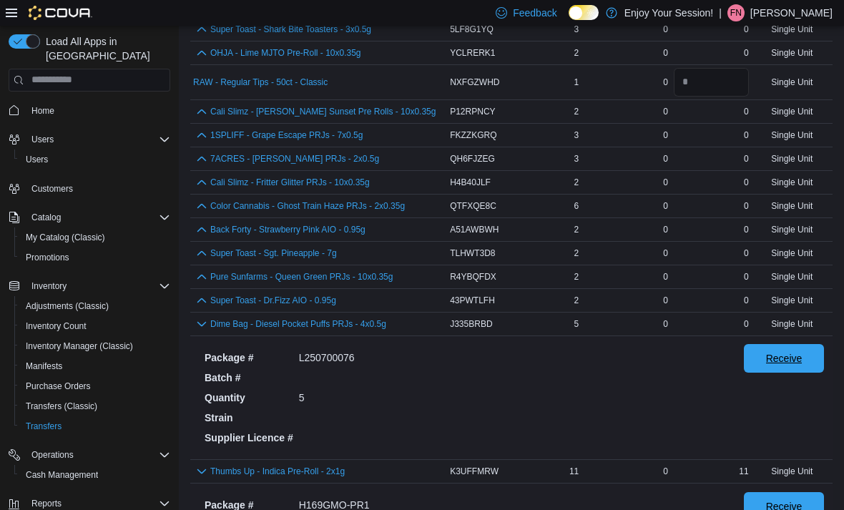
click at [795, 358] on span "Receive" at bounding box center [784, 358] width 36 height 14
click at [197, 301] on button "button" at bounding box center [201, 299] width 17 height 17
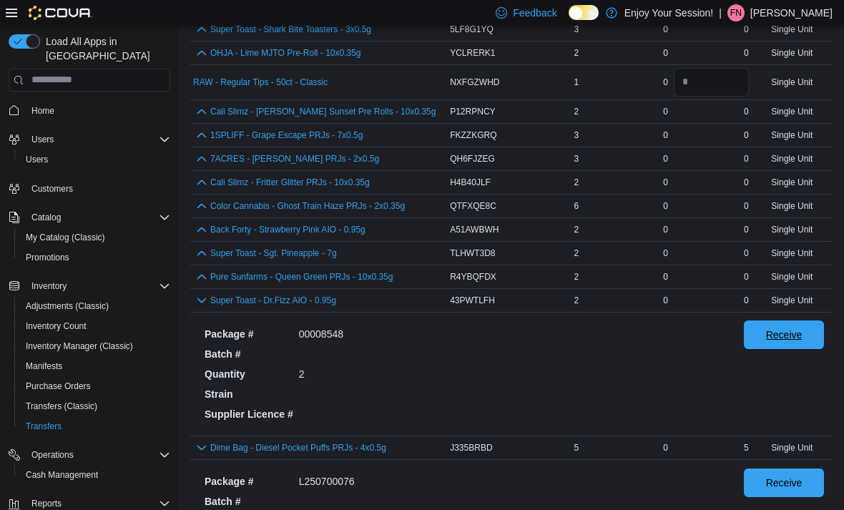
click at [790, 348] on span "Receive" at bounding box center [783, 334] width 63 height 29
click at [197, 284] on button "button" at bounding box center [201, 275] width 17 height 17
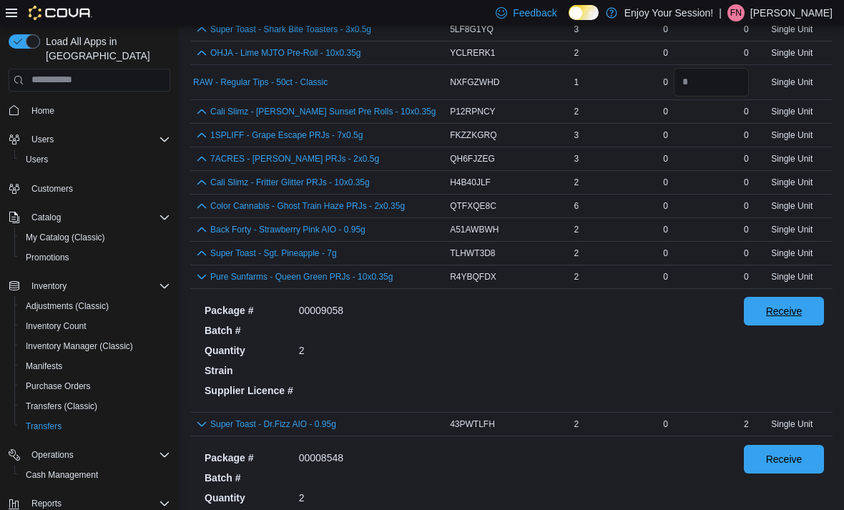
click at [783, 311] on span "Receive" at bounding box center [784, 311] width 36 height 14
click at [205, 260] on button "button" at bounding box center [201, 252] width 17 height 17
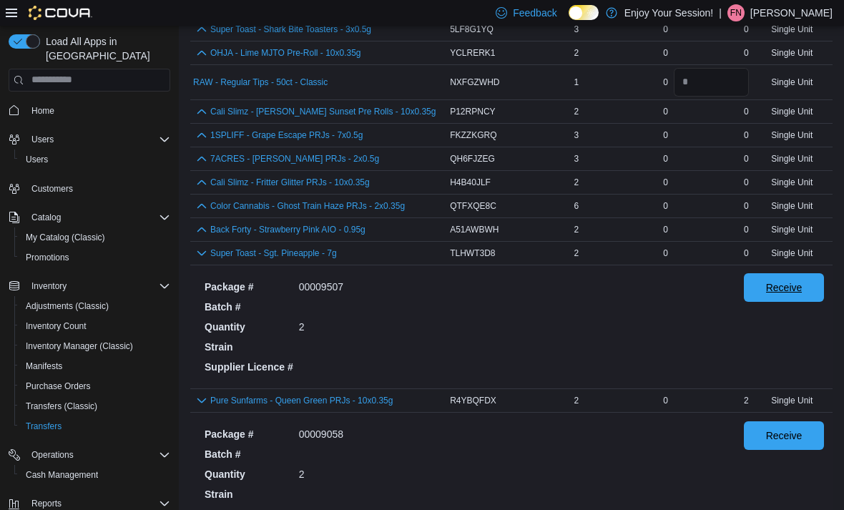
click at [799, 288] on span "Receive" at bounding box center [784, 287] width 36 height 14
click at [201, 237] on button "button" at bounding box center [201, 228] width 17 height 17
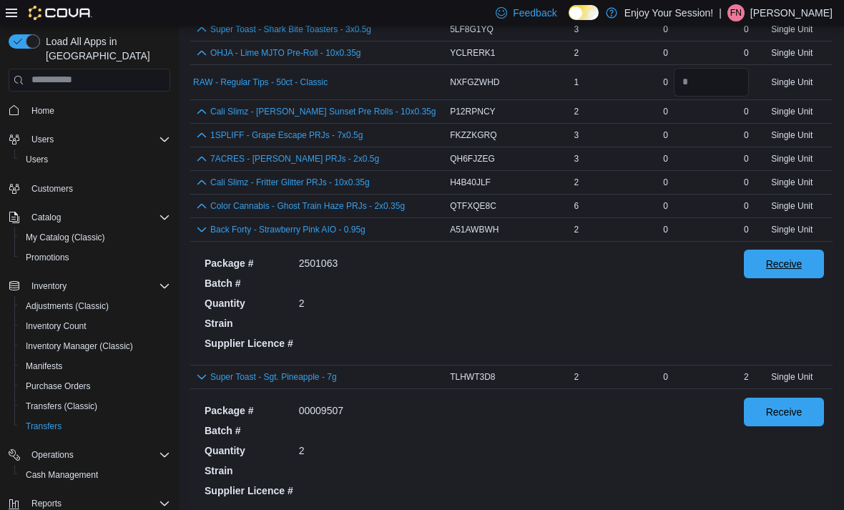
click at [795, 260] on span "Receive" at bounding box center [783, 264] width 63 height 29
click at [200, 213] on button "button" at bounding box center [201, 205] width 17 height 17
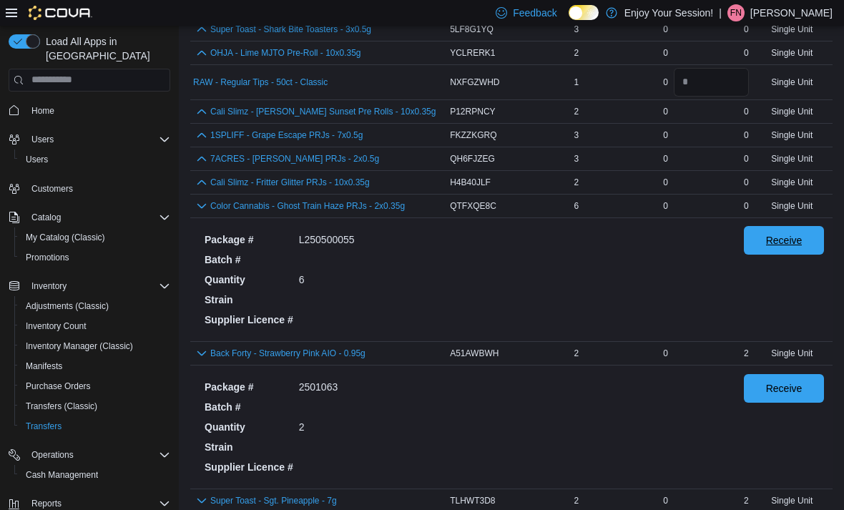
click at [801, 242] on span "Receive" at bounding box center [784, 240] width 36 height 14
click at [204, 186] on button "button" at bounding box center [201, 181] width 17 height 17
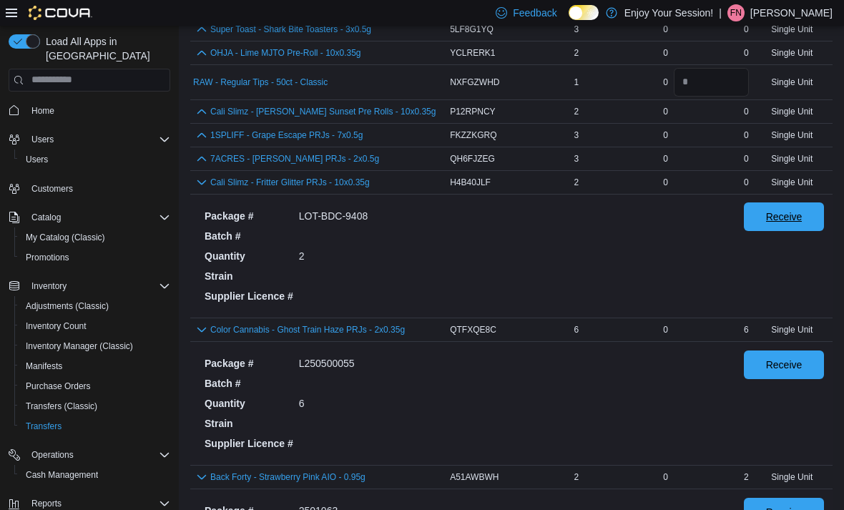
click at [793, 219] on span "Receive" at bounding box center [784, 217] width 36 height 14
click at [203, 165] on button "button" at bounding box center [201, 158] width 17 height 17
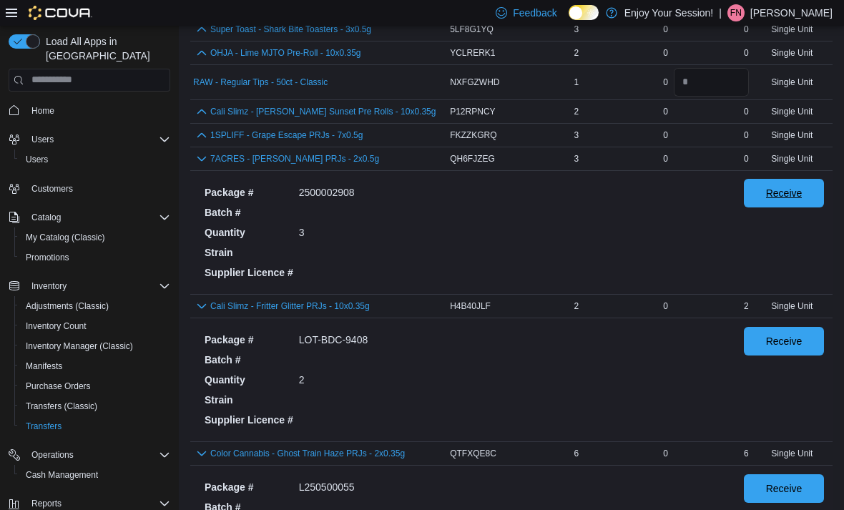
click at [796, 200] on span "Receive" at bounding box center [784, 193] width 36 height 14
click at [202, 142] on button "button" at bounding box center [201, 134] width 17 height 17
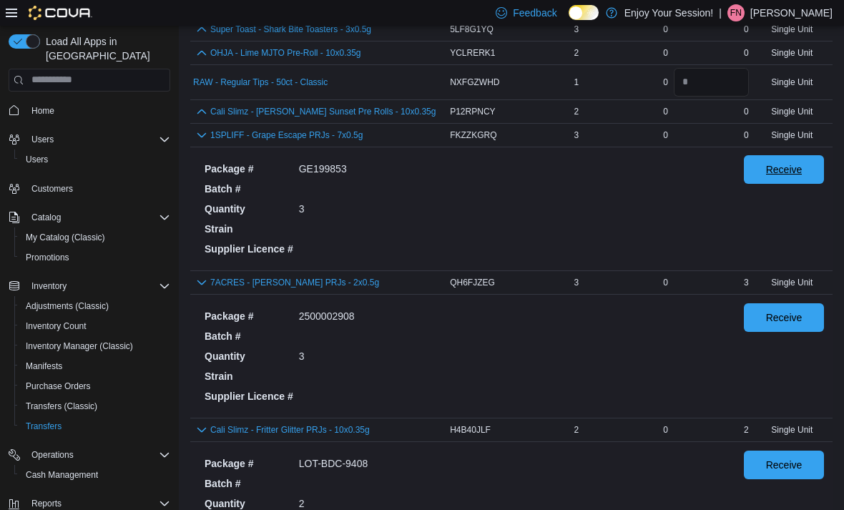
click at [805, 175] on span "Receive" at bounding box center [783, 169] width 63 height 29
click at [200, 119] on button "button" at bounding box center [201, 110] width 17 height 17
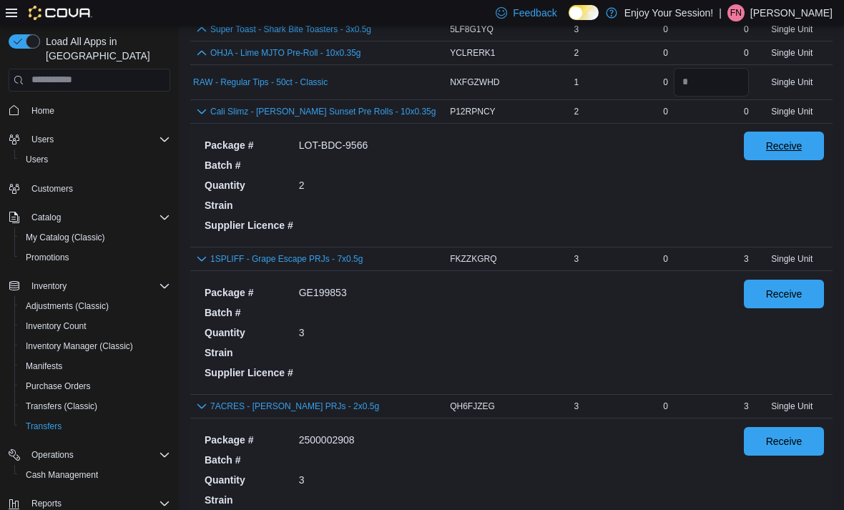
click at [805, 154] on span "Receive" at bounding box center [783, 146] width 63 height 29
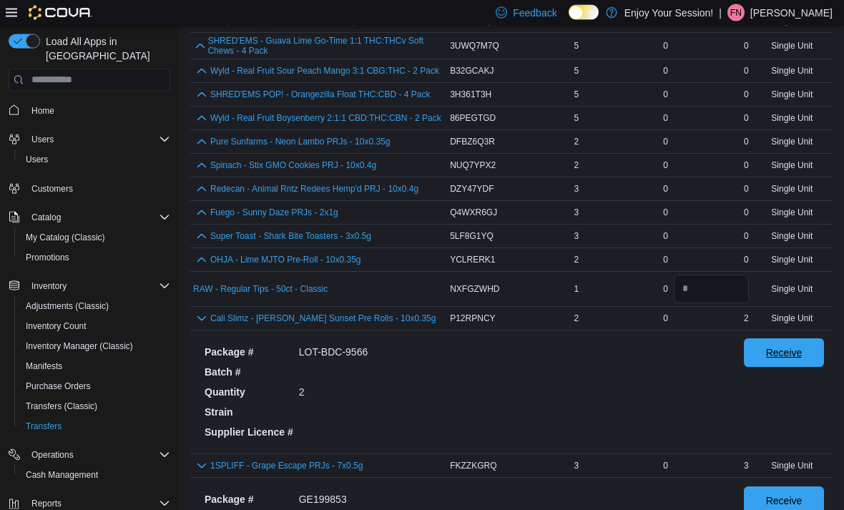
scroll to position [401, 0]
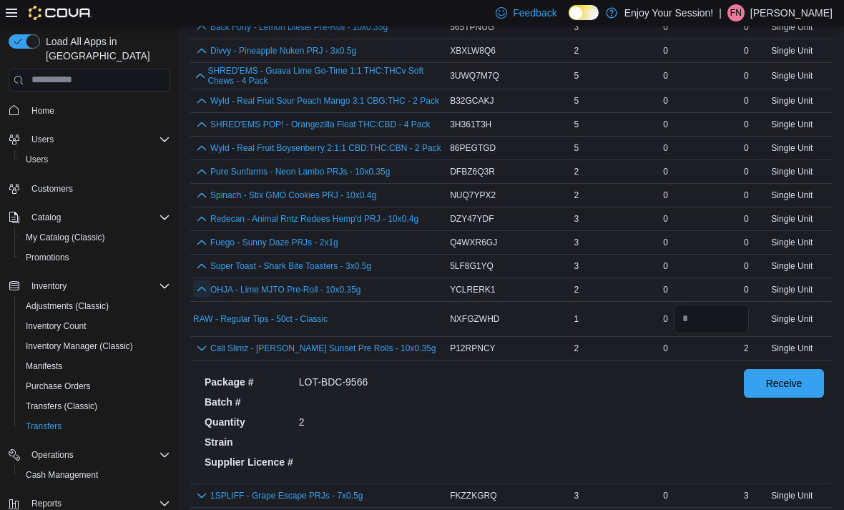
click at [198, 292] on button "button" at bounding box center [201, 288] width 17 height 17
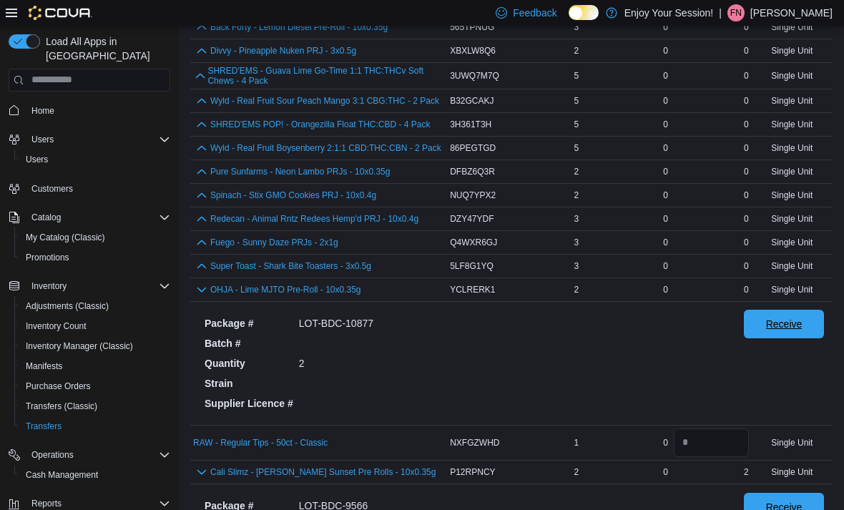
click at [792, 331] on span "Receive" at bounding box center [784, 324] width 36 height 14
click at [203, 274] on button "button" at bounding box center [201, 265] width 17 height 17
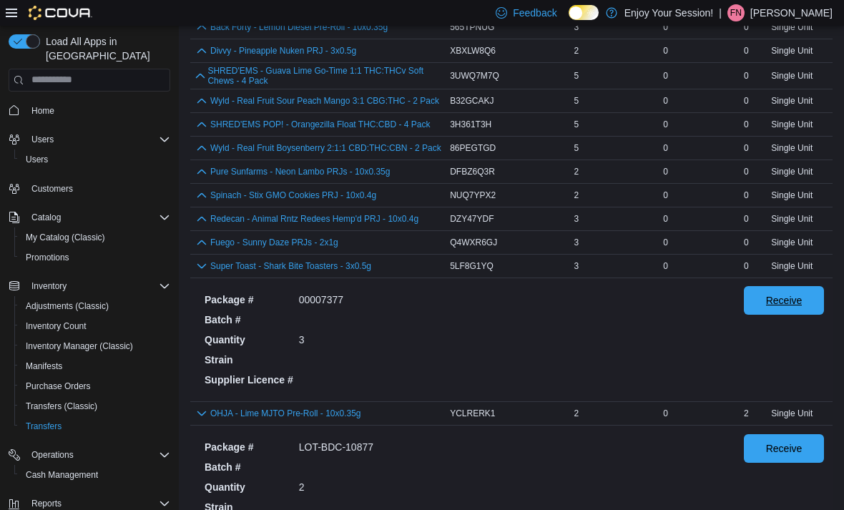
click at [797, 292] on span "Receive" at bounding box center [783, 300] width 63 height 29
click at [200, 250] on button "button" at bounding box center [201, 241] width 17 height 17
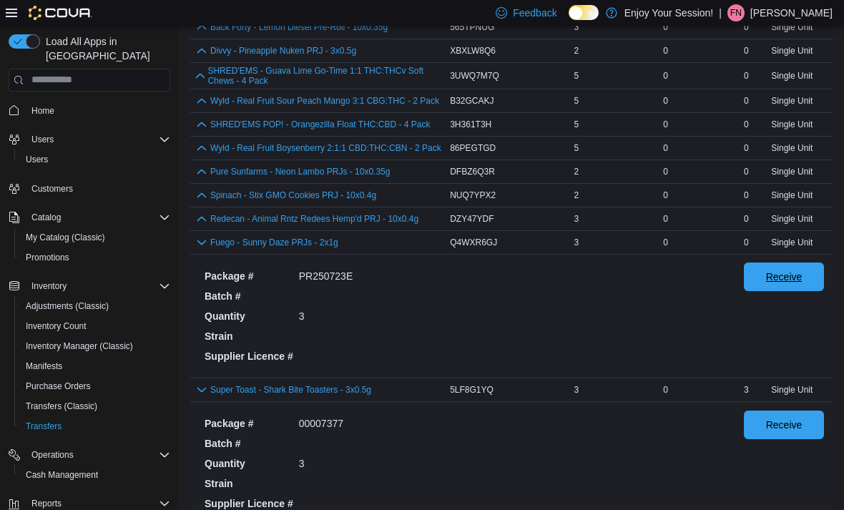
click at [796, 290] on span "Receive" at bounding box center [783, 276] width 63 height 29
click at [202, 220] on button "button" at bounding box center [201, 218] width 17 height 17
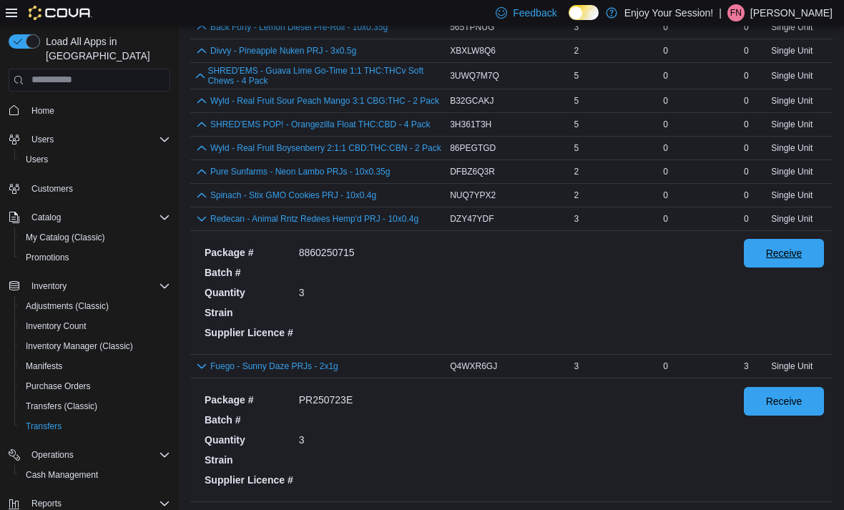
click at [798, 248] on span "Receive" at bounding box center [783, 253] width 63 height 29
click at [198, 203] on button "button" at bounding box center [201, 194] width 17 height 17
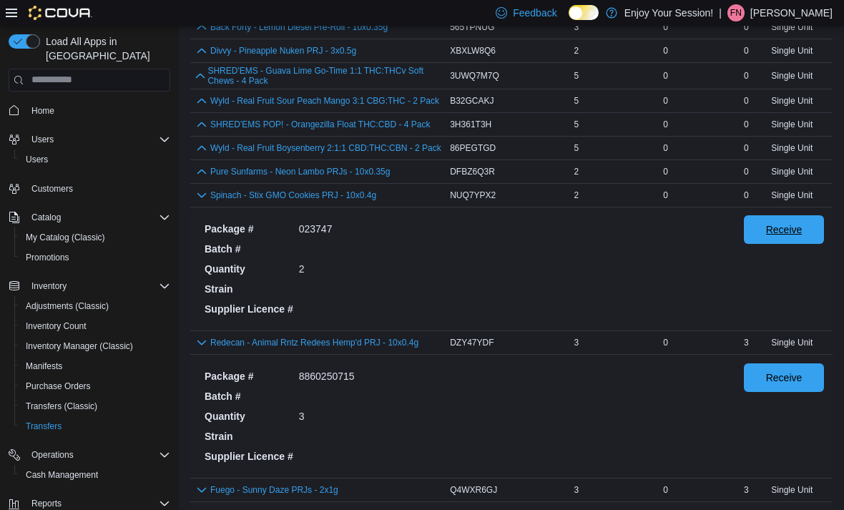
click at [796, 235] on span "Receive" at bounding box center [784, 229] width 36 height 14
click at [199, 179] on button "button" at bounding box center [201, 170] width 17 height 17
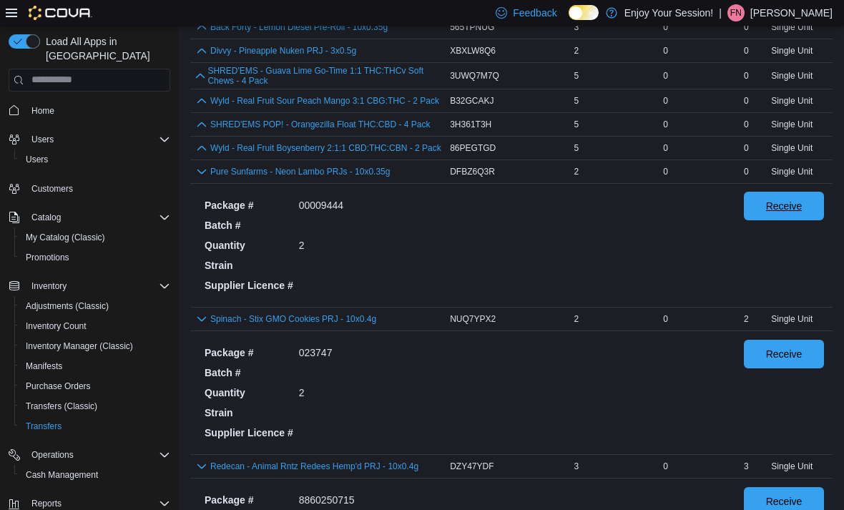
click at [803, 207] on span "Receive" at bounding box center [783, 206] width 63 height 29
click at [206, 156] on button "button" at bounding box center [201, 147] width 17 height 17
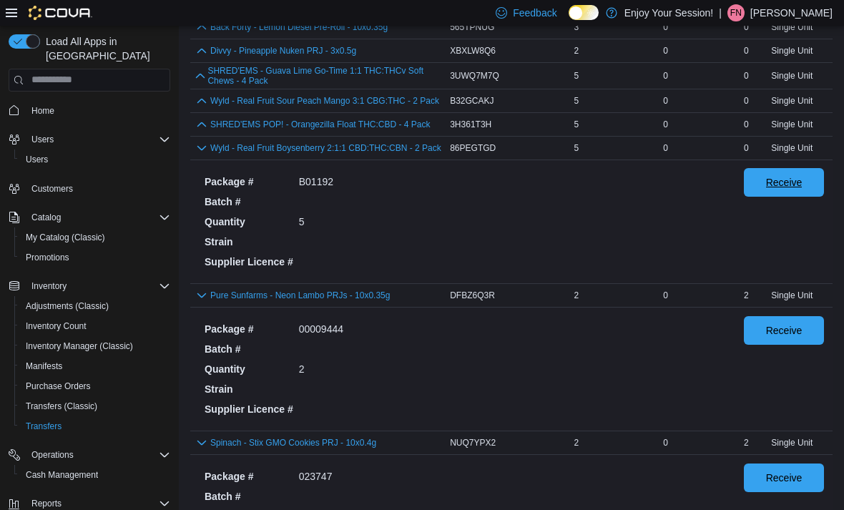
click at [806, 187] on span "Receive" at bounding box center [783, 182] width 63 height 29
click at [205, 131] on button "button" at bounding box center [201, 123] width 17 height 17
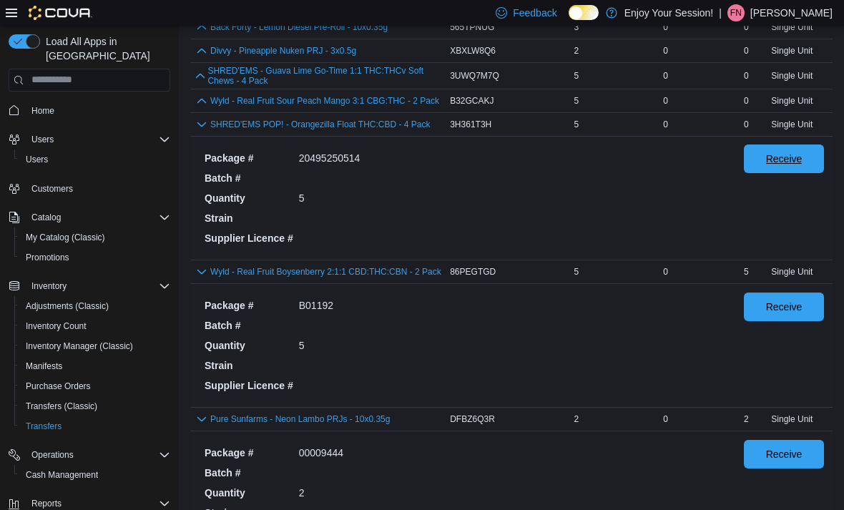
click at [810, 166] on span "Receive" at bounding box center [783, 158] width 63 height 29
click at [199, 109] on button "button" at bounding box center [201, 100] width 17 height 17
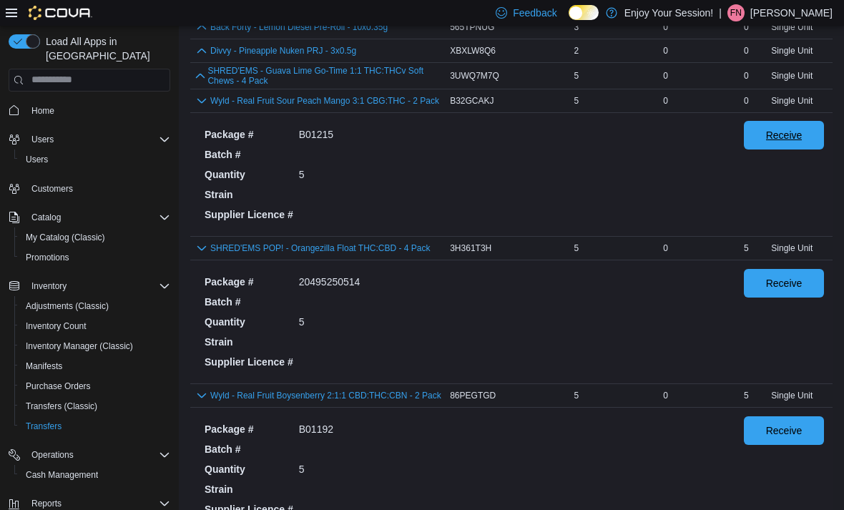
click at [812, 142] on span "Receive" at bounding box center [783, 135] width 63 height 29
click at [207, 84] on button "button" at bounding box center [200, 75] width 14 height 17
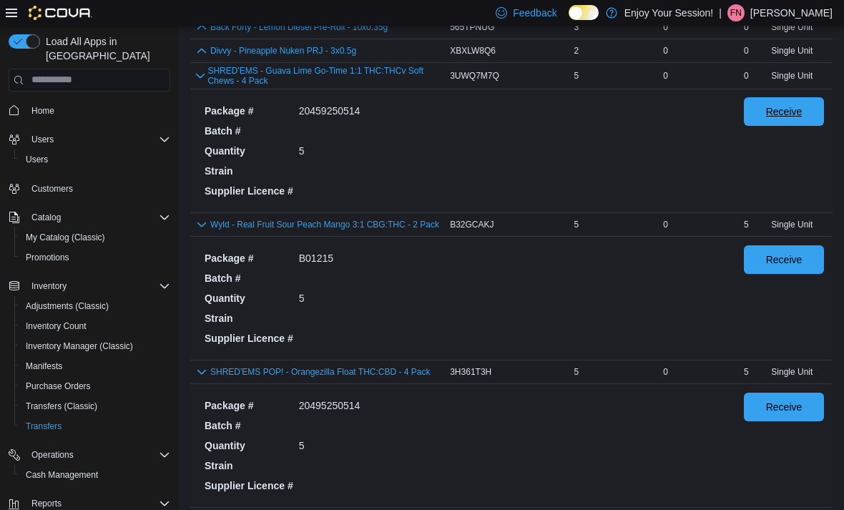
click at [807, 107] on span "Receive" at bounding box center [783, 111] width 63 height 29
click at [199, 59] on button "button" at bounding box center [201, 49] width 17 height 17
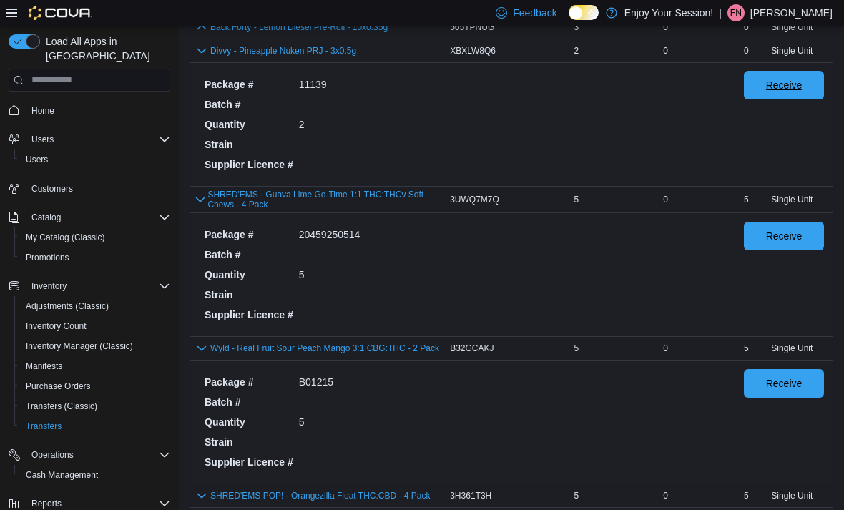
click at [801, 88] on span "Receive" at bounding box center [784, 85] width 36 height 14
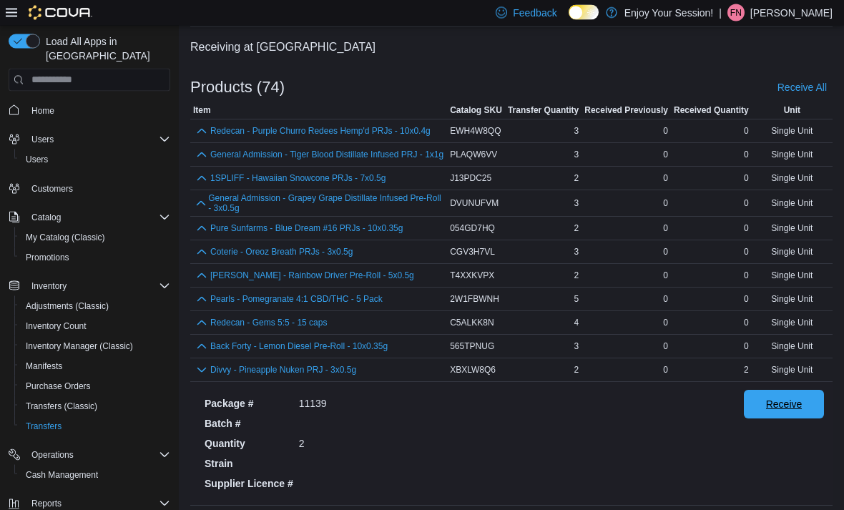
scroll to position [74, 0]
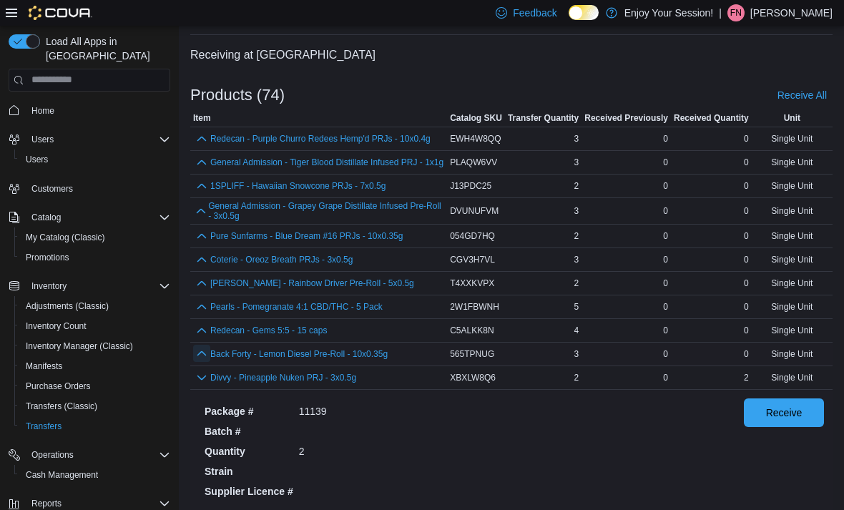
click at [195, 355] on button "button" at bounding box center [201, 353] width 17 height 17
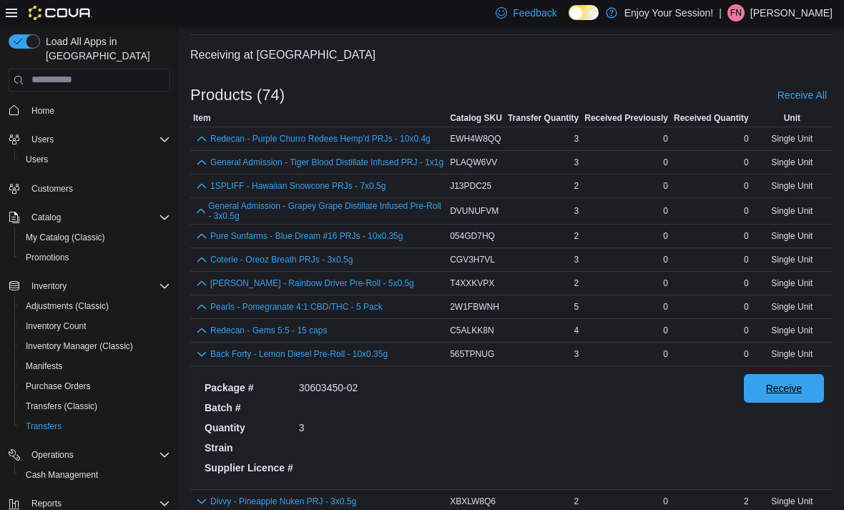
click at [785, 403] on span "Receive" at bounding box center [783, 388] width 63 height 29
click at [196, 338] on button "button" at bounding box center [201, 329] width 17 height 17
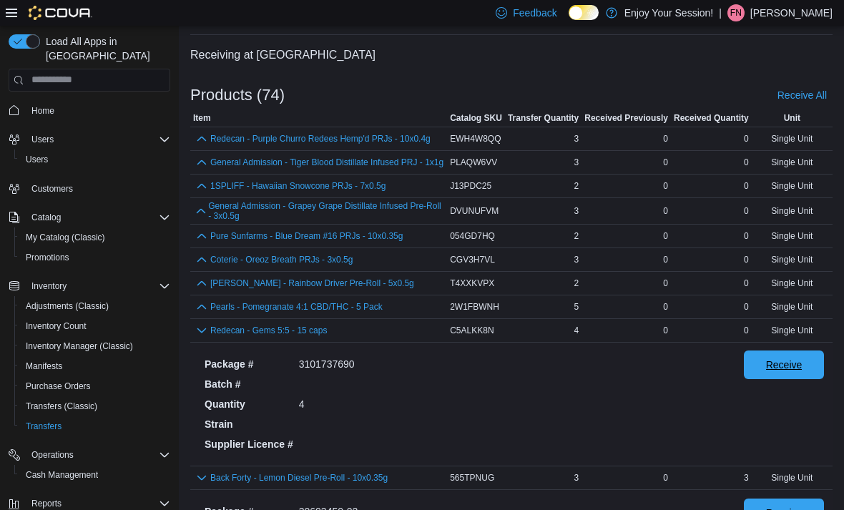
click at [790, 371] on span "Receive" at bounding box center [784, 365] width 36 height 14
click at [199, 310] on button "button" at bounding box center [201, 306] width 17 height 17
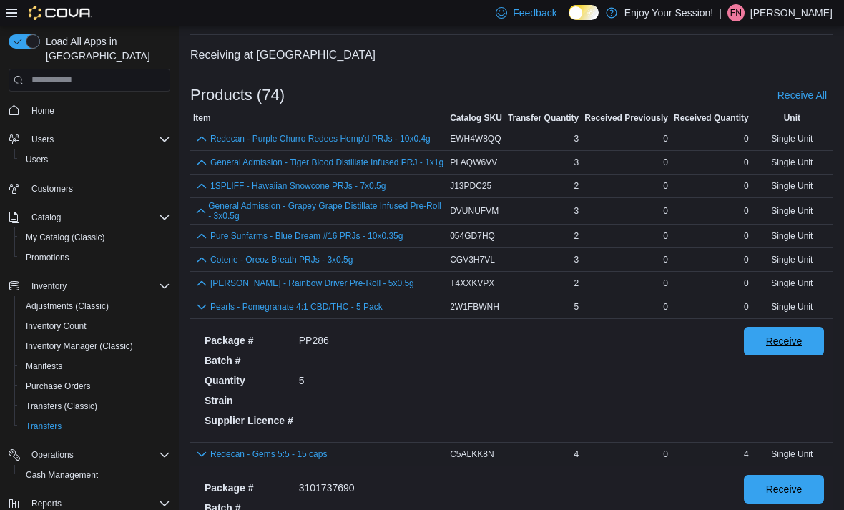
click at [790, 345] on span "Receive" at bounding box center [784, 341] width 36 height 14
click at [202, 284] on button "button" at bounding box center [201, 282] width 17 height 17
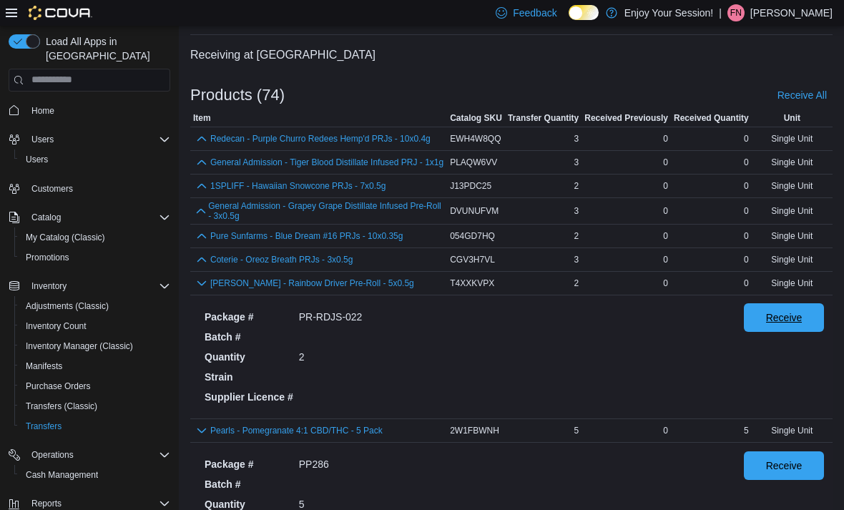
click at [790, 332] on span "Receive" at bounding box center [783, 317] width 63 height 29
click at [197, 267] on button "button" at bounding box center [201, 258] width 17 height 17
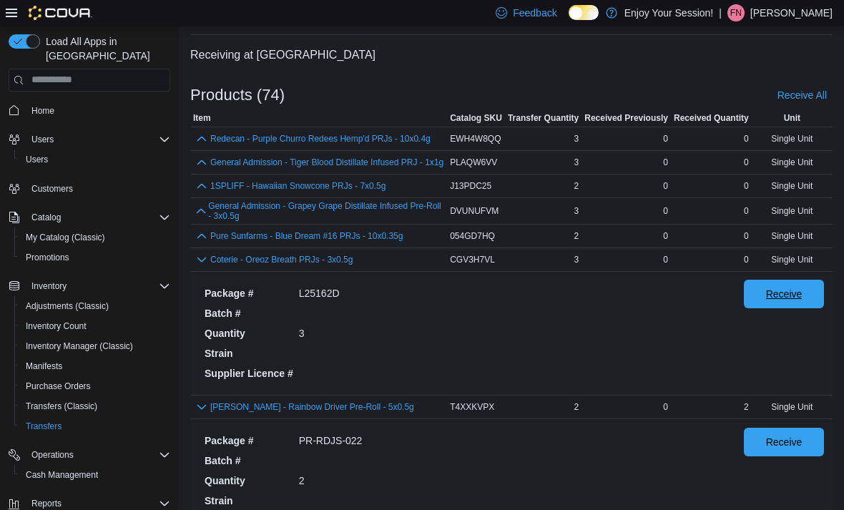
click at [794, 300] on span "Receive" at bounding box center [784, 294] width 36 height 14
click at [195, 244] on button "button" at bounding box center [201, 235] width 17 height 17
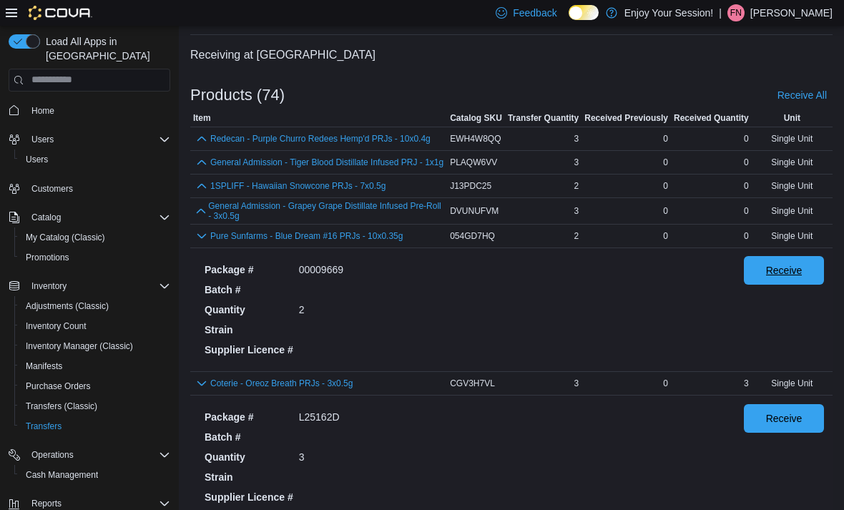
click at [795, 272] on span "Receive" at bounding box center [784, 270] width 36 height 14
click at [202, 230] on div "Pure Sunfarms - Blue Dream #16 PRJs - 10x0.35g" at bounding box center [318, 235] width 251 height 17
click at [200, 219] on button "button" at bounding box center [200, 210] width 15 height 17
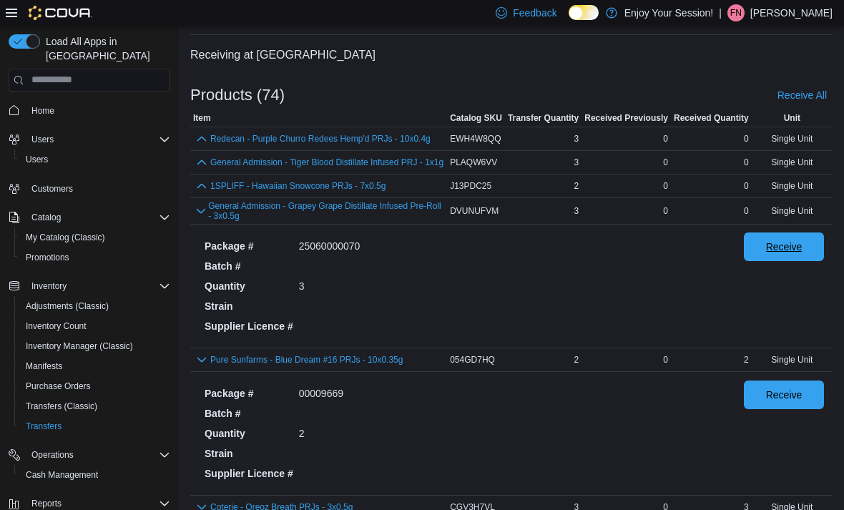
click at [799, 251] on span "Receive" at bounding box center [784, 247] width 36 height 14
click at [200, 191] on button "button" at bounding box center [201, 185] width 17 height 17
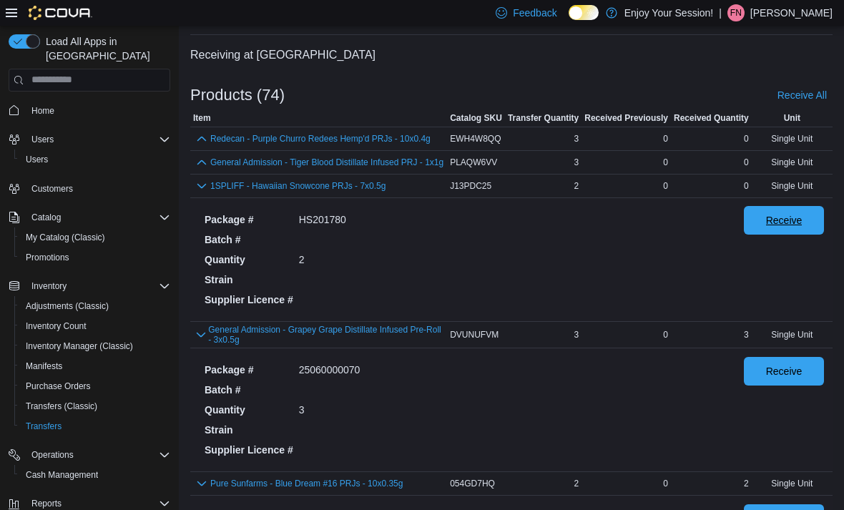
click at [804, 220] on span "Receive" at bounding box center [783, 220] width 63 height 29
click at [197, 170] on button "button" at bounding box center [201, 161] width 17 height 17
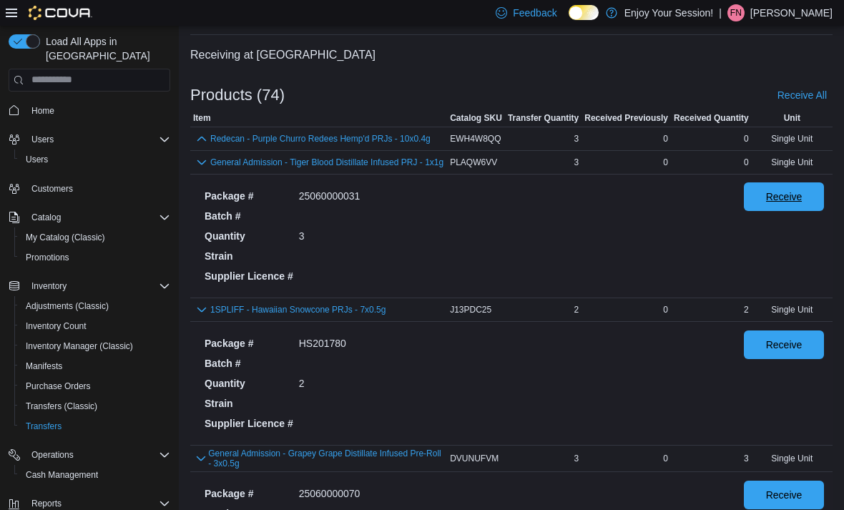
click at [805, 201] on span "Receive" at bounding box center [783, 196] width 63 height 29
click at [200, 146] on button "button" at bounding box center [201, 137] width 17 height 17
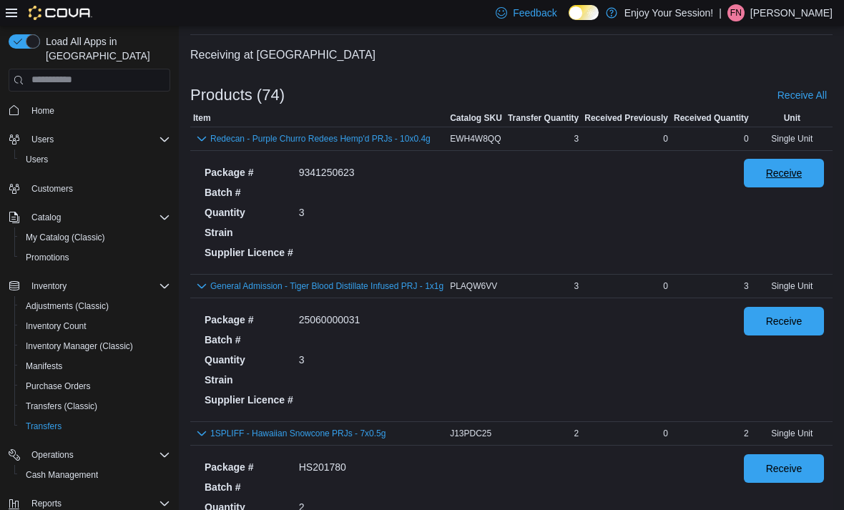
click at [802, 167] on span "Receive" at bounding box center [783, 173] width 63 height 29
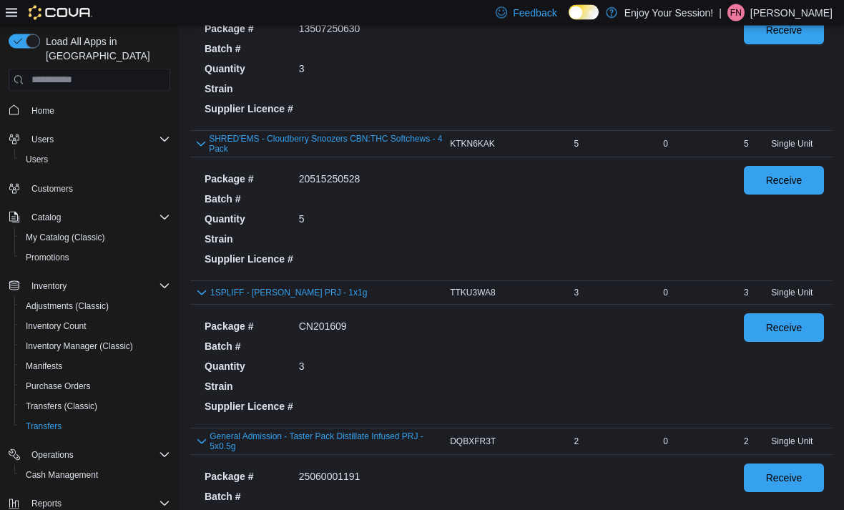
scroll to position [10543, 0]
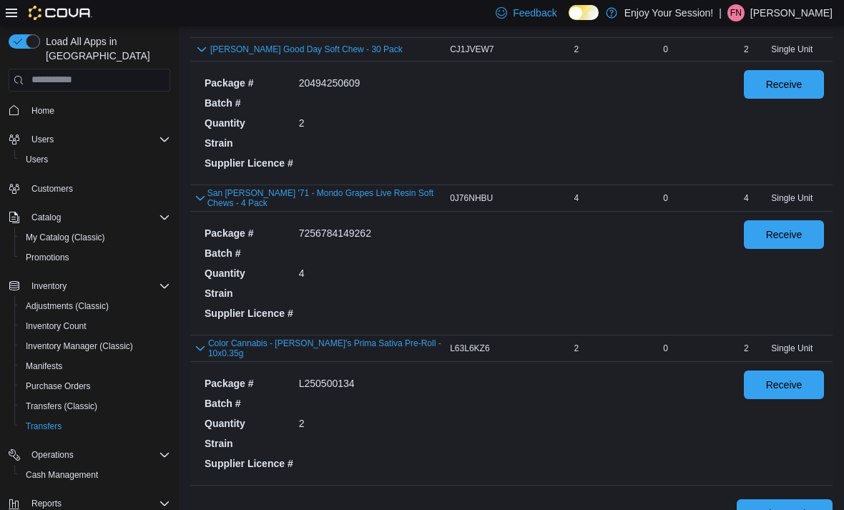
click at [785, 509] on span "Receive Products" at bounding box center [784, 513] width 79 height 14
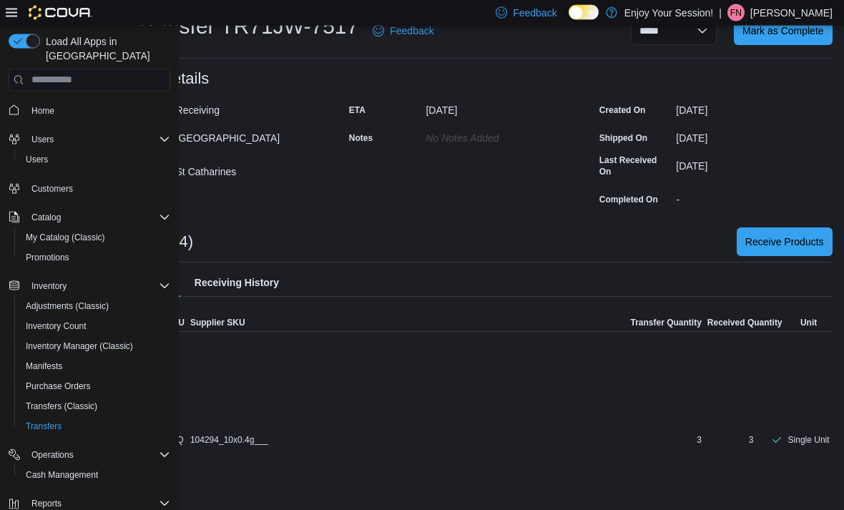
scroll to position [0, 92]
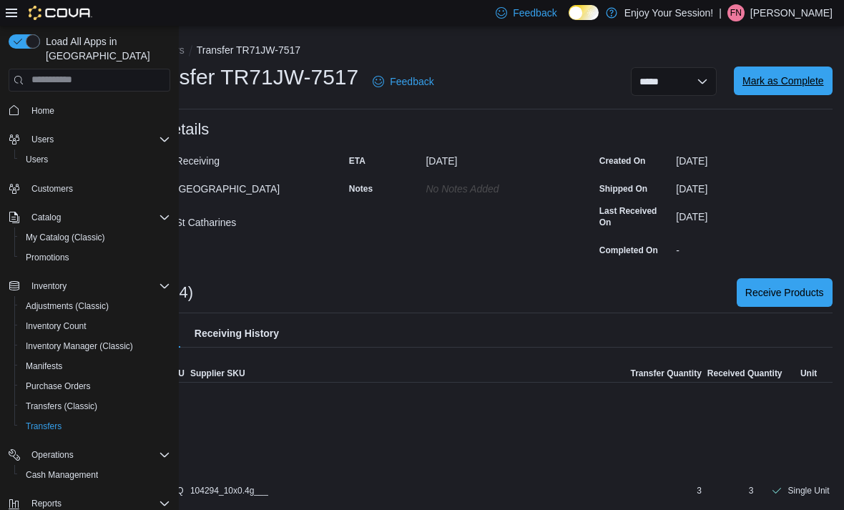
click at [794, 84] on span "Mark as Complete" at bounding box center [783, 81] width 82 height 14
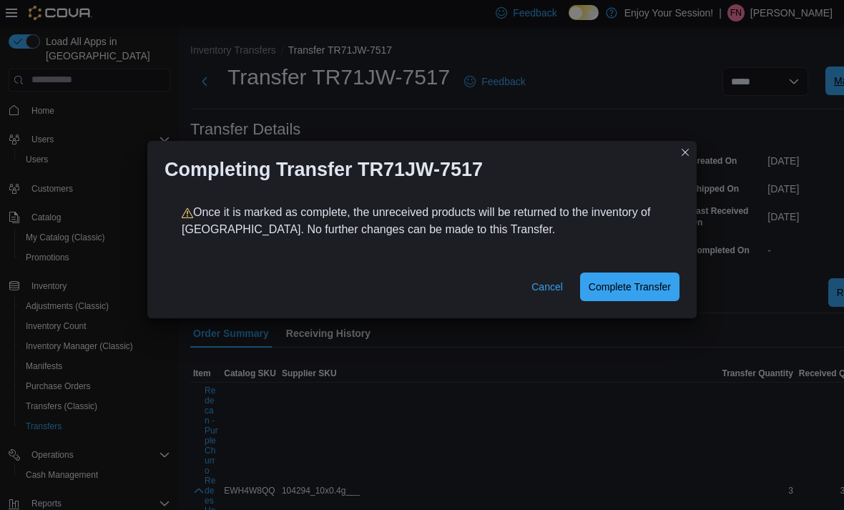
scroll to position [0, 0]
click at [656, 279] on span "Complete Transfer" at bounding box center [630, 286] width 82 height 14
